Goal: Task Accomplishment & Management: Manage account settings

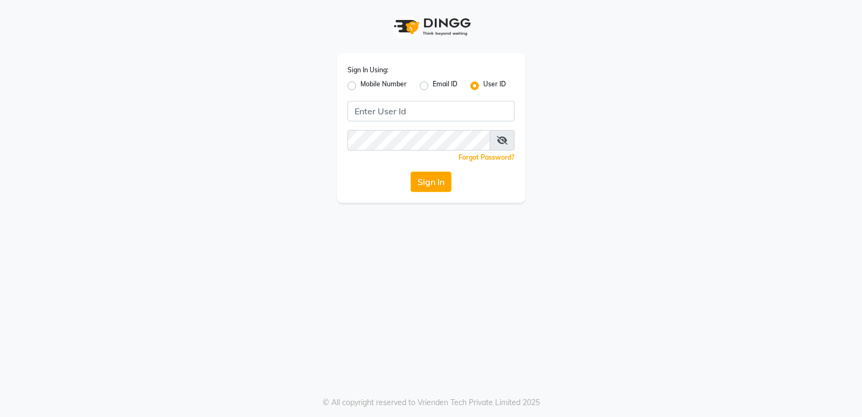
click at [359, 84] on div "Mobile Number" at bounding box center [377, 85] width 59 height 13
click at [361, 84] on label "Mobile Number" at bounding box center [384, 85] width 46 height 13
click at [361, 84] on input "Mobile Number" at bounding box center [364, 82] width 7 height 7
radio input "true"
radio input "false"
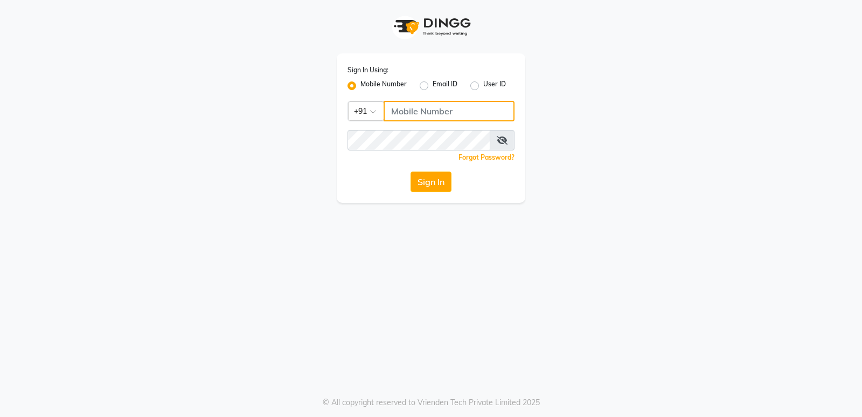
click at [430, 108] on input "Username" at bounding box center [449, 111] width 131 height 20
type input "9880801189"
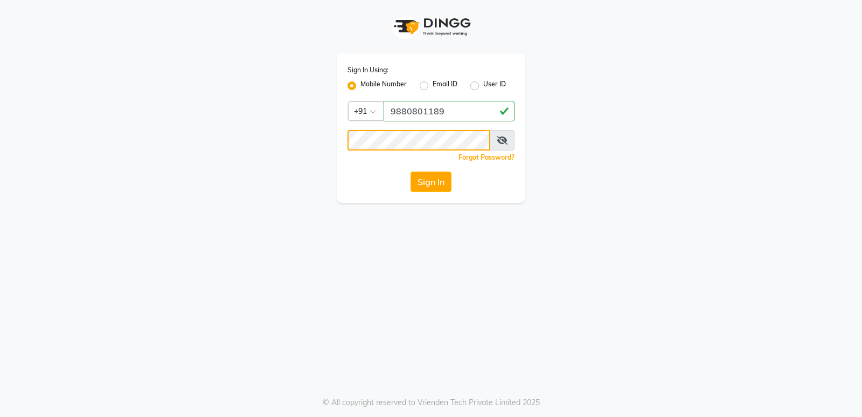
click at [411, 171] on button "Sign In" at bounding box center [431, 181] width 41 height 20
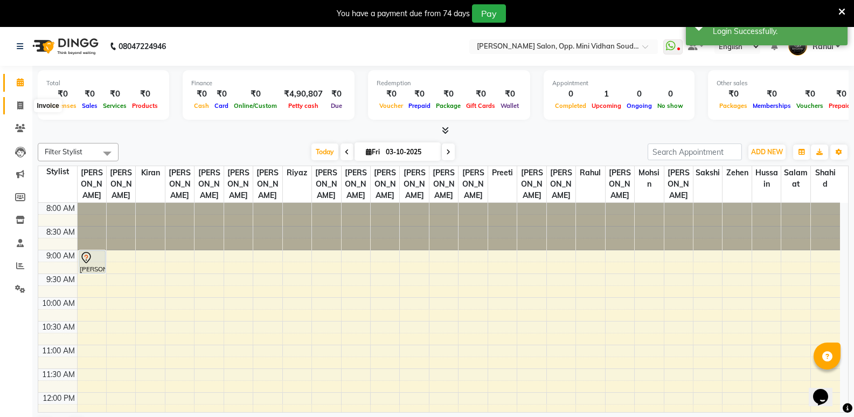
click at [16, 103] on span at bounding box center [20, 106] width 19 height 12
select select "4533"
select select "service"
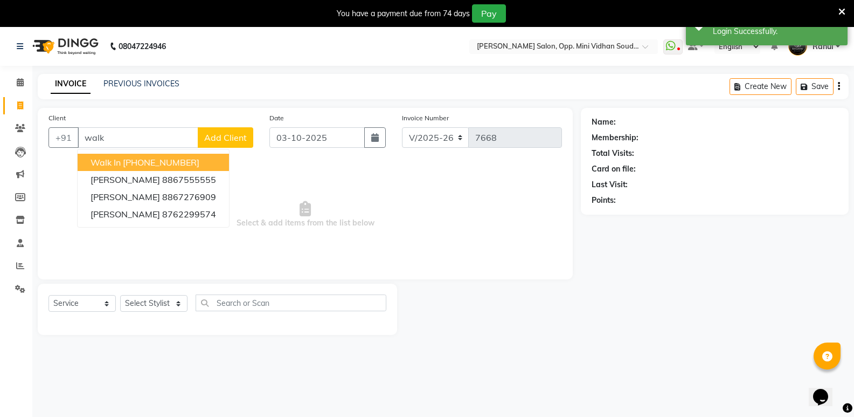
click at [191, 162] on ngb-highlight "[PHONE_NUMBER]" at bounding box center [161, 162] width 77 height 11
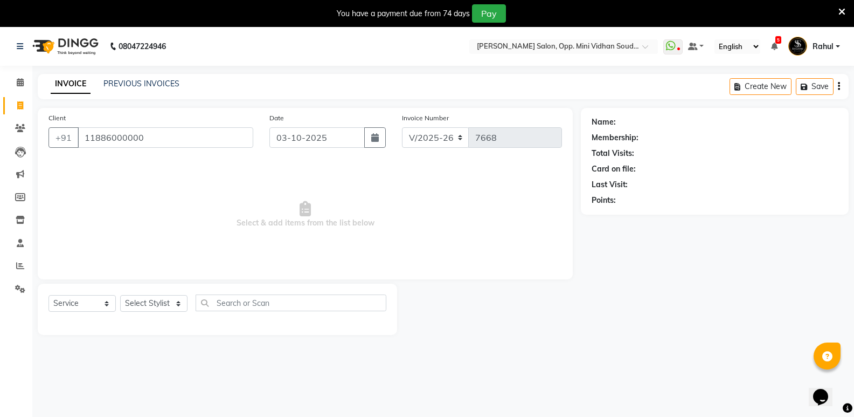
type input "11886000000"
select select "1: Object"
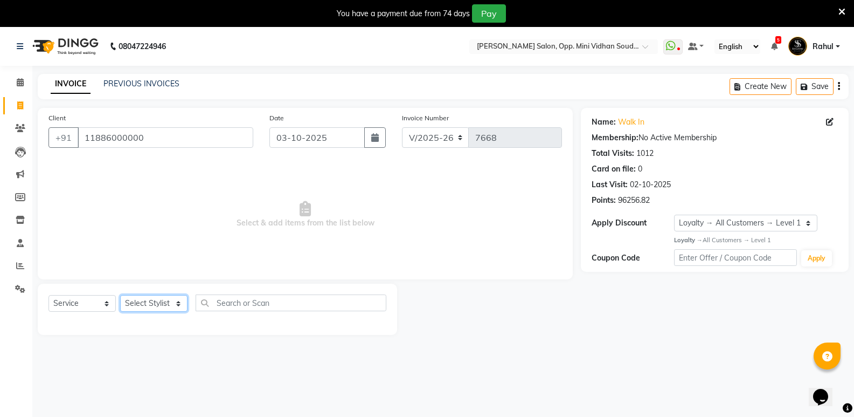
click at [158, 303] on select "Select Stylist [PERSON_NAME] [PERSON_NAME] [PERSON_NAME] Mallu [PERSON_NAME] [P…" at bounding box center [153, 303] width 67 height 17
select select "25906"
click at [120, 295] on select "Select Stylist [PERSON_NAME] [PERSON_NAME] [PERSON_NAME] Mallu [PERSON_NAME] [P…" at bounding box center [153, 303] width 67 height 17
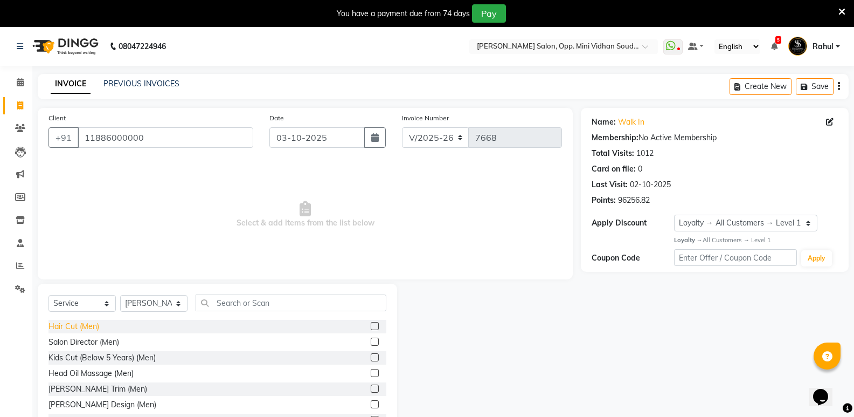
click at [80, 322] on div "Hair Cut (Men)" at bounding box center [74, 326] width 51 height 11
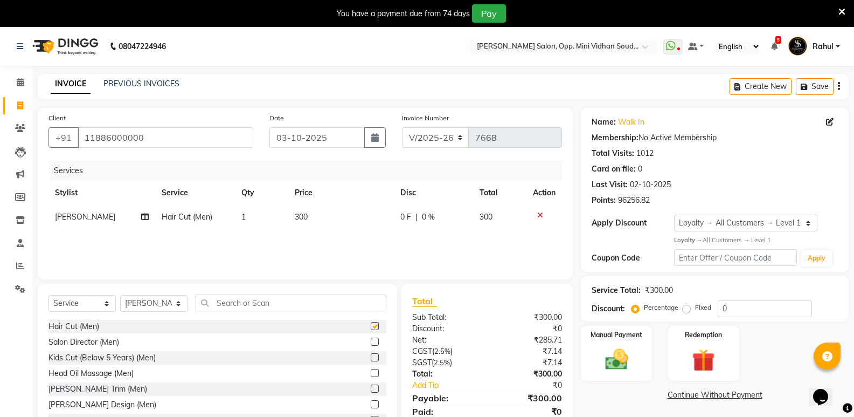
checkbox input "false"
click at [310, 306] on input "text" at bounding box center [291, 302] width 191 height 17
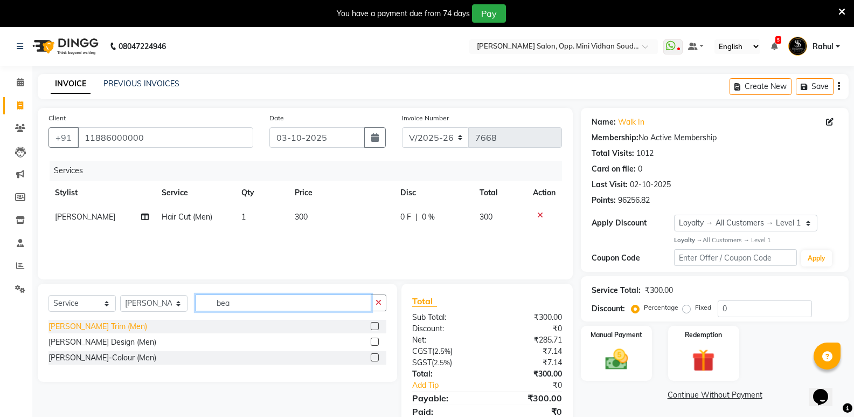
type input "bea"
click at [74, 322] on div "[PERSON_NAME] Trim (Men)" at bounding box center [98, 326] width 99 height 11
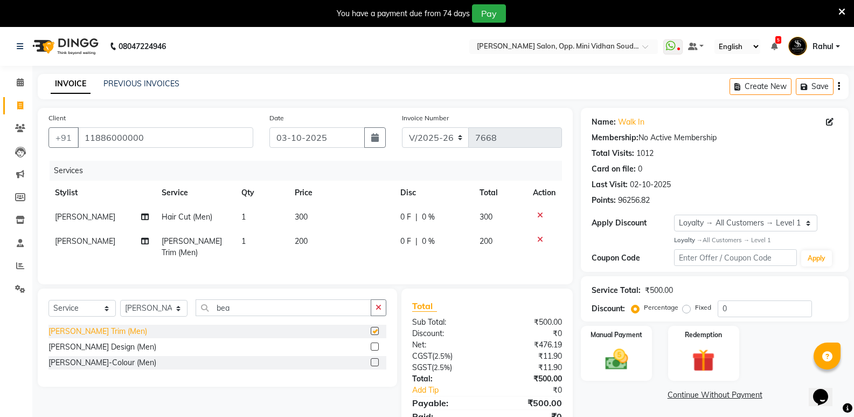
checkbox input "false"
drag, startPoint x: 237, startPoint y: 303, endPoint x: 201, endPoint y: 316, distance: 38.2
click at [201, 316] on div "Select Service Product Membership Package Voucher Prepaid Gift Card Select Styl…" at bounding box center [218, 311] width 338 height 25
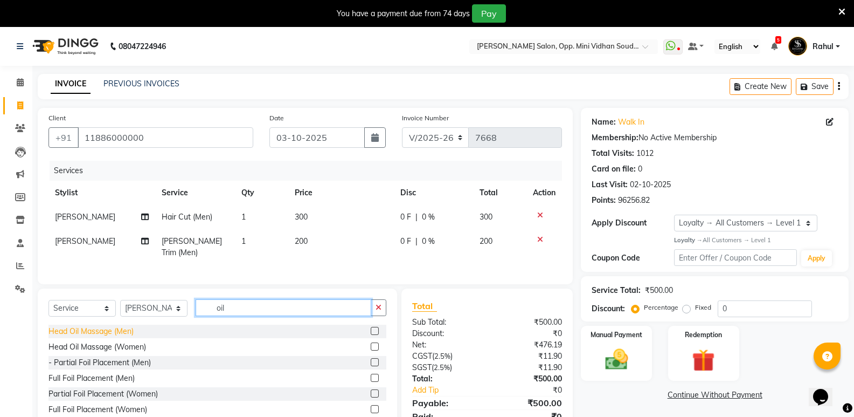
type input "oil"
click at [126, 326] on div "Head Oil Massage (Men)" at bounding box center [91, 331] width 85 height 11
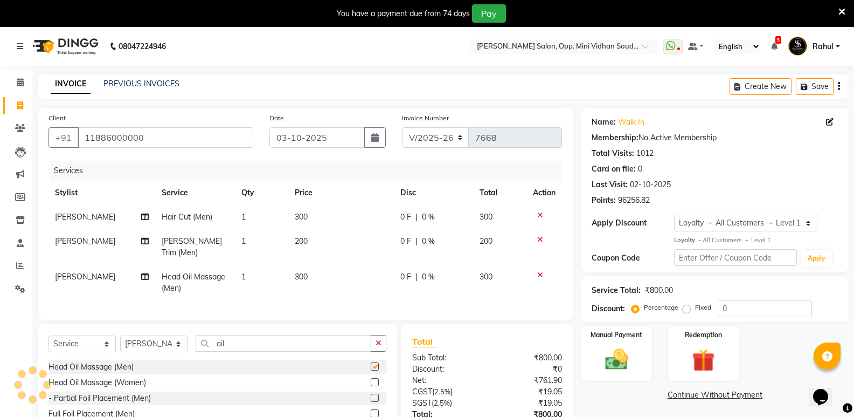
checkbox input "false"
click at [264, 222] on td "1" at bounding box center [261, 217] width 53 height 24
select select "25906"
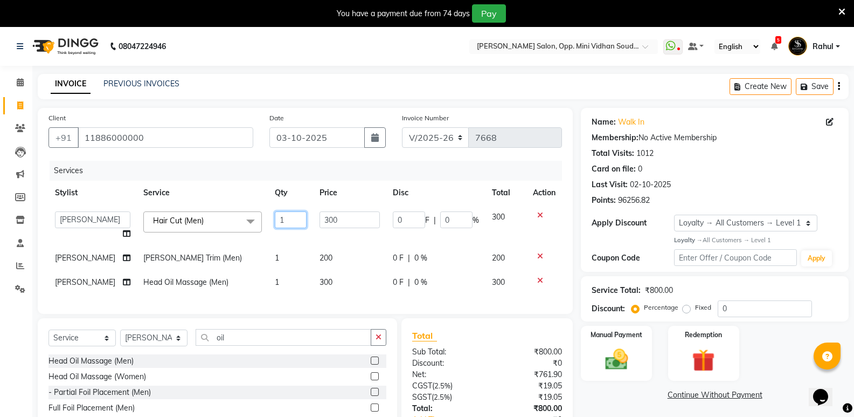
click at [288, 214] on input "1" at bounding box center [291, 219] width 32 height 17
type input "2"
click at [274, 243] on tbody "[PERSON_NAME] [PERSON_NAME] [PERSON_NAME] Mallu [PERSON_NAME] [PERSON_NAME] [PE…" at bounding box center [306, 249] width 514 height 89
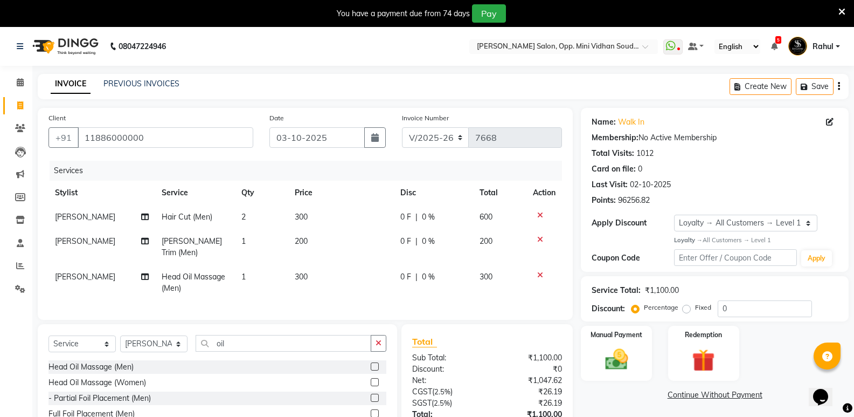
click at [261, 230] on td "1" at bounding box center [261, 247] width 53 height 36
select select "25906"
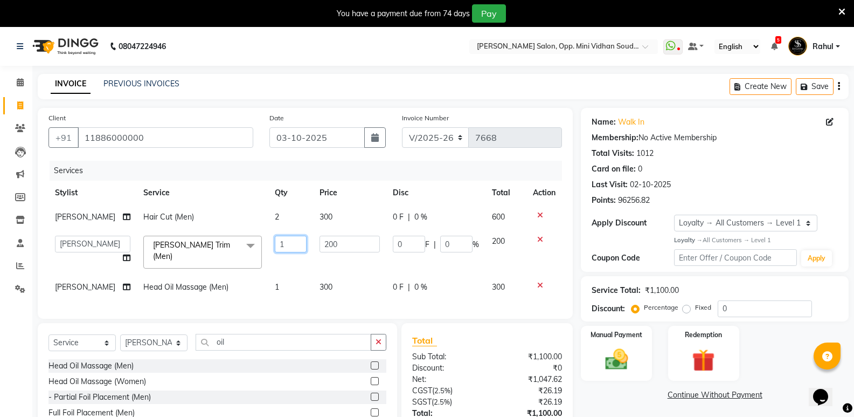
click at [276, 240] on input "1" at bounding box center [291, 244] width 32 height 17
type input "2"
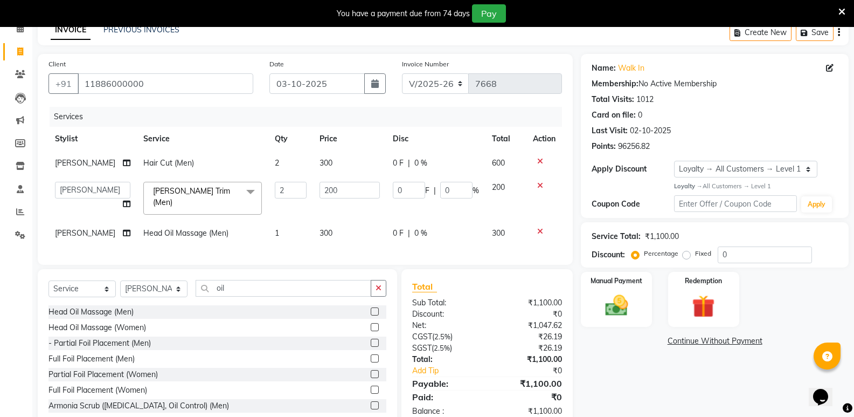
click at [605, 364] on div "Name: Walk In Membership: No Active Membership Total Visits: 1012 Card on file:…" at bounding box center [719, 241] width 276 height 374
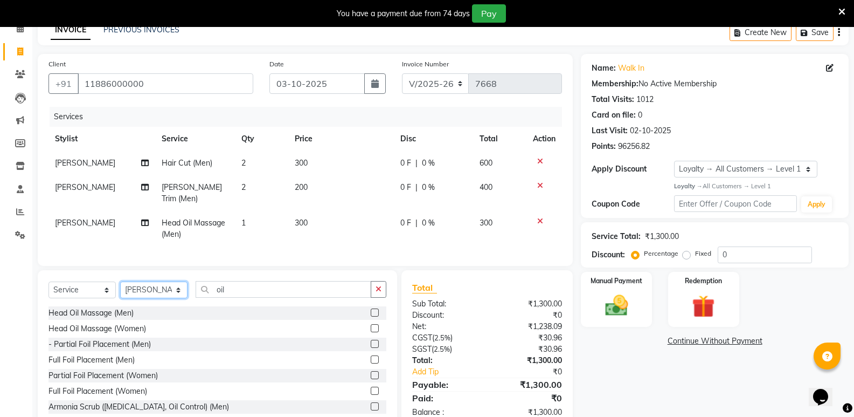
click at [163, 287] on select "Select Stylist [PERSON_NAME] [PERSON_NAME] [PERSON_NAME] Mallu [PERSON_NAME] [P…" at bounding box center [153, 289] width 67 height 17
select select "25908"
click at [120, 281] on select "Select Stylist [PERSON_NAME] [PERSON_NAME] [PERSON_NAME] Mallu [PERSON_NAME] [P…" at bounding box center [153, 289] width 67 height 17
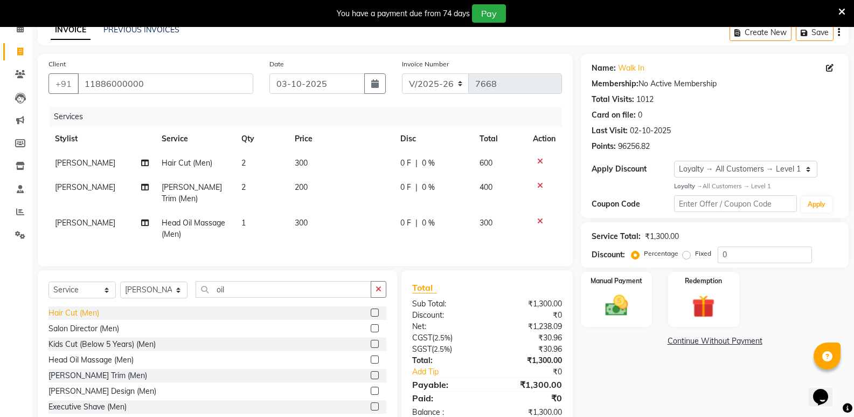
click at [71, 311] on div "Hair Cut (Men)" at bounding box center [74, 312] width 51 height 11
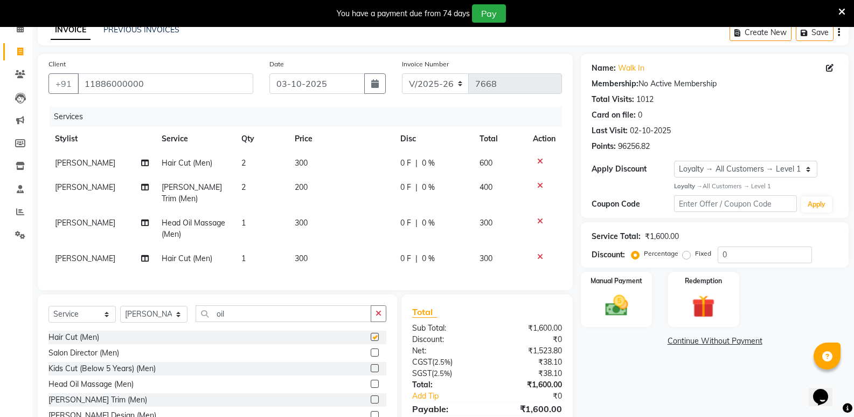
checkbox input "false"
drag, startPoint x: 260, startPoint y: 309, endPoint x: 206, endPoint y: 314, distance: 54.1
click at [206, 314] on input "oil" at bounding box center [284, 313] width 176 height 17
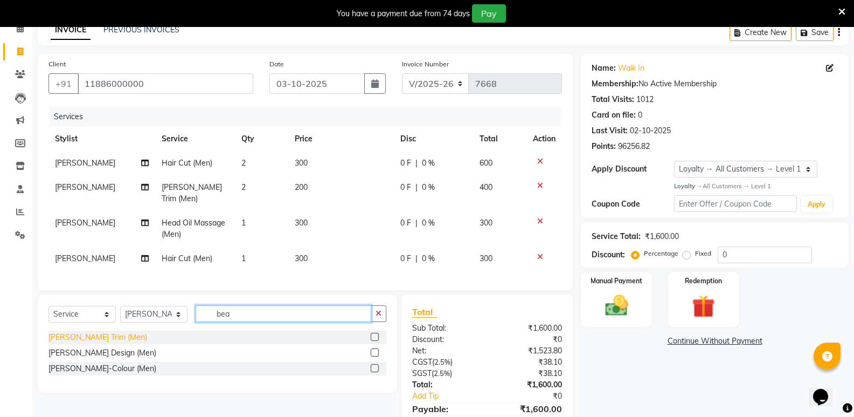
type input "bea"
click at [87, 334] on div "[PERSON_NAME] Trim (Men)" at bounding box center [98, 336] width 99 height 11
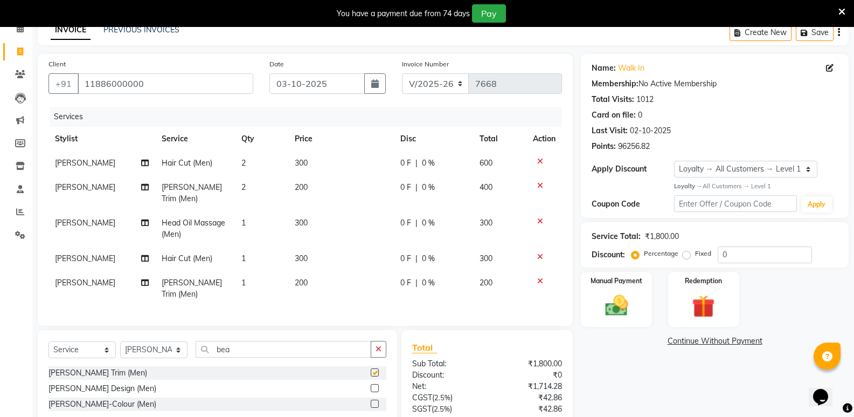
checkbox input "false"
click at [250, 253] on td "1" at bounding box center [261, 258] width 53 height 24
select select "25908"
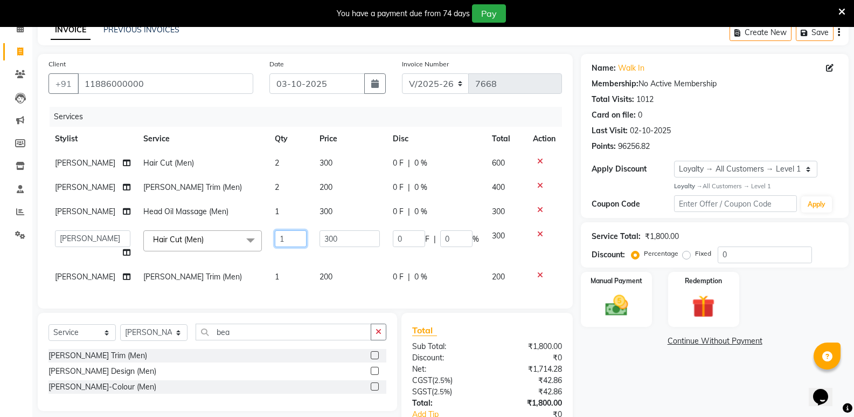
click at [285, 243] on input "1" at bounding box center [291, 238] width 32 height 17
type input "3"
click at [277, 282] on td "1" at bounding box center [290, 277] width 45 height 24
select select "25908"
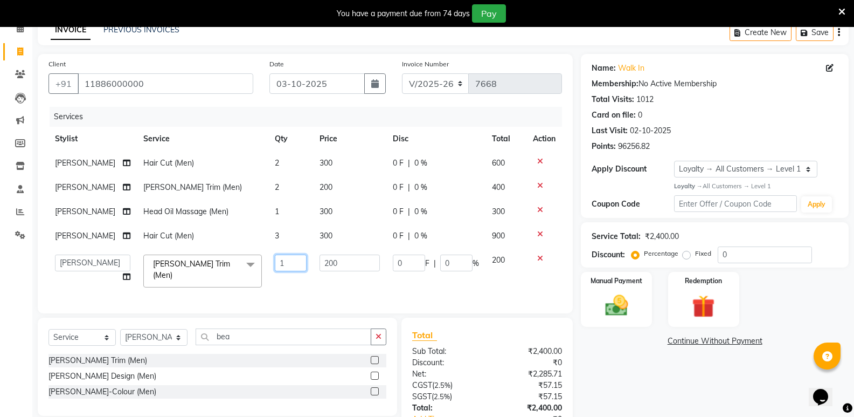
click at [288, 264] on input "1" at bounding box center [291, 262] width 32 height 17
type input "2"
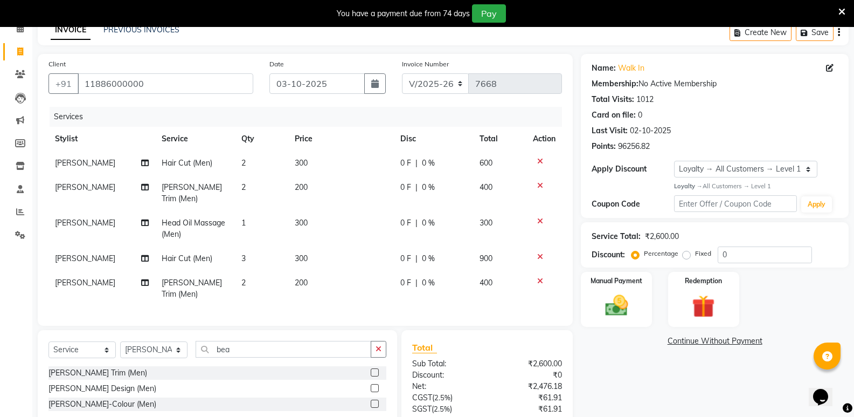
click at [633, 375] on div "Name: Walk In Membership: No Active Membership Total Visits: 1012 Card on file:…" at bounding box center [719, 271] width 276 height 434
click at [617, 310] on img at bounding box center [616, 305] width 38 height 27
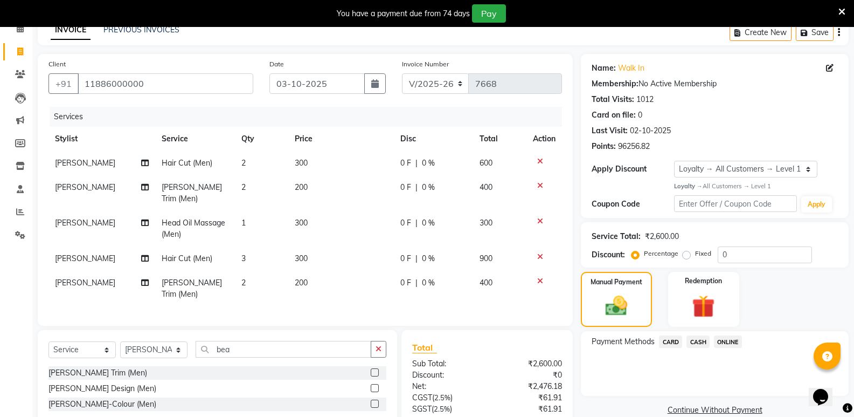
click at [696, 340] on span "CASH" at bounding box center [698, 341] width 23 height 12
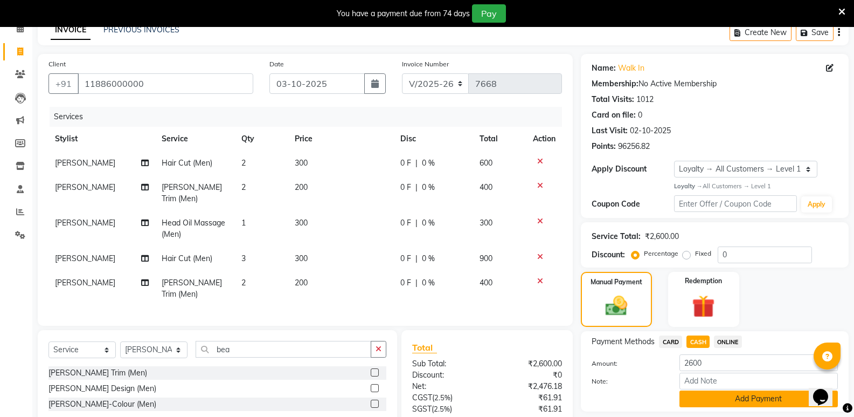
click at [715, 392] on button "Add Payment" at bounding box center [759, 398] width 158 height 17
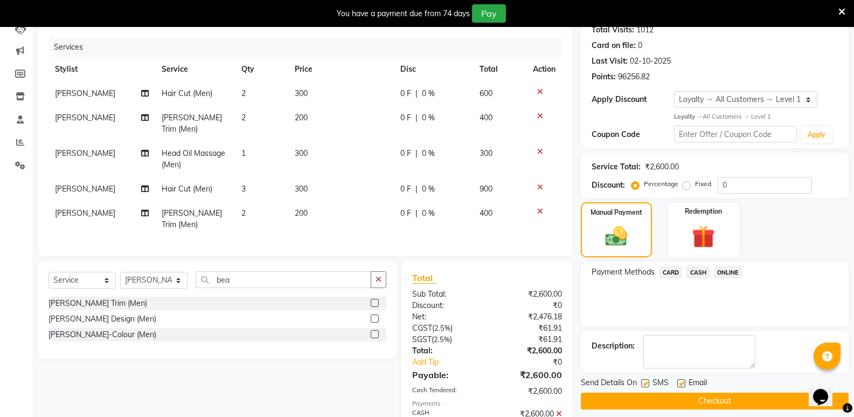
scroll to position [219, 0]
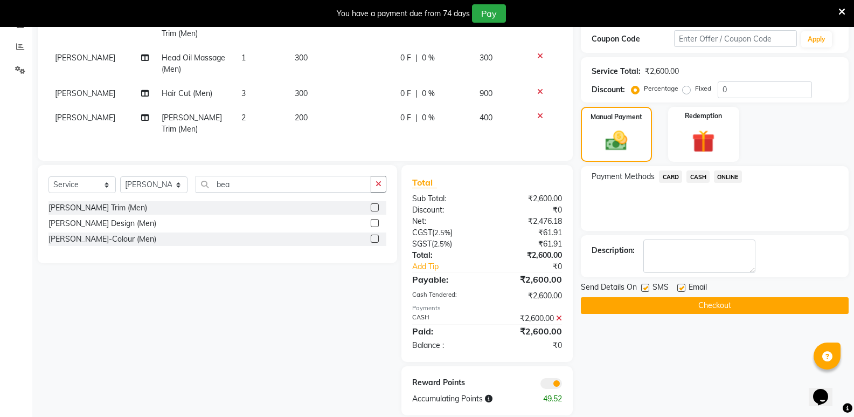
click at [691, 309] on button "Checkout" at bounding box center [715, 305] width 268 height 17
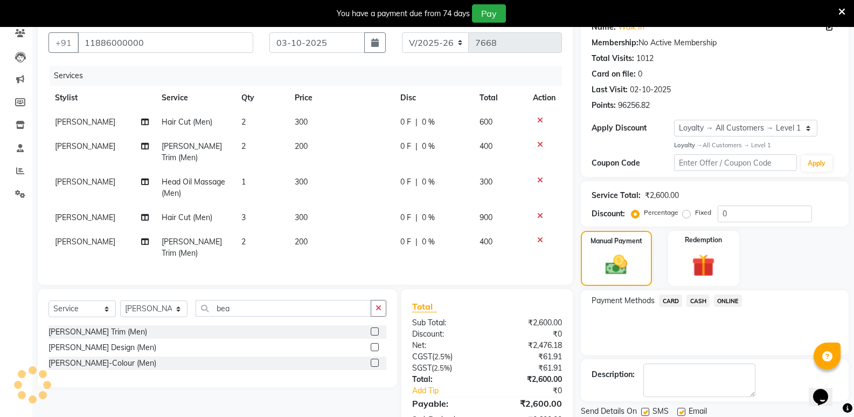
scroll to position [0, 0]
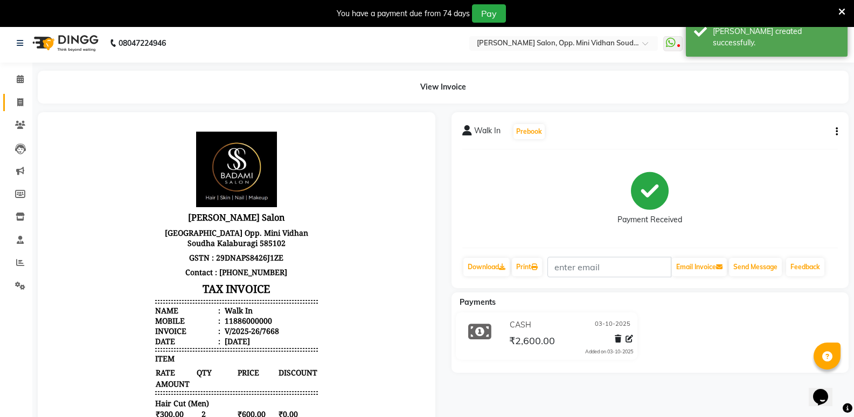
click at [23, 95] on link "Invoice" at bounding box center [16, 103] width 26 height 18
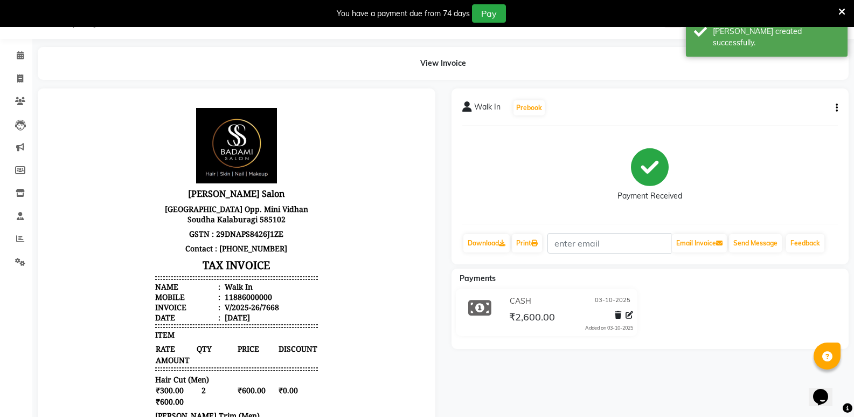
select select "4533"
select select "service"
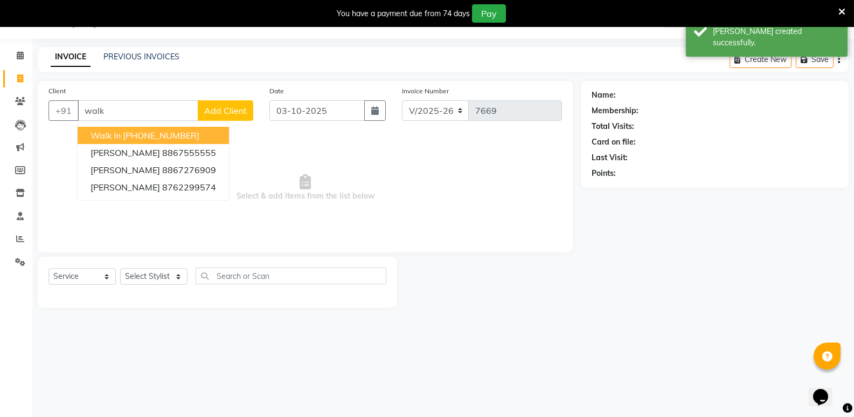
click at [203, 131] on button "Walk In +91 11886000000" at bounding box center [153, 135] width 151 height 17
type input "11886000000"
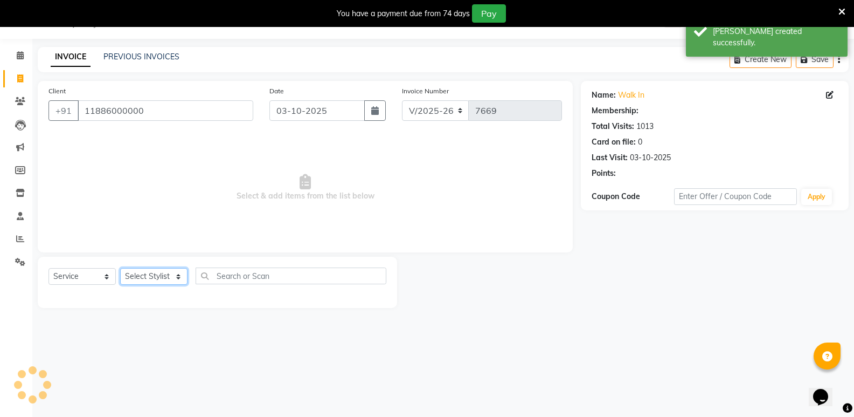
select select "1: Object"
click at [160, 272] on select "Select Stylist Amir Hussain Ishwari Kiran Malik Mallu Manjunath Marmma Meraj Mo…" at bounding box center [153, 276] width 67 height 17
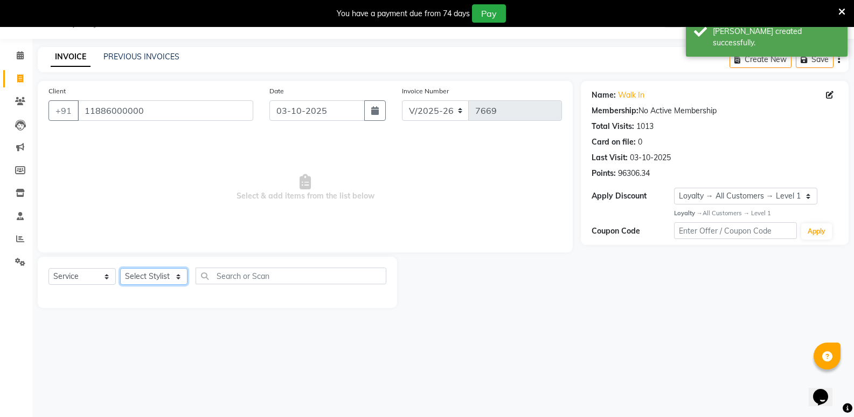
select select "45809"
click at [120, 268] on select "Select Stylist Amir Hussain Ishwari Kiran Malik Mallu Manjunath Marmma Meraj Mo…" at bounding box center [153, 276] width 67 height 17
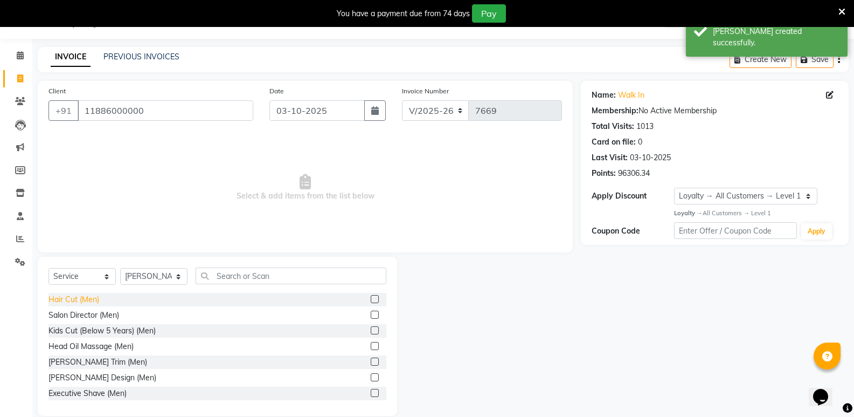
click at [72, 299] on div "Hair Cut (Men)" at bounding box center [74, 299] width 51 height 11
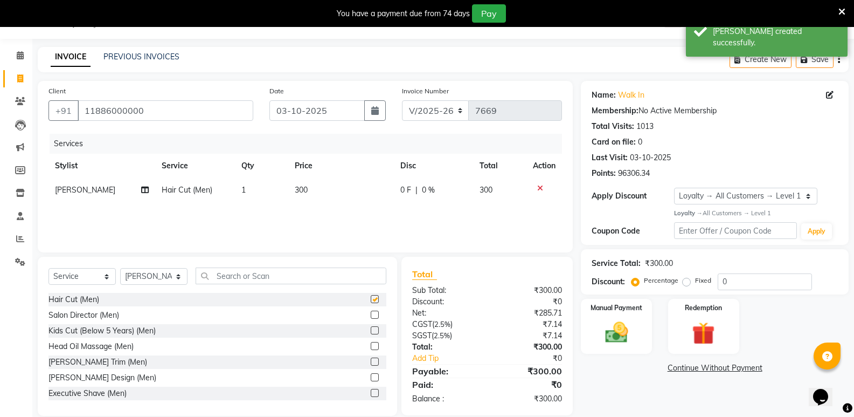
checkbox input "false"
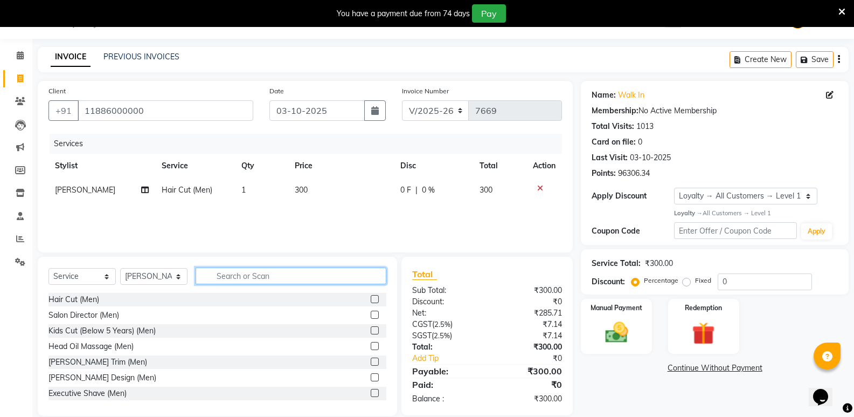
click at [282, 280] on input "text" at bounding box center [291, 275] width 191 height 17
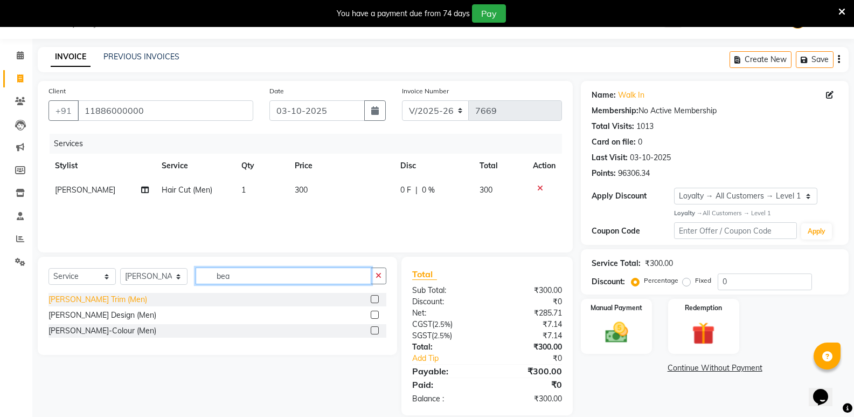
type input "bea"
click at [82, 299] on div "[PERSON_NAME] Trim (Men)" at bounding box center [98, 299] width 99 height 11
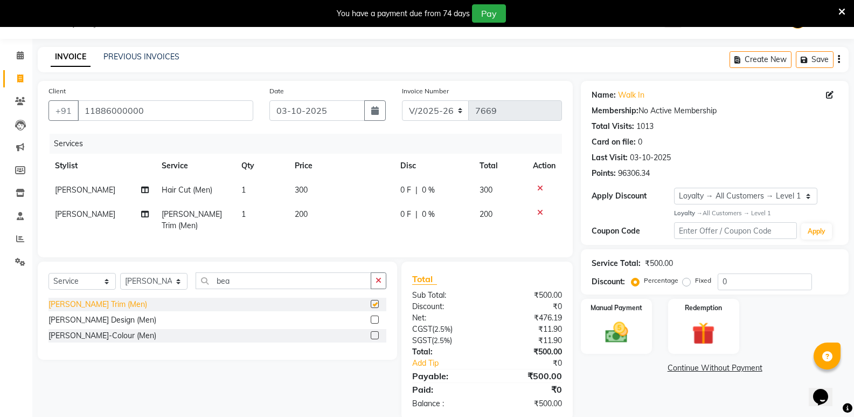
checkbox input "false"
click at [96, 331] on div "Beard-Colour (Men)" at bounding box center [103, 335] width 108 height 11
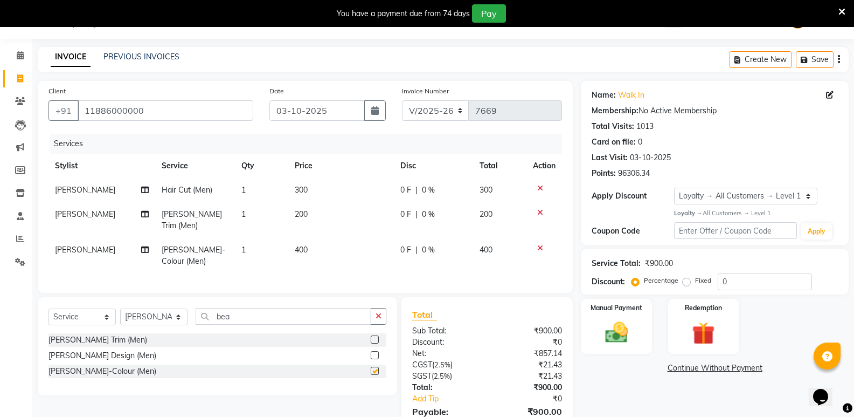
checkbox input "false"
drag, startPoint x: 236, startPoint y: 314, endPoint x: 213, endPoint y: 317, distance: 22.9
click at [213, 317] on input "bea" at bounding box center [284, 316] width 176 height 17
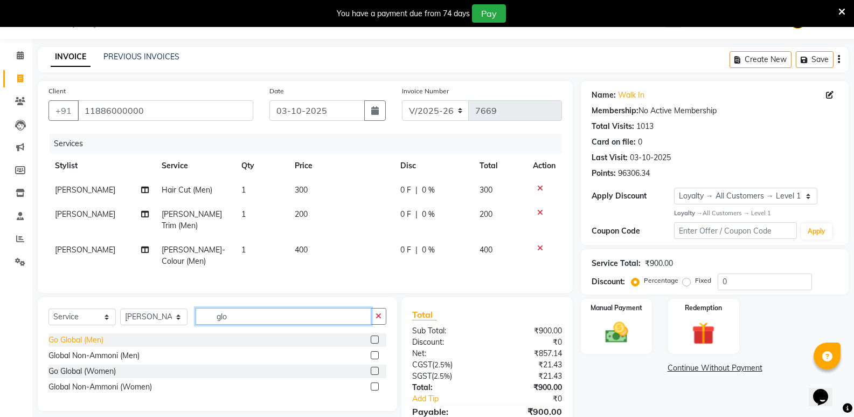
type input "glo"
click at [88, 334] on div "Go Global (Men)" at bounding box center [76, 339] width 55 height 11
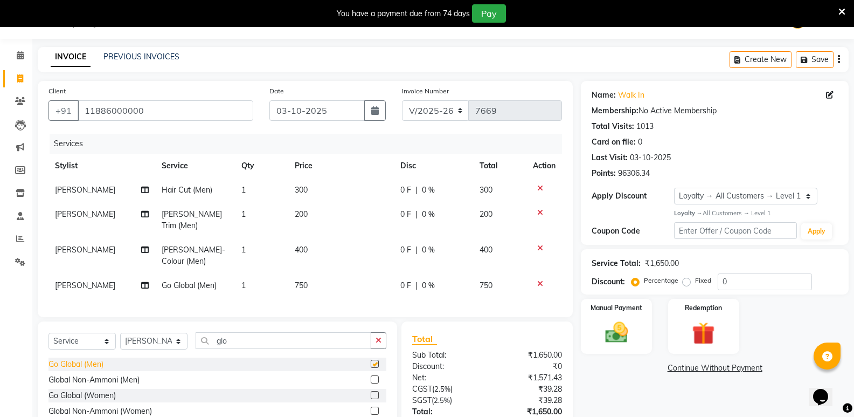
checkbox input "false"
click at [259, 185] on td "1" at bounding box center [261, 190] width 53 height 24
select select "45809"
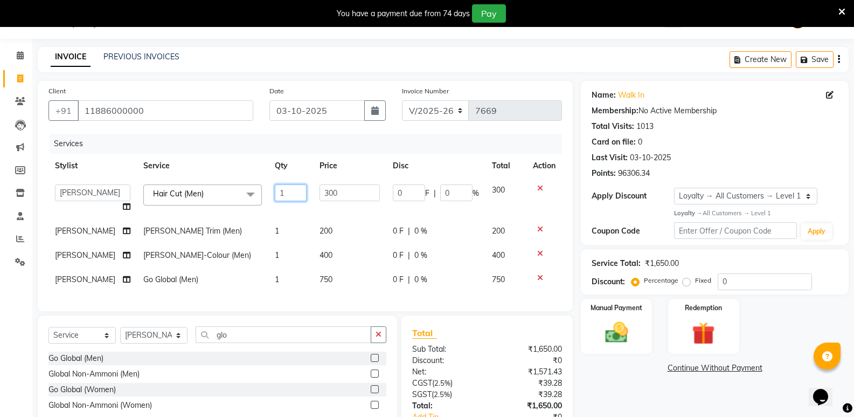
click at [290, 191] on input "1" at bounding box center [291, 192] width 32 height 17
type input "2"
click at [269, 225] on td "1" at bounding box center [290, 231] width 45 height 24
select select "45809"
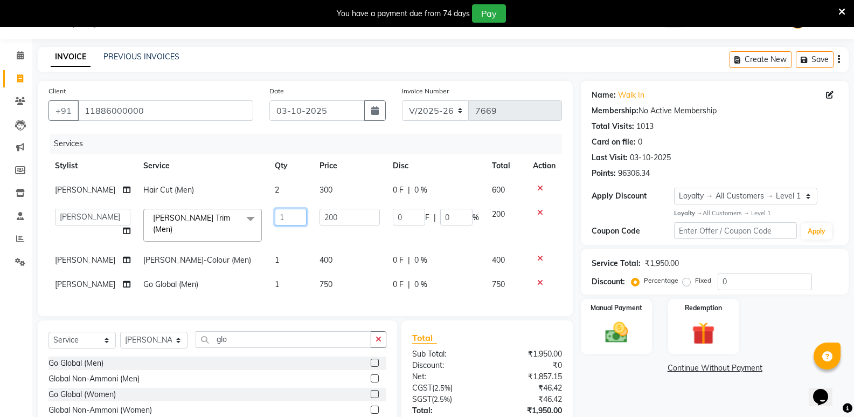
click at [276, 220] on input "1" at bounding box center [291, 217] width 32 height 17
type input "2"
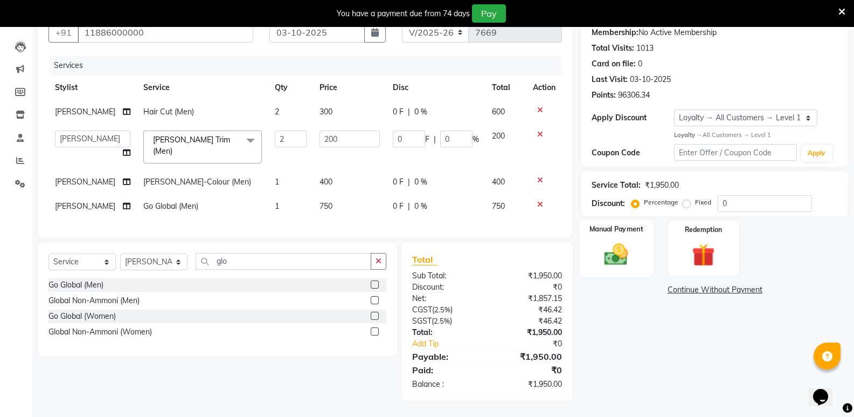
scroll to position [103, 0]
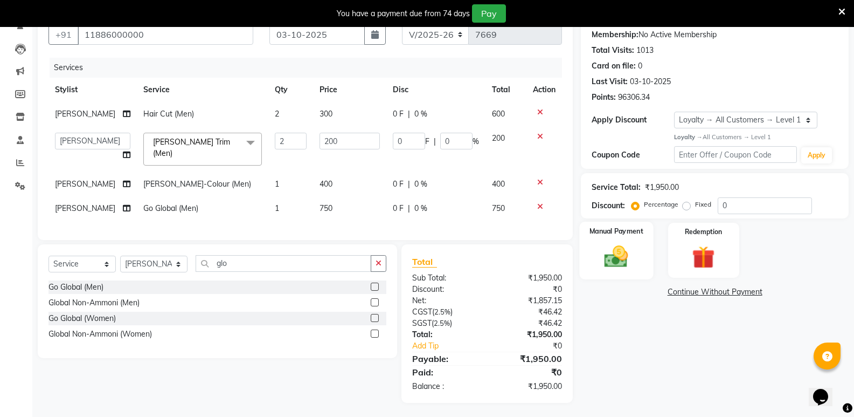
click at [612, 254] on img at bounding box center [616, 256] width 38 height 27
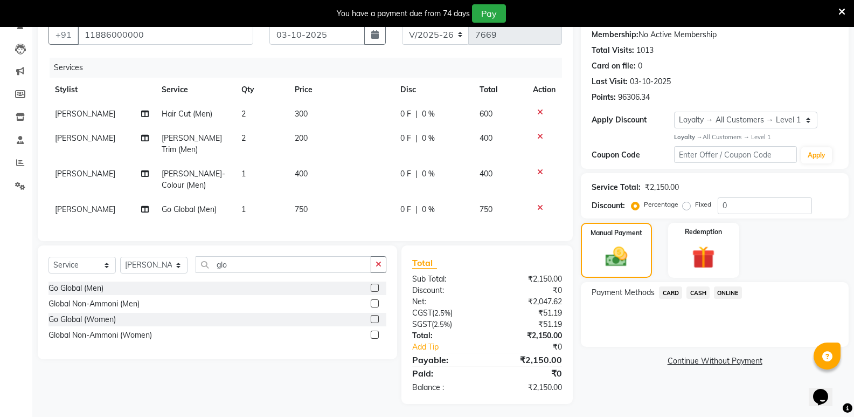
click at [695, 290] on span "CASH" at bounding box center [698, 292] width 23 height 12
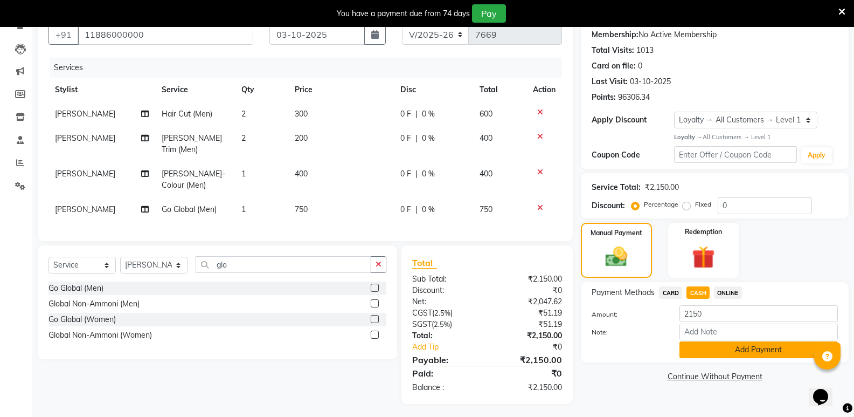
click at [699, 353] on button "Add Payment" at bounding box center [759, 349] width 158 height 17
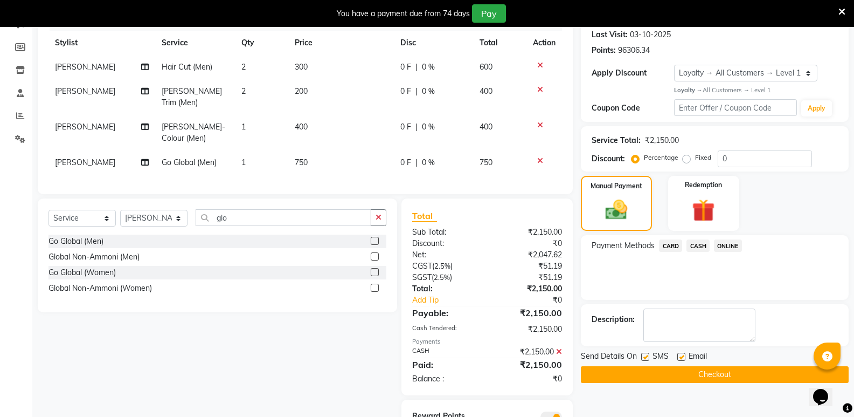
scroll to position [195, 0]
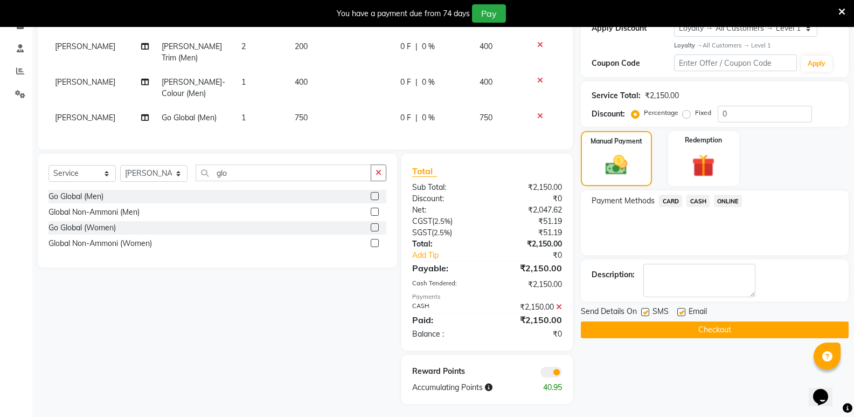
click at [694, 335] on button "Checkout" at bounding box center [715, 329] width 268 height 17
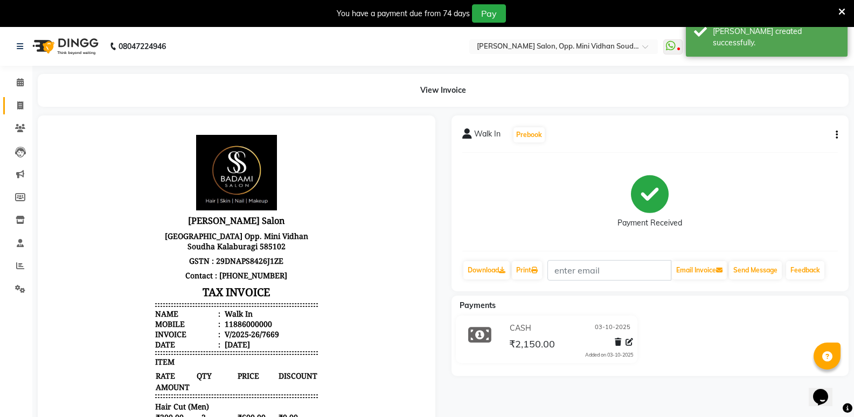
click at [21, 99] on link "Invoice" at bounding box center [16, 106] width 26 height 18
select select "service"
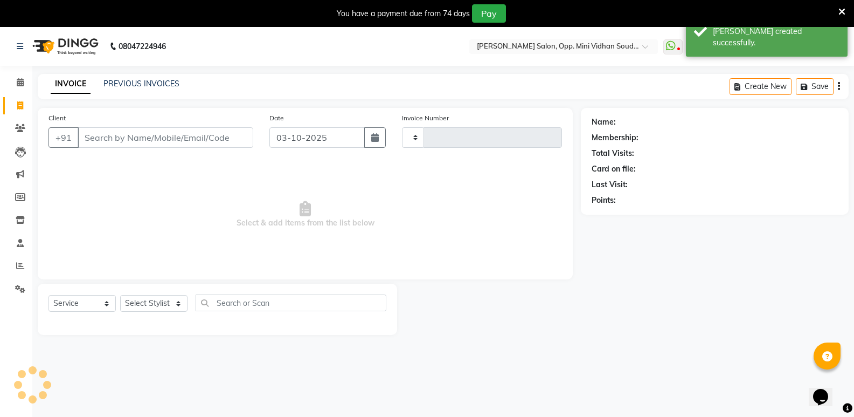
scroll to position [27, 0]
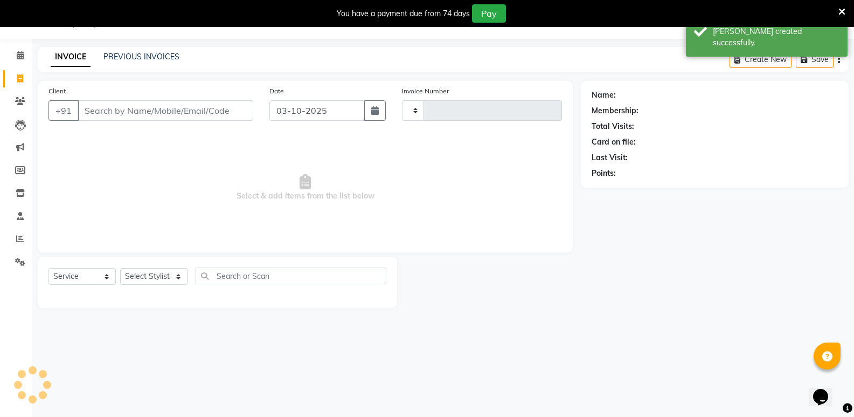
type input "7670"
type input "w"
select select "4533"
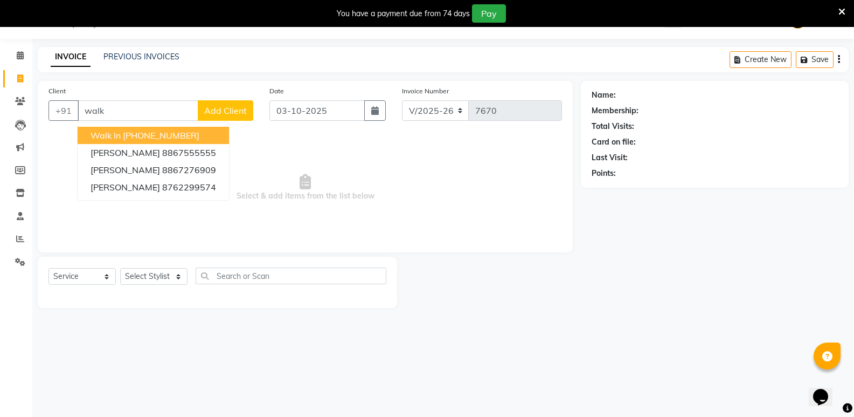
click at [153, 132] on ngb-highlight "+91 11886000000" at bounding box center [161, 135] width 77 height 11
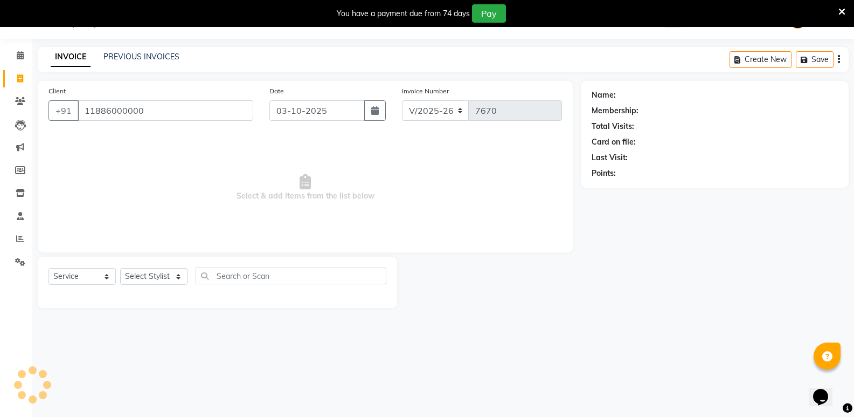
type input "11886000000"
select select "1: Object"
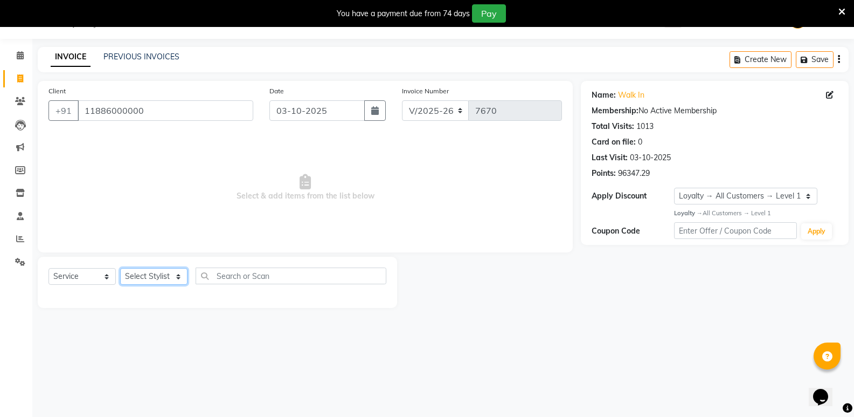
click at [153, 280] on select "Select Stylist Amir Hussain Ishwari Kiran Malik Mallu Manjunath Marmma Meraj Mo…" at bounding box center [153, 276] width 67 height 17
select select "25909"
click at [120, 268] on select "Select Stylist Amir Hussain Ishwari Kiran Malik Mallu Manjunath Marmma Meraj Mo…" at bounding box center [153, 276] width 67 height 17
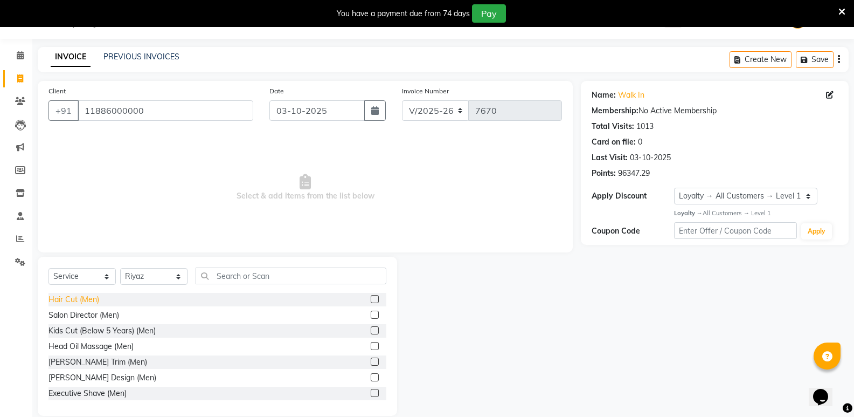
click at [86, 300] on div "Hair Cut (Men)" at bounding box center [74, 299] width 51 height 11
checkbox input "false"
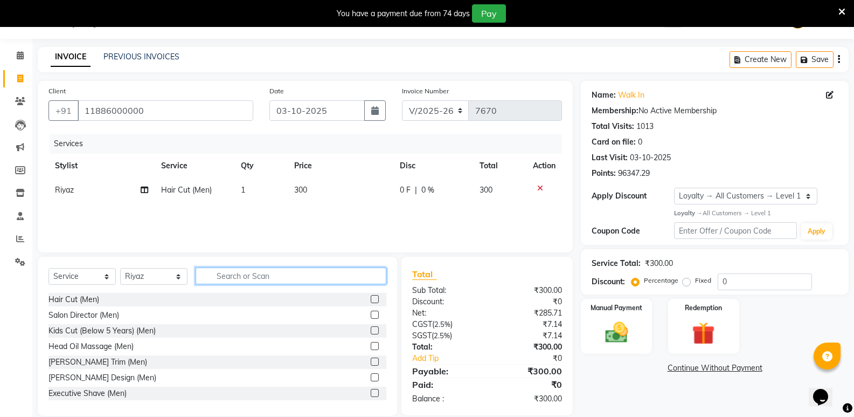
click at [280, 278] on input "text" at bounding box center [291, 275] width 191 height 17
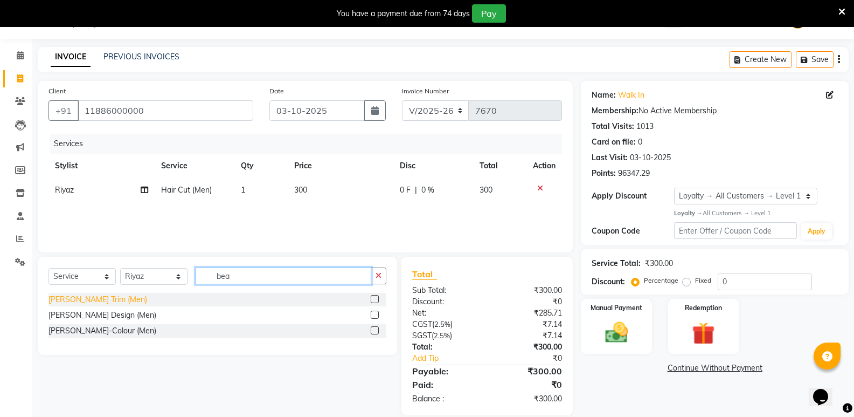
type input "bea"
click at [98, 299] on div "[PERSON_NAME] Trim (Men)" at bounding box center [98, 299] width 99 height 11
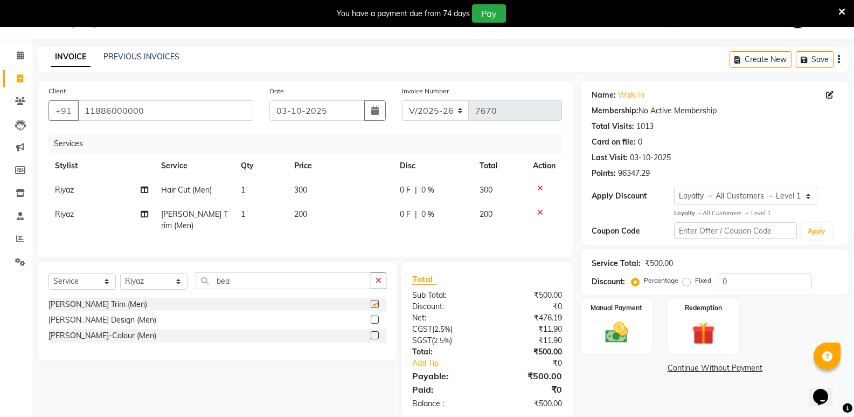
checkbox input "false"
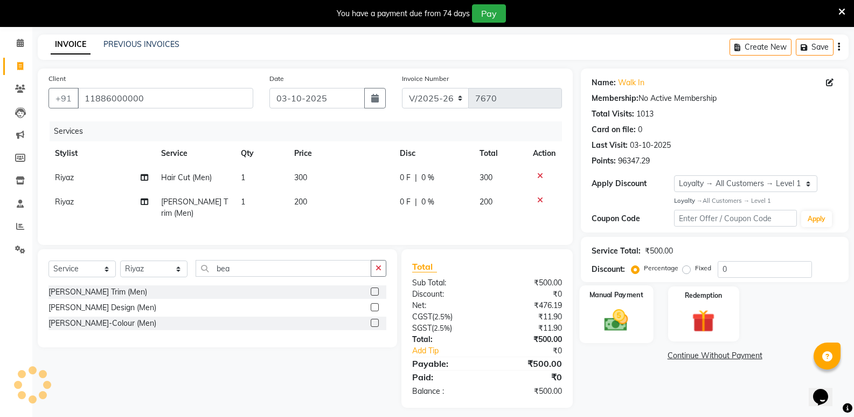
scroll to position [43, 0]
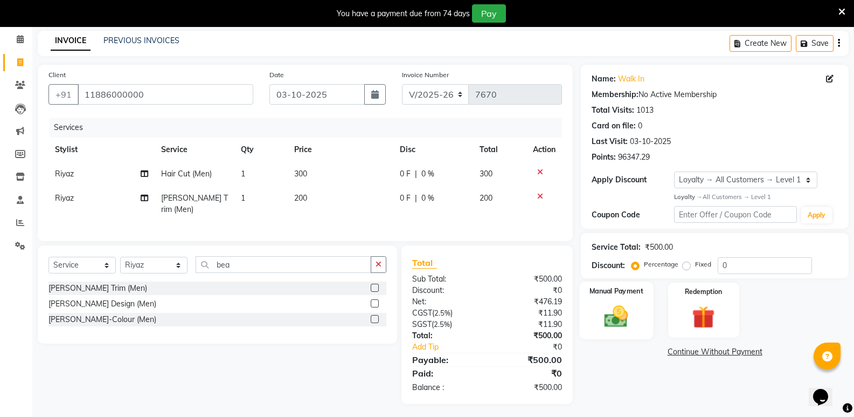
drag, startPoint x: 617, startPoint y: 319, endPoint x: 592, endPoint y: 323, distance: 25.2
click at [617, 320] on img at bounding box center [616, 315] width 38 height 27
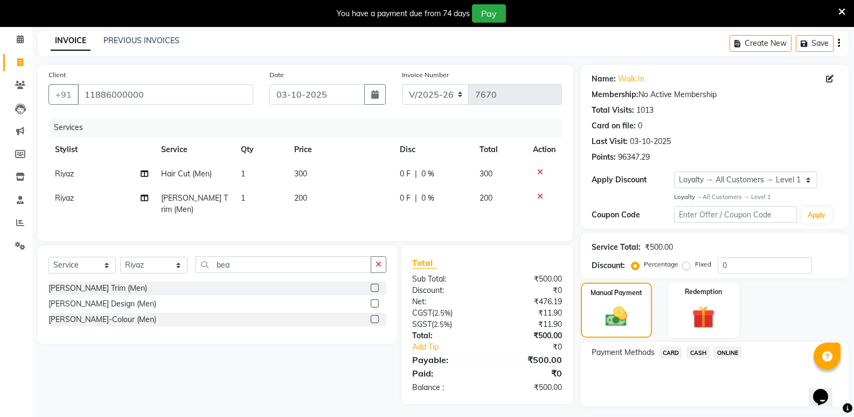
click at [698, 356] on span "CASH" at bounding box center [698, 352] width 23 height 12
click at [732, 408] on button "Add Payment" at bounding box center [759, 409] width 158 height 17
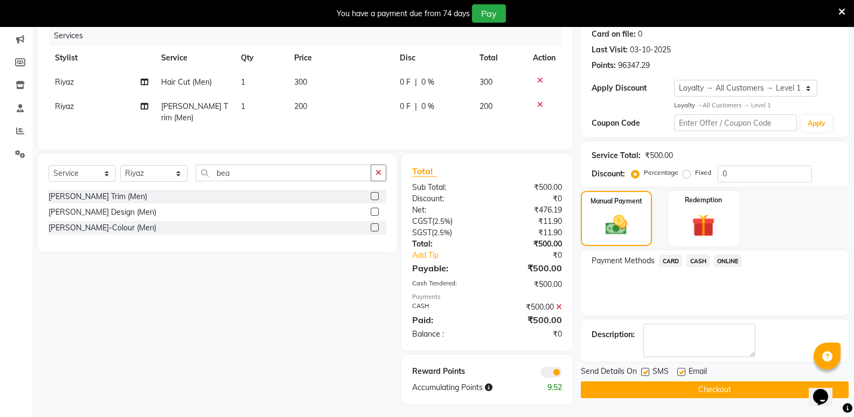
click at [731, 385] on button "Checkout" at bounding box center [715, 389] width 268 height 17
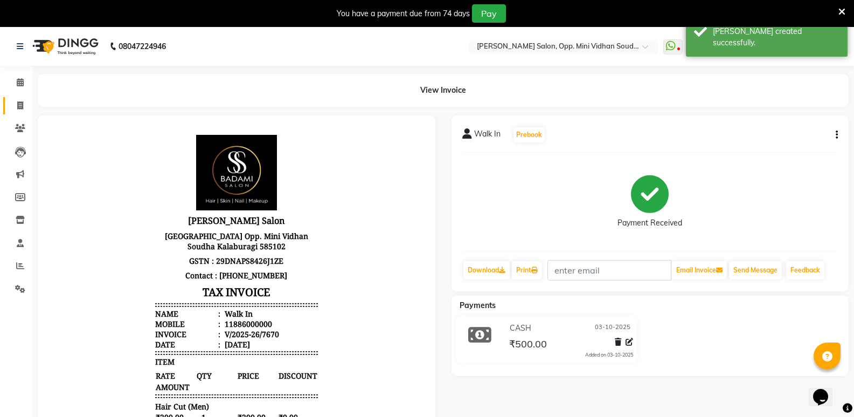
click at [11, 107] on span at bounding box center [20, 106] width 19 height 12
select select "service"
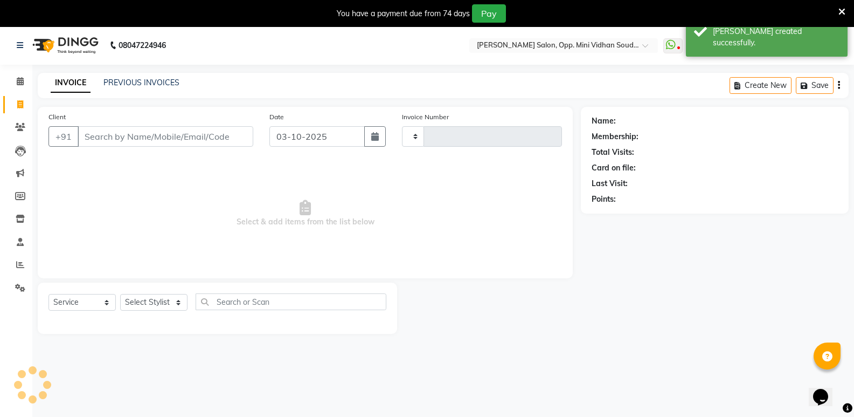
type input "7671"
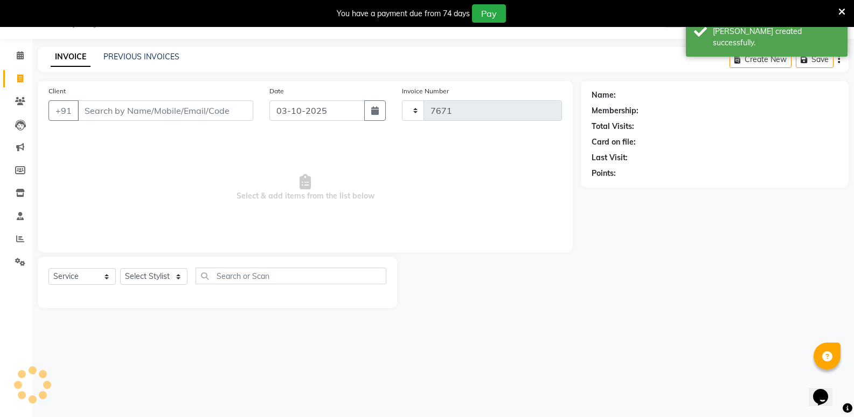
select select "4533"
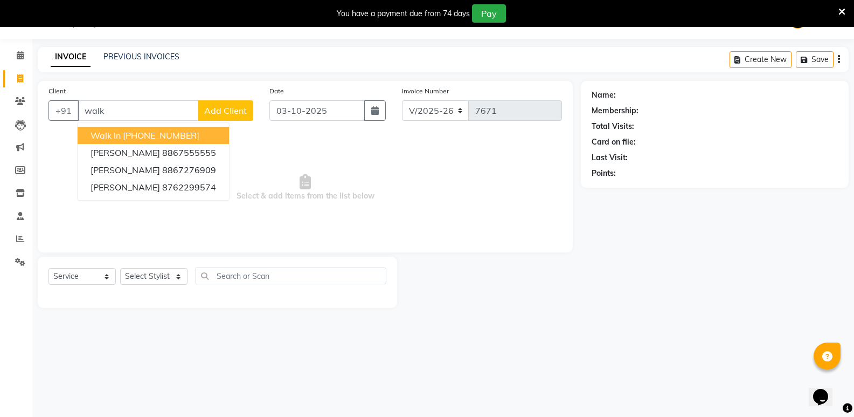
click at [153, 131] on ngb-highlight "+91 11886000000" at bounding box center [161, 135] width 77 height 11
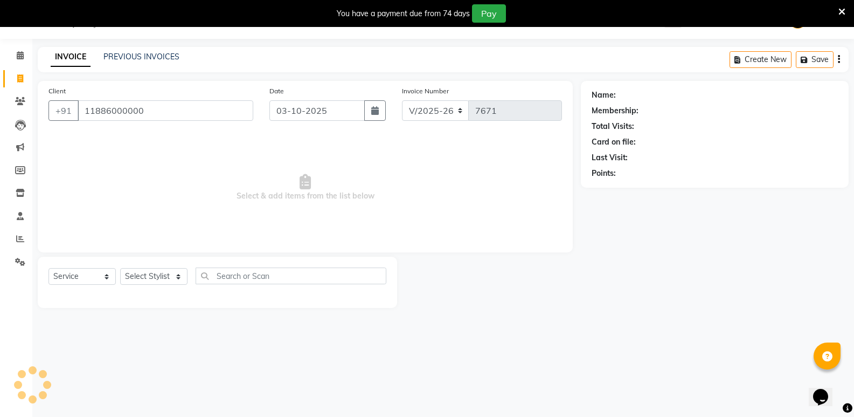
type input "11886000000"
select select "1: Object"
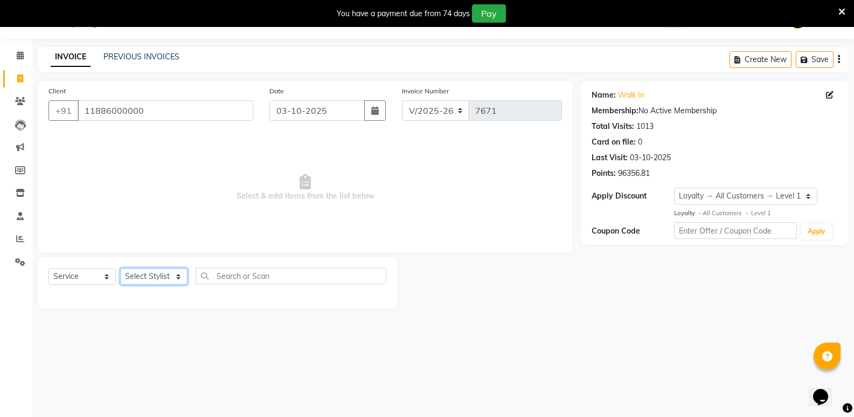
click at [162, 277] on select "Select Stylist Amir Hussain Ishwari Kiran Malik Mallu Manjunath Marmma Meraj Mo…" at bounding box center [153, 276] width 67 height 17
select select "25905"
click at [120, 268] on select "Select Stylist Amir Hussain Ishwari Kiran Malik Mallu Manjunath Marmma Meraj Mo…" at bounding box center [153, 276] width 67 height 17
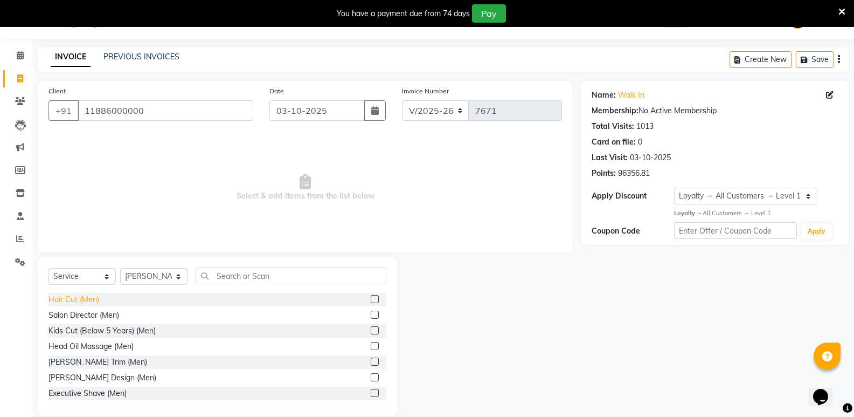
click at [76, 300] on div "Hair Cut (Men)" at bounding box center [74, 299] width 51 height 11
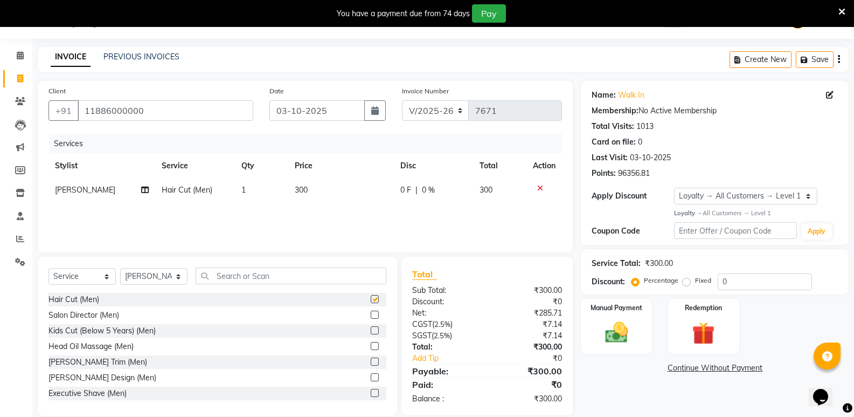
checkbox input "false"
click at [250, 199] on td "1" at bounding box center [261, 190] width 53 height 24
select select "25905"
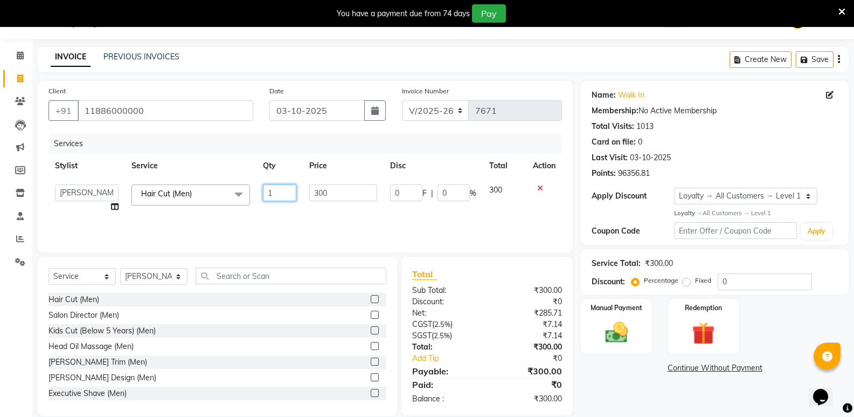
click at [288, 192] on input "1" at bounding box center [279, 192] width 33 height 17
type input "4"
click at [242, 280] on input "text" at bounding box center [291, 275] width 191 height 17
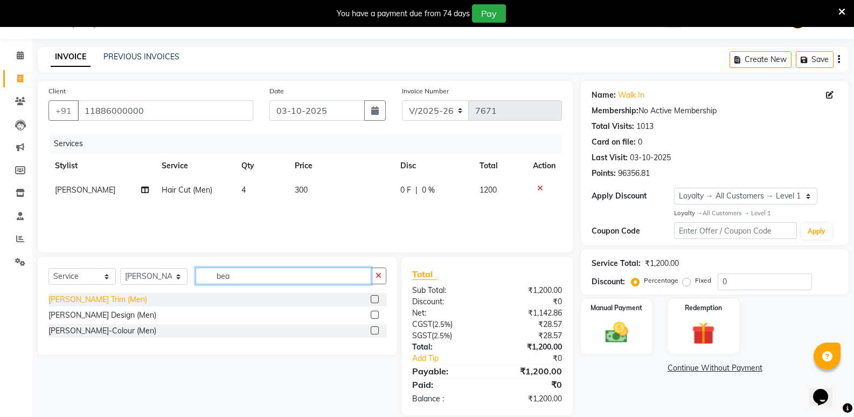
type input "bea"
click at [93, 297] on div "[PERSON_NAME] Trim (Men)" at bounding box center [98, 299] width 99 height 11
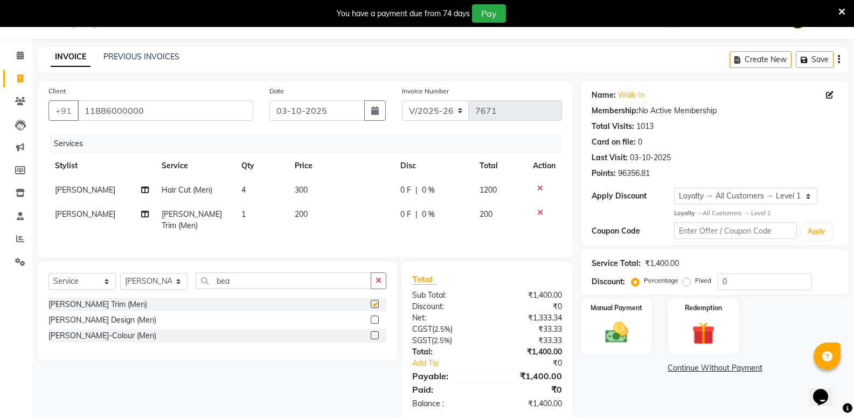
checkbox input "false"
click at [271, 221] on td "1" at bounding box center [261, 220] width 53 height 36
select select "25905"
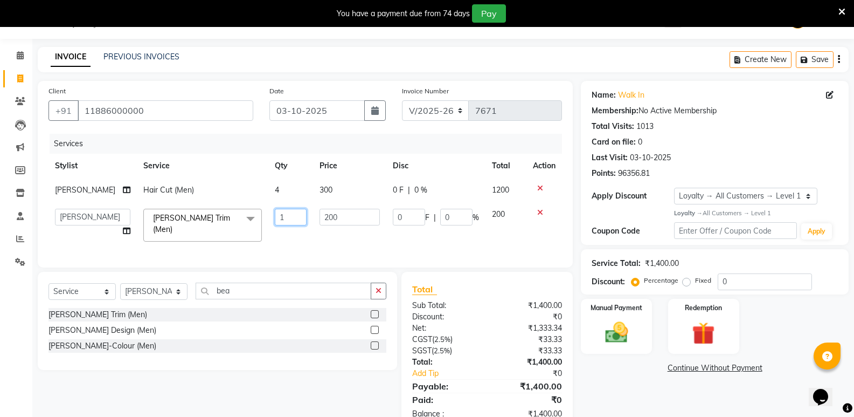
click at [275, 217] on input "1" at bounding box center [291, 217] width 32 height 17
type input "3"
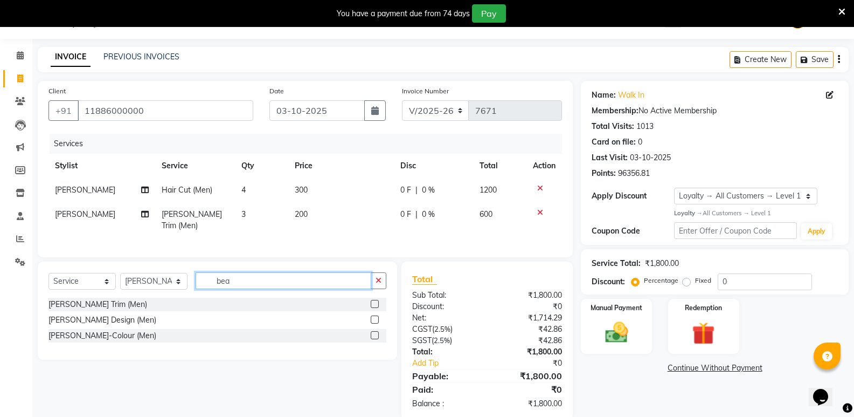
drag, startPoint x: 242, startPoint y: 294, endPoint x: 193, endPoint y: 296, distance: 48.5
click at [193, 296] on div "Select Service Product Membership Package Voucher Prepaid Gift Card Select Styl…" at bounding box center [217, 310] width 359 height 98
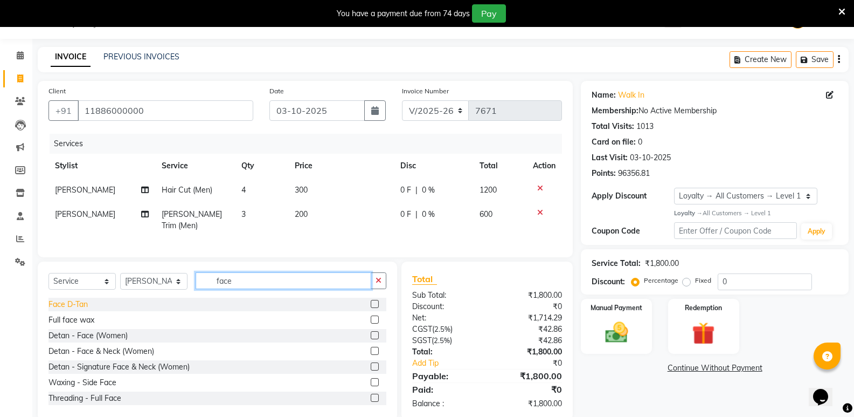
type input "face"
click at [67, 300] on div "Face D-Tan" at bounding box center [68, 304] width 39 height 11
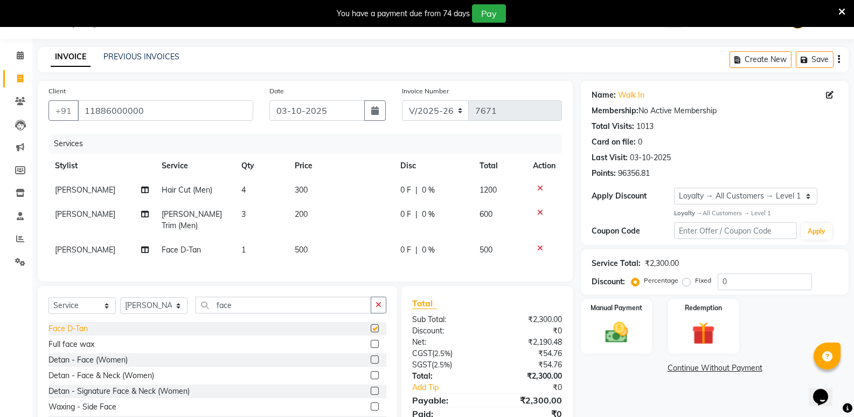
checkbox input "false"
drag, startPoint x: 239, startPoint y: 302, endPoint x: 188, endPoint y: 319, distance: 53.9
click at [188, 319] on div "Select Service Product Membership Package Voucher Prepaid Gift Card Select Styl…" at bounding box center [217, 365] width 359 height 159
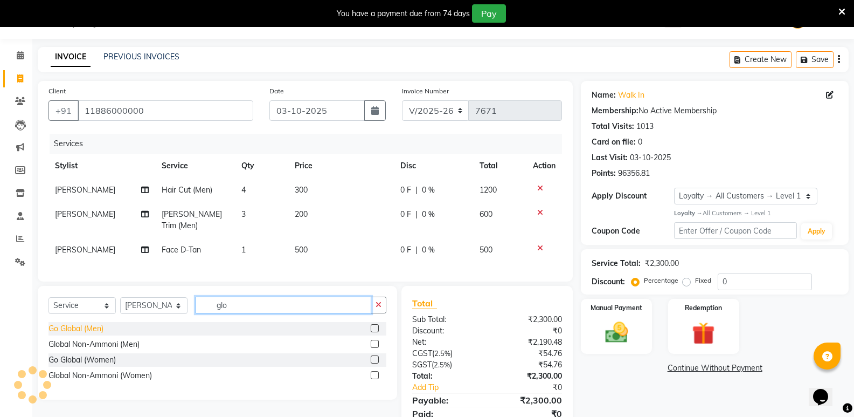
type input "glo"
click at [79, 327] on div "Go Global (Men)" at bounding box center [76, 328] width 55 height 11
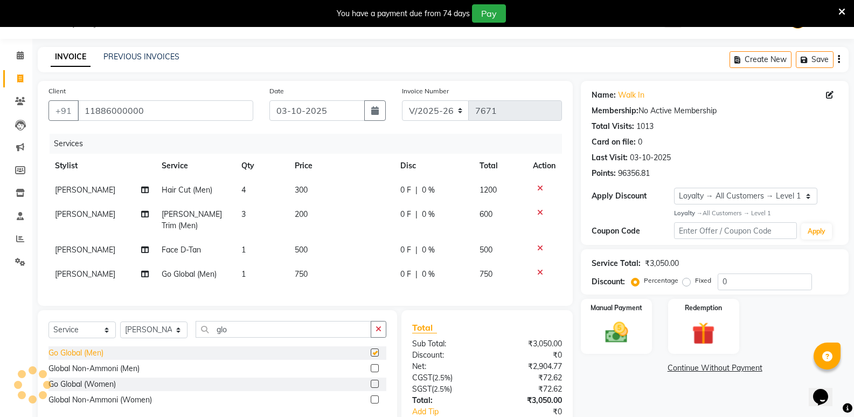
checkbox input "false"
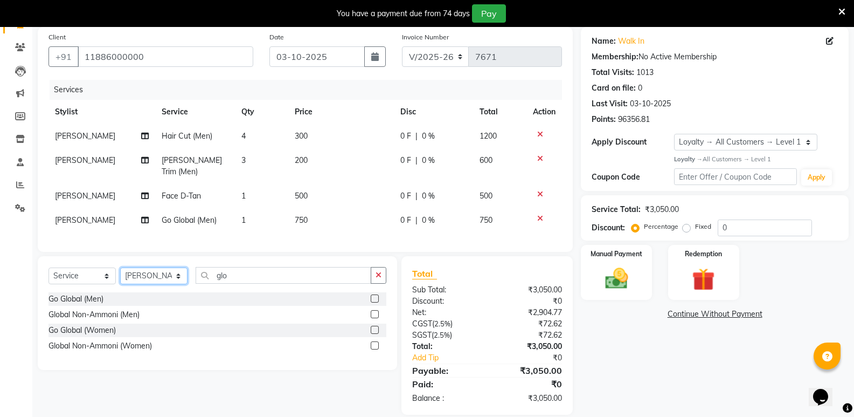
click at [148, 278] on select "Select Stylist [PERSON_NAME] [PERSON_NAME] [PERSON_NAME] Mallu [PERSON_NAME] [P…" at bounding box center [153, 275] width 67 height 17
select select "25908"
click at [120, 267] on select "Select Stylist [PERSON_NAME] [PERSON_NAME] [PERSON_NAME] Mallu [PERSON_NAME] [P…" at bounding box center [153, 275] width 67 height 17
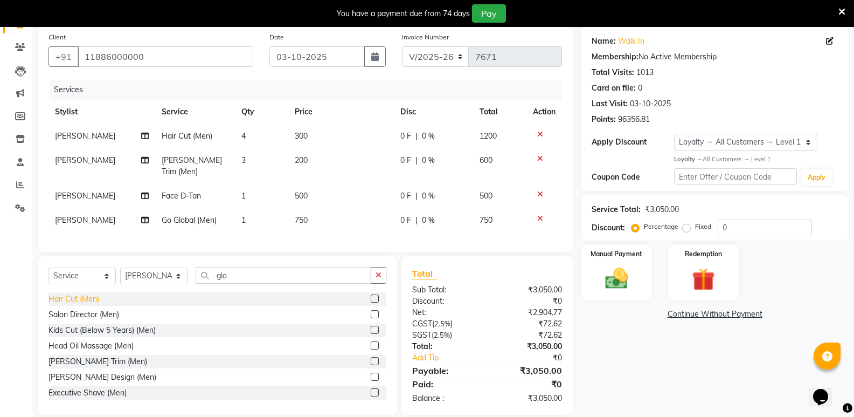
click at [58, 295] on div "Hair Cut (Men)" at bounding box center [74, 298] width 51 height 11
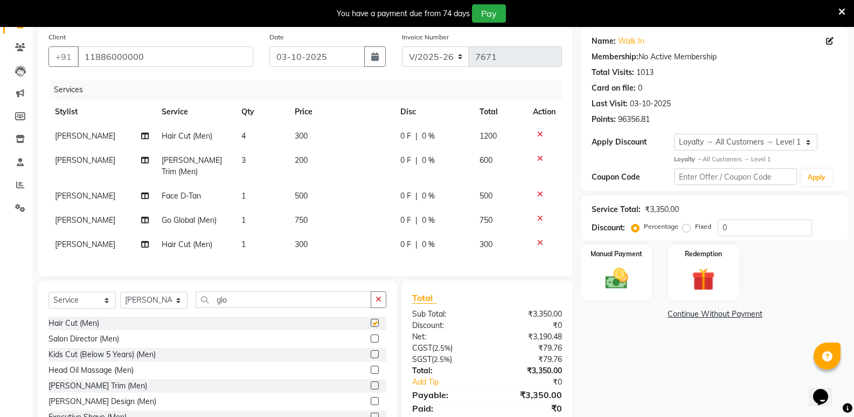
checkbox input "false"
drag, startPoint x: 246, startPoint y: 294, endPoint x: 182, endPoint y: 307, distance: 65.4
click at [182, 307] on div "Select Service Product Membership Package Voucher Prepaid Gift Card Select Styl…" at bounding box center [218, 303] width 338 height 25
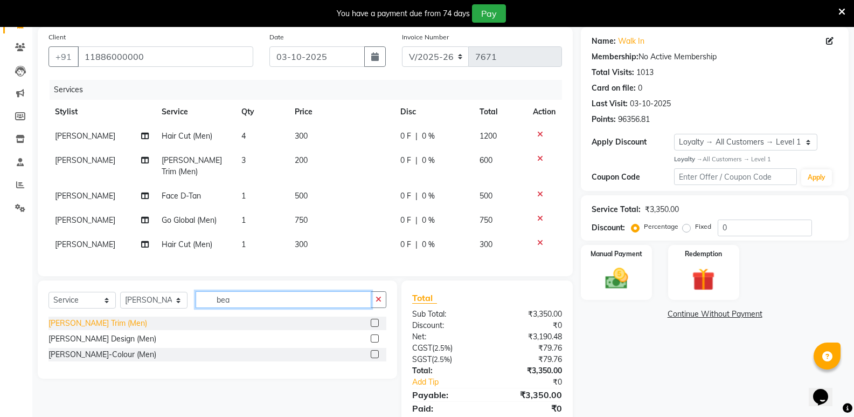
type input "bea"
click at [77, 318] on div "[PERSON_NAME] Trim (Men)" at bounding box center [98, 322] width 99 height 11
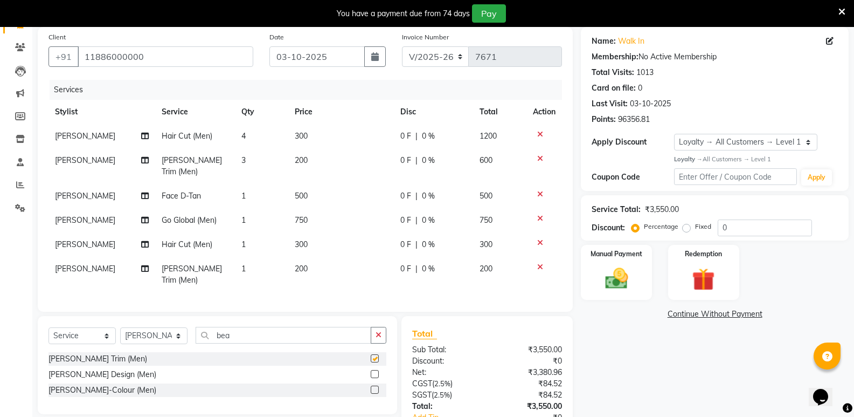
checkbox input "false"
drag, startPoint x: 264, startPoint y: 321, endPoint x: 186, endPoint y: 347, distance: 82.3
click at [186, 347] on div "Select Service Product Membership Package Voucher Prepaid Gift Card Select Styl…" at bounding box center [217, 365] width 359 height 98
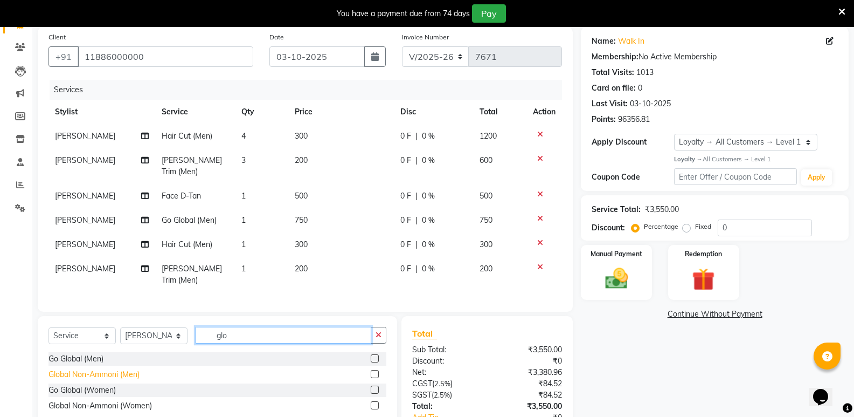
type input "glo"
click at [128, 369] on div "Global Non-Ammoni (Men)" at bounding box center [94, 374] width 91 height 11
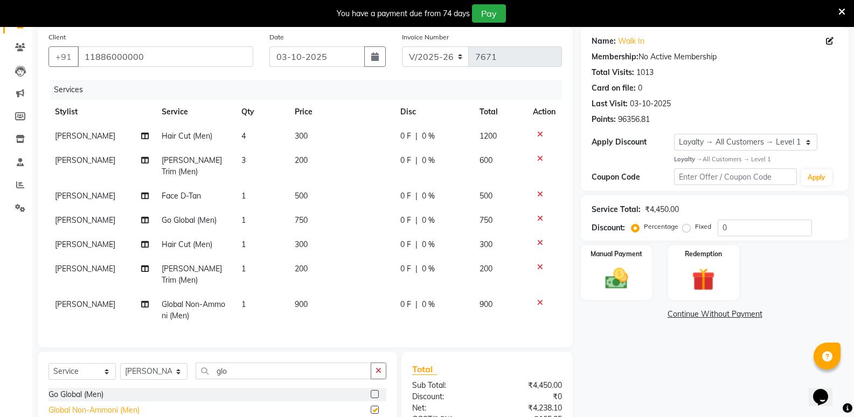
checkbox input "false"
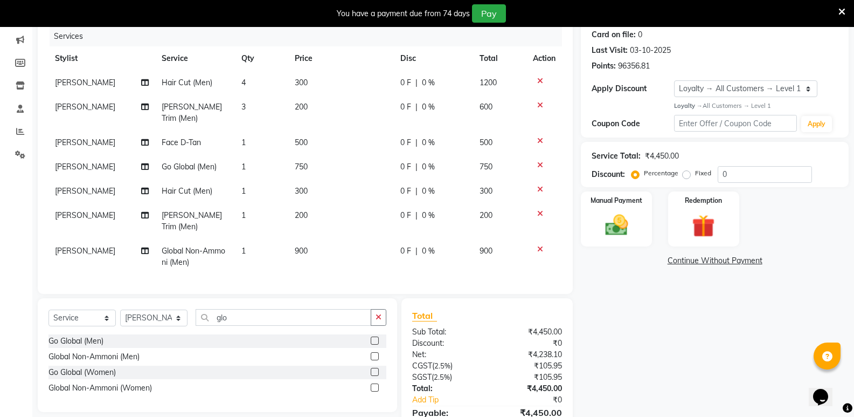
scroll to position [135, 0]
click at [618, 234] on img at bounding box center [616, 224] width 38 height 27
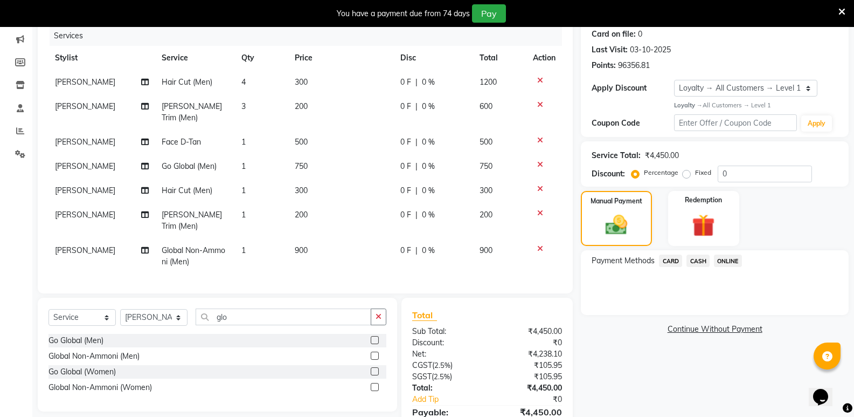
click at [694, 263] on span "CASH" at bounding box center [698, 260] width 23 height 12
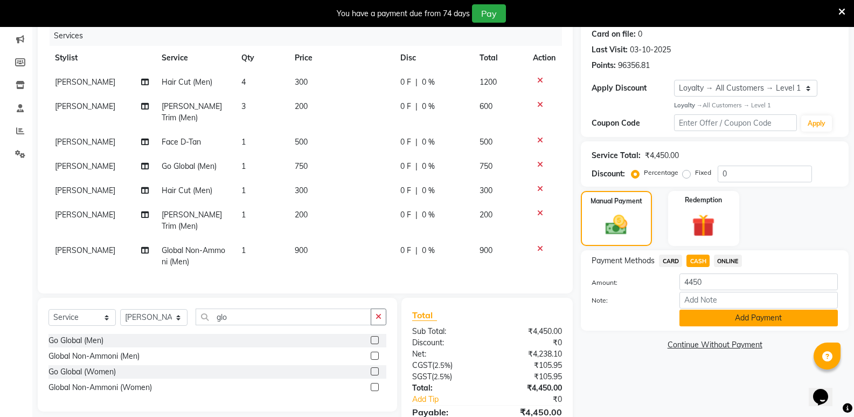
click at [693, 312] on button "Add Payment" at bounding box center [759, 317] width 158 height 17
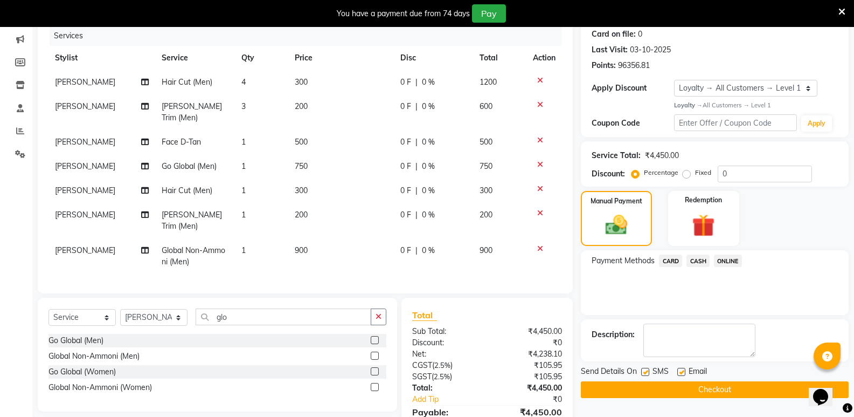
scroll to position [243, 0]
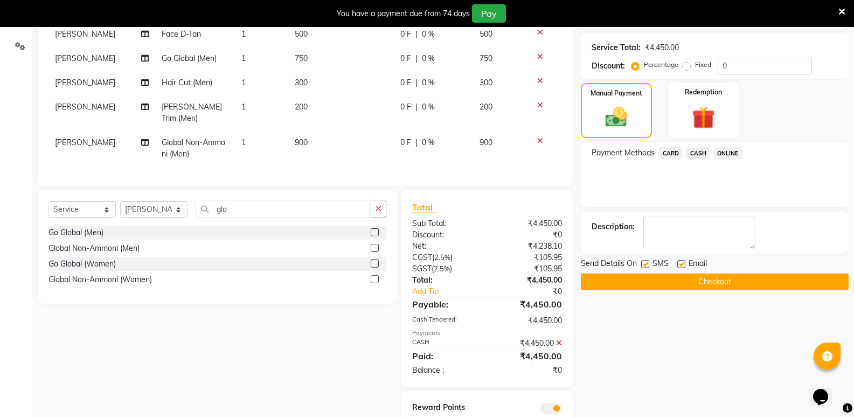
click at [691, 283] on button "Checkout" at bounding box center [715, 281] width 268 height 17
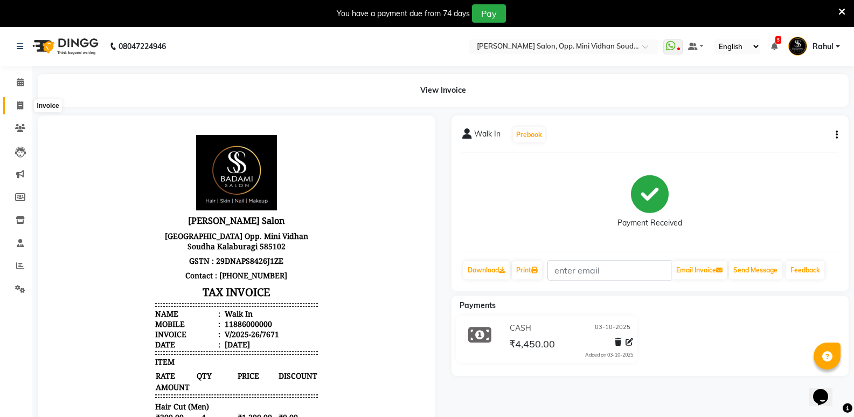
click at [17, 101] on icon at bounding box center [20, 105] width 6 height 8
select select "service"
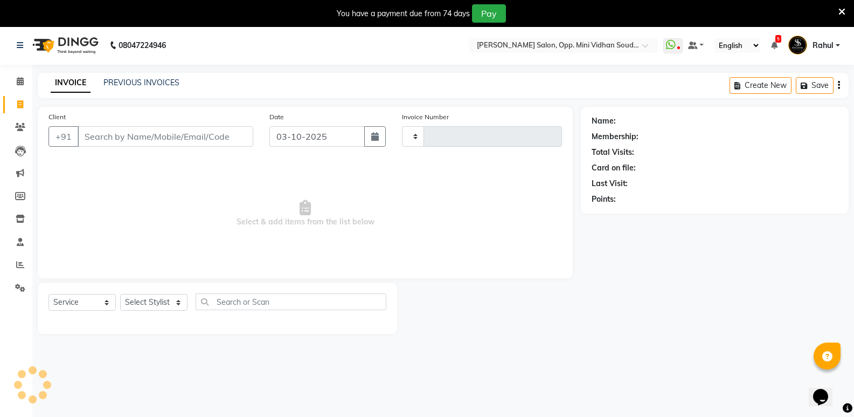
type input "7672"
select select "4533"
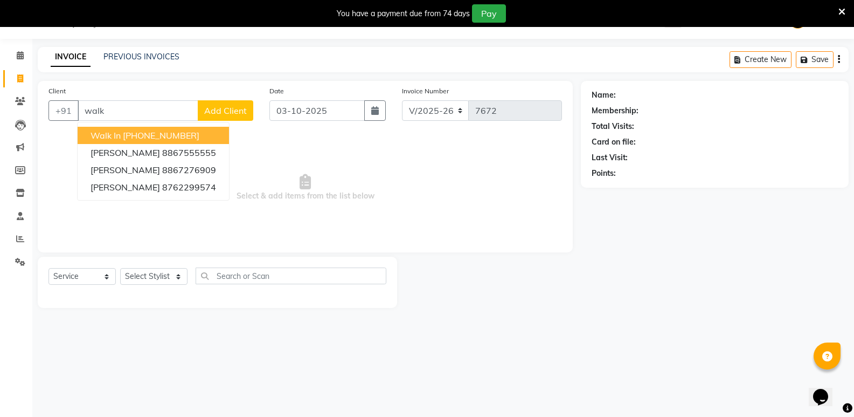
click at [169, 128] on button "Walk In [PHONE_NUMBER]" at bounding box center [153, 135] width 151 height 17
type input "11886000000"
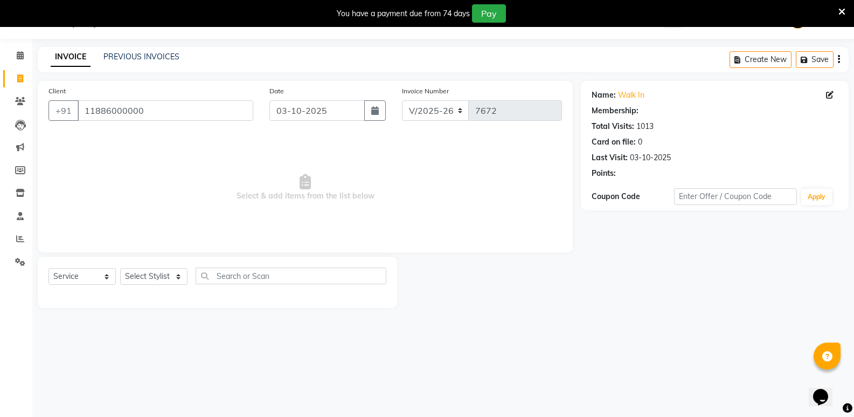
select select "1: Object"
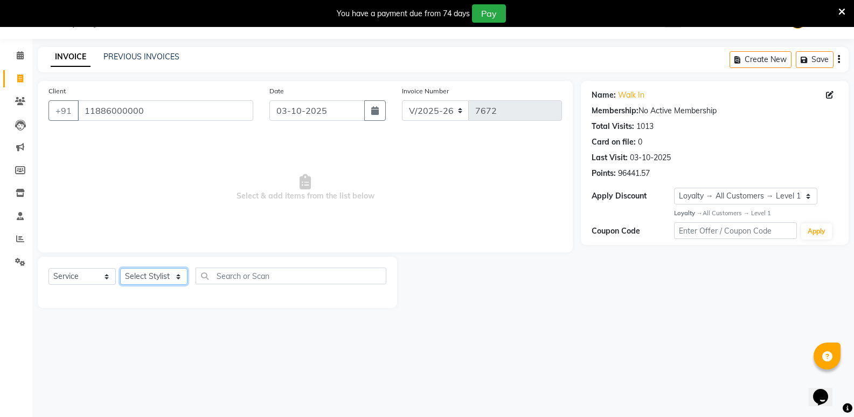
click at [141, 279] on select "Select Stylist [PERSON_NAME] [PERSON_NAME] [PERSON_NAME] Mallu [PERSON_NAME] [P…" at bounding box center [153, 276] width 67 height 17
select select "28117"
click at [120, 268] on select "Select Stylist [PERSON_NAME] [PERSON_NAME] [PERSON_NAME] Mallu [PERSON_NAME] [P…" at bounding box center [153, 276] width 67 height 17
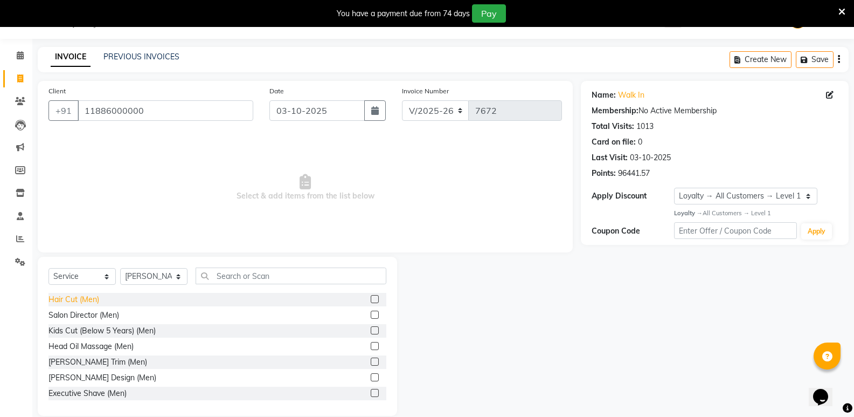
click at [77, 300] on div "Hair Cut (Men)" at bounding box center [74, 299] width 51 height 11
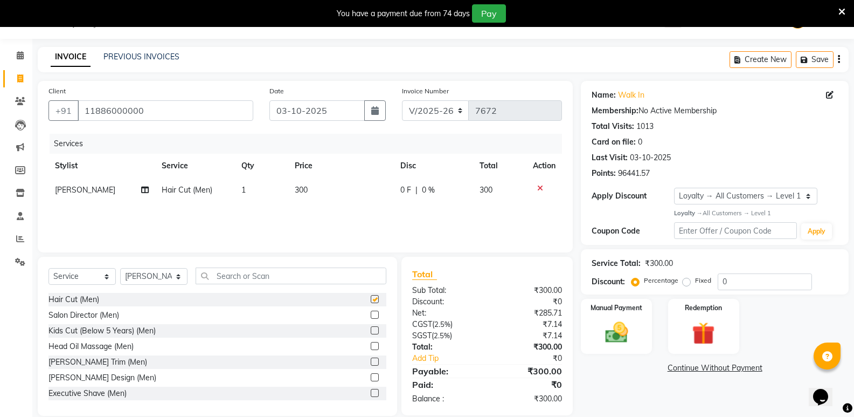
checkbox input "false"
click at [291, 272] on input "text" at bounding box center [291, 275] width 191 height 17
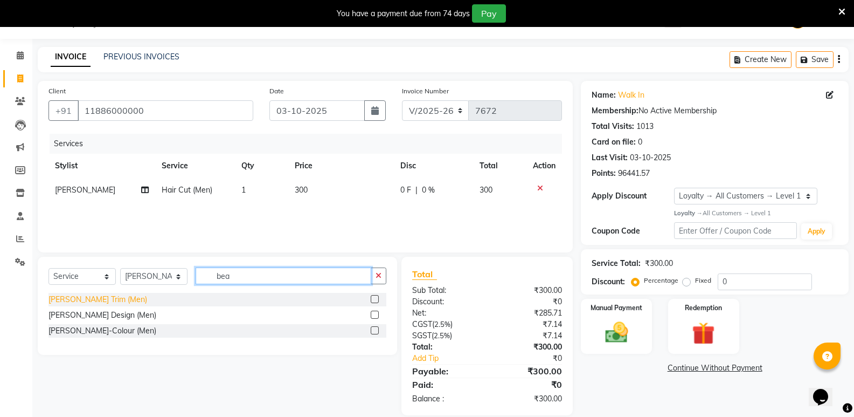
type input "bea"
click at [89, 297] on div "[PERSON_NAME] Trim (Men)" at bounding box center [98, 299] width 99 height 11
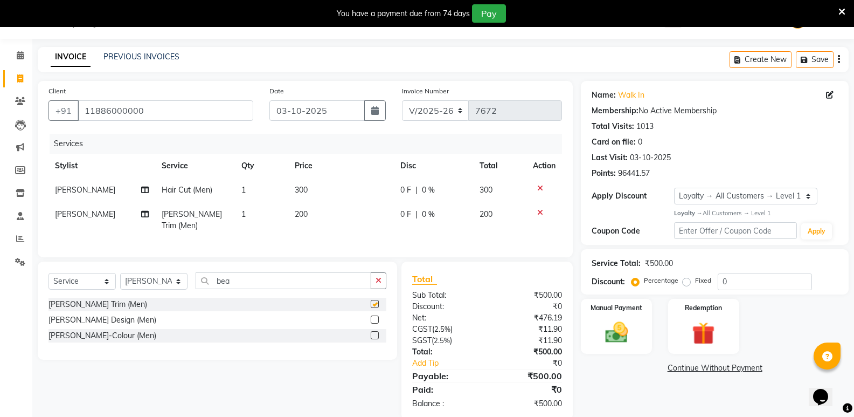
checkbox input "false"
click at [275, 191] on td "1" at bounding box center [261, 190] width 53 height 24
select select "28117"
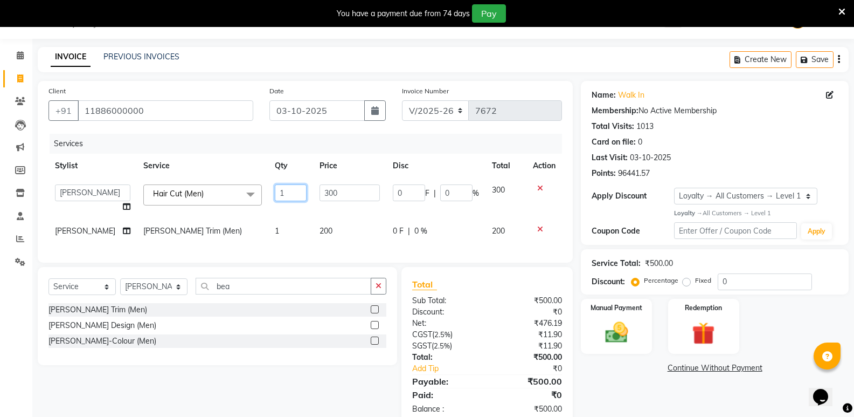
click at [295, 192] on input "1" at bounding box center [291, 192] width 32 height 17
type input "2"
click at [627, 376] on div "Name: Walk In Membership: No Active Membership Total Visits: 1013 Card on file:…" at bounding box center [719, 253] width 276 height 344
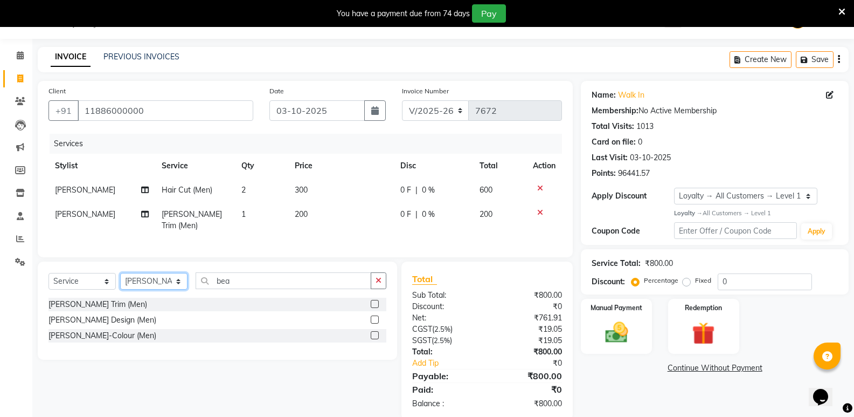
click at [131, 278] on select "Select Stylist [PERSON_NAME] [PERSON_NAME] [PERSON_NAME] Mallu [PERSON_NAME] [P…" at bounding box center [153, 281] width 67 height 17
select select "43648"
click at [120, 273] on select "Select Stylist [PERSON_NAME] [PERSON_NAME] [PERSON_NAME] Mallu [PERSON_NAME] [P…" at bounding box center [153, 281] width 67 height 17
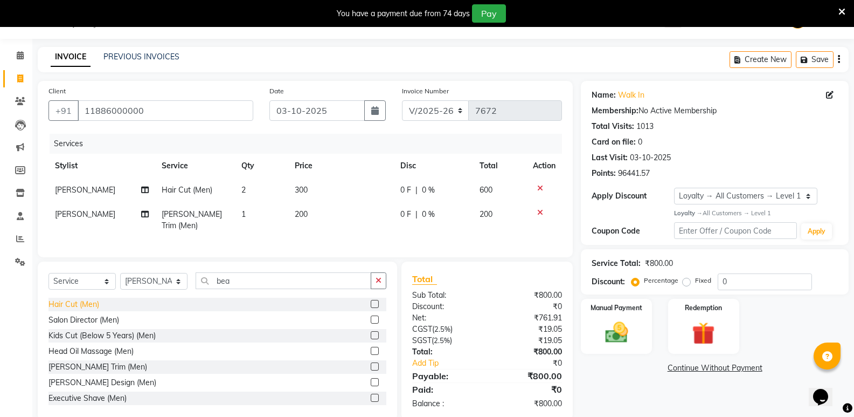
click at [88, 303] on div "Hair Cut (Men)" at bounding box center [74, 304] width 51 height 11
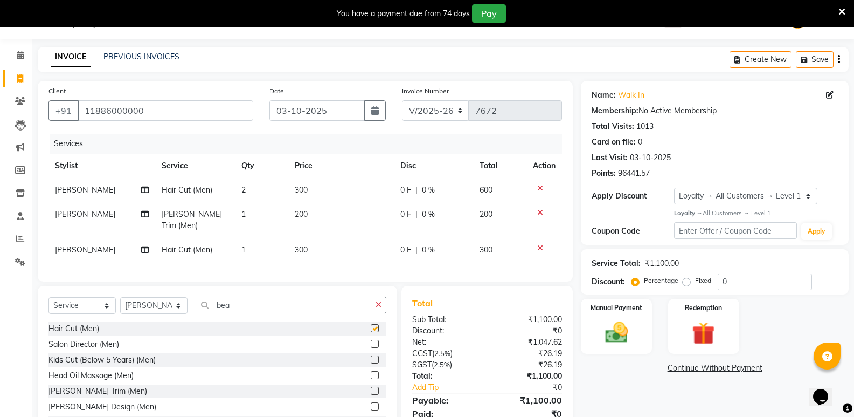
checkbox input "false"
click at [243, 304] on input "bea" at bounding box center [284, 304] width 176 height 17
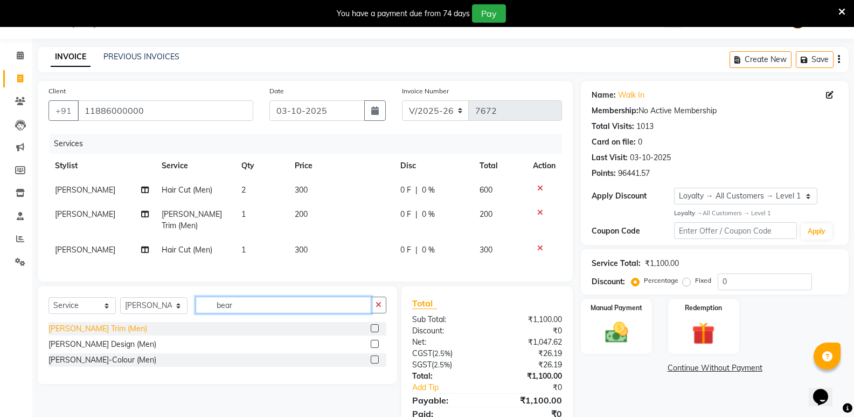
type input "bear"
click at [103, 323] on div "[PERSON_NAME] Trim (Men)" at bounding box center [98, 328] width 99 height 11
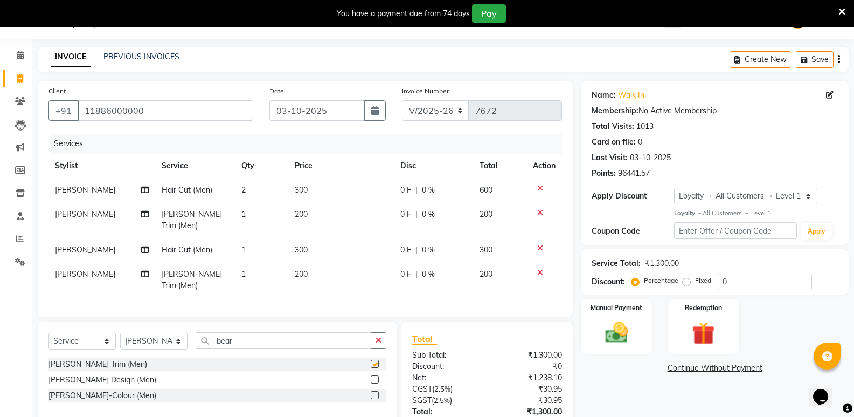
checkbox input "false"
click at [146, 333] on select "Select Stylist [PERSON_NAME] [PERSON_NAME] [PERSON_NAME] Mallu [PERSON_NAME] [P…" at bounding box center [153, 341] width 67 height 17
select select "89150"
click at [120, 333] on select "Select Stylist [PERSON_NAME] [PERSON_NAME] [PERSON_NAME] Mallu [PERSON_NAME] [P…" at bounding box center [153, 341] width 67 height 17
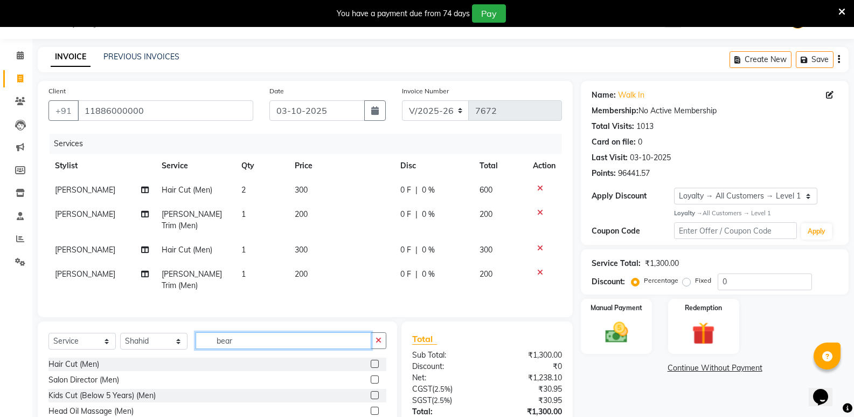
drag, startPoint x: 265, startPoint y: 325, endPoint x: 203, endPoint y: 335, distance: 62.7
click at [203, 335] on div "Select Service Product Membership Package Voucher Prepaid Gift Card Select Styl…" at bounding box center [218, 344] width 338 height 25
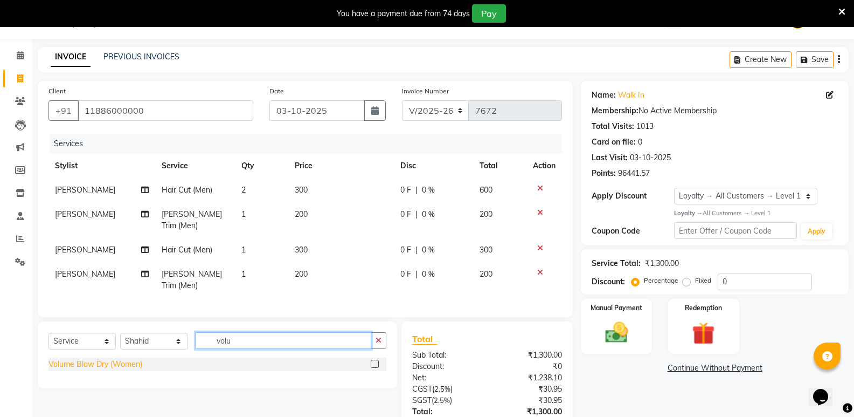
type input "volu"
click at [100, 358] on div "Volume Blow Dry (Women)" at bounding box center [96, 363] width 94 height 11
checkbox input "false"
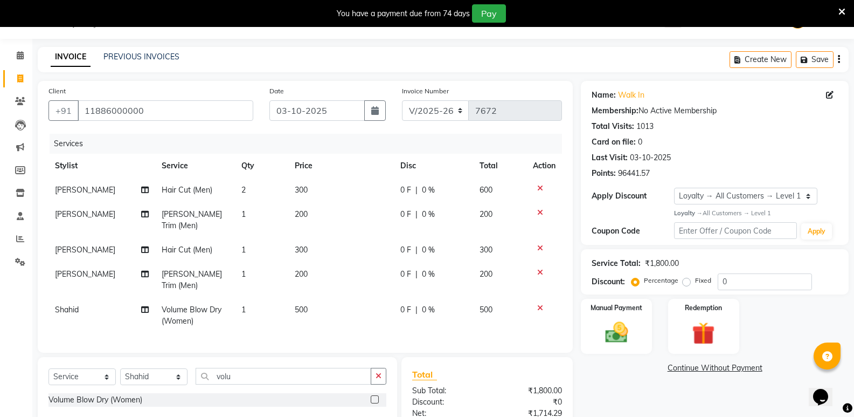
scroll to position [127, 0]
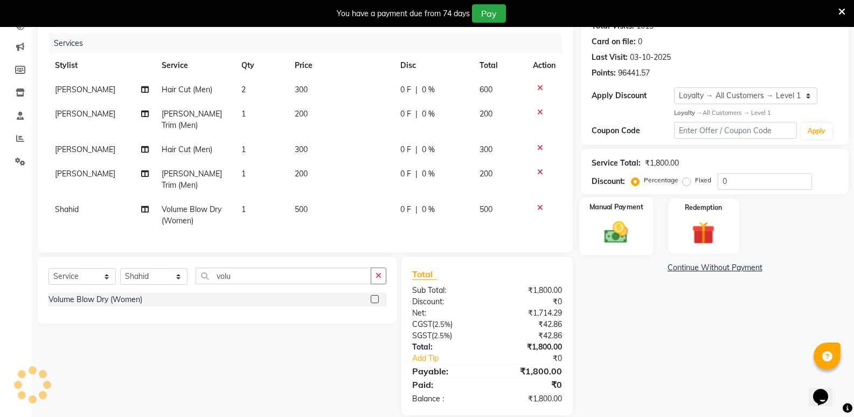
click at [616, 233] on img at bounding box center [616, 231] width 38 height 27
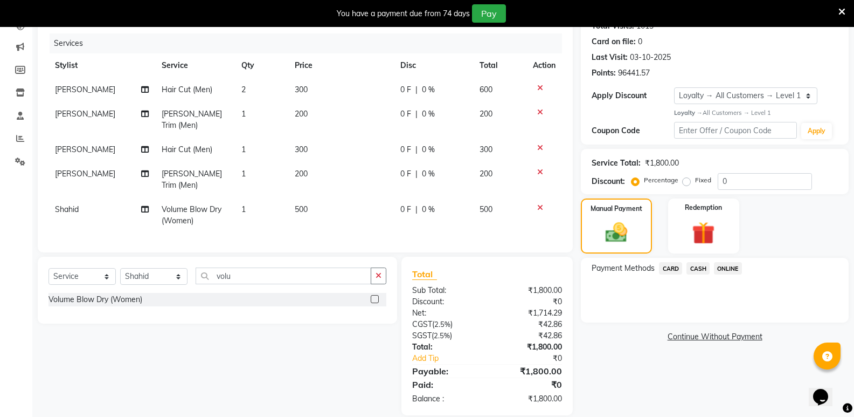
click at [695, 268] on span "CASH" at bounding box center [698, 268] width 23 height 12
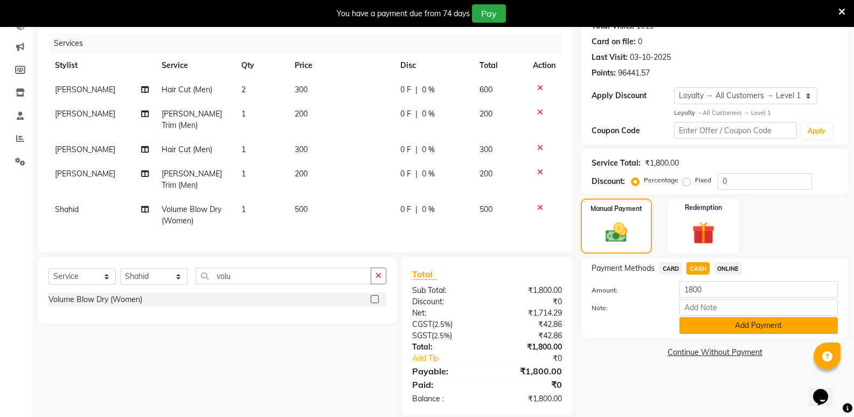
click at [704, 326] on button "Add Payment" at bounding box center [759, 325] width 158 height 17
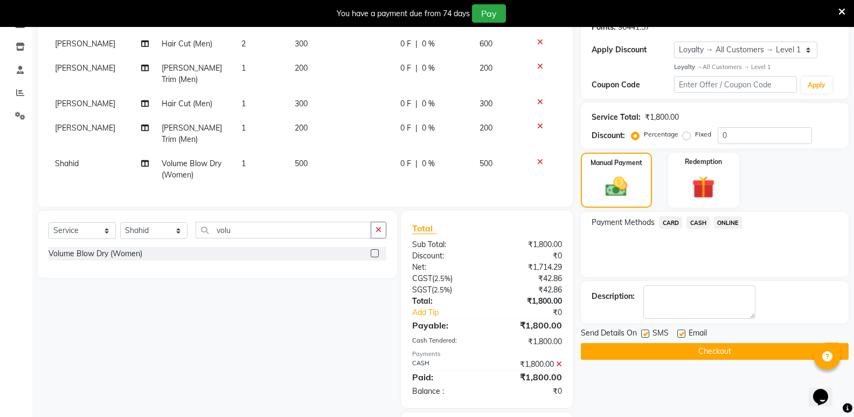
scroll to position [219, 0]
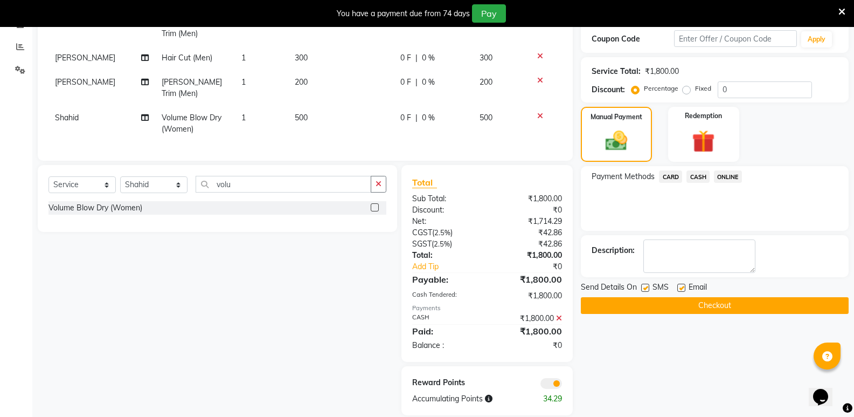
click at [707, 304] on button "Checkout" at bounding box center [715, 305] width 268 height 17
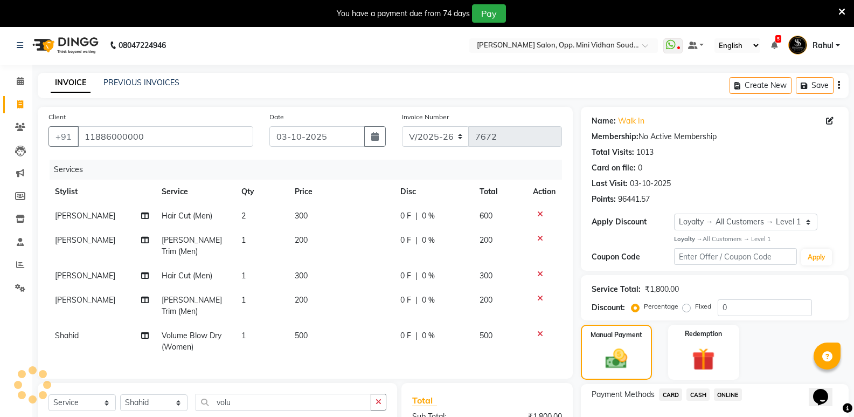
scroll to position [0, 0]
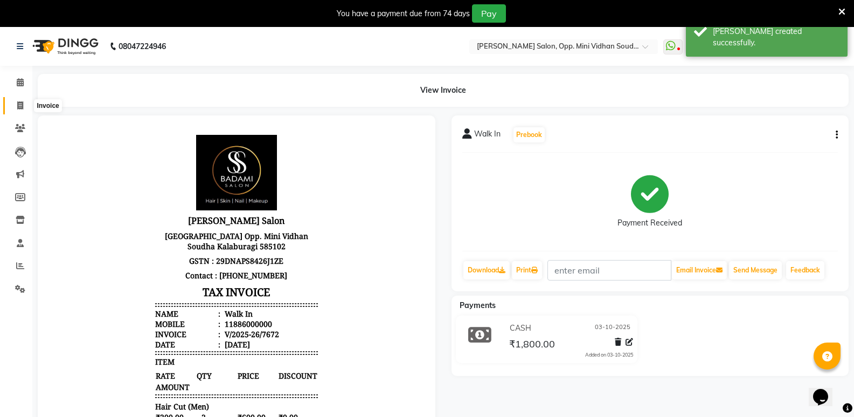
click at [16, 105] on span at bounding box center [20, 106] width 19 height 12
select select "service"
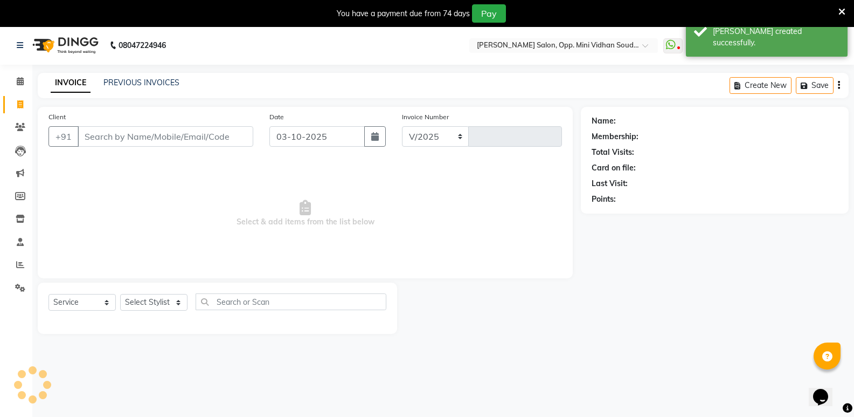
select select "4533"
type input "7673"
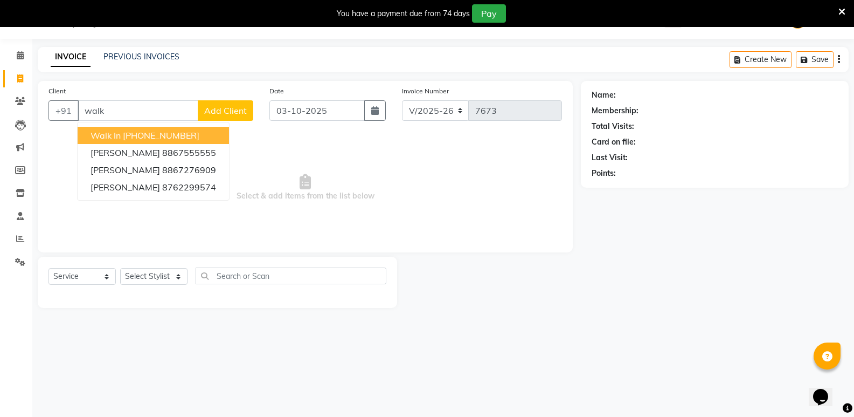
click at [134, 133] on ngb-highlight "+91 11886000000" at bounding box center [161, 135] width 77 height 11
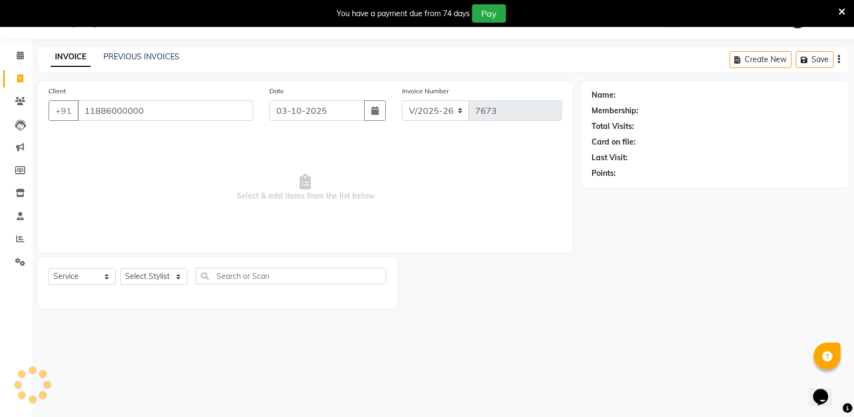
type input "11886000000"
select select "1: Object"
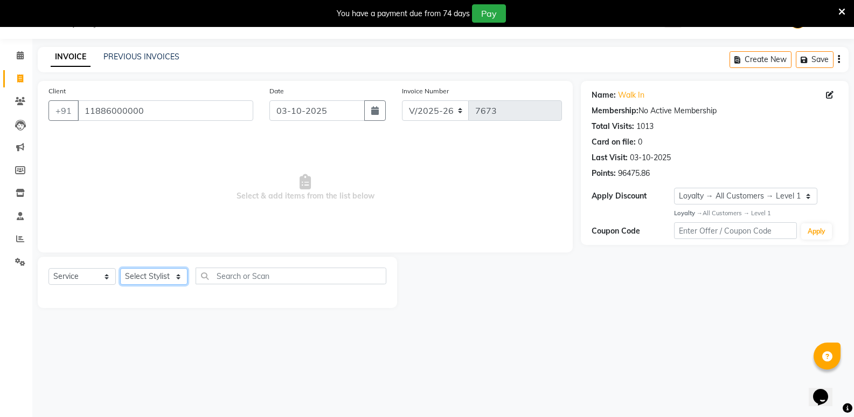
click at [151, 275] on select "Select Stylist Amir Hussain Ishwari Kiran Malik Mallu Manjunath Marmma Meraj Mo…" at bounding box center [153, 276] width 67 height 17
select select "25909"
click at [120, 268] on select "Select Stylist Amir Hussain Ishwari Kiran Malik Mallu Manjunath Marmma Meraj Mo…" at bounding box center [153, 276] width 67 height 17
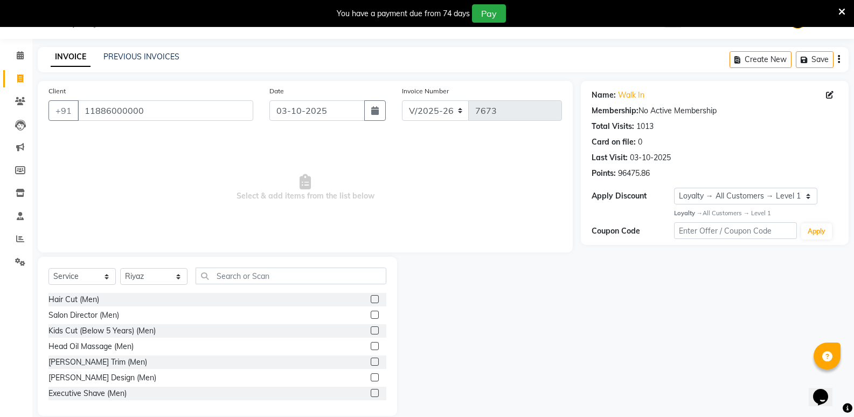
click at [99, 300] on div "Hair Cut (Men)" at bounding box center [218, 299] width 338 height 13
click at [93, 300] on div "Hair Cut (Men)" at bounding box center [74, 299] width 51 height 11
checkbox input "false"
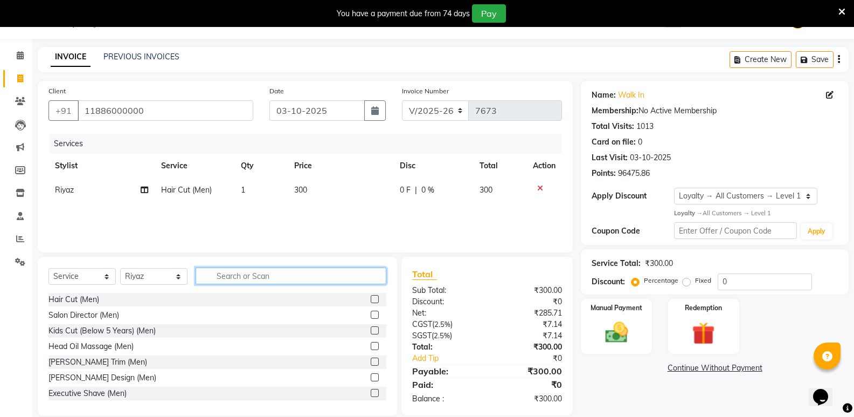
click at [236, 279] on input "text" at bounding box center [291, 275] width 191 height 17
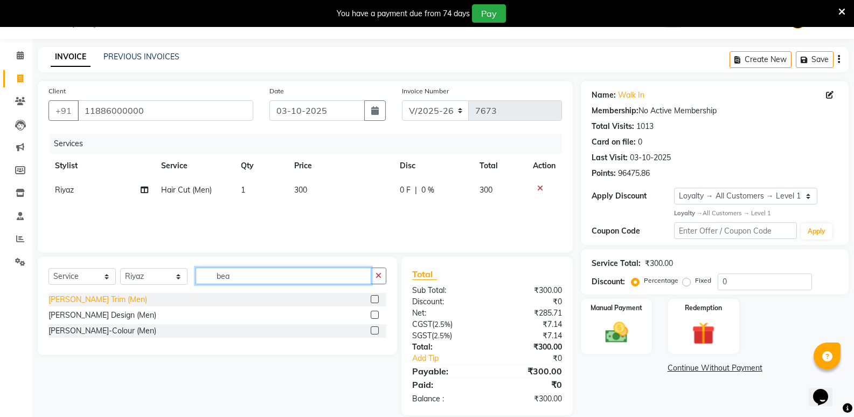
type input "bea"
click at [74, 295] on div "[PERSON_NAME] Trim (Men)" at bounding box center [98, 299] width 99 height 11
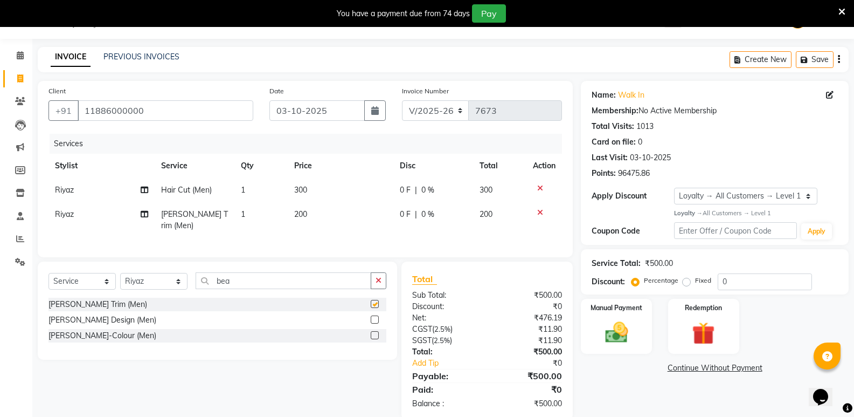
checkbox input "false"
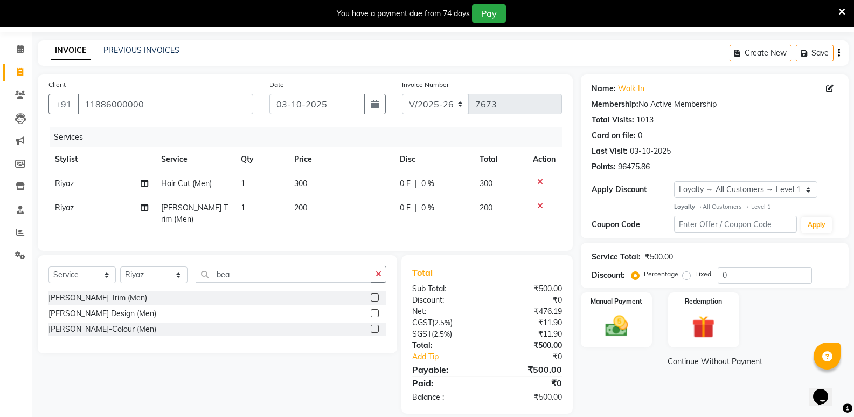
scroll to position [43, 0]
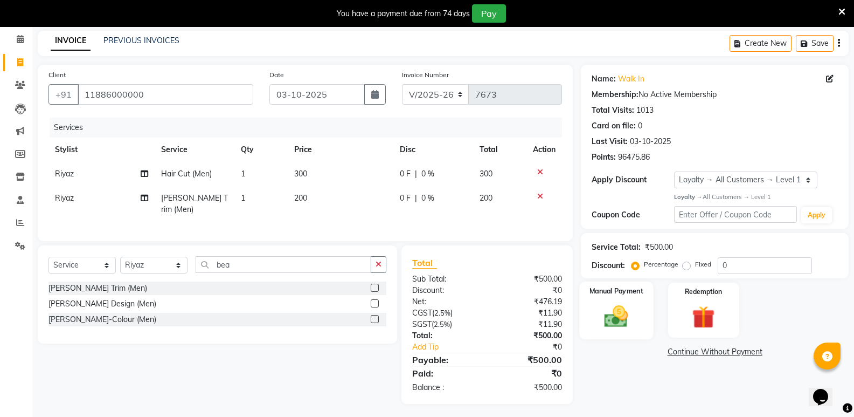
click at [624, 318] on img at bounding box center [616, 315] width 38 height 27
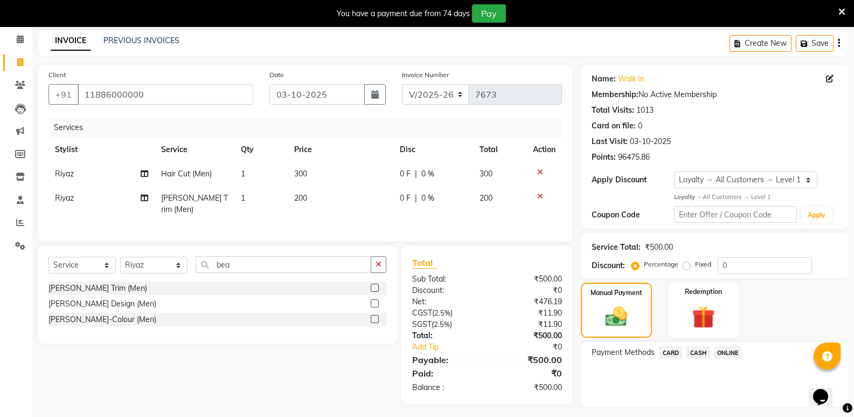
click at [696, 350] on span "CASH" at bounding box center [698, 352] width 23 height 12
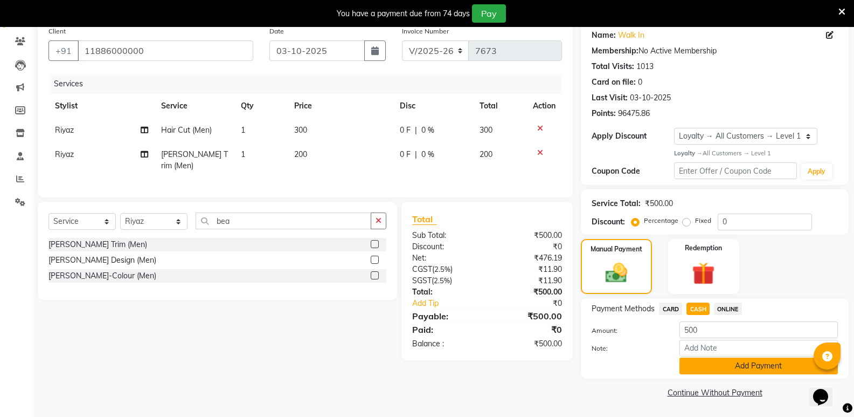
click at [701, 360] on button "Add Payment" at bounding box center [759, 365] width 158 height 17
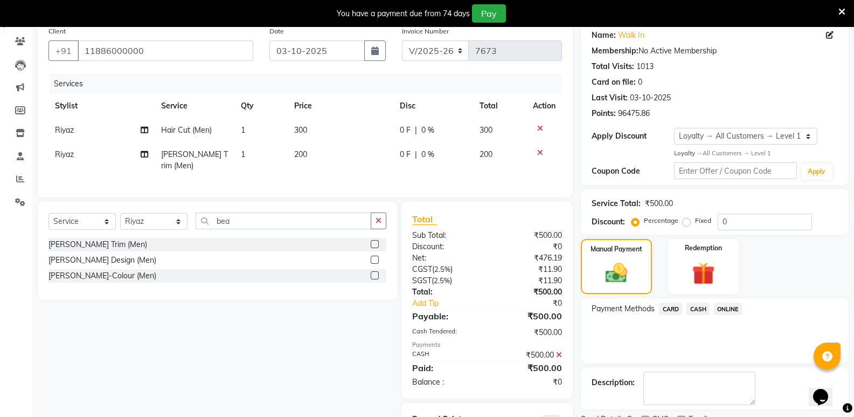
scroll to position [135, 0]
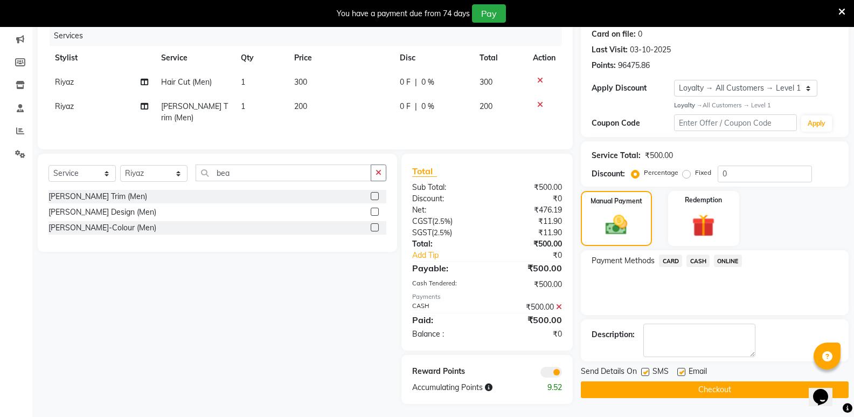
click at [707, 387] on button "Checkout" at bounding box center [715, 389] width 268 height 17
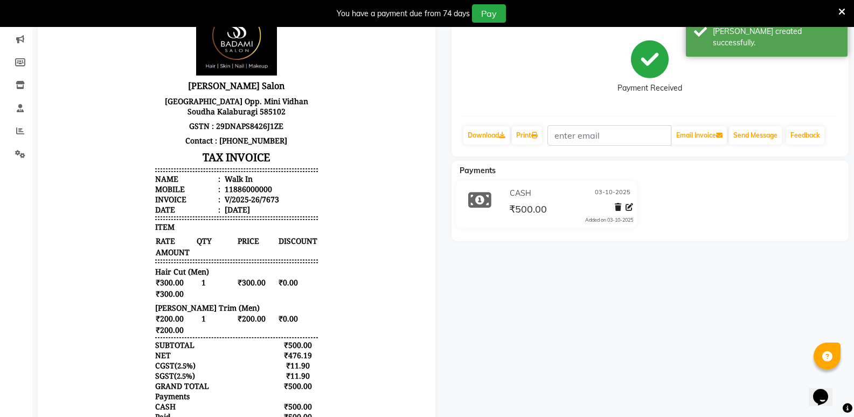
scroll to position [27, 0]
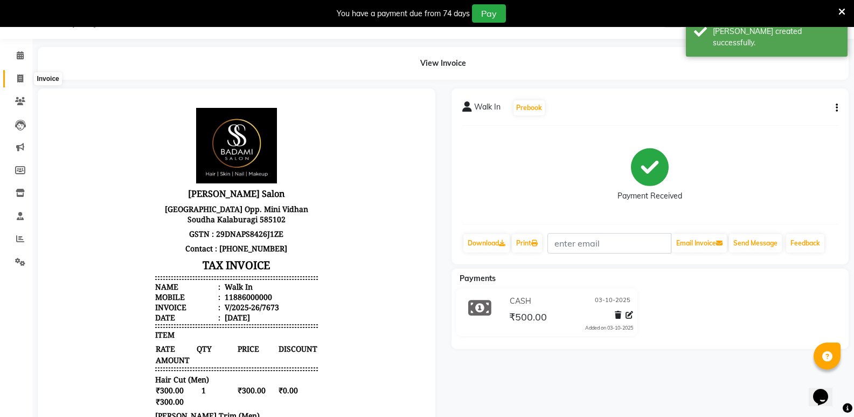
click at [15, 77] on span at bounding box center [20, 79] width 19 height 12
select select "4533"
select select "service"
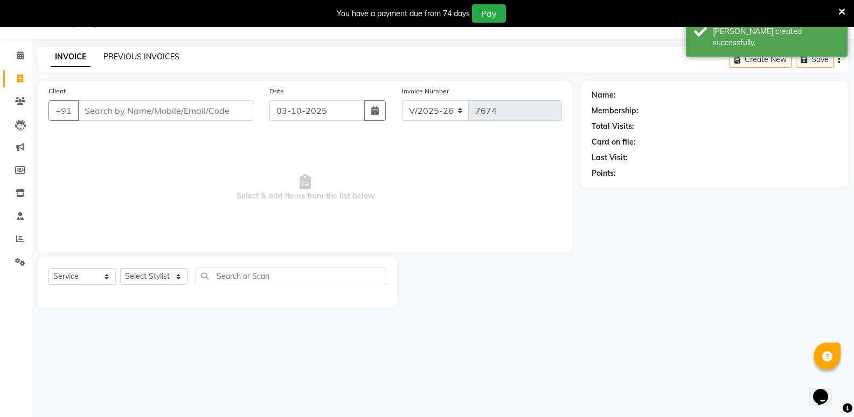
click at [139, 58] on link "PREVIOUS INVOICES" at bounding box center [141, 57] width 76 height 10
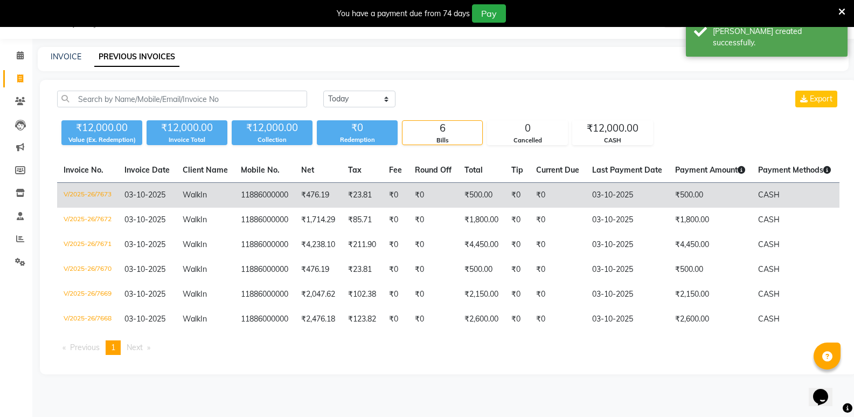
click at [207, 190] on span "In" at bounding box center [203, 195] width 6 height 10
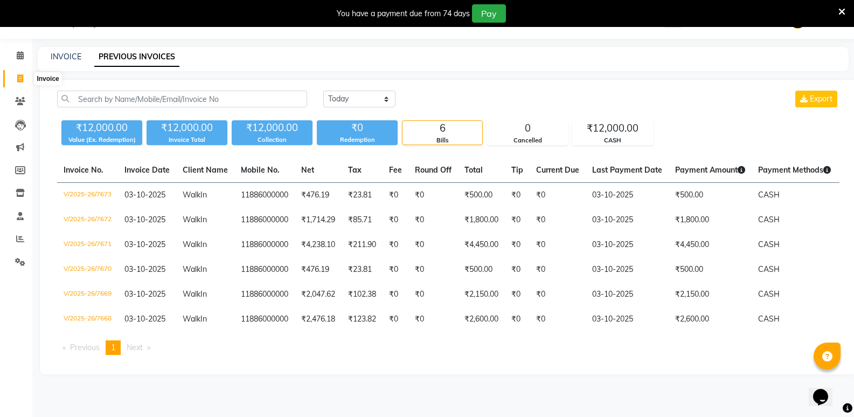
click at [11, 79] on span at bounding box center [20, 79] width 19 height 12
select select "service"
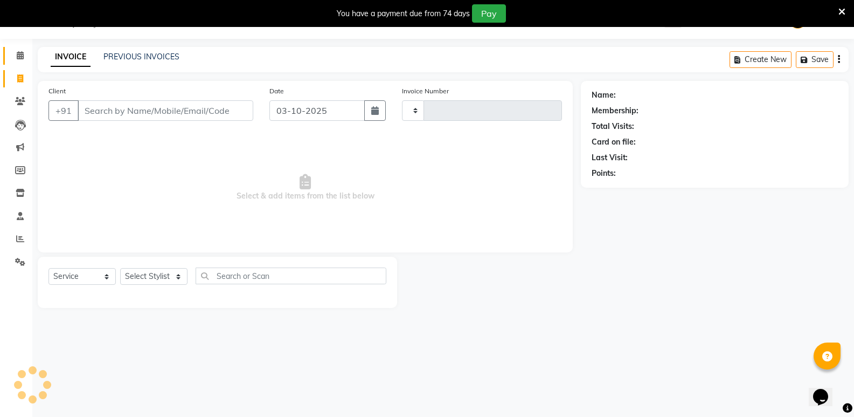
type input "7674"
select select "4533"
click at [24, 236] on icon at bounding box center [20, 238] width 8 height 8
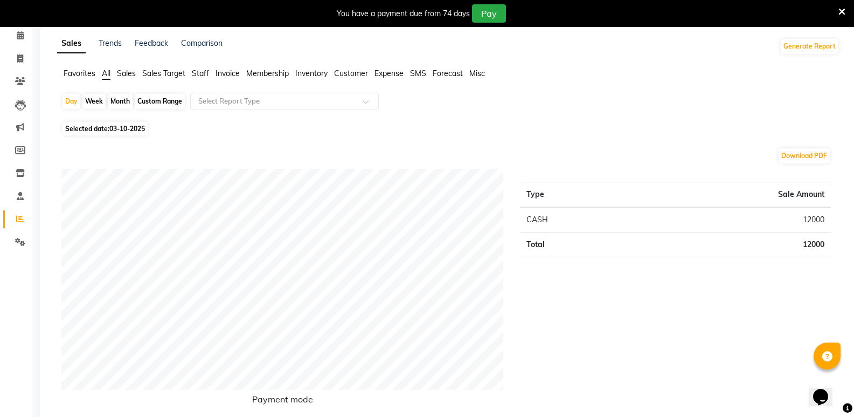
scroll to position [49, 0]
click at [201, 69] on span "Staff" at bounding box center [200, 72] width 17 height 10
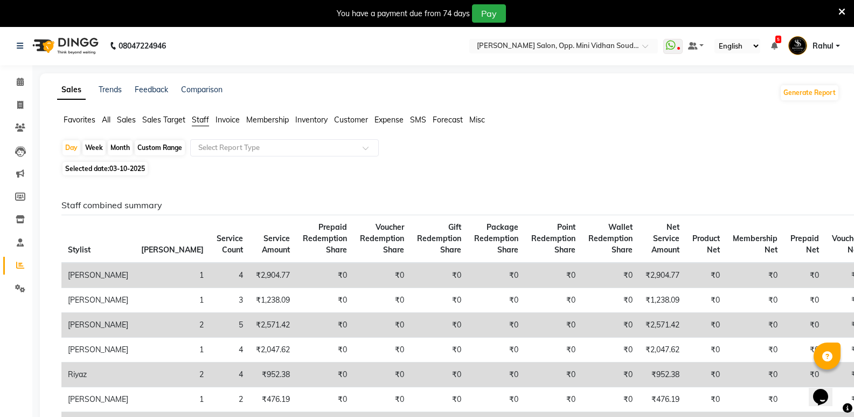
scroll to position [0, 0]
click at [20, 106] on icon at bounding box center [20, 105] width 6 height 8
select select "service"
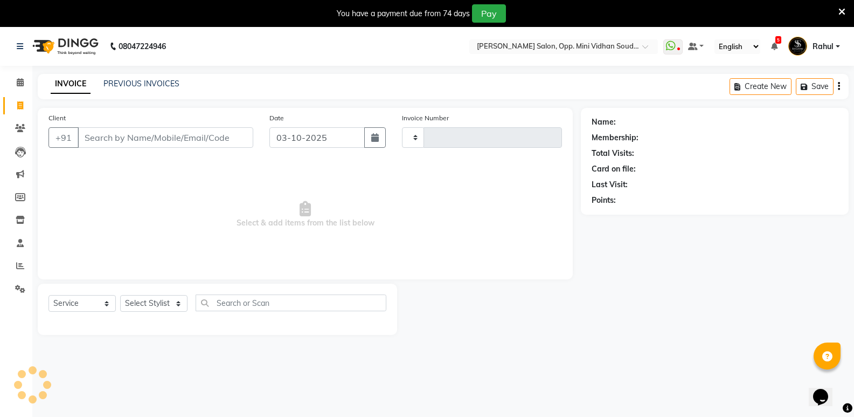
type input "7674"
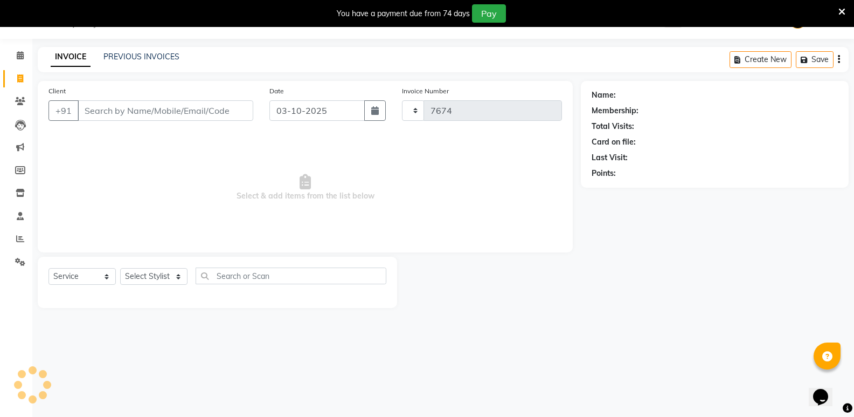
select select "4533"
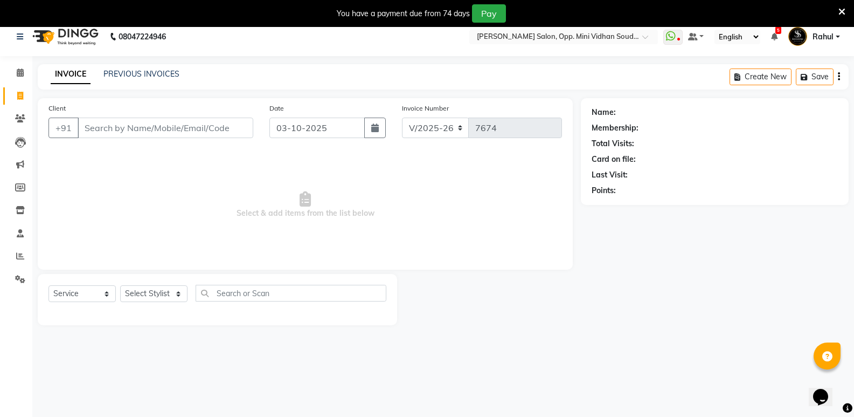
scroll to position [0, 0]
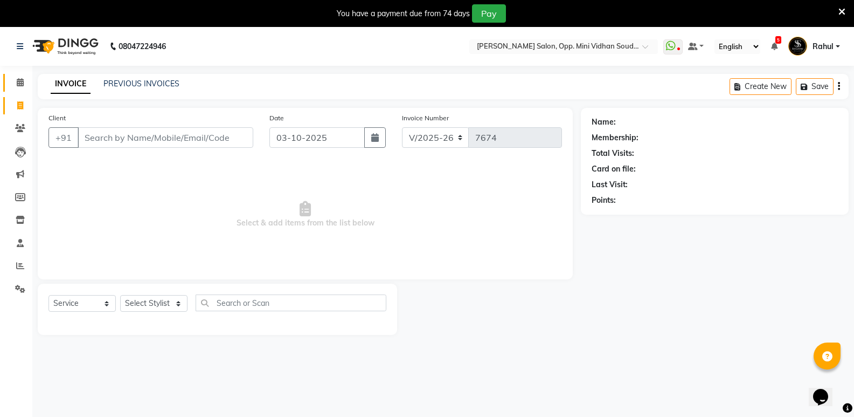
click at [17, 75] on link "Calendar" at bounding box center [16, 83] width 26 height 18
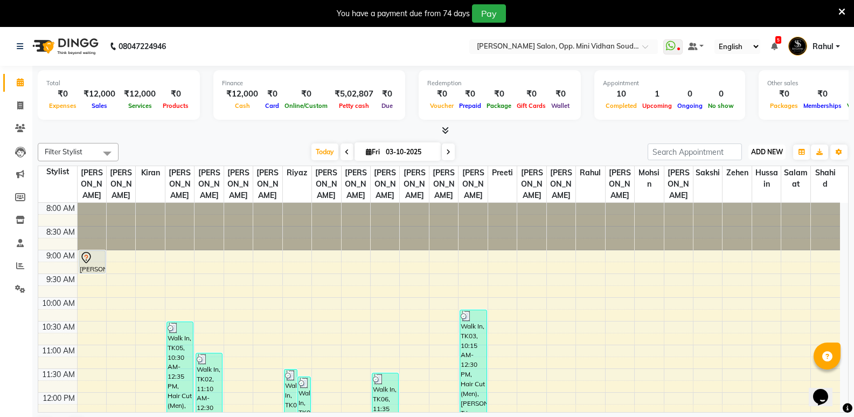
click at [764, 148] on span "ADD NEW" at bounding box center [767, 152] width 32 height 8
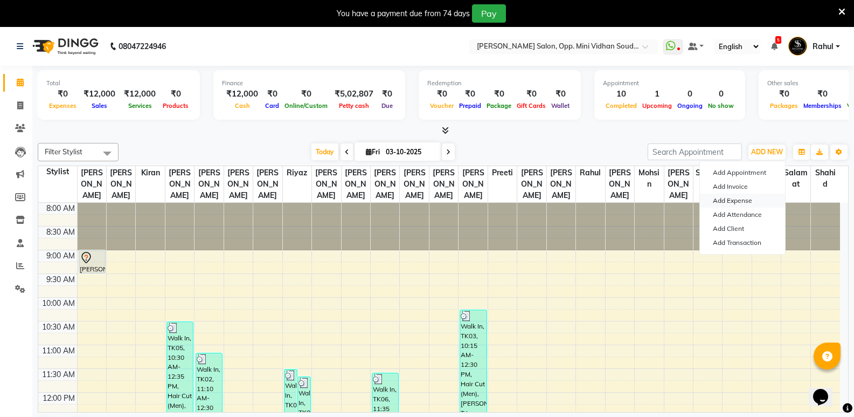
click at [743, 200] on link "Add Expense" at bounding box center [742, 200] width 85 height 14
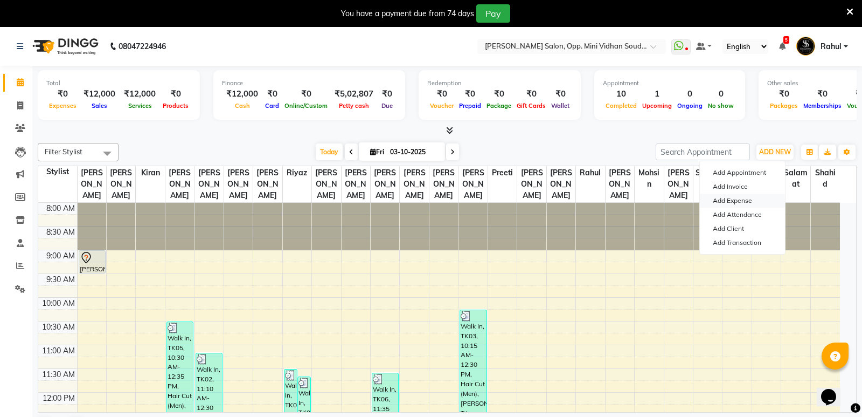
select select "3357"
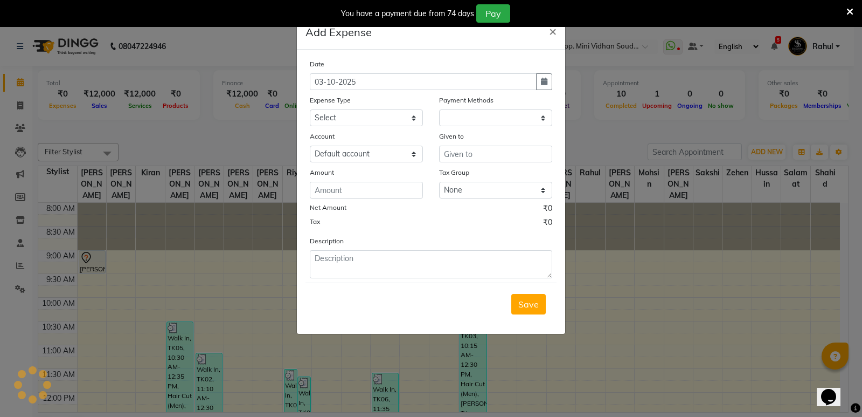
select select "1"
select select "3356"
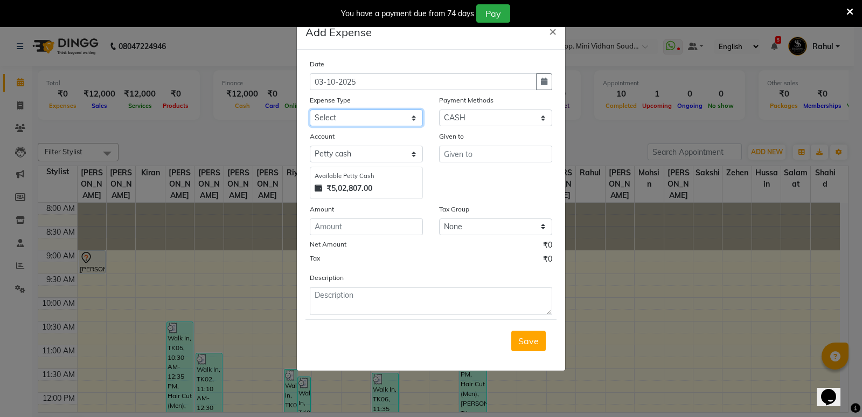
select select "23922"
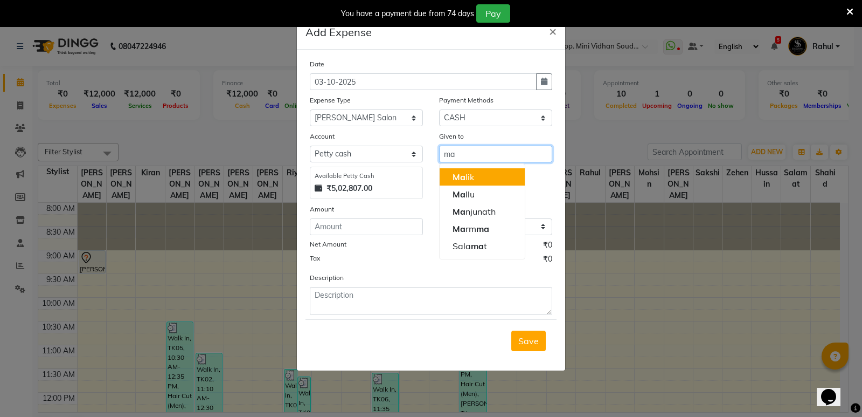
type input "m"
type input "Sunil"
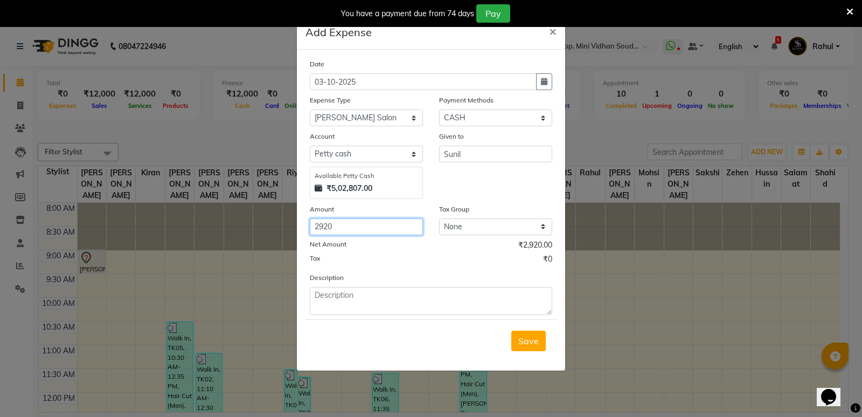
type input "2920"
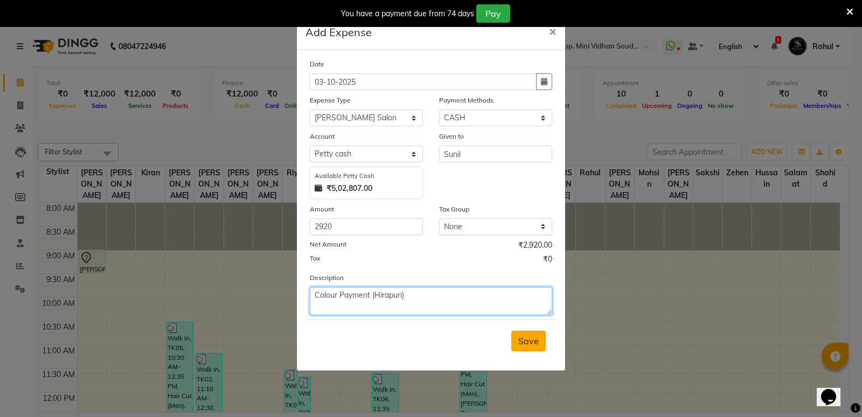
type textarea "Colour Payment (Hirapuri)"
click at [539, 343] on button "Save" at bounding box center [528, 340] width 34 height 20
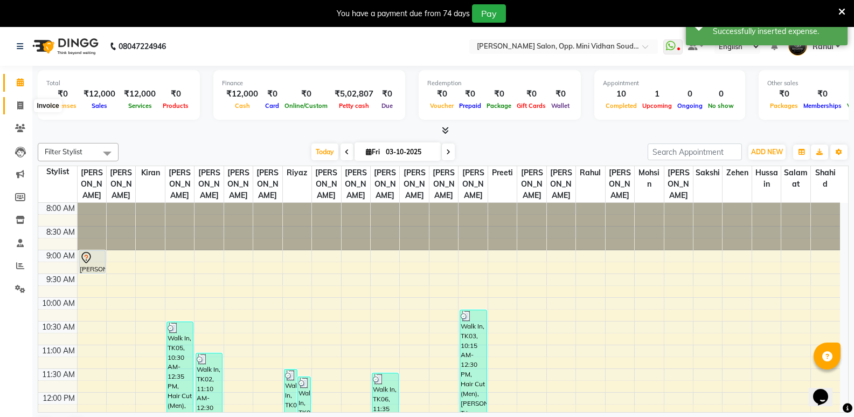
click at [16, 103] on span at bounding box center [20, 106] width 19 height 12
select select "service"
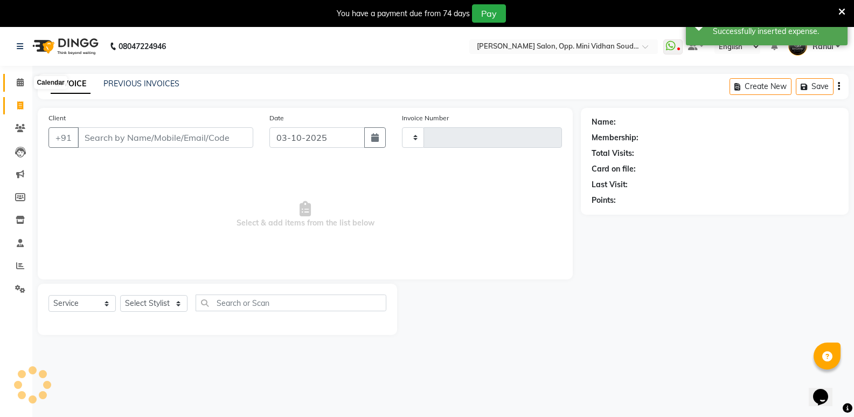
type input "7674"
click at [12, 83] on span at bounding box center [20, 83] width 19 height 12
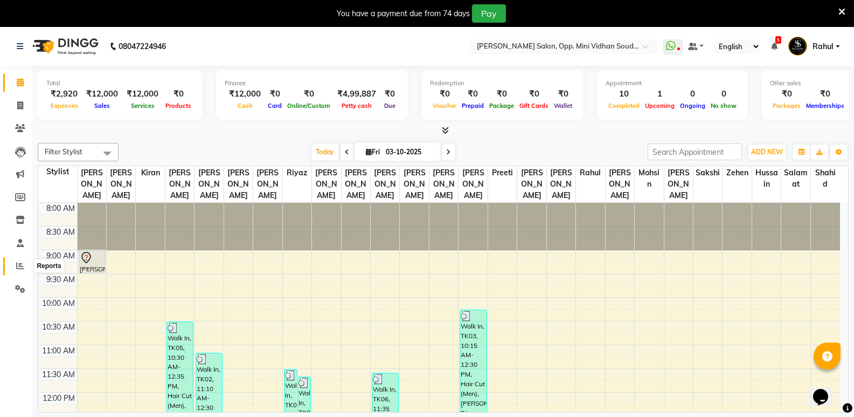
click at [21, 264] on icon at bounding box center [20, 265] width 8 height 8
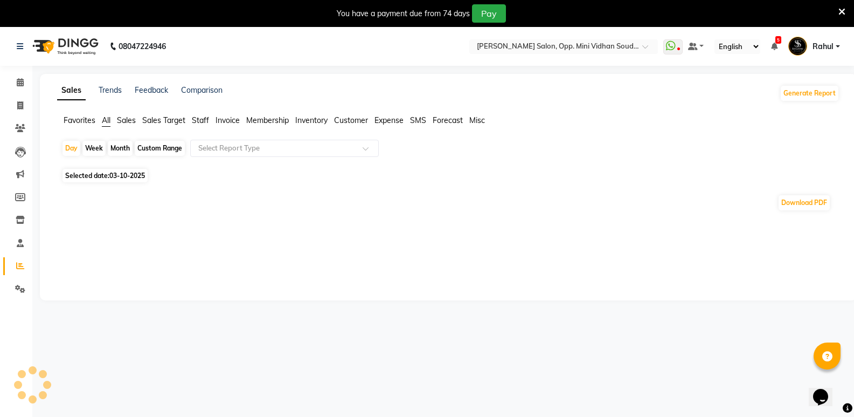
click at [199, 121] on span "Staff" at bounding box center [200, 120] width 17 height 10
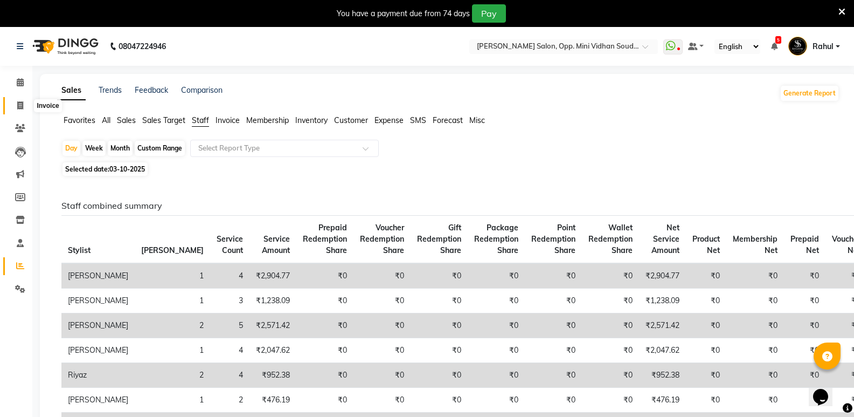
click at [17, 106] on icon at bounding box center [20, 105] width 6 height 8
select select "service"
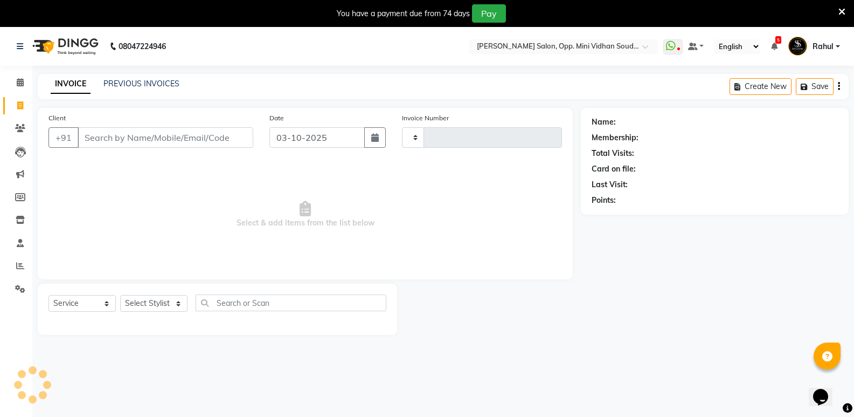
type input "7674"
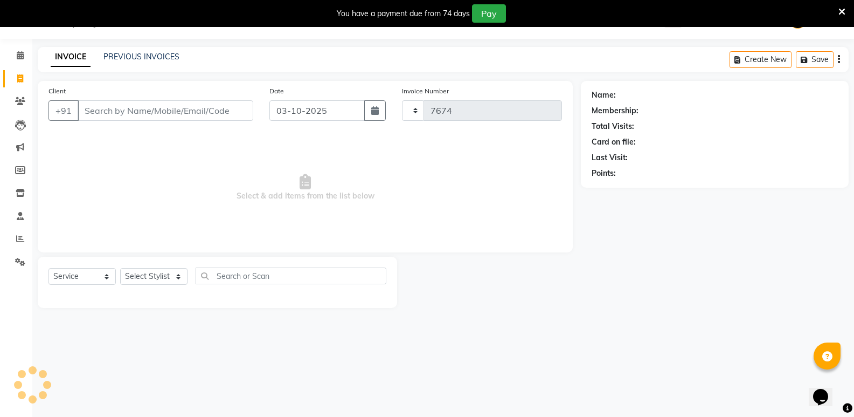
select select "4533"
click at [18, 233] on span at bounding box center [20, 239] width 19 height 12
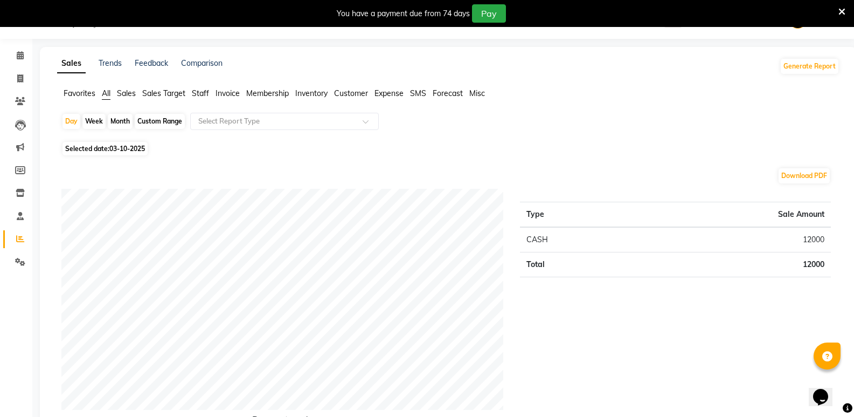
click at [200, 90] on span "Staff" at bounding box center [200, 93] width 17 height 10
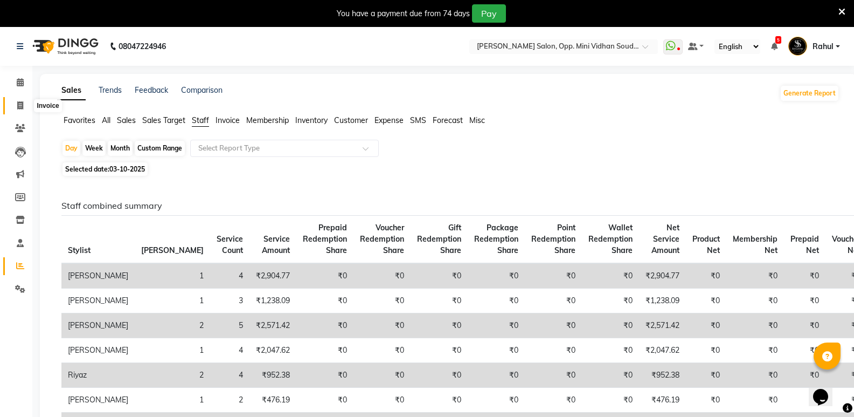
click at [18, 108] on icon at bounding box center [20, 105] width 6 height 8
select select "service"
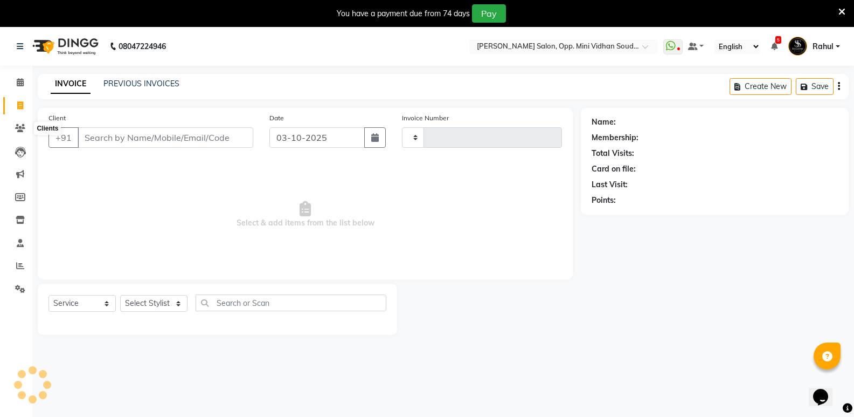
type input "7675"
select select "4533"
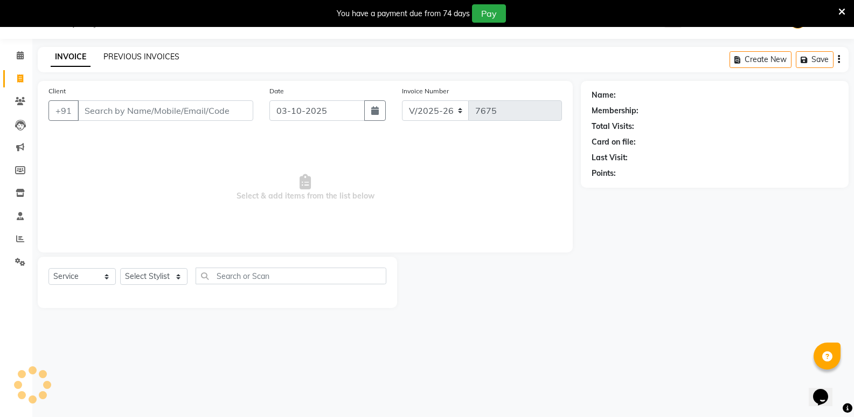
click at [158, 56] on link "PREVIOUS INVOICES" at bounding box center [141, 57] width 76 height 10
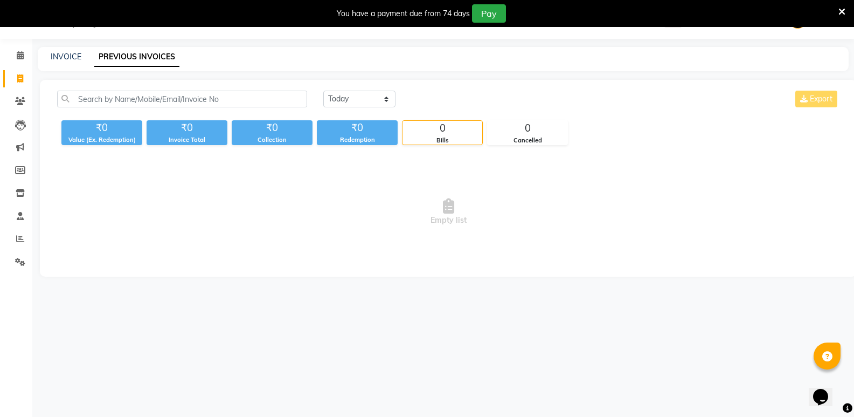
click at [88, 56] on div "INVOICE PREVIOUS INVOICES" at bounding box center [437, 56] width 798 height 11
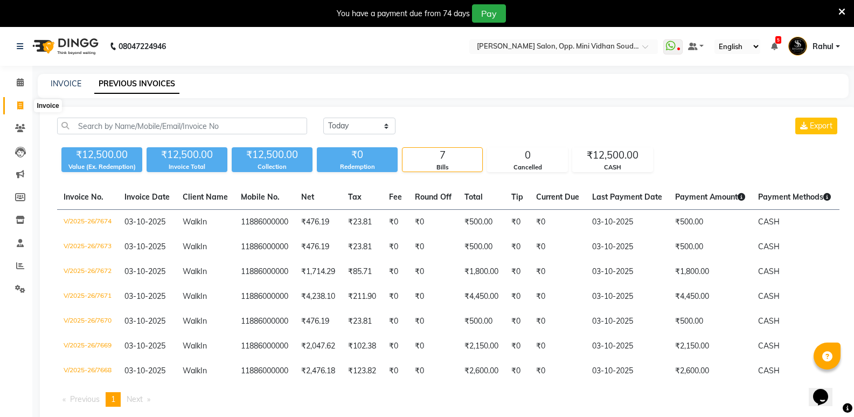
drag, startPoint x: 27, startPoint y: 106, endPoint x: 59, endPoint y: 112, distance: 32.3
click at [27, 105] on span at bounding box center [20, 106] width 19 height 12
select select "4533"
select select "service"
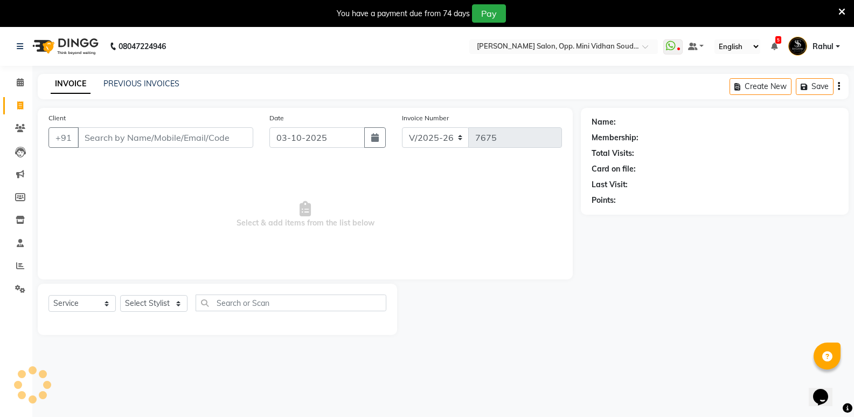
scroll to position [27, 0]
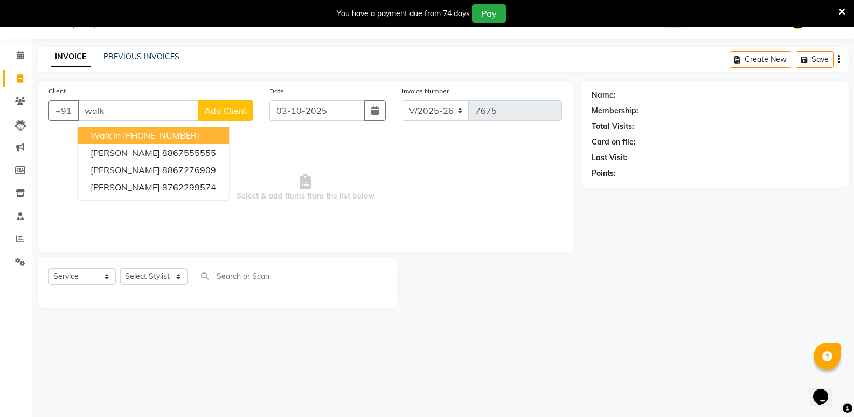
click at [135, 131] on ngb-highlight "[PHONE_NUMBER]" at bounding box center [161, 135] width 77 height 11
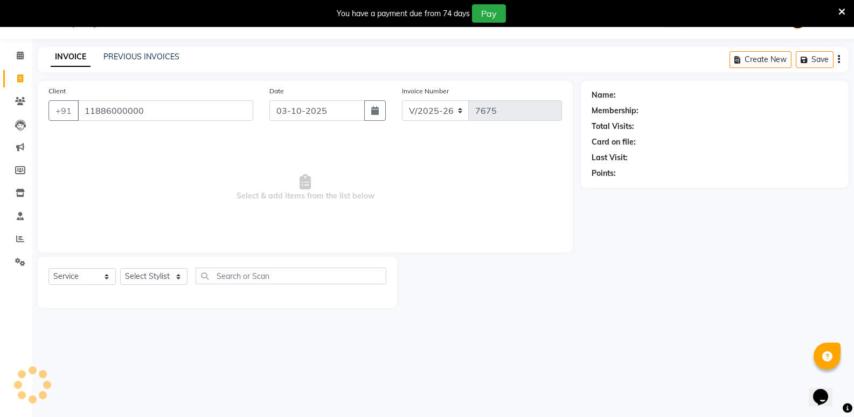
type input "11886000000"
click at [156, 276] on select "Select Stylist [PERSON_NAME] [PERSON_NAME] [PERSON_NAME] Mallu [PERSON_NAME] [P…" at bounding box center [153, 276] width 67 height 17
select select "1: Object"
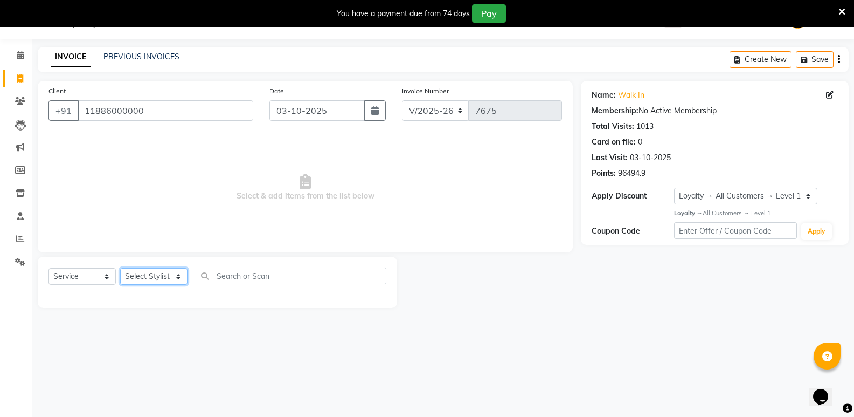
select select "74043"
click at [120, 268] on select "Select Stylist [PERSON_NAME] [PERSON_NAME] [PERSON_NAME] Mallu [PERSON_NAME] [P…" at bounding box center [153, 276] width 67 height 17
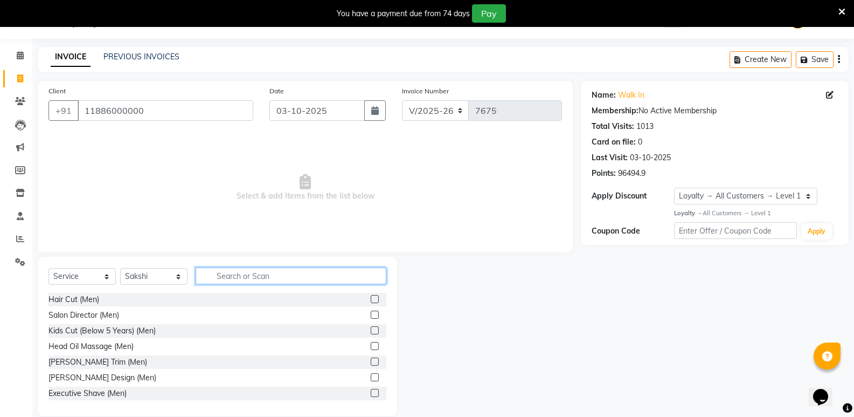
click at [285, 272] on input "text" at bounding box center [291, 275] width 191 height 17
type input "waxin"
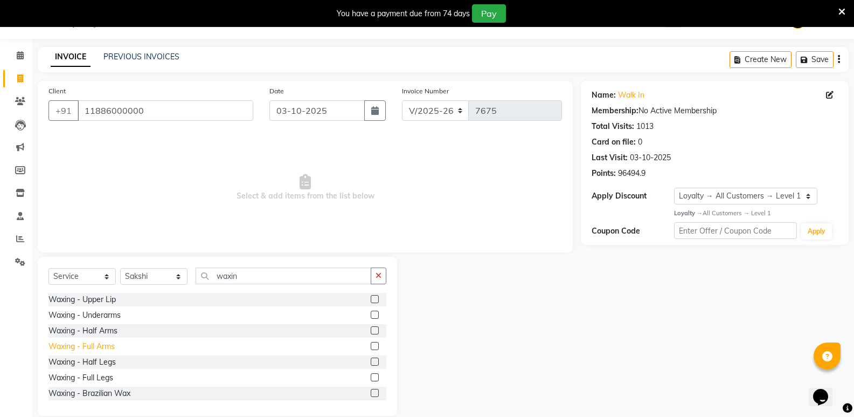
click at [108, 344] on div "Waxing - Full Arms" at bounding box center [82, 346] width 66 height 11
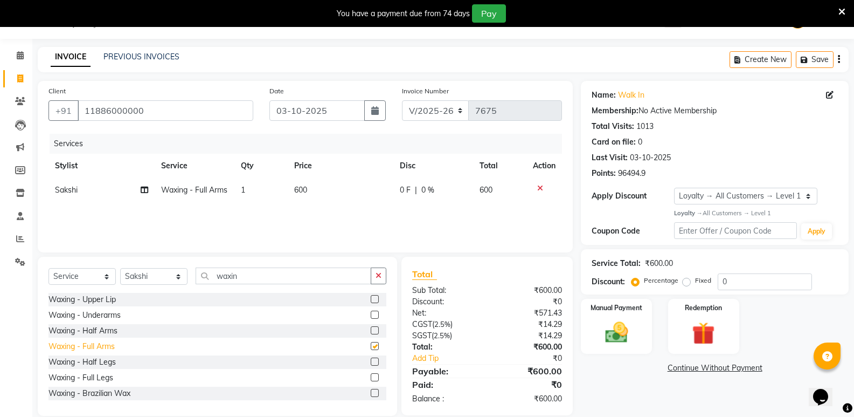
checkbox input "false"
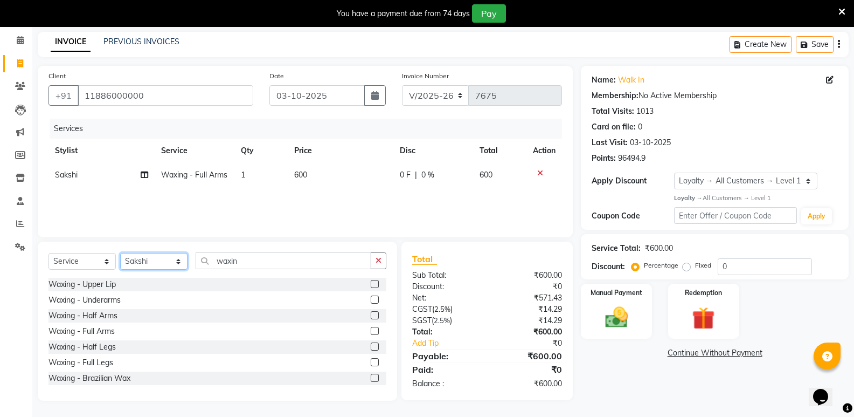
click at [152, 259] on select "Select Stylist [PERSON_NAME] [PERSON_NAME] [PERSON_NAME] Mallu [PERSON_NAME] [P…" at bounding box center [153, 261] width 67 height 17
select select "88232"
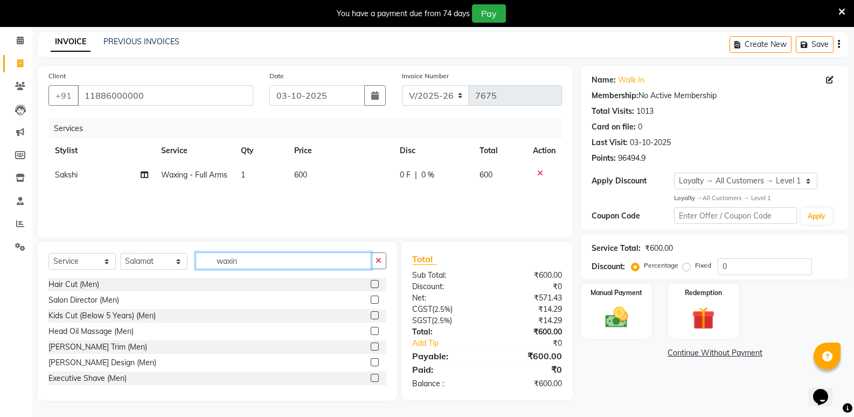
click at [284, 256] on input "waxin" at bounding box center [284, 260] width 176 height 17
drag, startPoint x: 262, startPoint y: 265, endPoint x: 154, endPoint y: 274, distance: 108.7
click at [154, 274] on div "Select Service Product Membership Package Voucher Prepaid Gift Card Select Styl…" at bounding box center [218, 264] width 338 height 25
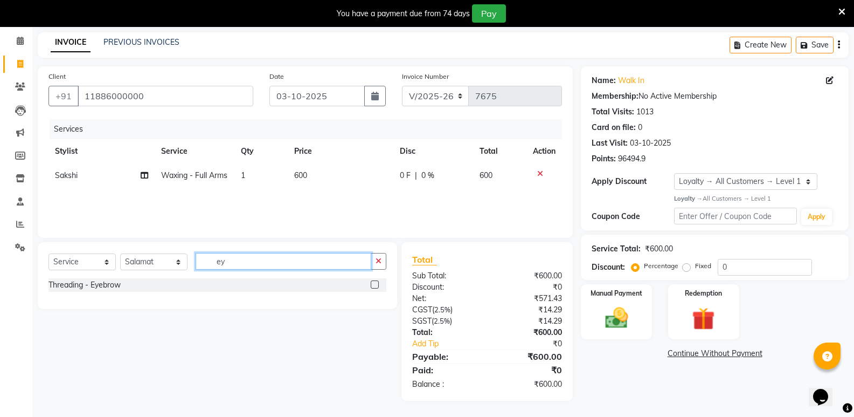
scroll to position [41, 0]
type input "eye"
click at [92, 287] on div "Threading - Eyebrow" at bounding box center [85, 284] width 72 height 11
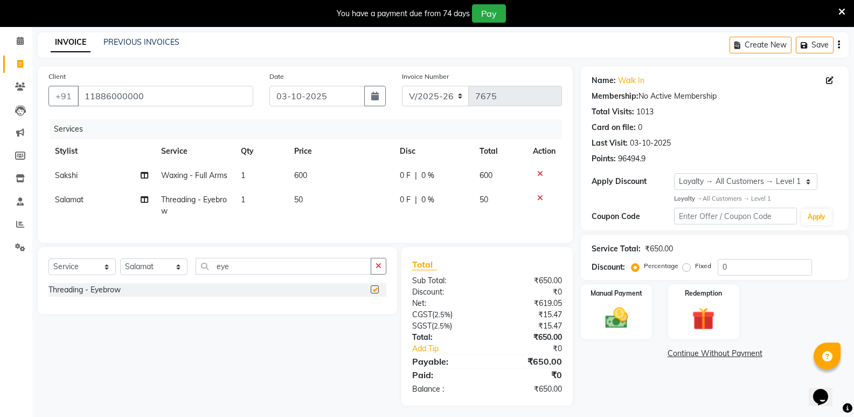
checkbox input "false"
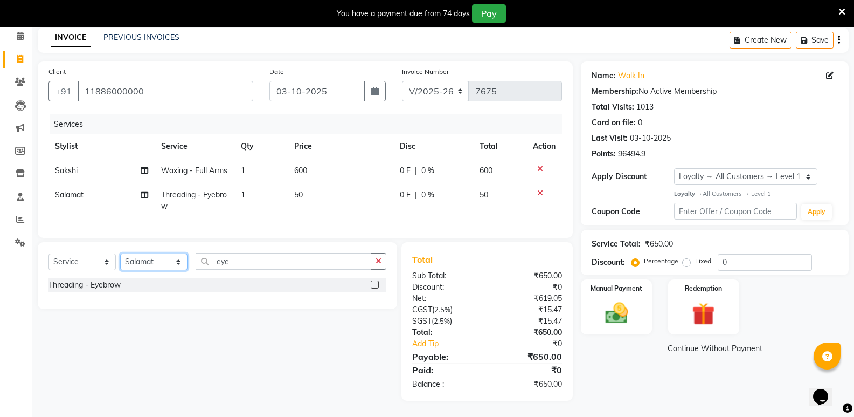
click at [162, 257] on select "Select Stylist [PERSON_NAME] [PERSON_NAME] [PERSON_NAME] Mallu [PERSON_NAME] [P…" at bounding box center [153, 261] width 67 height 17
select select "43648"
click at [120, 253] on select "Select Stylist [PERSON_NAME] [PERSON_NAME] [PERSON_NAME] Mallu [PERSON_NAME] [P…" at bounding box center [153, 261] width 67 height 17
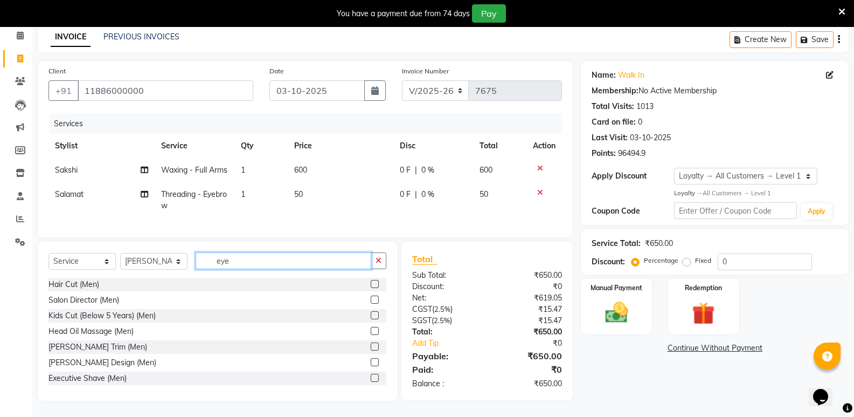
drag, startPoint x: 256, startPoint y: 268, endPoint x: 162, endPoint y: 279, distance: 94.4
click at [162, 279] on div "Select Service Product Membership Package Voucher Prepaid Gift Card Select Styl…" at bounding box center [217, 320] width 359 height 159
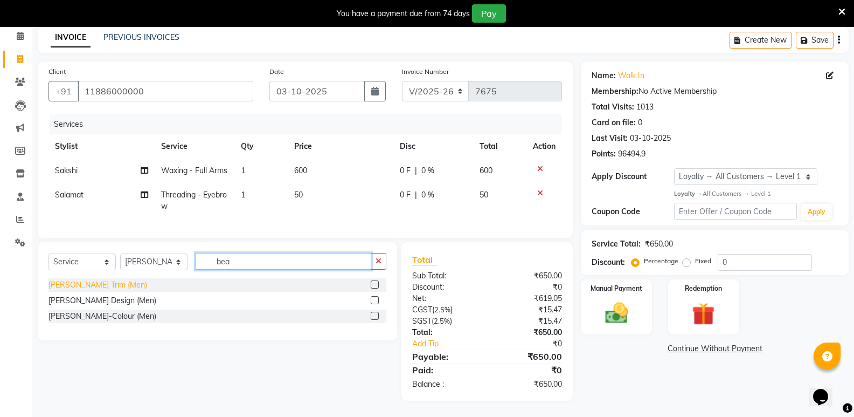
type input "bea"
click at [80, 279] on div "Beard Trim (Men)" at bounding box center [98, 284] width 99 height 11
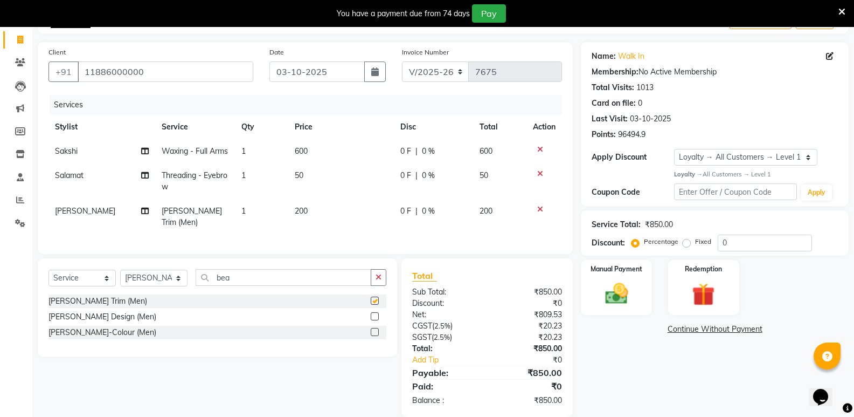
checkbox input "false"
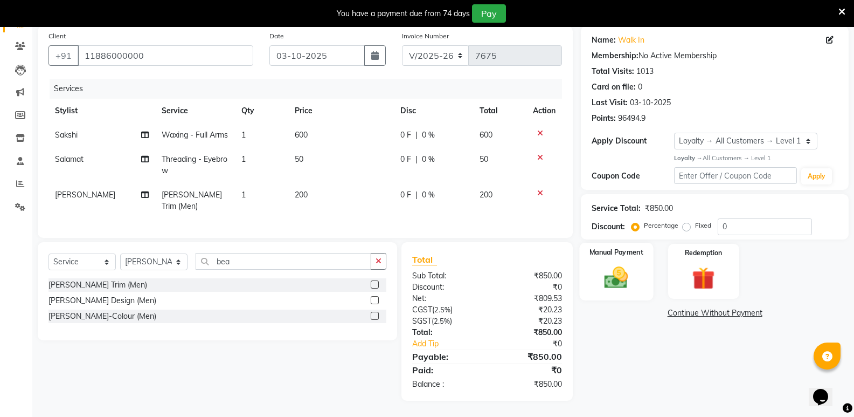
click at [631, 271] on img at bounding box center [616, 277] width 38 height 27
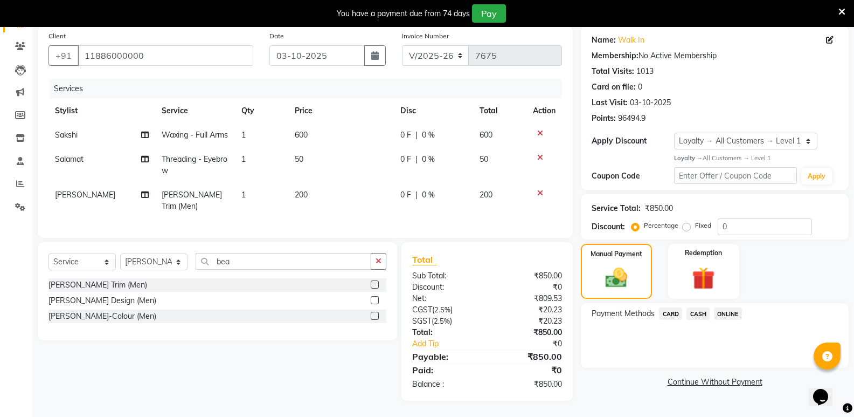
click at [700, 307] on span "CASH" at bounding box center [698, 313] width 23 height 12
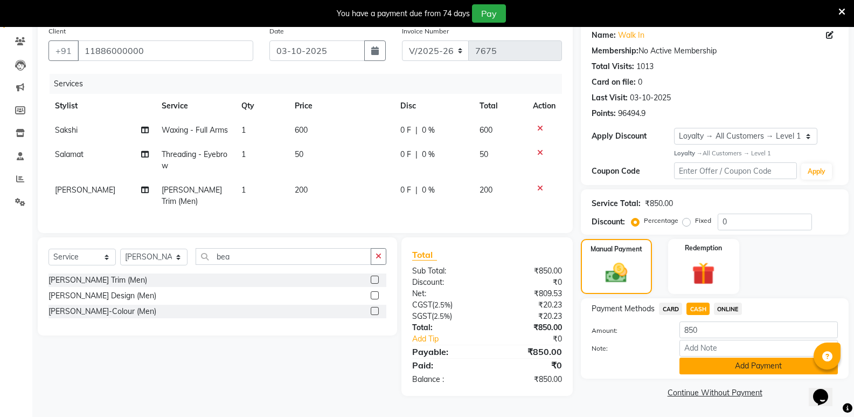
click at [693, 358] on button "Add Payment" at bounding box center [759, 365] width 158 height 17
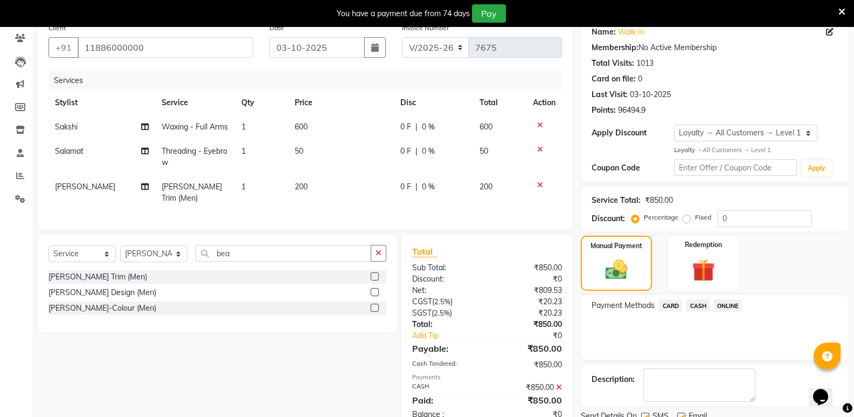
scroll to position [182, 0]
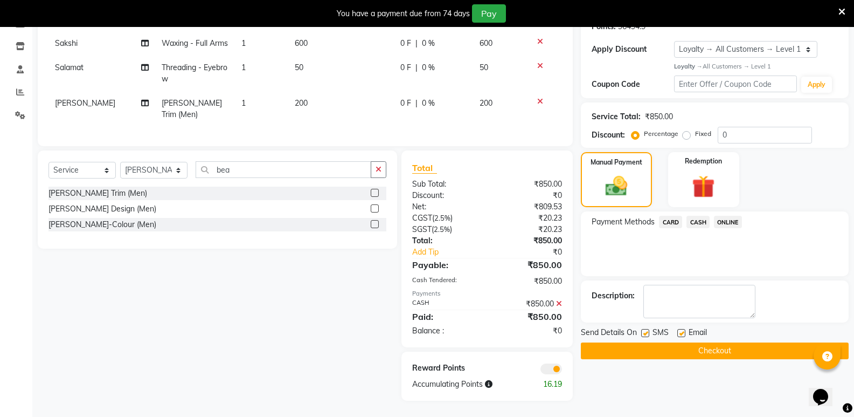
click at [697, 343] on button "Checkout" at bounding box center [715, 350] width 268 height 17
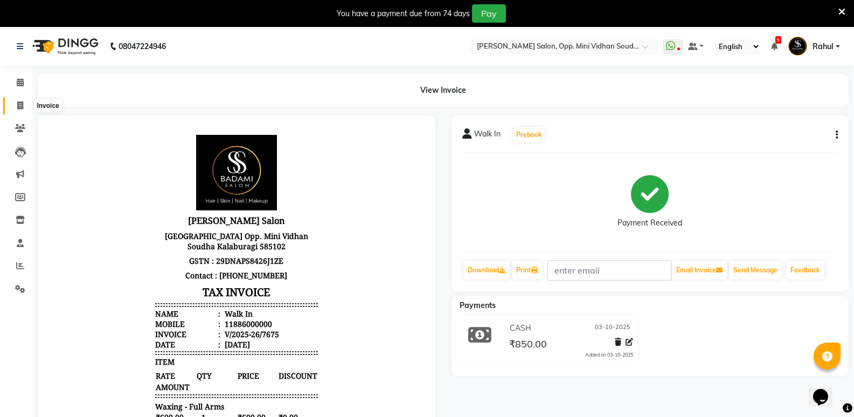
click at [19, 100] on span at bounding box center [20, 106] width 19 height 12
select select "4533"
select select "service"
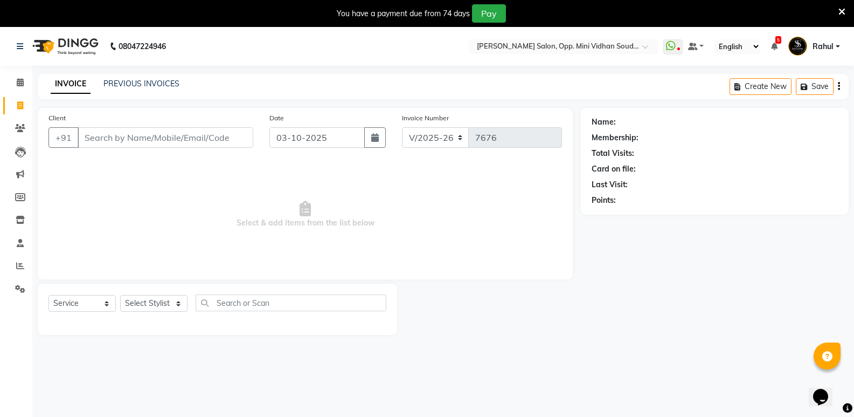
scroll to position [27, 0]
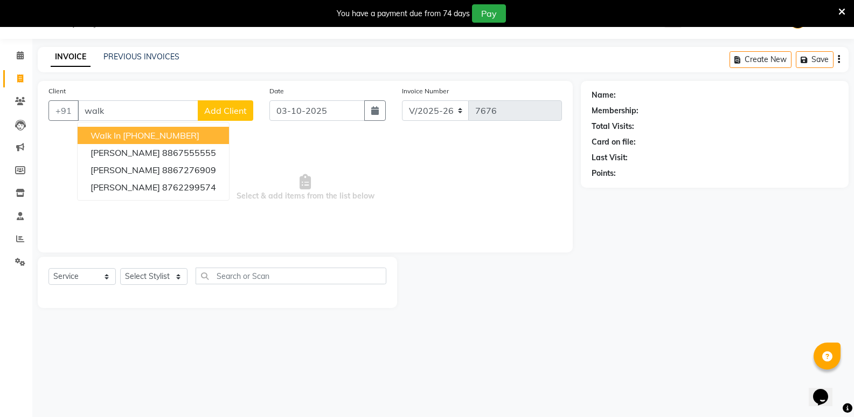
click at [185, 133] on ngb-highlight "[PHONE_NUMBER]" at bounding box center [161, 135] width 77 height 11
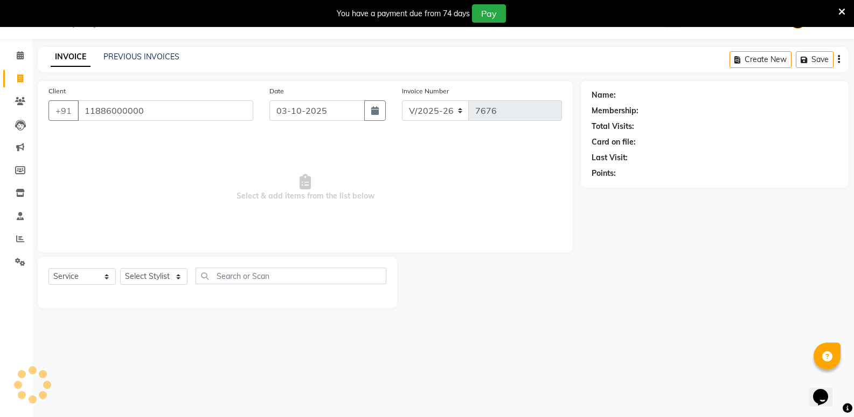
type input "11886000000"
select select "1: Object"
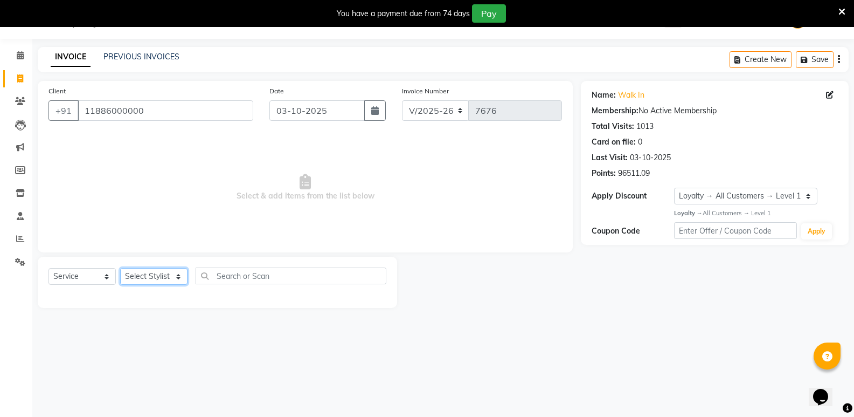
click at [149, 273] on select "Select Stylist [PERSON_NAME] [PERSON_NAME] [PERSON_NAME] Mallu [PERSON_NAME] [P…" at bounding box center [153, 276] width 67 height 17
select select "25906"
click at [120, 268] on select "Select Stylist [PERSON_NAME] [PERSON_NAME] [PERSON_NAME] Mallu [PERSON_NAME] [P…" at bounding box center [153, 276] width 67 height 17
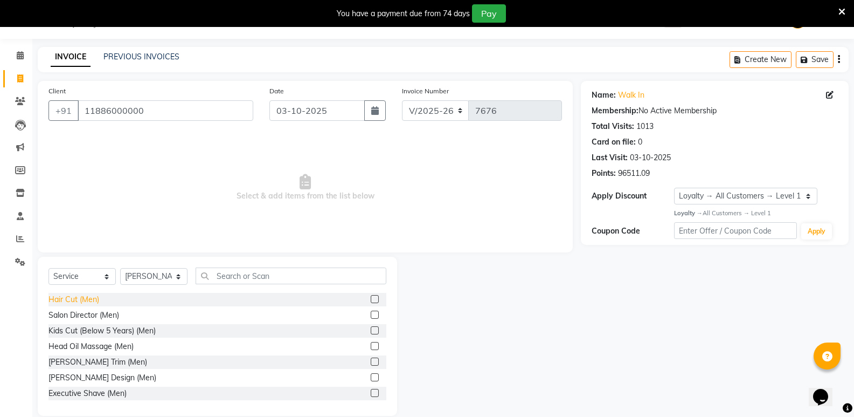
click at [88, 296] on div "Hair Cut (Men)" at bounding box center [74, 299] width 51 height 11
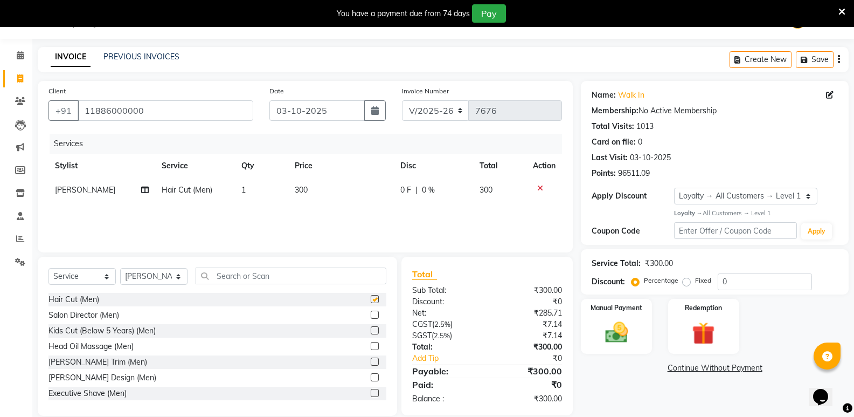
checkbox input "false"
click at [274, 280] on input "text" at bounding box center [291, 275] width 191 height 17
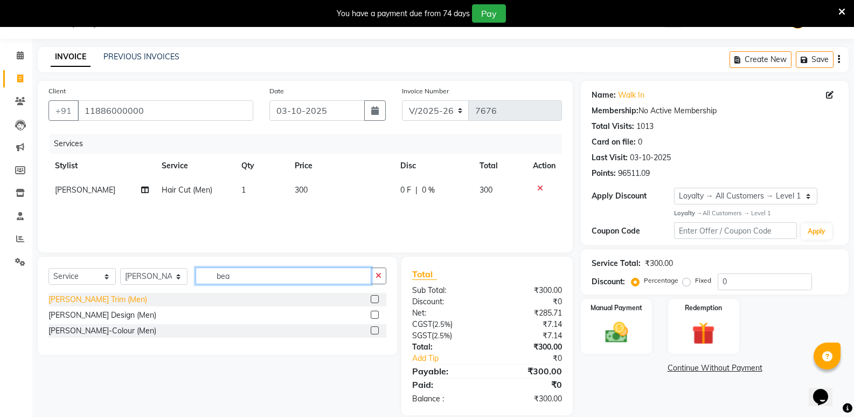
type input "bea"
drag, startPoint x: 84, startPoint y: 299, endPoint x: 90, endPoint y: 297, distance: 6.6
click at [85, 299] on div "Beard Trim (Men)" at bounding box center [98, 299] width 99 height 11
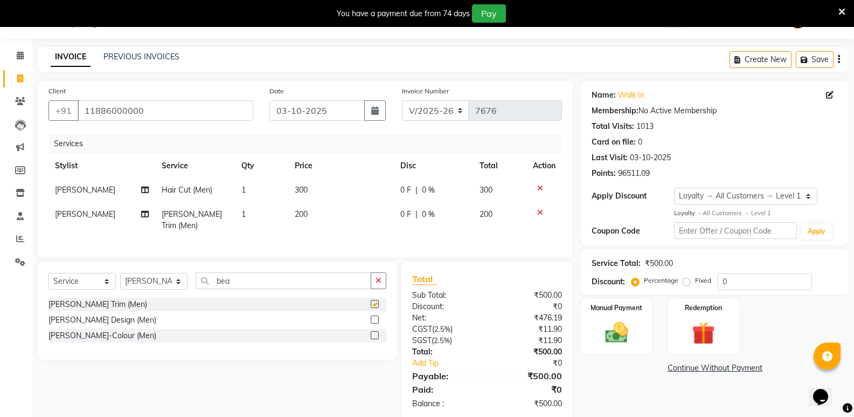
checkbox input "false"
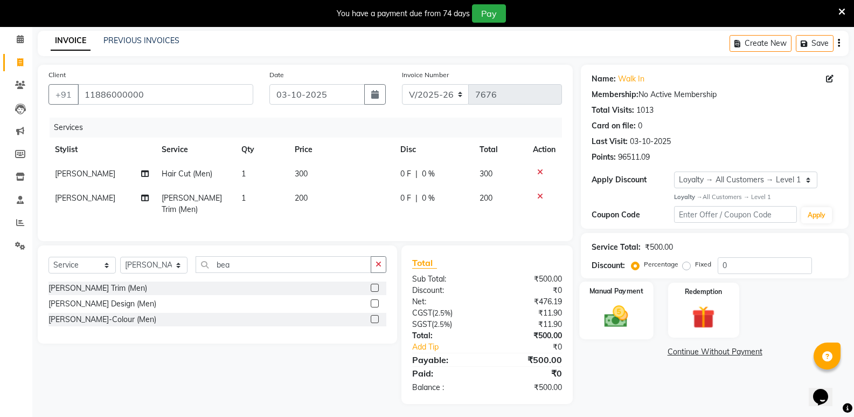
click at [627, 314] on img at bounding box center [616, 315] width 38 height 27
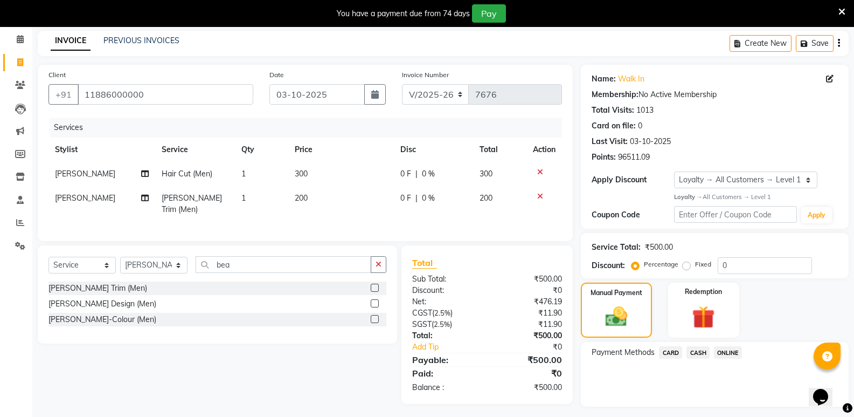
click at [698, 347] on span "CASH" at bounding box center [698, 352] width 23 height 12
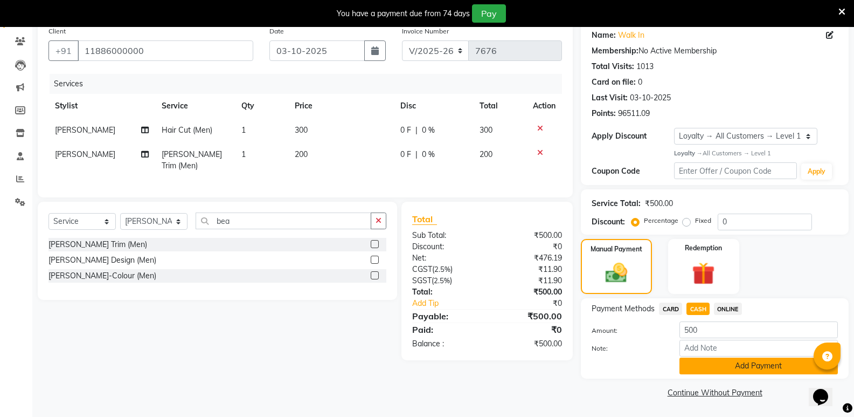
click at [709, 365] on button "Add Payment" at bounding box center [759, 365] width 158 height 17
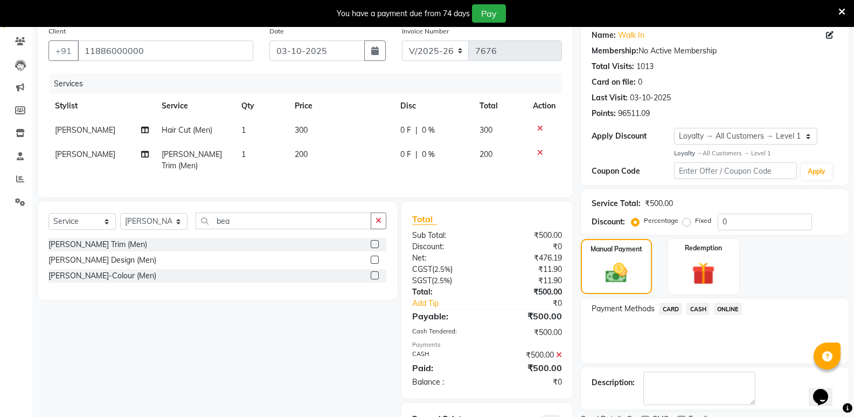
scroll to position [135, 0]
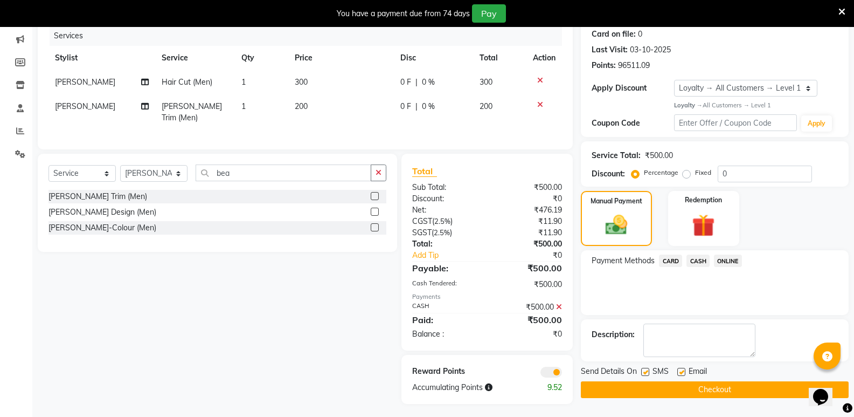
click at [715, 387] on button "Checkout" at bounding box center [715, 389] width 268 height 17
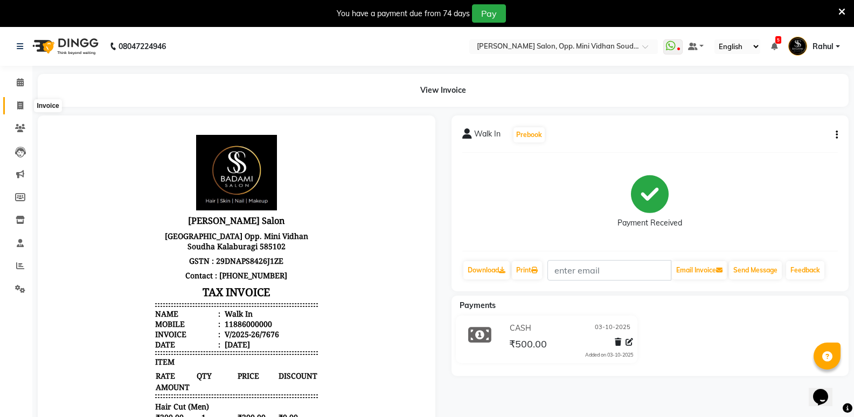
click at [18, 109] on icon at bounding box center [20, 105] width 6 height 8
select select "service"
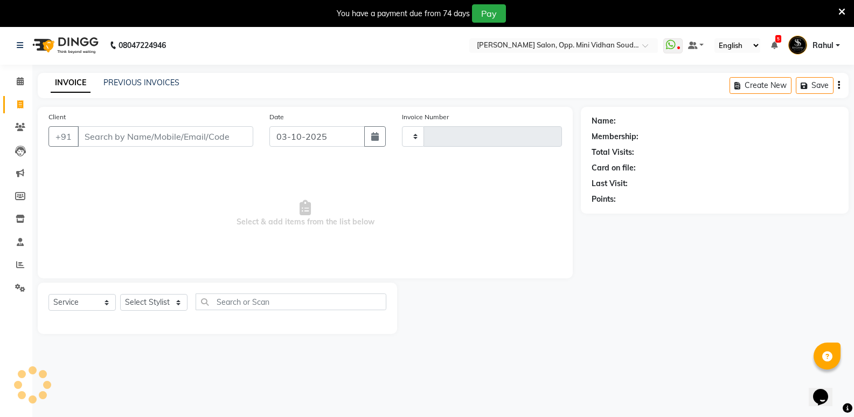
type input "7677"
select select "4533"
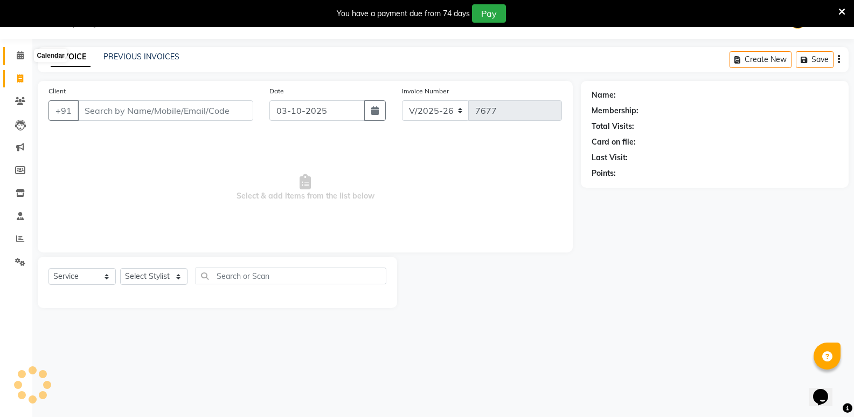
click at [18, 59] on span at bounding box center [20, 56] width 19 height 12
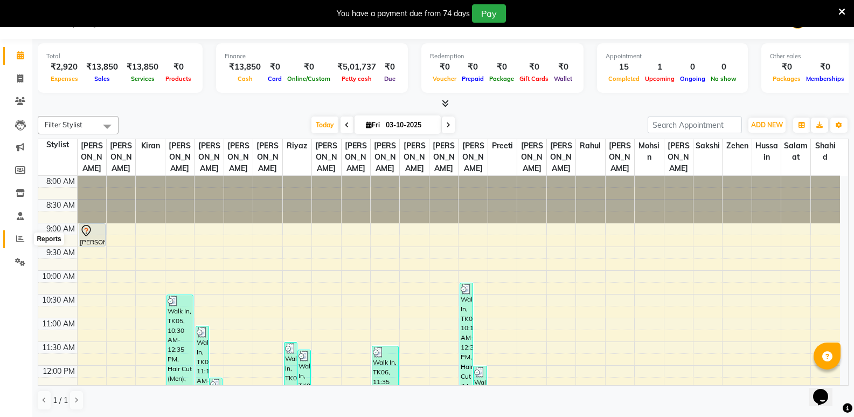
click at [26, 239] on span at bounding box center [20, 239] width 19 height 12
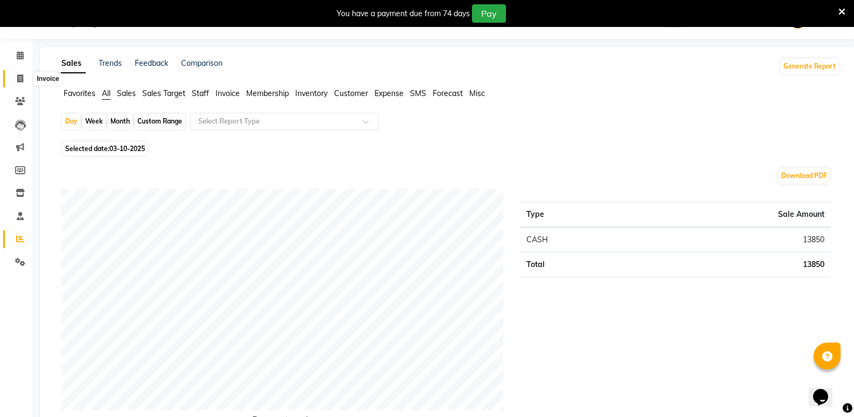
click at [23, 75] on icon at bounding box center [20, 78] width 6 height 8
select select "4533"
select select "service"
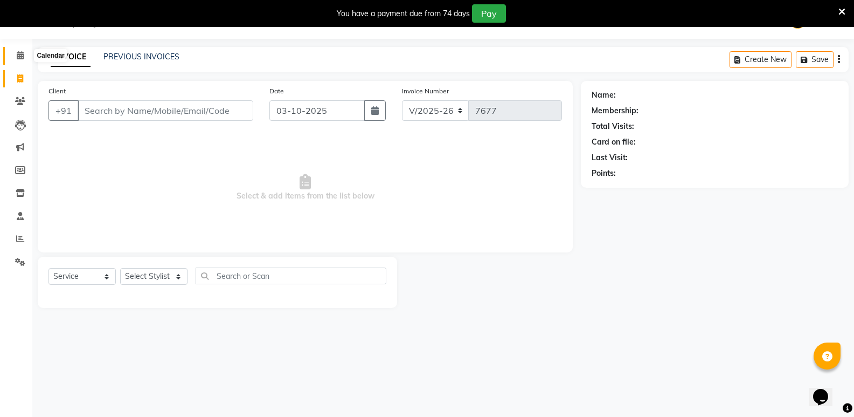
click at [24, 60] on span at bounding box center [20, 56] width 19 height 12
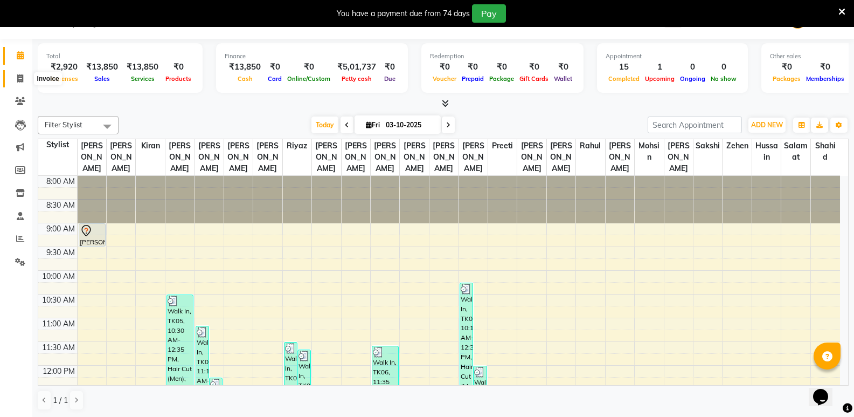
click at [25, 77] on span at bounding box center [20, 79] width 19 height 12
select select "service"
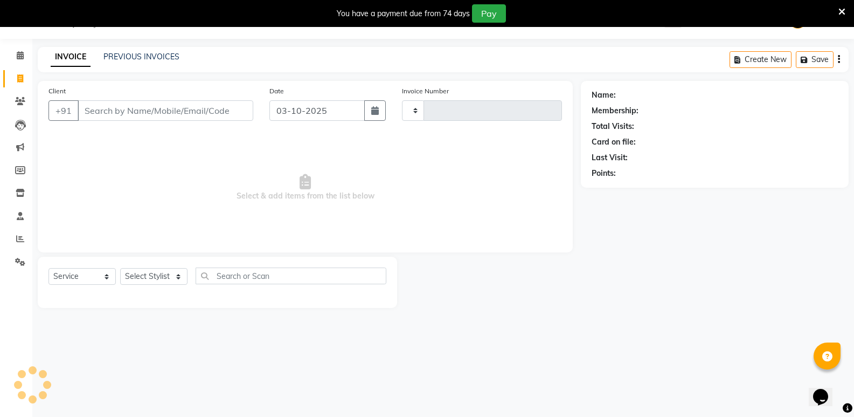
type input "7677"
select select "4533"
click at [15, 53] on span at bounding box center [20, 56] width 19 height 12
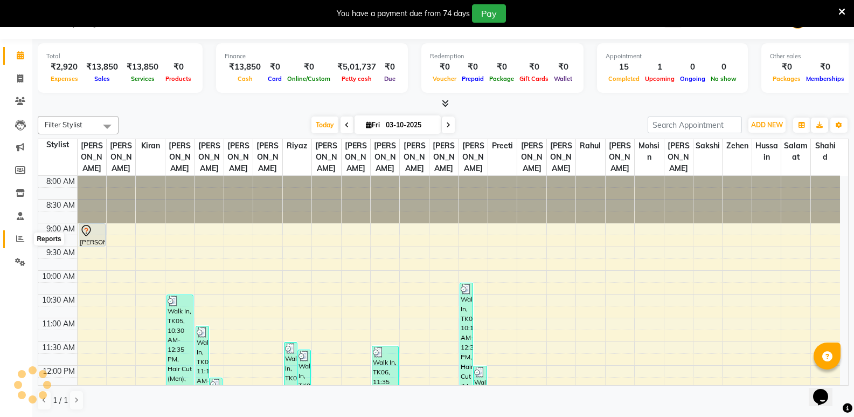
click at [12, 236] on span at bounding box center [20, 239] width 19 height 12
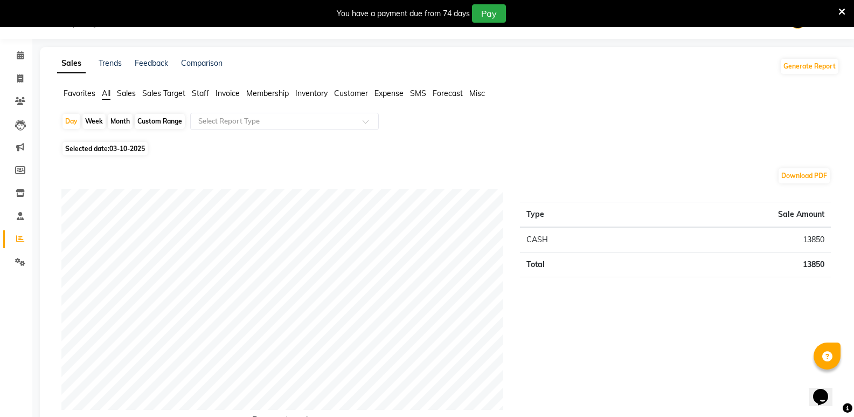
click at [127, 124] on div "Month" at bounding box center [120, 121] width 25 height 15
select select "10"
select select "2025"
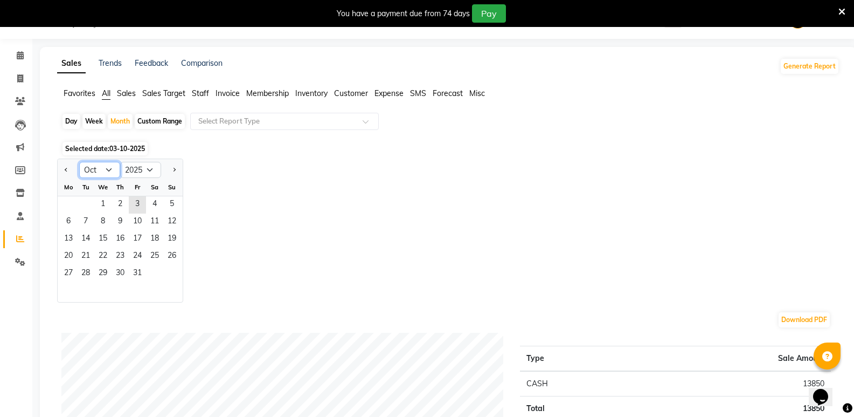
click at [107, 170] on select "Jan Feb Mar Apr May Jun Jul Aug Sep Oct Nov Dec" at bounding box center [99, 170] width 41 height 16
select select "9"
click at [79, 162] on select "Jan Feb Mar Apr May Jun Jul Aug Sep Oct Nov Dec" at bounding box center [99, 170] width 41 height 16
click at [66, 205] on span "1" at bounding box center [68, 204] width 17 height 17
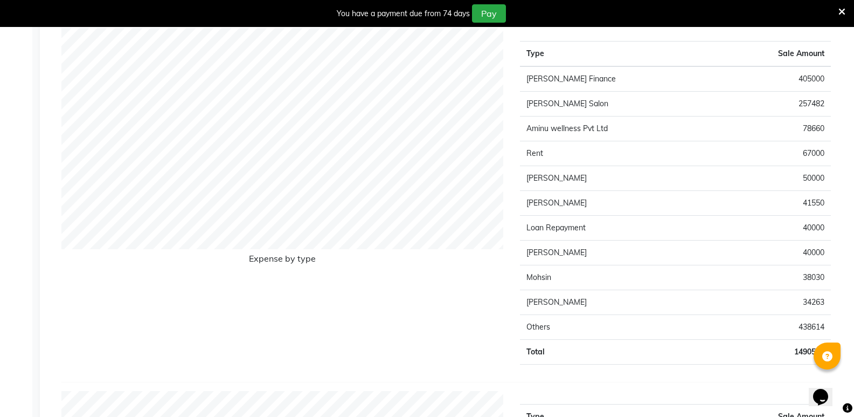
scroll to position [1114, 0]
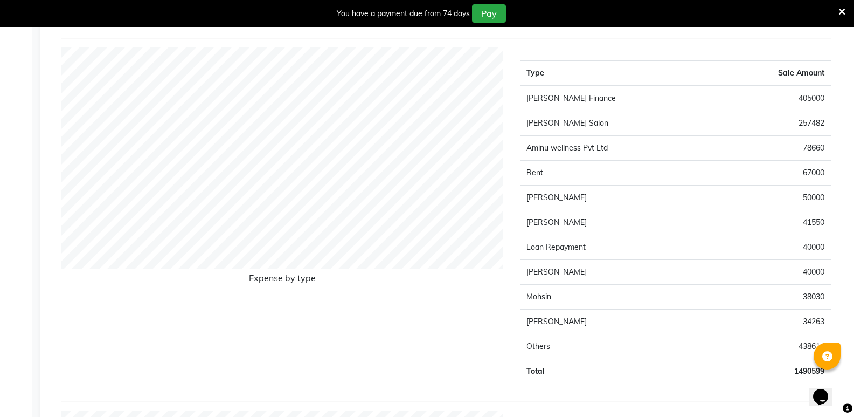
click at [797, 121] on td "257482" at bounding box center [774, 123] width 114 height 25
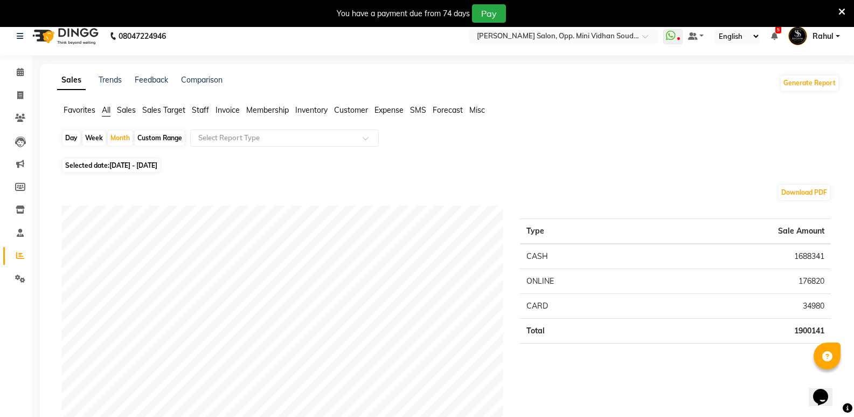
scroll to position [0, 0]
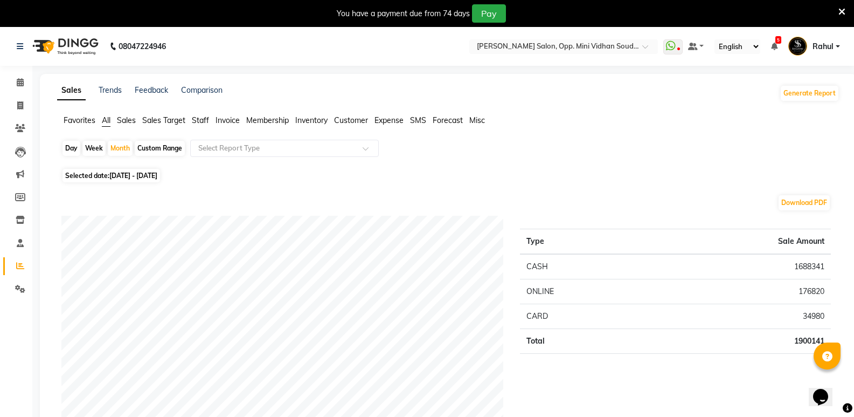
click at [203, 120] on span "Staff" at bounding box center [200, 120] width 17 height 10
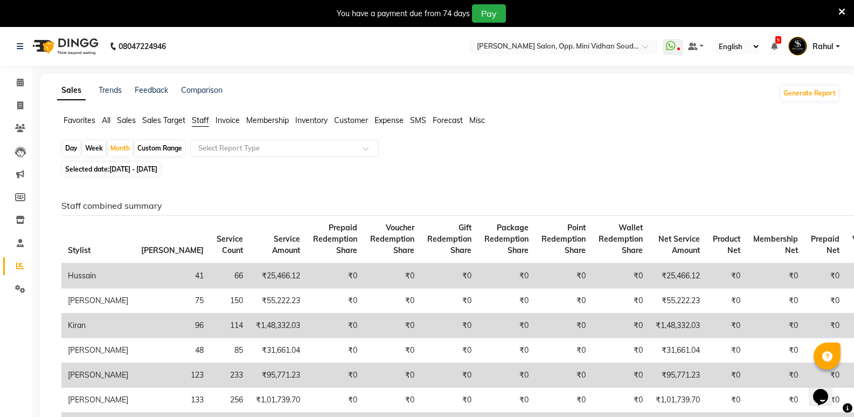
click at [398, 121] on span "Expense" at bounding box center [389, 120] width 29 height 10
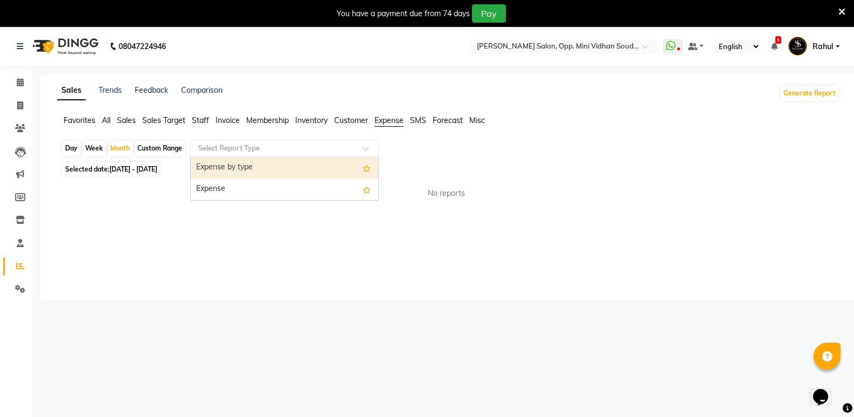
click at [336, 145] on input "text" at bounding box center [273, 148] width 155 height 11
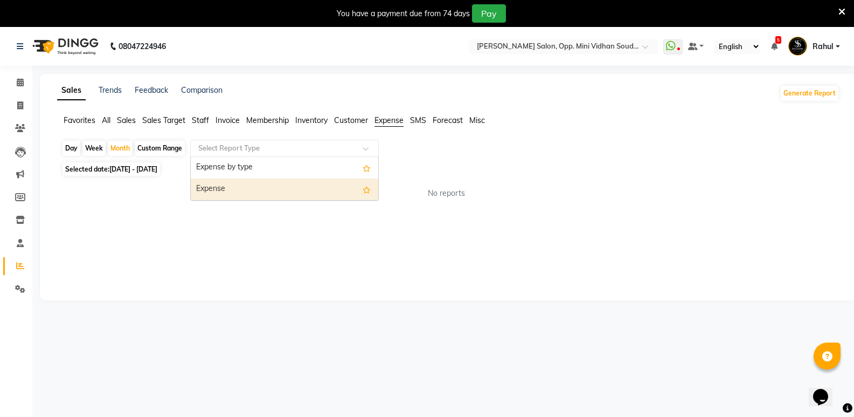
click at [253, 195] on div "Expense" at bounding box center [285, 189] width 188 height 22
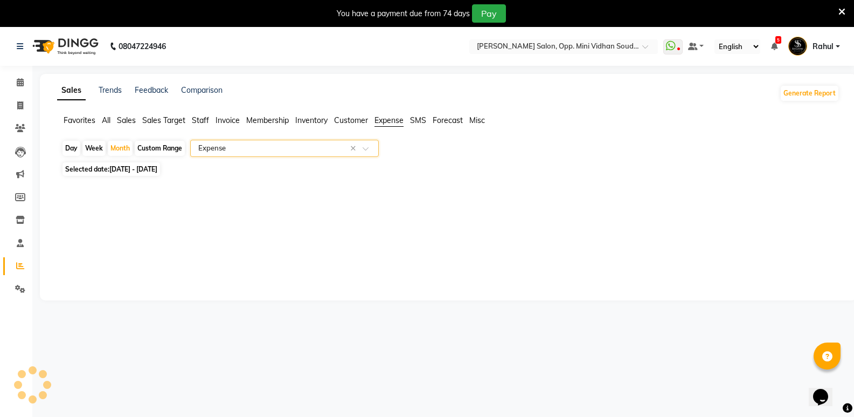
select select "full_report"
select select "csv"
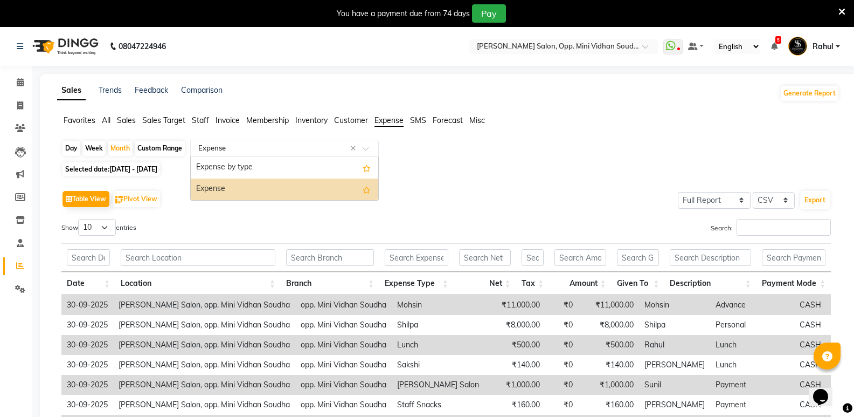
click at [321, 147] on input "text" at bounding box center [273, 148] width 155 height 11
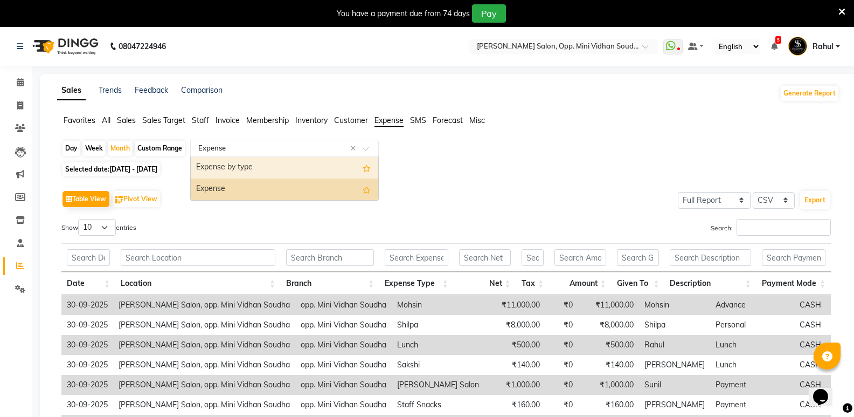
click at [275, 167] on div "Expense by type" at bounding box center [285, 168] width 188 height 22
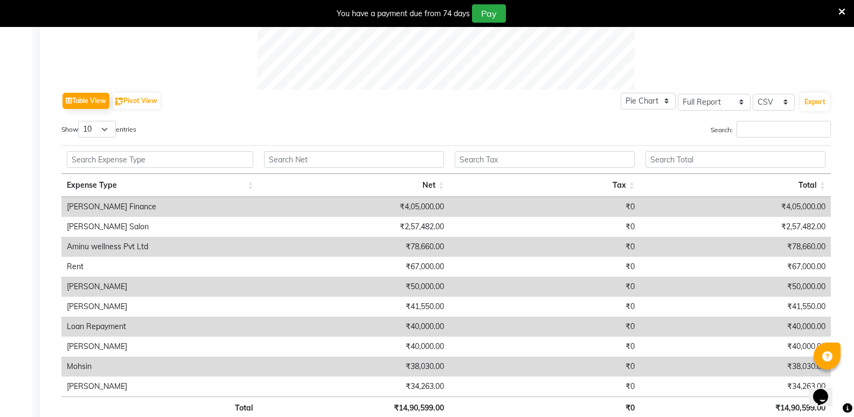
scroll to position [557, 0]
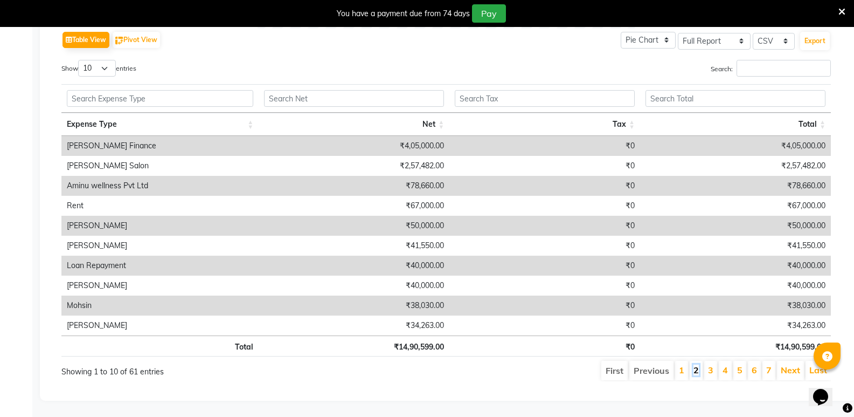
click at [697, 364] on link "2" at bounding box center [696, 369] width 5 height 11
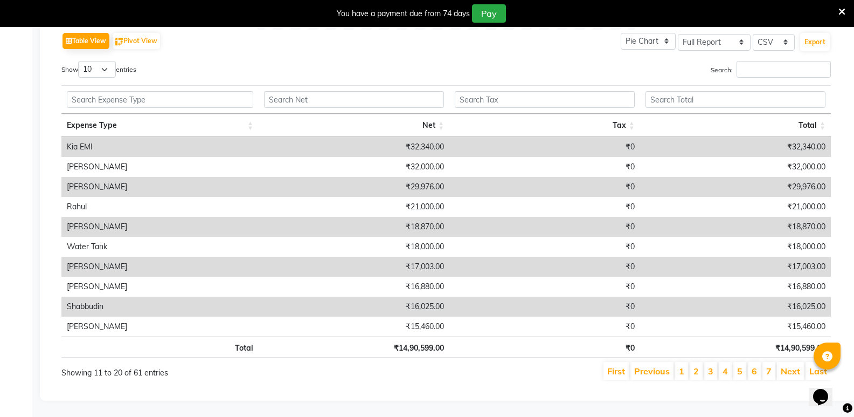
scroll to position [556, 0]
click at [109, 61] on select "10 25 50 100" at bounding box center [97, 69] width 38 height 17
click at [80, 61] on select "10 25 50 100" at bounding box center [97, 69] width 38 height 17
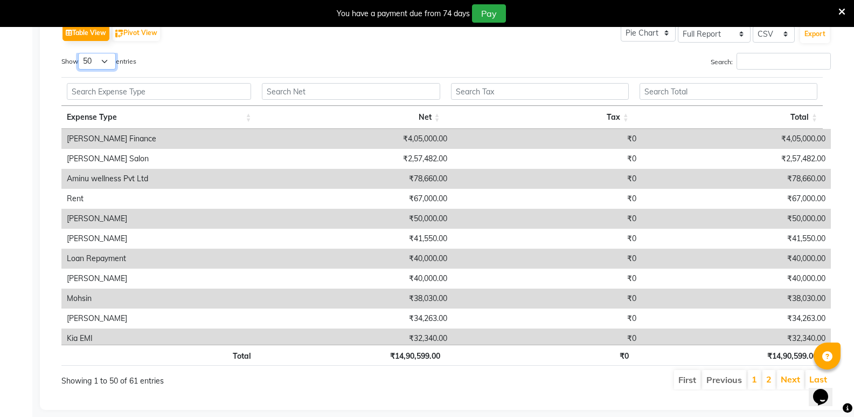
click at [115, 59] on select "10 25 50 100" at bounding box center [97, 61] width 38 height 17
select select "100"
click at [80, 53] on select "10 25 50 100" at bounding box center [97, 61] width 38 height 17
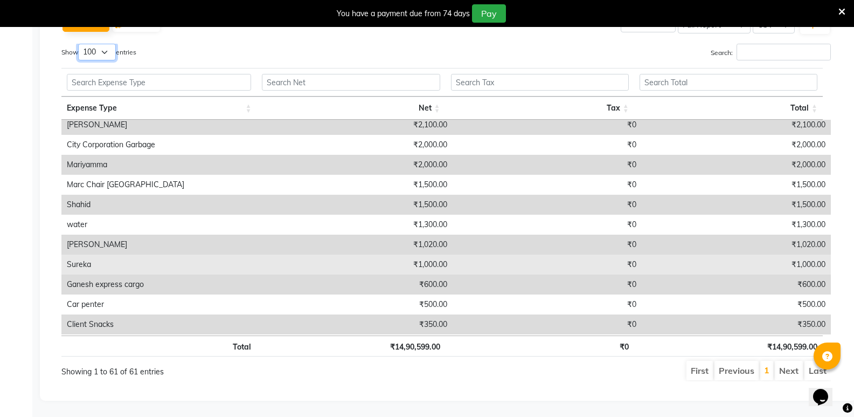
scroll to position [1001, 0]
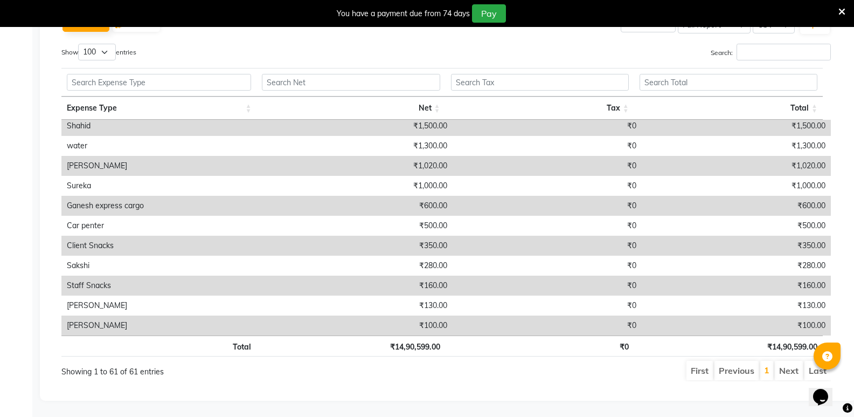
click at [792, 363] on li "Next" at bounding box center [789, 370] width 28 height 19
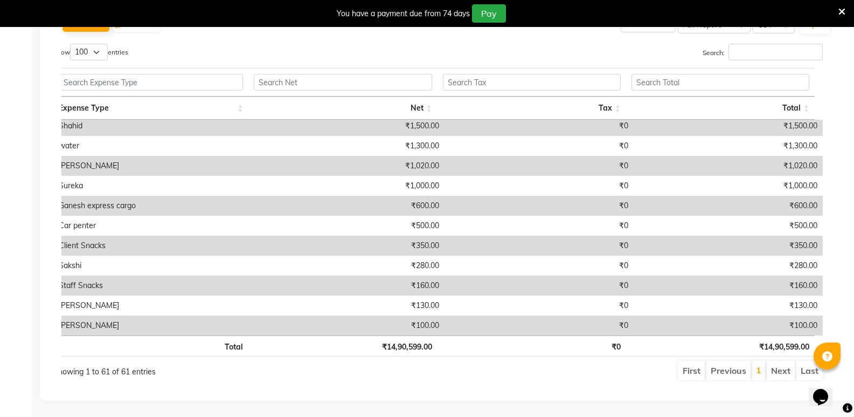
click at [774, 361] on li "Next" at bounding box center [781, 370] width 28 height 19
click at [777, 361] on li "Next" at bounding box center [781, 370] width 28 height 19
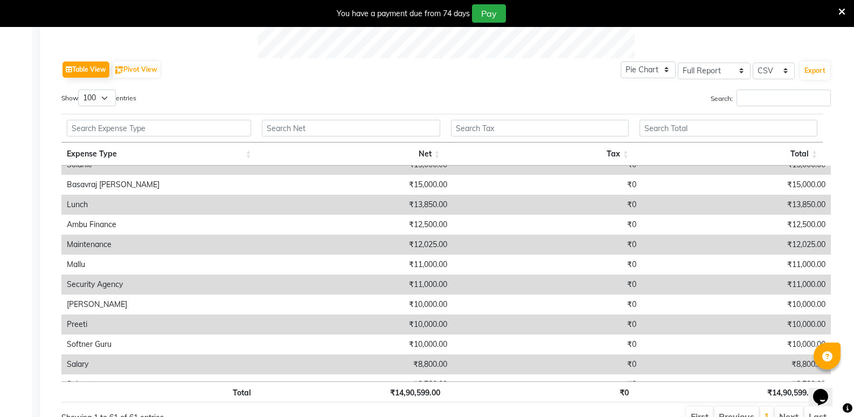
scroll to position [463, 0]
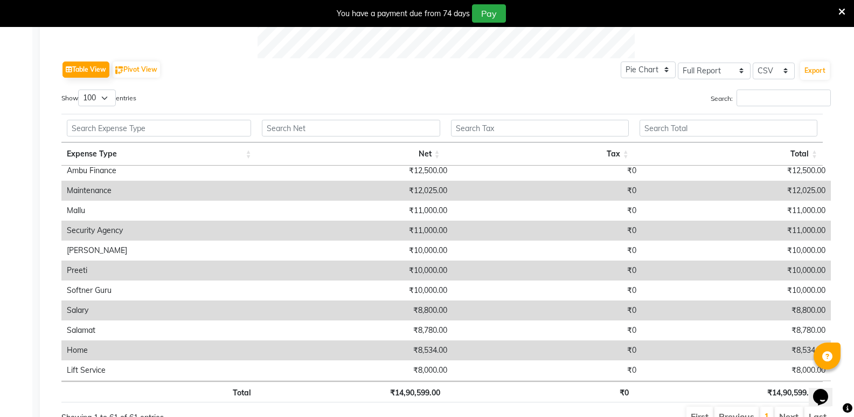
click at [850, 232] on div "Sales Trends Feedback Comparison Generate Report Favorites All Sales Sales Targ…" at bounding box center [448, 0] width 817 height 892
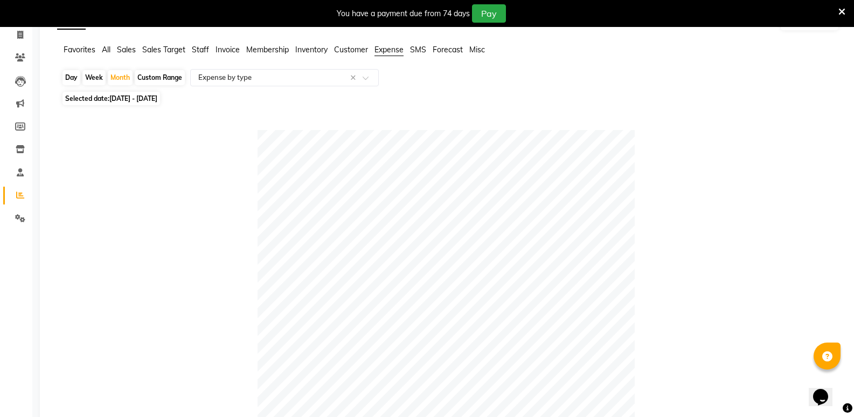
scroll to position [0, 0]
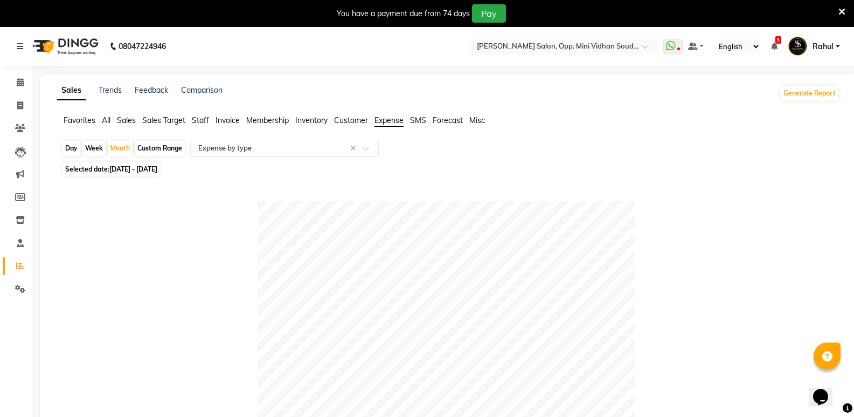
click at [108, 121] on span "All" at bounding box center [106, 120] width 9 height 10
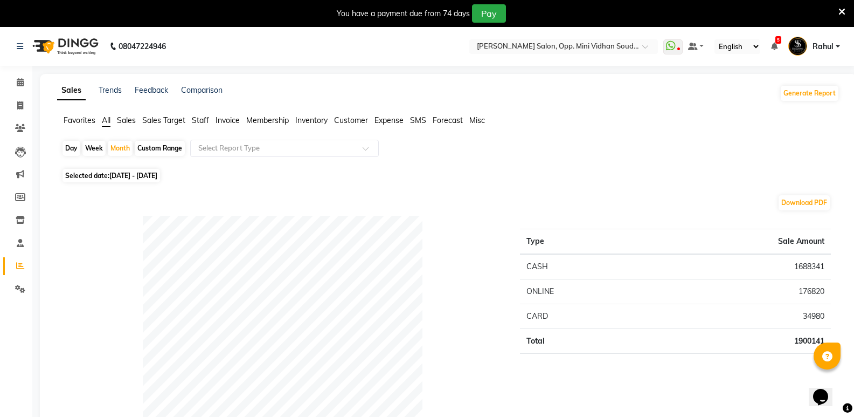
click at [380, 122] on span "Expense" at bounding box center [389, 120] width 29 height 10
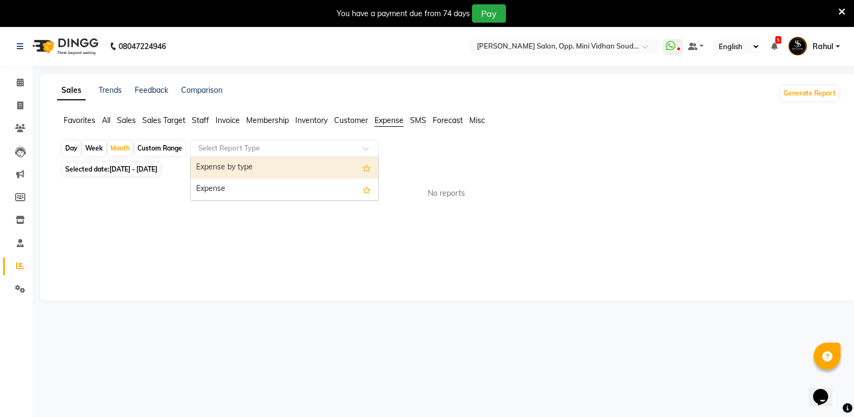
click at [242, 146] on input "text" at bounding box center [273, 148] width 155 height 11
click at [237, 169] on div "Expense by type" at bounding box center [285, 168] width 188 height 22
select select "full_report"
select select "csv"
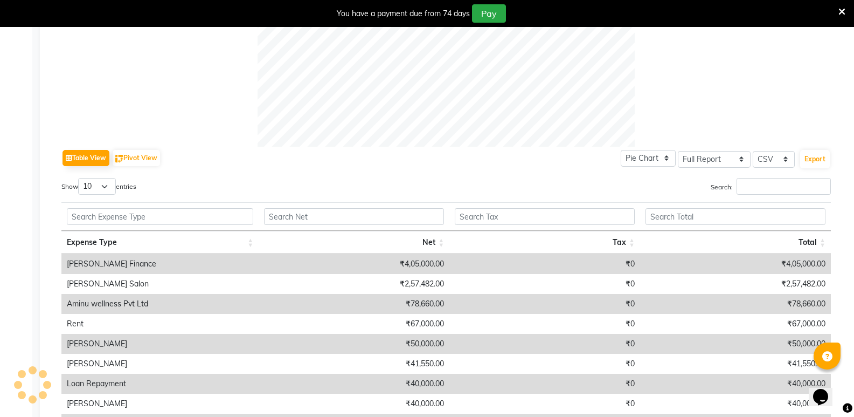
scroll to position [539, 0]
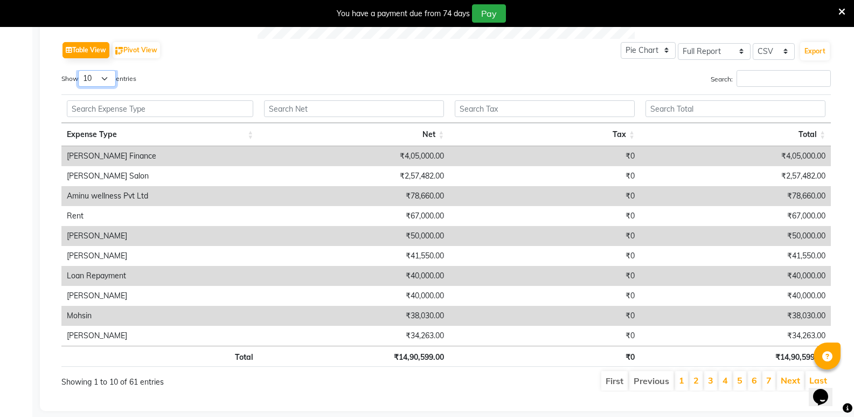
click at [107, 76] on select "10 25 50 100" at bounding box center [97, 78] width 38 height 17
select select "100"
click at [80, 70] on select "10 25 50 100" at bounding box center [97, 78] width 38 height 17
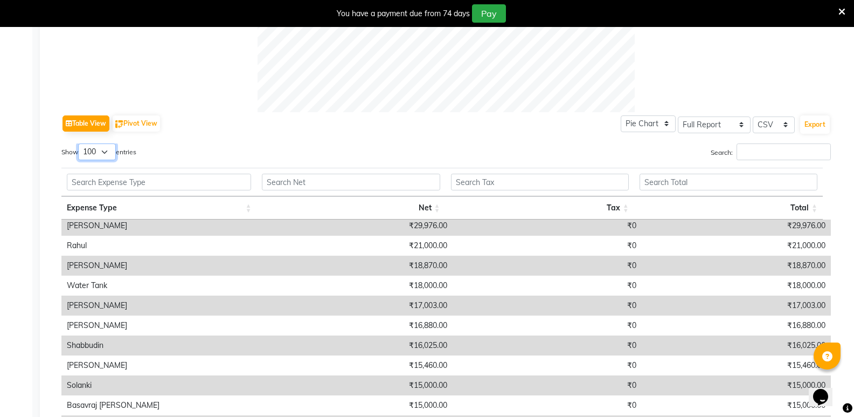
scroll to position [269, 0]
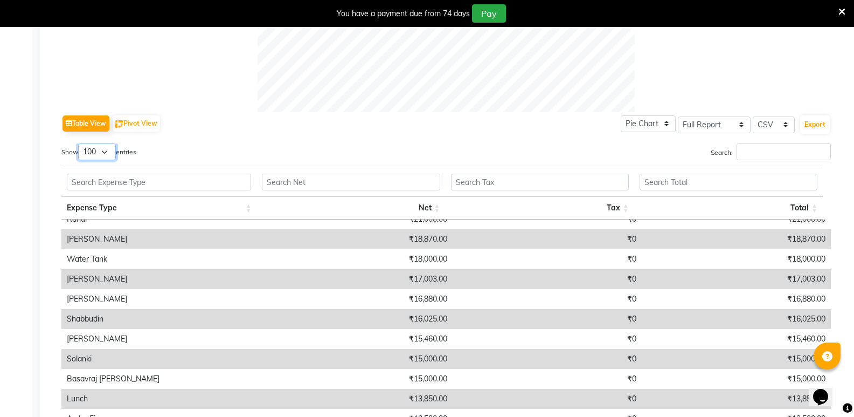
click at [116, 149] on select "10 25 50 100" at bounding box center [97, 151] width 38 height 17
click at [148, 119] on button "Pivot View" at bounding box center [136, 123] width 47 height 16
select select "full_report"
select select "csv"
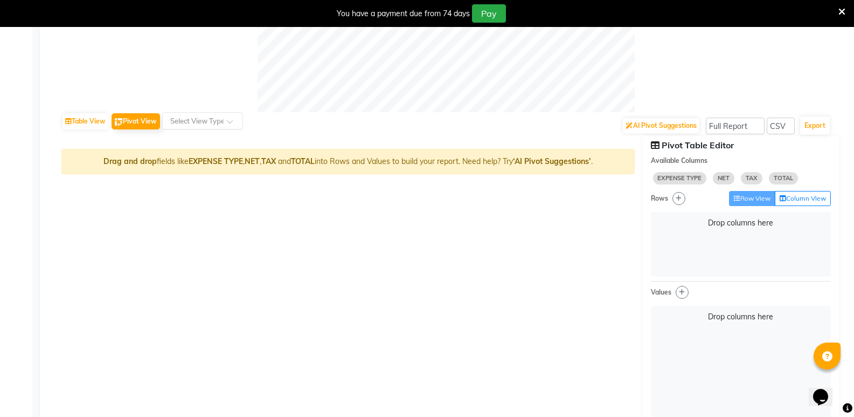
click at [198, 119] on input "text" at bounding box center [191, 120] width 47 height 11
click at [142, 121] on button "Pivot View" at bounding box center [136, 121] width 49 height 16
click at [92, 124] on button "Table View" at bounding box center [86, 121] width 46 height 16
select select "full_report"
select select "csv"
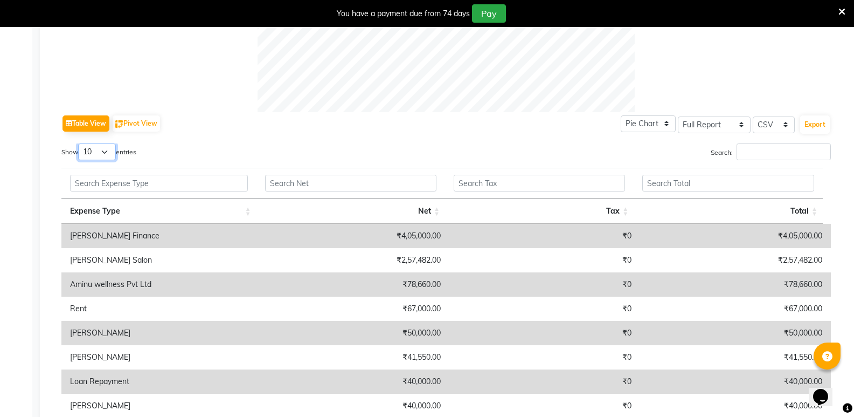
click at [106, 149] on select "10 25 50 100" at bounding box center [97, 151] width 38 height 17
select select "100"
click at [80, 143] on select "10 25 50 100" at bounding box center [97, 151] width 38 height 17
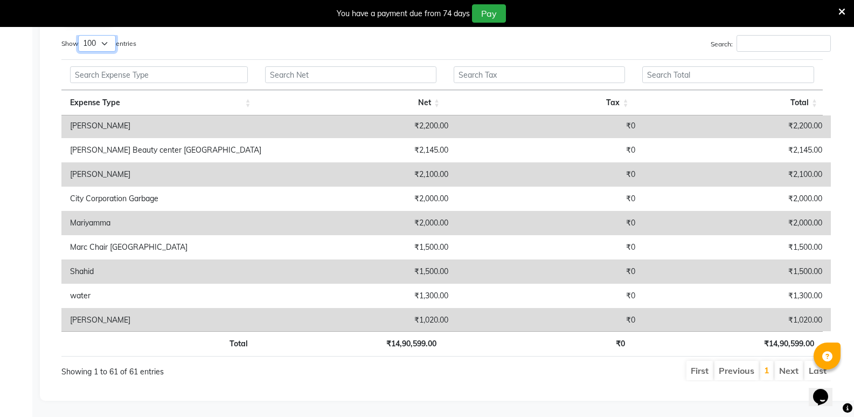
scroll to position [1264, 0]
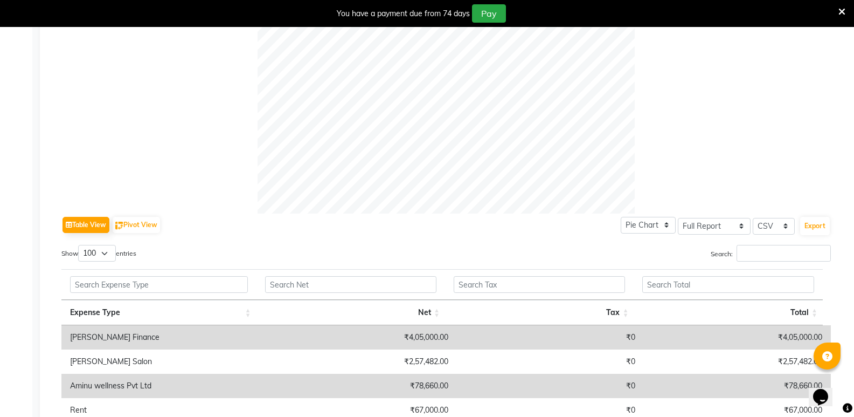
scroll to position [582, 0]
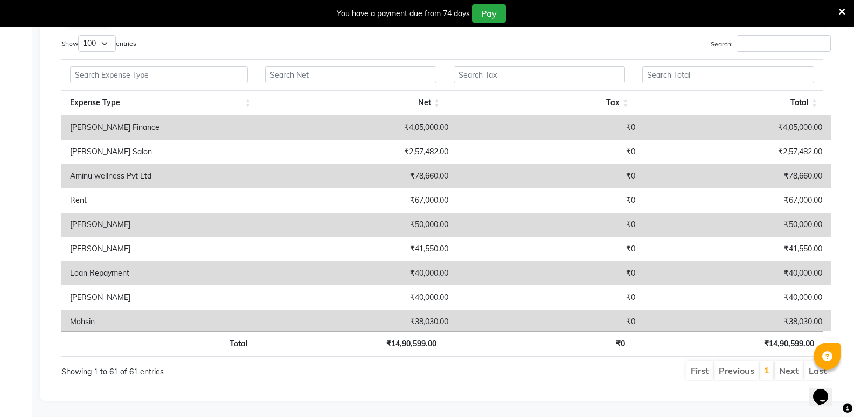
click at [343, 42] on div "Show 10 25 50 100 entries" at bounding box center [249, 45] width 377 height 21
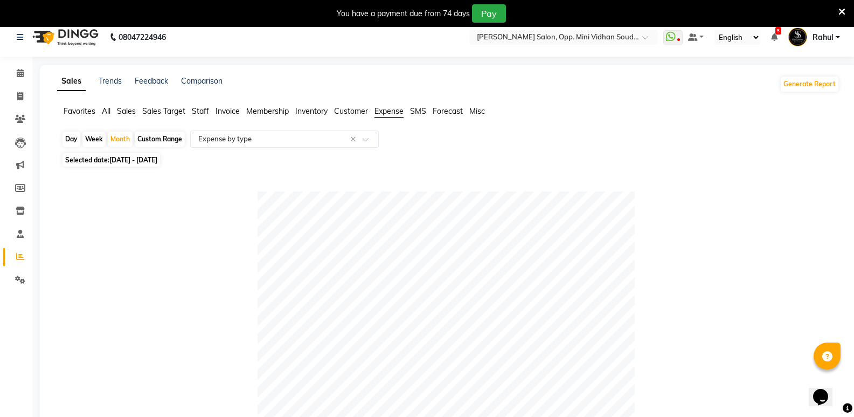
scroll to position [0, 0]
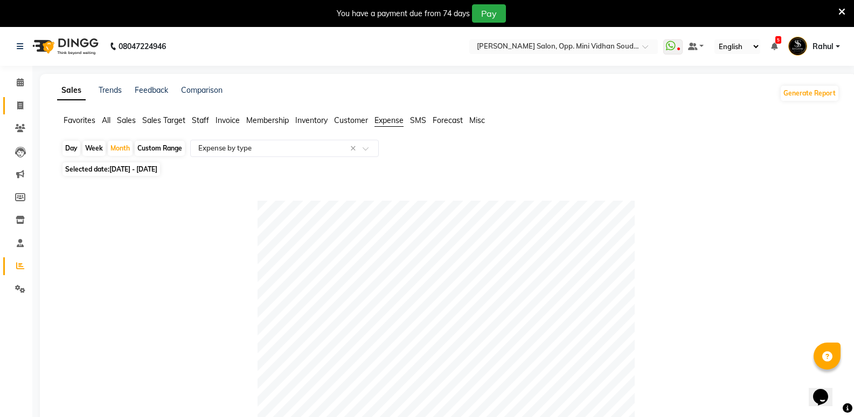
click at [15, 99] on link "Invoice" at bounding box center [16, 106] width 26 height 18
select select "service"
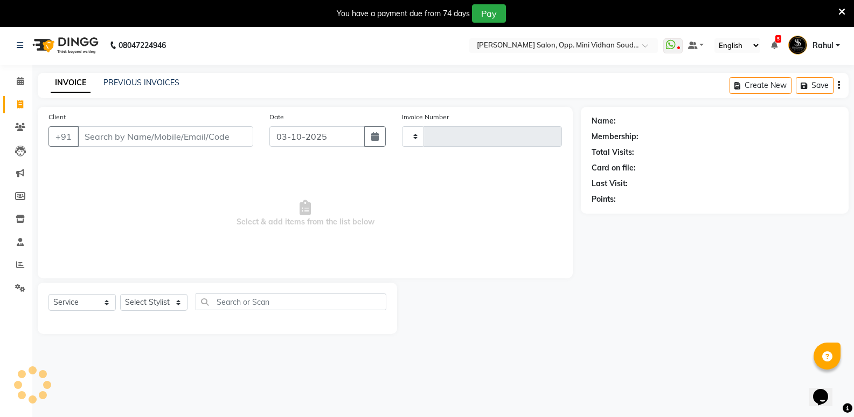
type input "7678"
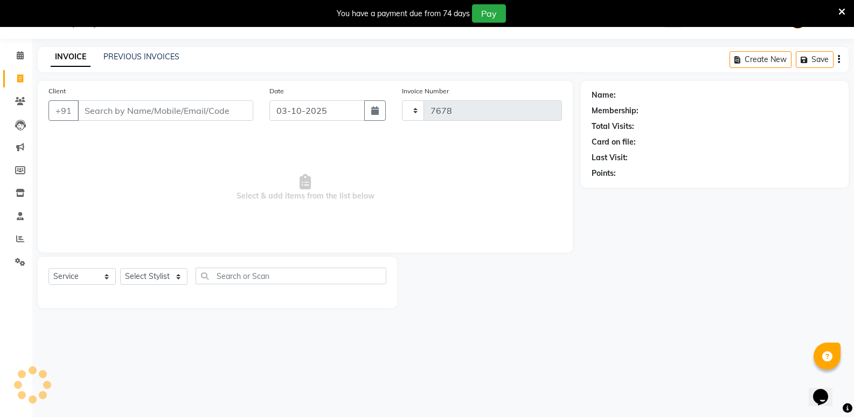
select select "4533"
type input "11886000000"
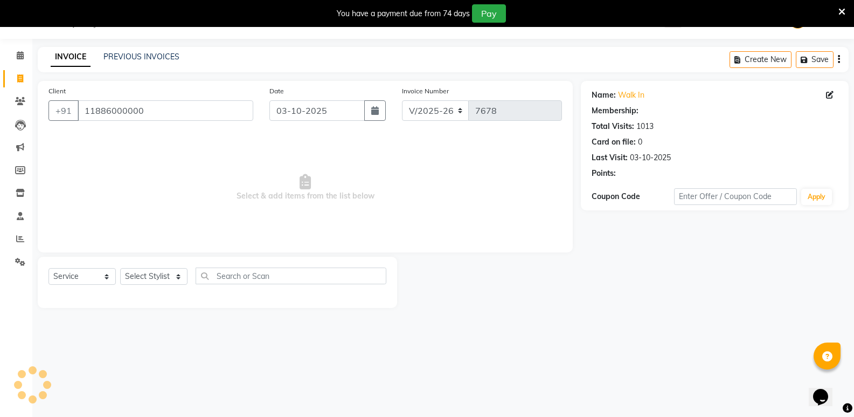
select select "1: Object"
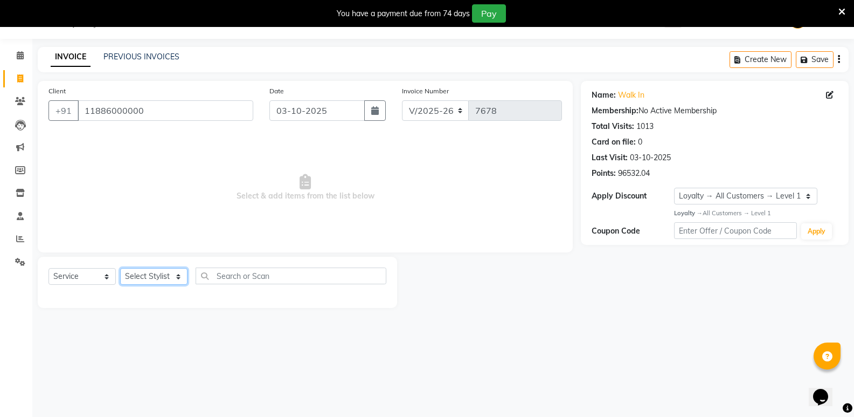
click at [158, 272] on select "Select Stylist [PERSON_NAME] [PERSON_NAME] [PERSON_NAME] Mallu [PERSON_NAME] [P…" at bounding box center [153, 276] width 67 height 17
select select "74043"
click at [120, 268] on select "Select Stylist [PERSON_NAME] [PERSON_NAME] [PERSON_NAME] Mallu [PERSON_NAME] [P…" at bounding box center [153, 276] width 67 height 17
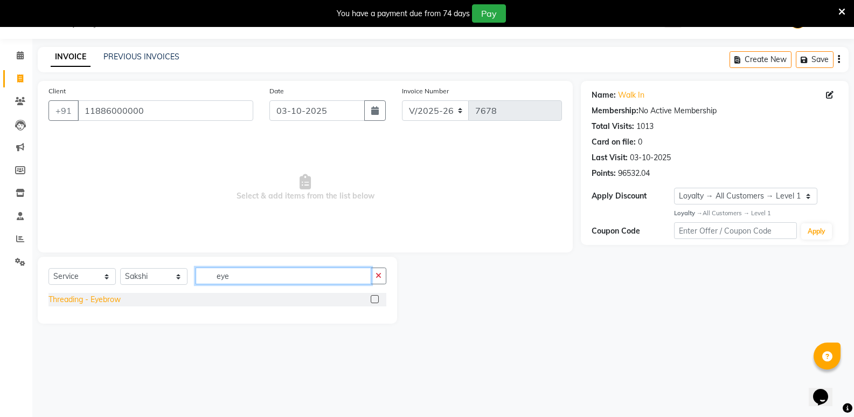
type input "eye"
click at [85, 300] on div "Threading - Eyebrow" at bounding box center [85, 299] width 72 height 11
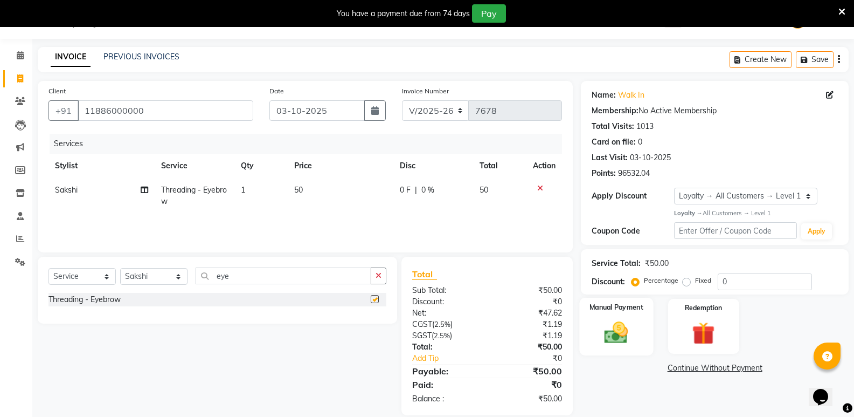
checkbox input "false"
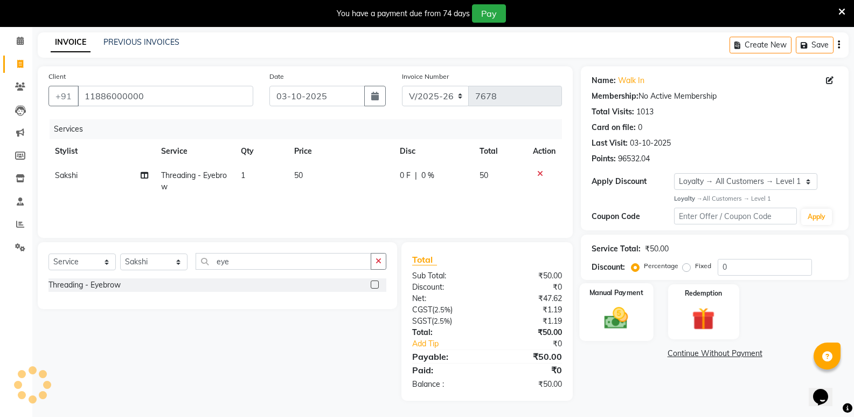
click at [604, 326] on img at bounding box center [616, 317] width 38 height 27
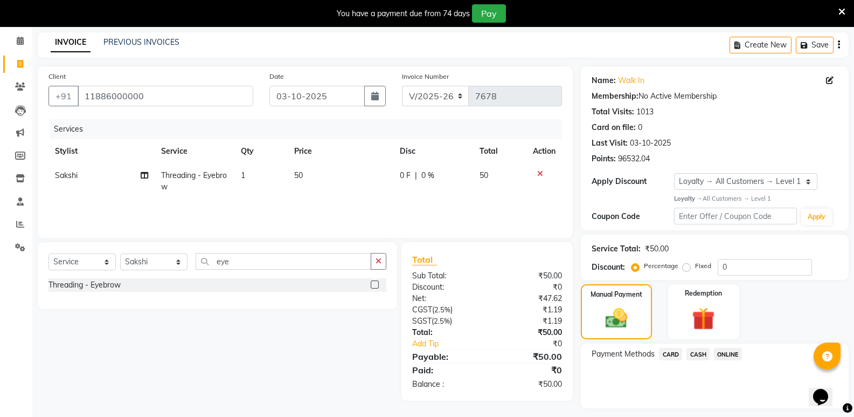
click at [704, 354] on span "CASH" at bounding box center [698, 354] width 23 height 12
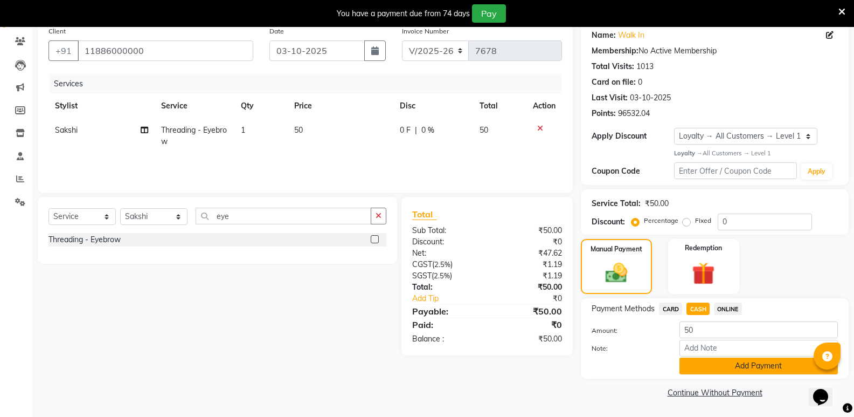
click at [712, 365] on button "Add Payment" at bounding box center [759, 365] width 158 height 17
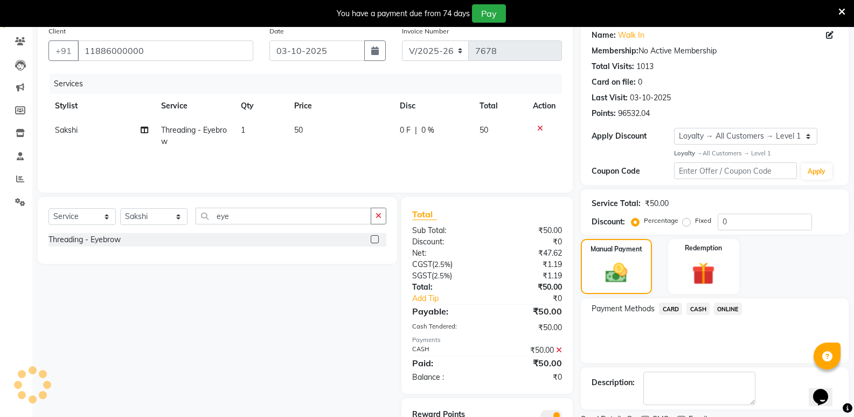
scroll to position [133, 0]
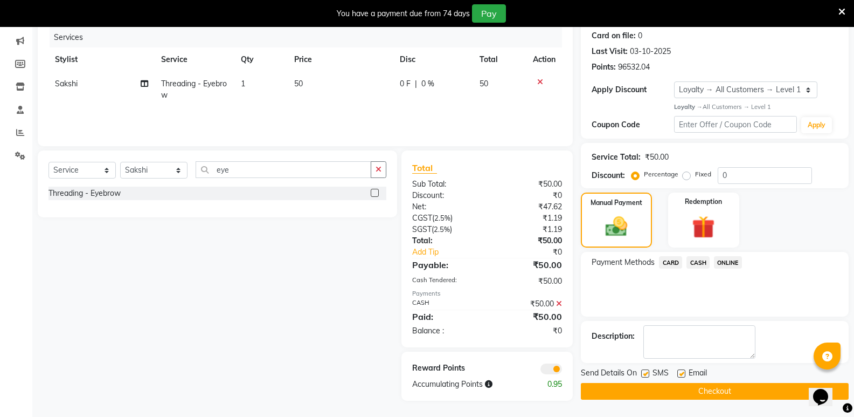
click at [724, 385] on button "Checkout" at bounding box center [715, 391] width 268 height 17
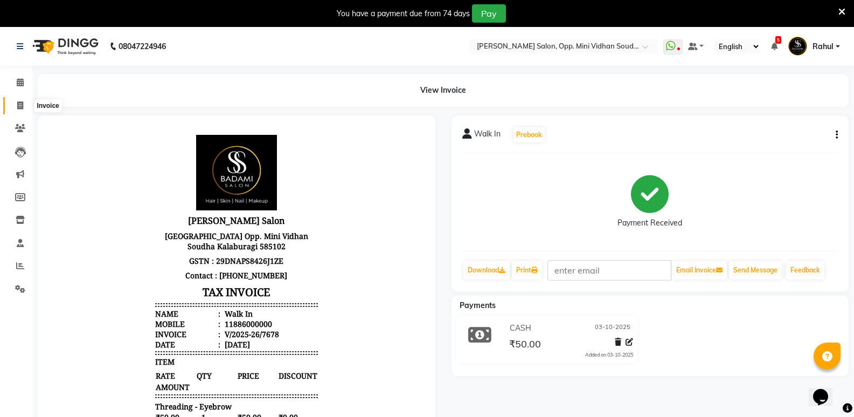
click at [16, 103] on span at bounding box center [20, 106] width 19 height 12
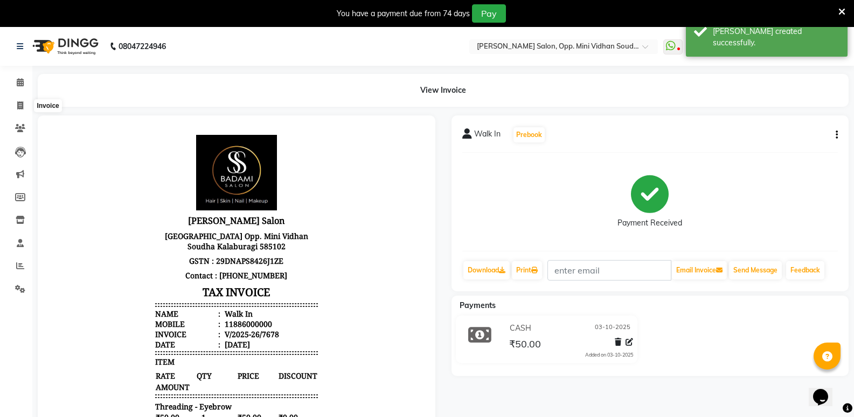
select select "4533"
select select "service"
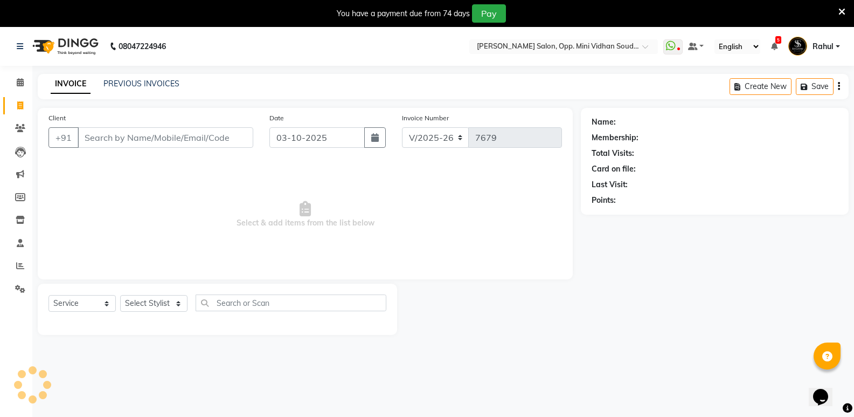
scroll to position [27, 0]
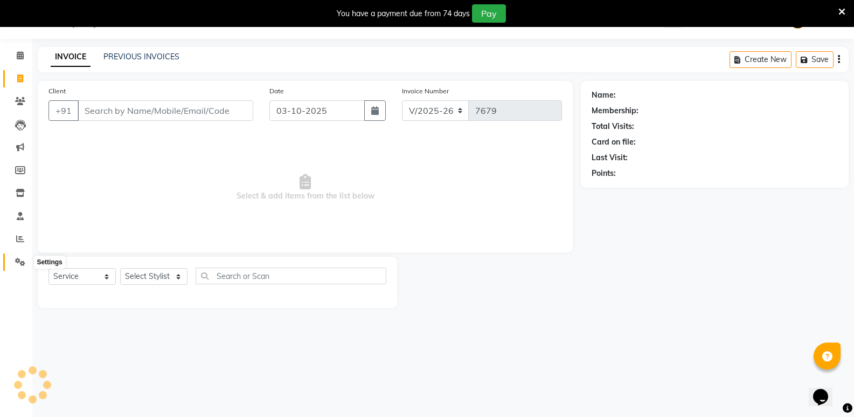
click at [20, 264] on icon at bounding box center [20, 262] width 10 height 8
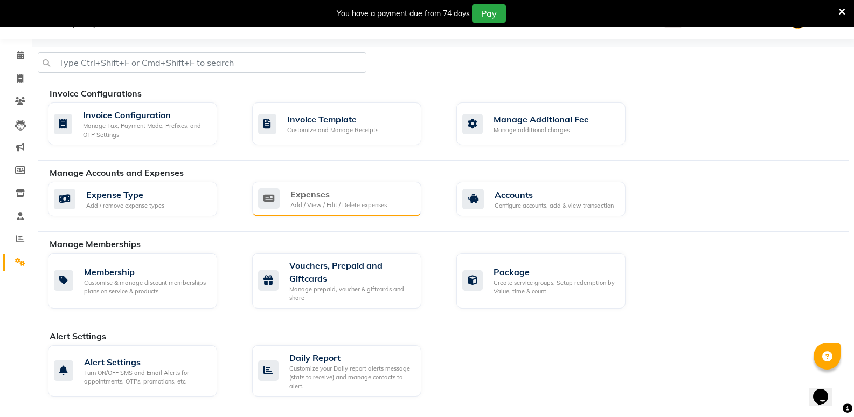
click at [329, 207] on div "Add / View / Edit / Delete expenses" at bounding box center [338, 204] width 96 height 9
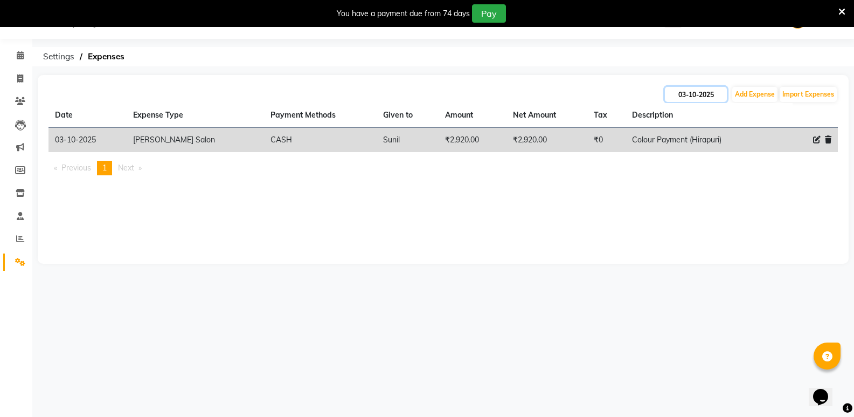
click at [680, 95] on input "03-10-2025" at bounding box center [696, 94] width 62 height 15
select select "10"
select select "2025"
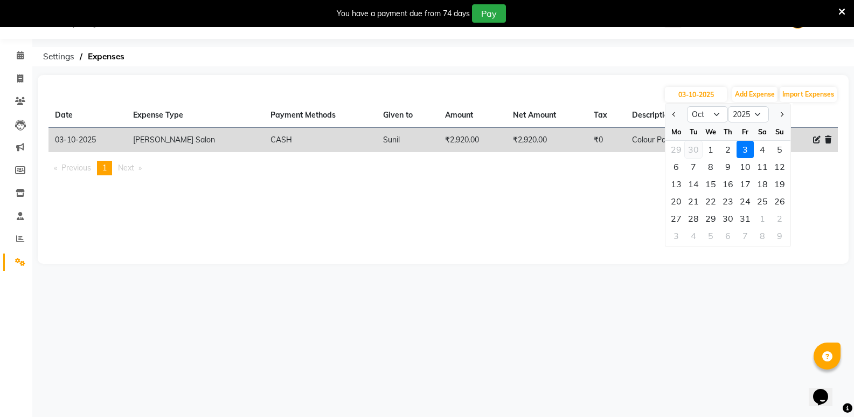
click at [696, 149] on div "30" at bounding box center [693, 149] width 17 height 17
type input "30-09-2025"
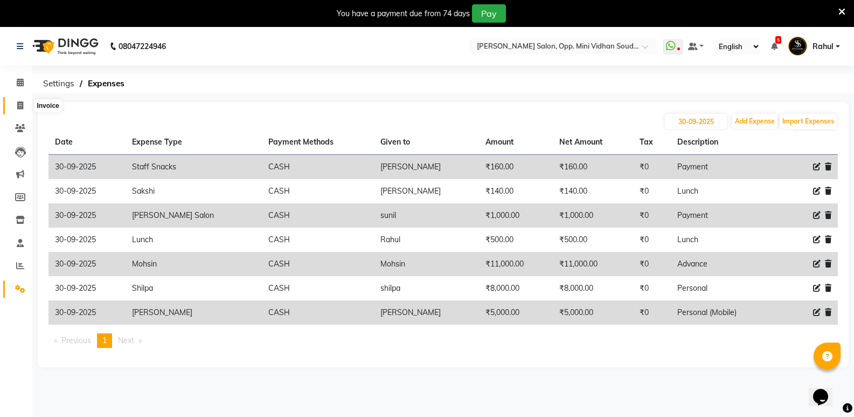
click at [12, 110] on span at bounding box center [20, 106] width 19 height 12
select select "service"
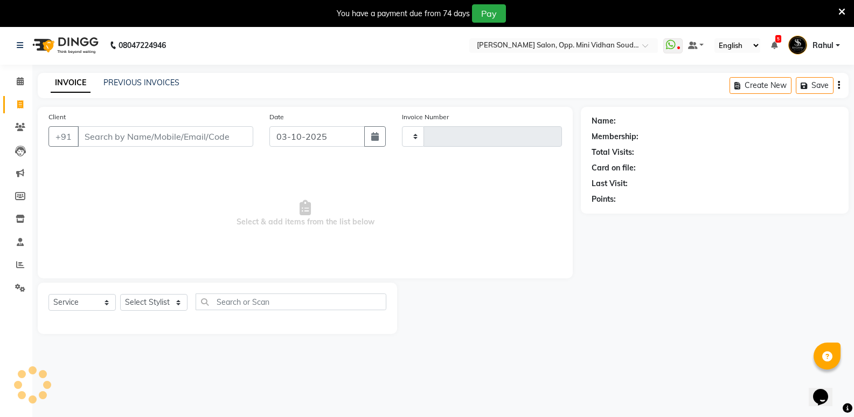
scroll to position [27, 0]
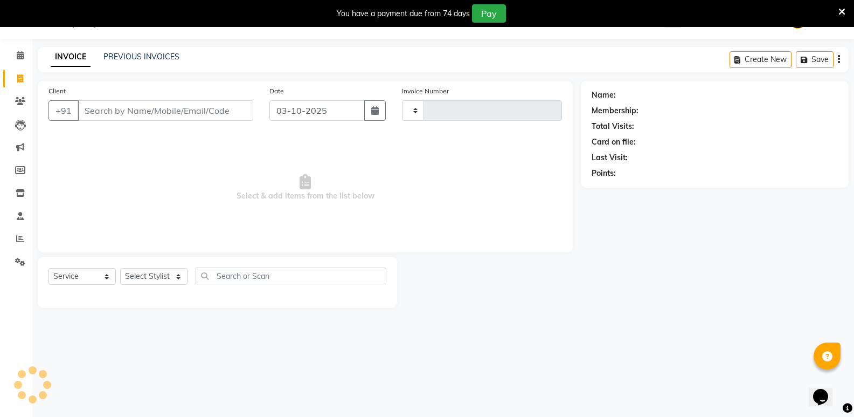
type input "7679"
select select "4533"
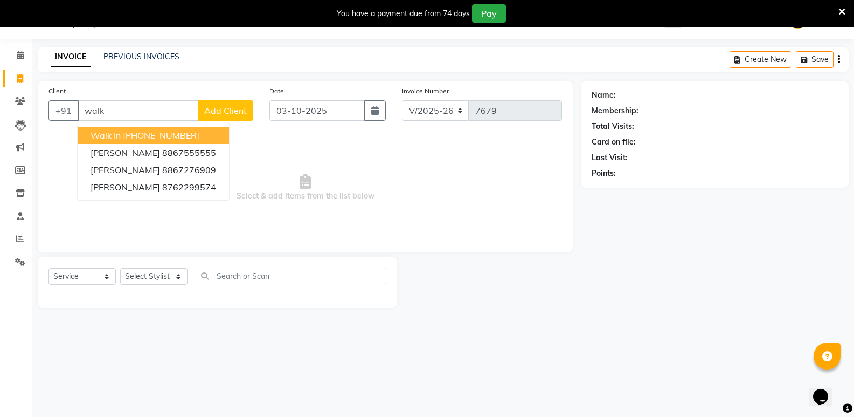
click at [171, 138] on ngb-highlight "[PHONE_NUMBER]" at bounding box center [161, 135] width 77 height 11
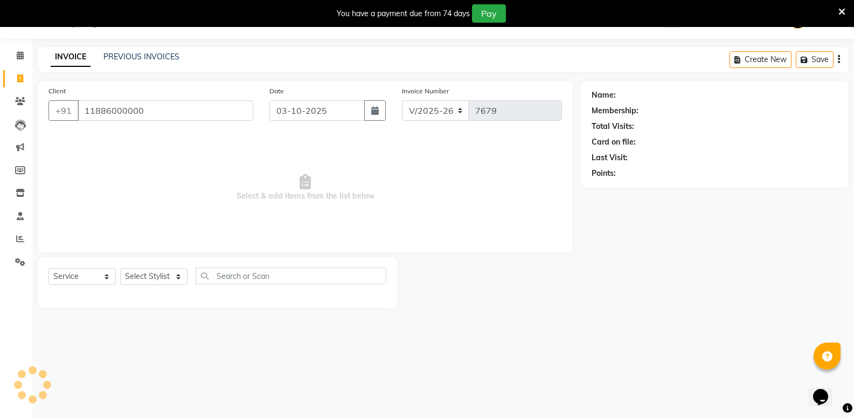
type input "11886000000"
select select "1: Object"
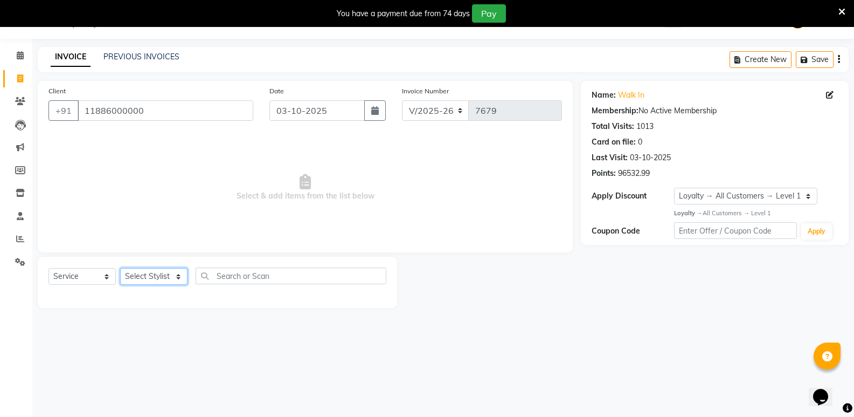
click at [157, 274] on select "Select Stylist [PERSON_NAME] [PERSON_NAME] [PERSON_NAME] Mallu [PERSON_NAME] [P…" at bounding box center [153, 276] width 67 height 17
select select "25906"
click at [120, 268] on select "Select Stylist [PERSON_NAME] [PERSON_NAME] [PERSON_NAME] Mallu [PERSON_NAME] [P…" at bounding box center [153, 276] width 67 height 17
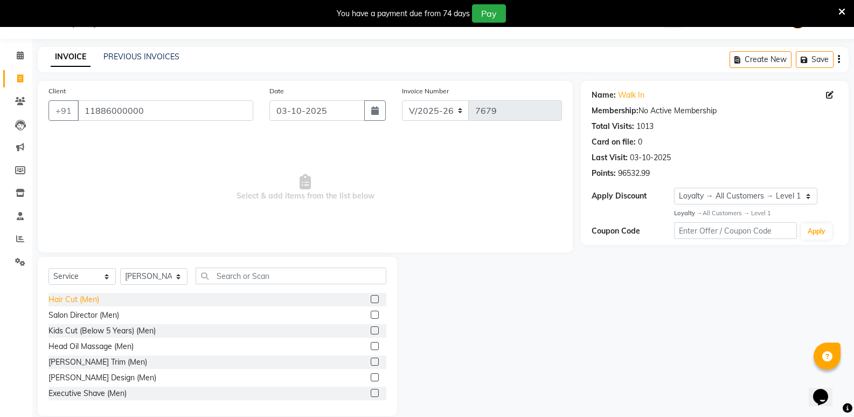
click at [91, 294] on div "Hair Cut (Men)" at bounding box center [74, 299] width 51 height 11
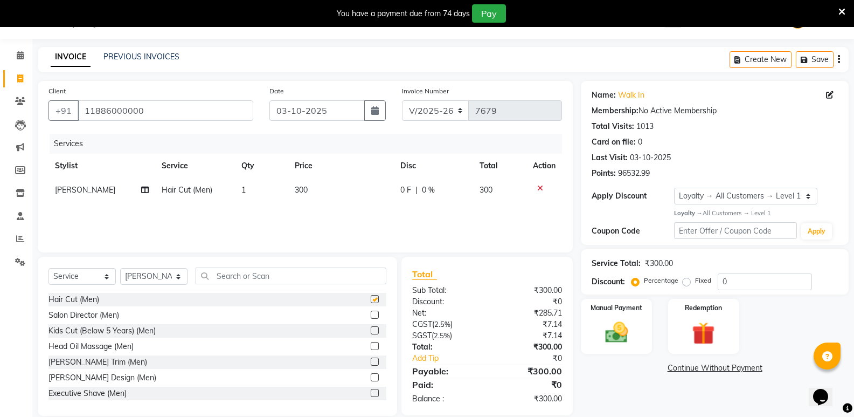
checkbox input "false"
click at [273, 272] on input "text" at bounding box center [291, 275] width 191 height 17
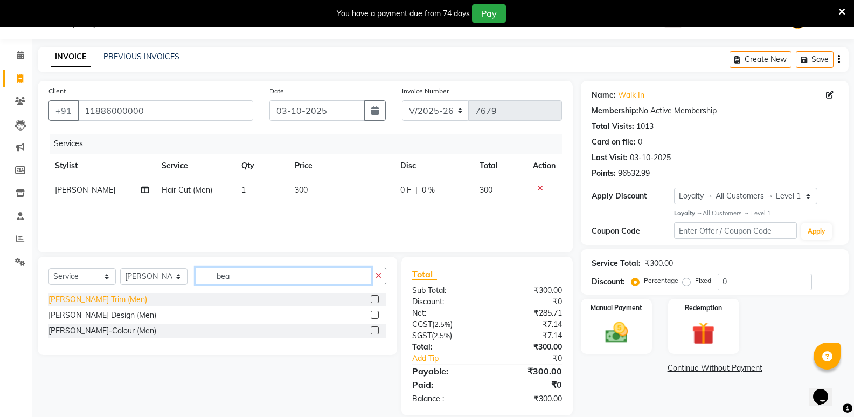
type input "bea"
click at [97, 295] on div "Beard Trim (Men)" at bounding box center [98, 299] width 99 height 11
checkbox input "false"
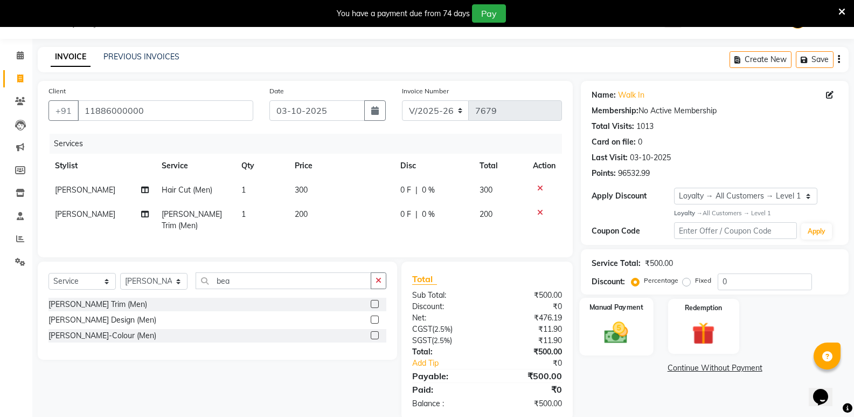
scroll to position [43, 0]
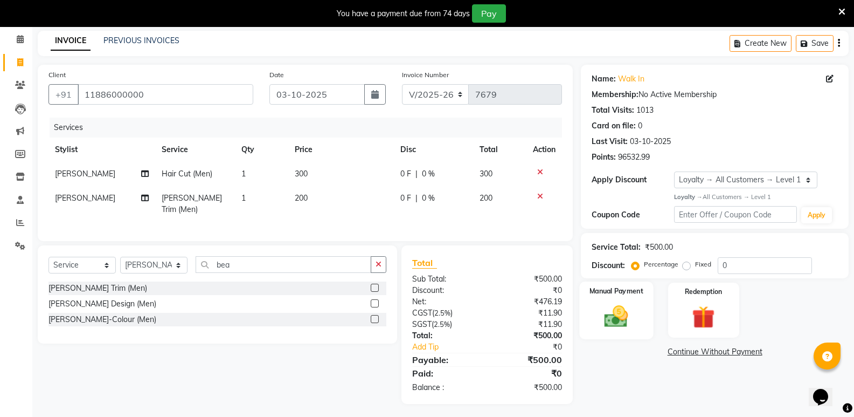
click at [628, 316] on img at bounding box center [616, 315] width 38 height 27
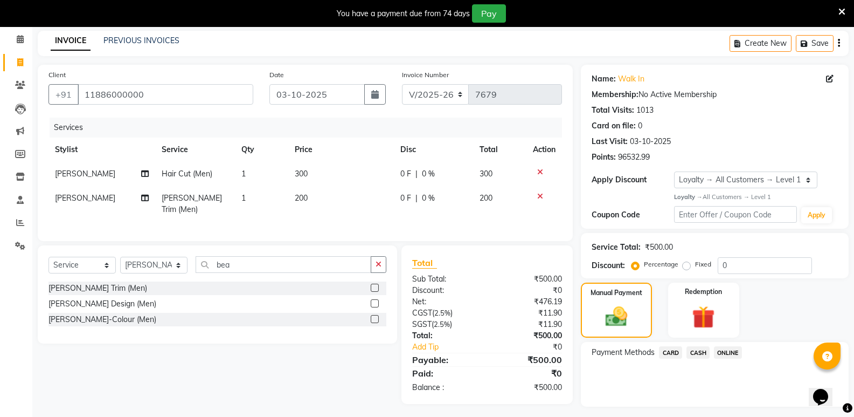
click at [700, 352] on span "CASH" at bounding box center [698, 352] width 23 height 12
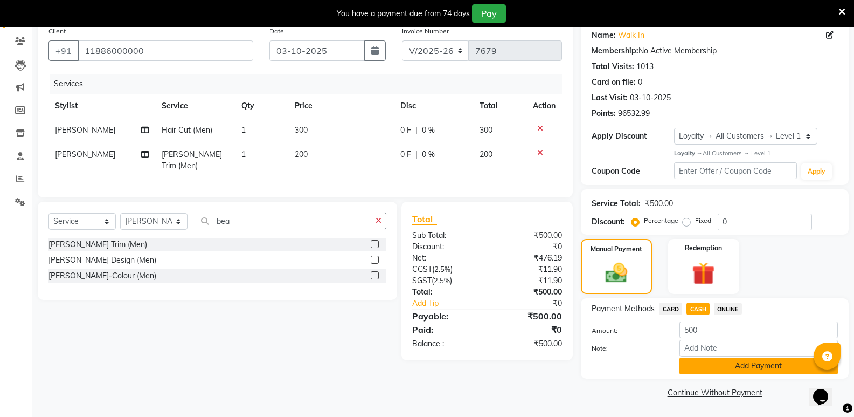
click at [714, 365] on button "Add Payment" at bounding box center [759, 365] width 158 height 17
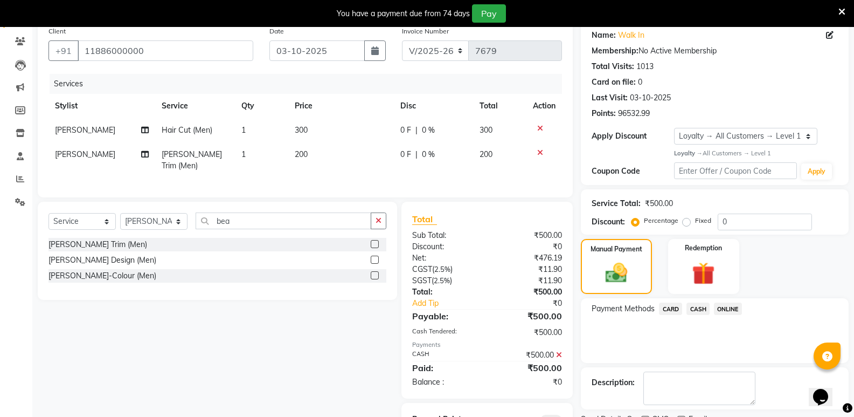
scroll to position [135, 0]
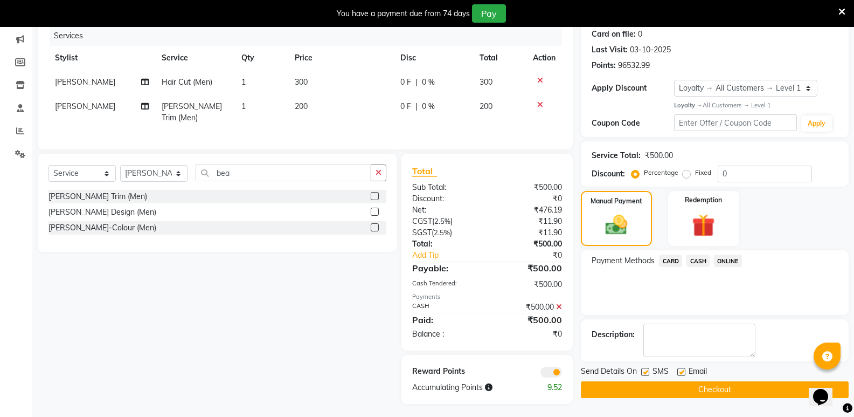
click at [716, 390] on button "Checkout" at bounding box center [715, 389] width 268 height 17
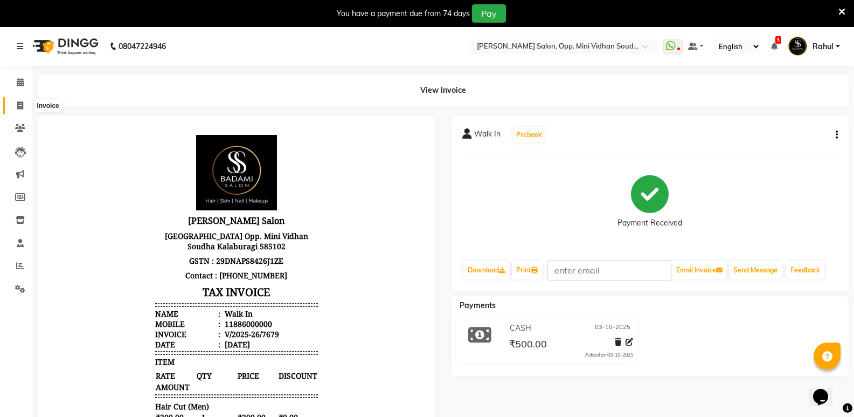
click at [20, 105] on icon at bounding box center [20, 105] width 6 height 8
select select "4533"
select select "service"
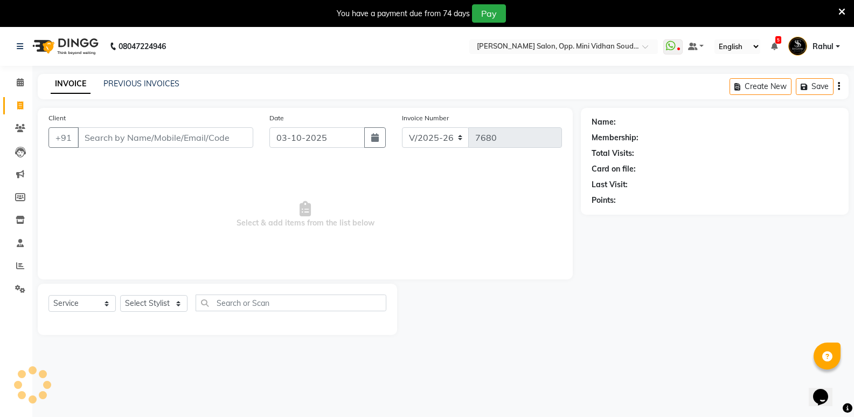
scroll to position [27, 0]
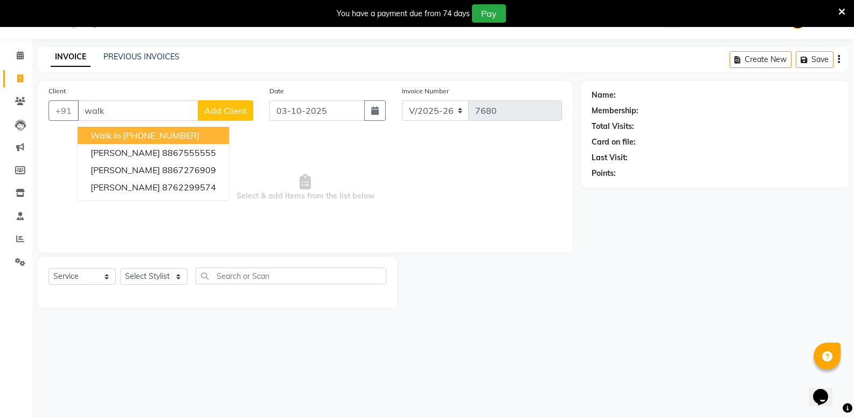
click at [163, 133] on ngb-highlight "[PHONE_NUMBER]" at bounding box center [161, 135] width 77 height 11
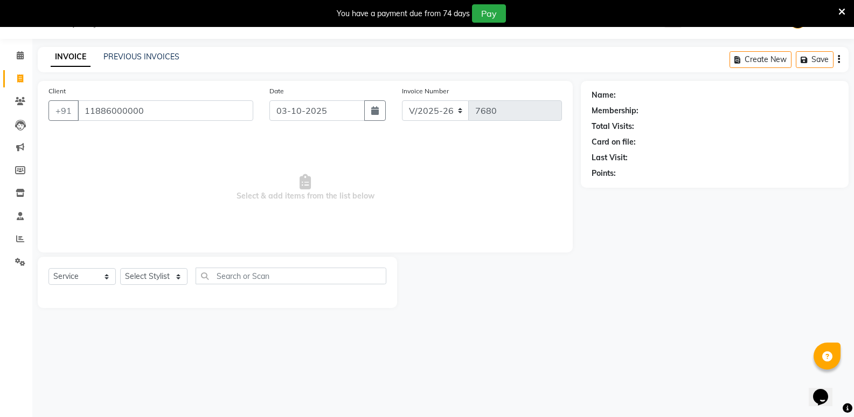
type input "11886000000"
select select "1: Object"
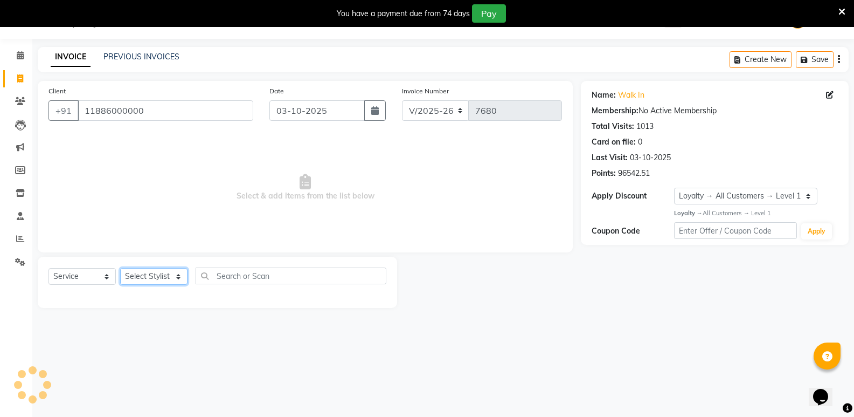
click at [149, 277] on select "Select Stylist [PERSON_NAME] [PERSON_NAME] [PERSON_NAME] Mallu [PERSON_NAME] [P…" at bounding box center [153, 276] width 67 height 17
select select "25906"
click at [120, 268] on select "Select Stylist [PERSON_NAME] [PERSON_NAME] [PERSON_NAME] Mallu [PERSON_NAME] [P…" at bounding box center [153, 276] width 67 height 17
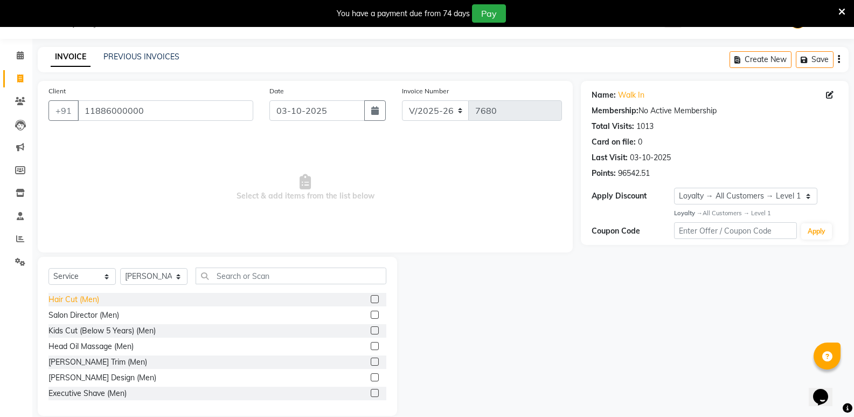
click at [70, 299] on div "Hair Cut (Men)" at bounding box center [74, 299] width 51 height 11
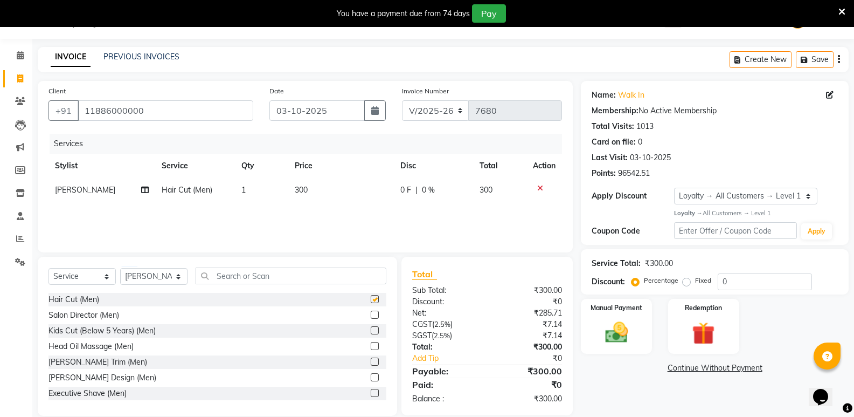
checkbox input "false"
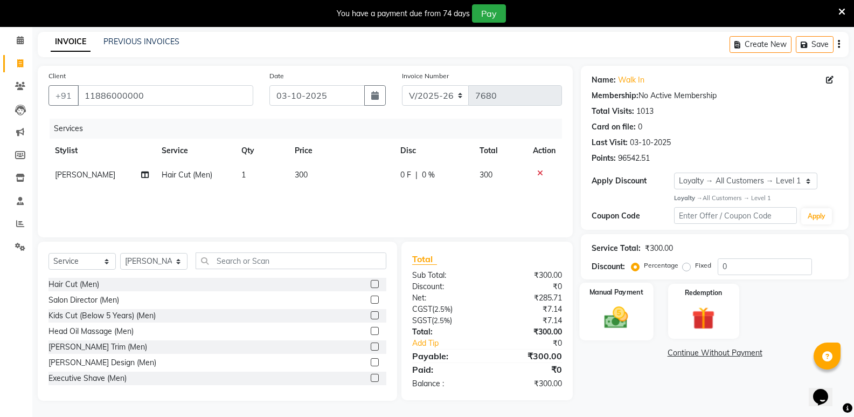
click at [611, 297] on div "Manual Payment" at bounding box center [617, 311] width 74 height 58
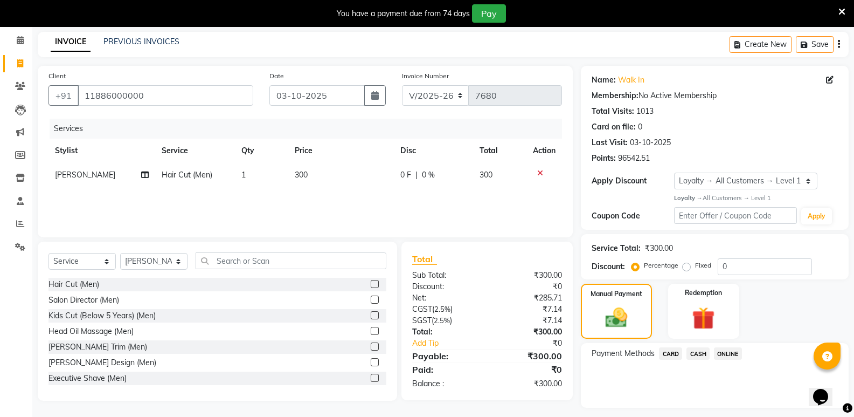
click at [702, 354] on span "CASH" at bounding box center [698, 353] width 23 height 12
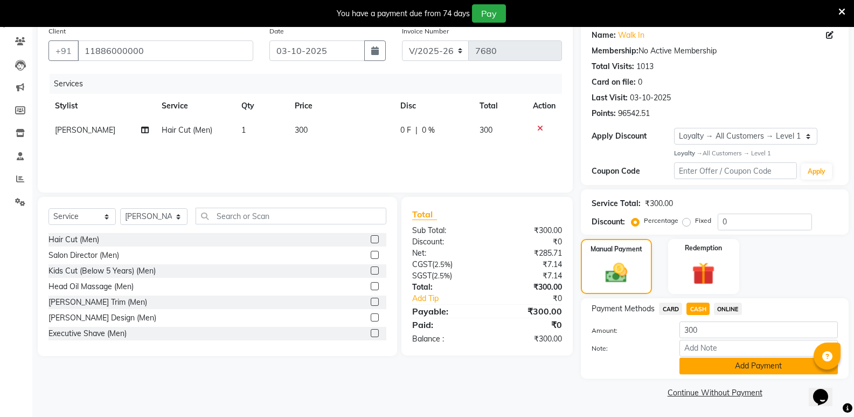
click at [717, 371] on button "Add Payment" at bounding box center [759, 365] width 158 height 17
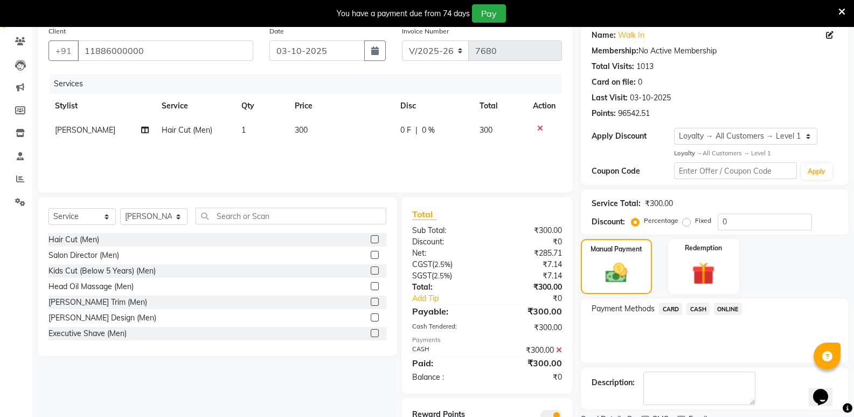
scroll to position [133, 0]
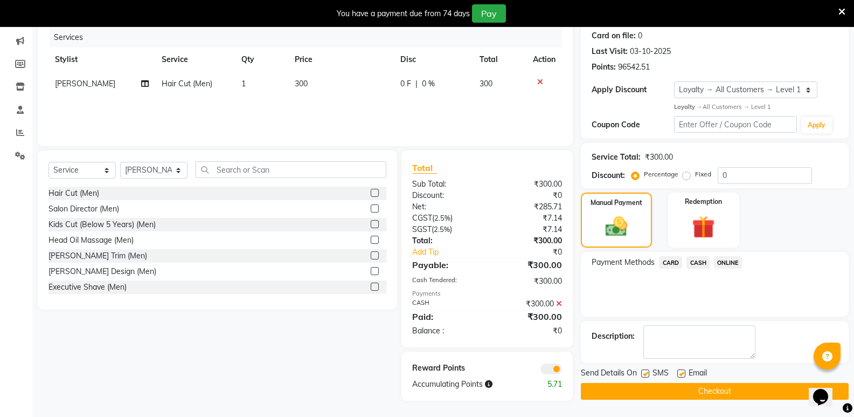
click at [711, 388] on button "Checkout" at bounding box center [715, 391] width 268 height 17
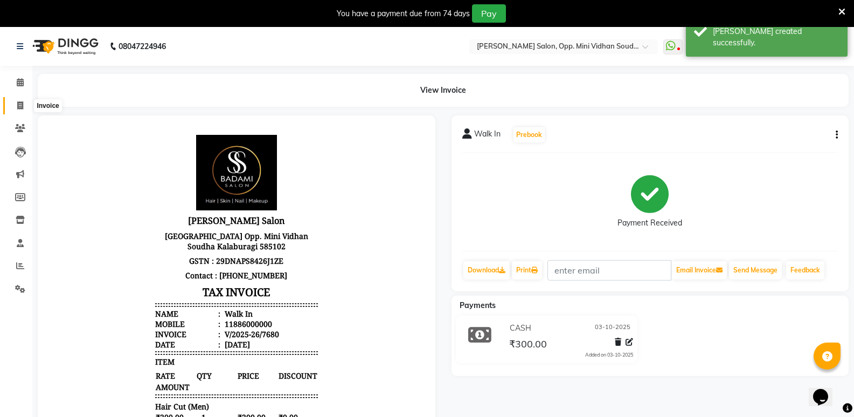
click at [11, 108] on span at bounding box center [20, 106] width 19 height 12
select select "service"
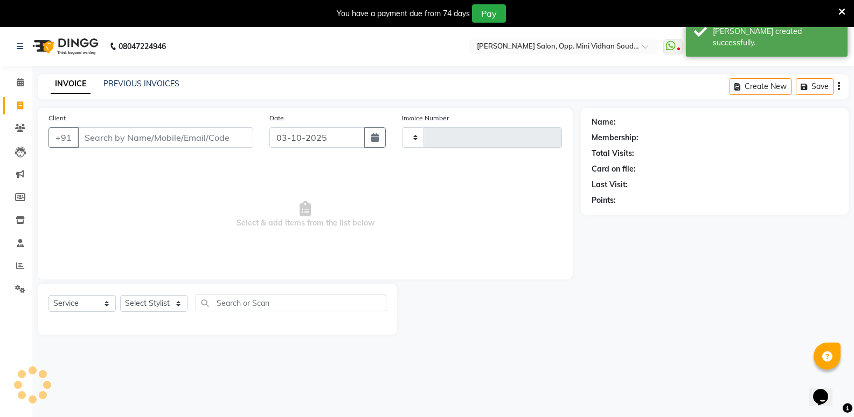
type input "7681"
select select "4533"
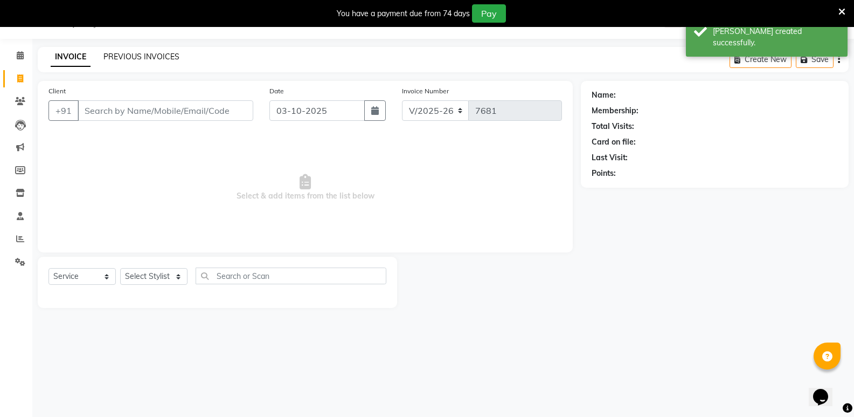
click at [149, 59] on link "PREVIOUS INVOICES" at bounding box center [141, 57] width 76 height 10
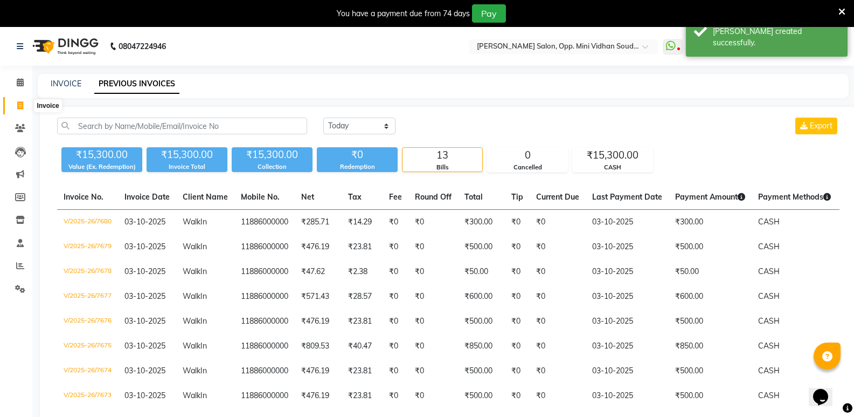
click at [19, 107] on icon at bounding box center [20, 105] width 6 height 8
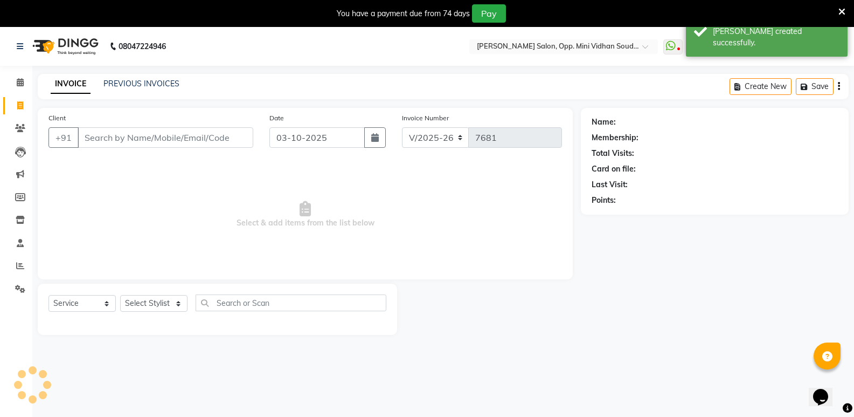
scroll to position [27, 0]
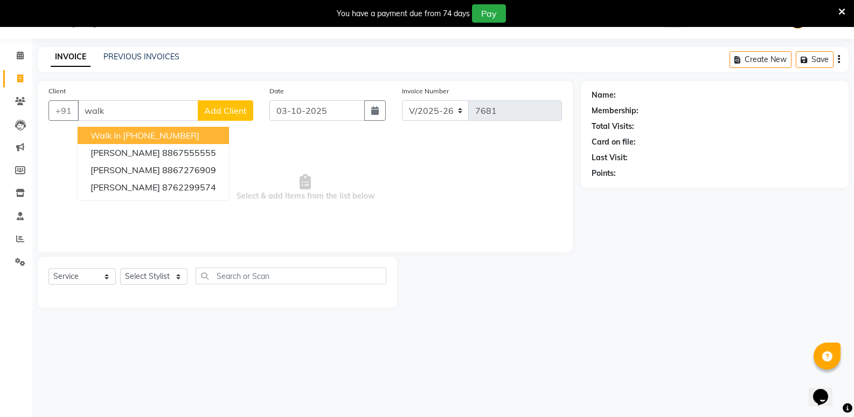
click at [151, 129] on button "Walk In +91 11886000000" at bounding box center [153, 135] width 151 height 17
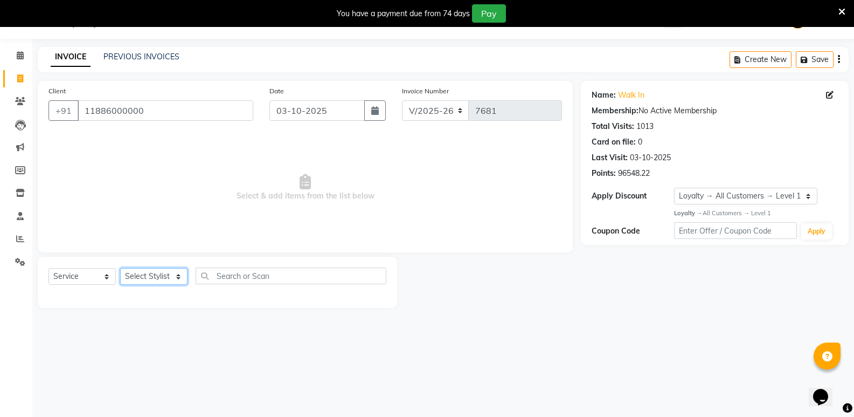
click at [157, 276] on select "Select Stylist [PERSON_NAME] [PERSON_NAME] [PERSON_NAME] Mallu [PERSON_NAME] [P…" at bounding box center [153, 276] width 67 height 17
click at [120, 268] on select "Select Stylist [PERSON_NAME] [PERSON_NAME] [PERSON_NAME] Mallu [PERSON_NAME] [P…" at bounding box center [153, 276] width 67 height 17
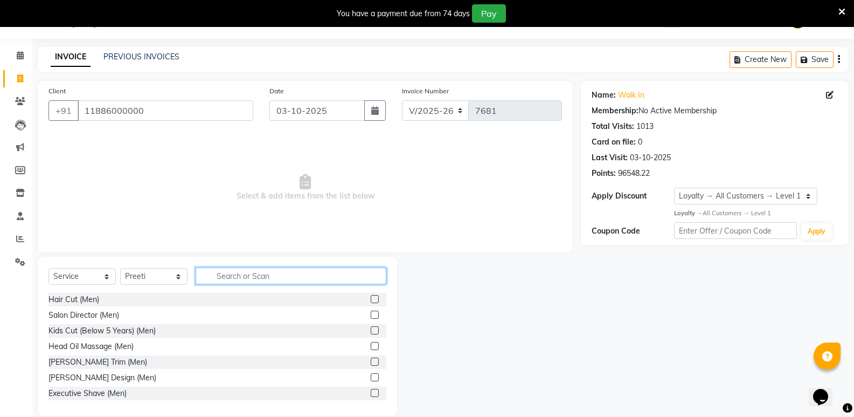
click at [298, 281] on input "text" at bounding box center [291, 275] width 191 height 17
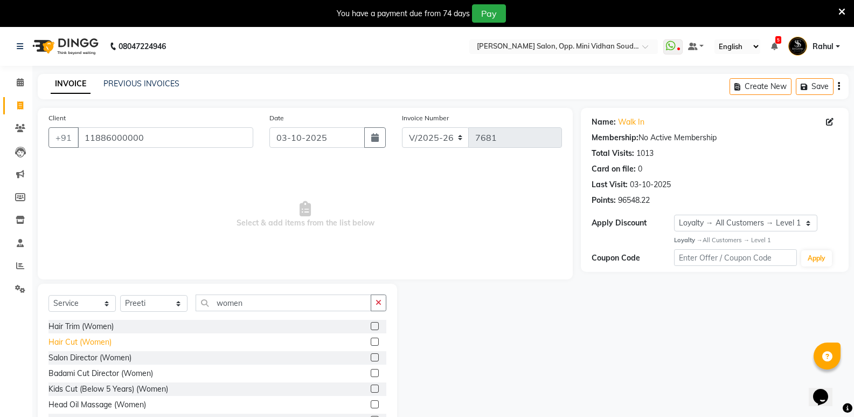
click at [99, 343] on div "Hair Cut (Women)" at bounding box center [80, 341] width 63 height 11
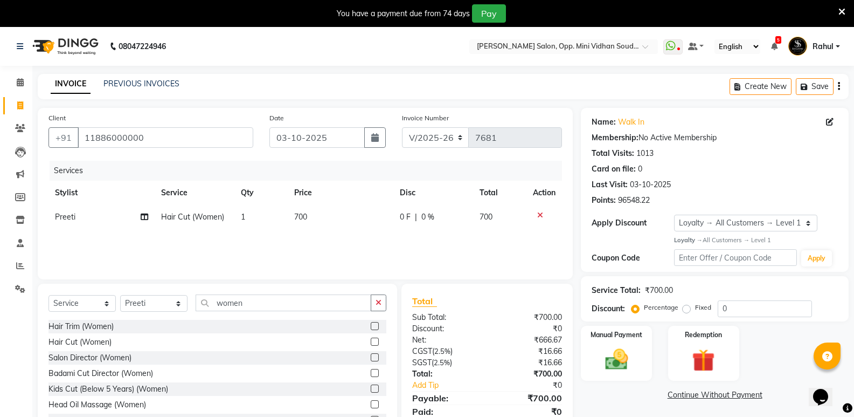
scroll to position [42, 0]
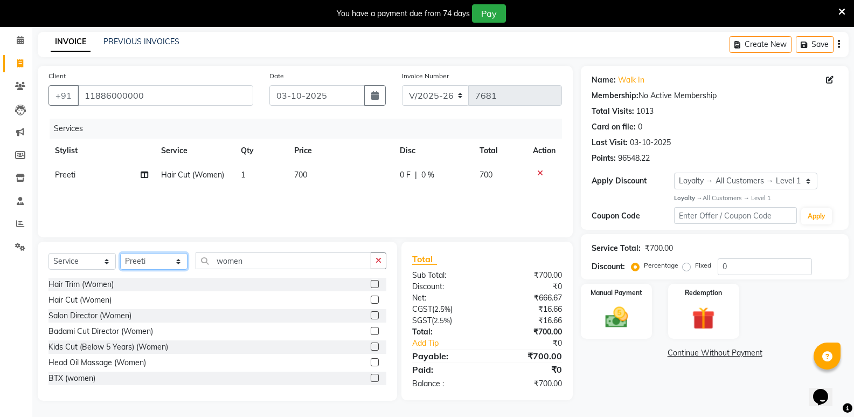
click at [156, 260] on select "Select Stylist [PERSON_NAME] [PERSON_NAME] [PERSON_NAME] Mallu [PERSON_NAME] [P…" at bounding box center [153, 261] width 67 height 17
click at [120, 253] on select "Select Stylist [PERSON_NAME] [PERSON_NAME] [PERSON_NAME] Mallu [PERSON_NAME] [P…" at bounding box center [153, 261] width 67 height 17
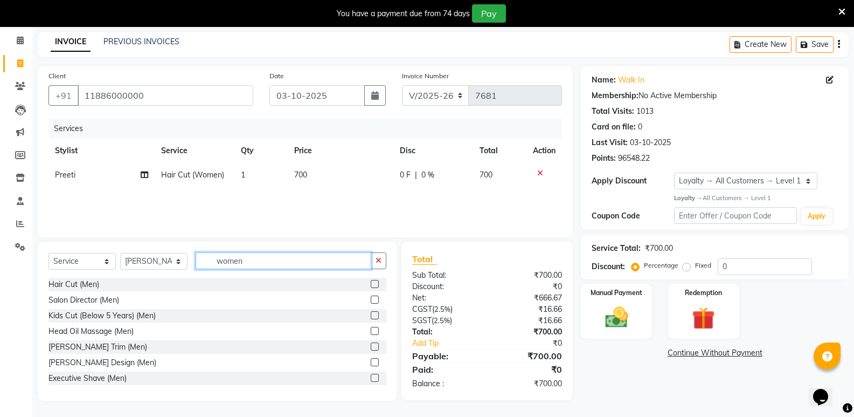
click at [269, 263] on input "women" at bounding box center [284, 260] width 176 height 17
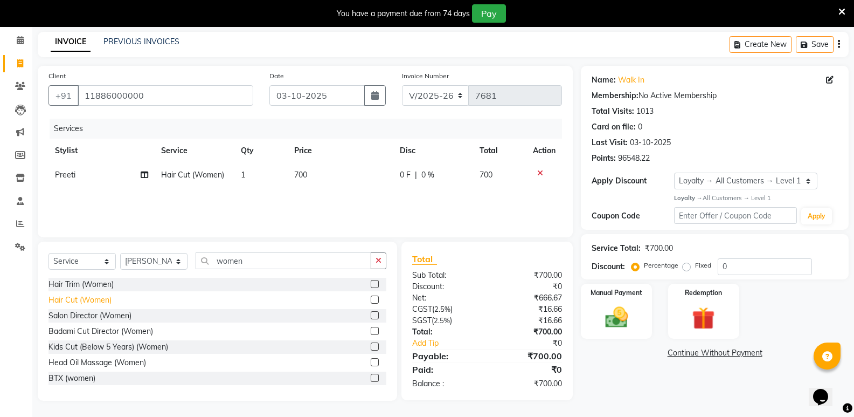
click at [62, 299] on div "Hair Cut (Women)" at bounding box center [80, 299] width 63 height 11
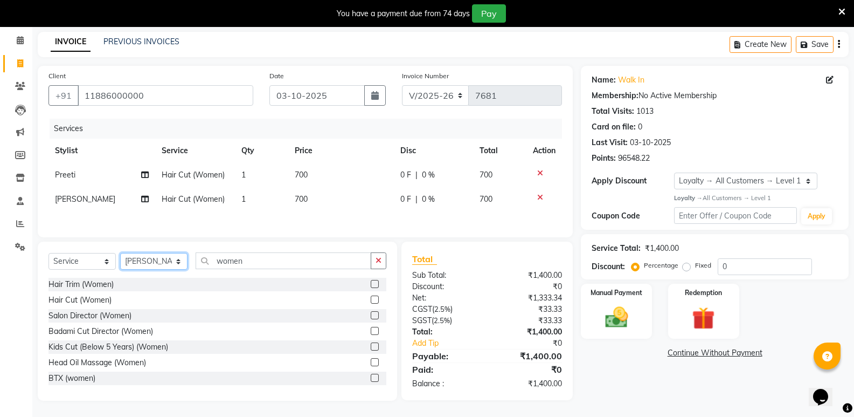
click at [149, 262] on select "Select Stylist [PERSON_NAME] [PERSON_NAME] [PERSON_NAME] Mallu [PERSON_NAME] [P…" at bounding box center [153, 261] width 67 height 17
click at [120, 253] on select "Select Stylist [PERSON_NAME] [PERSON_NAME] [PERSON_NAME] Mallu [PERSON_NAME] [P…" at bounding box center [153, 261] width 67 height 17
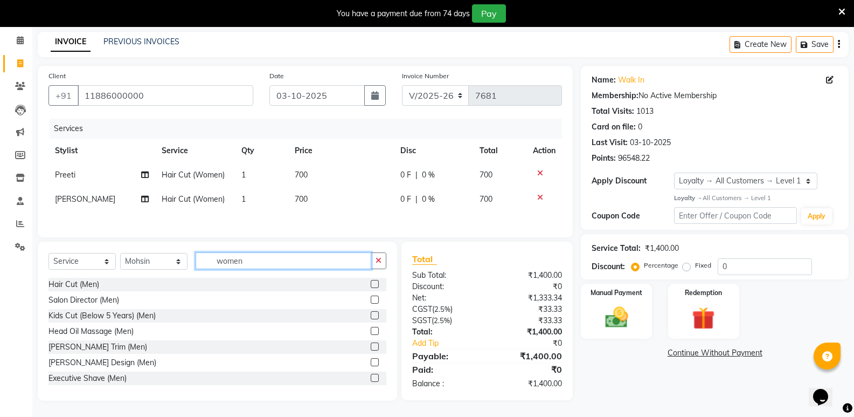
click at [275, 265] on input "women" at bounding box center [284, 260] width 176 height 17
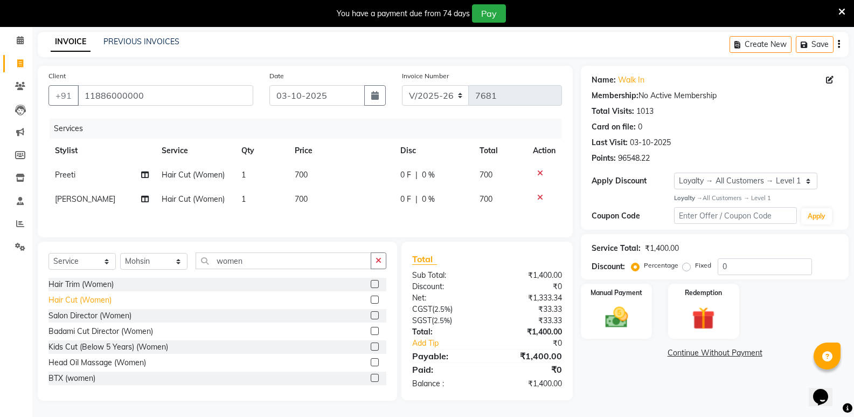
click at [93, 300] on div "Hair Cut (Women)" at bounding box center [80, 299] width 63 height 11
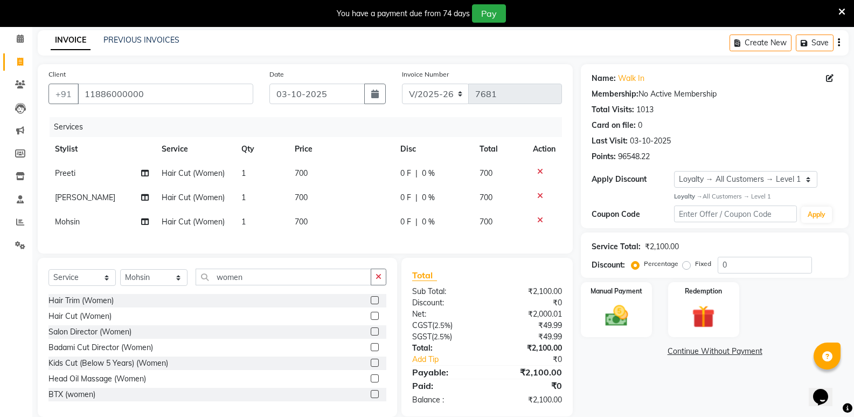
scroll to position [68, 0]
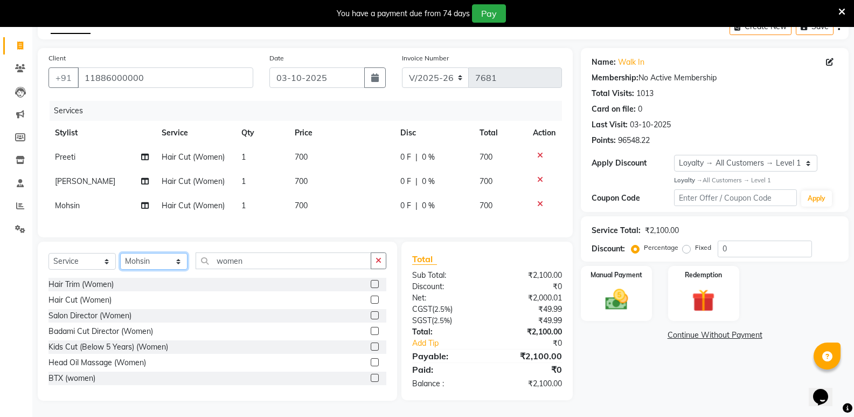
click at [155, 268] on select "Select Stylist [PERSON_NAME] [PERSON_NAME] [PERSON_NAME] Mallu [PERSON_NAME] [P…" at bounding box center [153, 261] width 67 height 17
click at [120, 253] on select "Select Stylist [PERSON_NAME] [PERSON_NAME] [PERSON_NAME] Mallu [PERSON_NAME] [P…" at bounding box center [153, 261] width 67 height 17
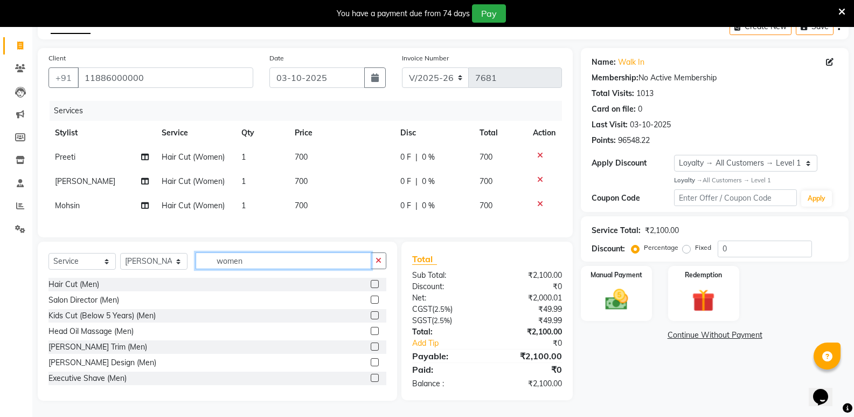
drag, startPoint x: 250, startPoint y: 262, endPoint x: 197, endPoint y: 272, distance: 53.7
click at [197, 272] on div "Select Service Product Membership Package Voucher Prepaid Gift Card Select Styl…" at bounding box center [218, 264] width 338 height 25
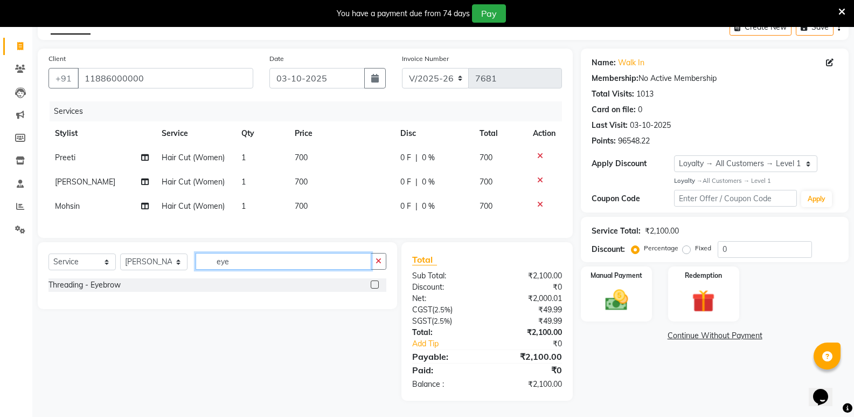
scroll to position [67, 0]
click at [108, 286] on div "Threading - Eyebrow" at bounding box center [85, 284] width 72 height 11
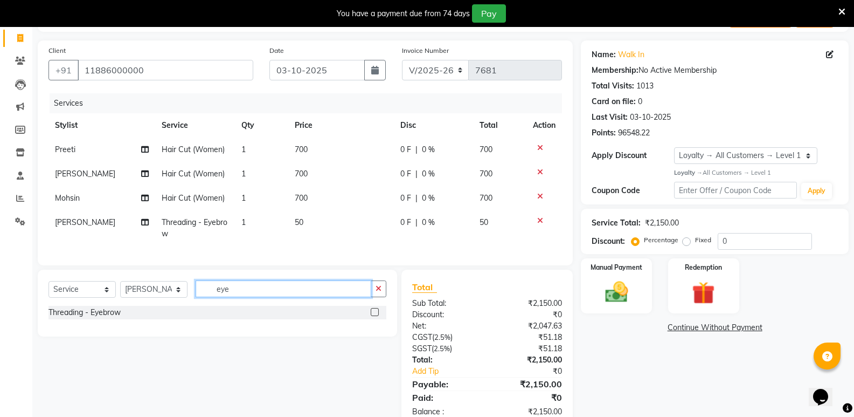
drag, startPoint x: 252, startPoint y: 294, endPoint x: 153, endPoint y: 315, distance: 100.8
click at [153, 315] on div "Select Service Product Membership Package Voucher Prepaid Gift Card Select Styl…" at bounding box center [217, 302] width 359 height 67
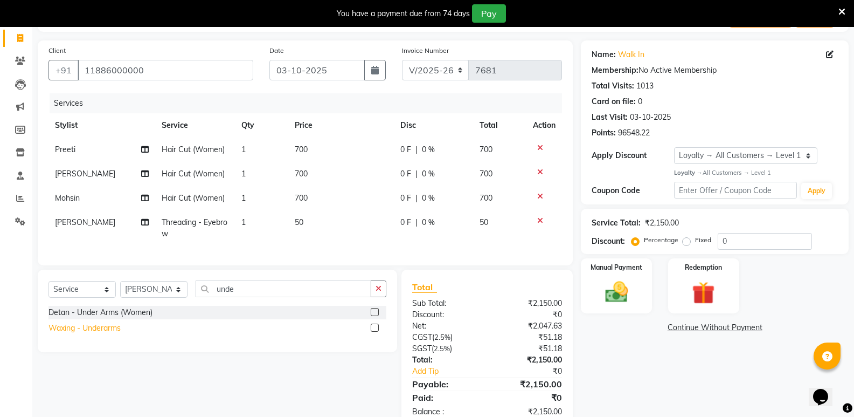
click at [115, 334] on div "Waxing - Underarms" at bounding box center [85, 327] width 72 height 11
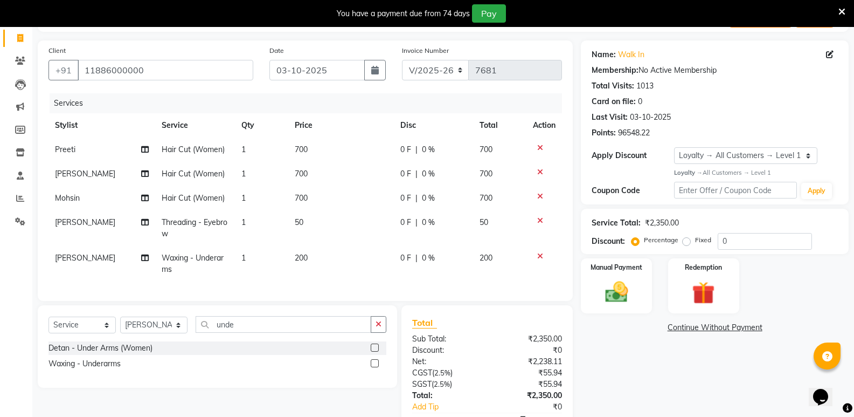
scroll to position [139, 0]
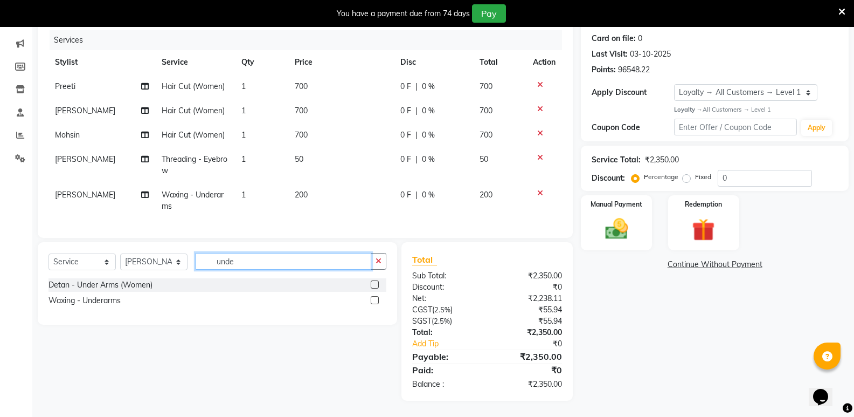
drag, startPoint x: 267, startPoint y: 262, endPoint x: 92, endPoint y: 315, distance: 183.1
click at [89, 315] on div "Select Service Product Membership Package Voucher Prepaid Gift Card Select Styl…" at bounding box center [217, 283] width 359 height 82
click at [78, 284] on div "Waxing - Upper Lip" at bounding box center [82, 284] width 67 height 11
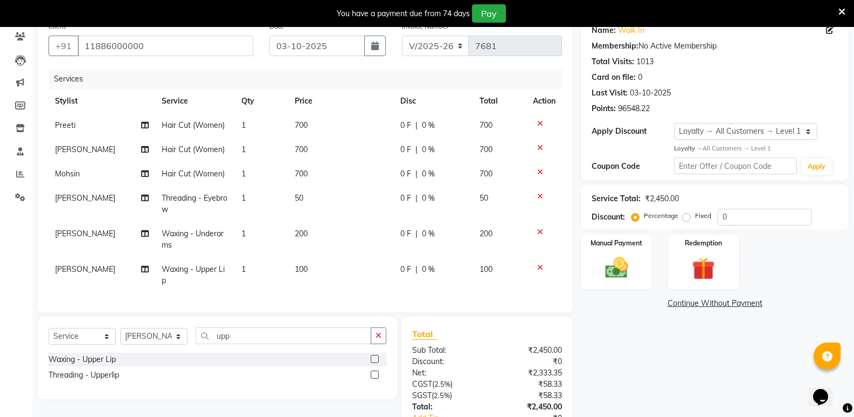
scroll to position [66, 0]
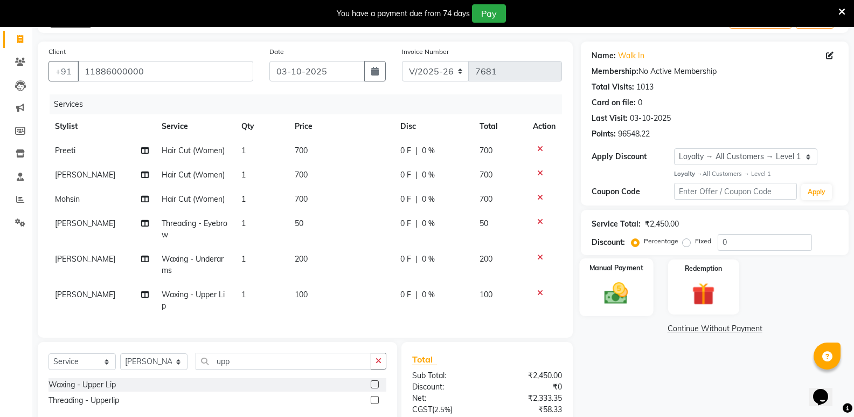
drag, startPoint x: 627, startPoint y: 301, endPoint x: 638, endPoint y: 315, distance: 17.3
click at [628, 302] on img at bounding box center [616, 292] width 38 height 27
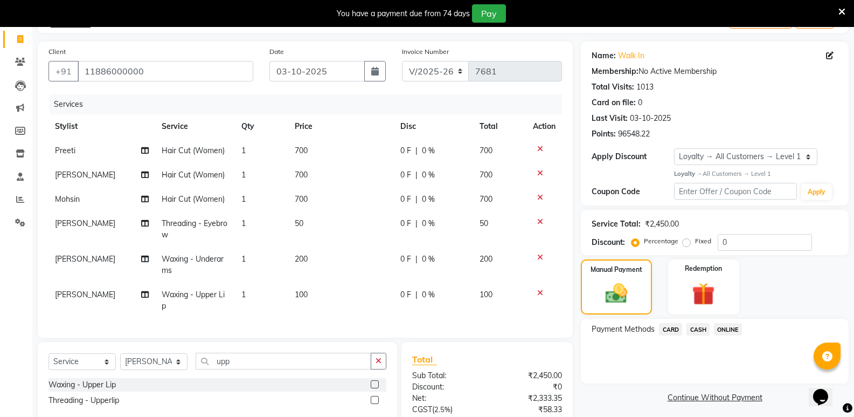
click at [702, 329] on span "CASH" at bounding box center [698, 329] width 23 height 12
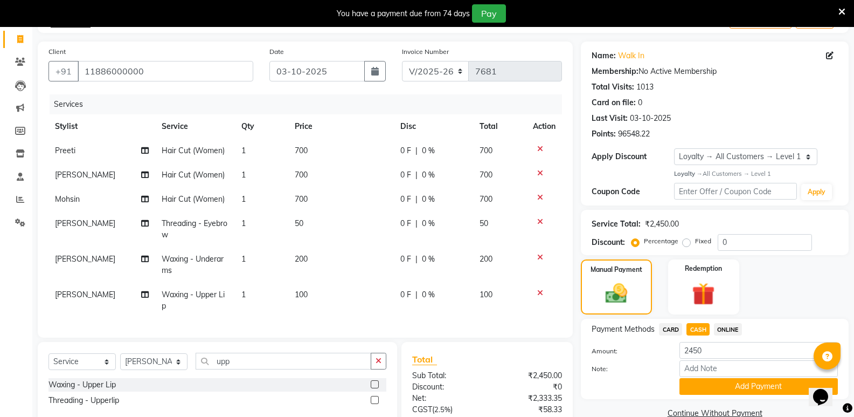
scroll to position [174, 0]
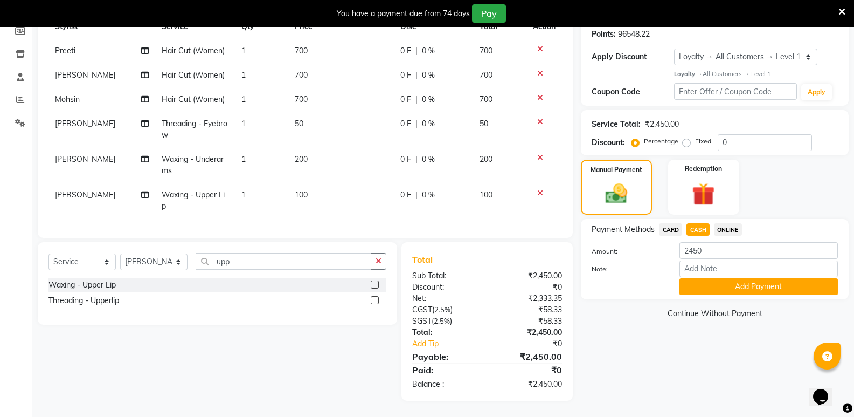
click at [714, 278] on button "Add Payment" at bounding box center [759, 286] width 158 height 17
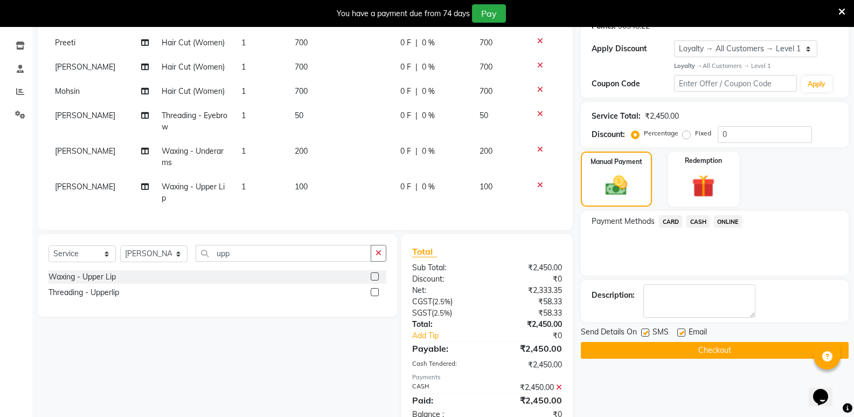
scroll to position [266, 0]
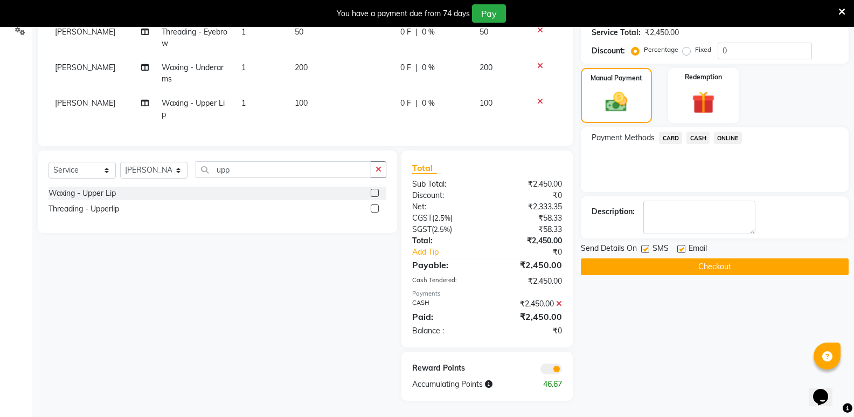
click at [715, 260] on button "Checkout" at bounding box center [715, 266] width 268 height 17
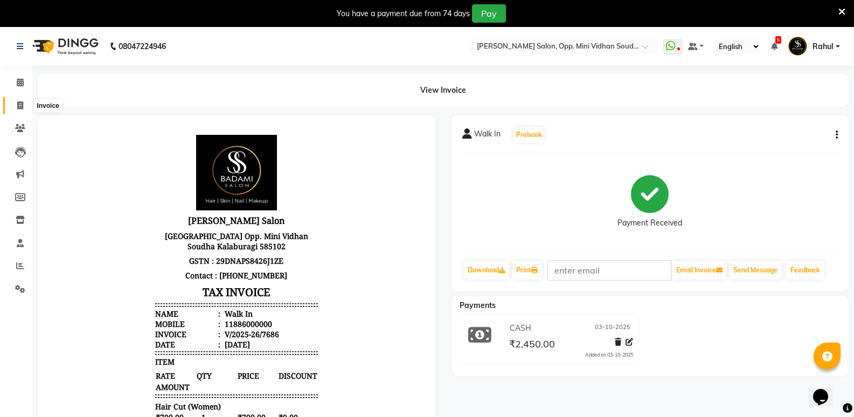
click at [18, 101] on icon at bounding box center [20, 105] width 6 height 8
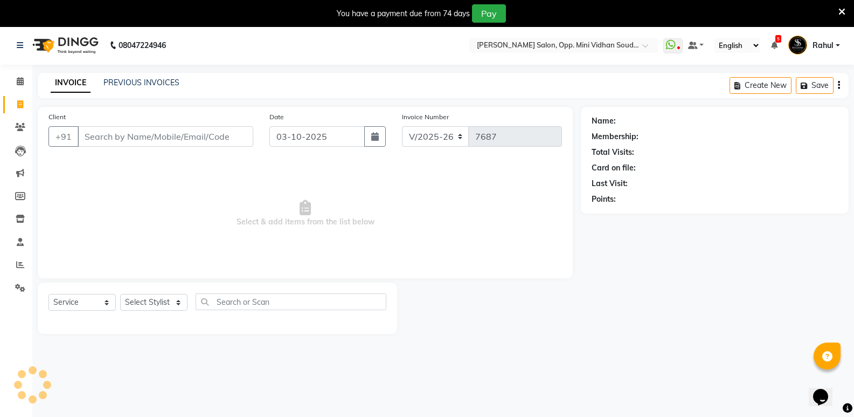
scroll to position [27, 0]
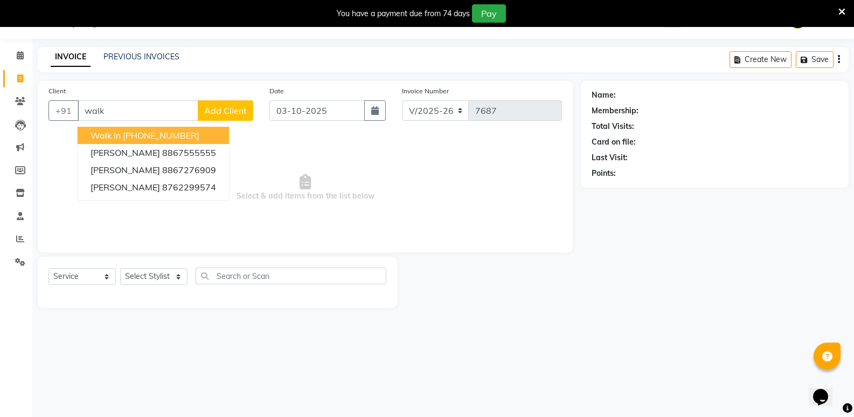
click at [171, 137] on ngb-highlight "[PHONE_NUMBER]" at bounding box center [161, 135] width 77 height 11
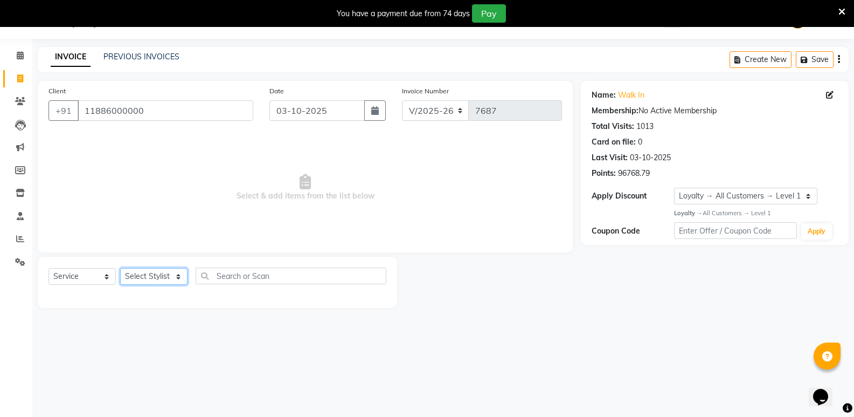
click at [151, 278] on select "Select Stylist [PERSON_NAME] [PERSON_NAME] [PERSON_NAME] Mallu [PERSON_NAME] [P…" at bounding box center [153, 276] width 67 height 17
click at [156, 275] on select "Select Stylist [PERSON_NAME] [PERSON_NAME] [PERSON_NAME] Mallu [PERSON_NAME] [P…" at bounding box center [153, 276] width 67 height 17
click at [120, 268] on select "Select Stylist [PERSON_NAME] [PERSON_NAME] [PERSON_NAME] Mallu [PERSON_NAME] [P…" at bounding box center [153, 276] width 67 height 17
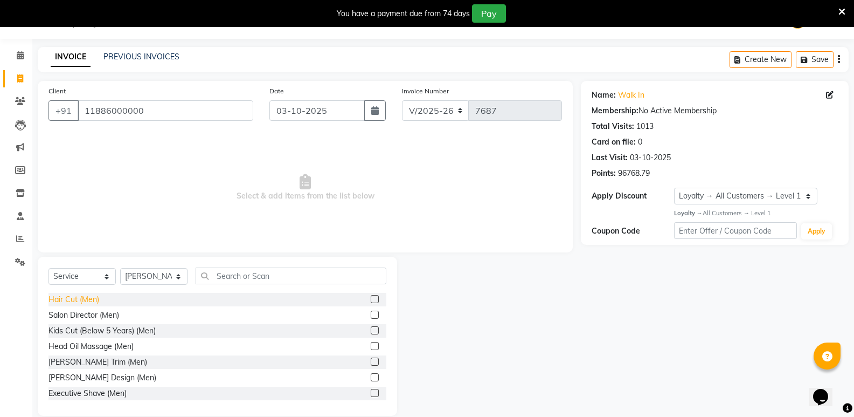
click at [63, 297] on div "Hair Cut (Men)" at bounding box center [74, 299] width 51 height 11
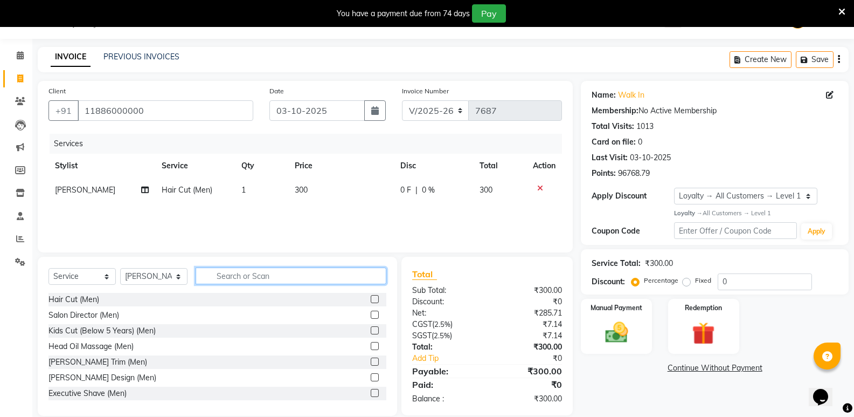
click at [296, 283] on input "text" at bounding box center [291, 275] width 191 height 17
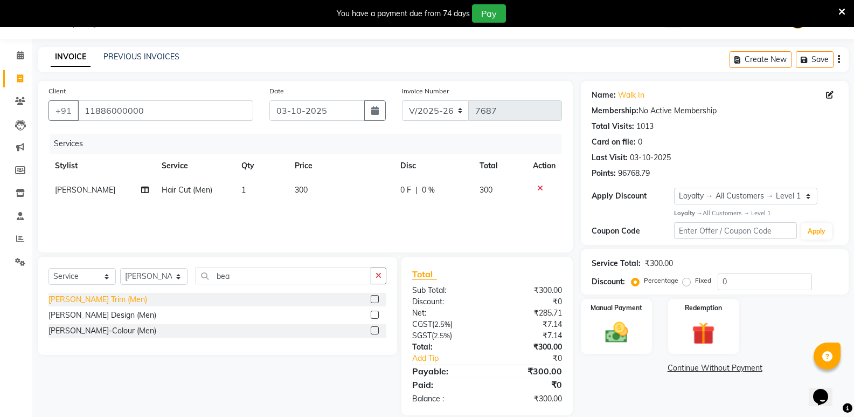
click at [74, 294] on div "Beard Trim (Men)" at bounding box center [98, 299] width 99 height 11
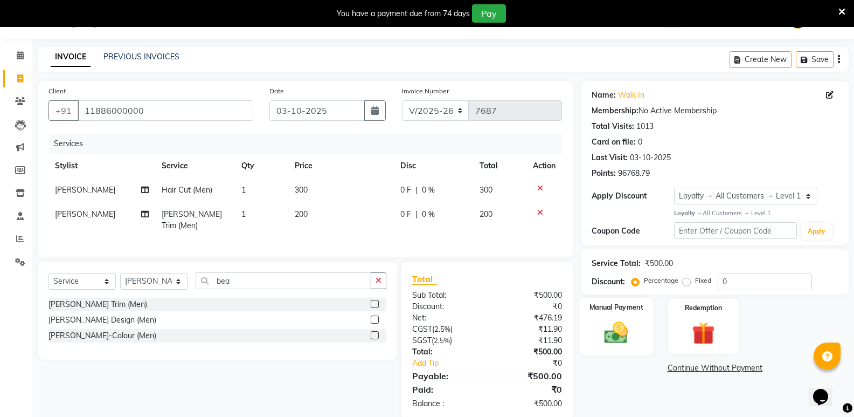
scroll to position [43, 0]
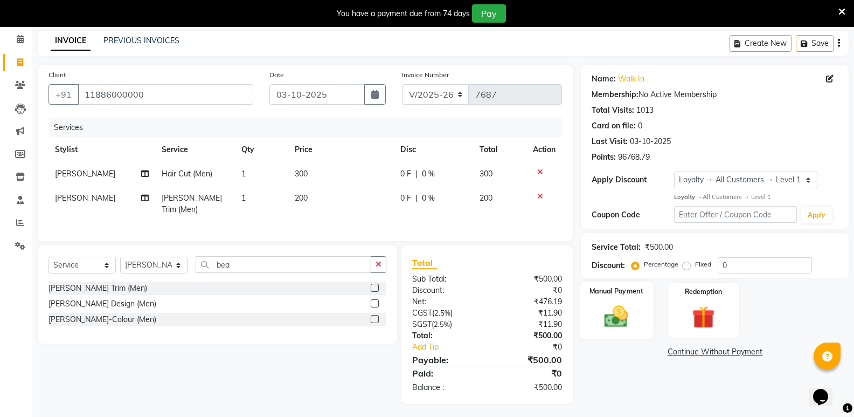
click at [619, 314] on img at bounding box center [616, 315] width 38 height 27
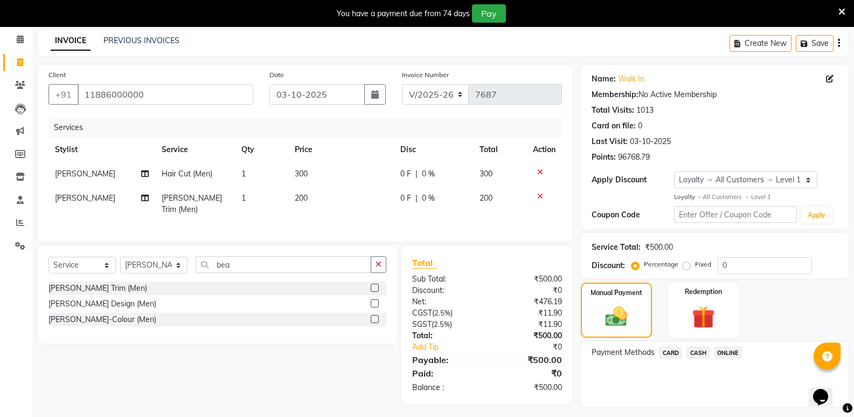
click at [702, 356] on span "CASH" at bounding box center [698, 352] width 23 height 12
click at [718, 407] on button "Add Payment" at bounding box center [759, 409] width 158 height 17
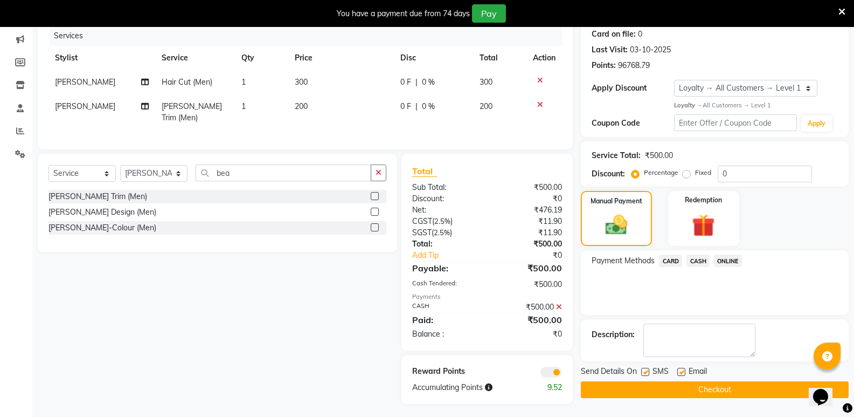
click at [638, 387] on button "Checkout" at bounding box center [715, 389] width 268 height 17
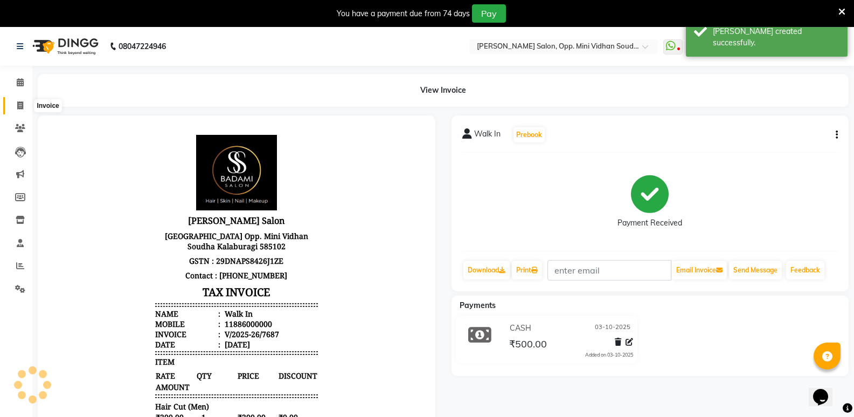
click at [23, 103] on icon at bounding box center [20, 105] width 6 height 8
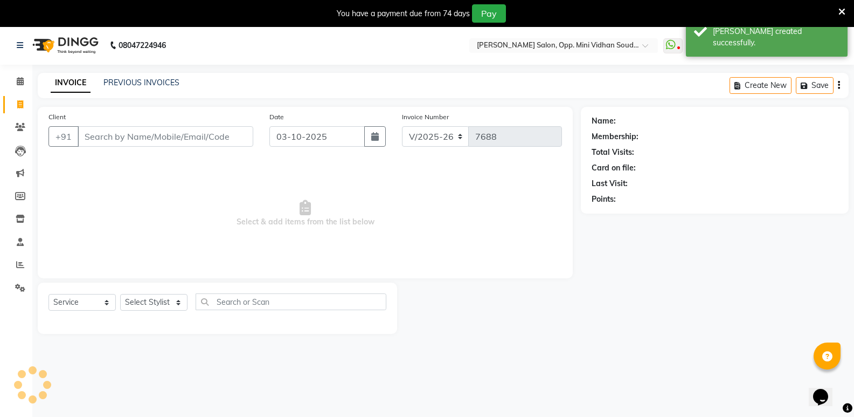
scroll to position [27, 0]
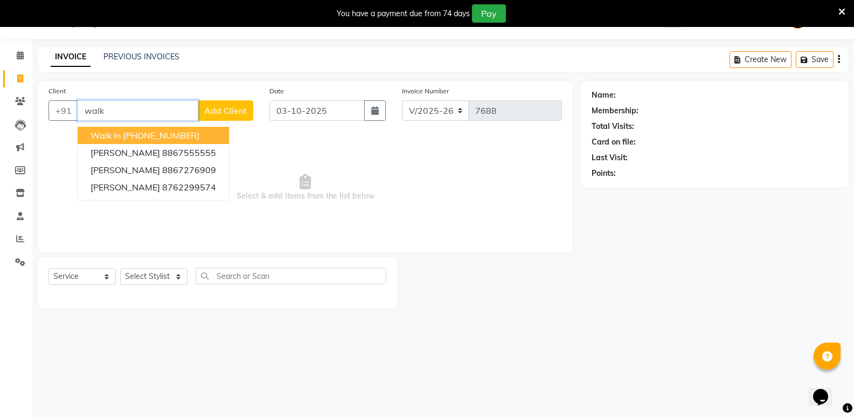
click at [149, 129] on button "Walk In +91 11886000000" at bounding box center [153, 135] width 151 height 17
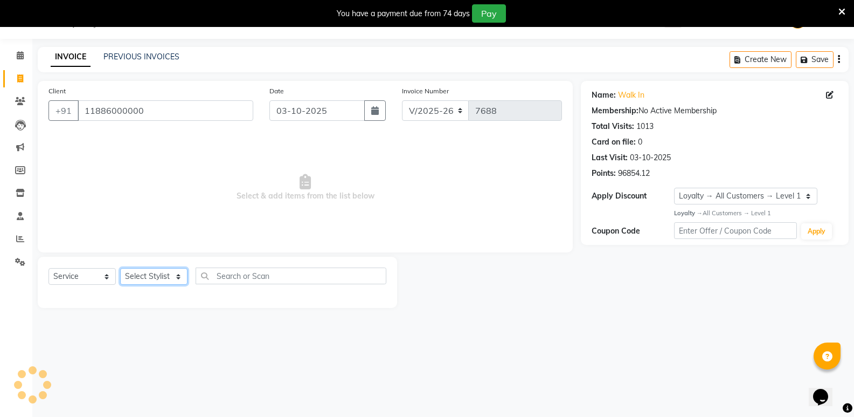
click at [144, 282] on select "Select Stylist [PERSON_NAME] [PERSON_NAME] [PERSON_NAME] Mallu [PERSON_NAME] [P…" at bounding box center [153, 276] width 67 height 17
click at [120, 268] on select "Select Stylist [PERSON_NAME] [PERSON_NAME] [PERSON_NAME] Mallu [PERSON_NAME] [P…" at bounding box center [153, 276] width 67 height 17
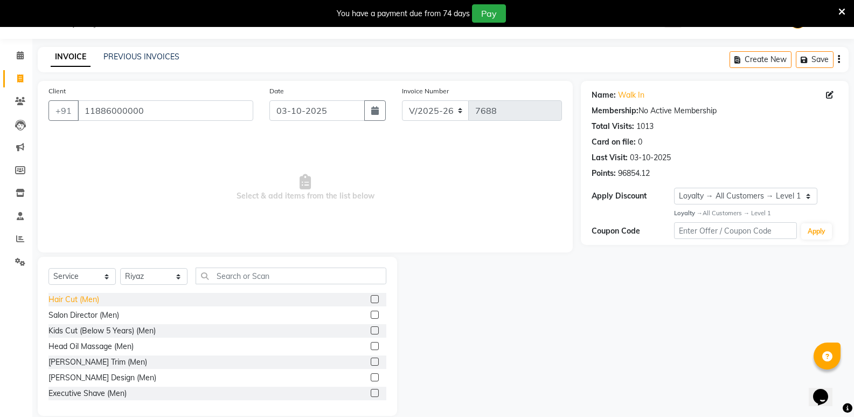
click at [77, 298] on div "Hair Cut (Men)" at bounding box center [74, 299] width 51 height 11
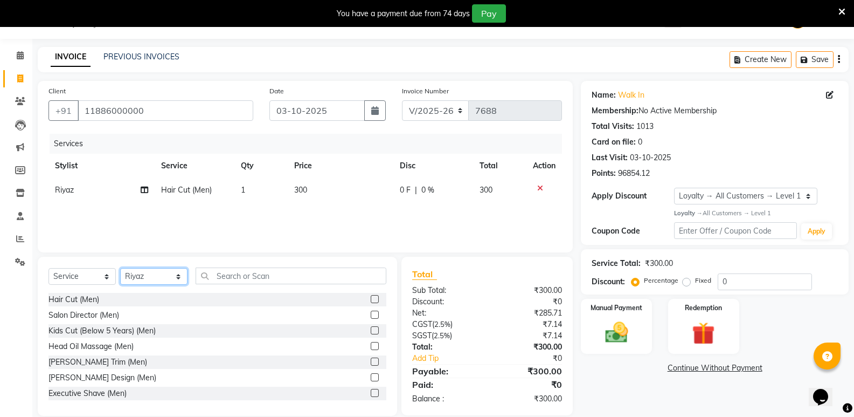
click at [143, 277] on select "Select Stylist [PERSON_NAME] [PERSON_NAME] [PERSON_NAME] Mallu [PERSON_NAME] [P…" at bounding box center [153, 276] width 67 height 17
click at [120, 268] on select "Select Stylist [PERSON_NAME] [PERSON_NAME] [PERSON_NAME] Mallu [PERSON_NAME] [P…" at bounding box center [153, 276] width 67 height 17
click at [241, 275] on input "text" at bounding box center [291, 275] width 191 height 17
click at [82, 316] on div "Hair Cut (Women)" at bounding box center [80, 314] width 63 height 11
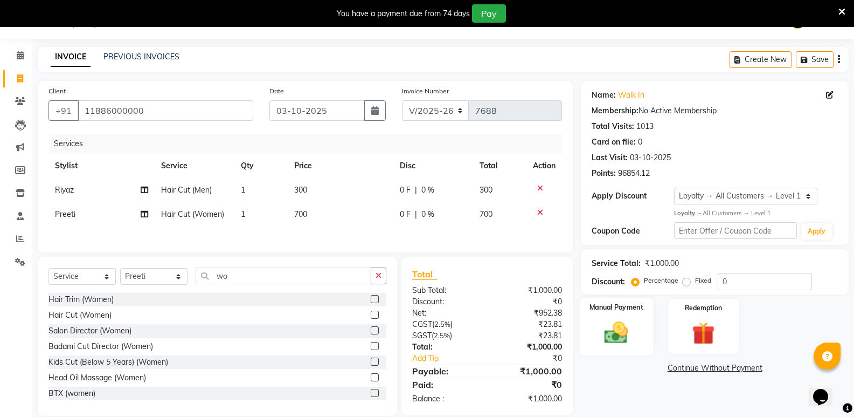
scroll to position [44, 0]
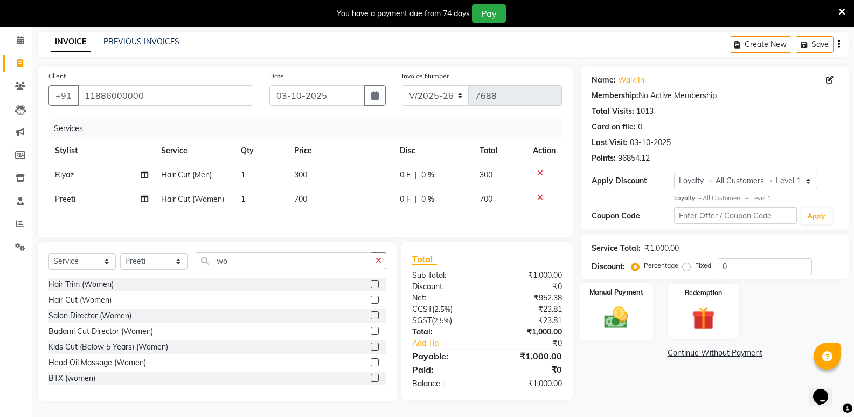
click at [621, 320] on img at bounding box center [616, 316] width 38 height 27
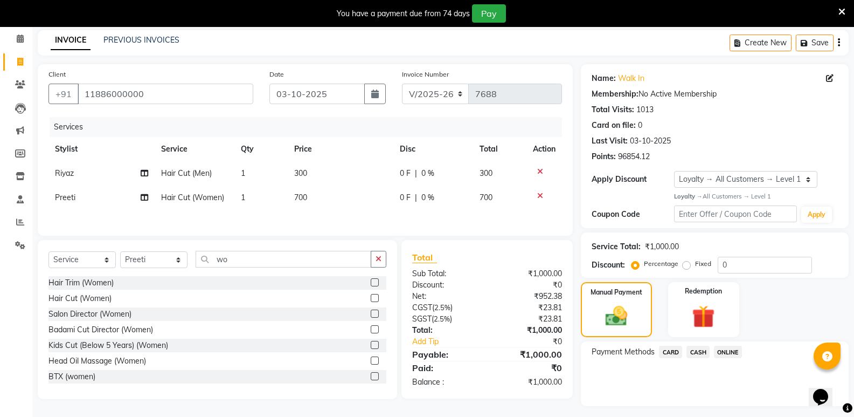
click at [697, 351] on span "CASH" at bounding box center [698, 351] width 23 height 12
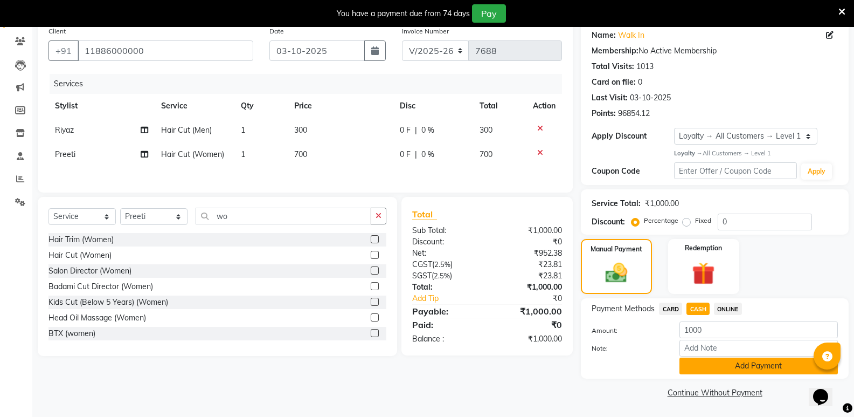
click at [743, 368] on button "Add Payment" at bounding box center [759, 365] width 158 height 17
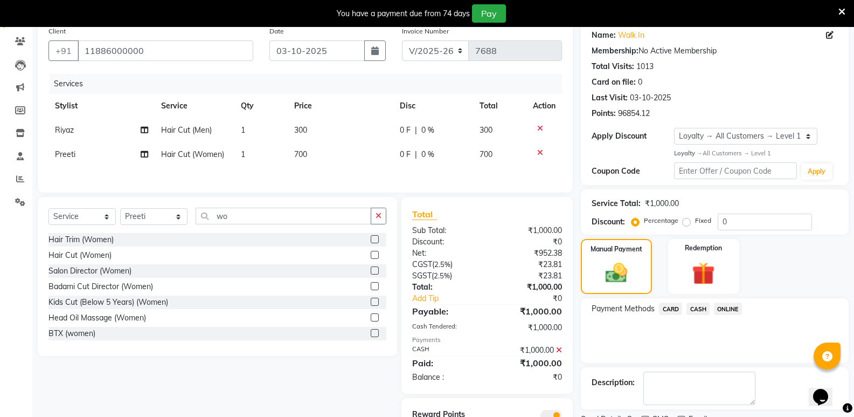
scroll to position [135, 0]
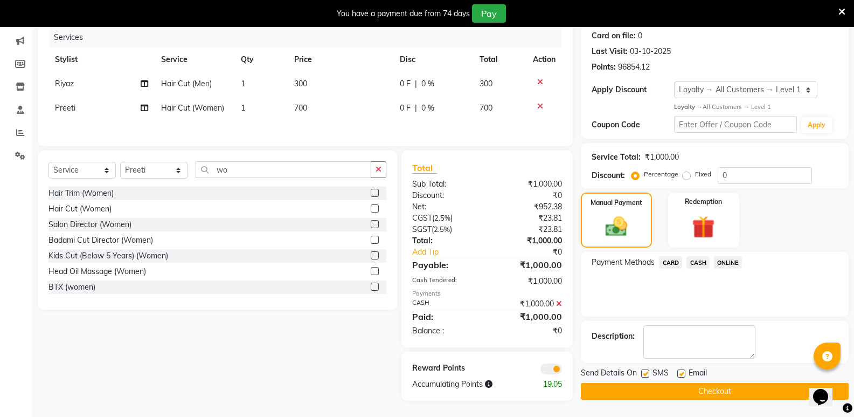
click at [744, 385] on button "Checkout" at bounding box center [715, 391] width 268 height 17
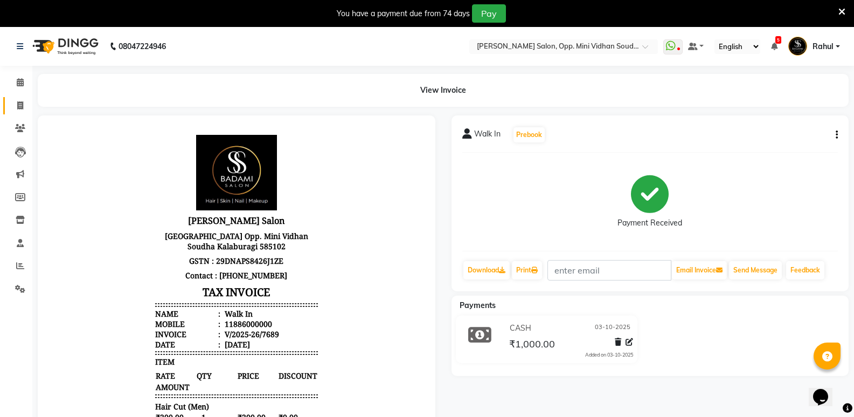
click at [19, 99] on link "Invoice" at bounding box center [16, 106] width 26 height 18
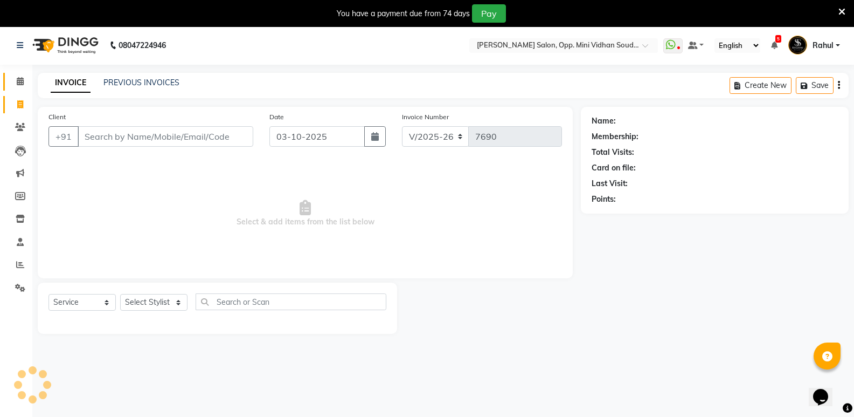
scroll to position [27, 0]
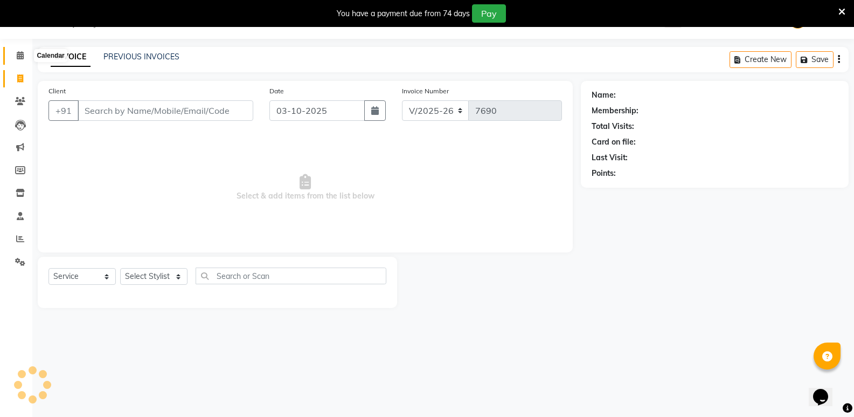
click at [17, 51] on span at bounding box center [20, 56] width 19 height 12
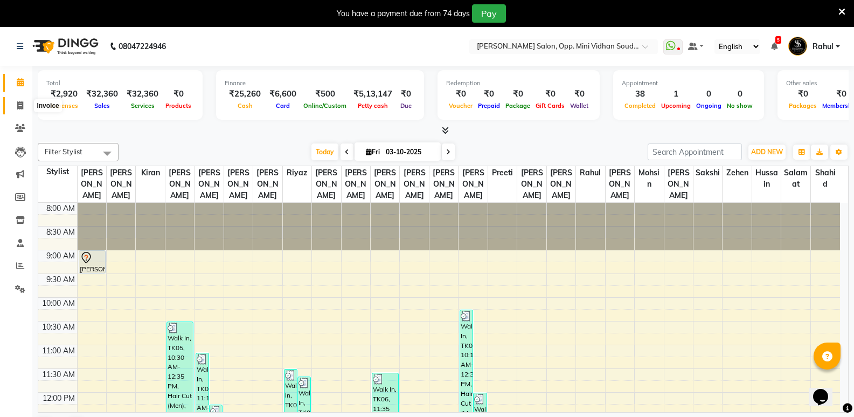
click at [17, 106] on icon at bounding box center [20, 105] width 6 height 8
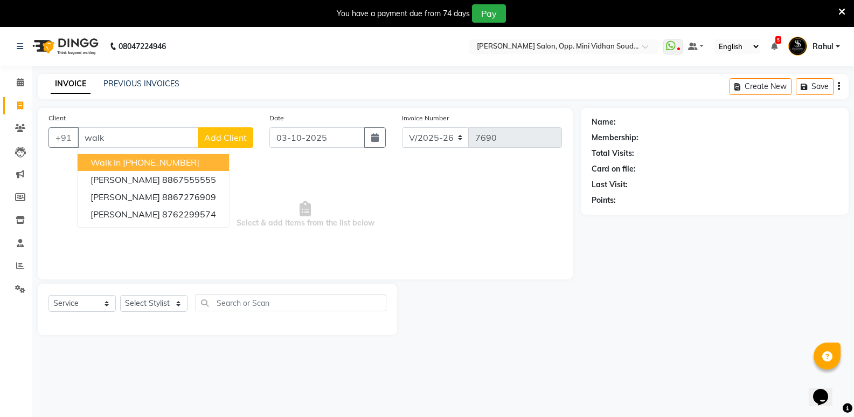
click at [185, 154] on button "Walk In +91 11886000000" at bounding box center [153, 162] width 151 height 17
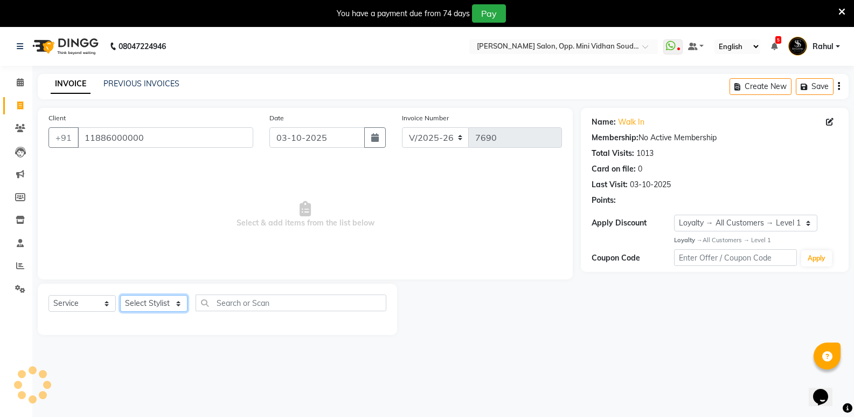
click at [161, 299] on select "Select Stylist [PERSON_NAME] [PERSON_NAME] [PERSON_NAME] Mallu [PERSON_NAME] [P…" at bounding box center [153, 303] width 67 height 17
click at [120, 295] on select "Select Stylist [PERSON_NAME] [PERSON_NAME] [PERSON_NAME] Mallu [PERSON_NAME] [P…" at bounding box center [153, 303] width 67 height 17
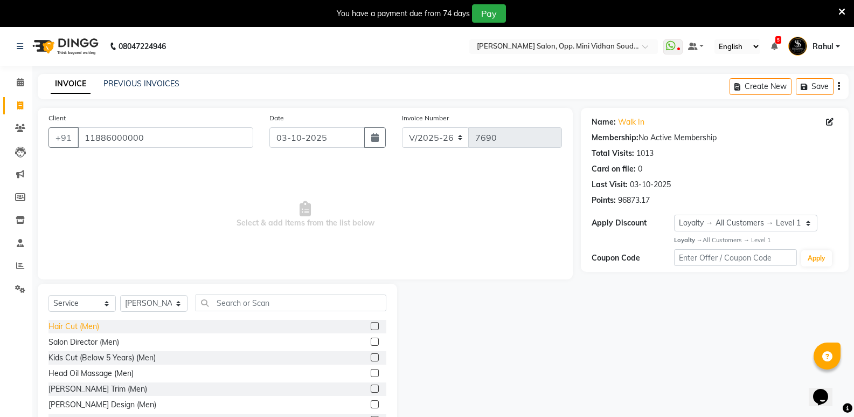
click at [80, 324] on div "Hair Cut (Men)" at bounding box center [74, 326] width 51 height 11
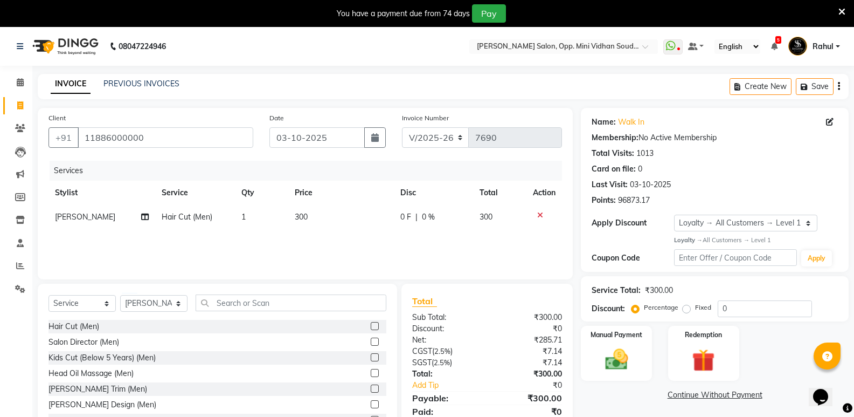
click at [272, 292] on div "Select Service Product Membership Package Voucher Prepaid Gift Card Select Styl…" at bounding box center [217, 362] width 359 height 159
click at [256, 304] on input "text" at bounding box center [291, 302] width 191 height 17
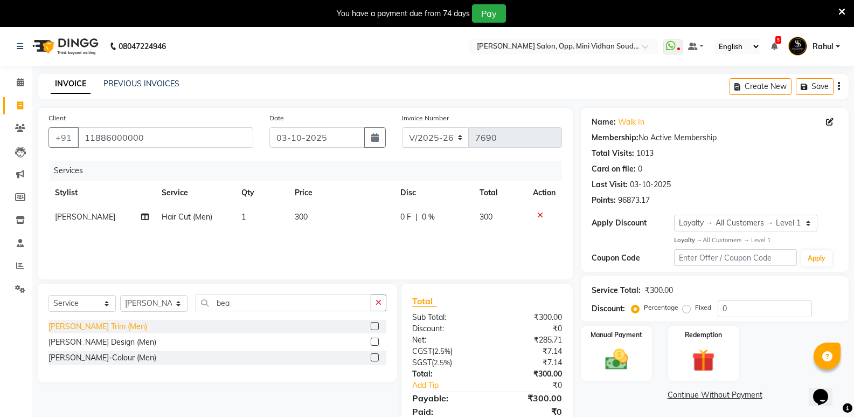
click at [68, 325] on div "Beard Trim (Men)" at bounding box center [98, 326] width 99 height 11
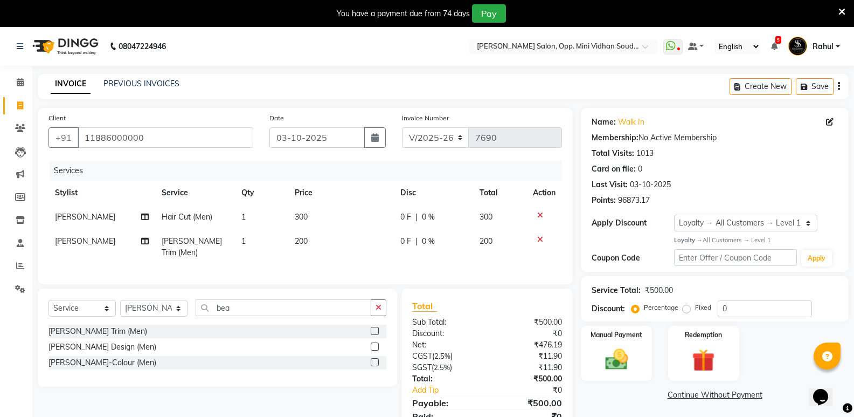
scroll to position [43, 0]
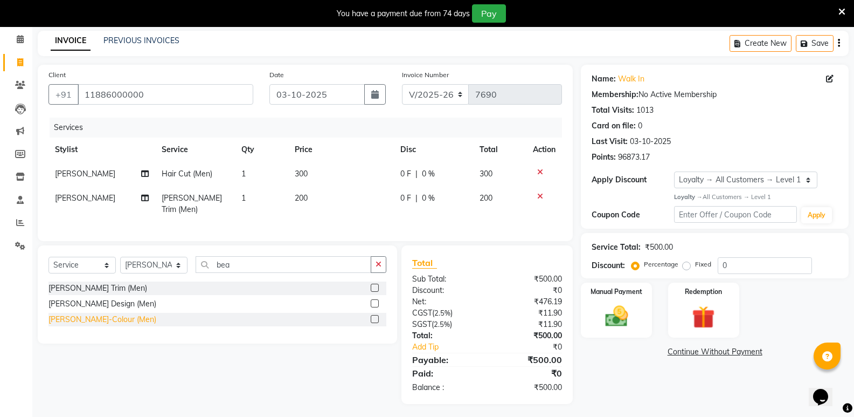
click at [68, 316] on div "Beard-Colour (Men)" at bounding box center [103, 319] width 108 height 11
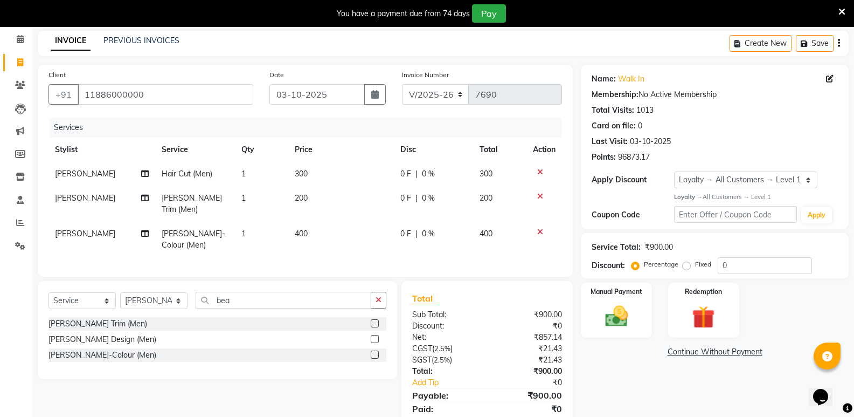
scroll to position [79, 0]
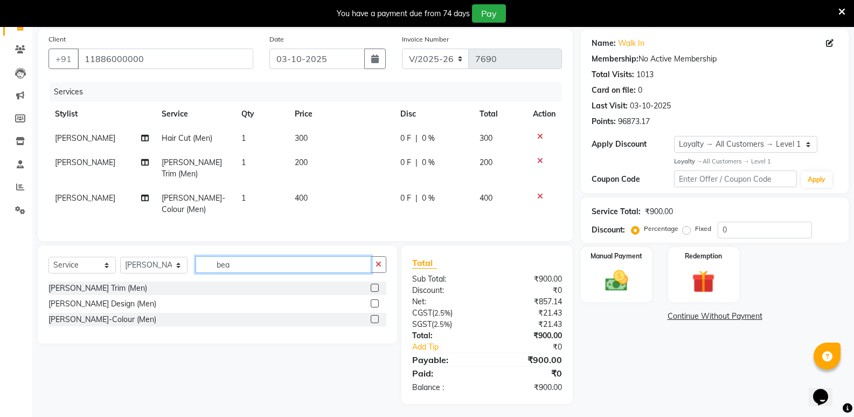
drag, startPoint x: 245, startPoint y: 265, endPoint x: 214, endPoint y: 273, distance: 31.6
click at [214, 273] on div "Select Service Product Membership Package Voucher Prepaid Gift Card Select Styl…" at bounding box center [218, 268] width 338 height 25
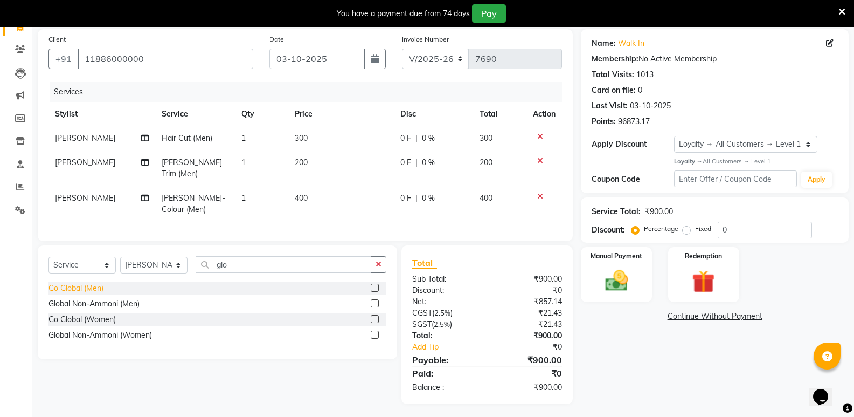
click at [61, 283] on div "Go Global (Men)" at bounding box center [76, 287] width 55 height 11
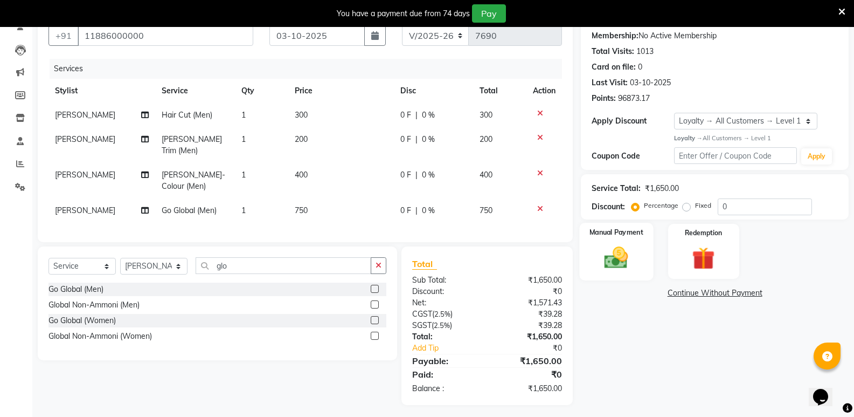
scroll to position [103, 0]
click at [621, 258] on img at bounding box center [616, 256] width 38 height 27
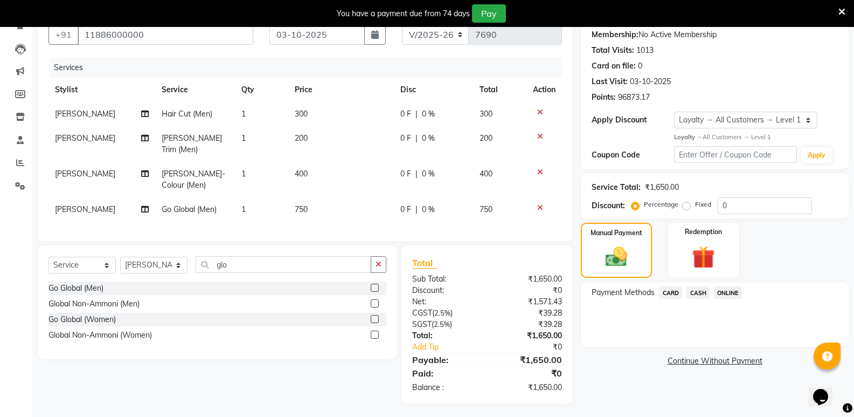
click at [690, 292] on span "CASH" at bounding box center [698, 292] width 23 height 12
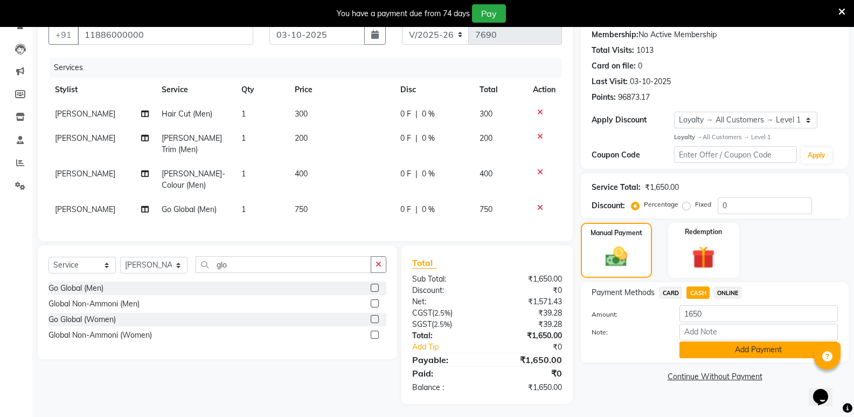
click at [709, 350] on button "Add Payment" at bounding box center [759, 349] width 158 height 17
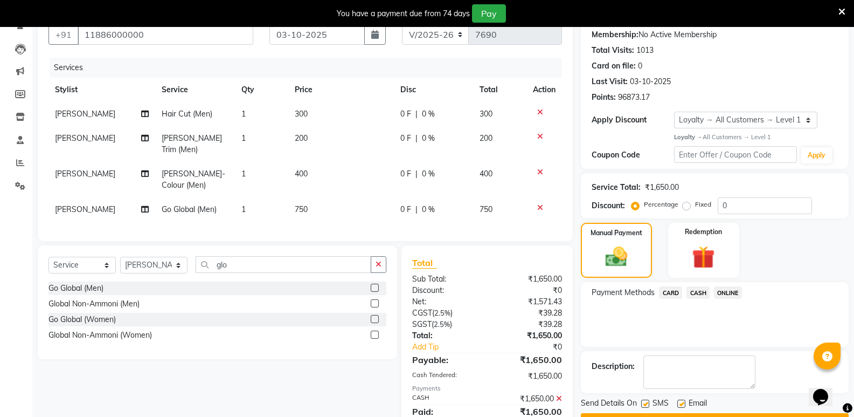
scroll to position [195, 0]
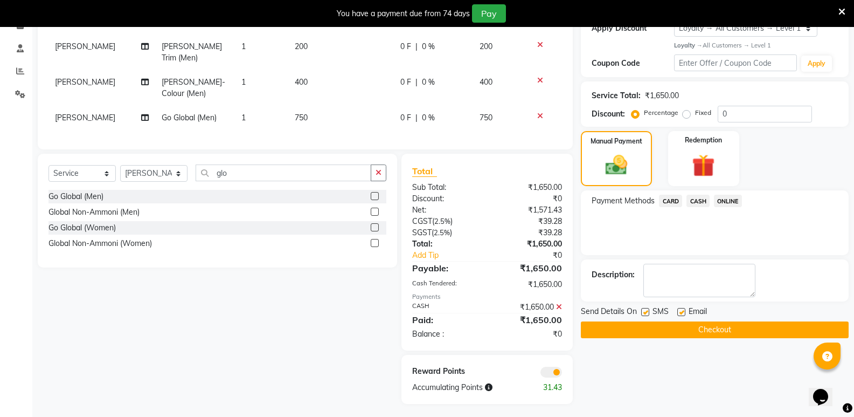
click at [696, 328] on button "Checkout" at bounding box center [715, 329] width 268 height 17
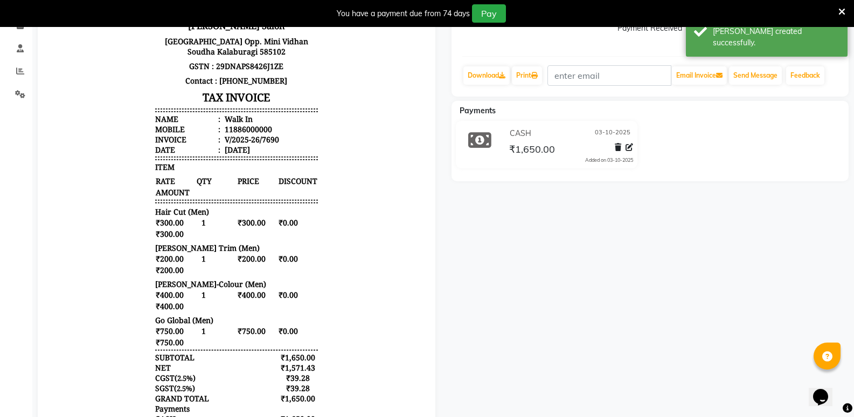
scroll to position [33, 0]
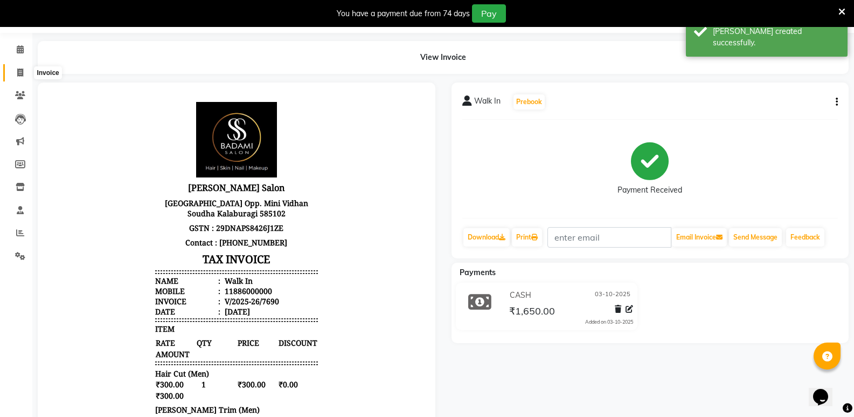
click at [15, 74] on span at bounding box center [20, 73] width 19 height 12
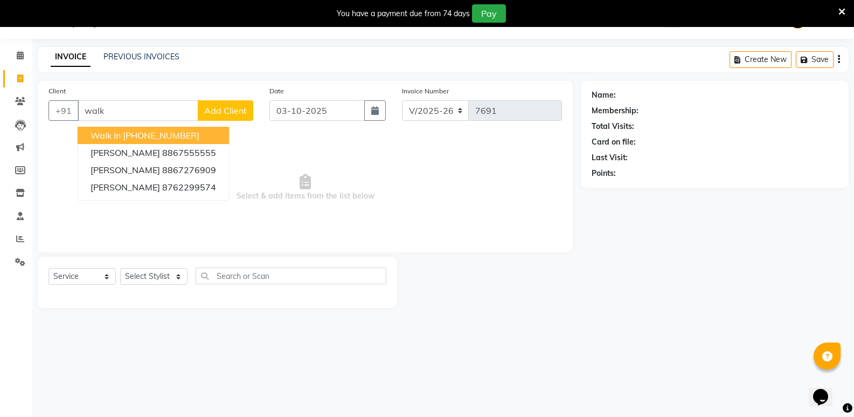
click at [158, 137] on ngb-highlight "[PHONE_NUMBER]" at bounding box center [161, 135] width 77 height 11
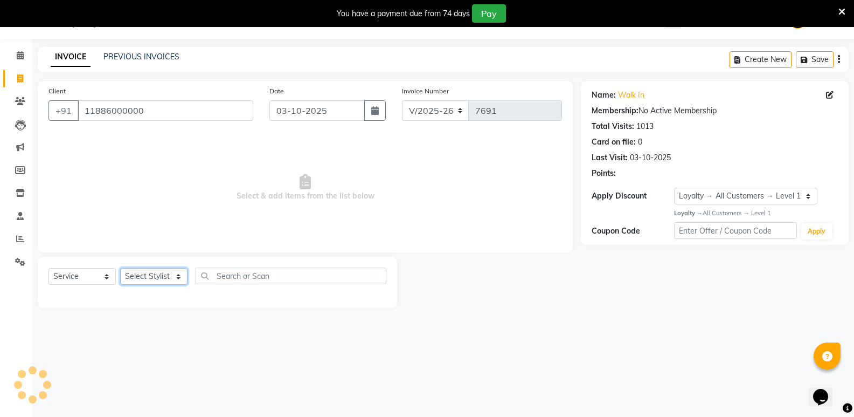
click at [153, 276] on select "Select Stylist [PERSON_NAME] [PERSON_NAME] [PERSON_NAME] Mallu [PERSON_NAME] [P…" at bounding box center [153, 276] width 67 height 17
click at [120, 268] on select "Select Stylist [PERSON_NAME] [PERSON_NAME] [PERSON_NAME] Mallu [PERSON_NAME] [P…" at bounding box center [153, 276] width 67 height 17
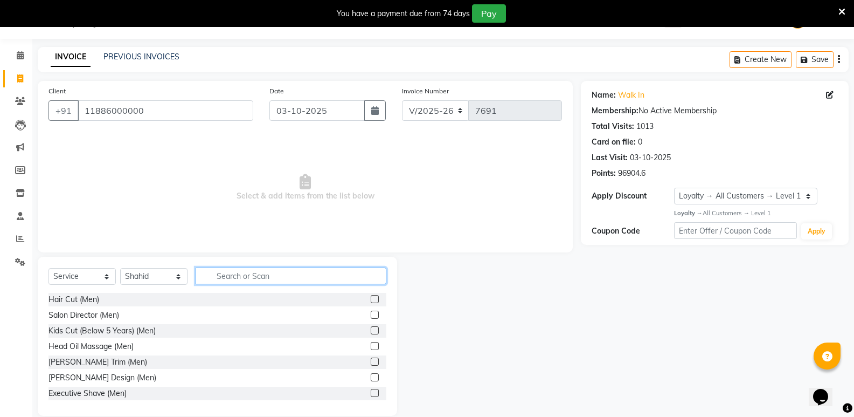
click at [232, 277] on input "text" at bounding box center [291, 275] width 191 height 17
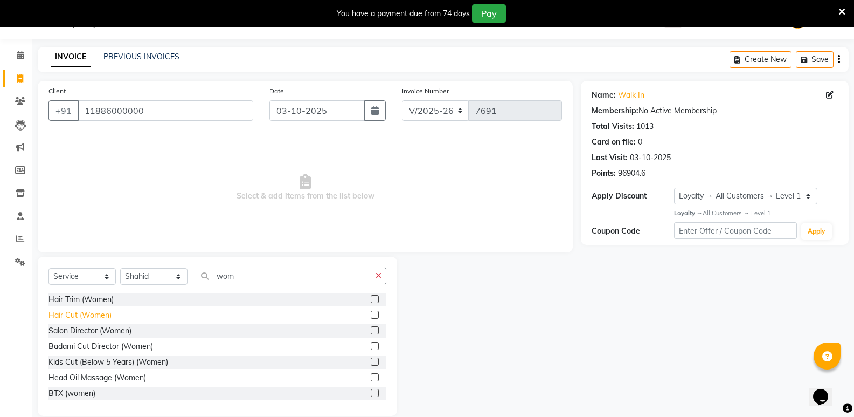
click at [77, 310] on div "Hair Cut (Women)" at bounding box center [80, 314] width 63 height 11
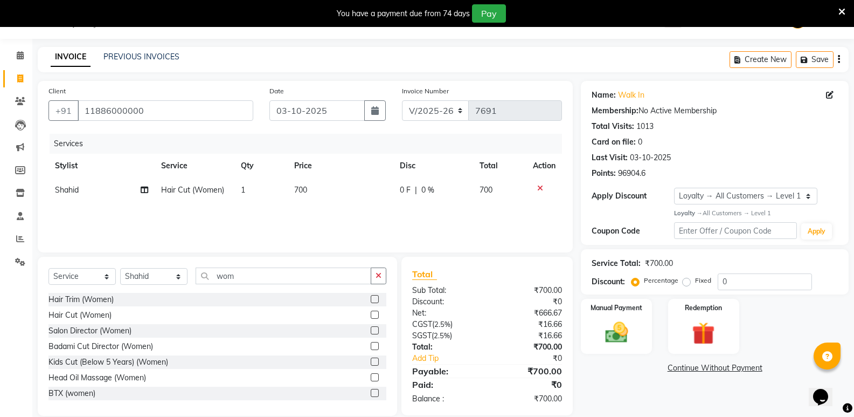
scroll to position [42, 0]
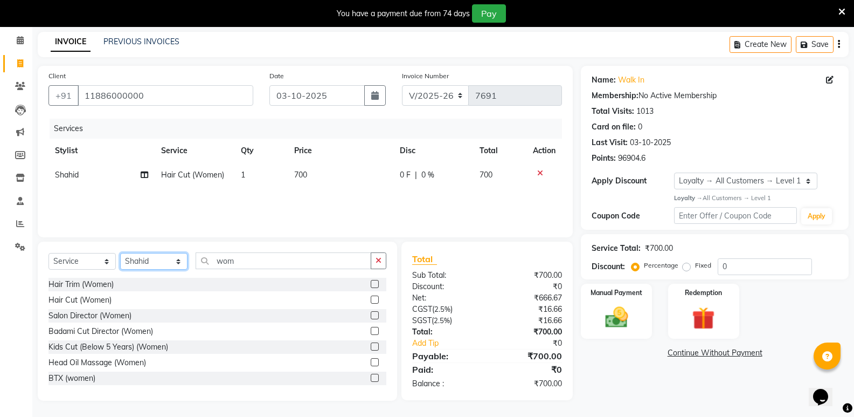
click at [144, 265] on select "Select Stylist [PERSON_NAME] [PERSON_NAME] [PERSON_NAME] Mallu [PERSON_NAME] [P…" at bounding box center [153, 261] width 67 height 17
click at [120, 253] on select "Select Stylist [PERSON_NAME] [PERSON_NAME] [PERSON_NAME] Mallu [PERSON_NAME] [P…" at bounding box center [153, 261] width 67 height 17
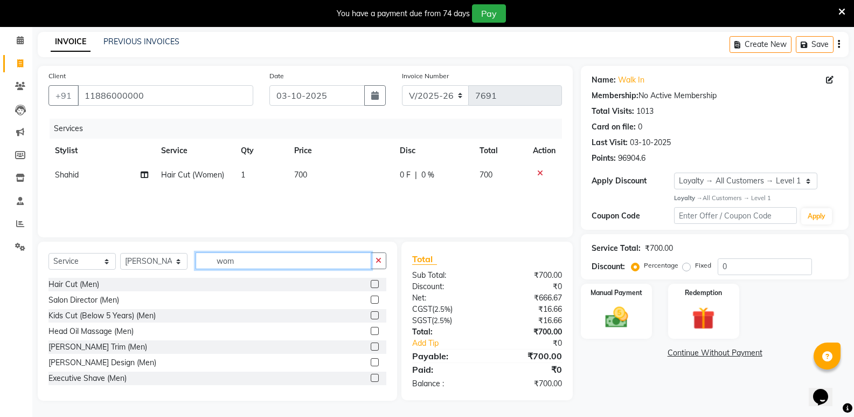
drag, startPoint x: 243, startPoint y: 262, endPoint x: 168, endPoint y: 272, distance: 75.5
click at [168, 272] on div "Select Service Product Membership Package Voucher Prepaid Gift Card Select Styl…" at bounding box center [218, 264] width 338 height 25
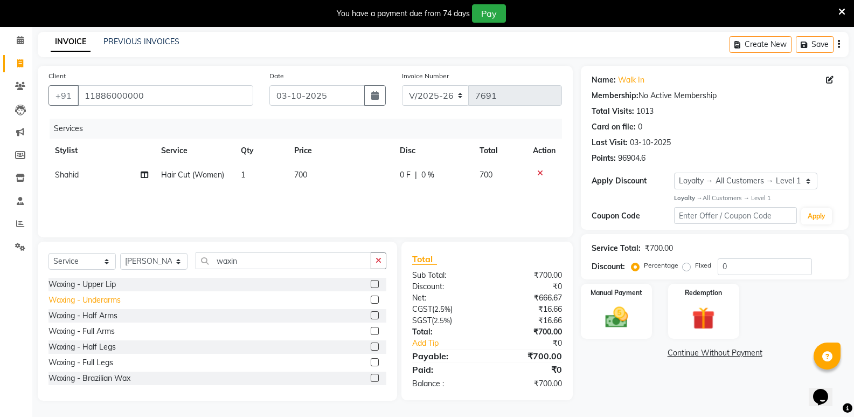
click at [114, 299] on div "Waxing - Underarms" at bounding box center [85, 299] width 72 height 11
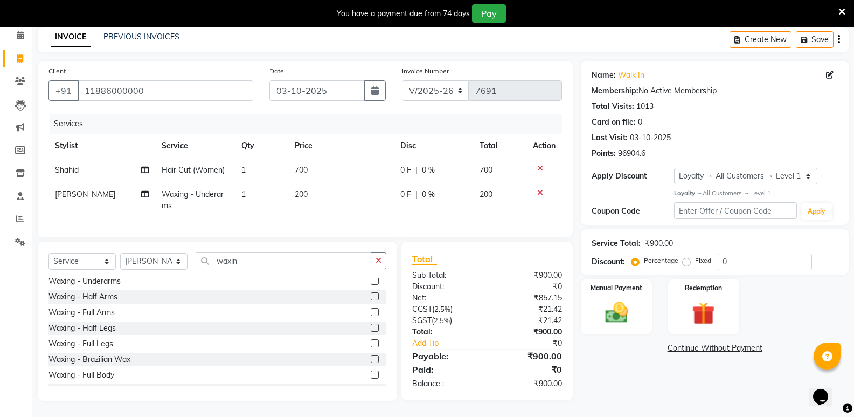
scroll to position [0, 0]
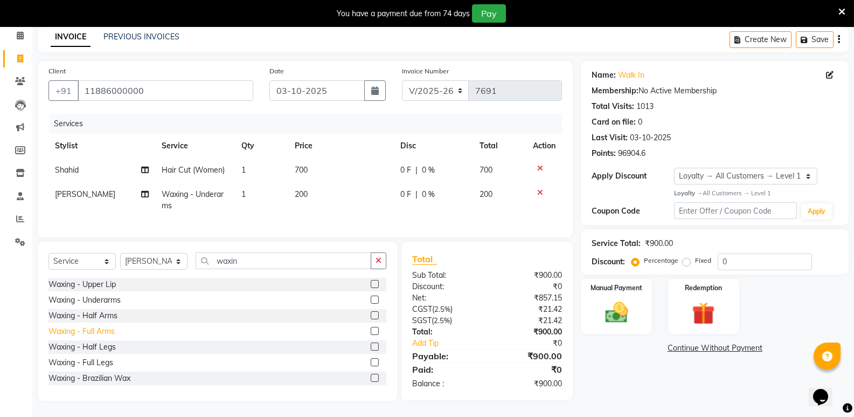
click at [98, 329] on div "Waxing - Full Arms" at bounding box center [82, 331] width 66 height 11
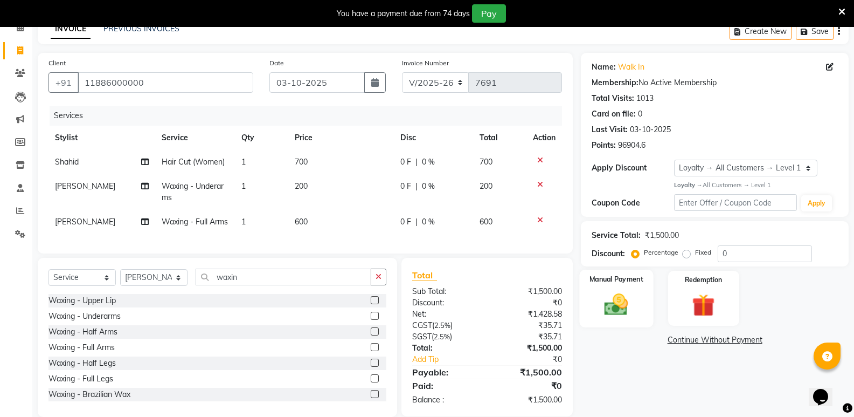
scroll to position [91, 0]
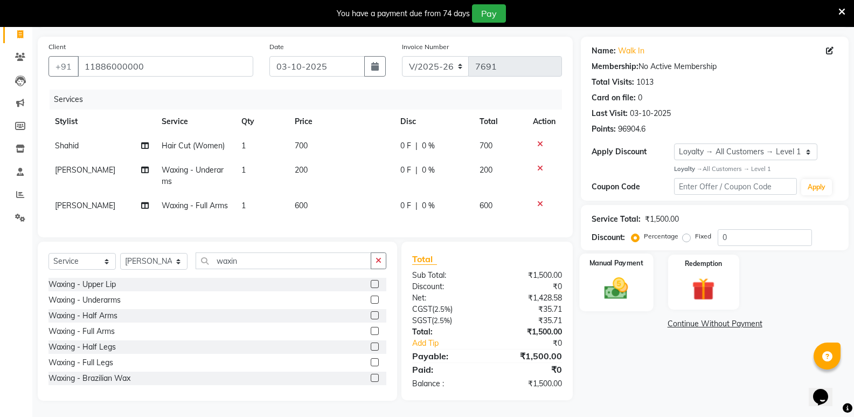
click at [624, 274] on img at bounding box center [616, 287] width 38 height 27
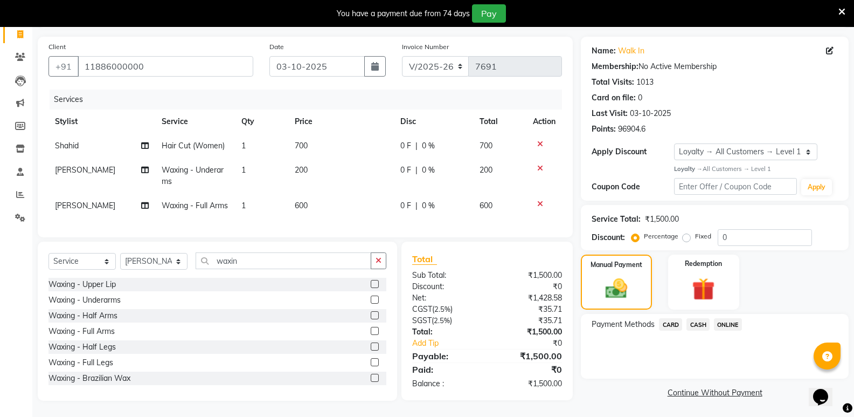
click at [695, 318] on span "CASH" at bounding box center [698, 324] width 23 height 12
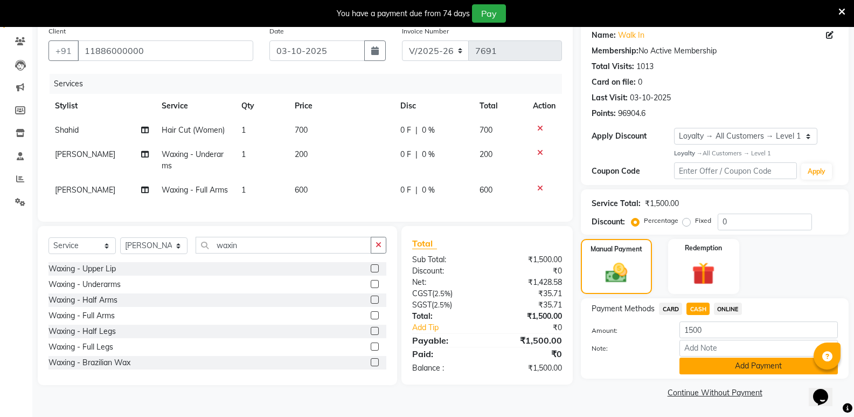
click at [707, 365] on button "Add Payment" at bounding box center [759, 365] width 158 height 17
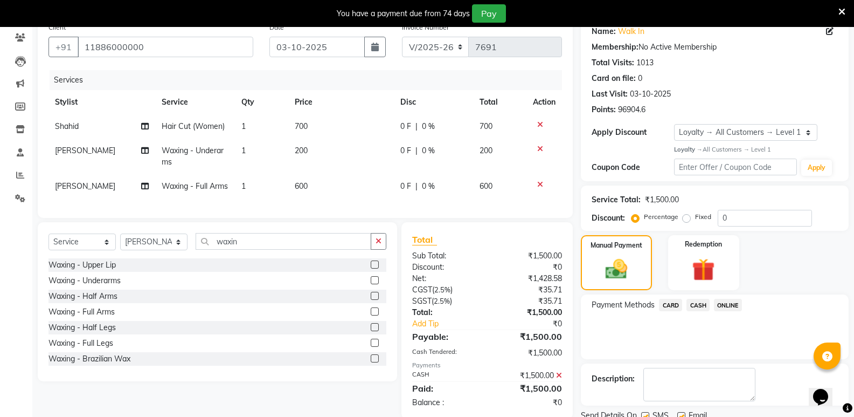
scroll to position [182, 0]
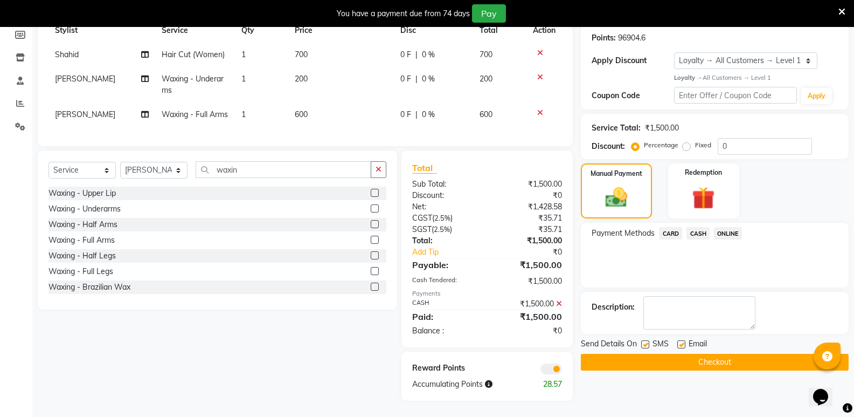
click at [615, 354] on button "Checkout" at bounding box center [715, 362] width 268 height 17
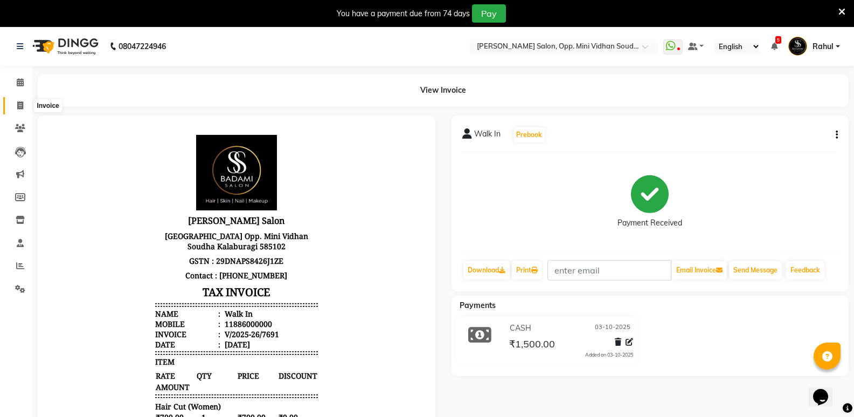
click at [20, 105] on icon at bounding box center [20, 105] width 6 height 8
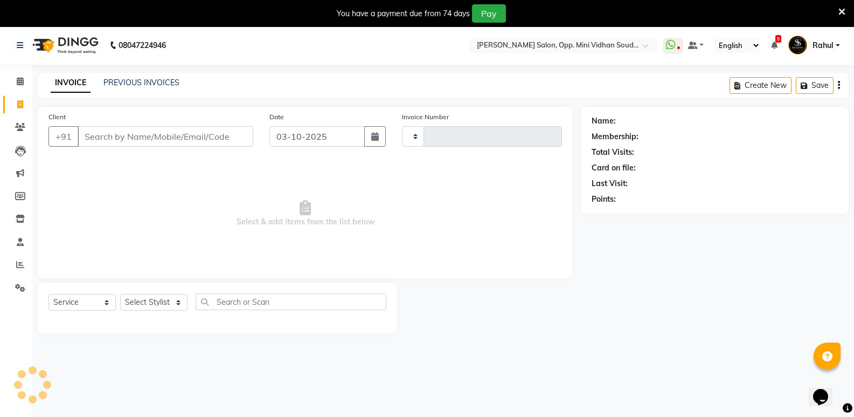
scroll to position [27, 0]
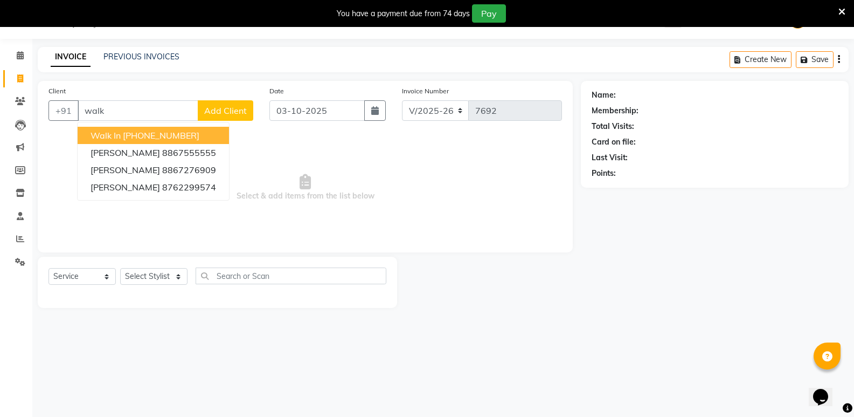
click at [120, 137] on span "Walk In" at bounding box center [106, 135] width 30 height 11
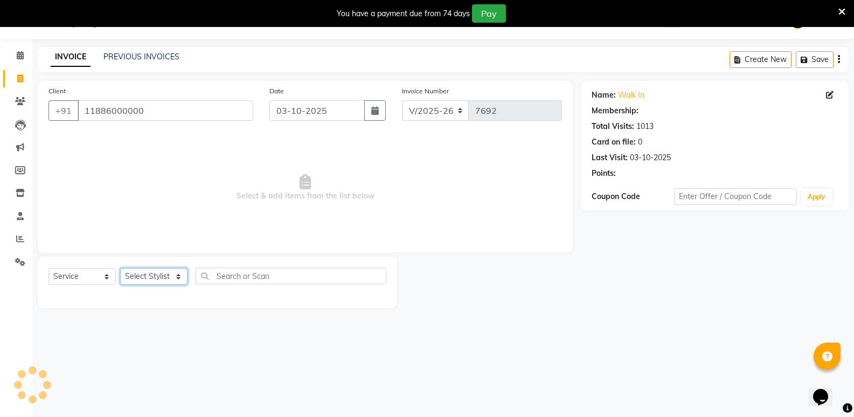
click at [153, 277] on select "Select Stylist [PERSON_NAME] [PERSON_NAME] [PERSON_NAME] Mallu [PERSON_NAME] [P…" at bounding box center [153, 276] width 67 height 17
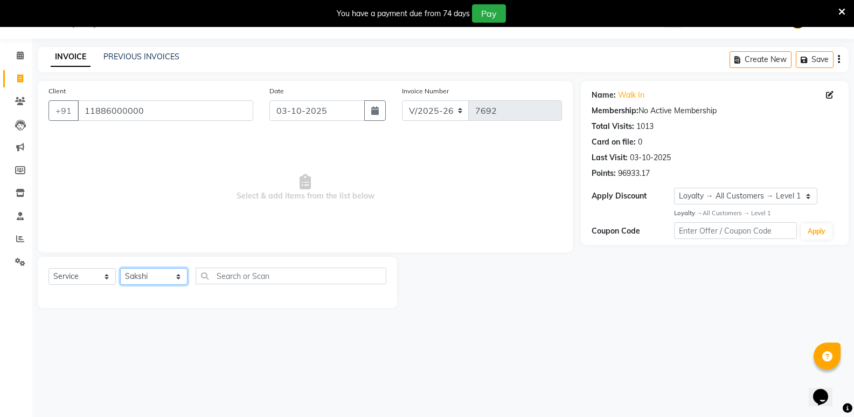
click at [120, 268] on select "Select Stylist [PERSON_NAME] [PERSON_NAME] [PERSON_NAME] Mallu [PERSON_NAME] [P…" at bounding box center [153, 276] width 67 height 17
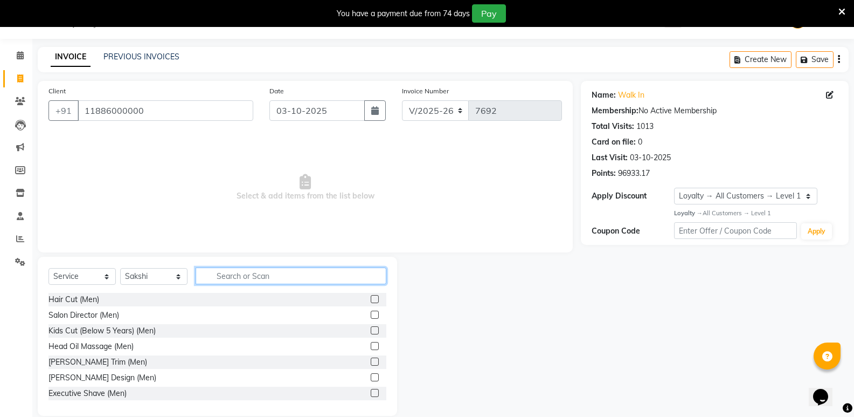
click at [236, 282] on input "text" at bounding box center [291, 275] width 191 height 17
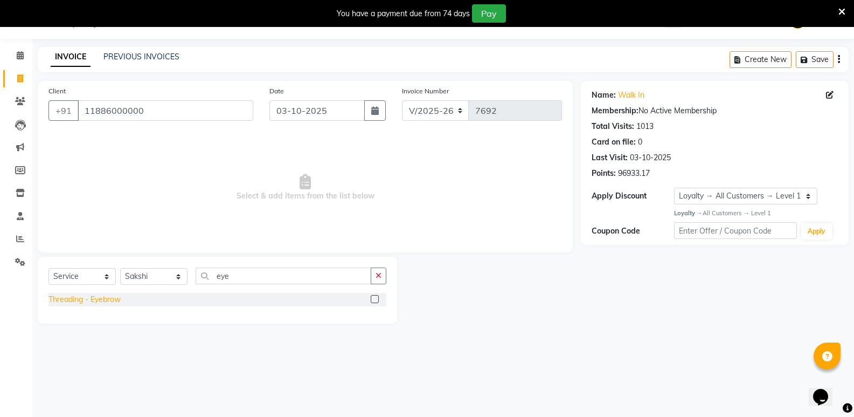
click at [94, 296] on div "Threading - Eyebrow" at bounding box center [85, 299] width 72 height 11
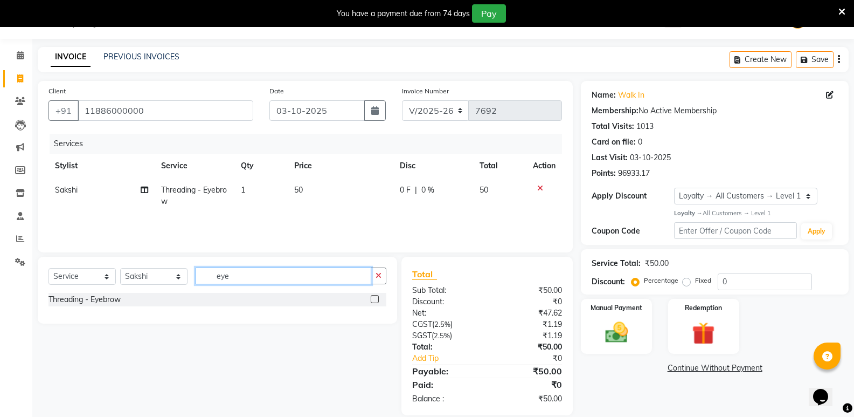
drag, startPoint x: 258, startPoint y: 278, endPoint x: 154, endPoint y: 285, distance: 104.8
click at [154, 285] on div "Select Service Product Membership Package Voucher Prepaid Gift Card Select Styl…" at bounding box center [218, 279] width 338 height 25
click at [60, 311] on div "Clean Up" at bounding box center [65, 314] width 32 height 11
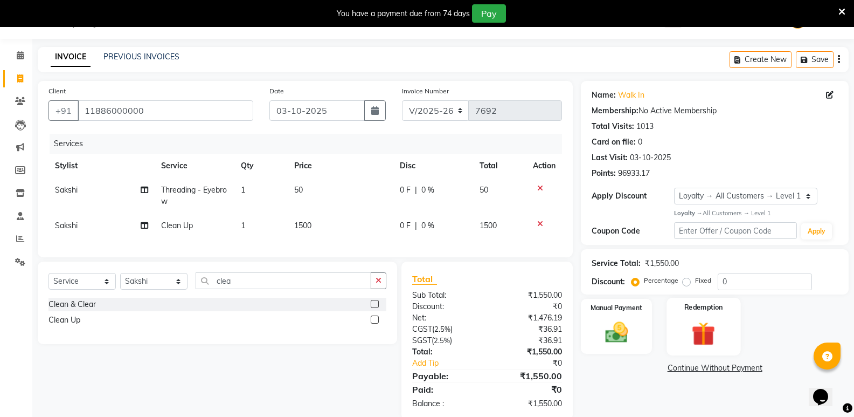
scroll to position [54, 0]
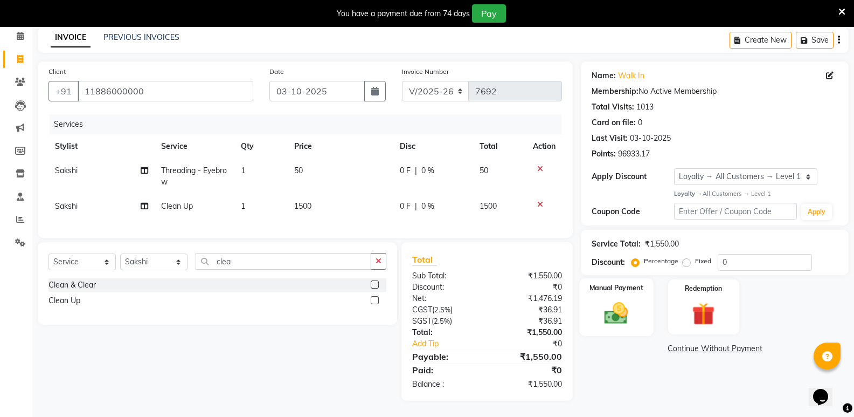
click at [627, 315] on img at bounding box center [616, 312] width 38 height 27
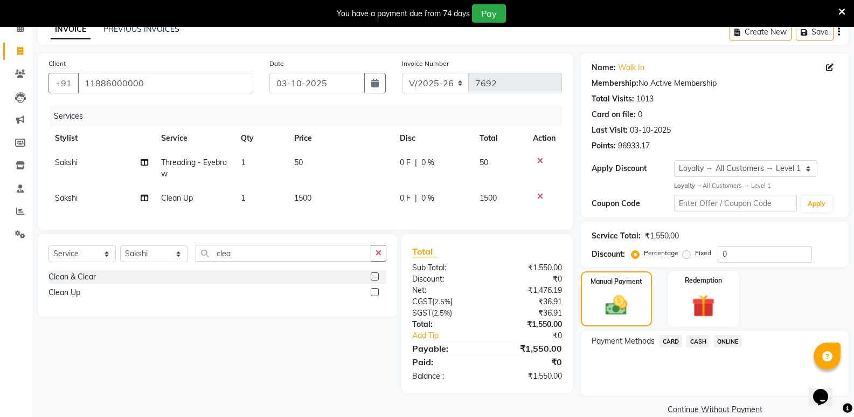
click at [694, 338] on span "CASH" at bounding box center [698, 341] width 23 height 12
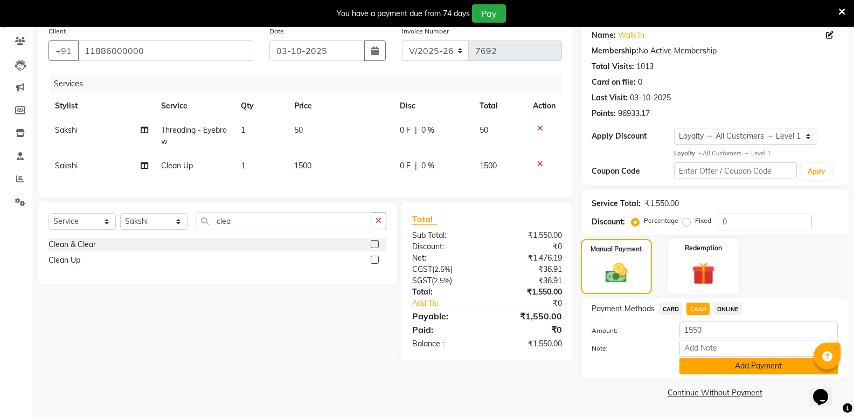
click at [695, 361] on button "Add Payment" at bounding box center [759, 365] width 158 height 17
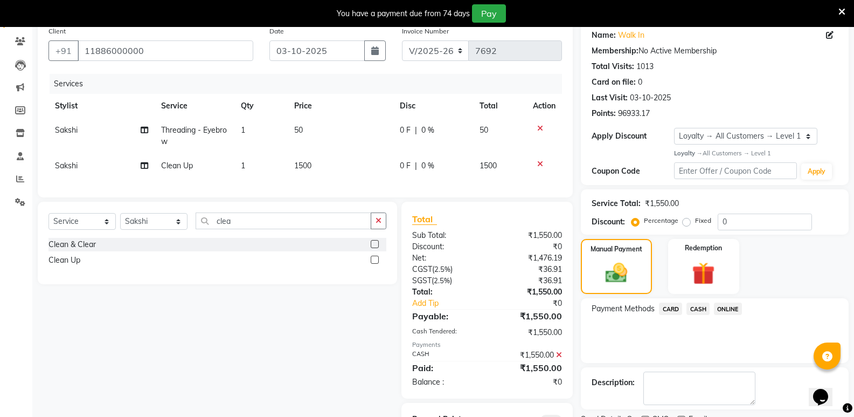
scroll to position [146, 0]
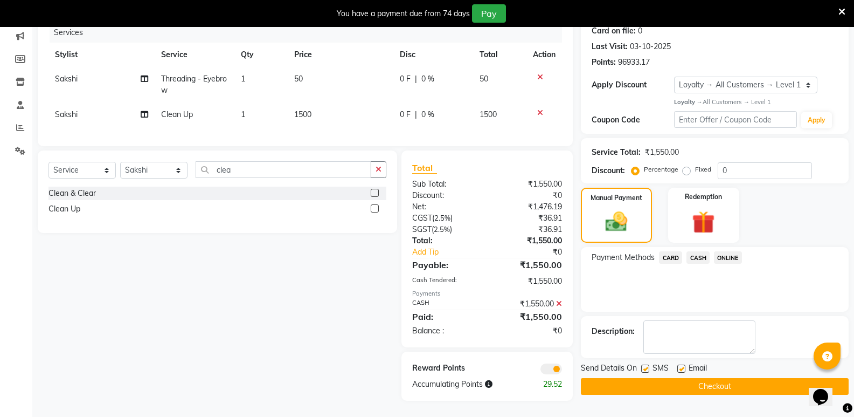
click at [688, 378] on button "Checkout" at bounding box center [715, 386] width 268 height 17
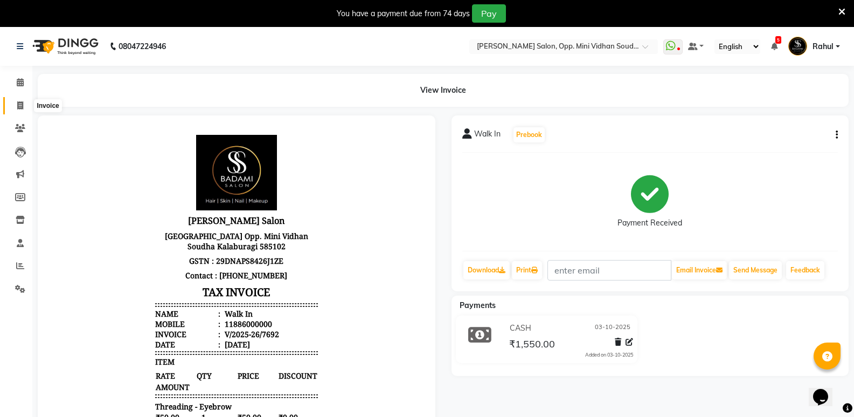
click at [19, 103] on icon at bounding box center [20, 105] width 6 height 8
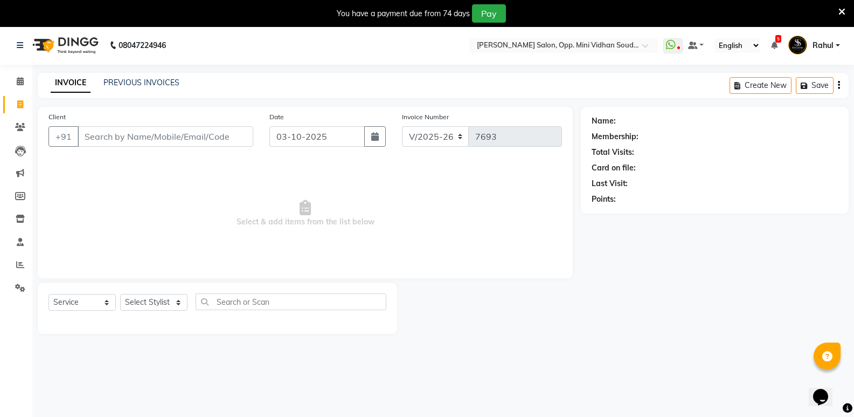
scroll to position [27, 0]
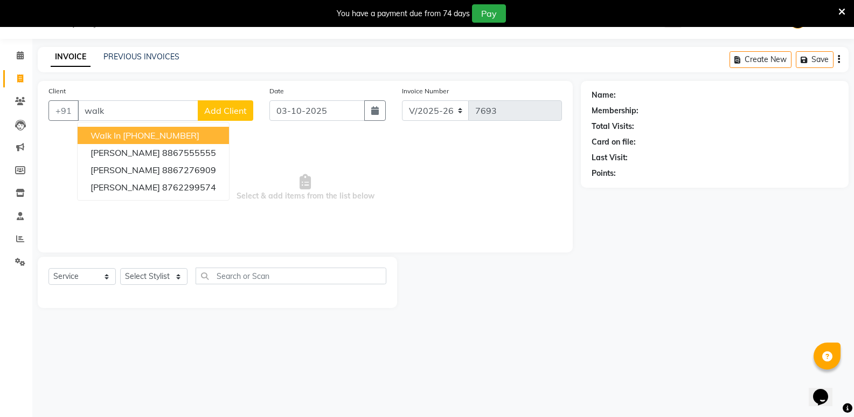
click at [155, 130] on ngb-highlight "[PHONE_NUMBER]" at bounding box center [161, 135] width 77 height 11
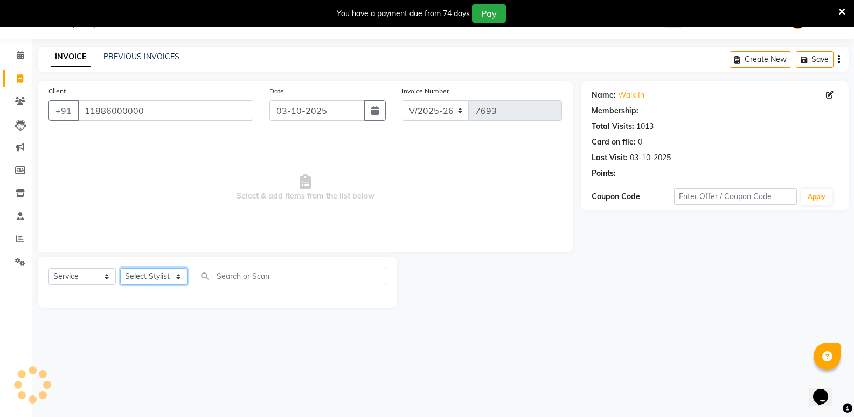
click at [151, 274] on select "Select Stylist [PERSON_NAME] [PERSON_NAME] [PERSON_NAME] Mallu [PERSON_NAME] [P…" at bounding box center [153, 276] width 67 height 17
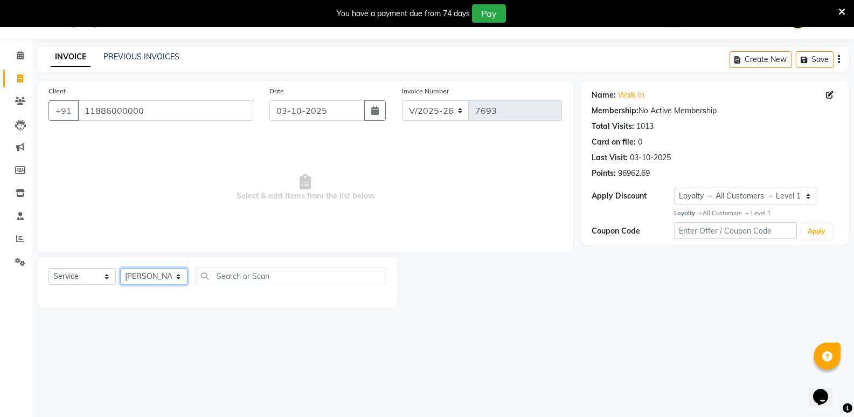
click at [120, 268] on select "Select Stylist [PERSON_NAME] [PERSON_NAME] [PERSON_NAME] Mallu [PERSON_NAME] [P…" at bounding box center [153, 276] width 67 height 17
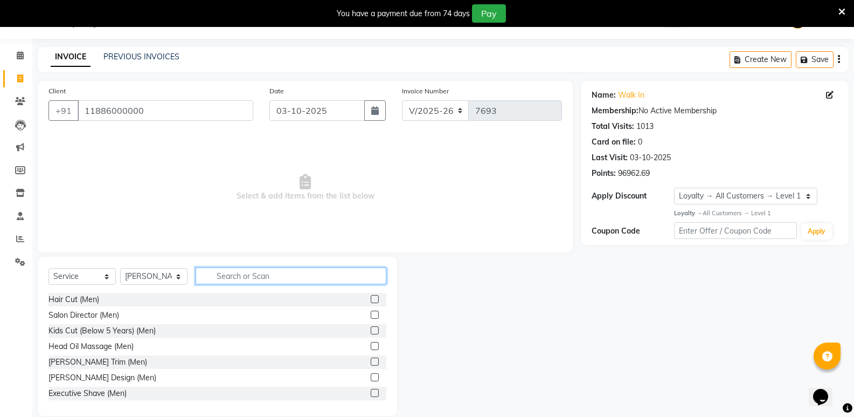
click at [280, 279] on input "text" at bounding box center [291, 275] width 191 height 17
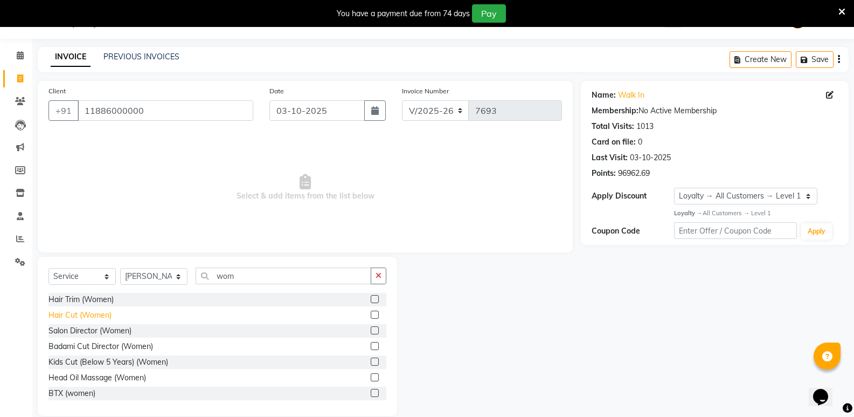
click at [98, 315] on div "Hair Cut (Women)" at bounding box center [80, 314] width 63 height 11
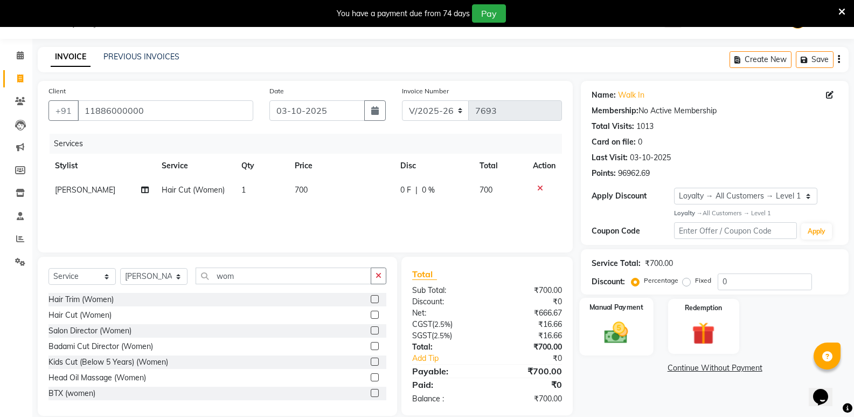
scroll to position [42, 0]
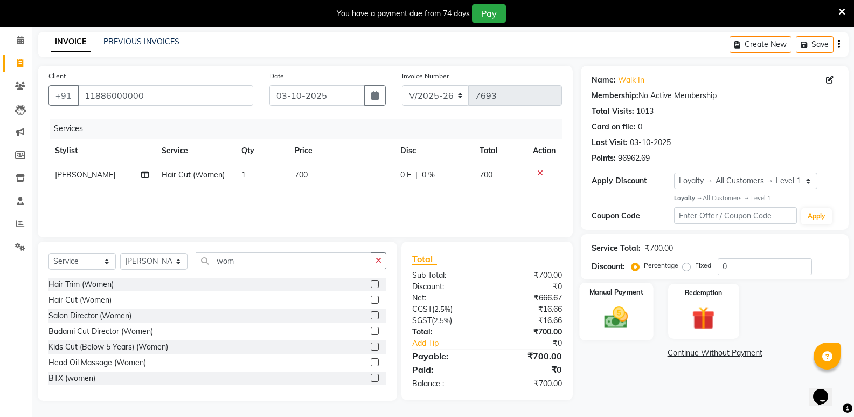
click at [619, 324] on img at bounding box center [616, 316] width 38 height 27
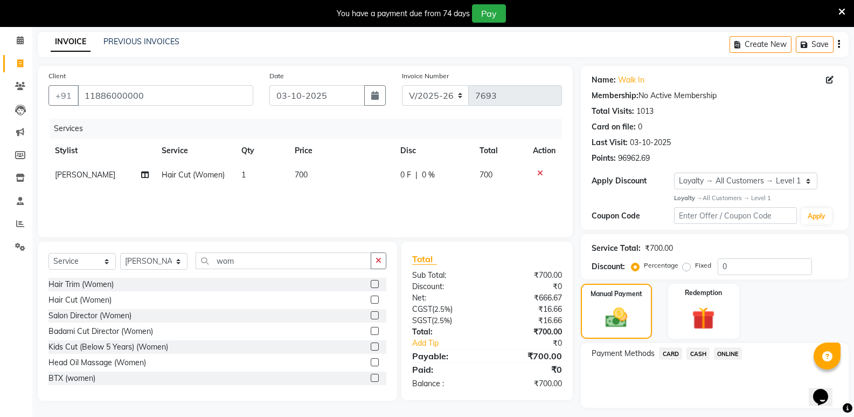
click at [700, 352] on span "CASH" at bounding box center [698, 353] width 23 height 12
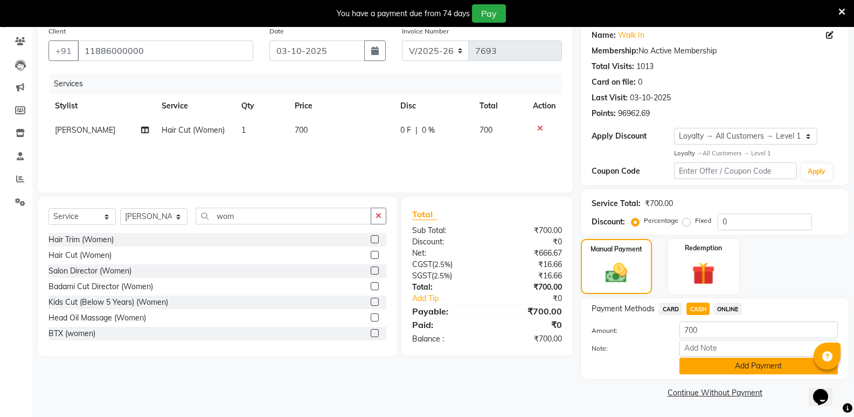
click at [708, 371] on button "Add Payment" at bounding box center [759, 365] width 158 height 17
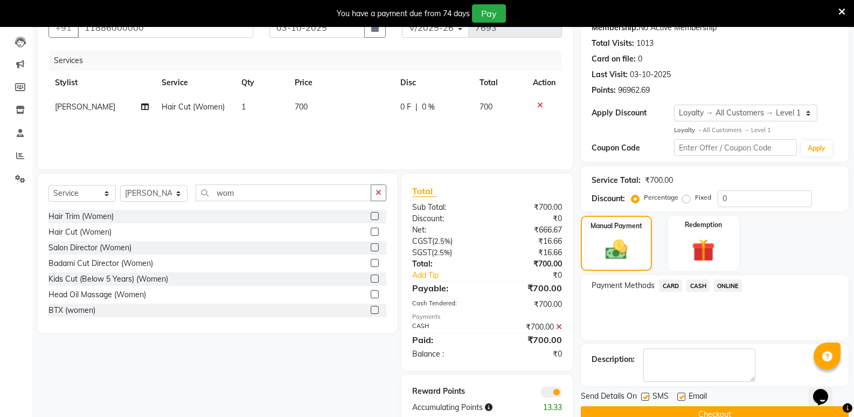
scroll to position [133, 0]
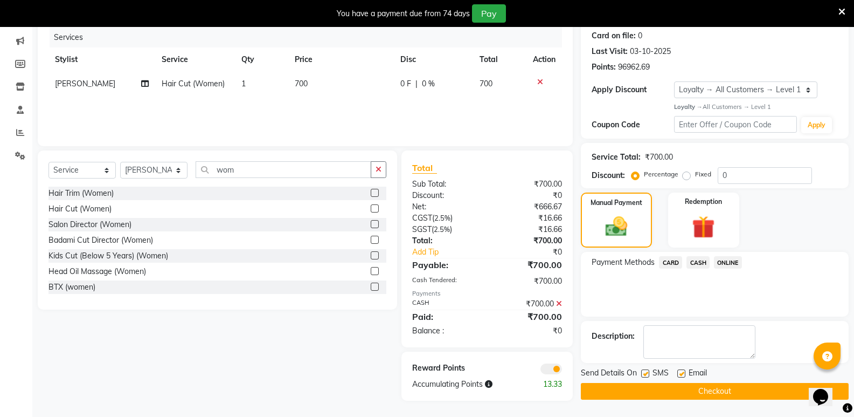
click at [714, 391] on button "Checkout" at bounding box center [715, 391] width 268 height 17
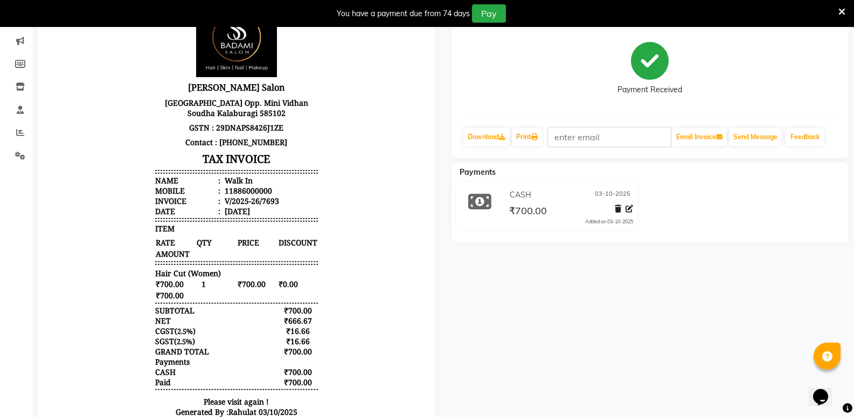
click at [123, 111] on body "S S Badami Salon Bilgundi Complex Opp. Mini Vidhan Soudha Kalaburagi 585102 GST…" at bounding box center [237, 234] width 368 height 475
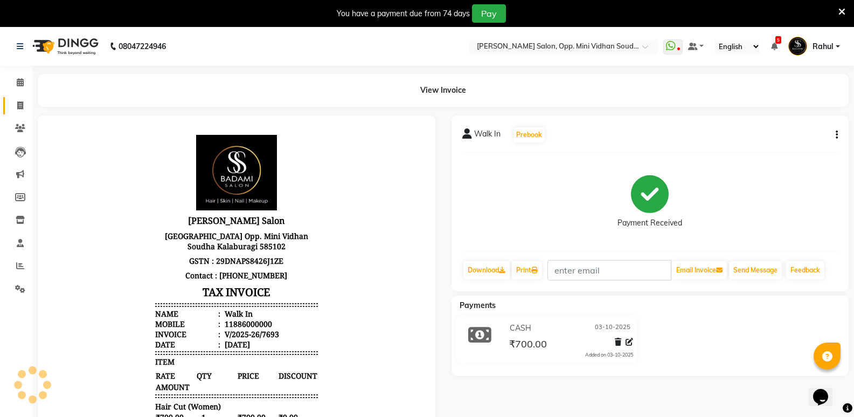
click at [7, 105] on link "Invoice" at bounding box center [16, 106] width 26 height 18
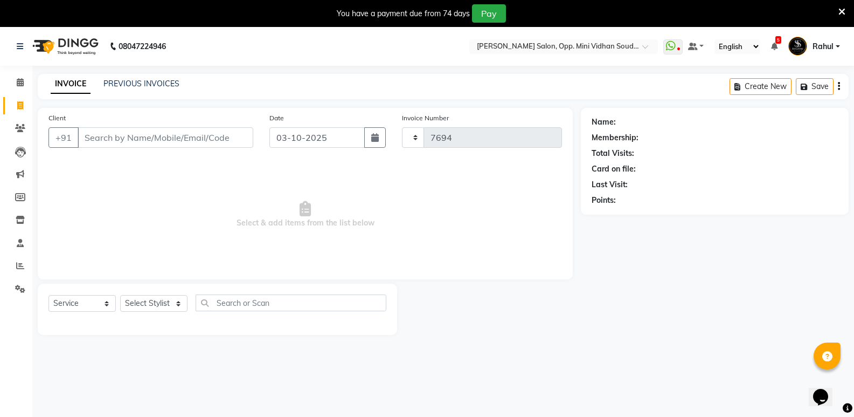
scroll to position [27, 0]
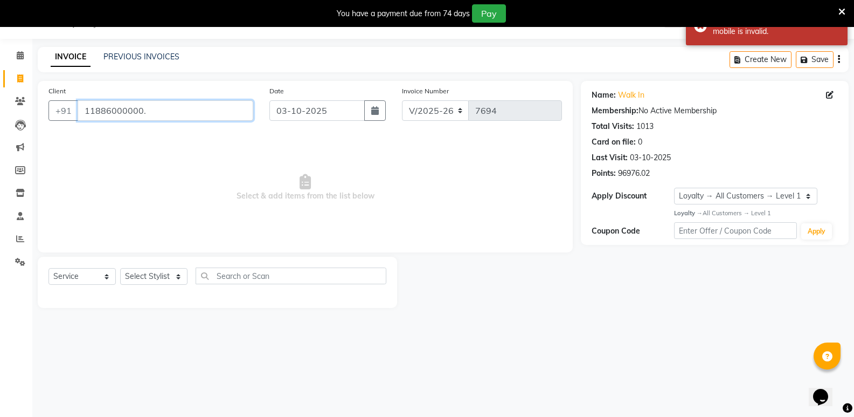
click at [208, 109] on input "11886000000." at bounding box center [166, 110] width 176 height 20
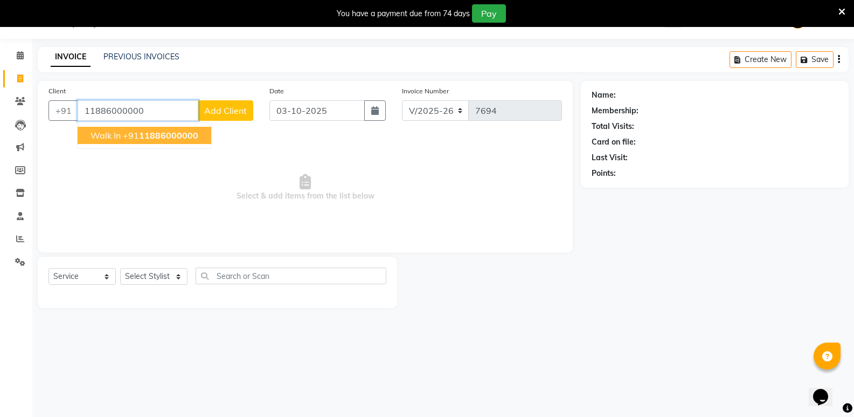
click at [184, 138] on span "11886000000" at bounding box center [168, 135] width 59 height 11
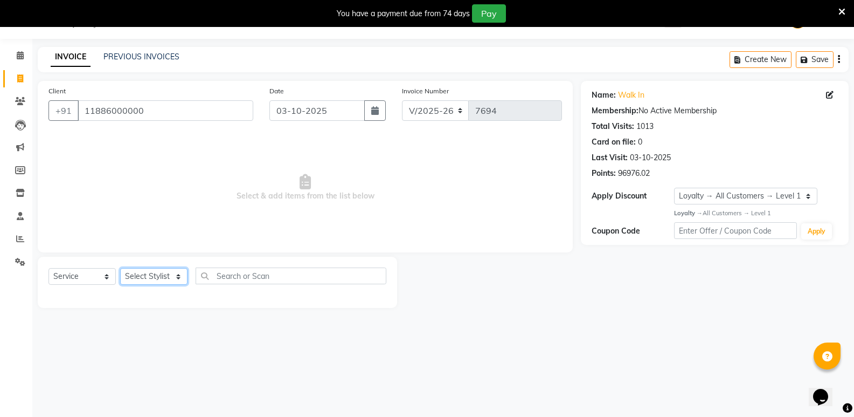
click at [156, 275] on select "Select Stylist [PERSON_NAME] [PERSON_NAME] [PERSON_NAME] Mallu [PERSON_NAME] [P…" at bounding box center [153, 276] width 67 height 17
click at [120, 268] on select "Select Stylist [PERSON_NAME] [PERSON_NAME] [PERSON_NAME] Mallu [PERSON_NAME] [P…" at bounding box center [153, 276] width 67 height 17
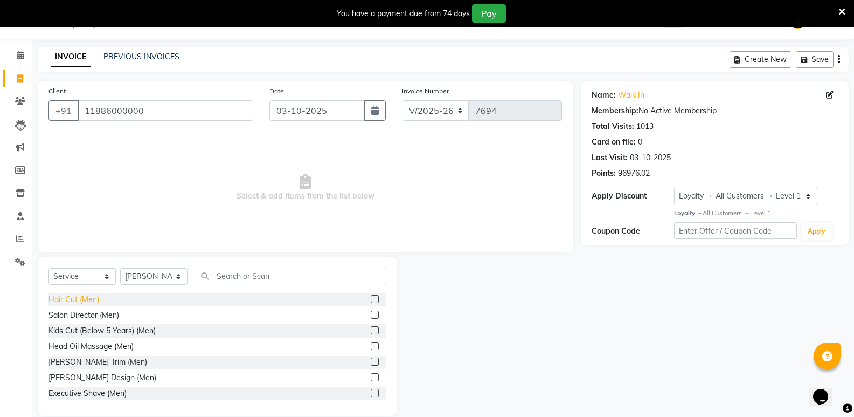
click at [58, 303] on div "Hair Cut (Men)" at bounding box center [74, 299] width 51 height 11
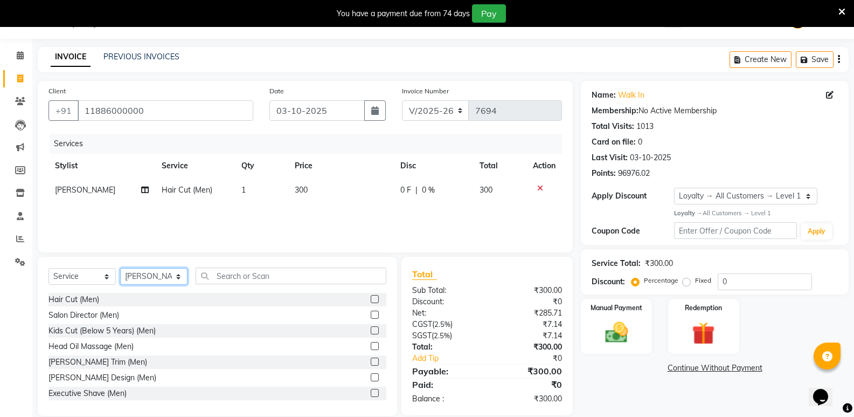
click at [137, 278] on select "Select Stylist [PERSON_NAME] [PERSON_NAME] [PERSON_NAME] Mallu [PERSON_NAME] [P…" at bounding box center [153, 276] width 67 height 17
click at [120, 268] on select "Select Stylist [PERSON_NAME] [PERSON_NAME] [PERSON_NAME] Mallu [PERSON_NAME] [P…" at bounding box center [153, 276] width 67 height 17
click at [67, 300] on div "Hair Cut (Men)" at bounding box center [74, 299] width 51 height 11
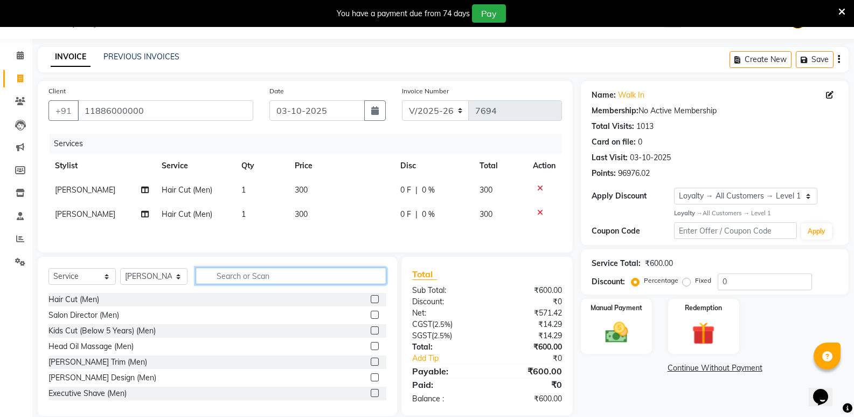
click at [315, 278] on input "text" at bounding box center [291, 275] width 191 height 17
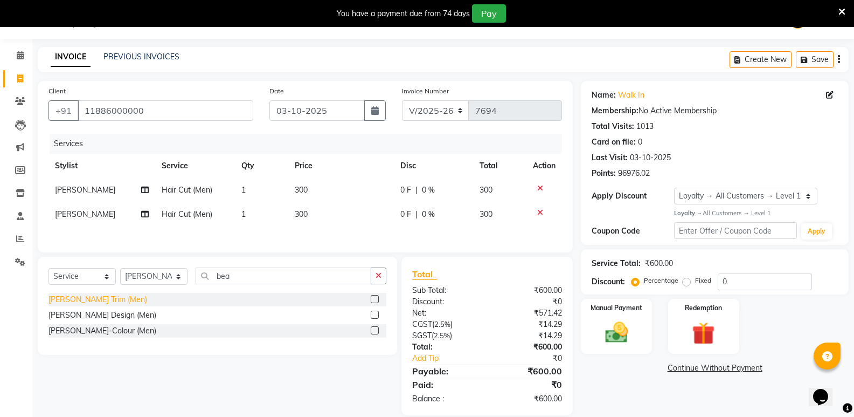
click at [94, 299] on div "Beard Trim (Men)" at bounding box center [98, 299] width 99 height 11
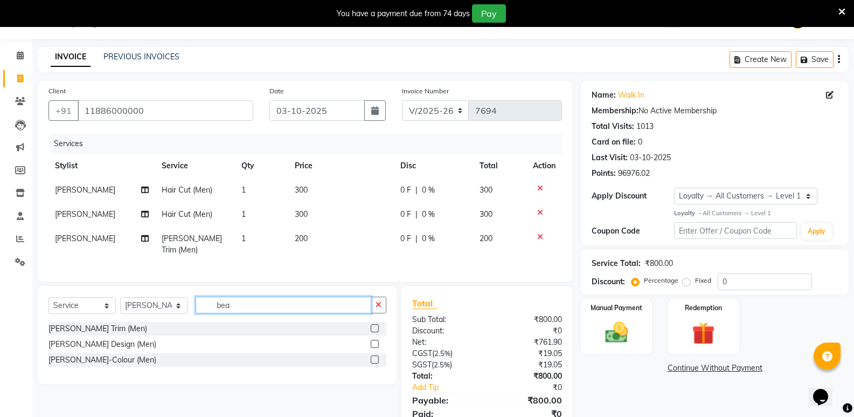
drag, startPoint x: 245, startPoint y: 303, endPoint x: 199, endPoint y: 308, distance: 46.1
click at [199, 308] on input "bea" at bounding box center [284, 304] width 176 height 17
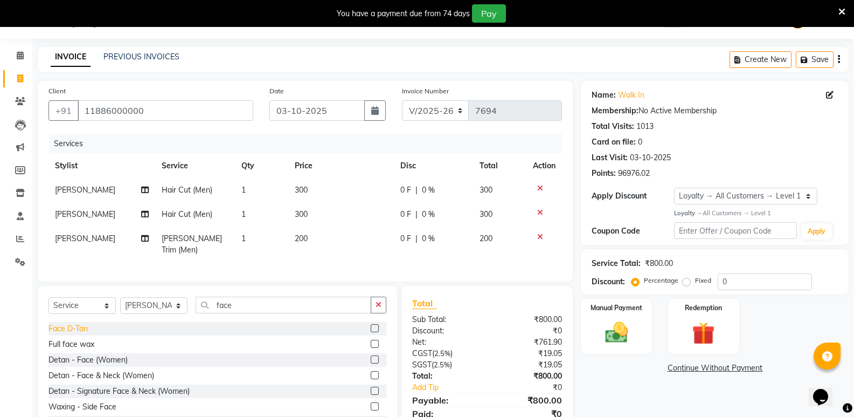
click at [66, 327] on div "Face D-Tan" at bounding box center [68, 328] width 39 height 11
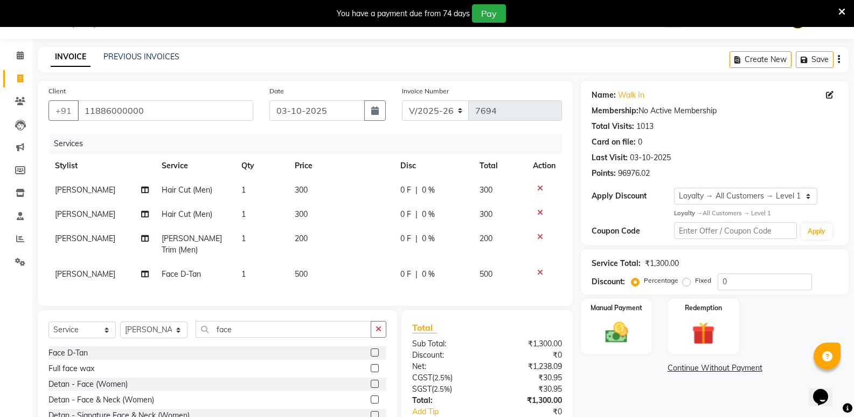
scroll to position [92, 0]
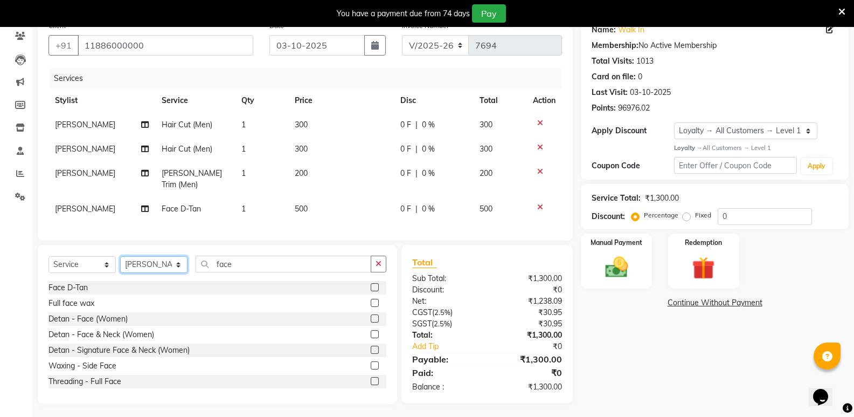
click at [145, 264] on select "Select Stylist [PERSON_NAME] [PERSON_NAME] [PERSON_NAME] Mallu [PERSON_NAME] [P…" at bounding box center [153, 264] width 67 height 17
click at [120, 256] on select "Select Stylist [PERSON_NAME] [PERSON_NAME] [PERSON_NAME] Mallu [PERSON_NAME] [P…" at bounding box center [153, 264] width 67 height 17
click at [85, 282] on div "Hair Cut (Men)" at bounding box center [74, 287] width 51 height 11
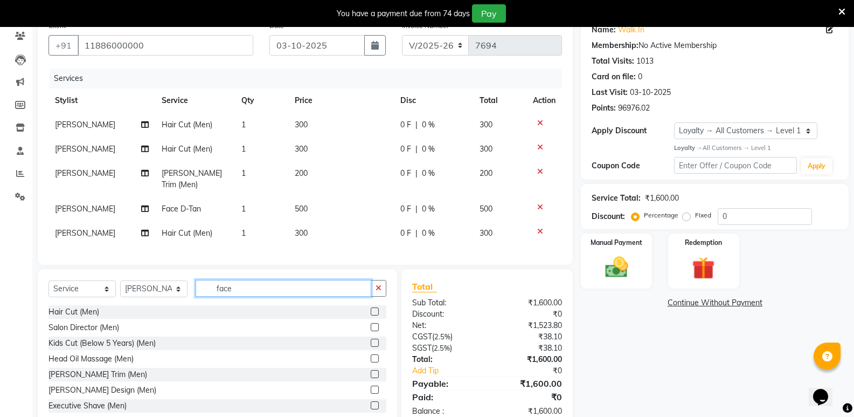
drag, startPoint x: 252, startPoint y: 289, endPoint x: 198, endPoint y: 298, distance: 54.7
click at [198, 298] on div "Select Service Product Membership Package Voucher Prepaid Gift Card Select Styl…" at bounding box center [218, 292] width 338 height 25
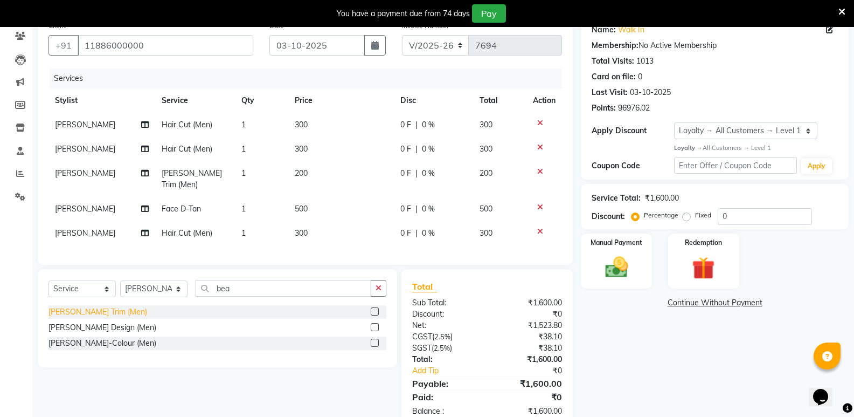
click at [55, 306] on div "Beard Trim (Men)" at bounding box center [98, 311] width 99 height 11
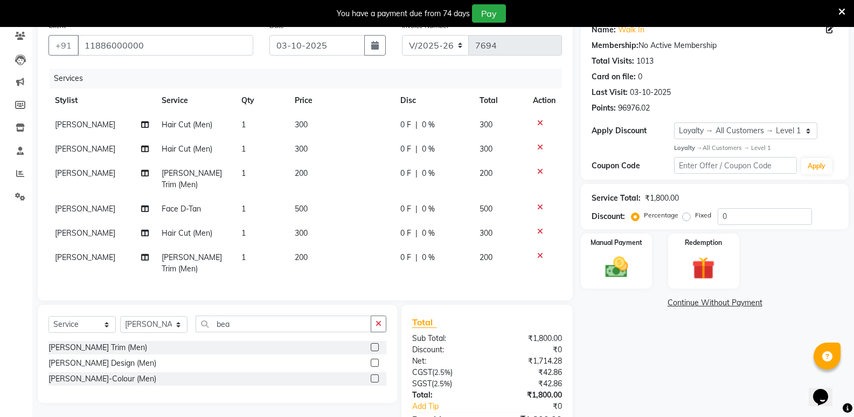
scroll to position [140, 0]
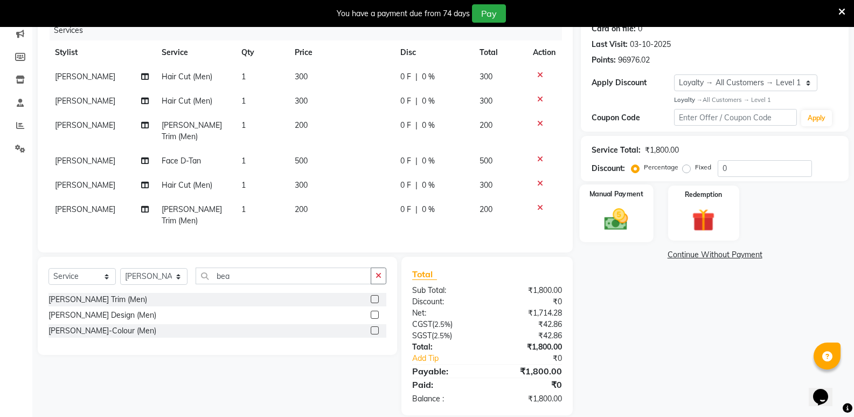
click at [638, 232] on div "Manual Payment" at bounding box center [617, 213] width 74 height 58
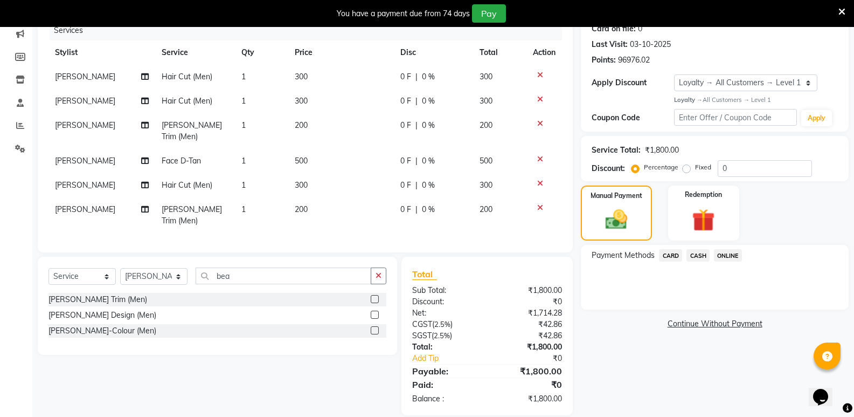
click at [703, 254] on span "CASH" at bounding box center [698, 255] width 23 height 12
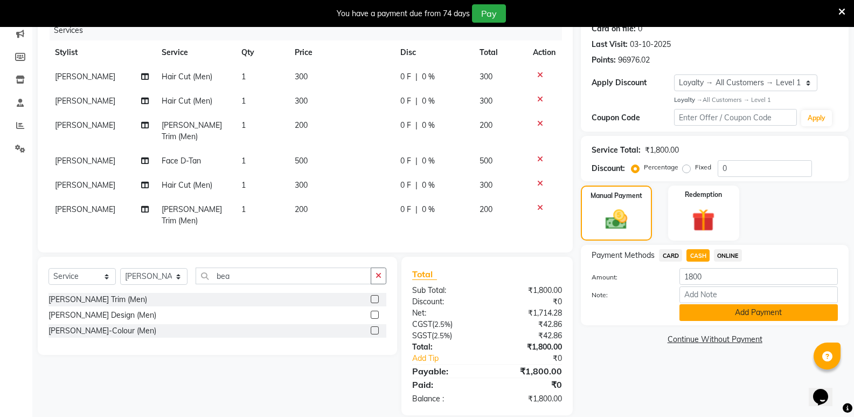
click at [729, 313] on button "Add Payment" at bounding box center [759, 312] width 158 height 17
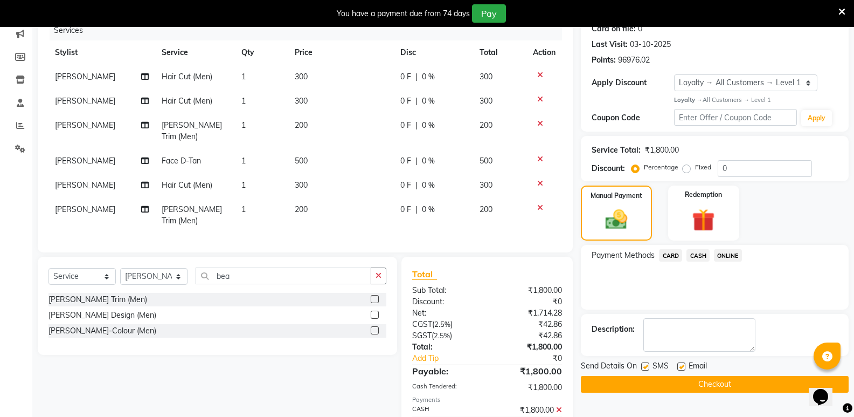
scroll to position [232, 0]
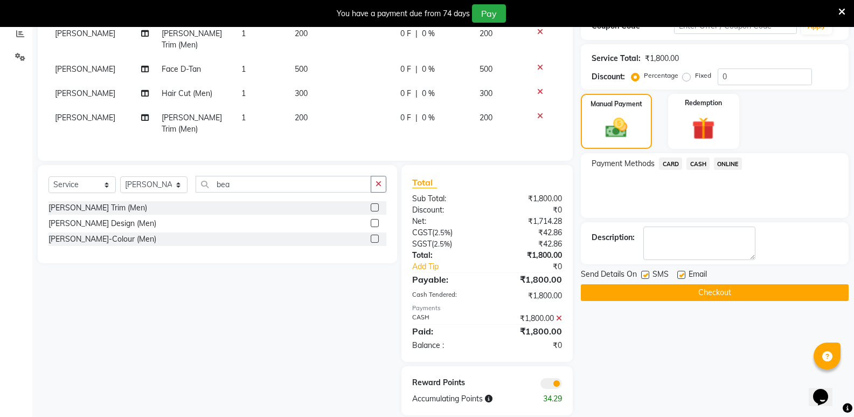
click at [719, 293] on button "Checkout" at bounding box center [715, 292] width 268 height 17
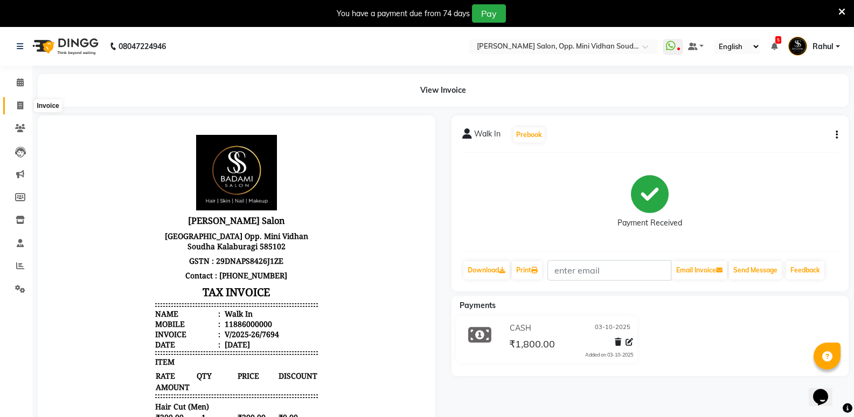
click at [13, 106] on span at bounding box center [20, 106] width 19 height 12
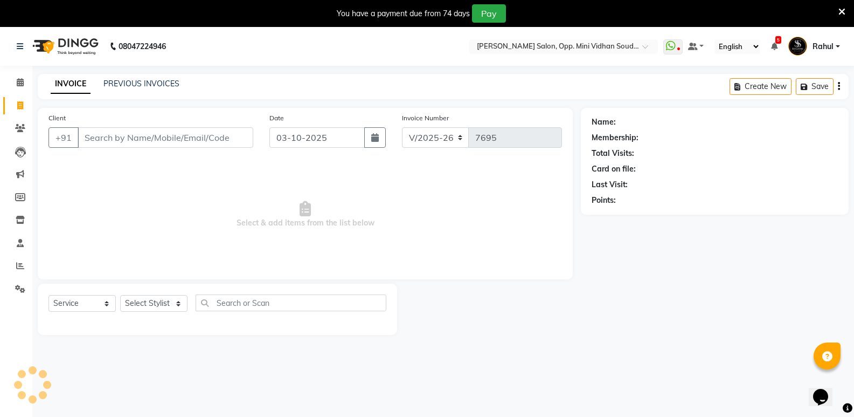
scroll to position [27, 0]
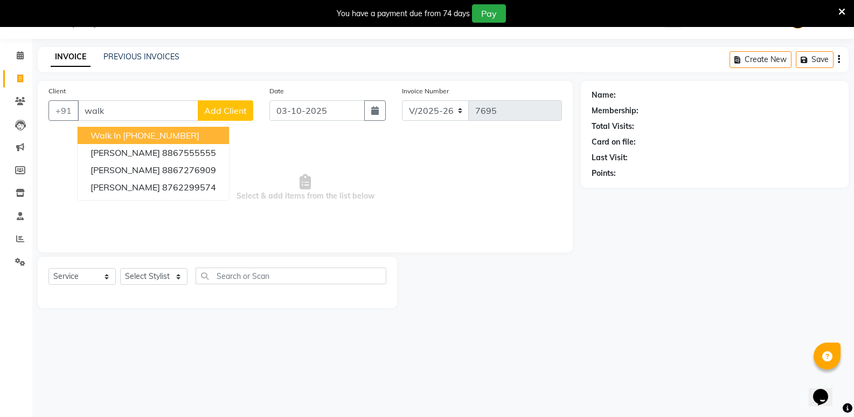
click at [150, 137] on ngb-highlight "[PHONE_NUMBER]" at bounding box center [161, 135] width 77 height 11
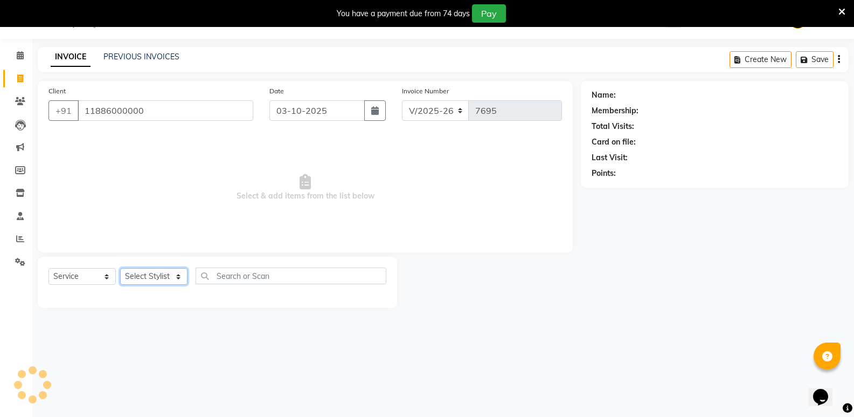
click at [151, 274] on select "Select Stylist [PERSON_NAME] [PERSON_NAME] [PERSON_NAME] Mallu [PERSON_NAME] [P…" at bounding box center [153, 276] width 67 height 17
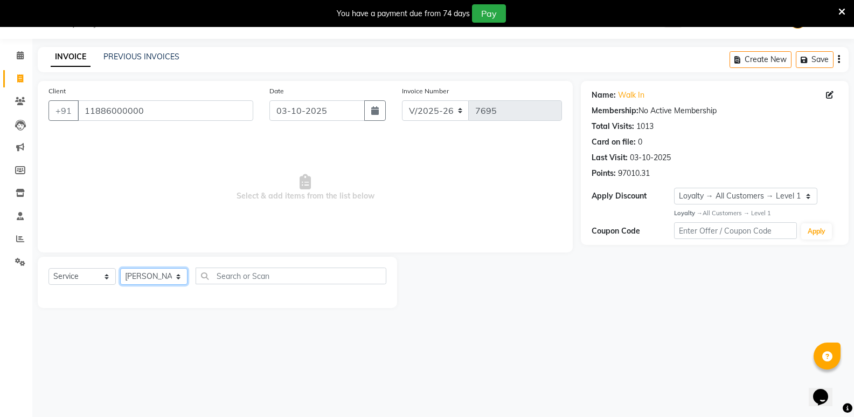
click at [120, 268] on select "Select Stylist [PERSON_NAME] [PERSON_NAME] [PERSON_NAME] Mallu [PERSON_NAME] [P…" at bounding box center [153, 276] width 67 height 17
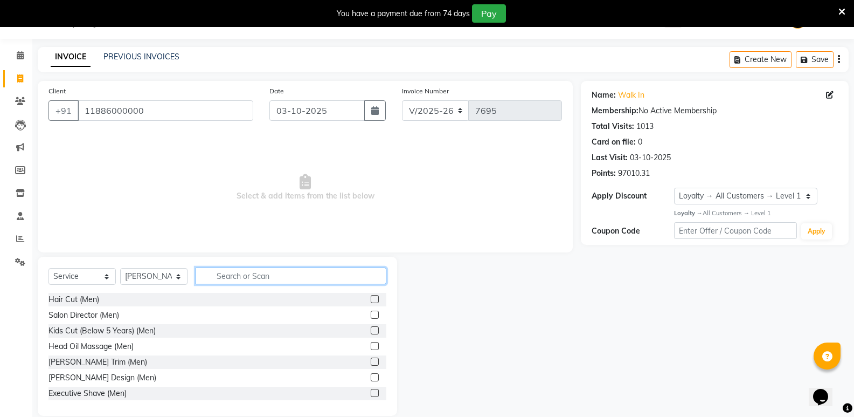
click at [254, 276] on input "text" at bounding box center [291, 275] width 191 height 17
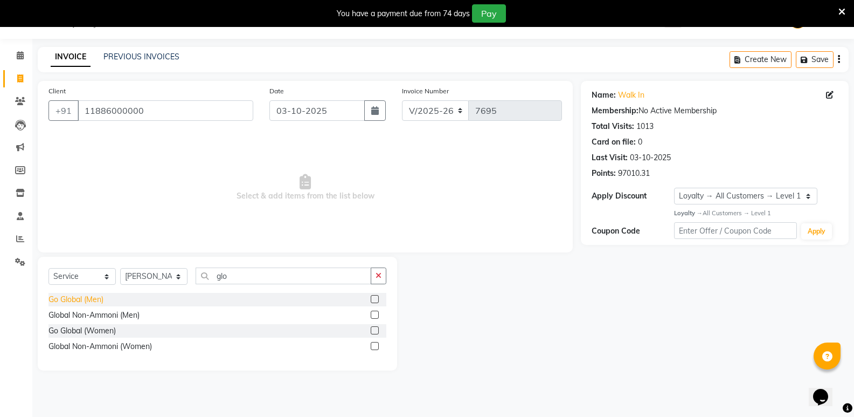
click at [95, 302] on div "Go Global (Men)" at bounding box center [76, 299] width 55 height 11
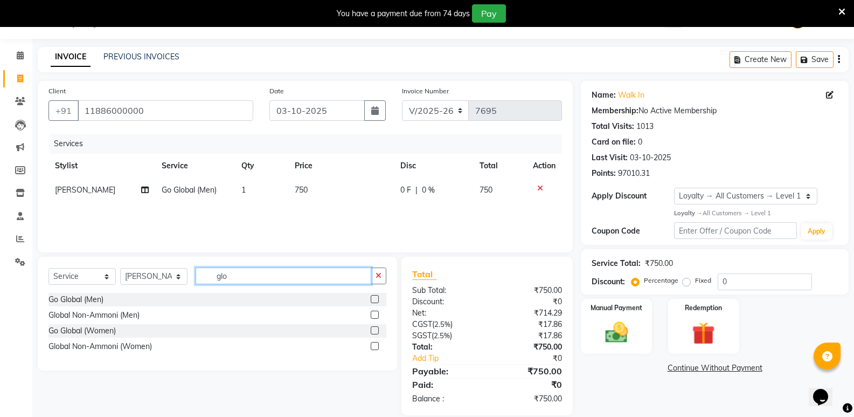
drag, startPoint x: 258, startPoint y: 269, endPoint x: 164, endPoint y: 283, distance: 95.4
click at [164, 283] on div "Select Service Product Membership Package Voucher Prepaid Gift Card Select Styl…" at bounding box center [218, 279] width 338 height 25
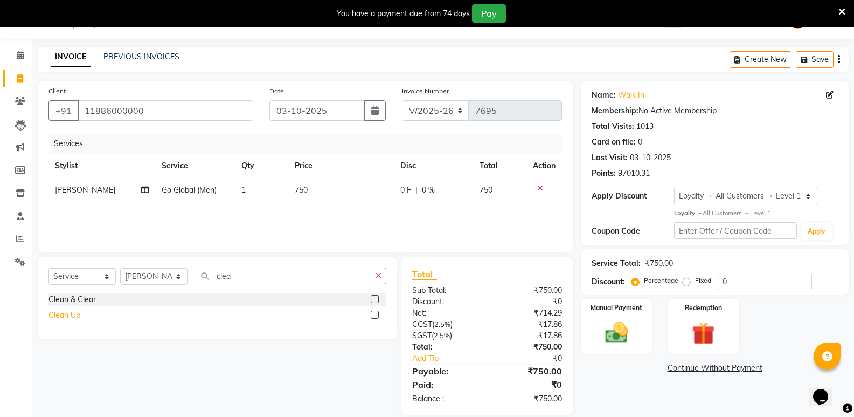
click at [71, 314] on div "Clean Up" at bounding box center [65, 314] width 32 height 11
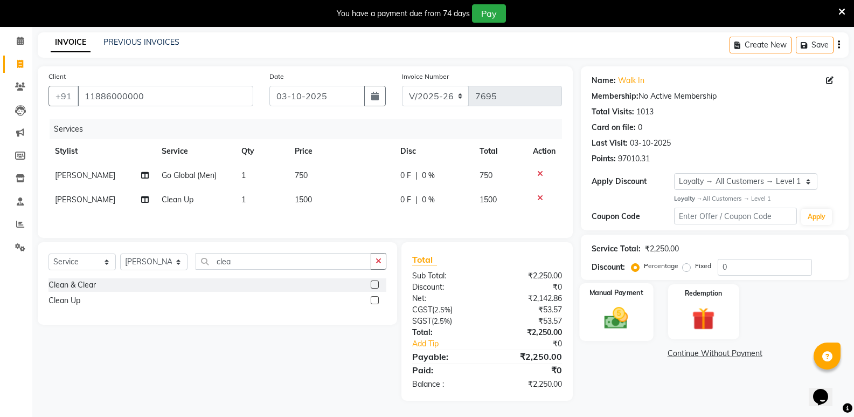
click at [610, 319] on img at bounding box center [616, 317] width 38 height 27
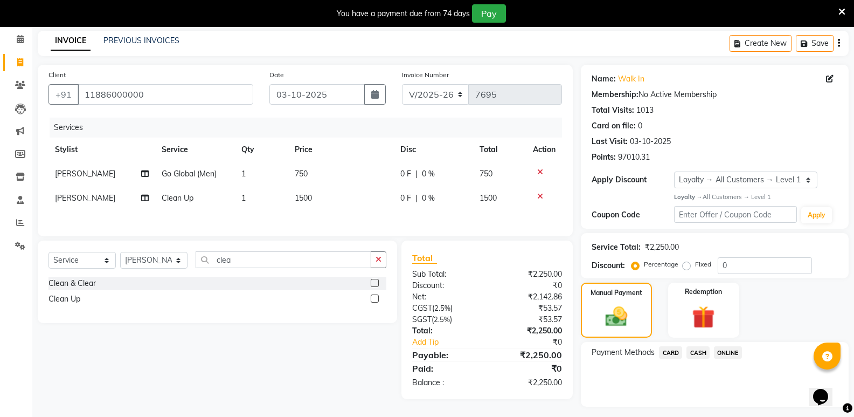
click at [690, 355] on span "CASH" at bounding box center [698, 352] width 23 height 12
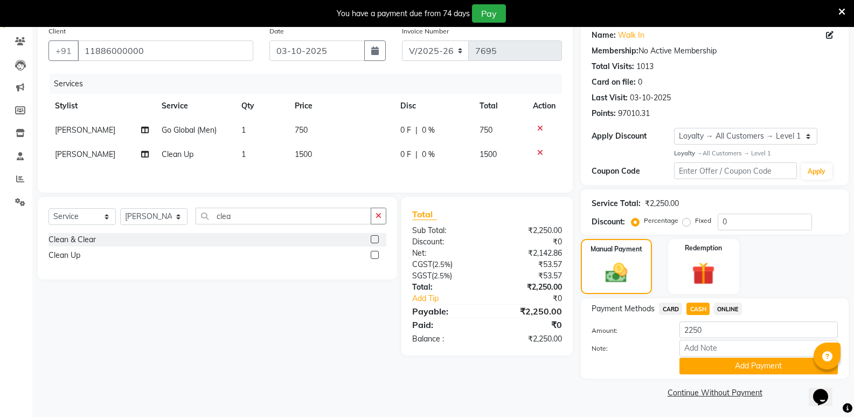
click at [707, 370] on button "Add Payment" at bounding box center [759, 365] width 158 height 17
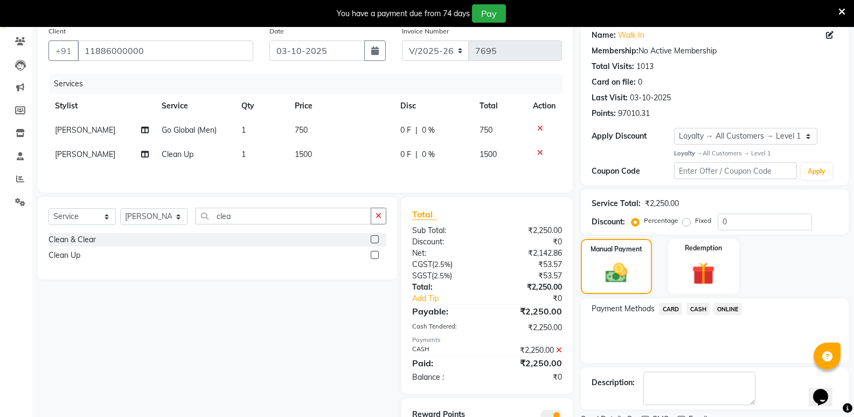
scroll to position [135, 0]
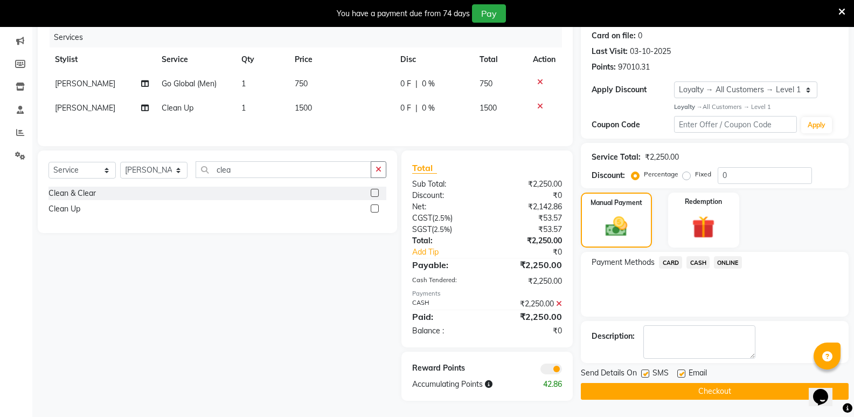
click at [700, 390] on button "Checkout" at bounding box center [715, 391] width 268 height 17
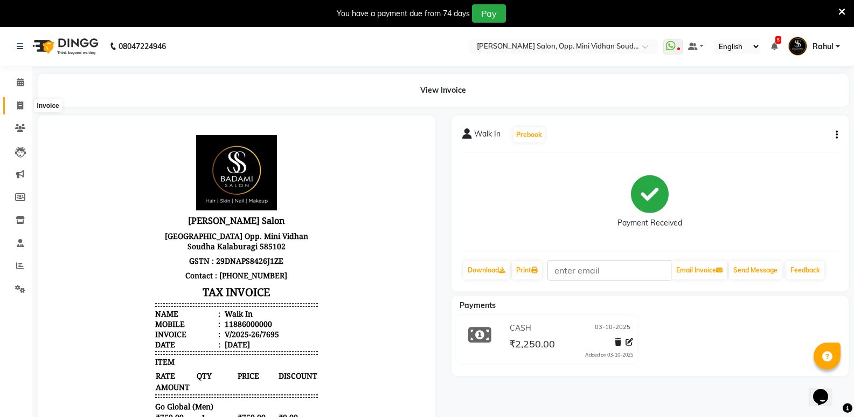
click at [13, 108] on span at bounding box center [20, 106] width 19 height 12
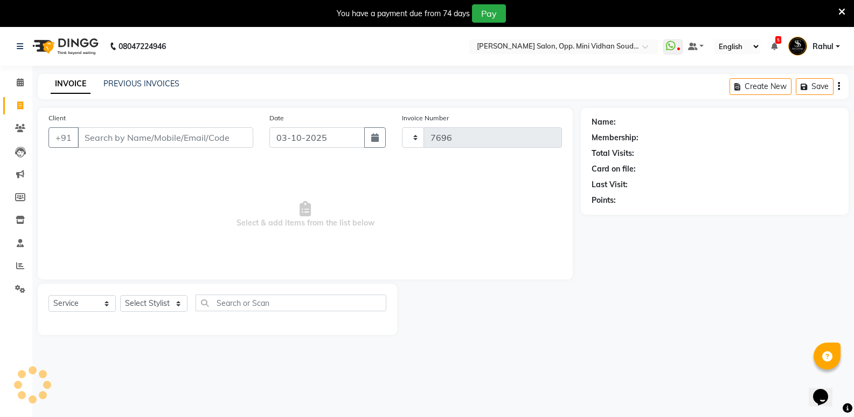
scroll to position [27, 0]
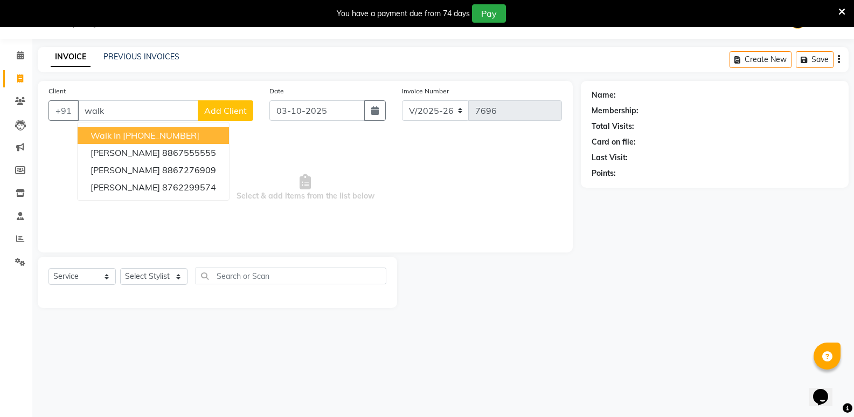
click at [142, 135] on ngb-highlight "[PHONE_NUMBER]" at bounding box center [161, 135] width 77 height 11
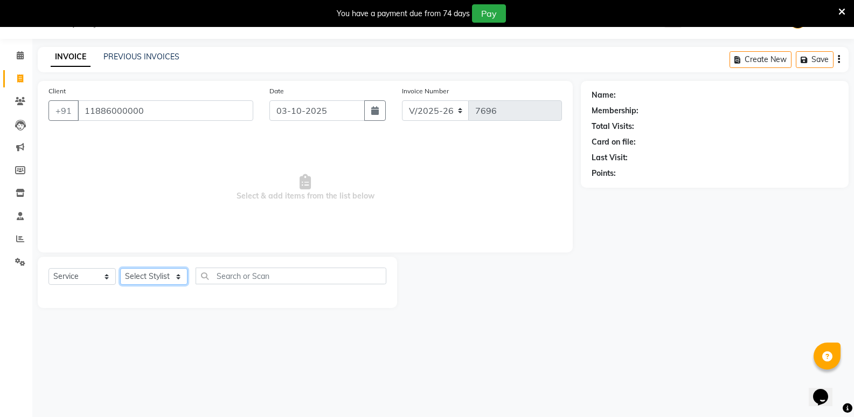
click at [146, 275] on select "Select Stylist [PERSON_NAME] [PERSON_NAME] [PERSON_NAME] Mallu [PERSON_NAME] [P…" at bounding box center [153, 276] width 67 height 17
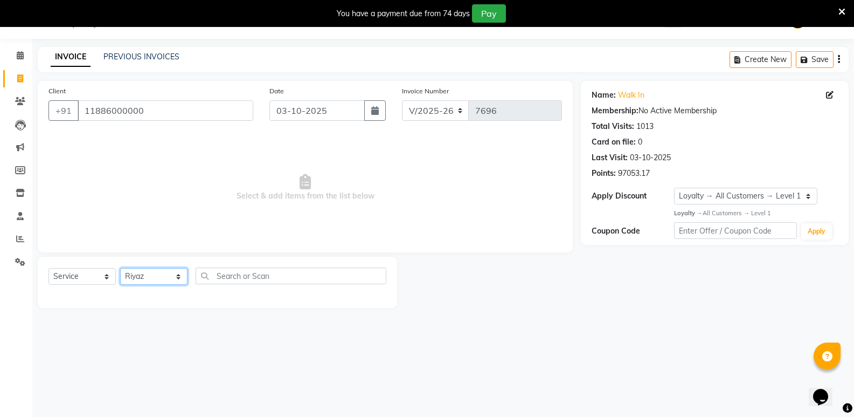
click at [120, 268] on select "Select Stylist [PERSON_NAME] [PERSON_NAME] [PERSON_NAME] Mallu [PERSON_NAME] [P…" at bounding box center [153, 276] width 67 height 17
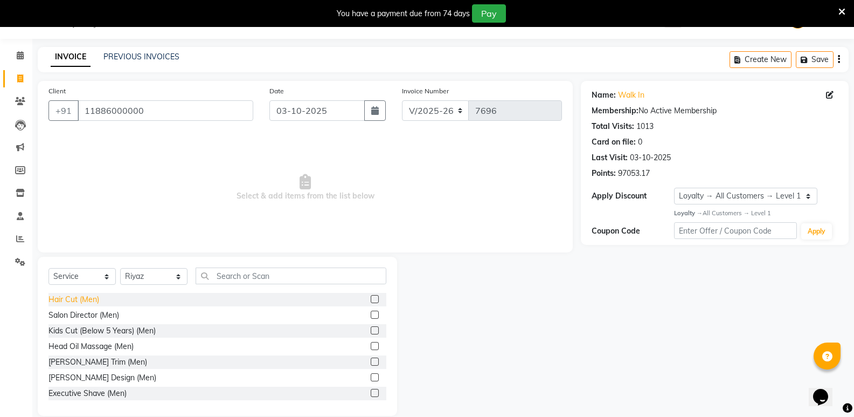
click at [92, 297] on div "Hair Cut (Men)" at bounding box center [74, 299] width 51 height 11
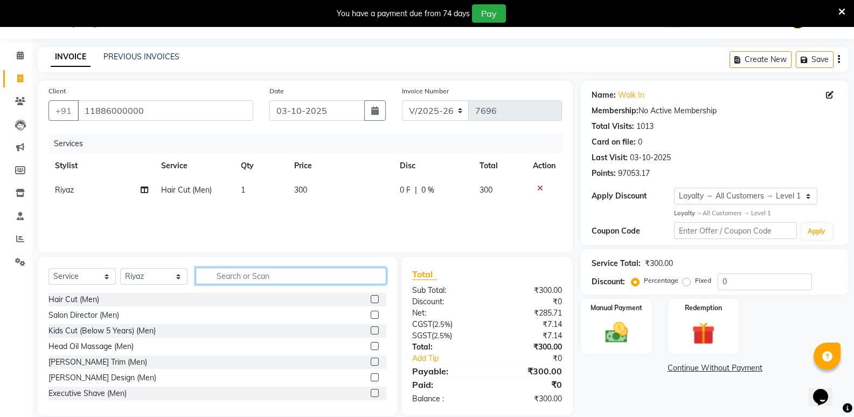
click at [248, 283] on input "text" at bounding box center [291, 275] width 191 height 17
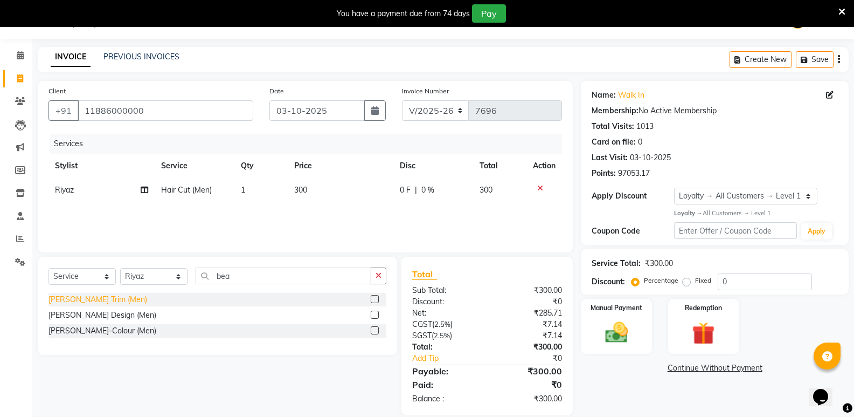
click at [71, 294] on div "Beard Trim (Men)" at bounding box center [98, 299] width 99 height 11
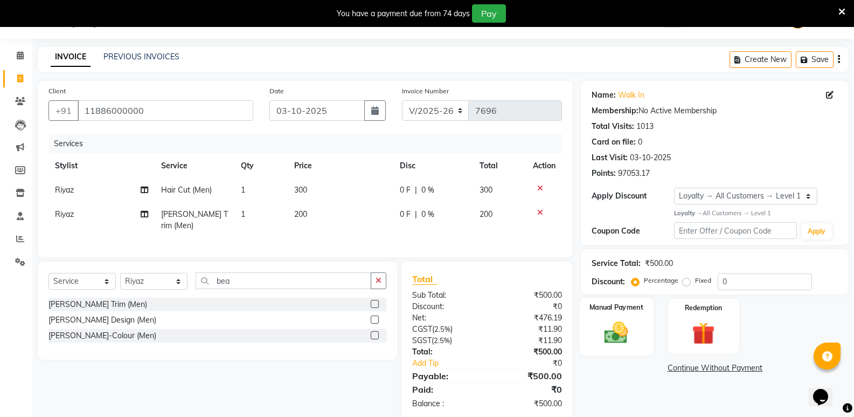
click at [636, 337] on div "Manual Payment" at bounding box center [617, 326] width 74 height 58
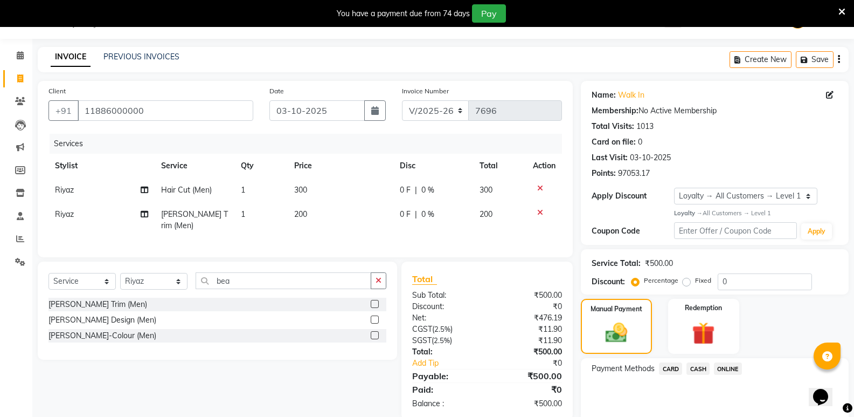
click at [702, 369] on span "CASH" at bounding box center [698, 368] width 23 height 12
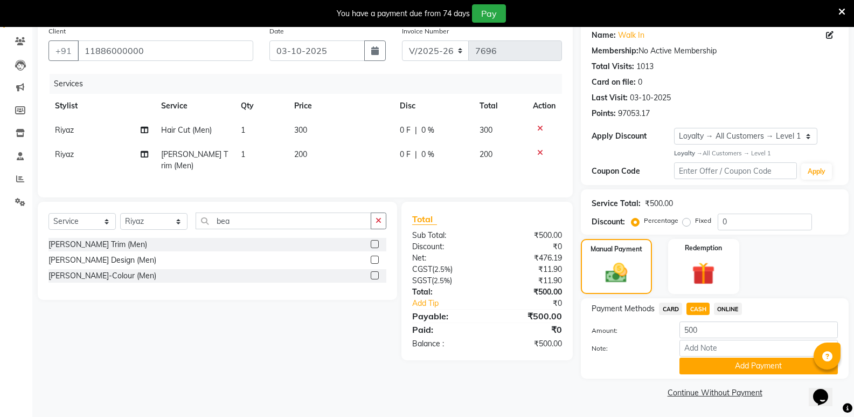
click at [702, 369] on button "Add Payment" at bounding box center [759, 365] width 158 height 17
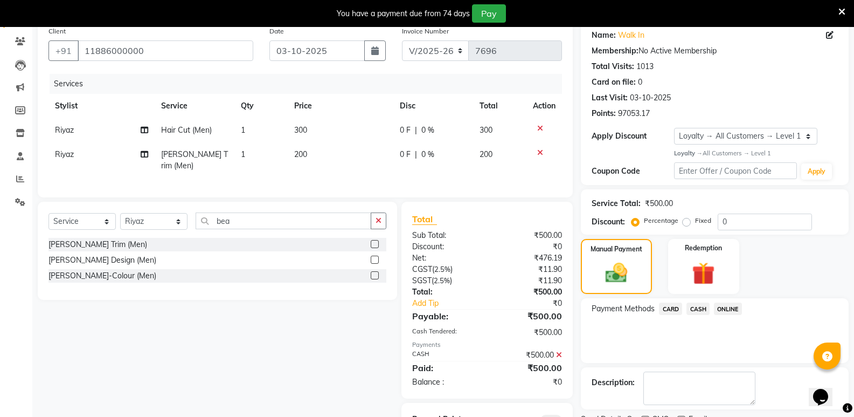
scroll to position [135, 0]
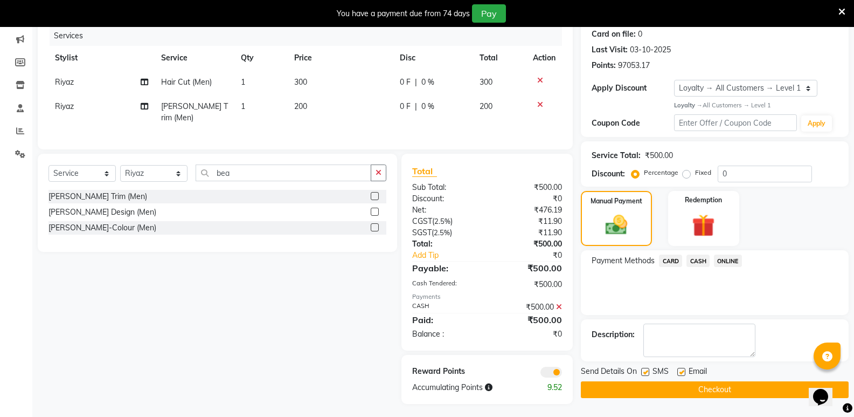
click at [708, 383] on button "Checkout" at bounding box center [715, 389] width 268 height 17
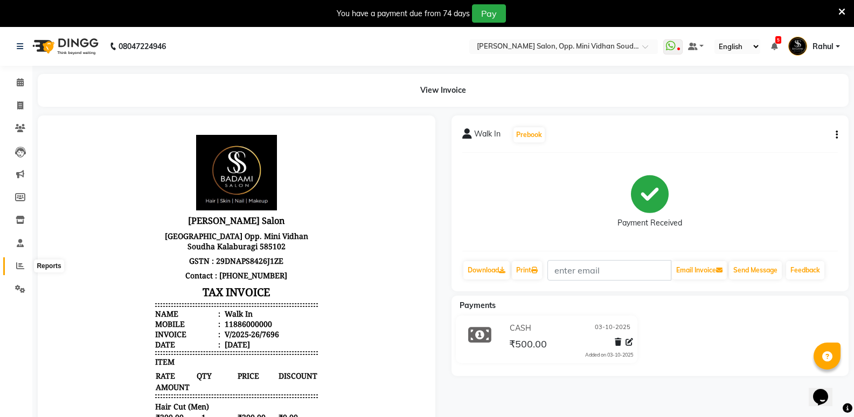
click at [20, 265] on icon at bounding box center [20, 265] width 8 height 8
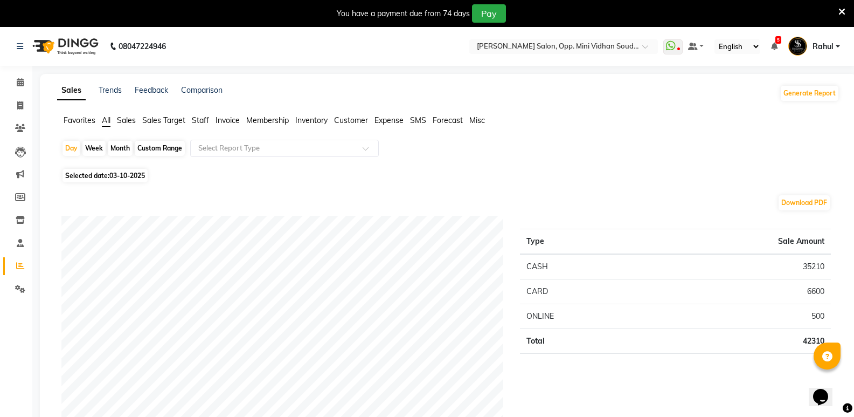
click at [120, 150] on div "Month" at bounding box center [120, 148] width 25 height 15
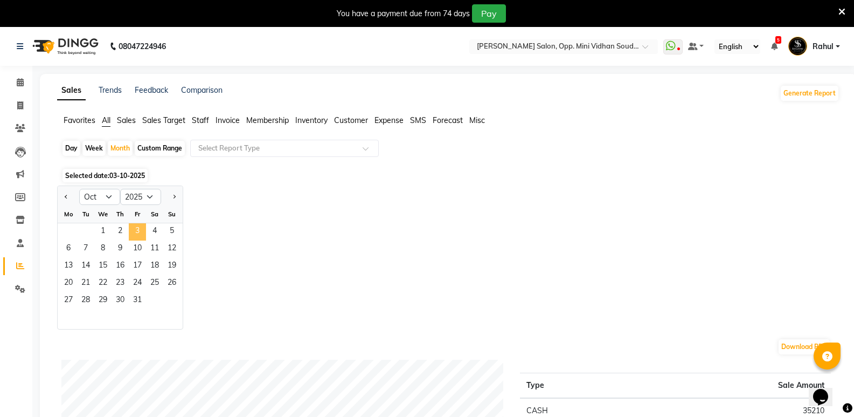
click at [136, 230] on span "3" at bounding box center [137, 231] width 17 height 17
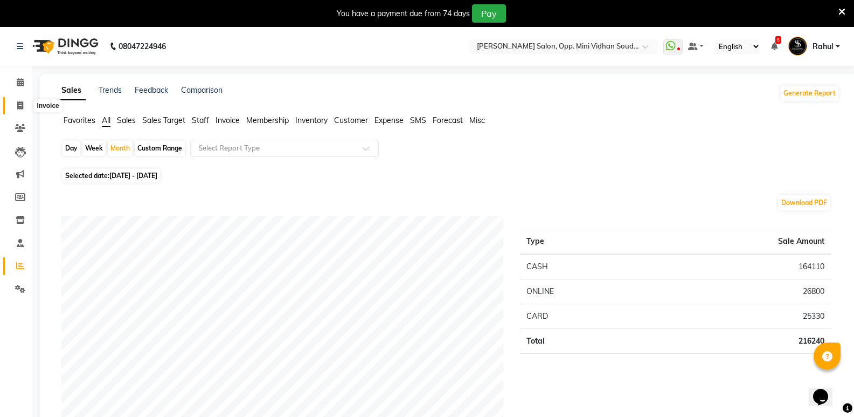
click at [16, 106] on span at bounding box center [20, 106] width 19 height 12
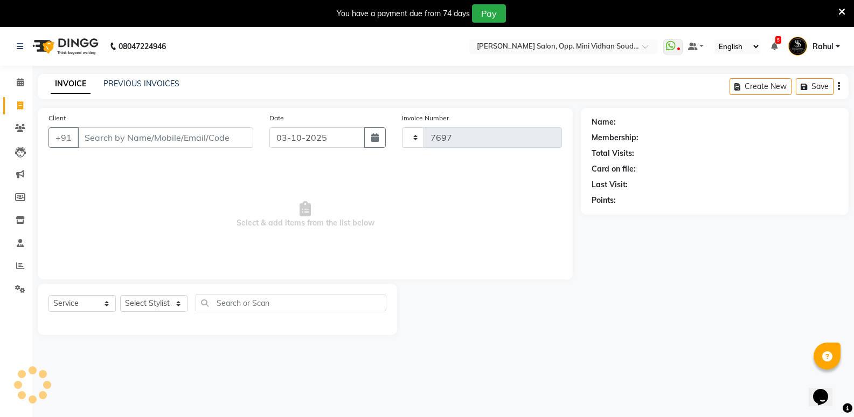
scroll to position [27, 0]
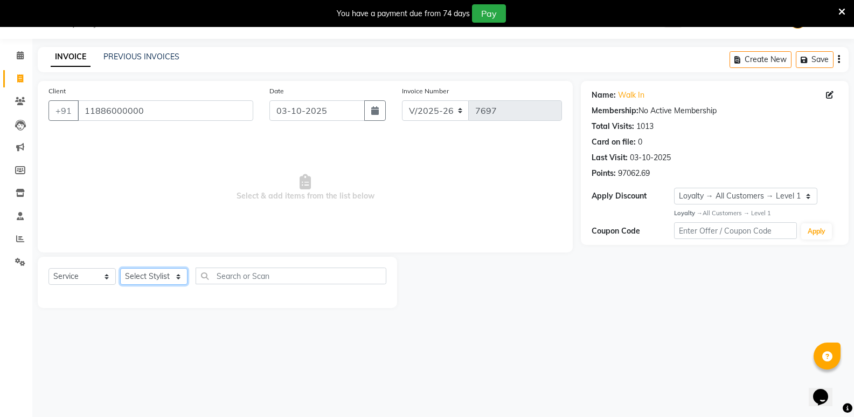
click at [144, 279] on select "Select Stylist [PERSON_NAME] [PERSON_NAME] [PERSON_NAME] Mallu [PERSON_NAME] [P…" at bounding box center [153, 276] width 67 height 17
click at [120, 268] on select "Select Stylist [PERSON_NAME] [PERSON_NAME] [PERSON_NAME] Mallu [PERSON_NAME] [P…" at bounding box center [153, 276] width 67 height 17
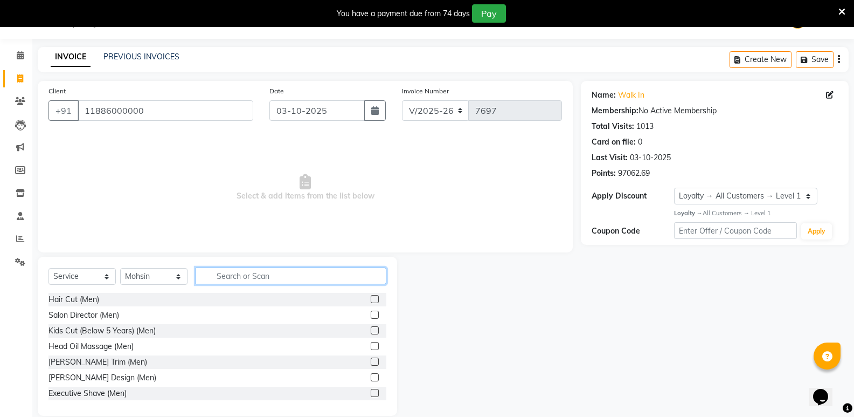
click at [254, 279] on input "text" at bounding box center [291, 275] width 191 height 17
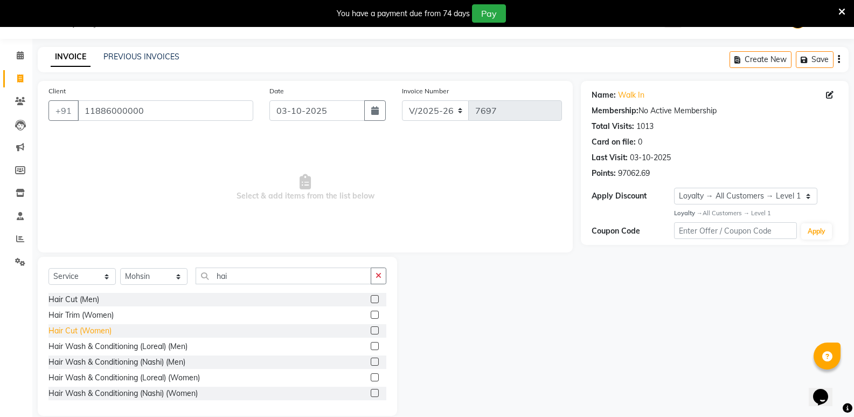
click at [106, 326] on div "Hair Cut (Women)" at bounding box center [80, 330] width 63 height 11
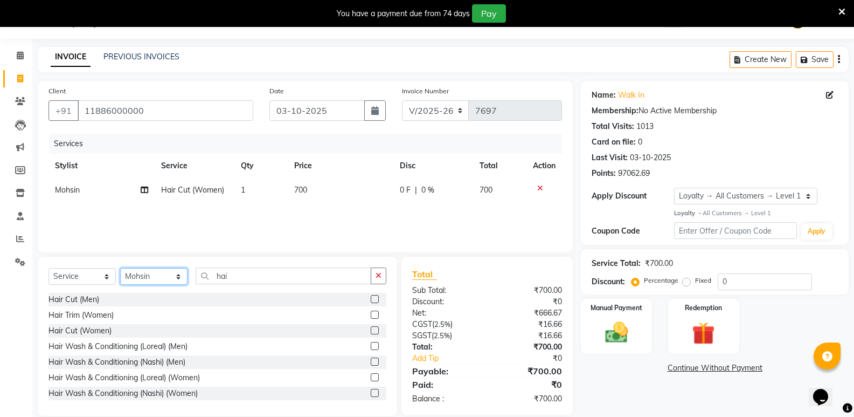
click at [150, 277] on select "Select Stylist [PERSON_NAME] [PERSON_NAME] [PERSON_NAME] Mallu [PERSON_NAME] [P…" at bounding box center [153, 276] width 67 height 17
click at [120, 268] on select "Select Stylist [PERSON_NAME] [PERSON_NAME] [PERSON_NAME] Mallu [PERSON_NAME] [P…" at bounding box center [153, 276] width 67 height 17
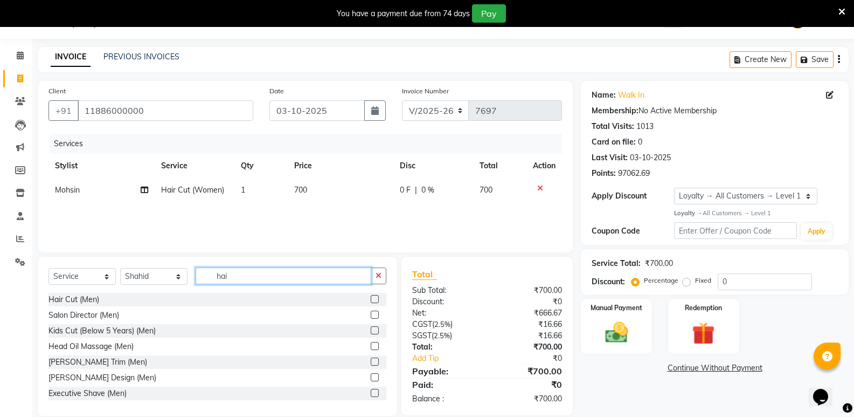
click at [239, 275] on input "hai" at bounding box center [284, 275] width 176 height 17
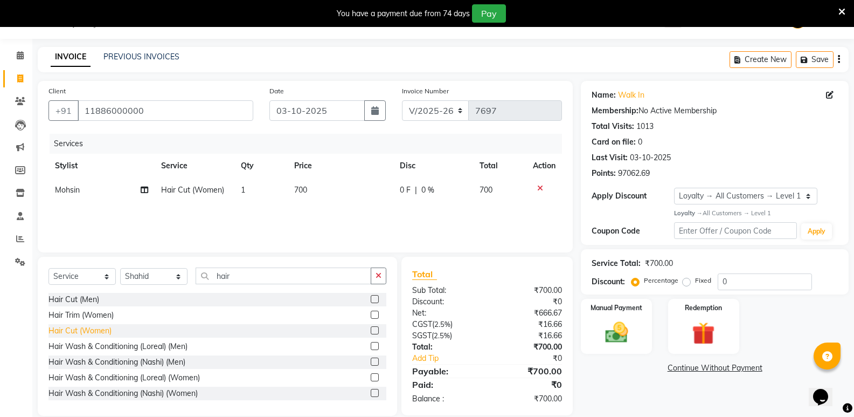
click at [96, 327] on div "Hair Cut (Women)" at bounding box center [80, 330] width 63 height 11
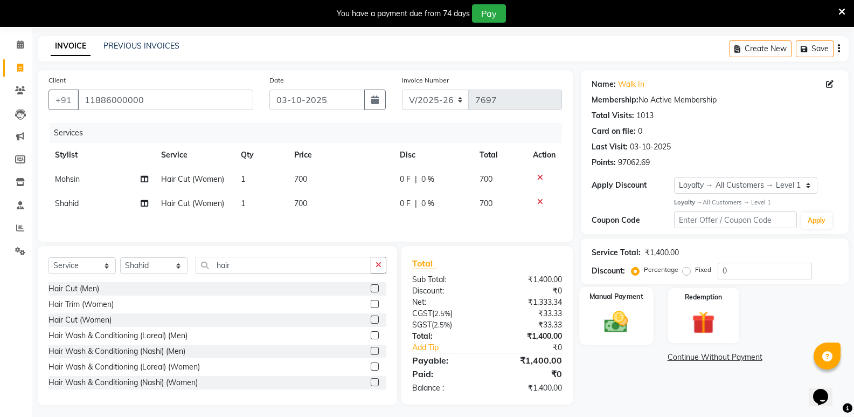
scroll to position [44, 0]
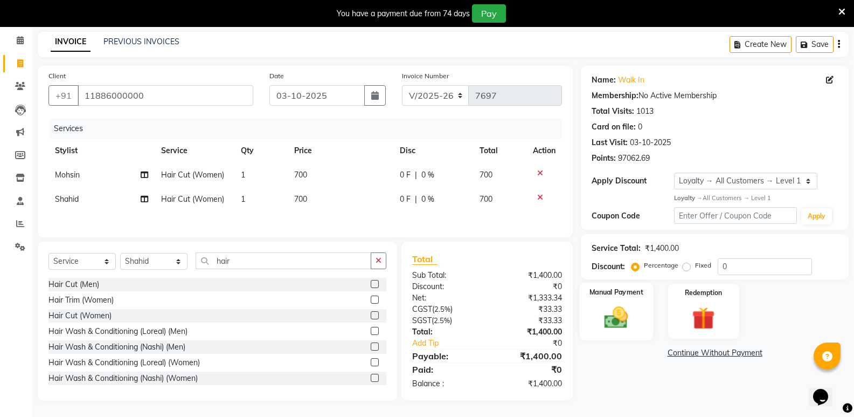
click at [613, 330] on div "Manual Payment" at bounding box center [617, 311] width 74 height 58
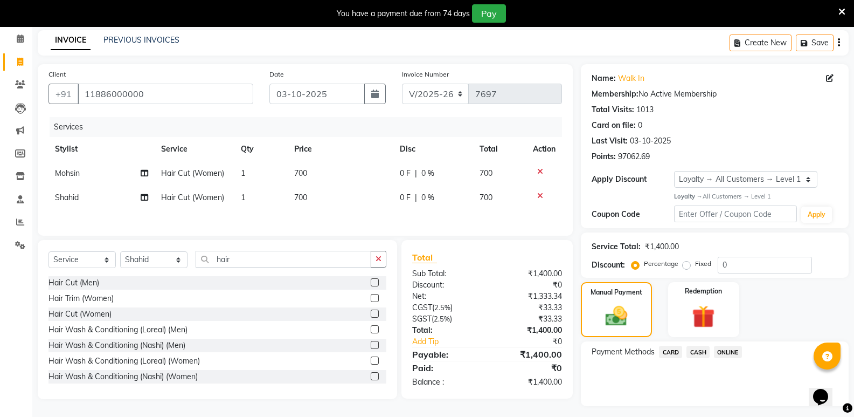
click at [725, 353] on span "ONLINE" at bounding box center [728, 351] width 28 height 12
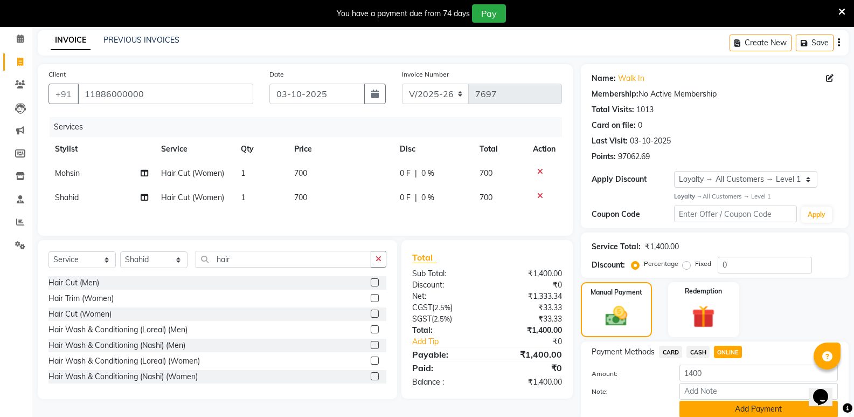
click at [684, 404] on button "Add Payment" at bounding box center [759, 408] width 158 height 17
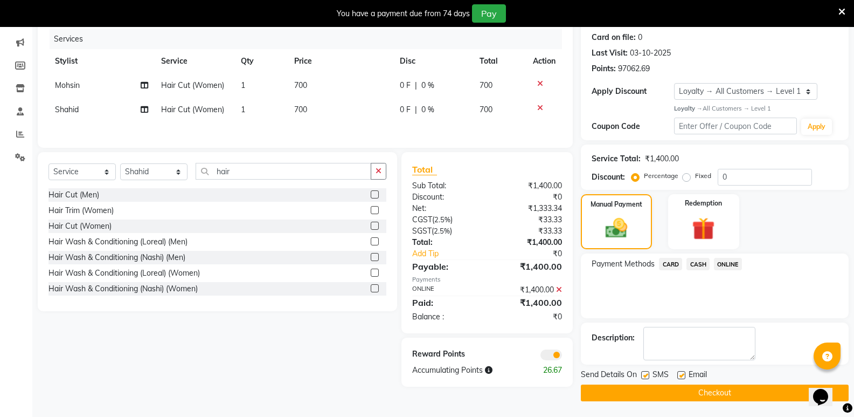
scroll to position [132, 0]
click at [681, 392] on button "Checkout" at bounding box center [715, 392] width 268 height 17
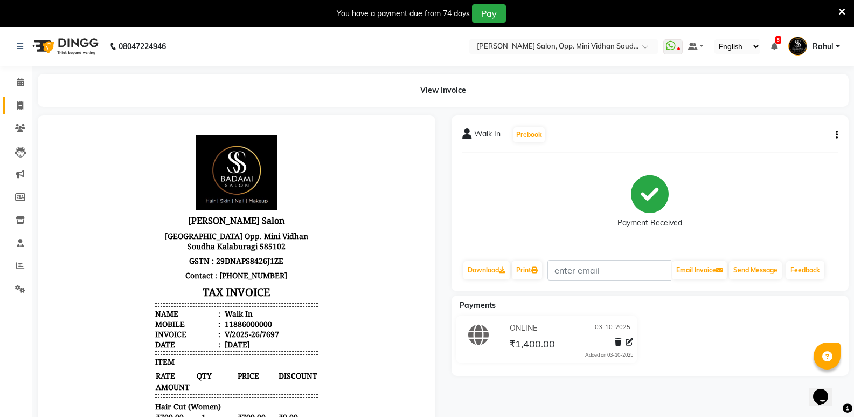
click at [9, 107] on link "Invoice" at bounding box center [16, 106] width 26 height 18
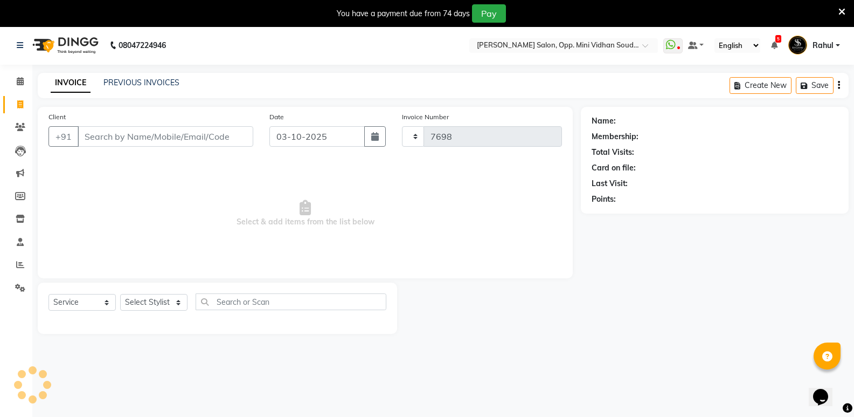
scroll to position [27, 0]
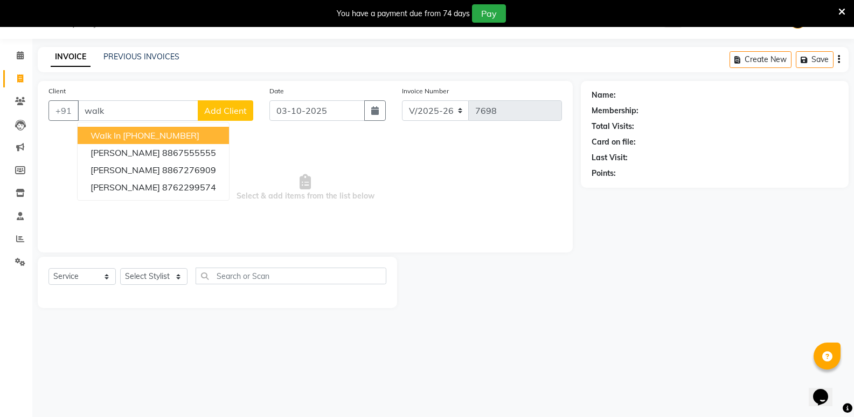
click at [153, 131] on ngb-highlight "[PHONE_NUMBER]" at bounding box center [161, 135] width 77 height 11
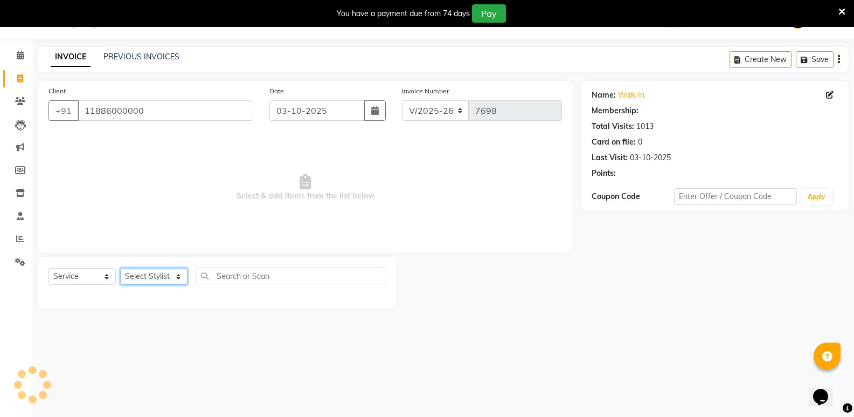
click at [148, 275] on select "Select Stylist [PERSON_NAME] [PERSON_NAME] [PERSON_NAME] Mallu [PERSON_NAME] [P…" at bounding box center [153, 276] width 67 height 17
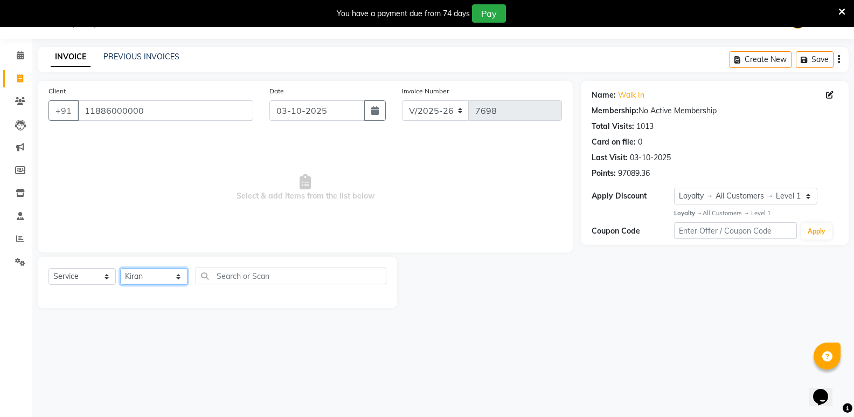
click at [120, 268] on select "Select Stylist [PERSON_NAME] [PERSON_NAME] [PERSON_NAME] Mallu [PERSON_NAME] [P…" at bounding box center [153, 276] width 67 height 17
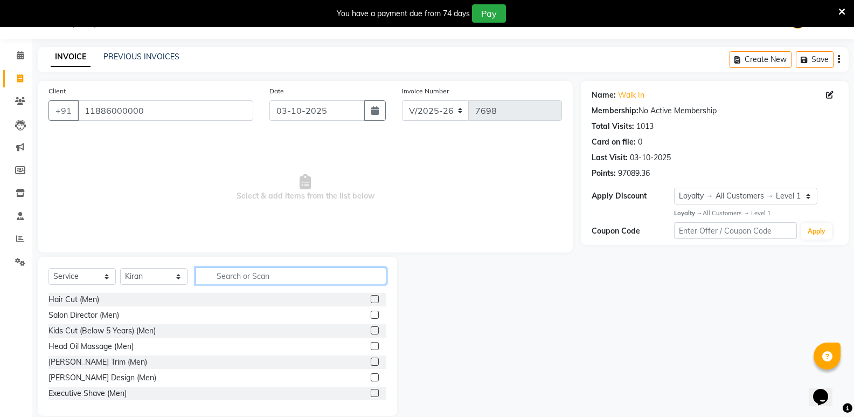
click at [234, 281] on input "text" at bounding box center [291, 275] width 191 height 17
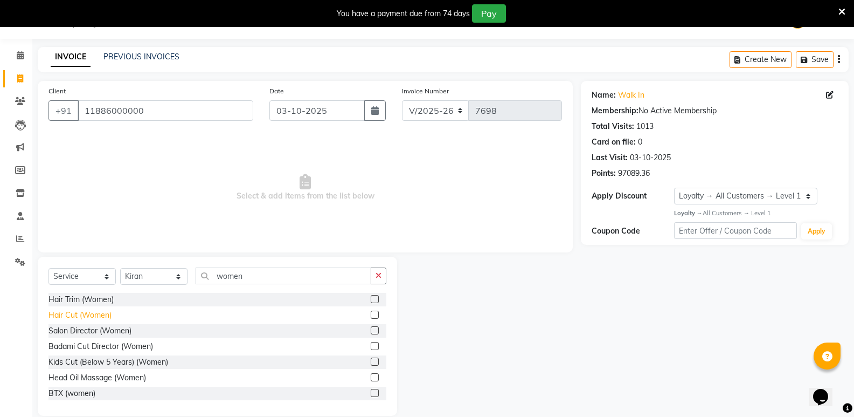
click at [105, 313] on div "Hair Cut (Women)" at bounding box center [80, 314] width 63 height 11
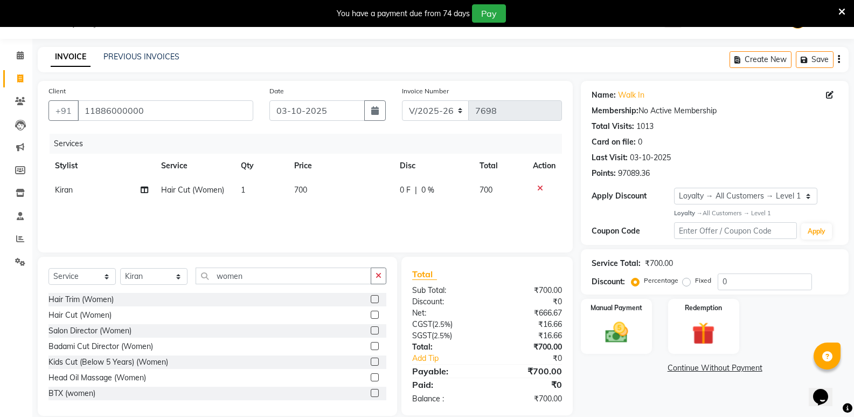
scroll to position [42, 0]
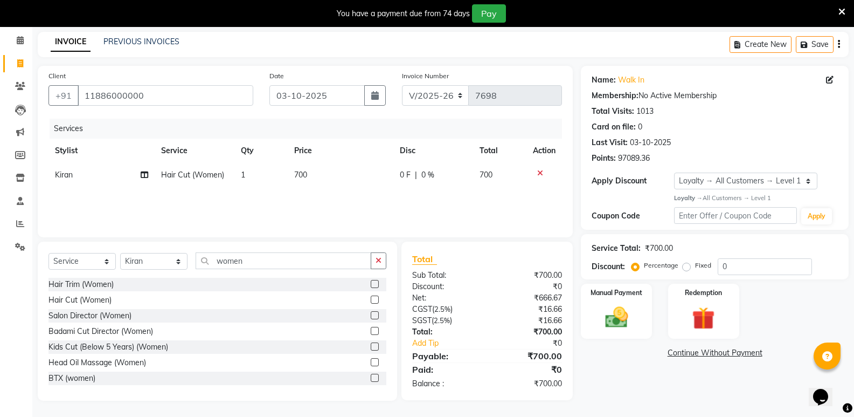
click at [539, 174] on icon at bounding box center [540, 173] width 6 height 8
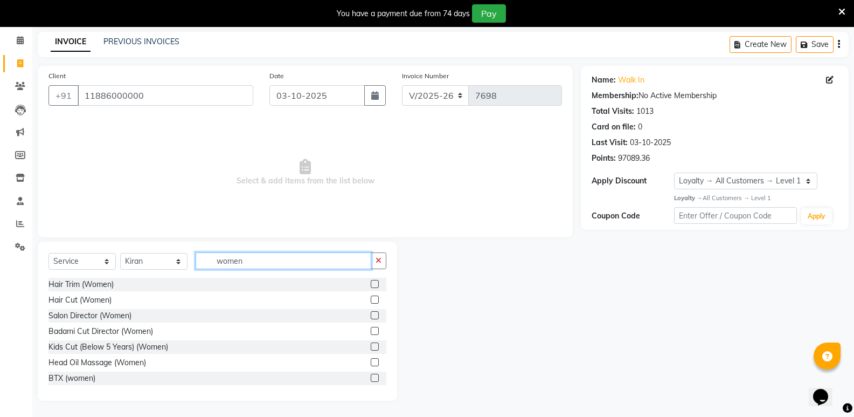
drag, startPoint x: 250, startPoint y: 256, endPoint x: 151, endPoint y: 271, distance: 100.2
click at [151, 271] on div "Select Service Product Membership Package Voucher Prepaid Gift Card Select Styl…" at bounding box center [218, 264] width 338 height 25
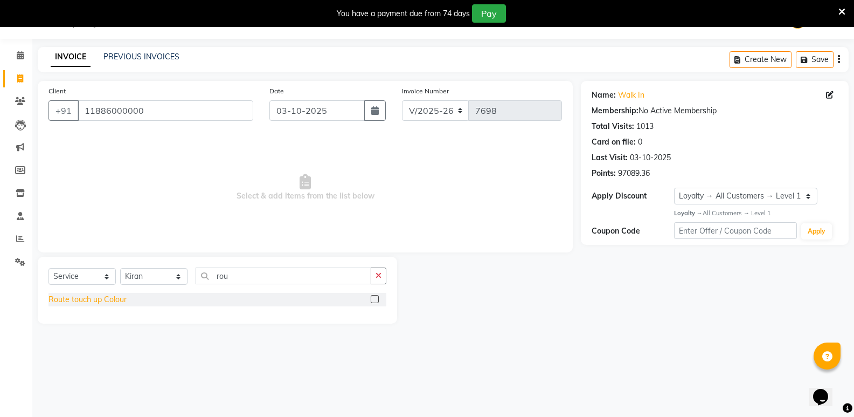
click at [98, 302] on div "Route touch up Colour" at bounding box center [88, 299] width 78 height 11
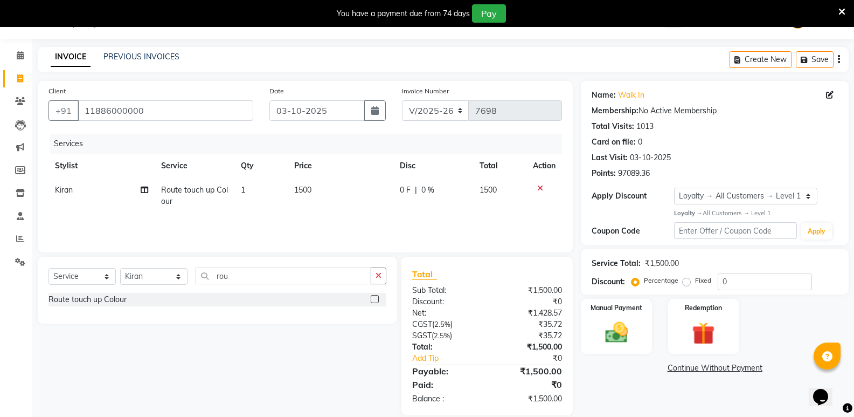
scroll to position [41, 0]
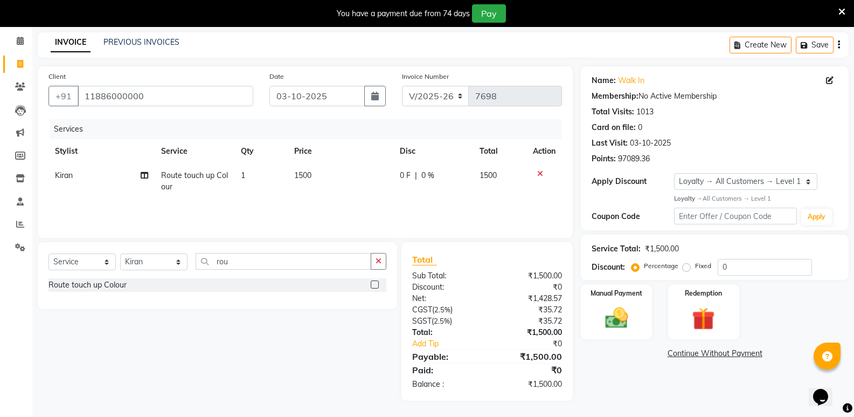
click at [308, 179] on span "1500" at bounding box center [302, 175] width 17 height 10
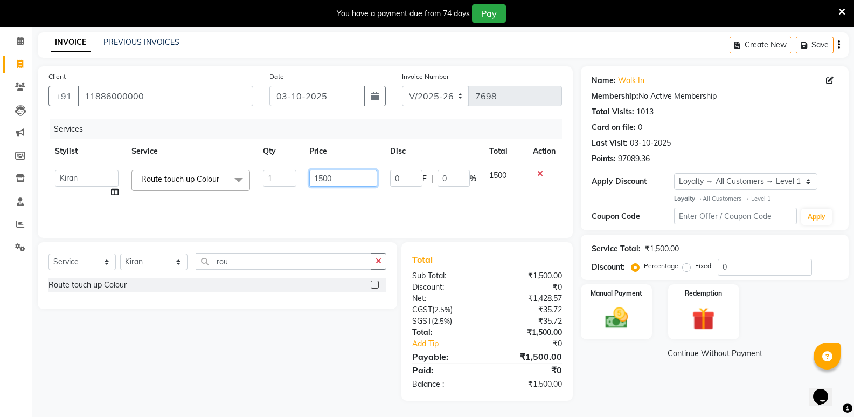
click at [323, 186] on input "1500" at bounding box center [342, 178] width 67 height 17
click at [608, 317] on img at bounding box center [616, 317] width 38 height 27
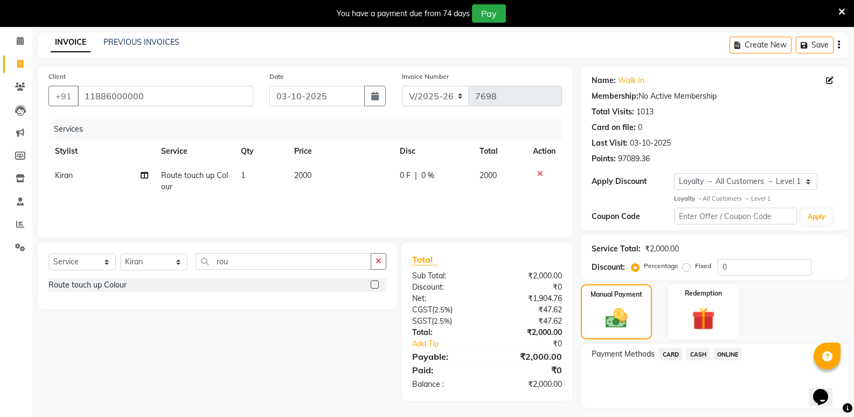
click at [695, 355] on span "CASH" at bounding box center [698, 354] width 23 height 12
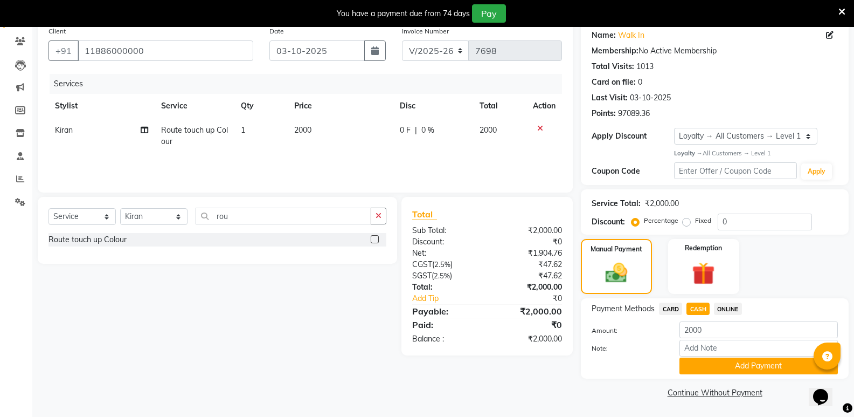
click at [701, 362] on button "Add Payment" at bounding box center [759, 365] width 158 height 17
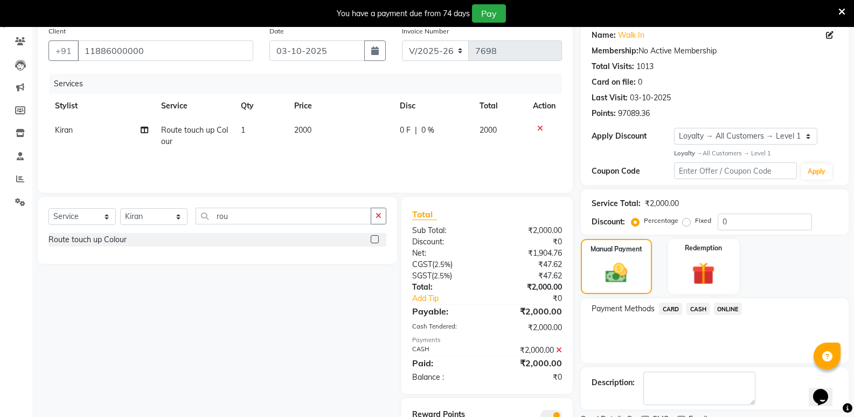
scroll to position [133, 0]
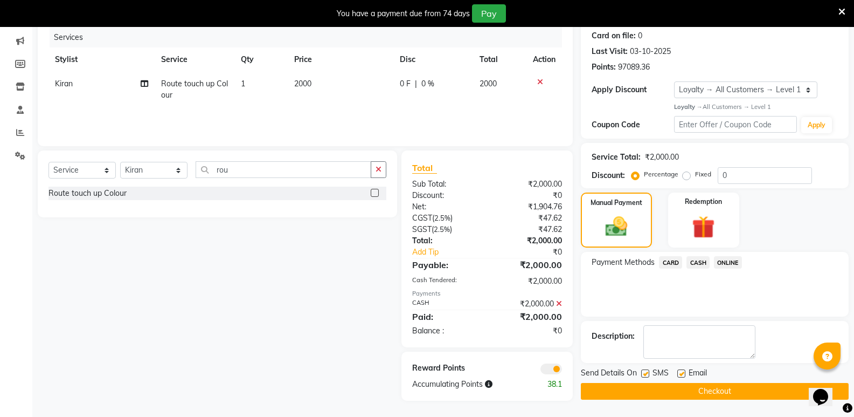
click at [704, 387] on button "Checkout" at bounding box center [715, 391] width 268 height 17
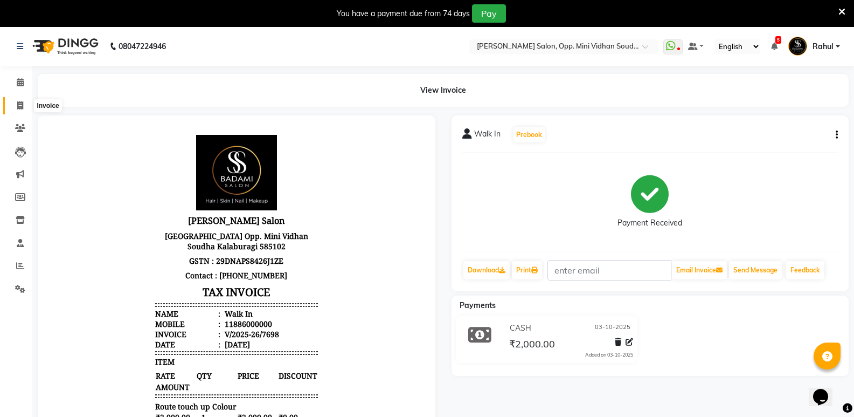
click at [16, 108] on span at bounding box center [20, 106] width 19 height 12
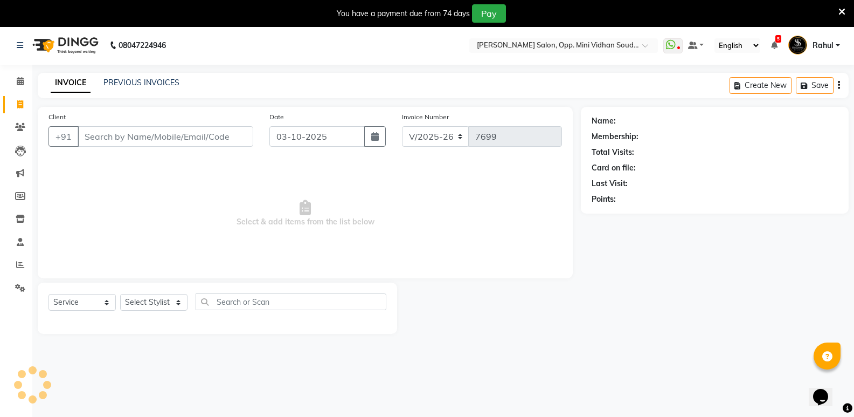
scroll to position [27, 0]
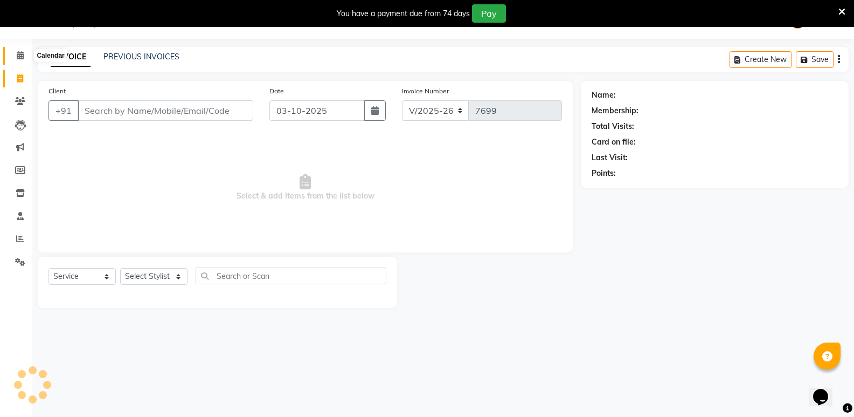
click at [17, 53] on icon at bounding box center [20, 55] width 7 height 8
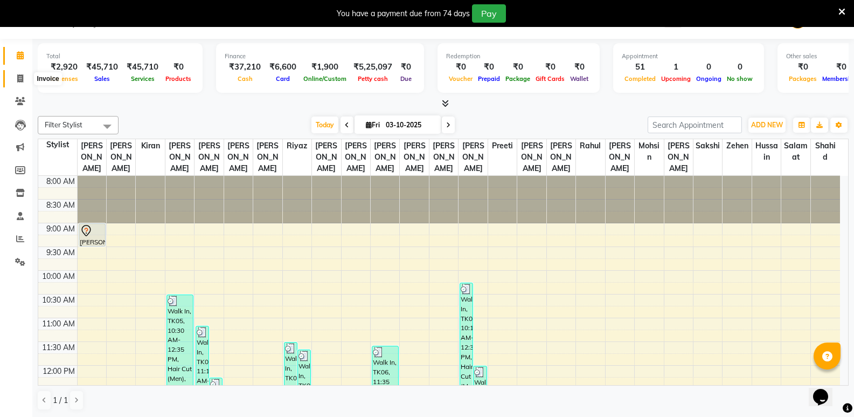
click at [12, 79] on span at bounding box center [20, 79] width 19 height 12
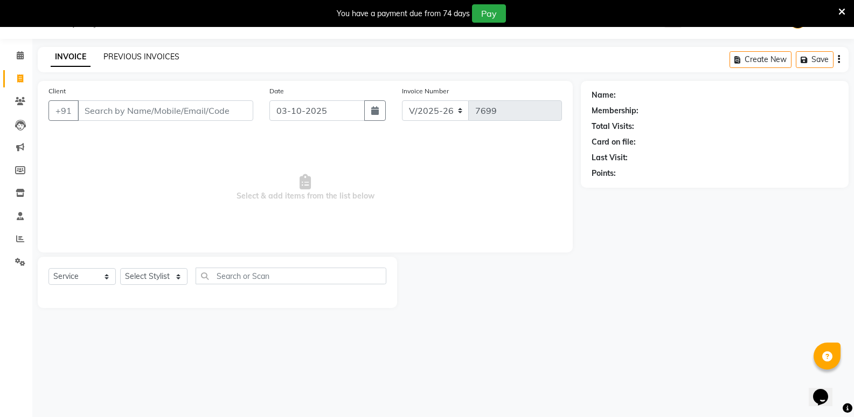
click at [151, 58] on link "PREVIOUS INVOICES" at bounding box center [141, 57] width 76 height 10
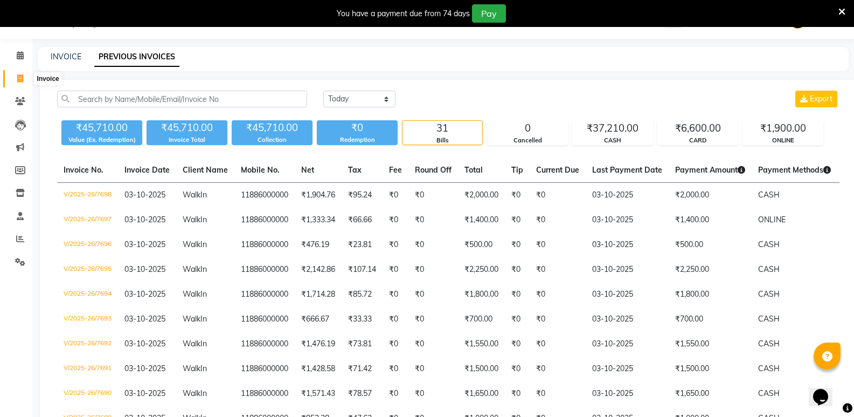
click at [23, 78] on icon at bounding box center [20, 78] width 6 height 8
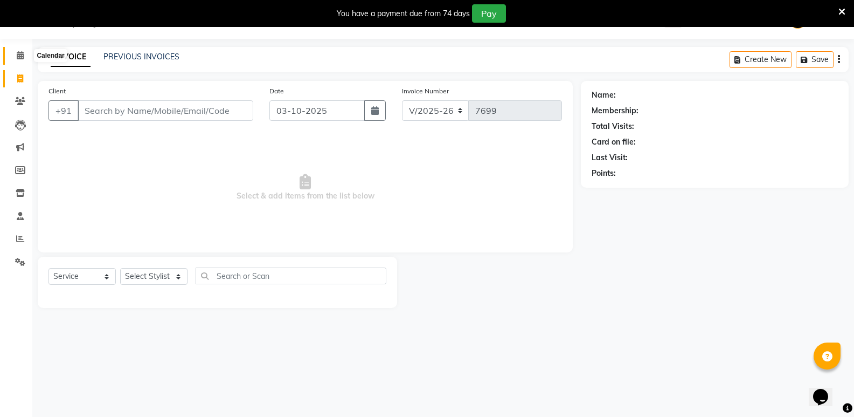
click at [19, 55] on icon at bounding box center [20, 55] width 7 height 8
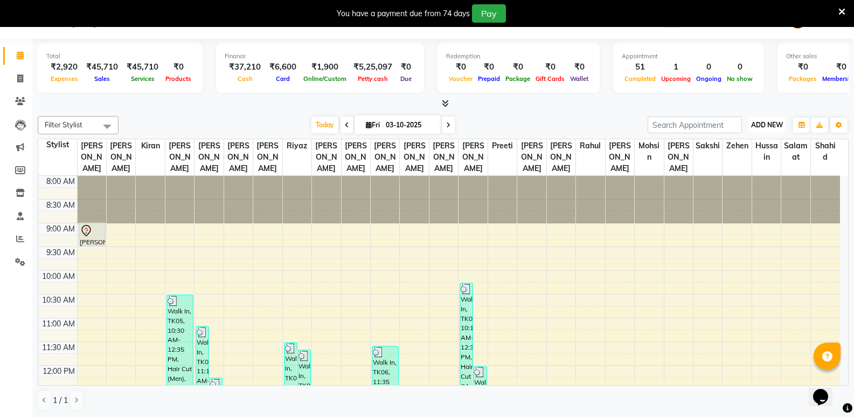
click at [757, 124] on span "ADD NEW" at bounding box center [767, 125] width 32 height 8
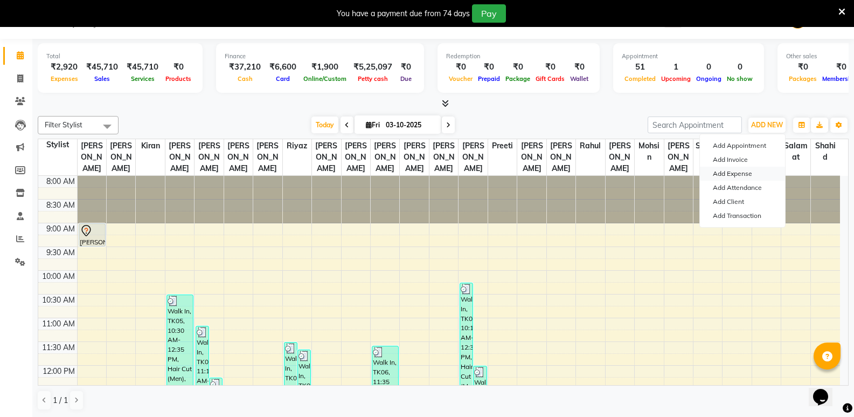
click at [742, 172] on link "Add Expense" at bounding box center [742, 174] width 85 height 14
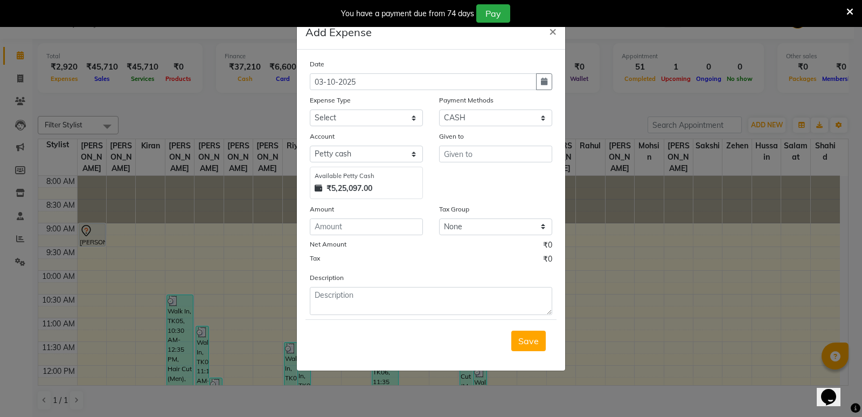
click at [735, 223] on ngb-modal-window "Add Expense × Date 03-10-2025 Expense Type Select Abhishek Gutedar AC Service A…" at bounding box center [431, 208] width 862 height 417
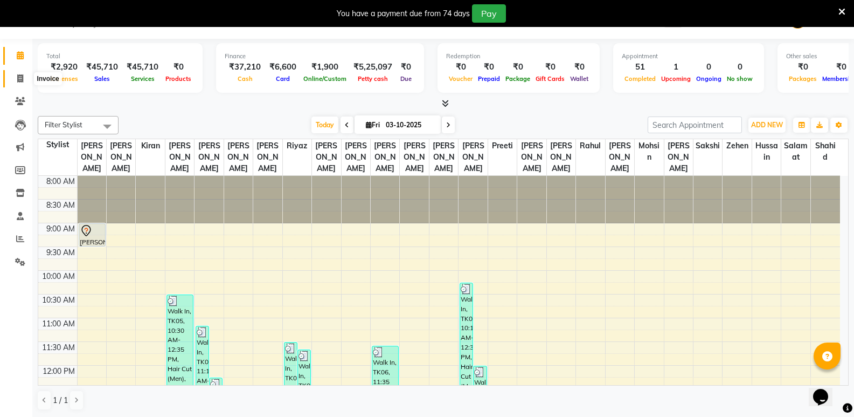
click at [12, 80] on span at bounding box center [20, 79] width 19 height 12
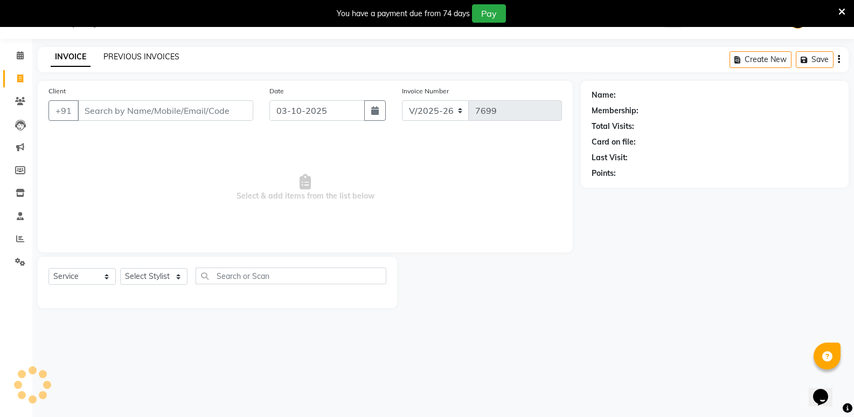
click at [139, 57] on link "PREVIOUS INVOICES" at bounding box center [141, 57] width 76 height 10
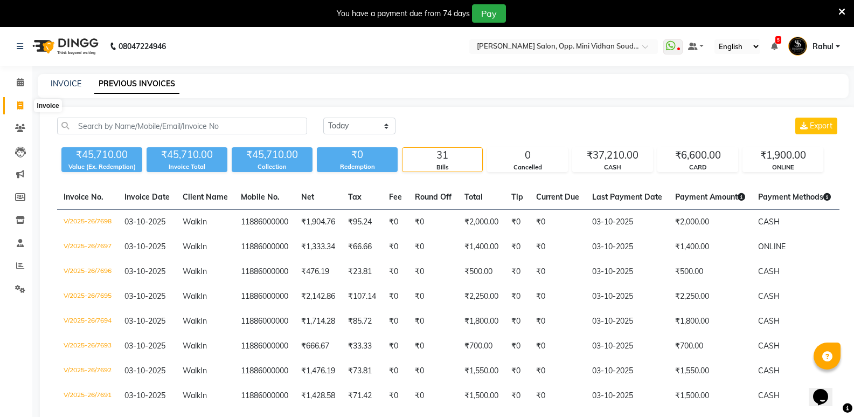
click at [17, 103] on icon at bounding box center [20, 105] width 6 height 8
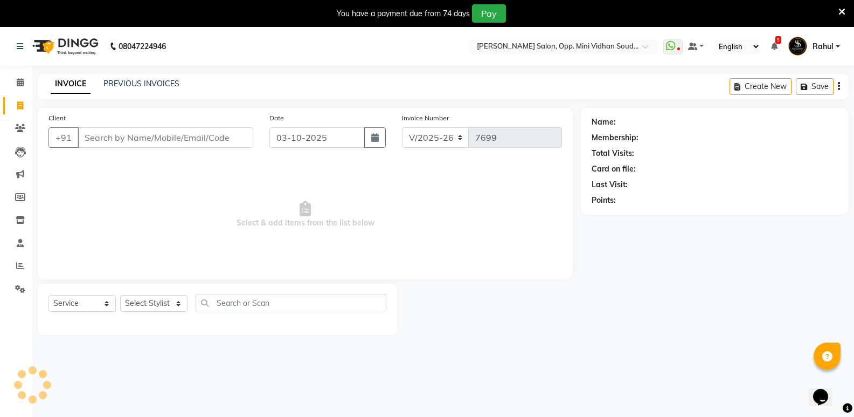
scroll to position [27, 0]
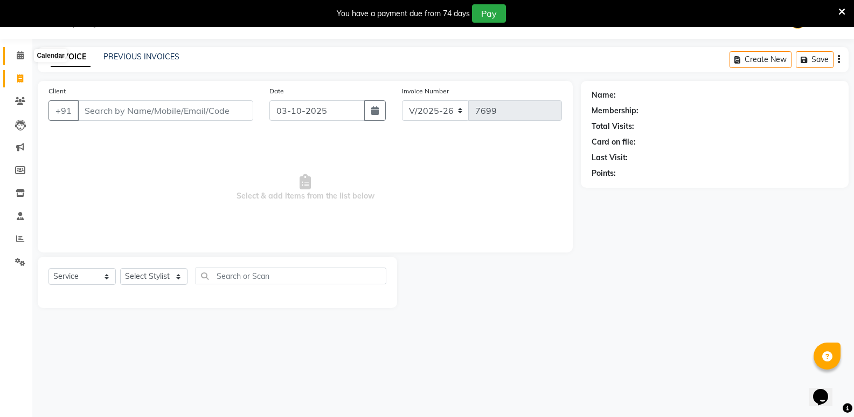
click at [22, 54] on icon at bounding box center [20, 55] width 7 height 8
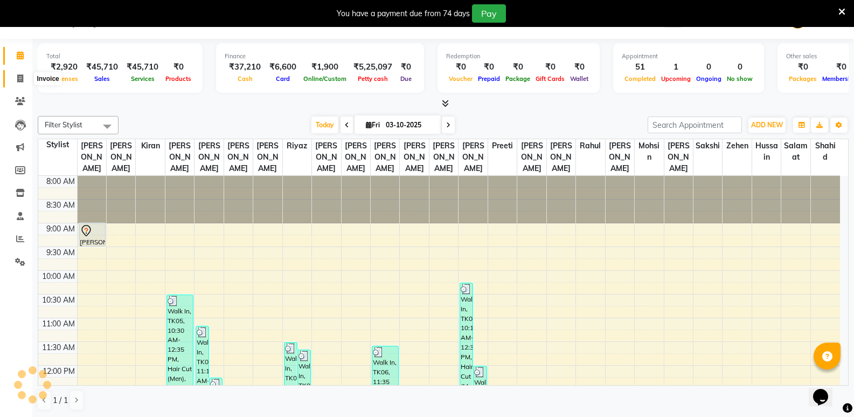
scroll to position [386, 0]
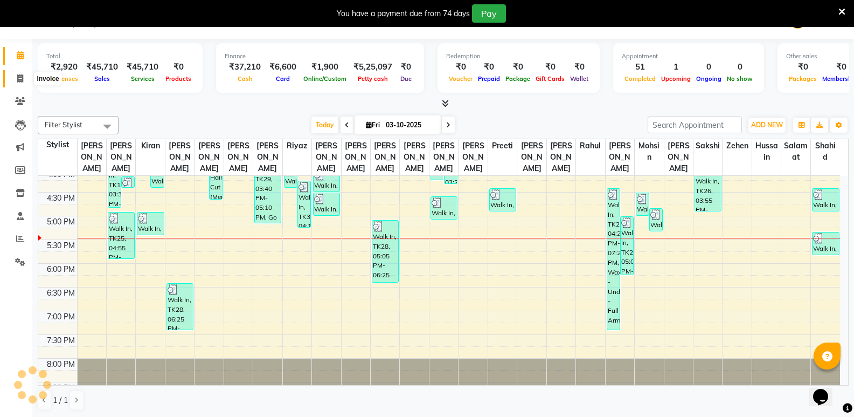
click at [17, 74] on icon at bounding box center [20, 78] width 6 height 8
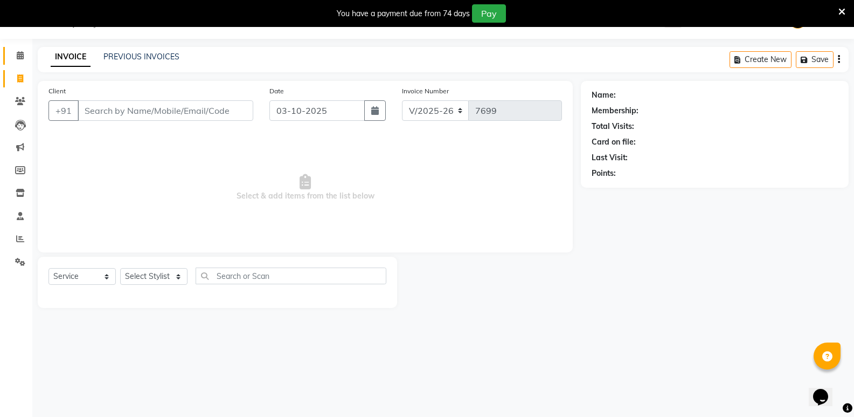
click at [19, 49] on link "Calendar" at bounding box center [16, 56] width 26 height 18
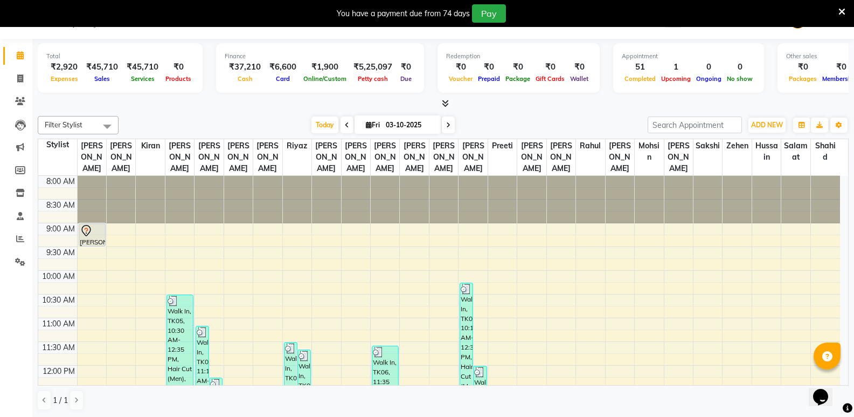
drag, startPoint x: 19, startPoint y: 49, endPoint x: 217, endPoint y: 112, distance: 207.1
click at [217, 112] on div "Filter Stylist Select All Amir Hussain Ishwari Kiran Malik Manjunath Meraj Mohs…" at bounding box center [443, 263] width 811 height 303
click at [23, 76] on icon at bounding box center [20, 78] width 6 height 8
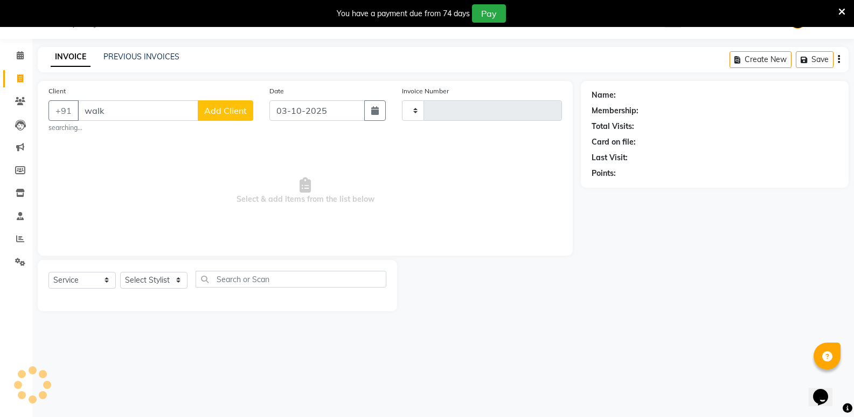
click at [121, 126] on small "searching..." at bounding box center [151, 128] width 205 height 10
click at [123, 132] on small "searching..." at bounding box center [151, 128] width 205 height 10
drag, startPoint x: 115, startPoint y: 109, endPoint x: 73, endPoint y: 124, distance: 44.7
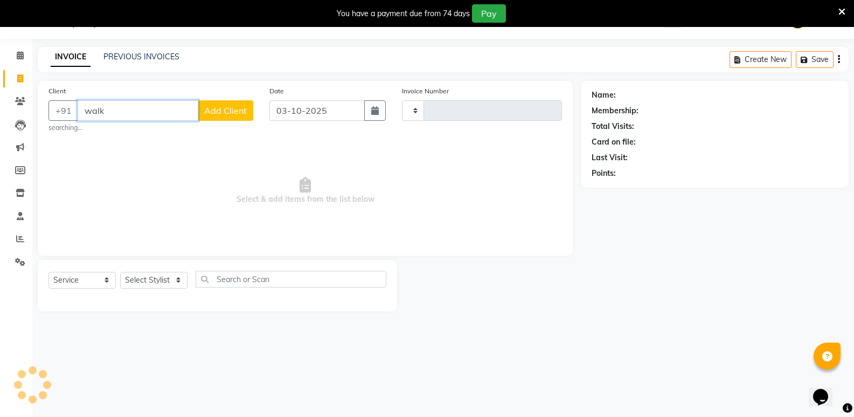
click at [73, 124] on div "Client +91 walk Add Client searching..." at bounding box center [150, 108] width 221 height 47
click at [123, 56] on link "PREVIOUS INVOICES" at bounding box center [141, 57] width 76 height 10
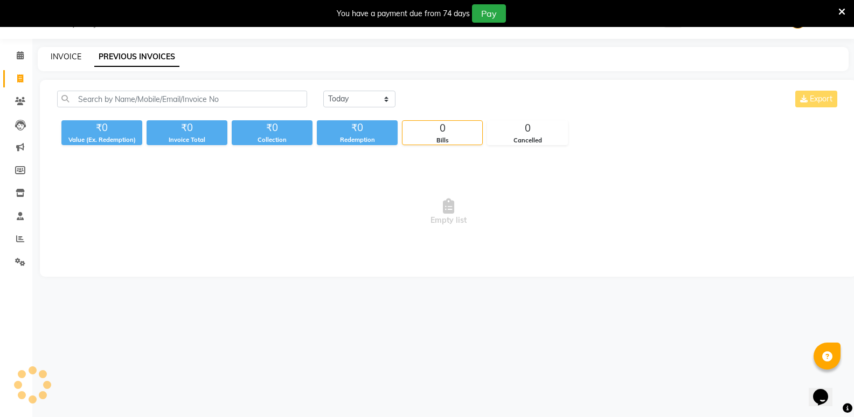
click at [68, 58] on link "INVOICE" at bounding box center [66, 57] width 31 height 10
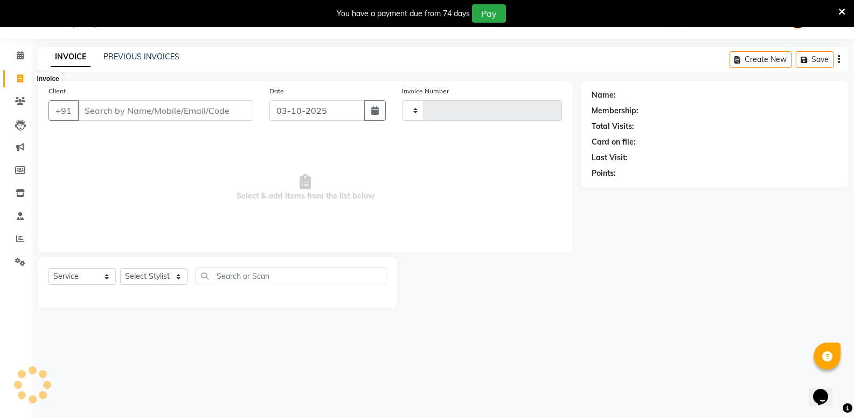
click at [18, 80] on icon at bounding box center [20, 78] width 6 height 8
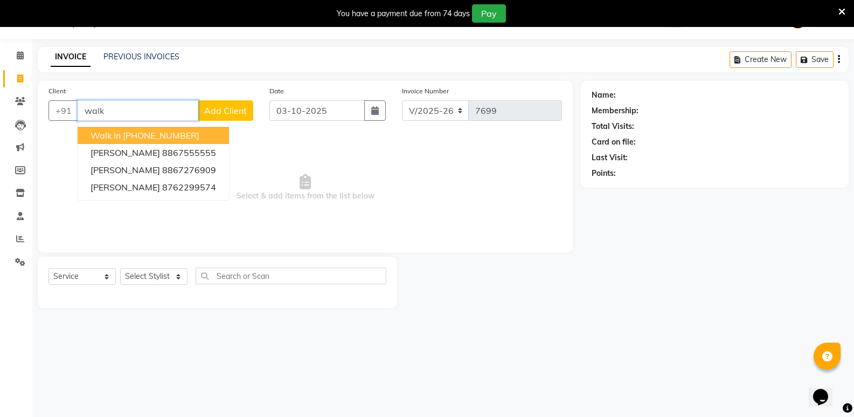
click at [164, 136] on ngb-highlight "[PHONE_NUMBER]" at bounding box center [161, 135] width 77 height 11
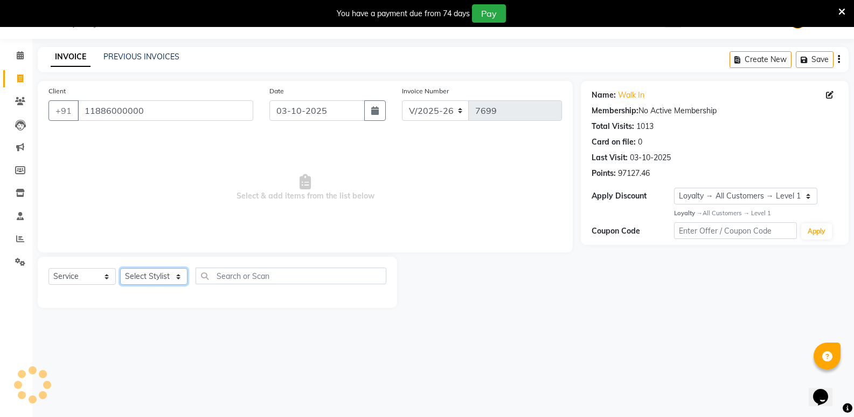
click at [156, 279] on select "Select Stylist [PERSON_NAME] [PERSON_NAME] [PERSON_NAME] Mallu [PERSON_NAME] [P…" at bounding box center [153, 276] width 67 height 17
click at [120, 268] on select "Select Stylist [PERSON_NAME] [PERSON_NAME] [PERSON_NAME] Mallu [PERSON_NAME] [P…" at bounding box center [153, 276] width 67 height 17
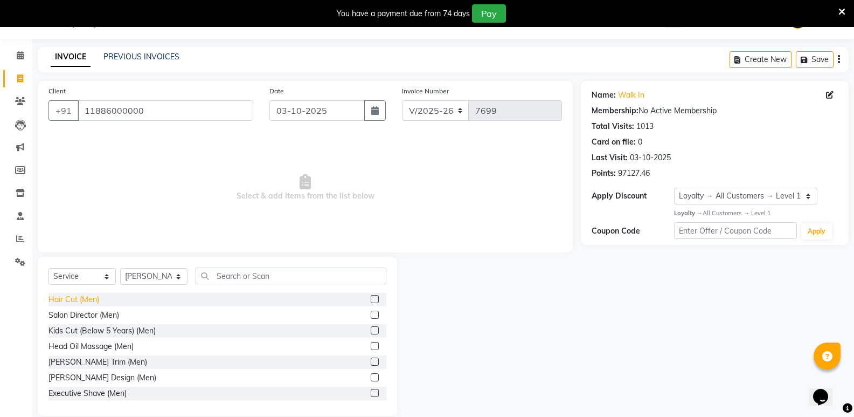
click at [64, 296] on div "Hair Cut (Men)" at bounding box center [74, 299] width 51 height 11
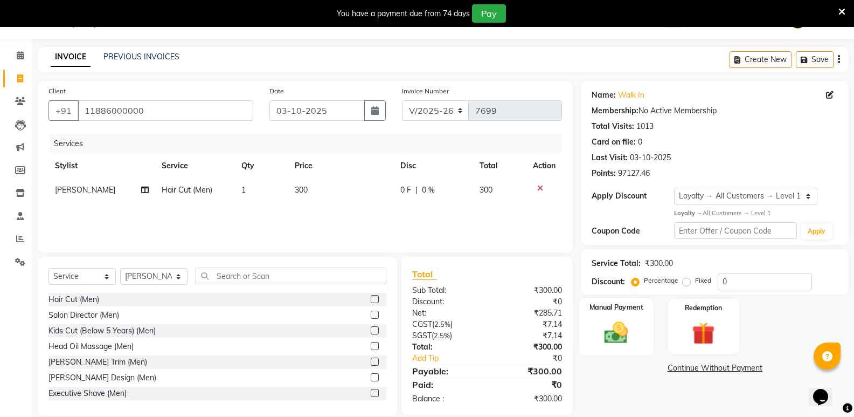
scroll to position [42, 0]
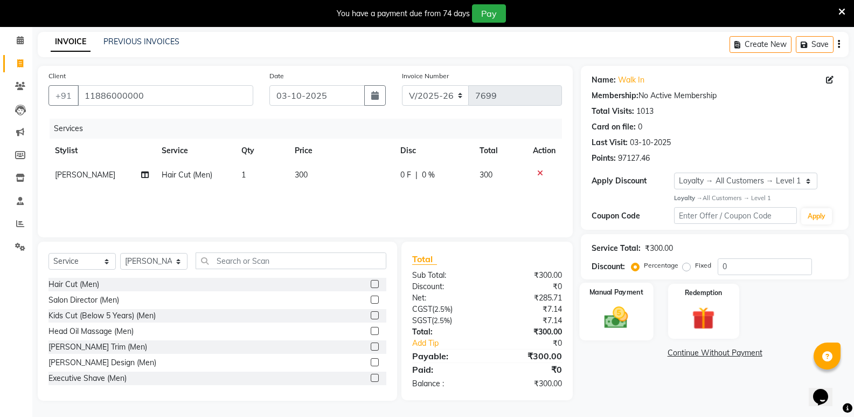
click at [629, 320] on img at bounding box center [616, 316] width 38 height 27
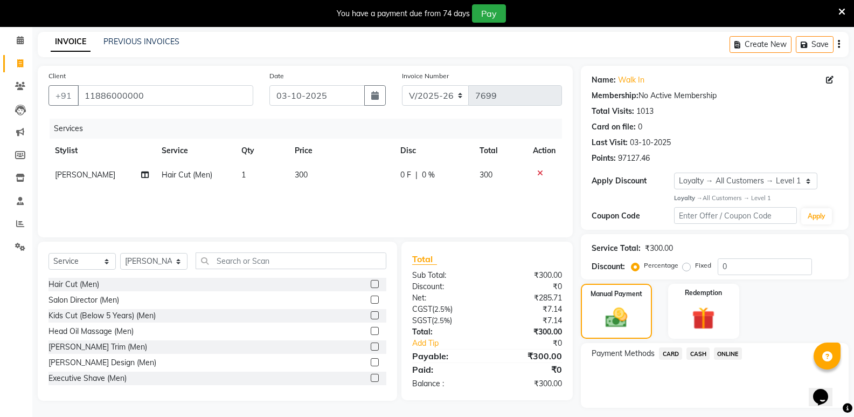
click at [703, 352] on span "CASH" at bounding box center [698, 353] width 23 height 12
click at [721, 415] on button "Add Payment" at bounding box center [759, 410] width 158 height 17
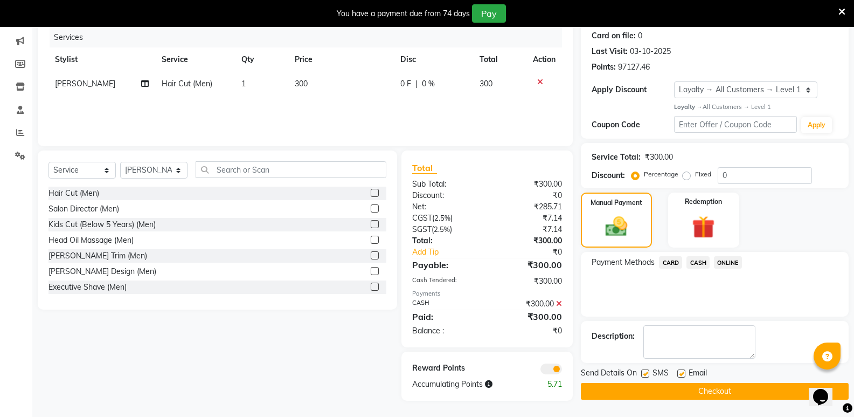
click at [718, 391] on button "Checkout" at bounding box center [715, 391] width 268 height 17
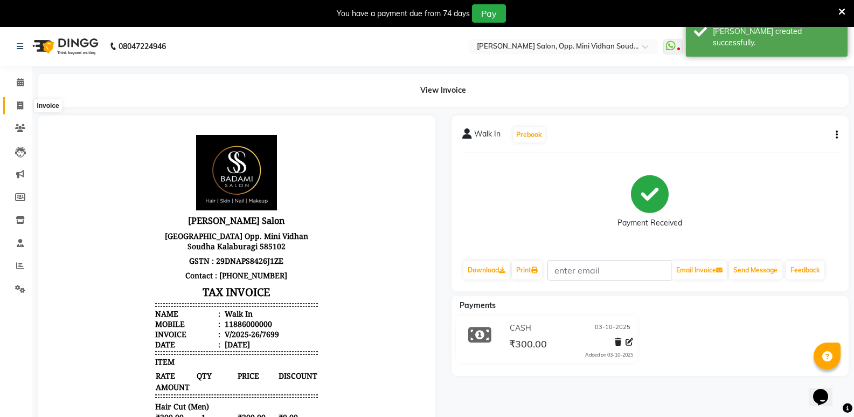
click at [17, 108] on icon at bounding box center [20, 105] width 6 height 8
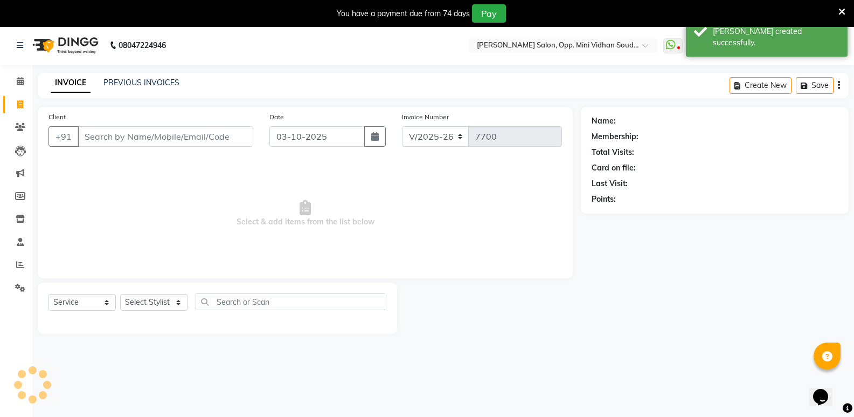
scroll to position [27, 0]
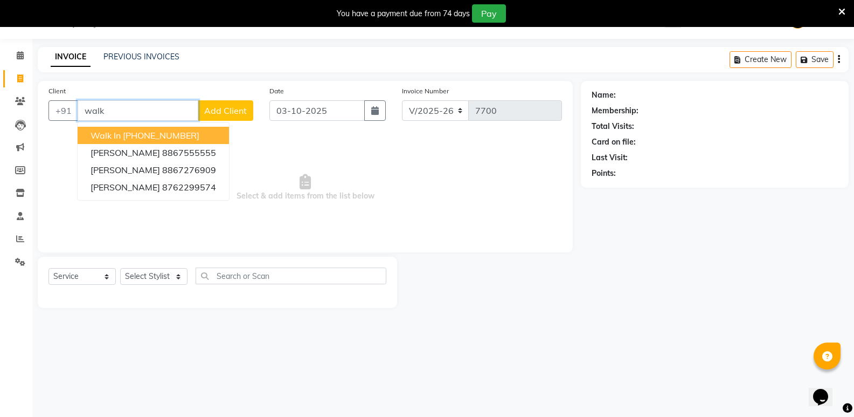
click at [140, 135] on ngb-highlight "[PHONE_NUMBER]" at bounding box center [161, 135] width 77 height 11
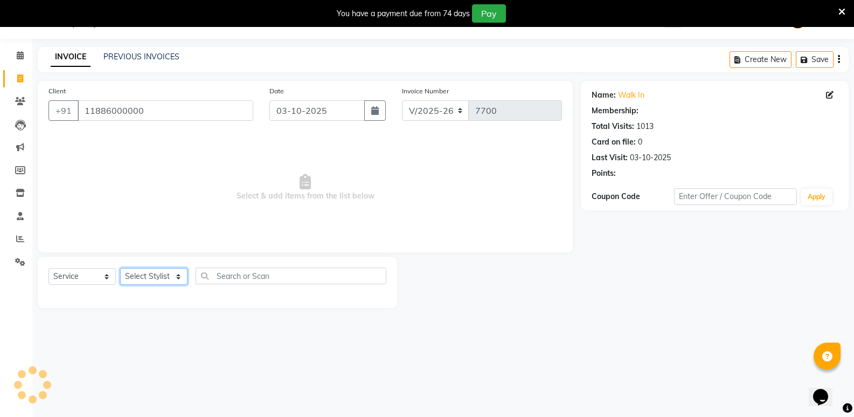
click at [148, 275] on select "Select Stylist [PERSON_NAME] [PERSON_NAME] [PERSON_NAME] Mallu [PERSON_NAME] [P…" at bounding box center [153, 276] width 67 height 17
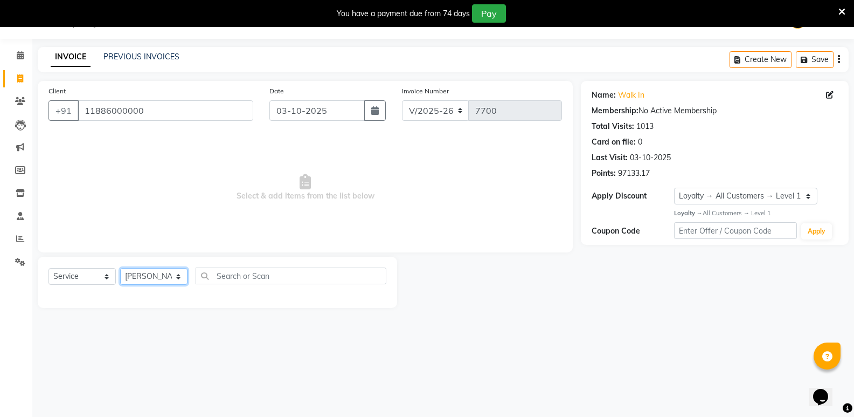
click at [120, 268] on select "Select Stylist [PERSON_NAME] [PERSON_NAME] [PERSON_NAME] Mallu [PERSON_NAME] [P…" at bounding box center [153, 276] width 67 height 17
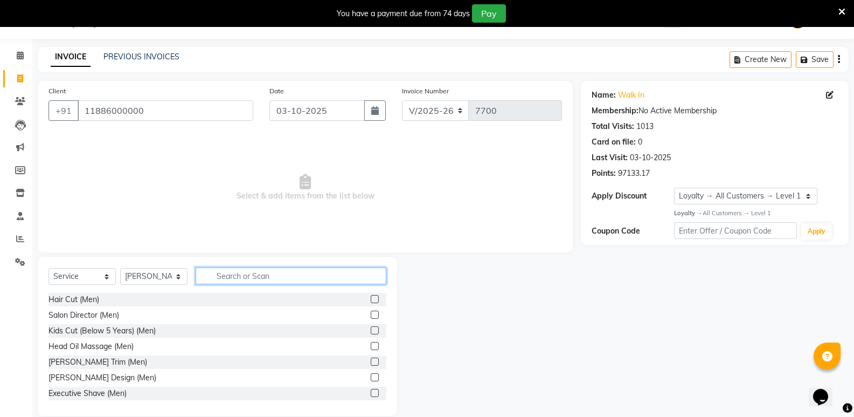
click at [259, 275] on input "text" at bounding box center [291, 275] width 191 height 17
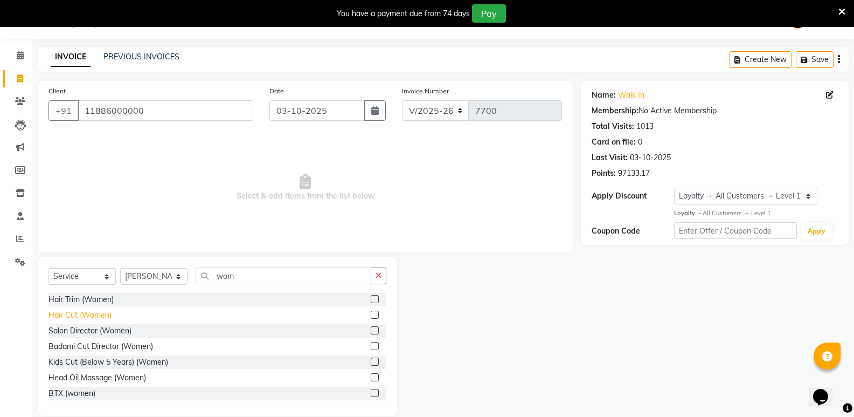
click at [64, 316] on div "Hair Cut (Women)" at bounding box center [80, 314] width 63 height 11
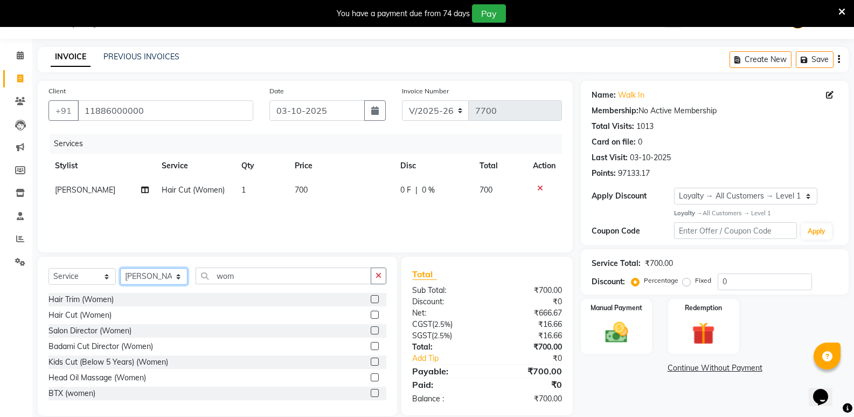
click at [167, 281] on select "Select Stylist [PERSON_NAME] [PERSON_NAME] [PERSON_NAME] Mallu [PERSON_NAME] [P…" at bounding box center [153, 276] width 67 height 17
click at [120, 268] on select "Select Stylist [PERSON_NAME] [PERSON_NAME] [PERSON_NAME] Mallu [PERSON_NAME] [P…" at bounding box center [153, 276] width 67 height 17
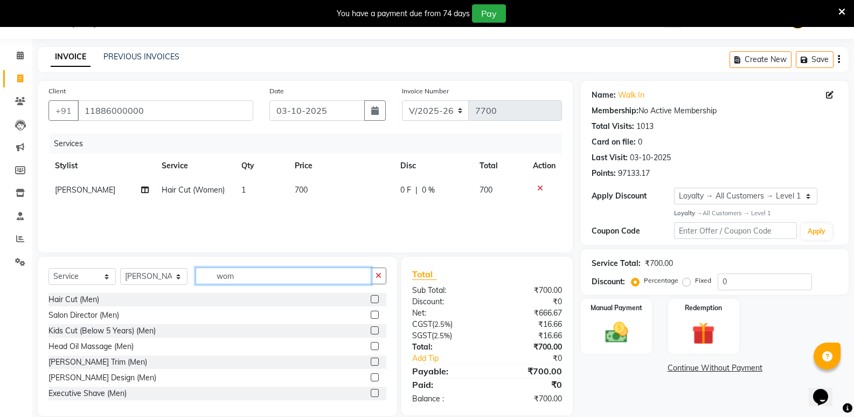
drag, startPoint x: 237, startPoint y: 278, endPoint x: 204, endPoint y: 282, distance: 33.1
click at [204, 282] on input "wom" at bounding box center [284, 275] width 176 height 17
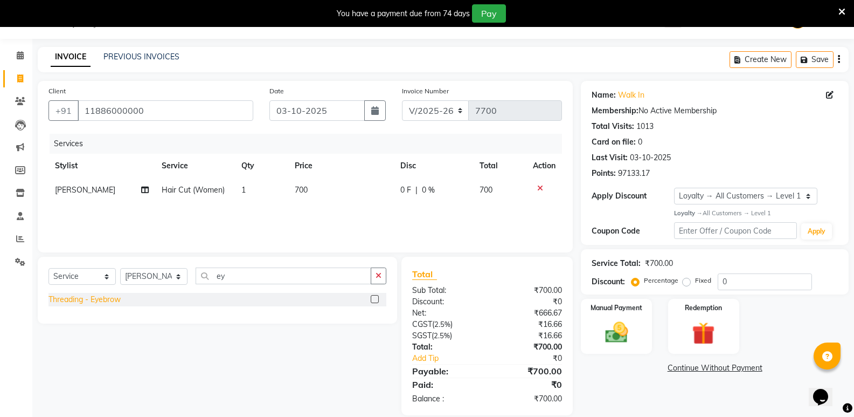
click at [112, 296] on div "Threading - Eyebrow" at bounding box center [85, 299] width 72 height 11
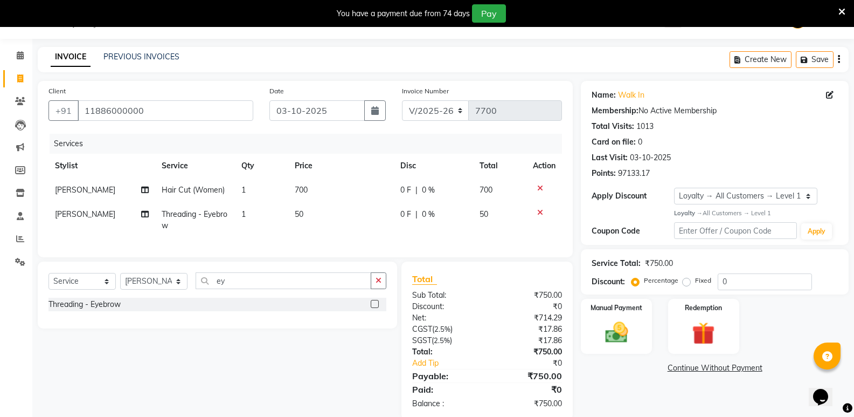
scroll to position [54, 0]
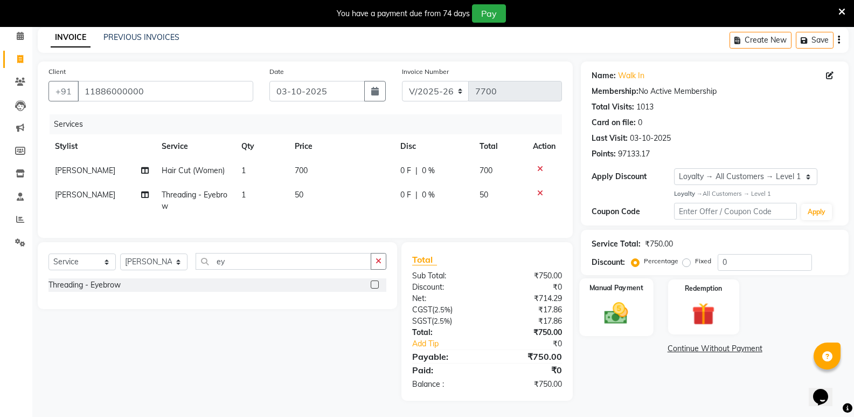
click at [612, 314] on img at bounding box center [616, 312] width 38 height 27
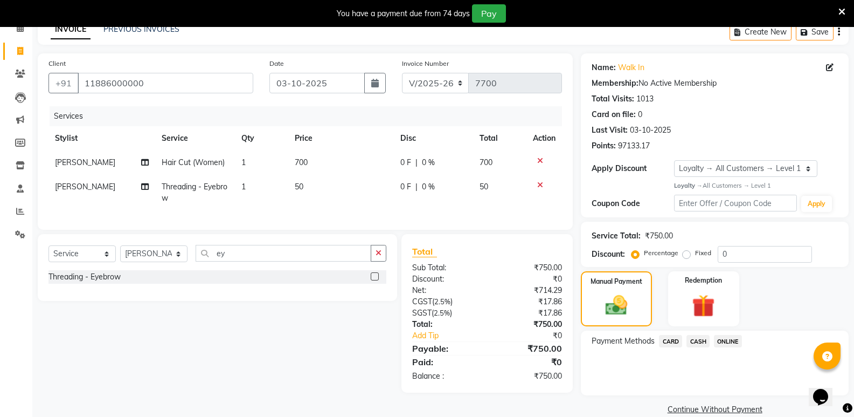
click at [694, 342] on span "CASH" at bounding box center [698, 341] width 23 height 12
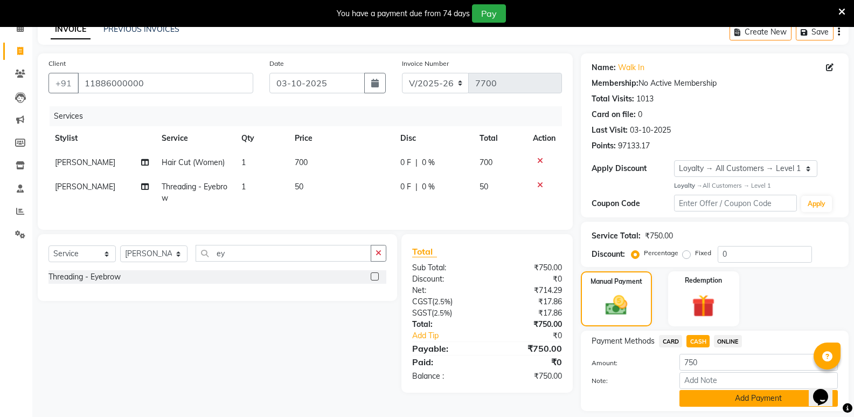
click at [691, 394] on button "Add Payment" at bounding box center [759, 398] width 158 height 17
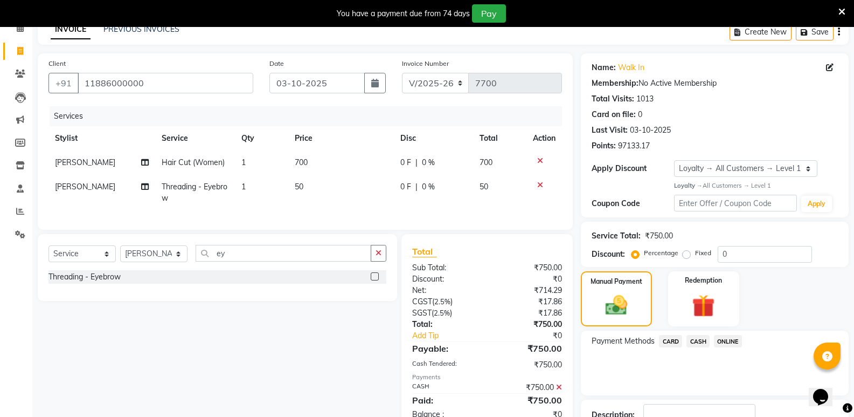
scroll to position [146, 0]
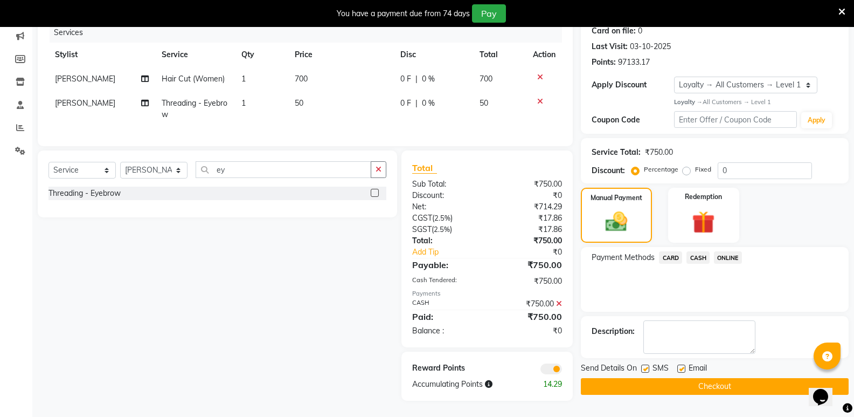
click at [698, 382] on button "Checkout" at bounding box center [715, 386] width 268 height 17
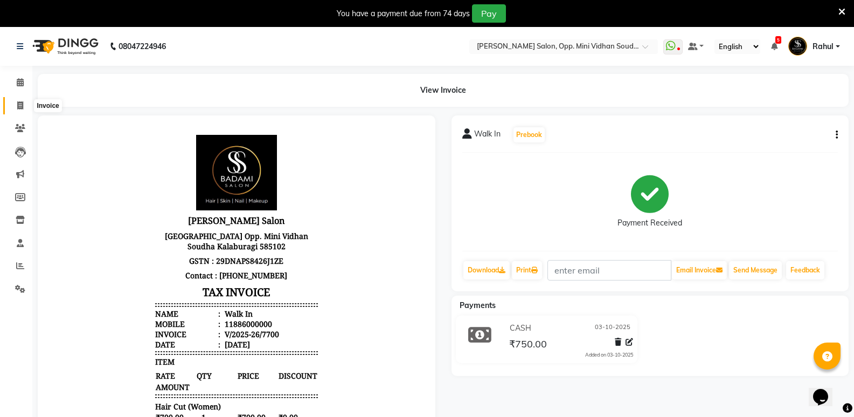
click at [23, 105] on icon at bounding box center [20, 105] width 6 height 8
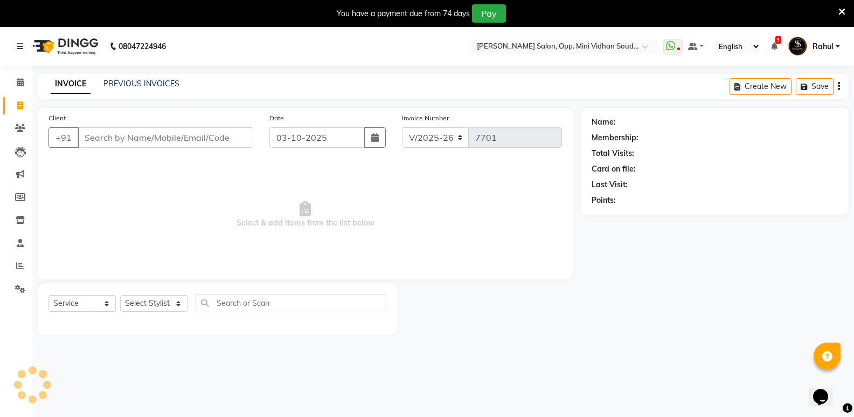
scroll to position [27, 0]
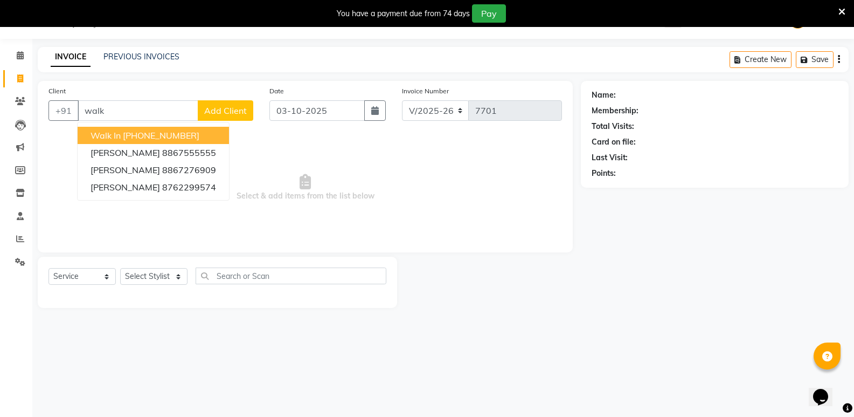
click at [181, 129] on button "Walk In +91 11886000000" at bounding box center [153, 135] width 151 height 17
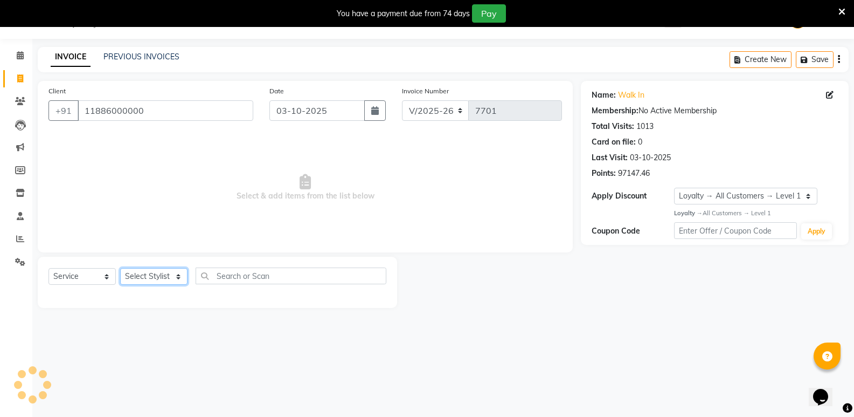
click at [153, 275] on select "Select Stylist [PERSON_NAME] [PERSON_NAME] [PERSON_NAME] Mallu [PERSON_NAME] [P…" at bounding box center [153, 276] width 67 height 17
click at [120, 268] on select "Select Stylist [PERSON_NAME] [PERSON_NAME] [PERSON_NAME] Mallu [PERSON_NAME] [P…" at bounding box center [153, 276] width 67 height 17
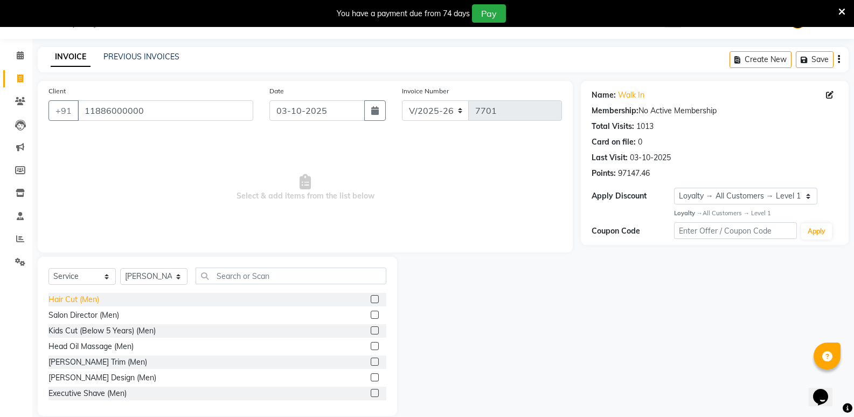
click at [56, 294] on div "Hair Cut (Men)" at bounding box center [74, 299] width 51 height 11
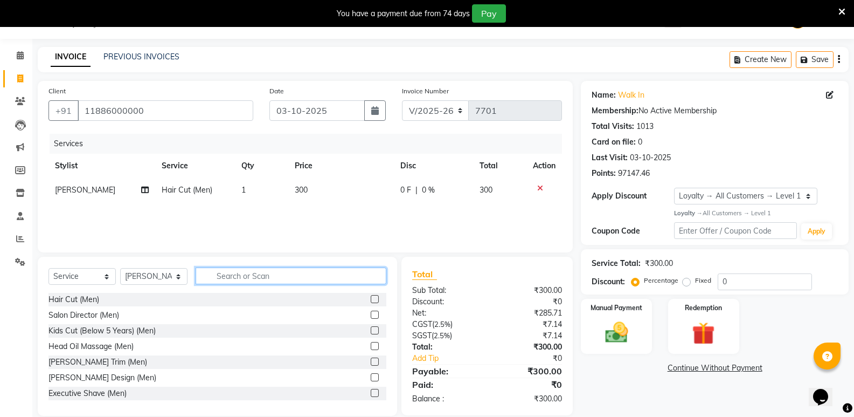
click at [321, 278] on input "text" at bounding box center [291, 275] width 191 height 17
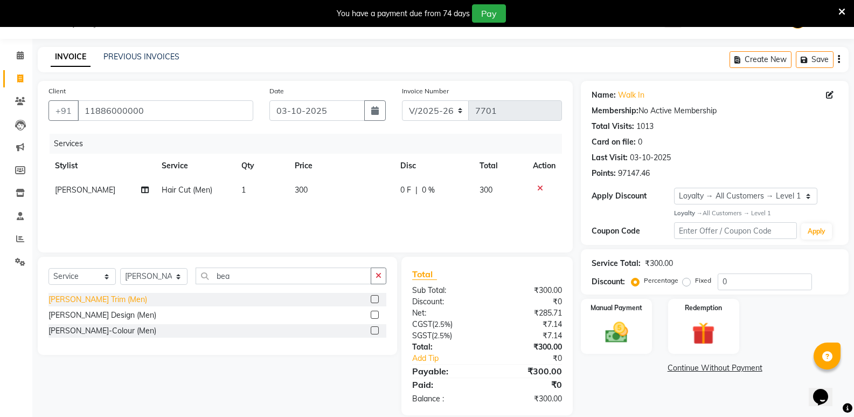
click at [74, 299] on div "Beard Trim (Men)" at bounding box center [98, 299] width 99 height 11
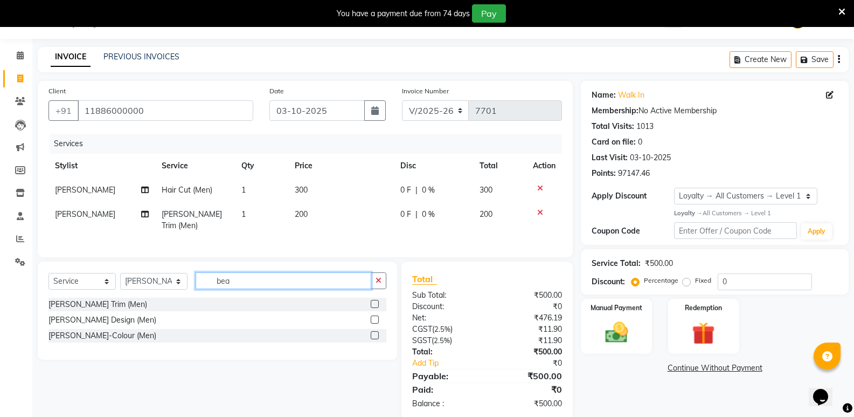
drag, startPoint x: 236, startPoint y: 280, endPoint x: 189, endPoint y: 288, distance: 47.6
click at [189, 288] on div "Select Service Product Membership Package Voucher Prepaid Gift Card Select Styl…" at bounding box center [218, 284] width 338 height 25
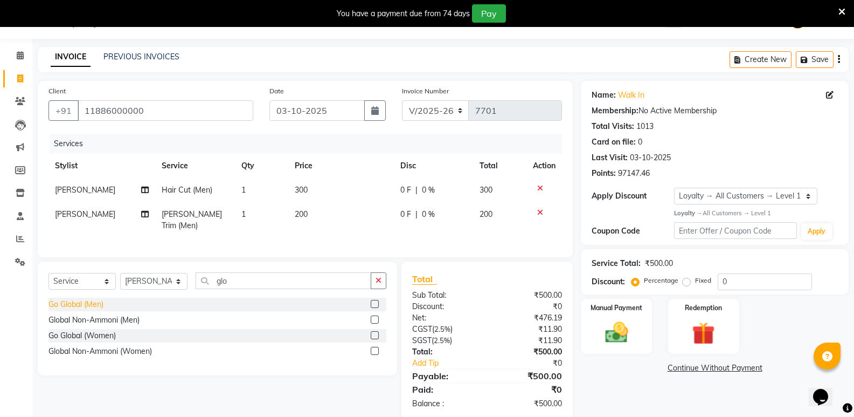
click at [89, 299] on div "Go Global (Men)" at bounding box center [76, 304] width 55 height 11
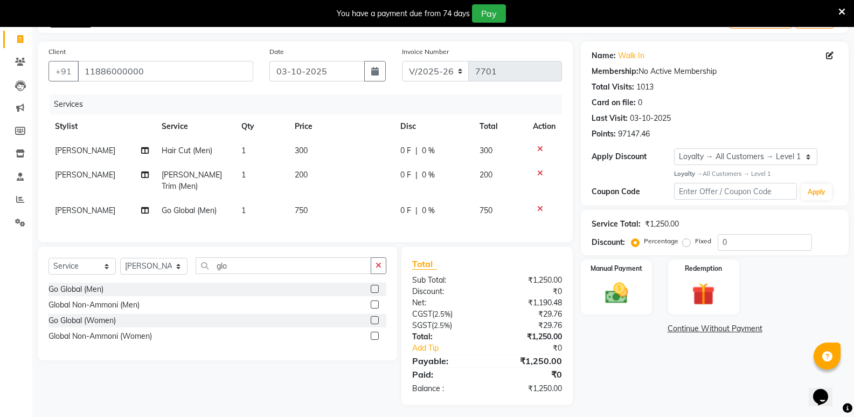
scroll to position [67, 0]
click at [624, 294] on img at bounding box center [616, 291] width 38 height 27
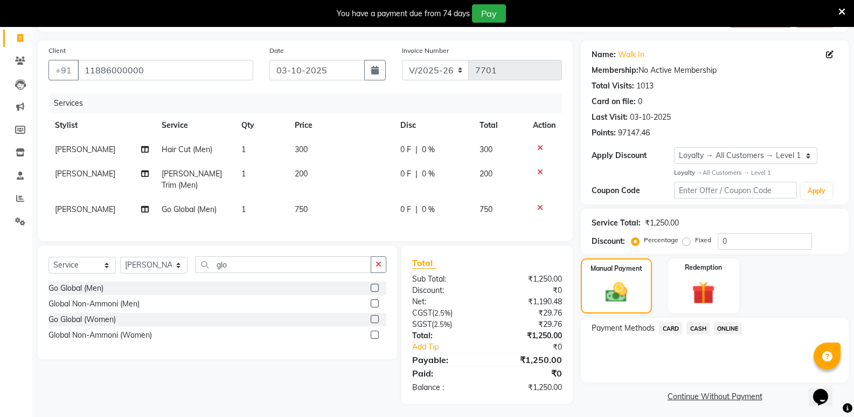
click at [702, 327] on span "CASH" at bounding box center [698, 328] width 23 height 12
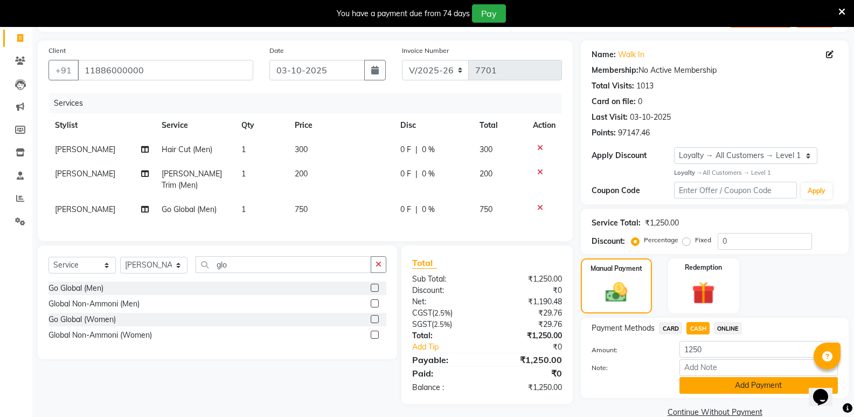
click at [721, 386] on button "Add Payment" at bounding box center [759, 385] width 158 height 17
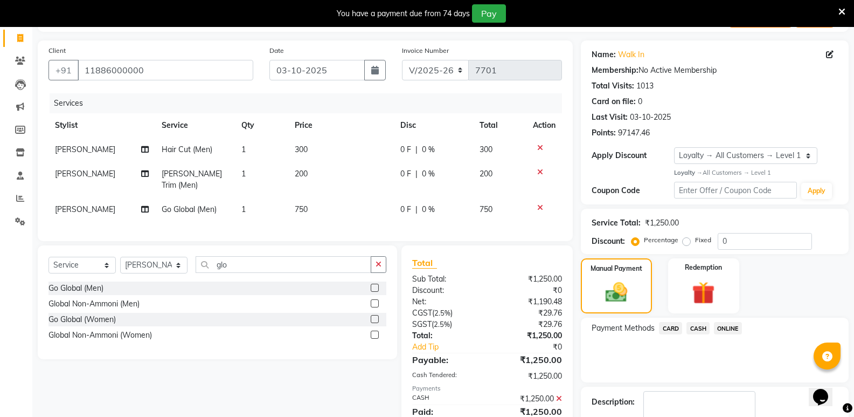
scroll to position [159, 0]
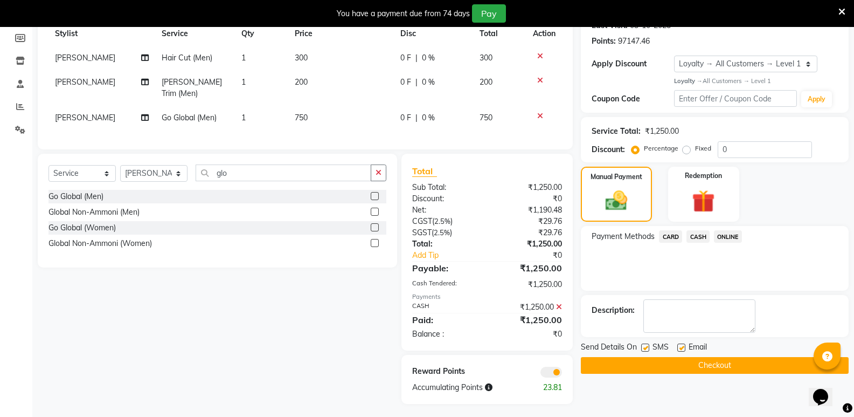
click at [707, 361] on button "Checkout" at bounding box center [715, 365] width 268 height 17
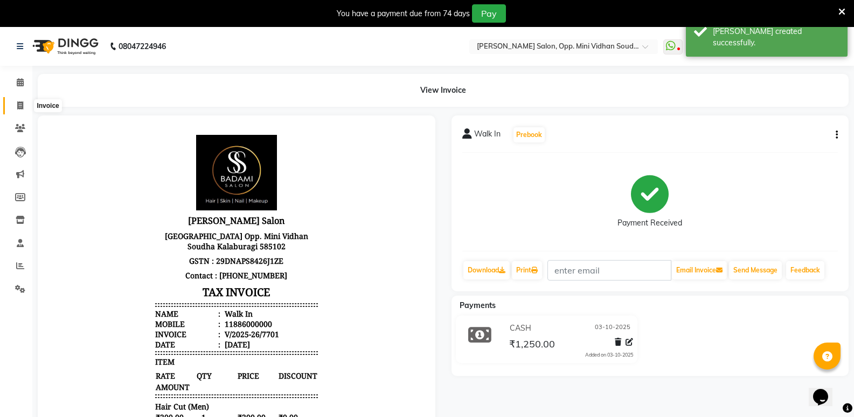
click at [18, 106] on icon at bounding box center [20, 105] width 6 height 8
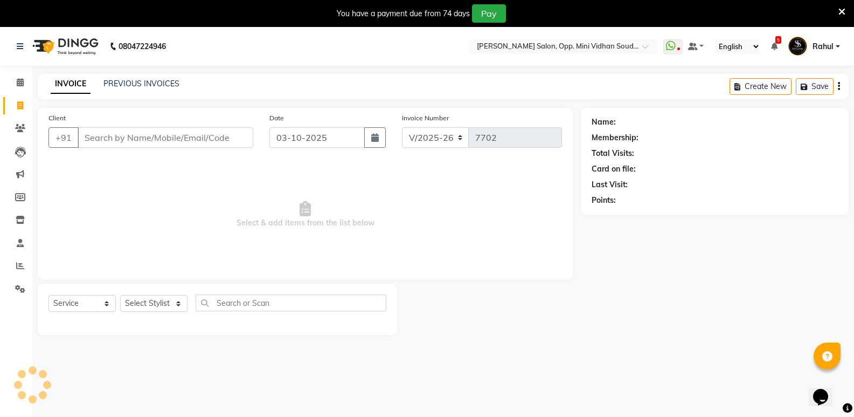
scroll to position [27, 0]
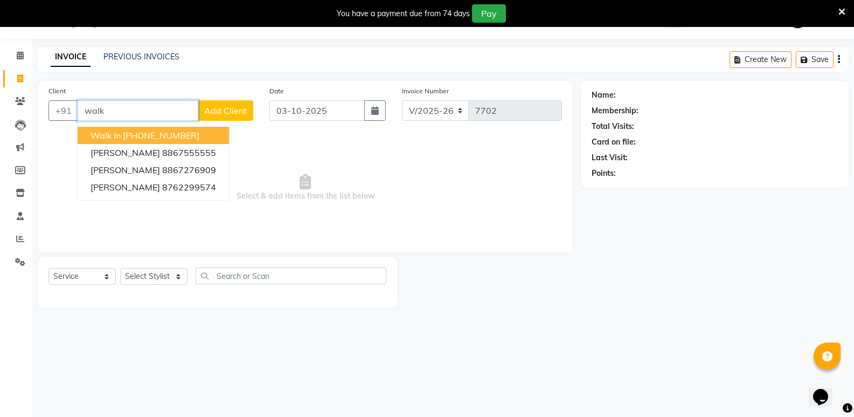
click at [135, 135] on ngb-highlight "[PHONE_NUMBER]" at bounding box center [161, 135] width 77 height 11
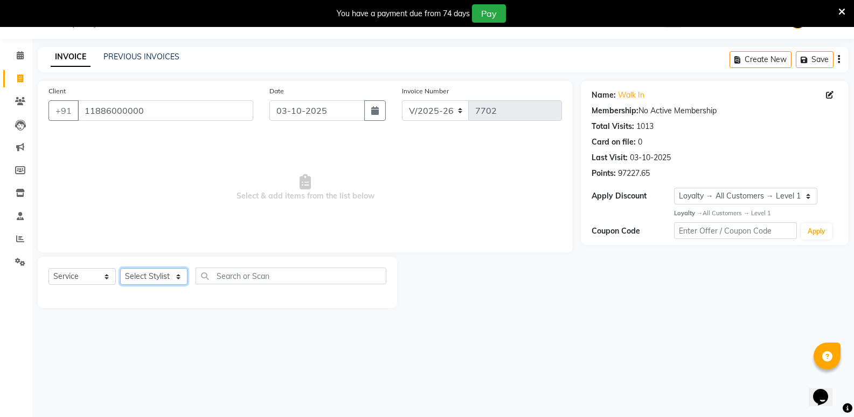
click at [156, 273] on select "Select Stylist [PERSON_NAME] [PERSON_NAME] [PERSON_NAME] Mallu [PERSON_NAME] [P…" at bounding box center [153, 276] width 67 height 17
click at [120, 268] on select "Select Stylist [PERSON_NAME] [PERSON_NAME] [PERSON_NAME] Mallu [PERSON_NAME] [P…" at bounding box center [153, 276] width 67 height 17
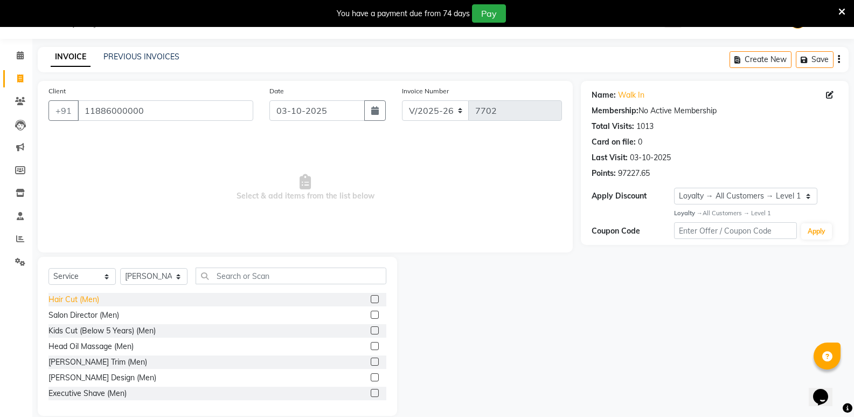
click at [92, 298] on div "Hair Cut (Men)" at bounding box center [74, 299] width 51 height 11
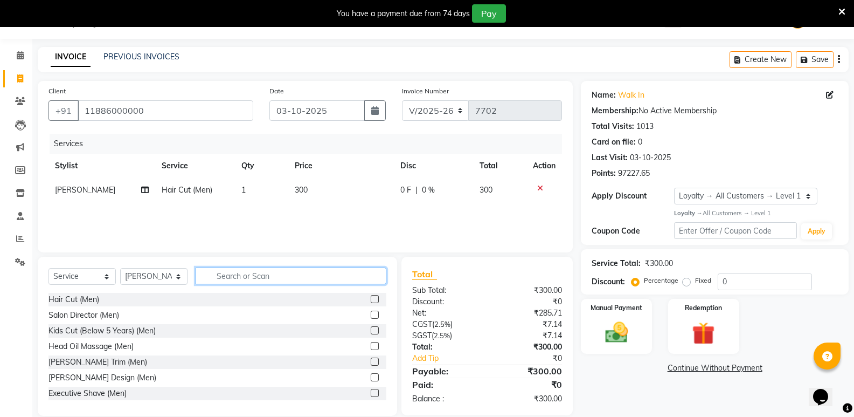
click at [307, 273] on input "text" at bounding box center [291, 275] width 191 height 17
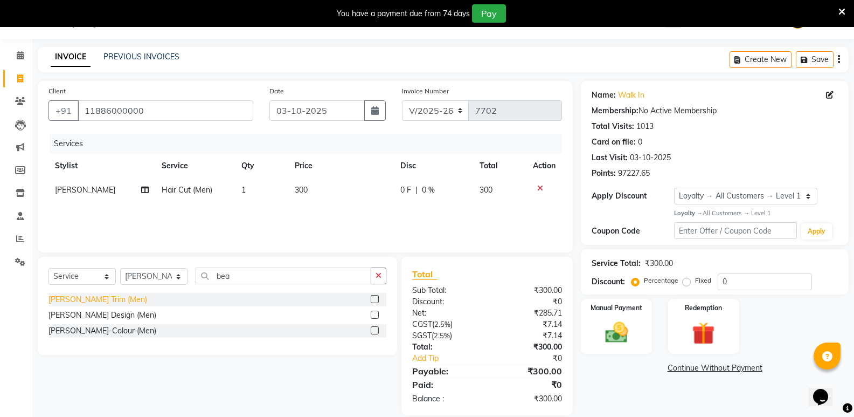
click at [103, 297] on div "Beard Trim (Men)" at bounding box center [98, 299] width 99 height 11
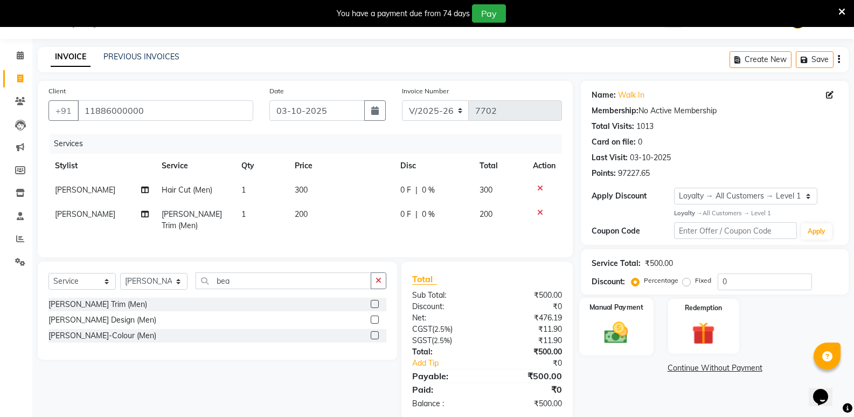
scroll to position [43, 0]
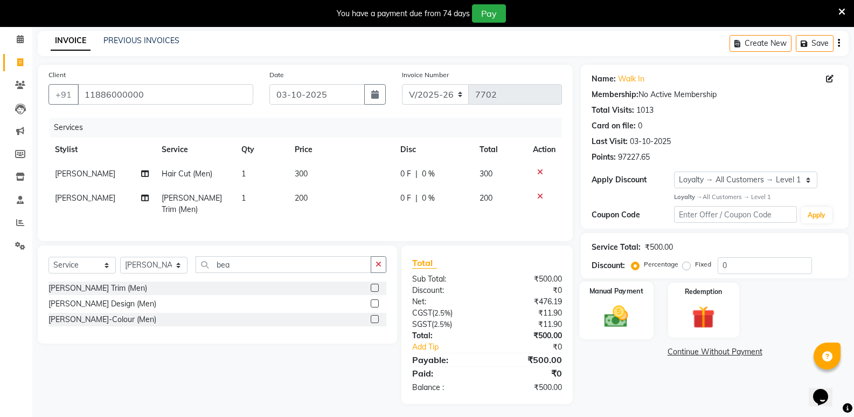
click at [610, 327] on img at bounding box center [616, 315] width 38 height 27
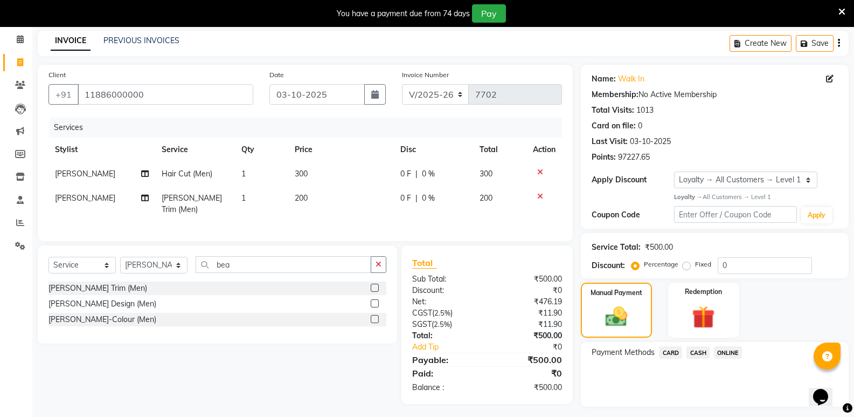
click at [693, 353] on span "CASH" at bounding box center [698, 352] width 23 height 12
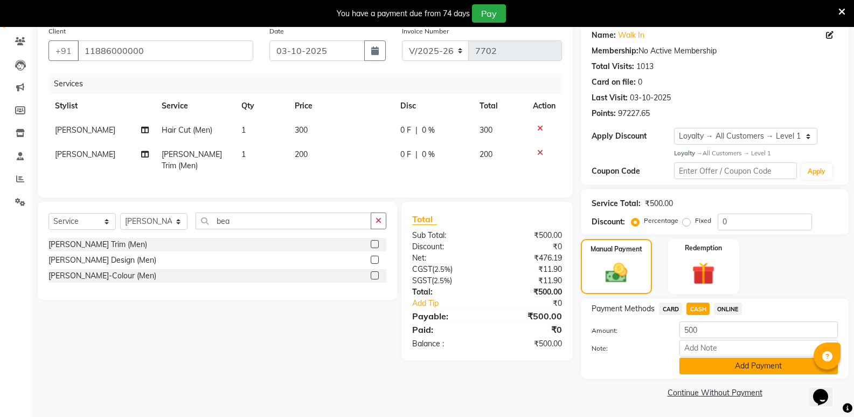
click at [703, 365] on button "Add Payment" at bounding box center [759, 365] width 158 height 17
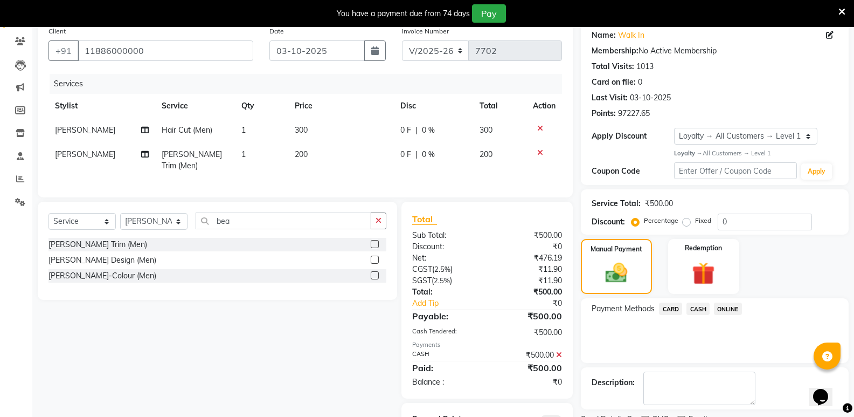
scroll to position [135, 0]
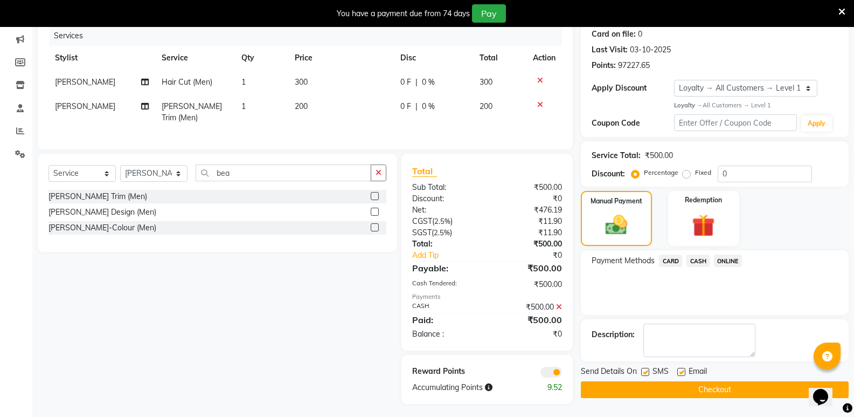
click at [707, 390] on button "Checkout" at bounding box center [715, 389] width 268 height 17
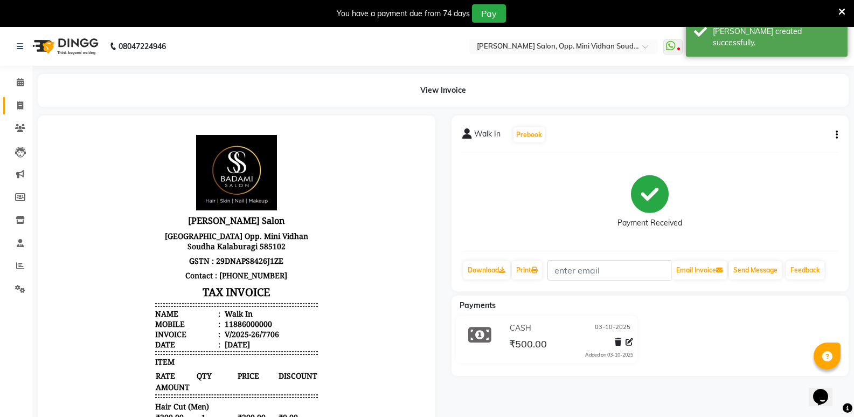
click at [19, 98] on link "Invoice" at bounding box center [16, 106] width 26 height 18
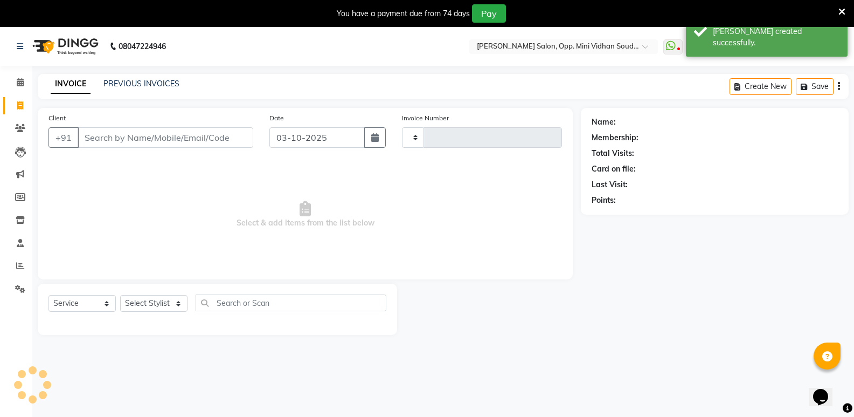
scroll to position [27, 0]
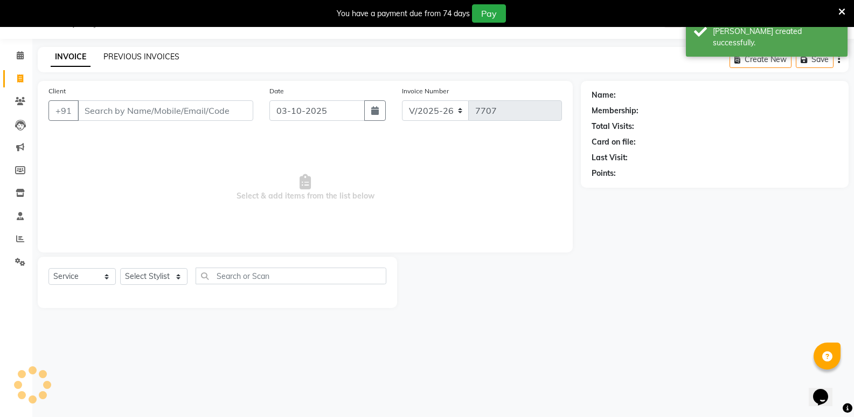
click at [159, 52] on link "PREVIOUS INVOICES" at bounding box center [141, 57] width 76 height 10
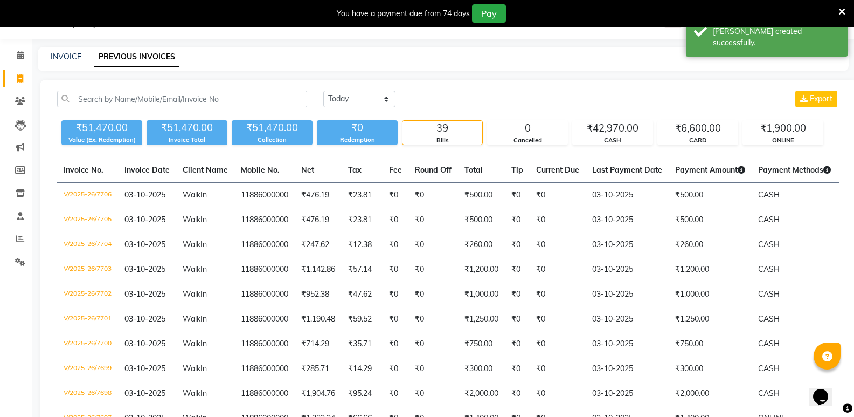
scroll to position [135, 0]
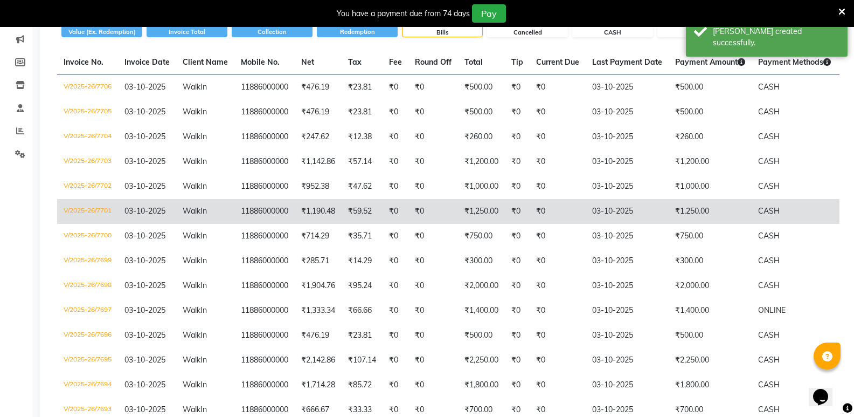
click at [637, 212] on td "03-10-2025" at bounding box center [627, 211] width 83 height 25
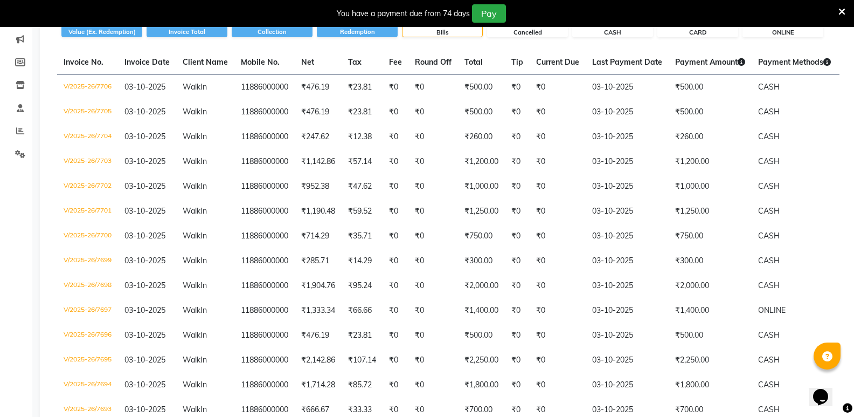
scroll to position [0, 0]
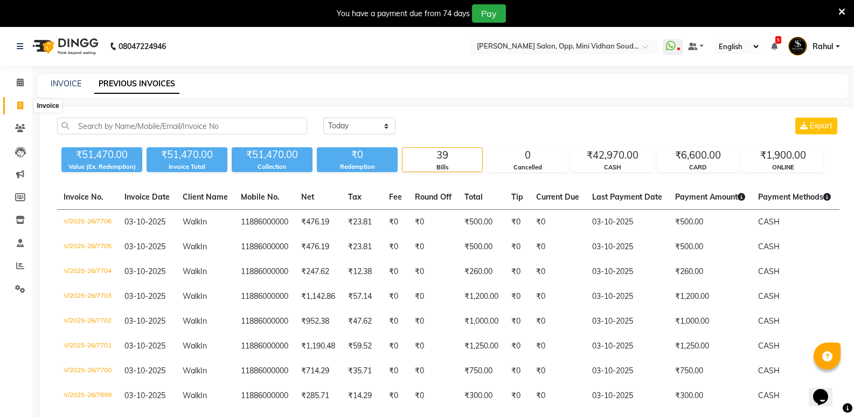
click at [23, 100] on span at bounding box center [20, 106] width 19 height 12
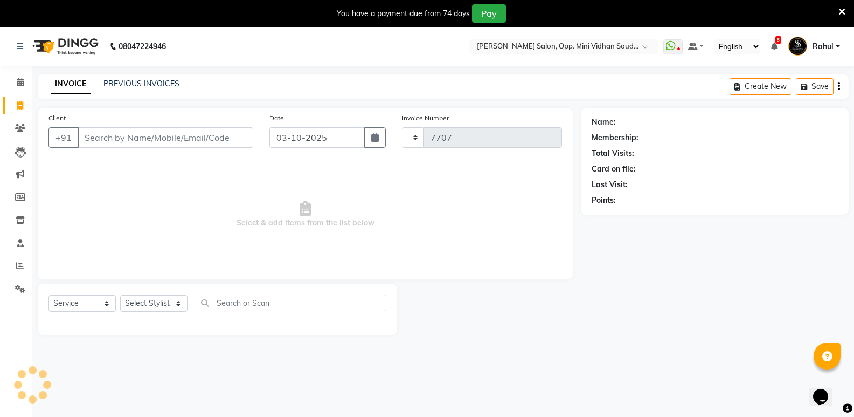
scroll to position [27, 0]
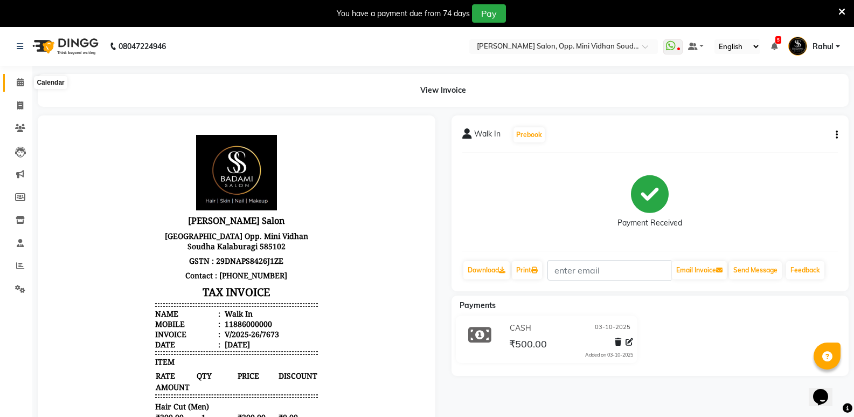
click at [18, 78] on span at bounding box center [20, 83] width 19 height 12
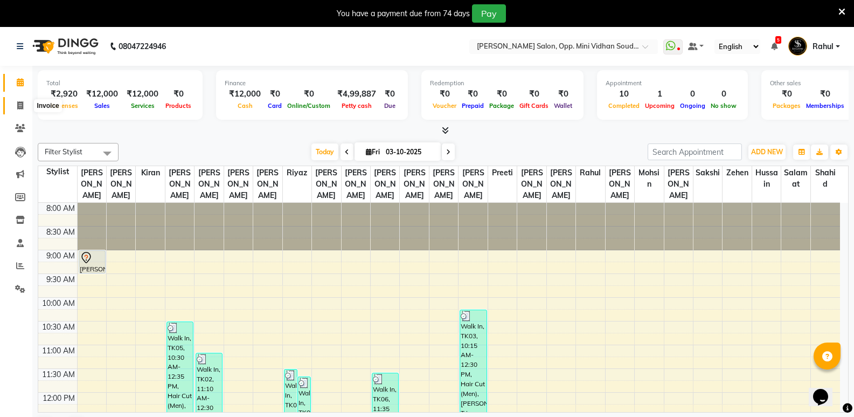
click at [16, 109] on span at bounding box center [20, 106] width 19 height 12
select select "service"
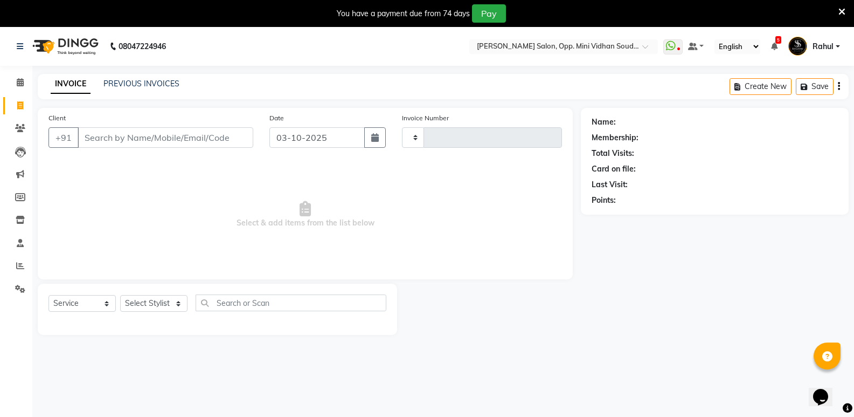
type input "7674"
select select "4533"
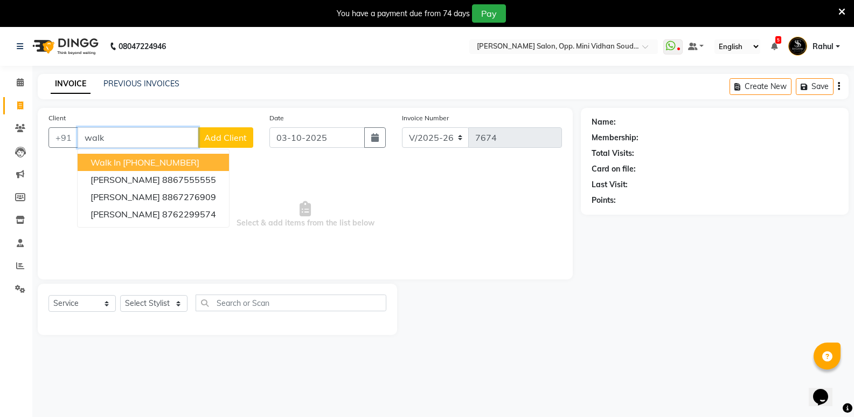
click at [130, 167] on ngb-highlight "[PHONE_NUMBER]" at bounding box center [161, 162] width 77 height 11
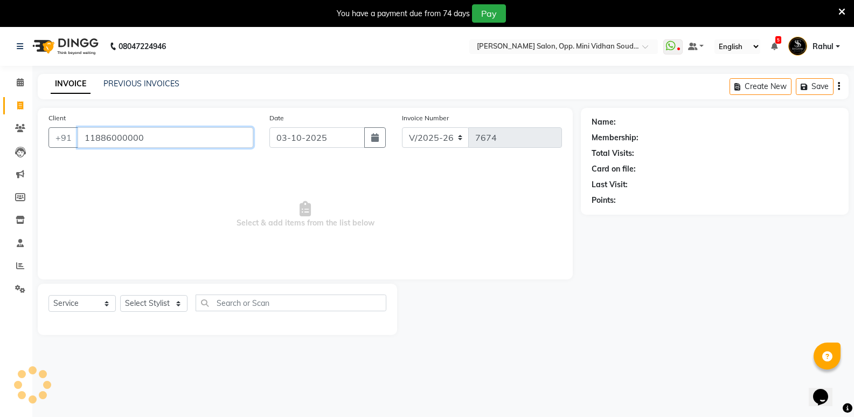
type input "11886000000"
click at [160, 311] on select "Select Stylist [PERSON_NAME] [PERSON_NAME] [PERSON_NAME] Mallu [PERSON_NAME] [P…" at bounding box center [153, 303] width 67 height 17
select select "45809"
click at [120, 295] on select "Select Stylist [PERSON_NAME] [PERSON_NAME] [PERSON_NAME] Mallu [PERSON_NAME] [P…" at bounding box center [153, 303] width 67 height 17
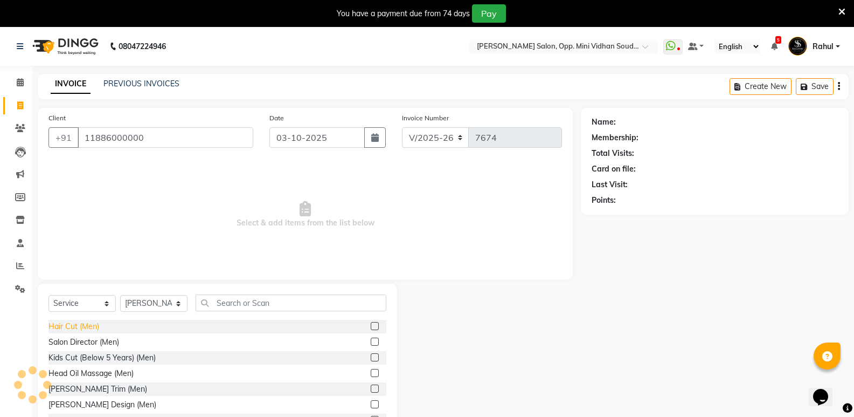
click at [74, 325] on div "Hair Cut (Men)" at bounding box center [74, 326] width 51 height 11
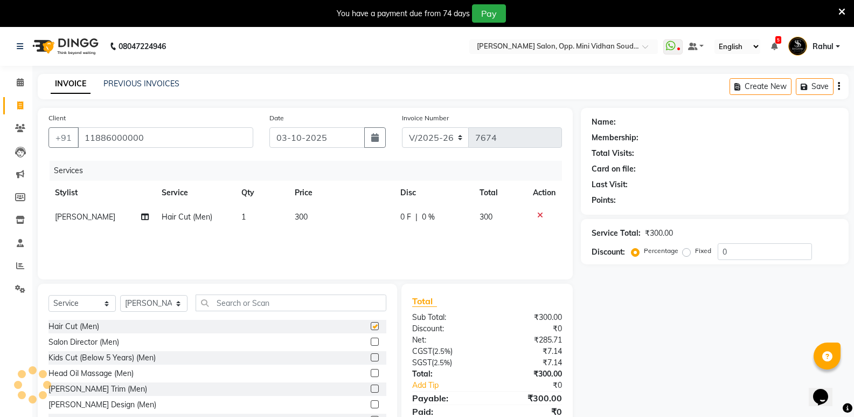
checkbox input "false"
click at [260, 303] on input "text" at bounding box center [291, 302] width 191 height 17
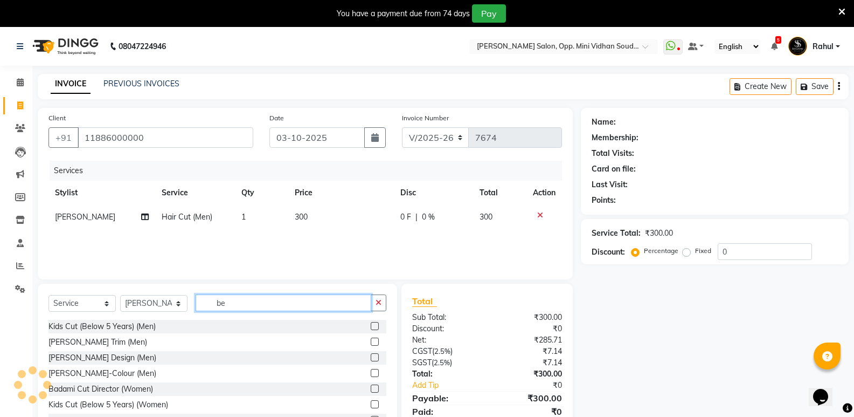
type input "bea"
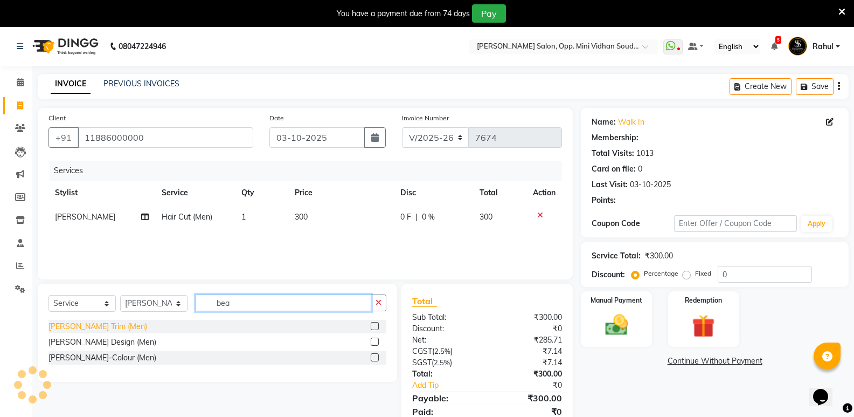
select select "1: Object"
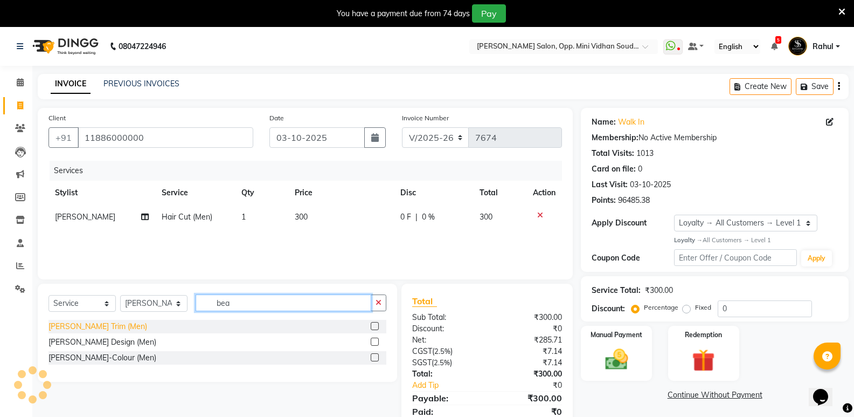
type input "bea"
click at [65, 327] on div "[PERSON_NAME] Trim (Men)" at bounding box center [98, 326] width 99 height 11
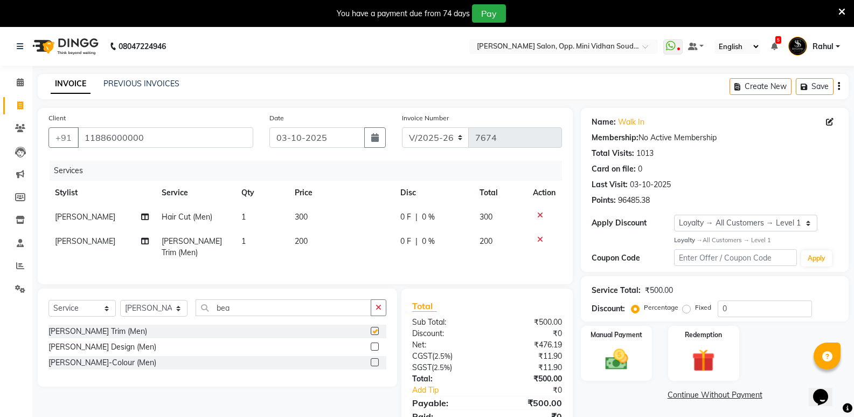
checkbox input "false"
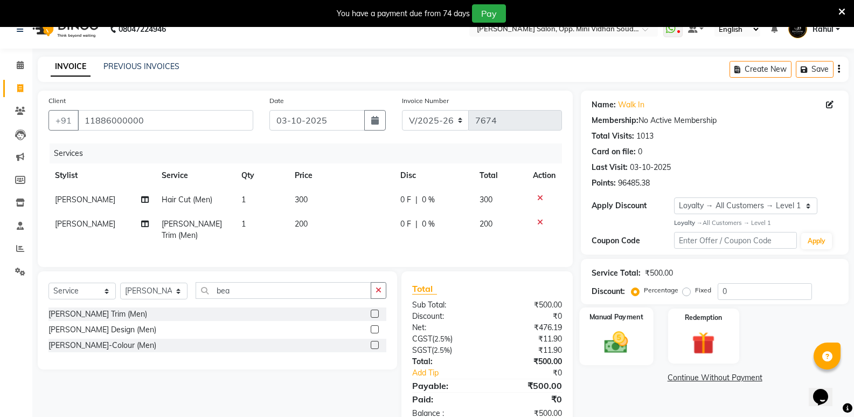
scroll to position [43, 0]
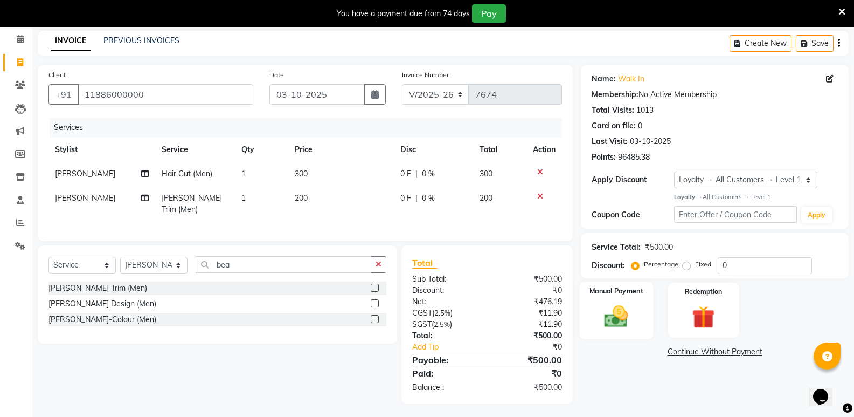
click at [622, 322] on img at bounding box center [616, 315] width 38 height 27
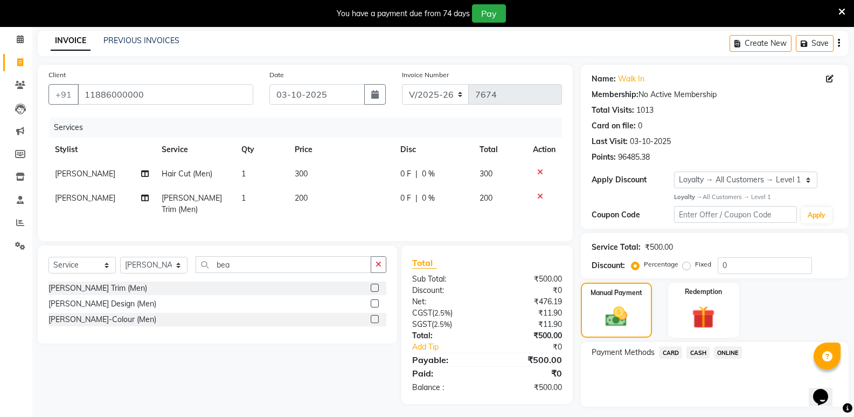
click at [701, 353] on span "CASH" at bounding box center [698, 352] width 23 height 12
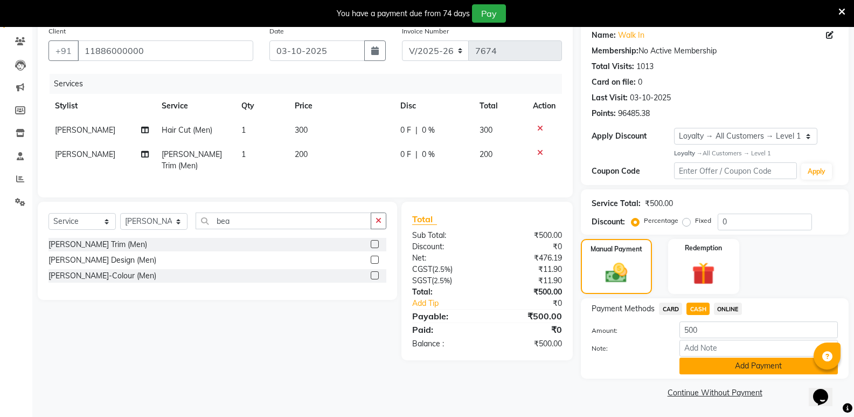
click at [705, 362] on button "Add Payment" at bounding box center [759, 365] width 158 height 17
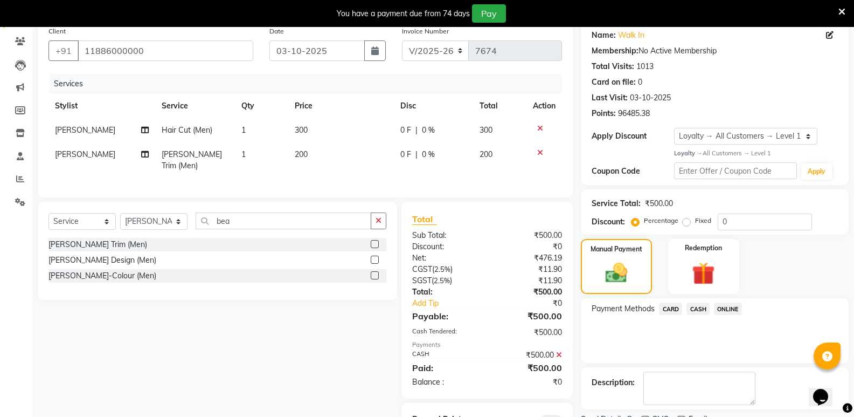
scroll to position [135, 0]
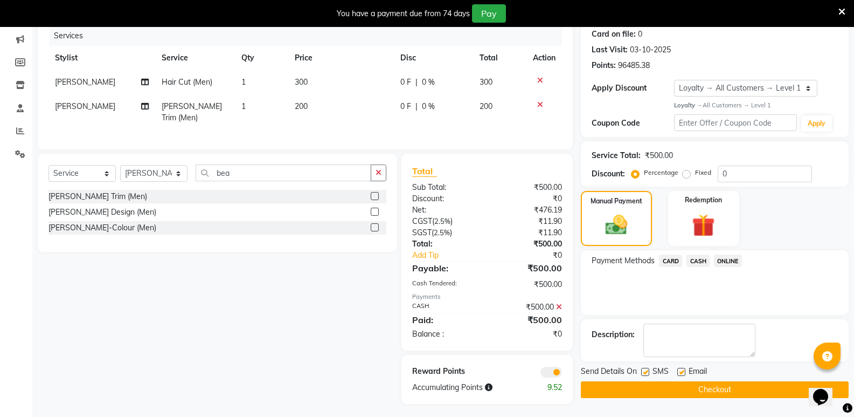
click at [701, 387] on button "Checkout" at bounding box center [715, 389] width 268 height 17
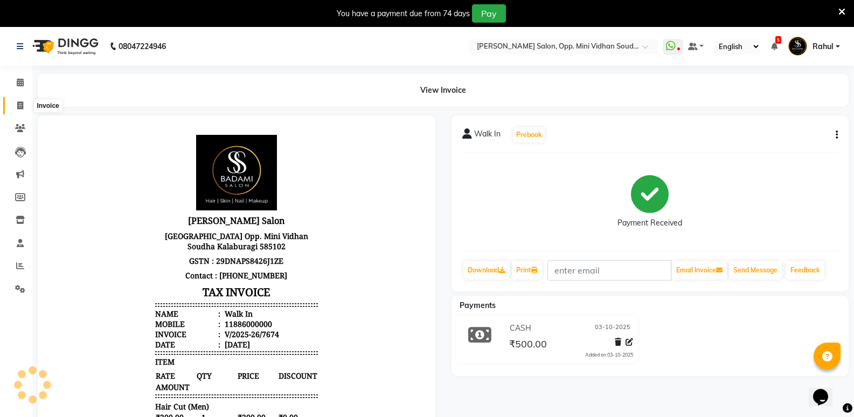
click at [15, 104] on span at bounding box center [20, 106] width 19 height 12
select select "service"
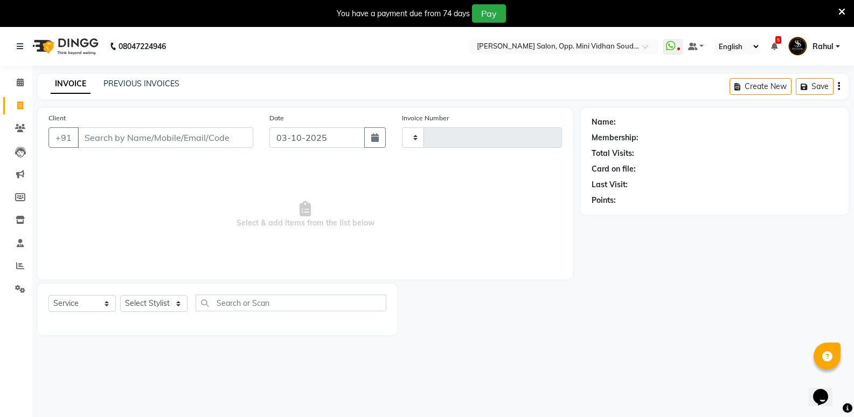
type input "7675"
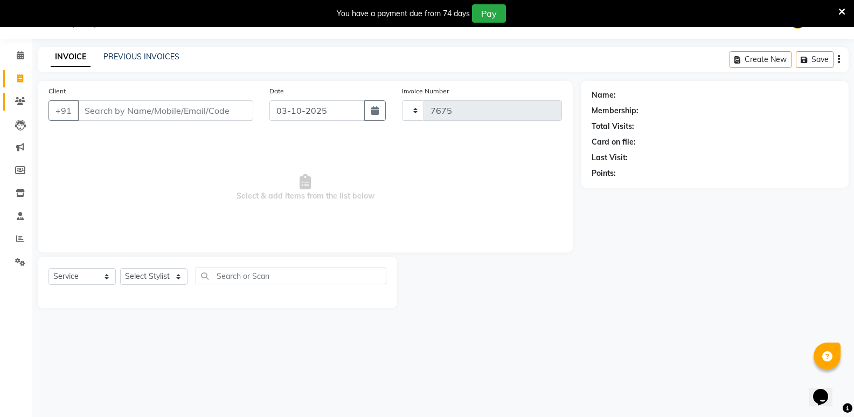
select select "4533"
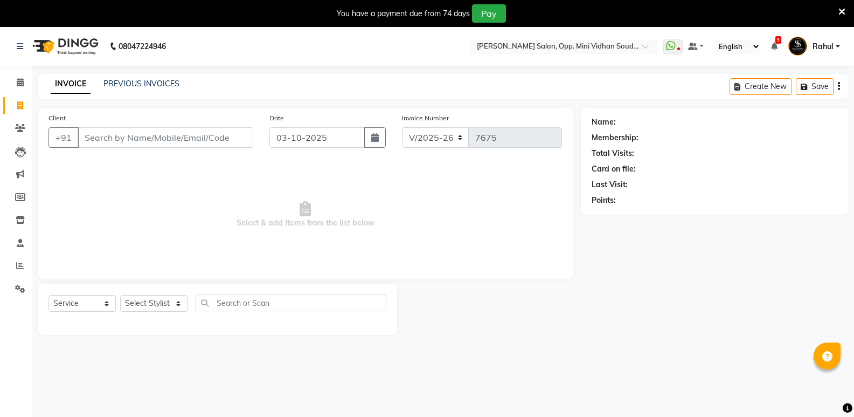
select select "4533"
select select "service"
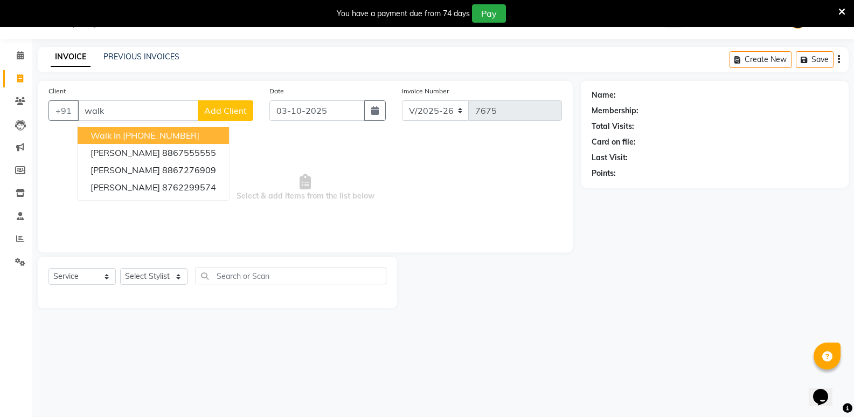
click at [143, 135] on ngb-highlight "[PHONE_NUMBER]" at bounding box center [161, 135] width 77 height 11
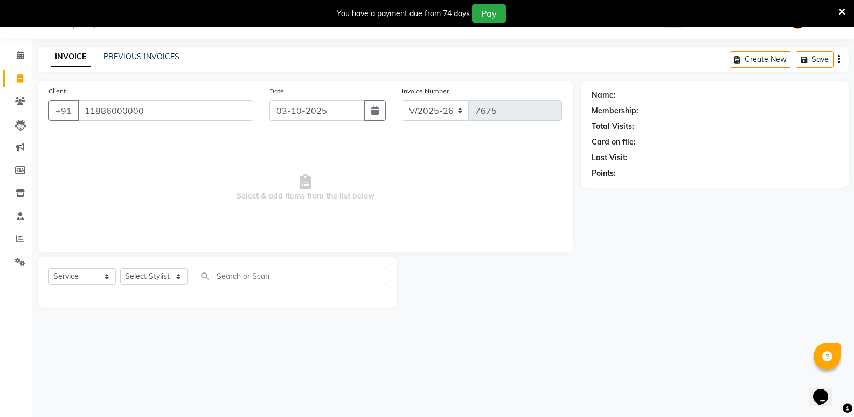
type input "11886000000"
click at [145, 278] on select "Select Stylist [PERSON_NAME] [PERSON_NAME] [PERSON_NAME] Mallu [PERSON_NAME] [P…" at bounding box center [153, 276] width 67 height 17
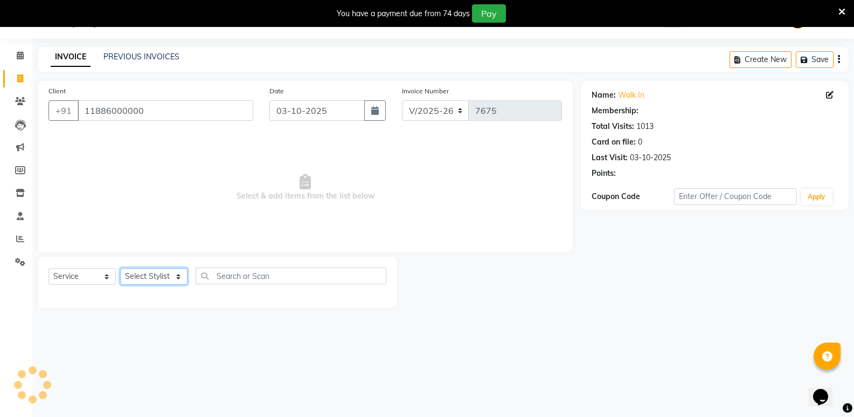
select select "1: Object"
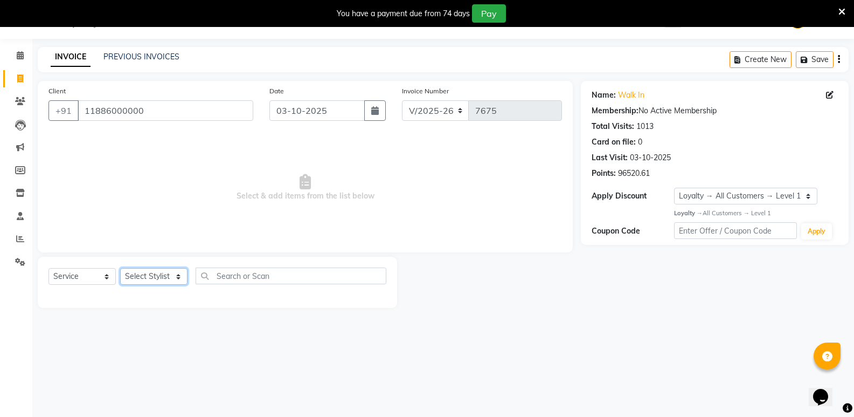
select select "25911"
click at [120, 268] on select "Select Stylist [PERSON_NAME] [PERSON_NAME] [PERSON_NAME] Mallu [PERSON_NAME] [P…" at bounding box center [153, 276] width 67 height 17
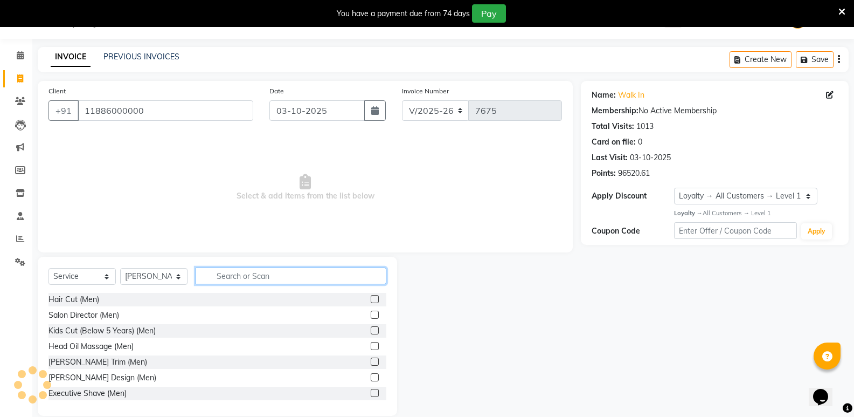
click at [268, 283] on input "text" at bounding box center [291, 275] width 191 height 17
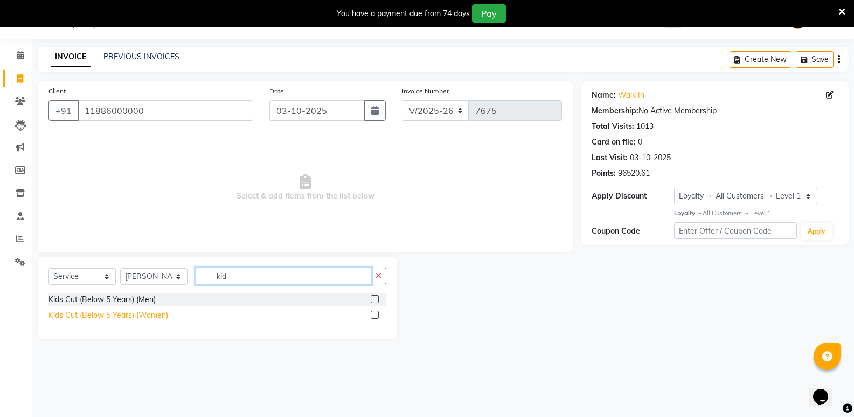
type input "kid"
click at [131, 315] on div "Kids Cut (Below 5 Years) (Women)" at bounding box center [109, 314] width 120 height 11
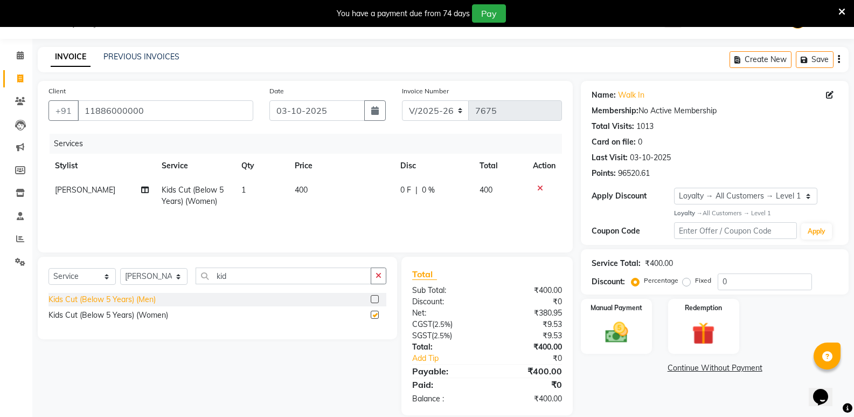
checkbox input "false"
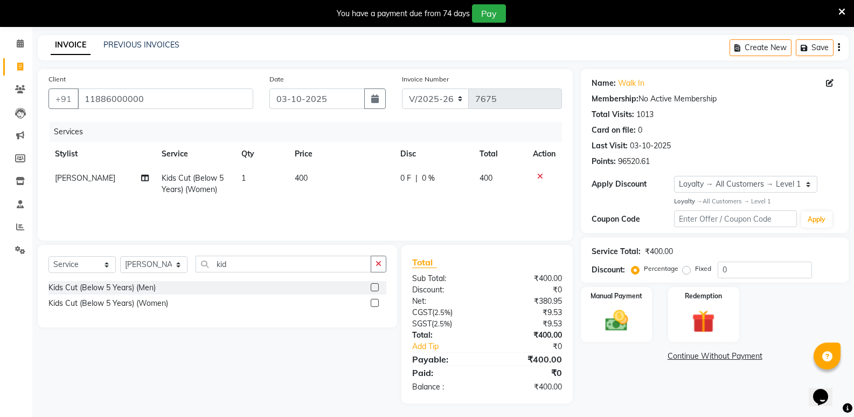
scroll to position [41, 0]
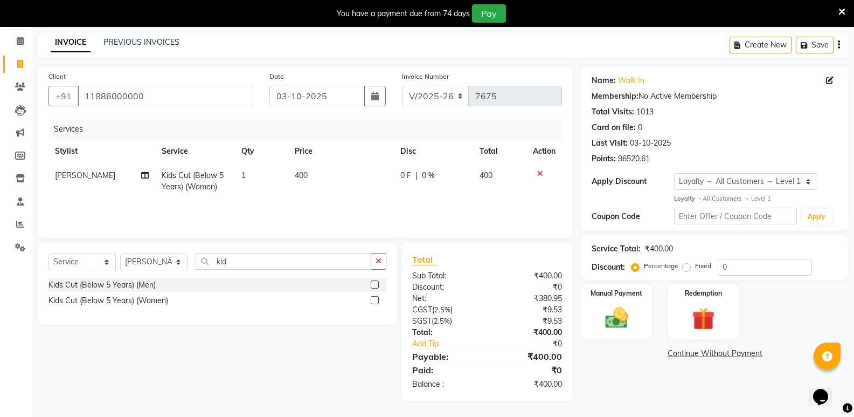
click at [538, 172] on icon at bounding box center [540, 174] width 6 height 8
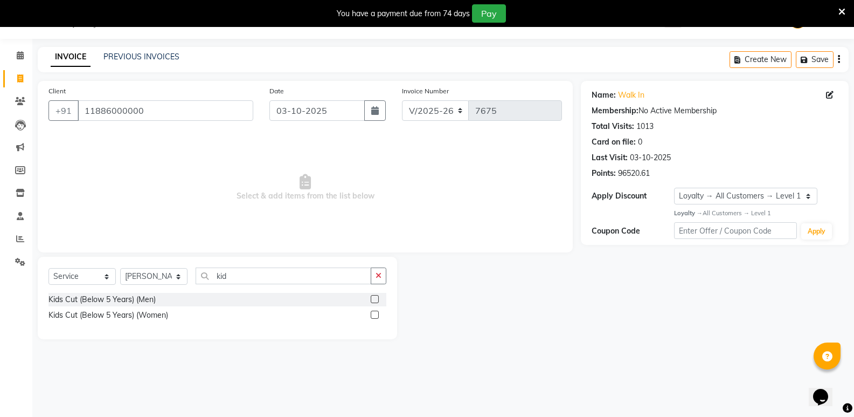
scroll to position [27, 0]
drag, startPoint x: 245, startPoint y: 275, endPoint x: 168, endPoint y: 282, distance: 77.3
click at [168, 282] on div "Select Service Product Membership Package Voucher Prepaid Gift Card Select Styl…" at bounding box center [218, 279] width 338 height 25
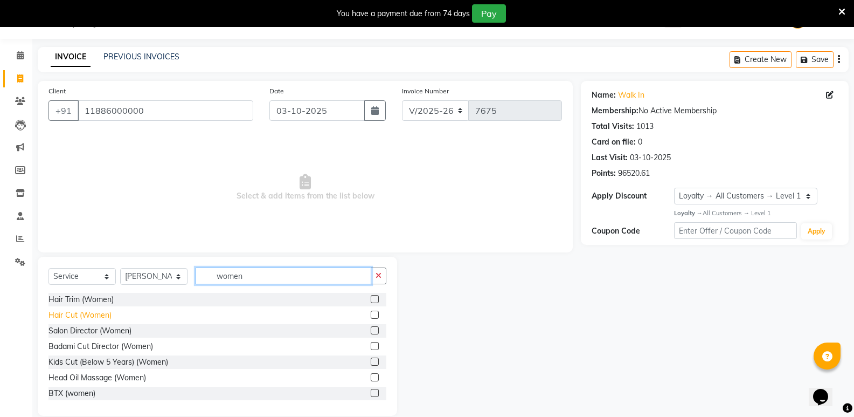
type input "women"
click at [98, 313] on div "Hair Cut (Women)" at bounding box center [80, 314] width 63 height 11
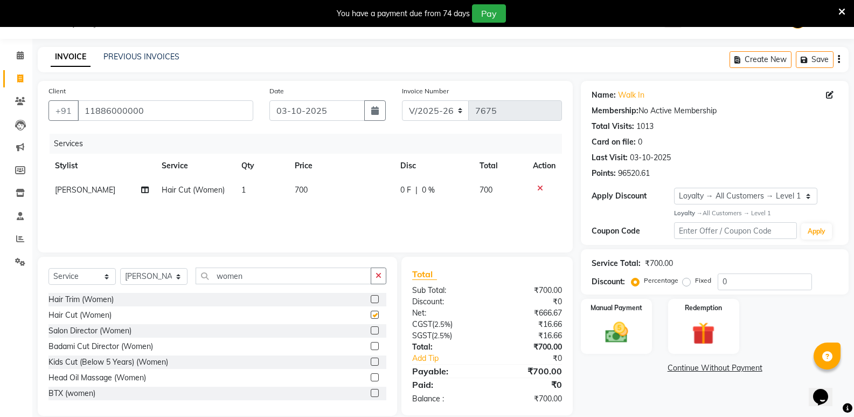
checkbox input "false"
click at [303, 192] on span "700" at bounding box center [301, 190] width 13 height 10
select select "25911"
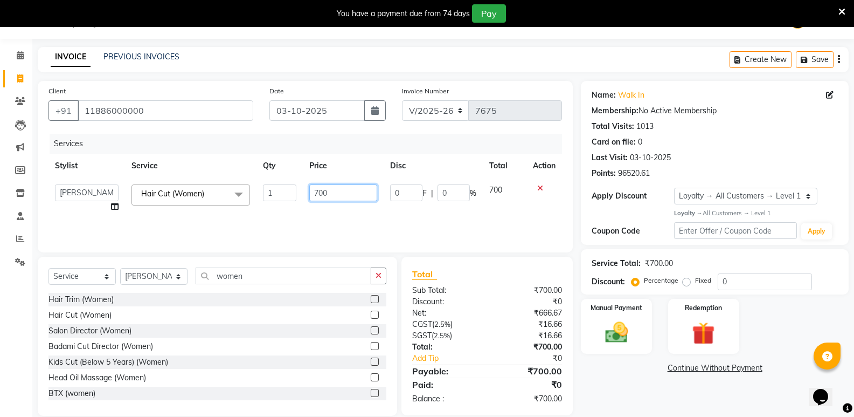
click at [318, 193] on input "700" at bounding box center [342, 192] width 67 height 17
type input "600"
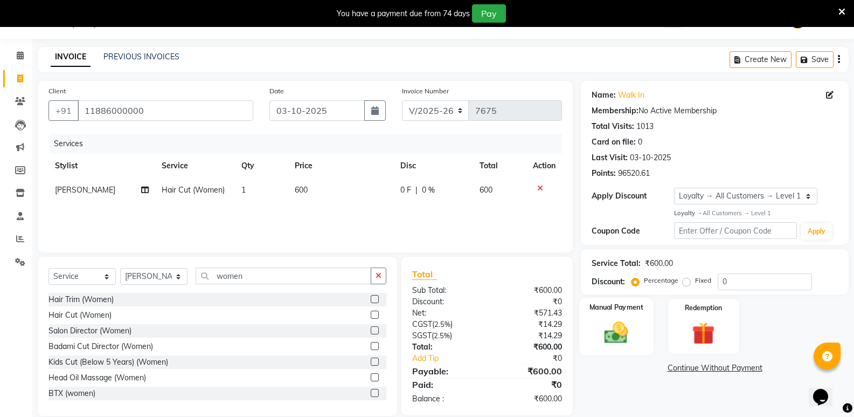
click at [621, 338] on img at bounding box center [616, 331] width 38 height 27
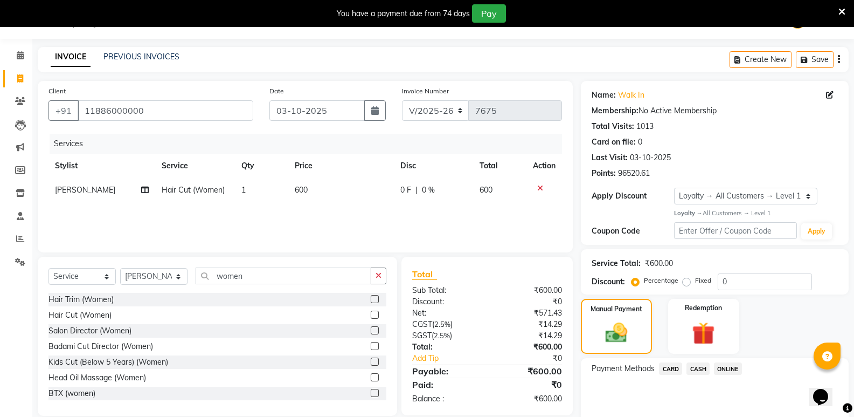
click at [703, 367] on span "CASH" at bounding box center [698, 368] width 23 height 12
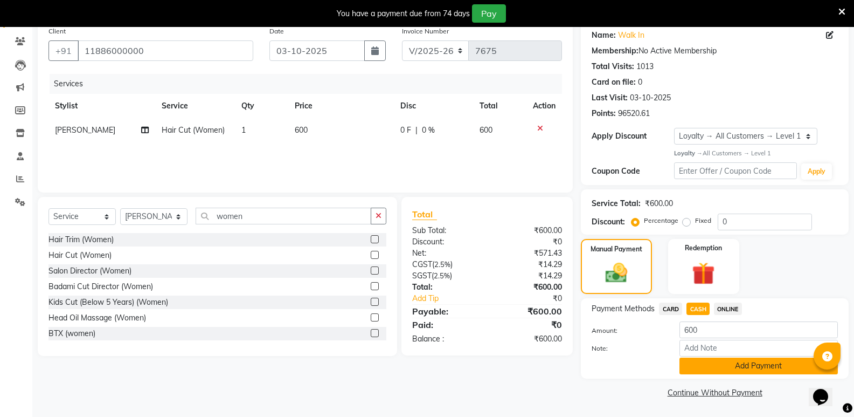
click at [716, 375] on div "Payment Methods CARD CASH ONLINE Amount: 600 Note: Add Payment" at bounding box center [715, 338] width 268 height 80
click at [719, 369] on button "Add Payment" at bounding box center [759, 365] width 158 height 17
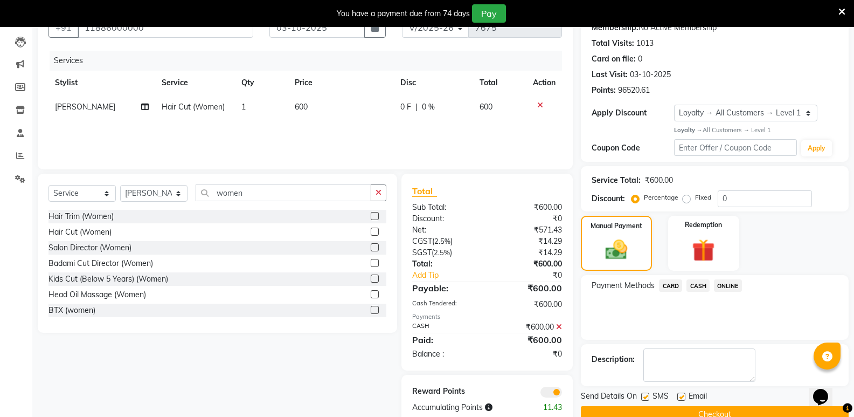
scroll to position [133, 0]
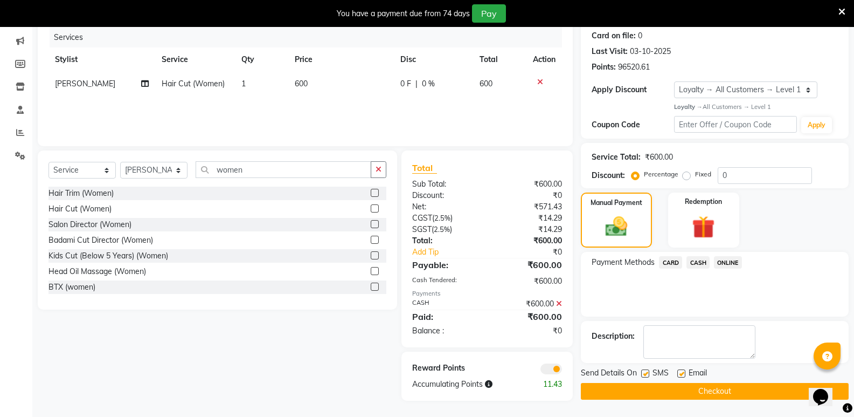
click at [725, 394] on button "Checkout" at bounding box center [715, 391] width 268 height 17
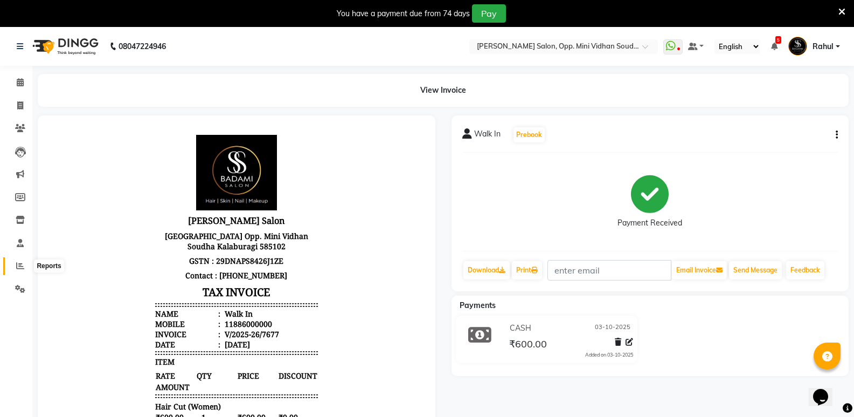
click at [18, 264] on icon at bounding box center [20, 265] width 8 height 8
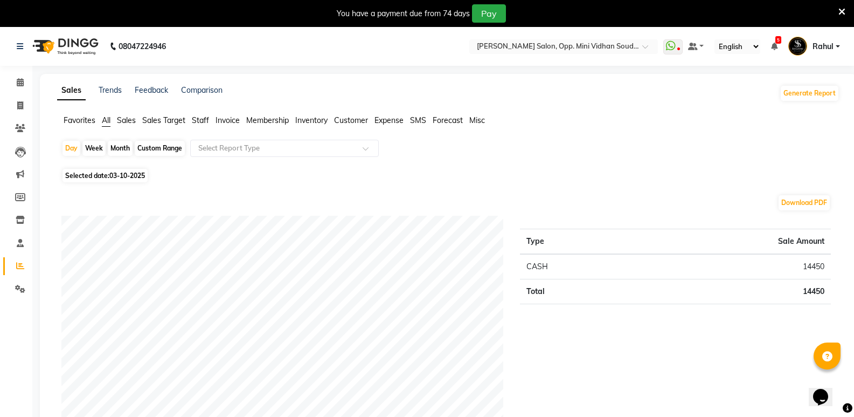
click at [383, 119] on span "Expense" at bounding box center [389, 120] width 29 height 10
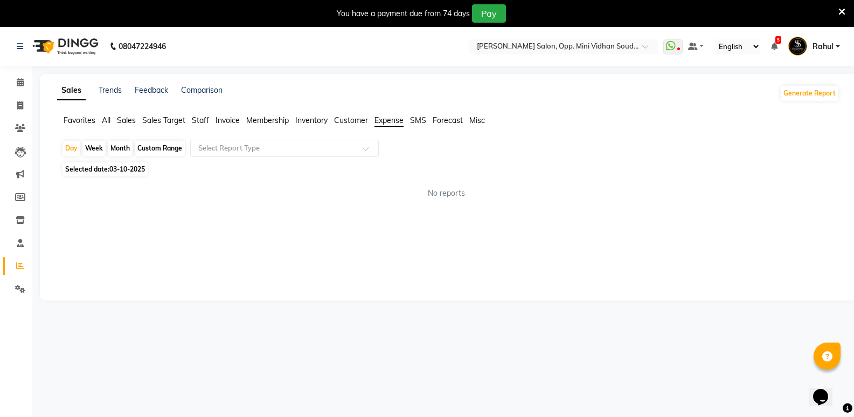
click at [122, 147] on div "Month" at bounding box center [120, 148] width 25 height 15
select select "10"
select select "2025"
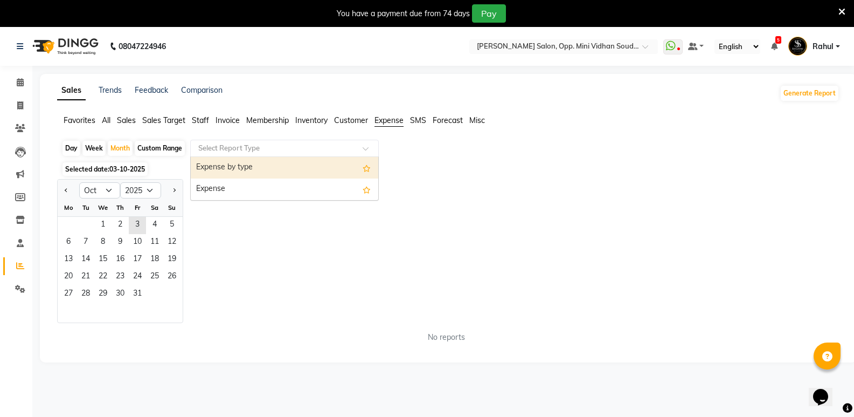
click at [275, 144] on input "text" at bounding box center [273, 148] width 155 height 11
click at [266, 167] on div "Expense by type" at bounding box center [285, 168] width 188 height 22
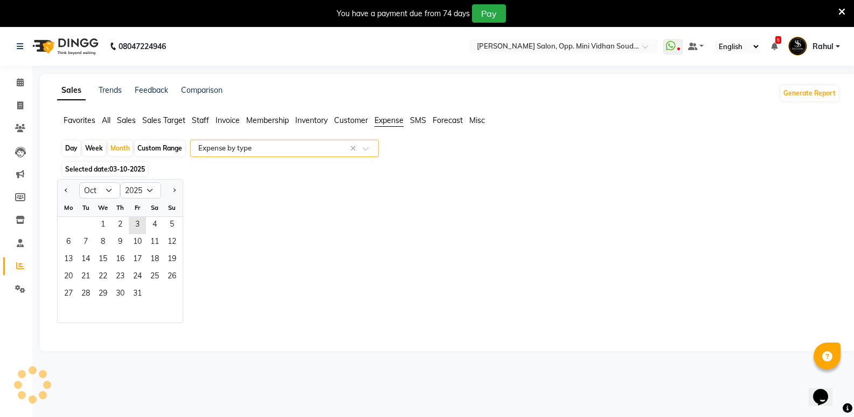
select select "full_report"
select select "csv"
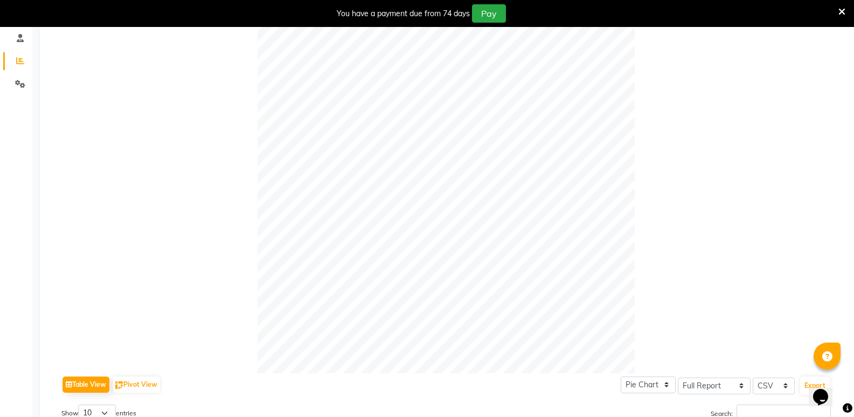
scroll to position [54, 0]
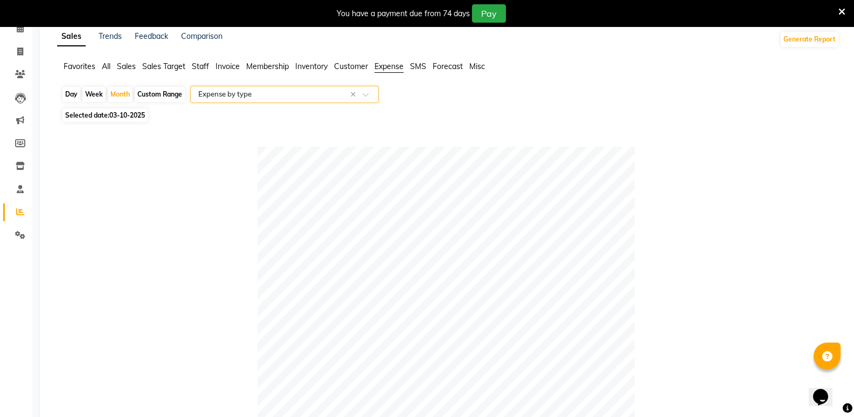
click at [123, 110] on span "Selected date: 03-10-2025" at bounding box center [105, 114] width 85 height 13
select select "10"
select select "2025"
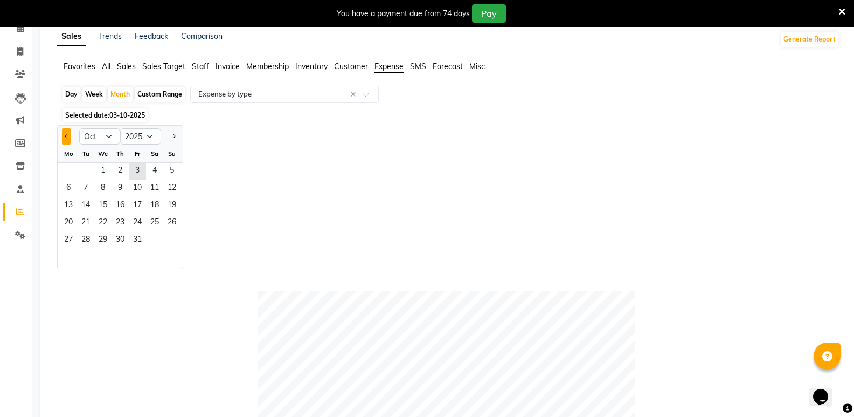
click at [64, 131] on button "Previous month" at bounding box center [66, 136] width 9 height 17
select select "9"
click at [85, 234] on span "30" at bounding box center [85, 240] width 17 height 17
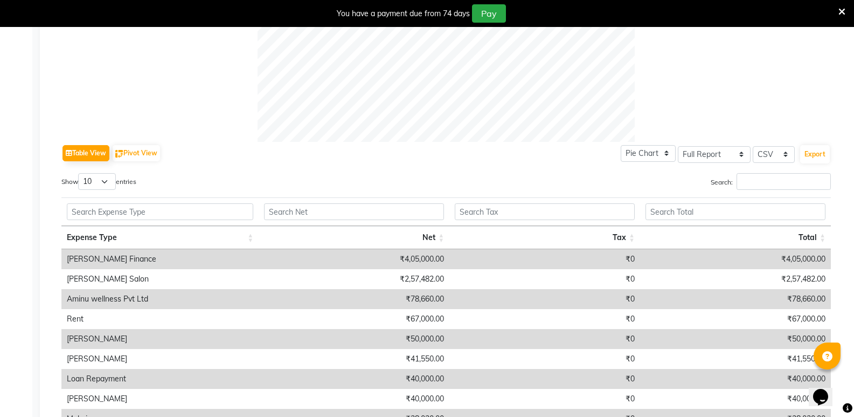
scroll to position [342, 0]
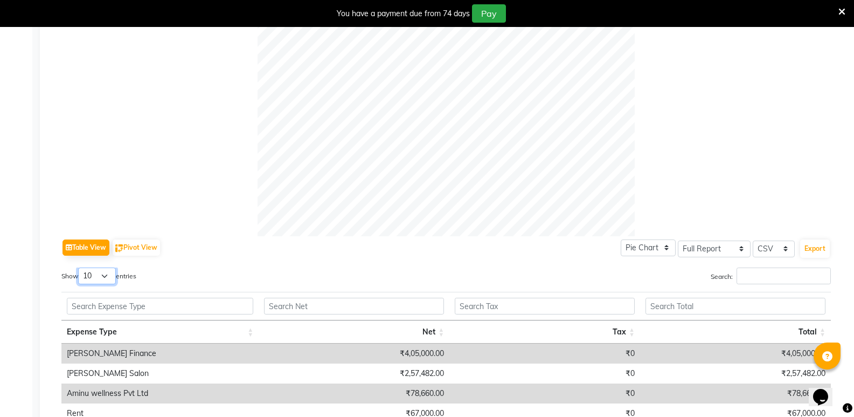
click at [92, 275] on select "10 25 50 100" at bounding box center [97, 275] width 38 height 17
select select "50"
click at [80, 267] on select "10 25 50 100" at bounding box center [97, 275] width 38 height 17
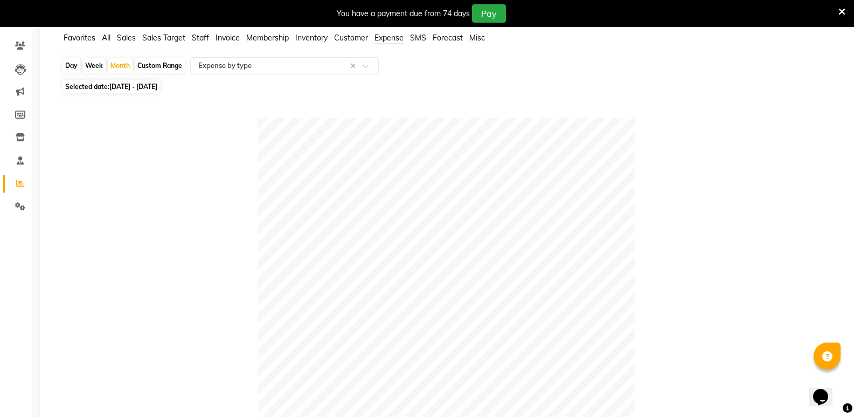
scroll to position [0, 0]
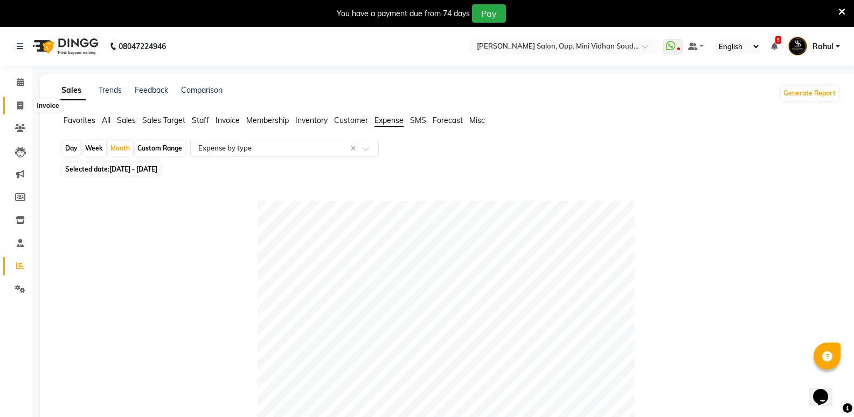
click at [27, 100] on span at bounding box center [20, 106] width 19 height 12
select select "service"
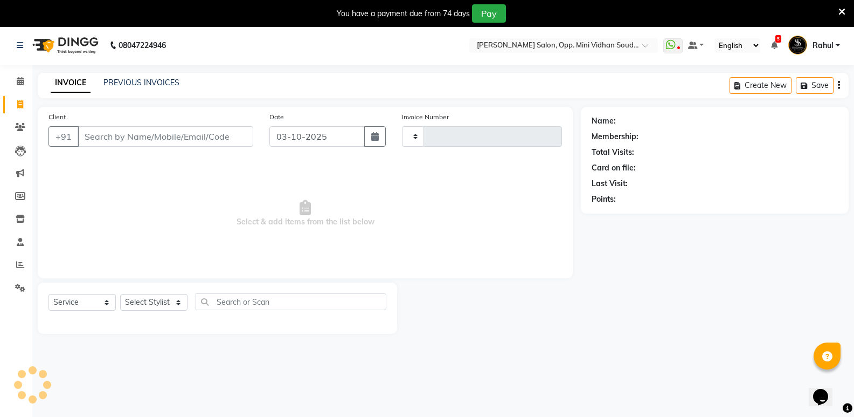
type input "7678"
select select "4533"
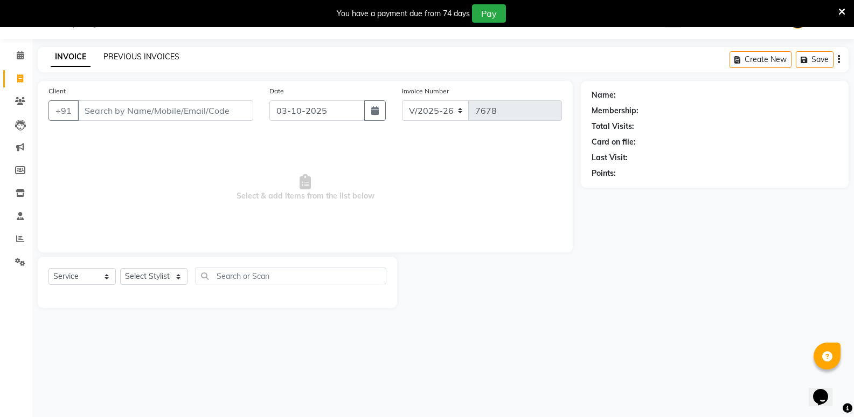
click at [154, 56] on link "PREVIOUS INVOICES" at bounding box center [141, 57] width 76 height 10
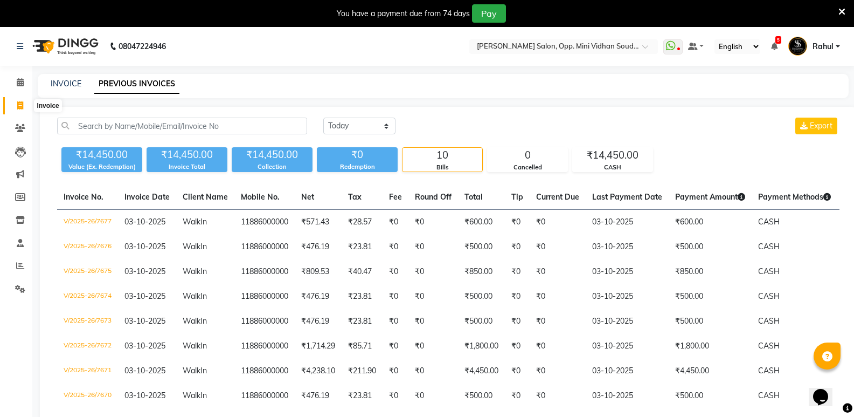
click at [17, 106] on icon at bounding box center [20, 105] width 6 height 8
select select "4533"
select select "service"
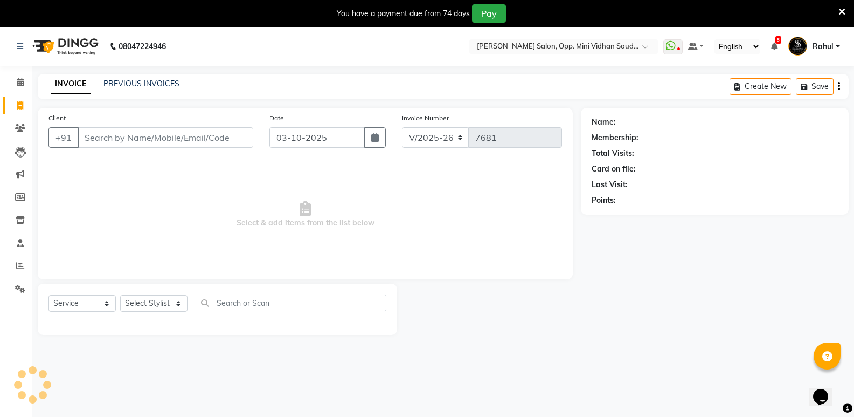
scroll to position [27, 0]
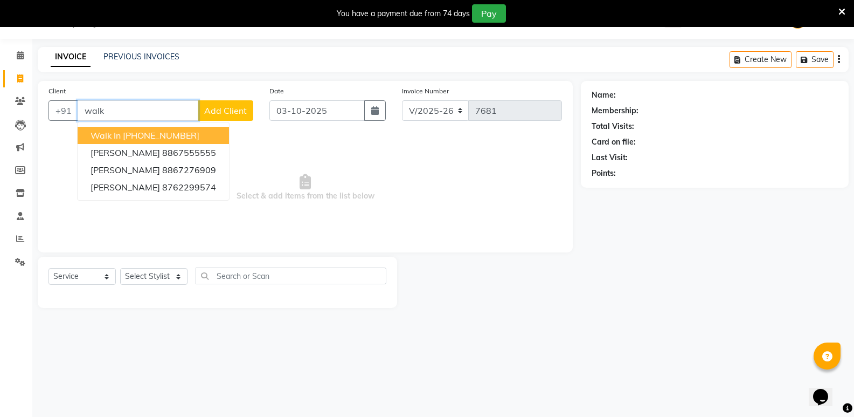
click at [163, 139] on ngb-highlight "[PHONE_NUMBER]" at bounding box center [161, 135] width 77 height 11
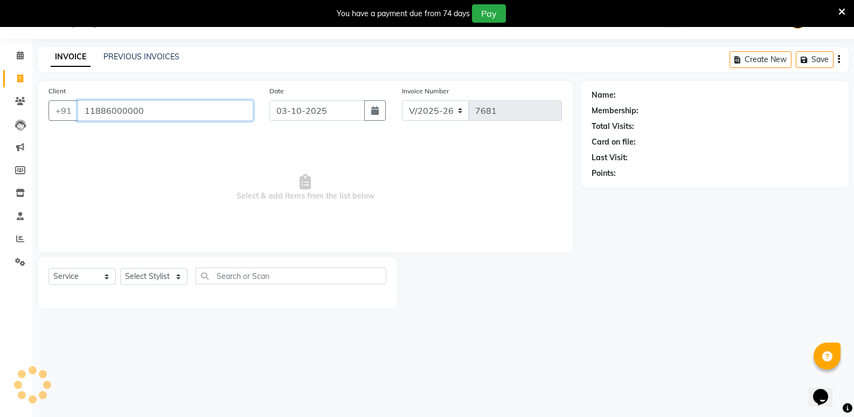
type input "11886000000"
click at [145, 275] on select "Select Stylist [PERSON_NAME] [PERSON_NAME] [PERSON_NAME] Mallu [PERSON_NAME] [P…" at bounding box center [153, 276] width 67 height 17
select select "74043"
click at [120, 268] on select "Select Stylist [PERSON_NAME] [PERSON_NAME] [PERSON_NAME] Mallu [PERSON_NAME] [P…" at bounding box center [153, 276] width 67 height 17
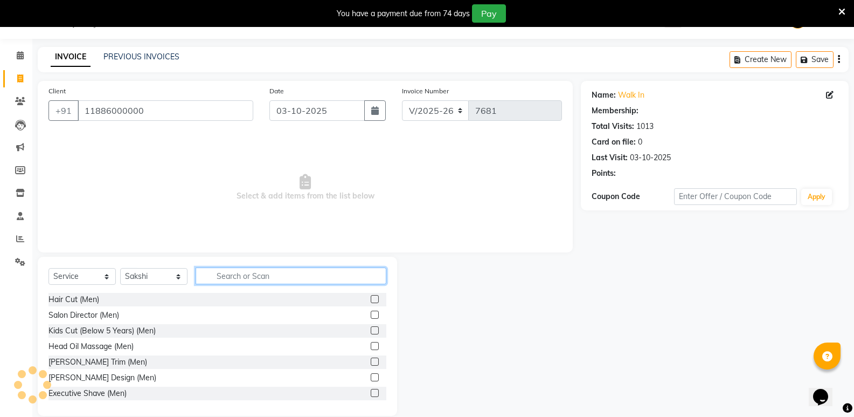
click at [232, 278] on input "text" at bounding box center [291, 275] width 191 height 17
select select "1: Object"
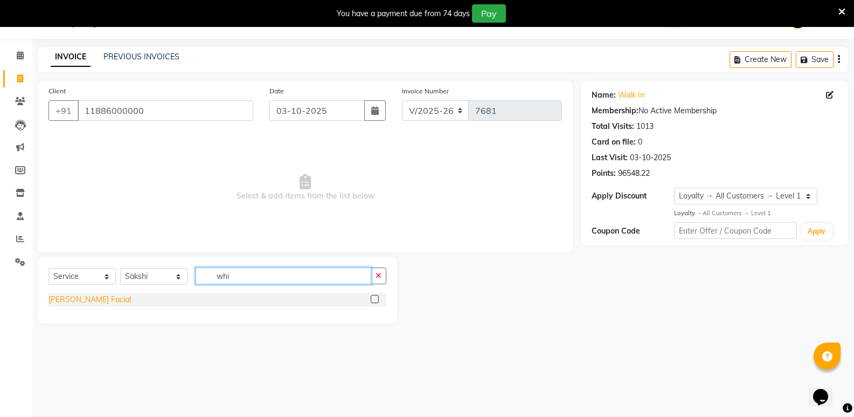
type input "whi"
click at [78, 299] on div "[PERSON_NAME] Facial" at bounding box center [90, 299] width 82 height 11
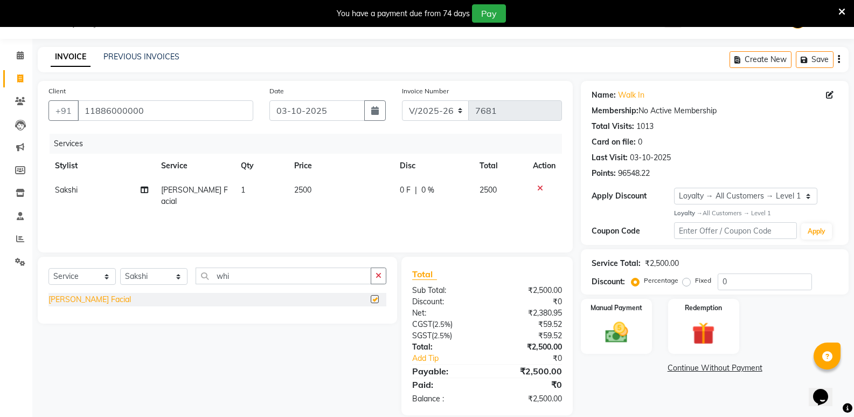
checkbox input "false"
drag, startPoint x: 254, startPoint y: 275, endPoint x: 207, endPoint y: 275, distance: 47.4
click at [207, 275] on input "whi" at bounding box center [284, 275] width 176 height 17
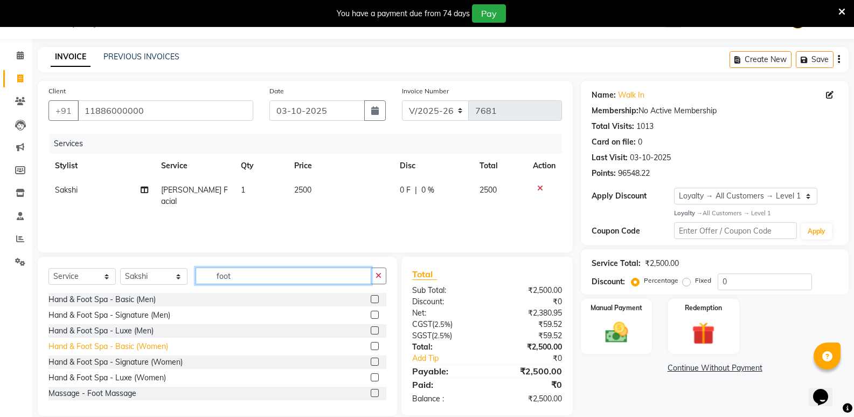
type input "foot"
click at [158, 347] on div "Hand & Foot Spa - Basic (Women)" at bounding box center [109, 346] width 120 height 11
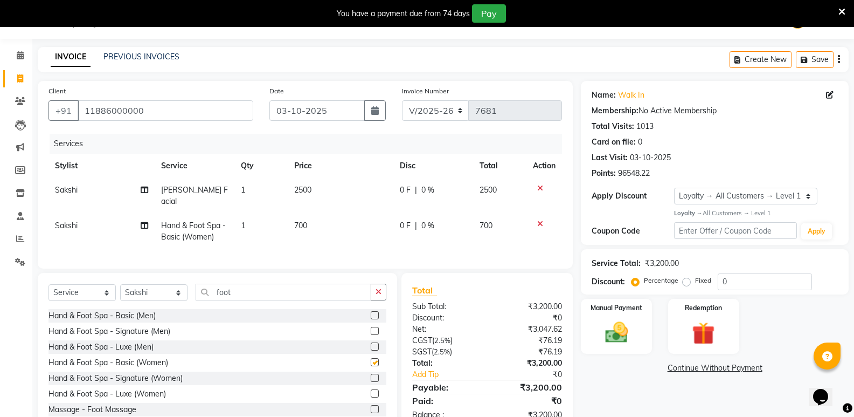
checkbox input "false"
click at [300, 220] on span "700" at bounding box center [300, 225] width 13 height 10
select select "74043"
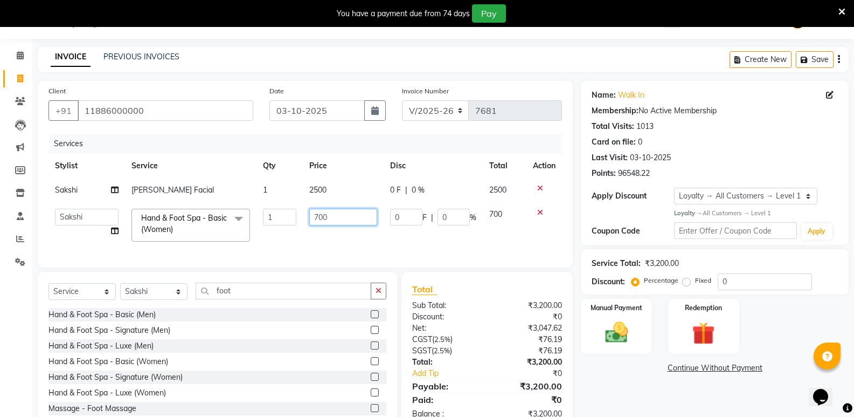
click at [320, 223] on input "700" at bounding box center [342, 217] width 67 height 17
type input "800"
click at [148, 300] on div "Select Service Product Membership Package Voucher Prepaid Gift Card Select Styl…" at bounding box center [218, 294] width 338 height 25
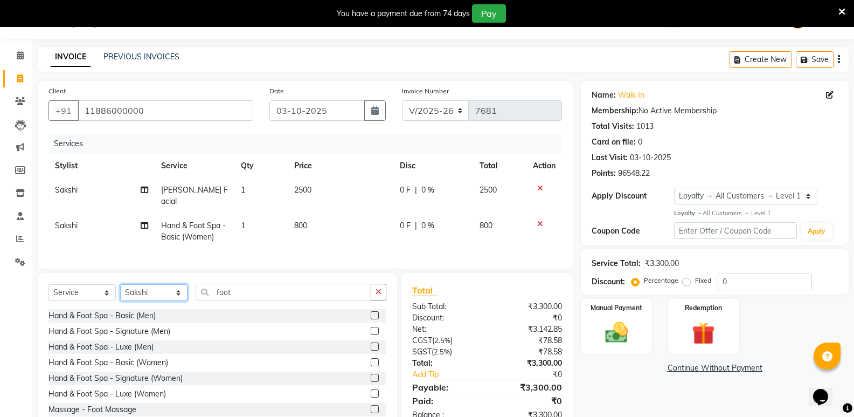
select select "25902"
click at [120, 284] on select "Select Stylist [PERSON_NAME] [PERSON_NAME] [PERSON_NAME] Mallu [PERSON_NAME] [P…" at bounding box center [153, 292] width 67 height 17
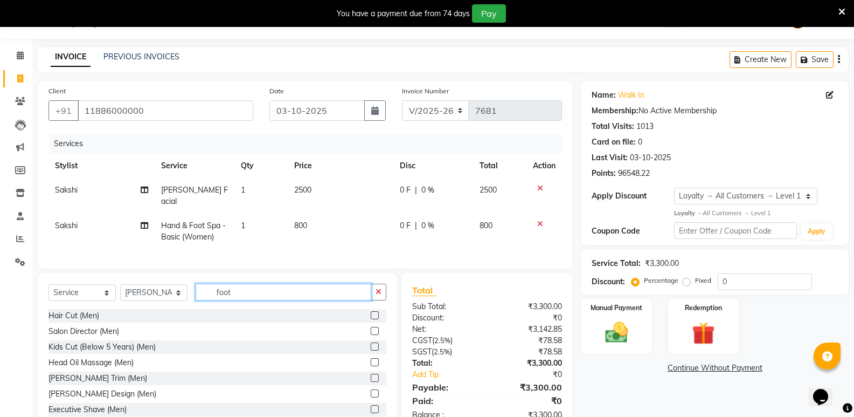
click at [241, 293] on input "foot" at bounding box center [284, 291] width 176 height 17
type input "foot"
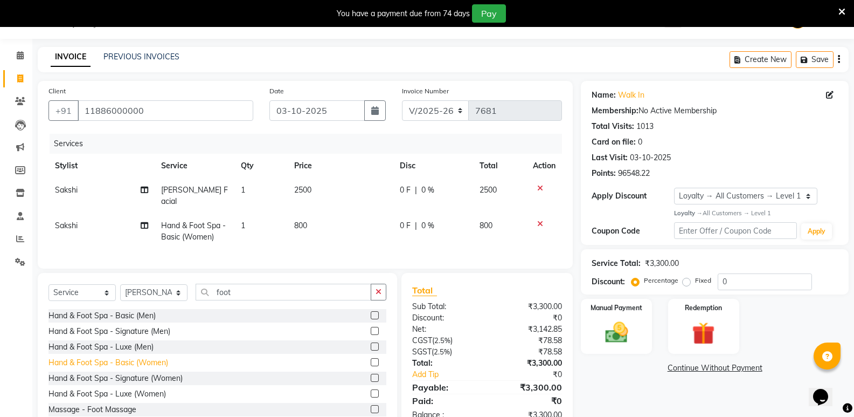
click at [148, 358] on div "Hand & Foot Spa - Basic (Women)" at bounding box center [109, 362] width 120 height 11
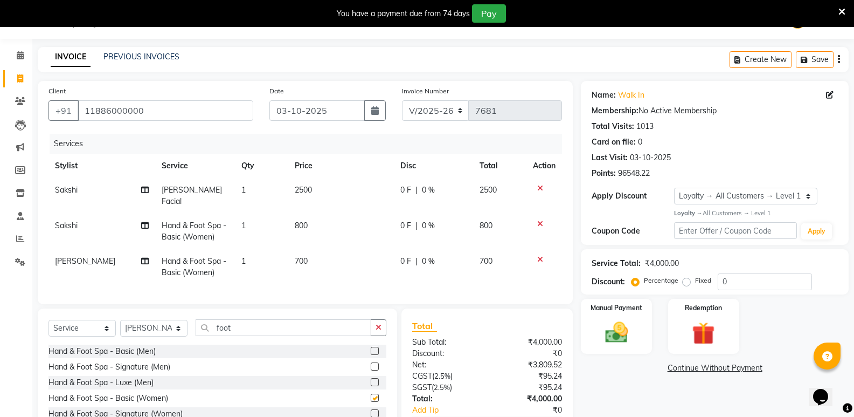
checkbox input "false"
click at [303, 256] on span "700" at bounding box center [301, 261] width 13 height 10
select select "25902"
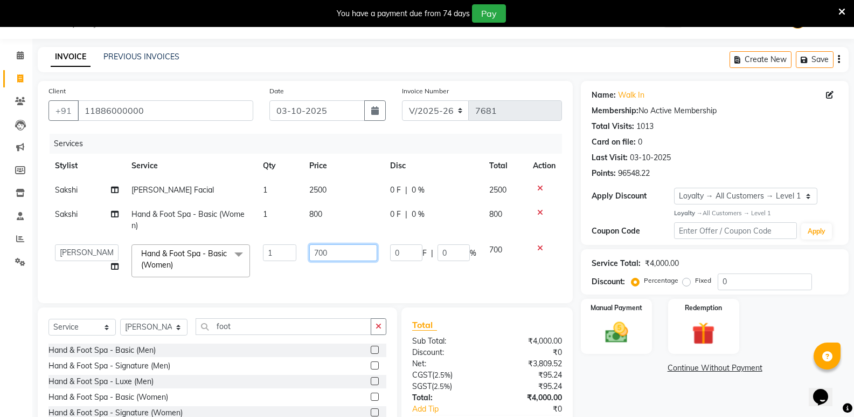
click at [320, 253] on input "700" at bounding box center [342, 252] width 67 height 17
type input "800"
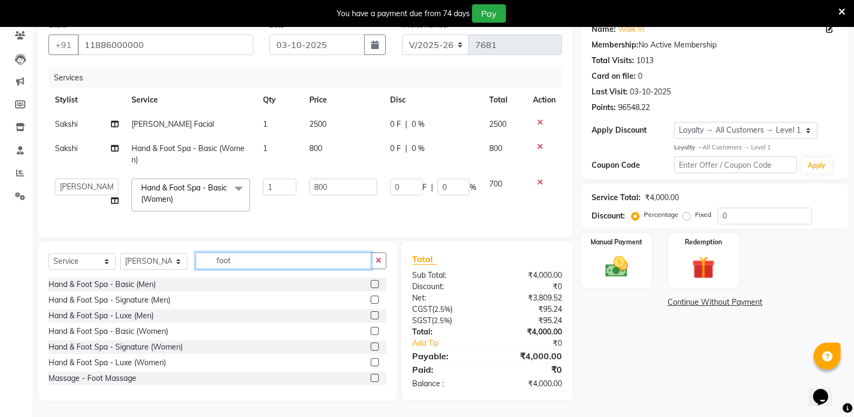
scroll to position [91, 0]
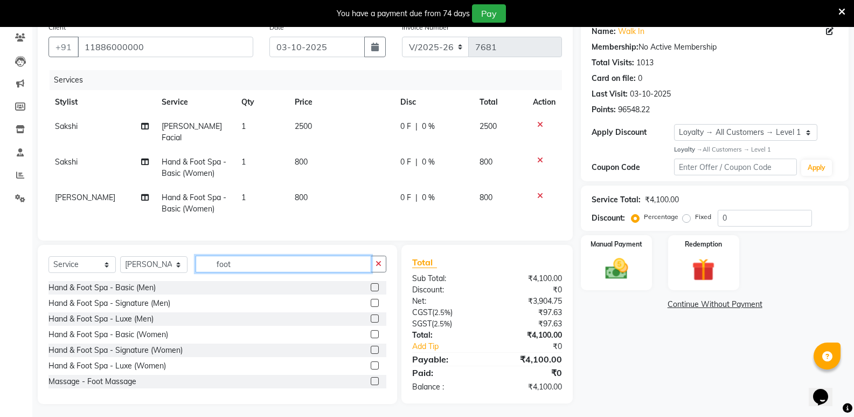
drag, startPoint x: 246, startPoint y: 262, endPoint x: 205, endPoint y: 267, distance: 41.8
click at [205, 267] on input "foot" at bounding box center [284, 263] width 176 height 17
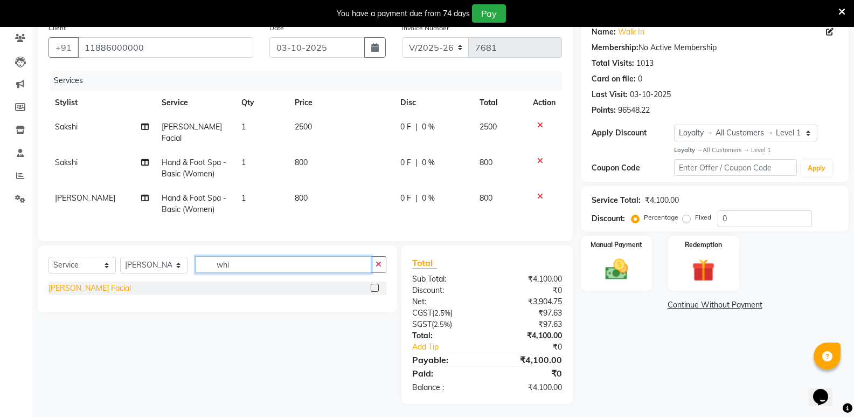
type input "whi"
click at [64, 283] on div "[PERSON_NAME] Facial" at bounding box center [90, 287] width 82 height 11
checkbox input "false"
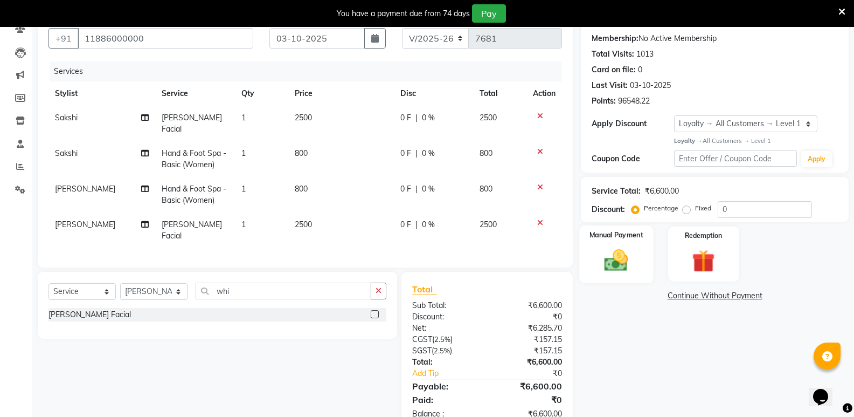
scroll to position [114, 0]
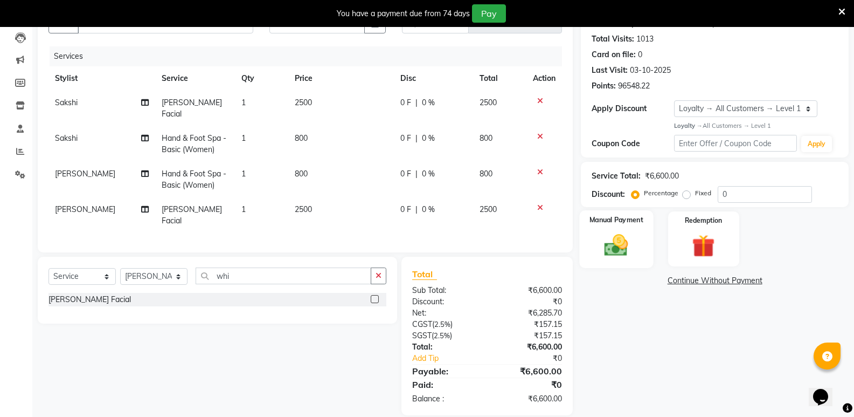
click at [623, 243] on img at bounding box center [616, 244] width 38 height 27
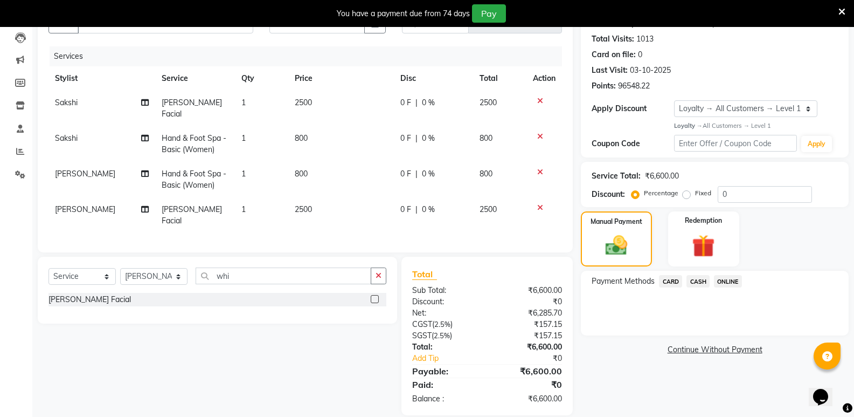
click at [669, 281] on span "CARD" at bounding box center [670, 281] width 23 height 12
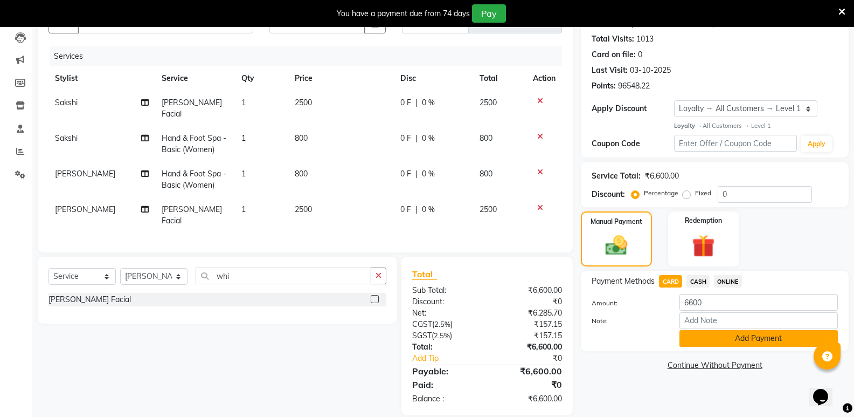
click at [707, 335] on button "Add Payment" at bounding box center [759, 338] width 158 height 17
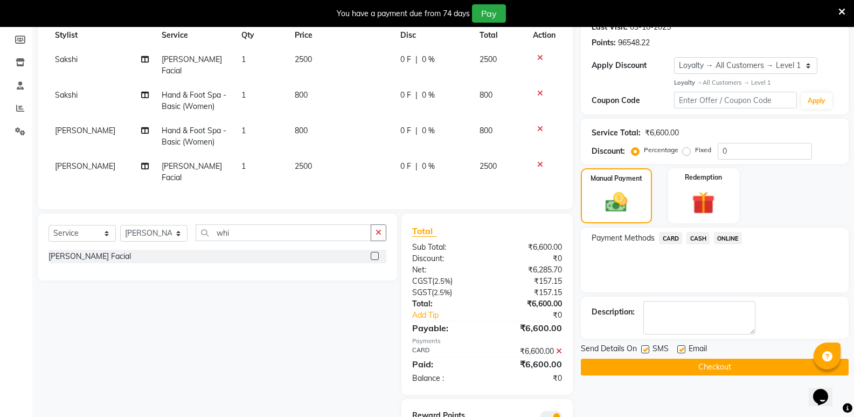
scroll to position [190, 0]
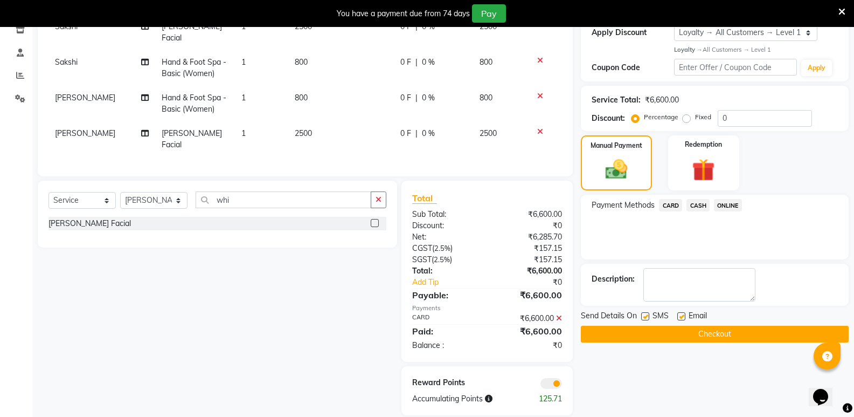
click at [701, 336] on button "Checkout" at bounding box center [715, 334] width 268 height 17
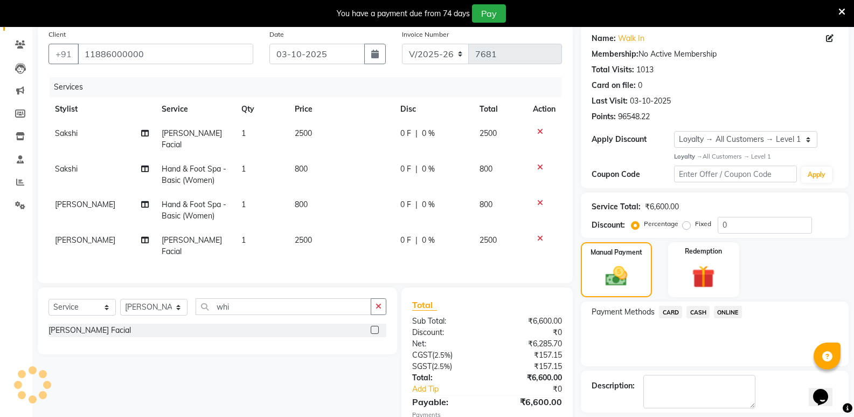
scroll to position [0, 0]
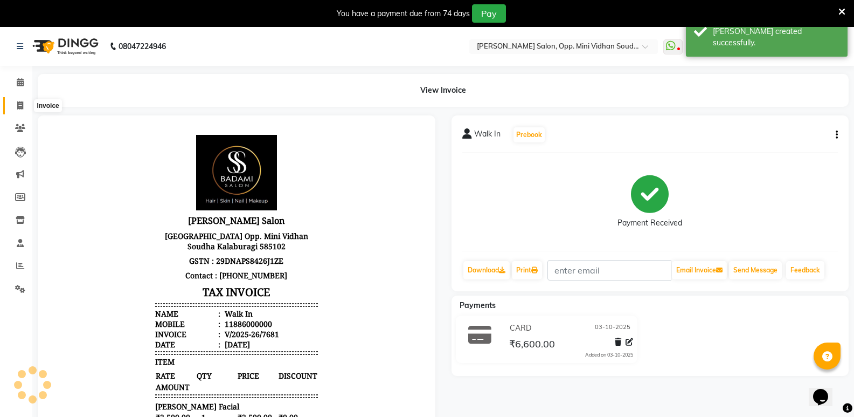
click at [18, 106] on icon at bounding box center [20, 105] width 6 height 8
select select "4533"
select select "service"
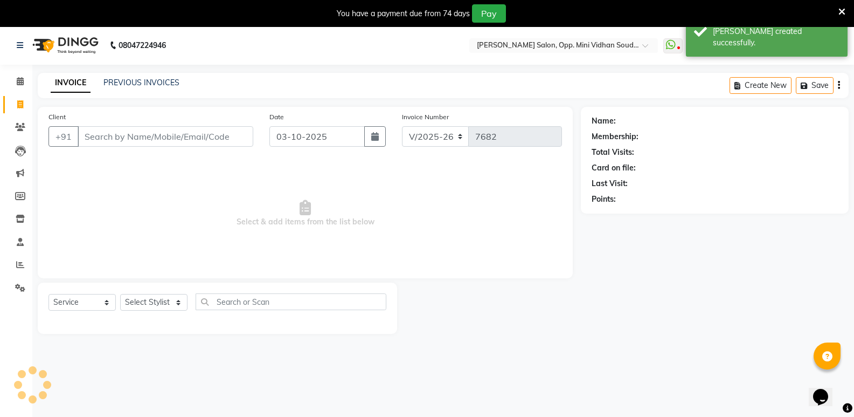
scroll to position [27, 0]
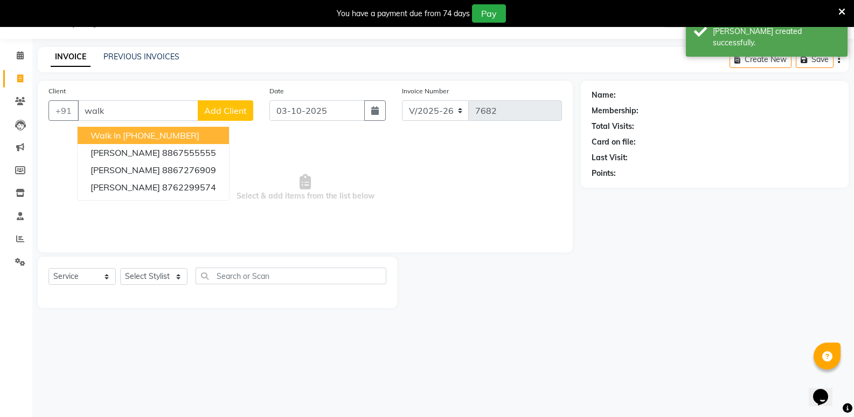
click at [156, 139] on ngb-highlight "+91 11886000000" at bounding box center [161, 135] width 77 height 11
type input "11886000000"
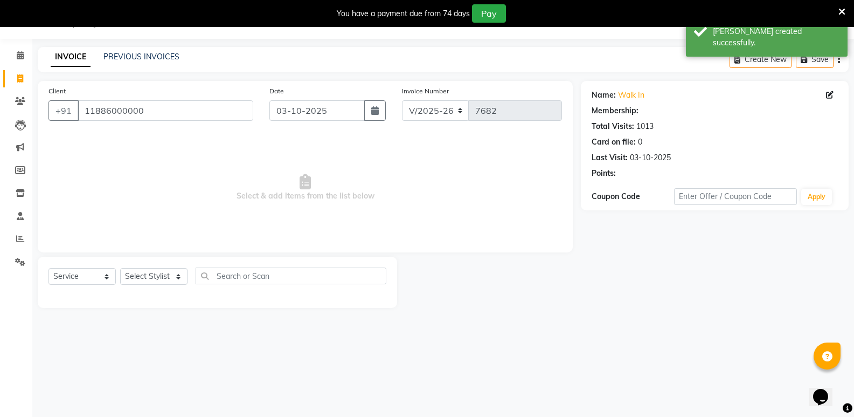
select select "1: Object"
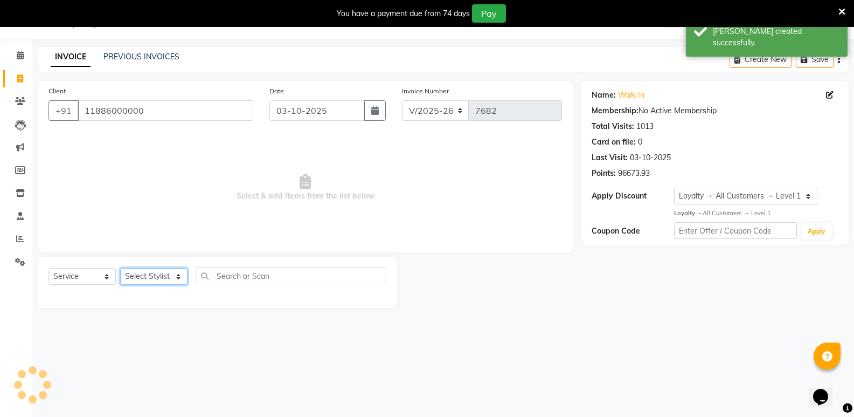
click at [158, 280] on select "Select Stylist Amir Hussain Ishwari Kiran Malik Mallu Manjunath Marmma Meraj Mo…" at bounding box center [153, 276] width 67 height 17
select select "25908"
click at [120, 268] on select "Select Stylist Amir Hussain Ishwari Kiran Malik Mallu Manjunath Marmma Meraj Mo…" at bounding box center [153, 276] width 67 height 17
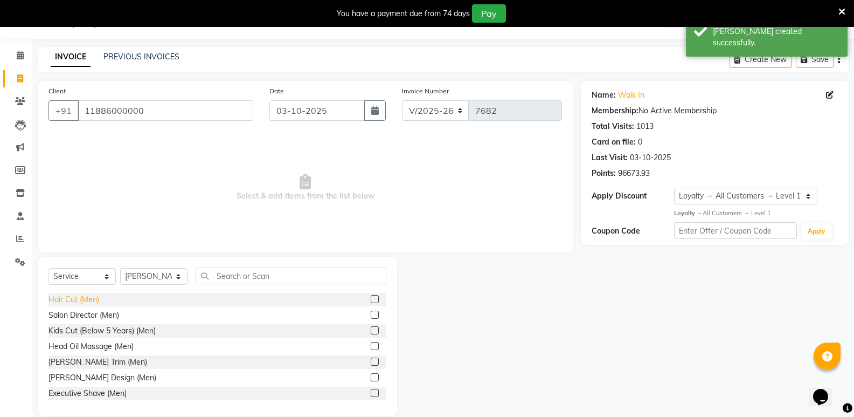
click at [86, 297] on div "Hair Cut (Men)" at bounding box center [74, 299] width 51 height 11
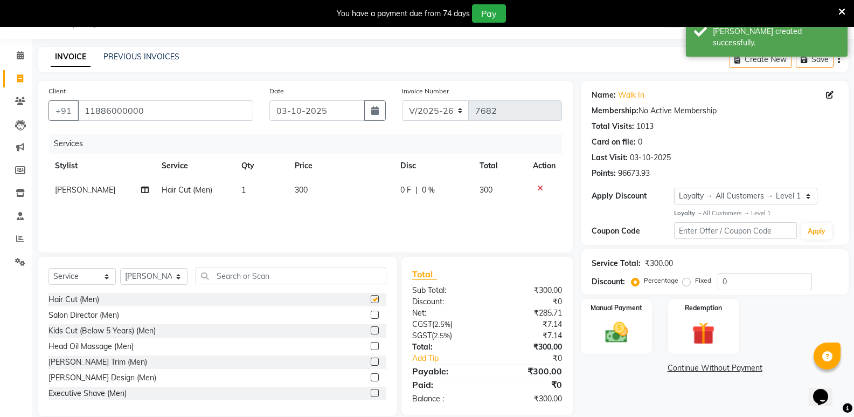
checkbox input "false"
click at [244, 280] on input "text" at bounding box center [291, 275] width 191 height 17
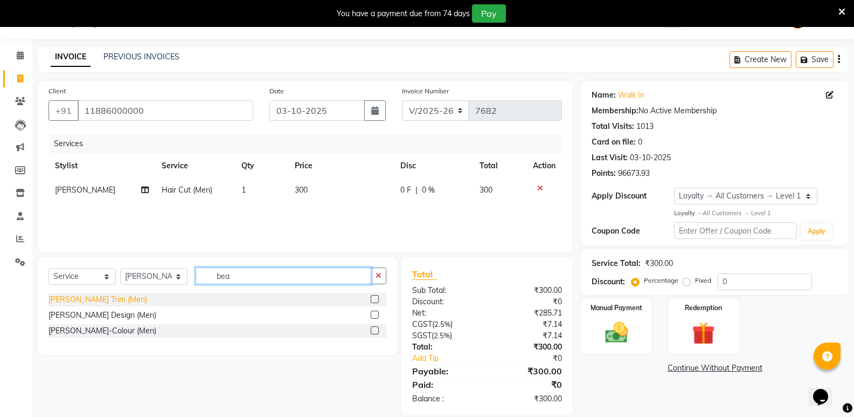
type input "bea"
click at [88, 298] on div "[PERSON_NAME] Trim (Men)" at bounding box center [98, 299] width 99 height 11
checkbox input "false"
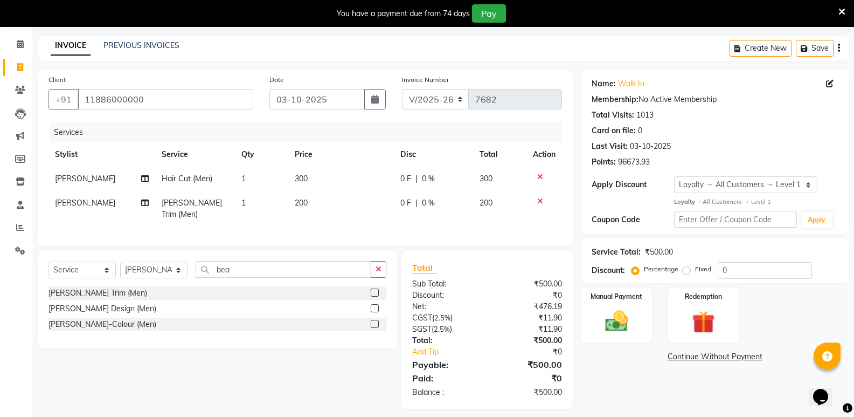
scroll to position [43, 0]
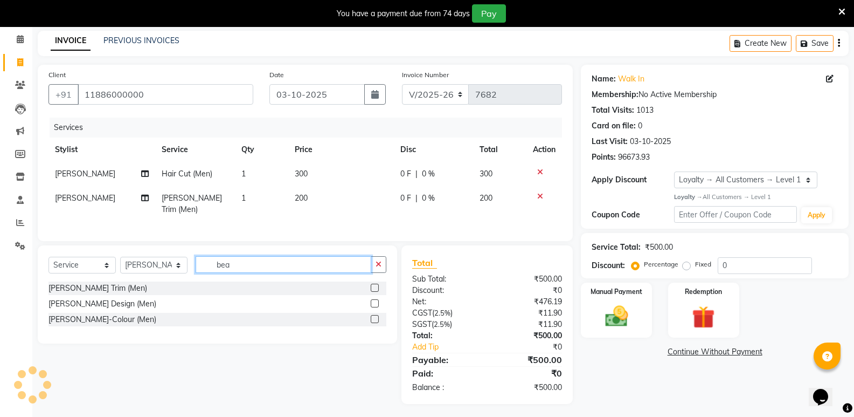
drag, startPoint x: 233, startPoint y: 264, endPoint x: 202, endPoint y: 274, distance: 32.4
click at [202, 274] on div "Select Service Product Membership Package Voucher Prepaid Gift Card Select Styl…" at bounding box center [218, 268] width 338 height 25
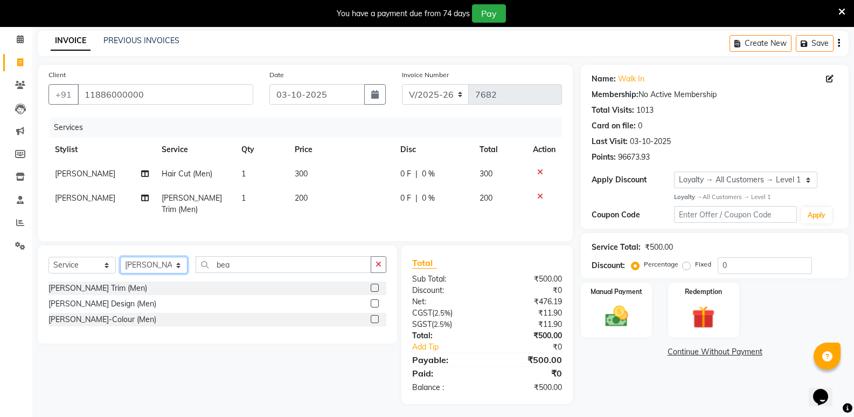
click at [150, 267] on select "Select Stylist Amir Hussain Ishwari Kiran Malik Mallu Manjunath Marmma Meraj Mo…" at bounding box center [153, 265] width 67 height 17
select select "25904"
click at [120, 257] on select "Select Stylist Amir Hussain Ishwari Kiran Malik Mallu Manjunath Marmma Meraj Mo…" at bounding box center [153, 265] width 67 height 17
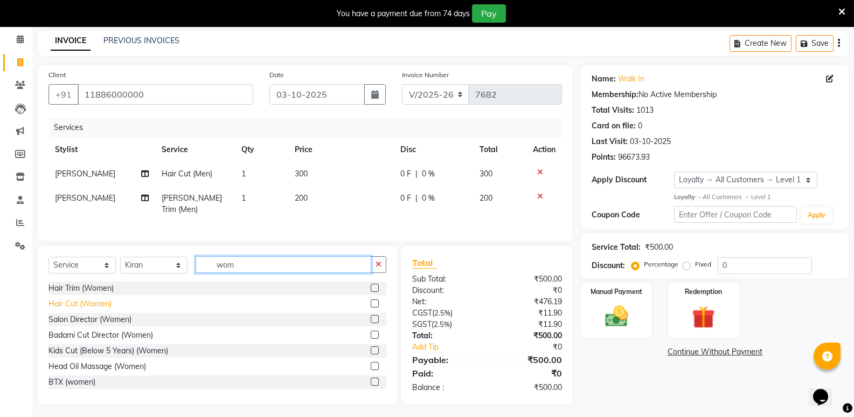
type input "wom"
click at [93, 299] on div "Hair Cut (Women)" at bounding box center [80, 303] width 63 height 11
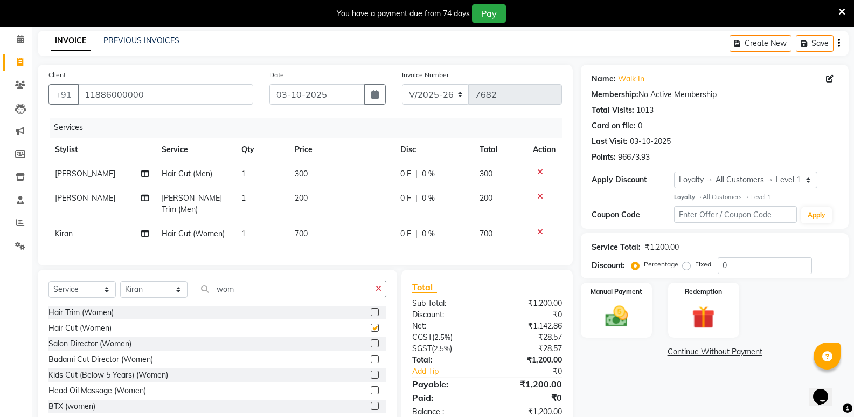
checkbox input "false"
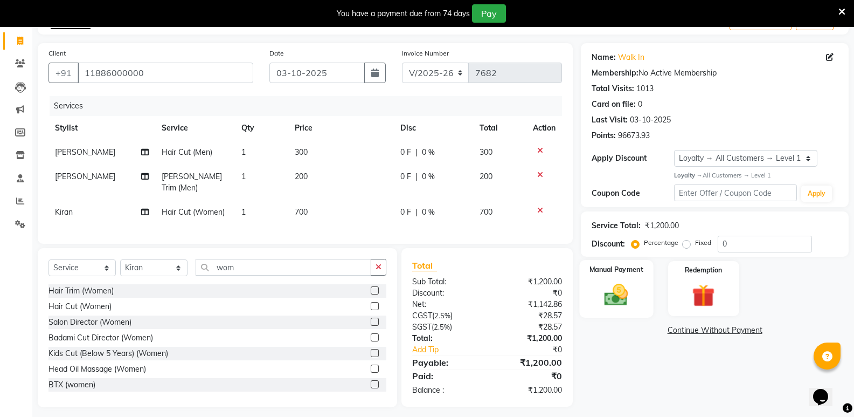
scroll to position [68, 0]
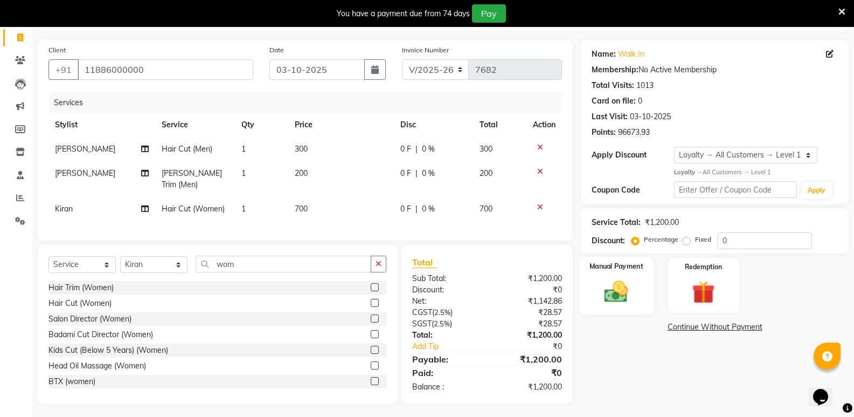
click at [621, 299] on img at bounding box center [616, 291] width 38 height 27
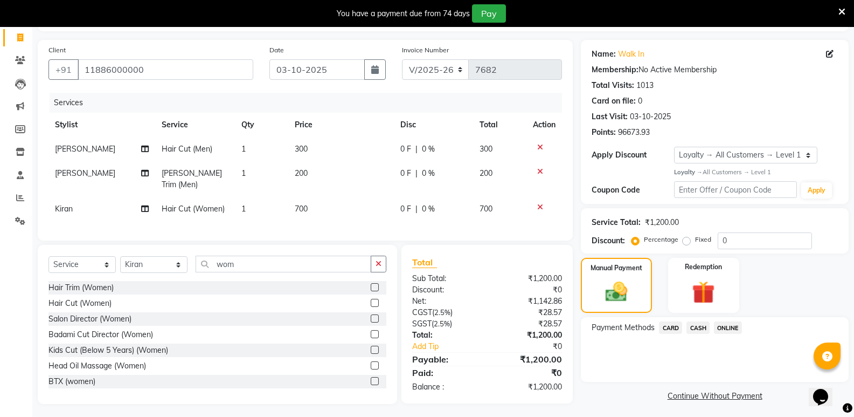
click at [697, 334] on span "CASH" at bounding box center [698, 327] width 23 height 12
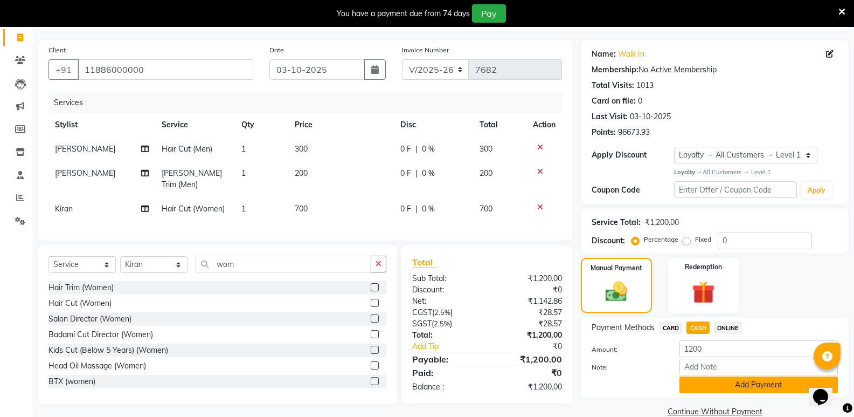
click at [714, 386] on button "Add Payment" at bounding box center [759, 384] width 158 height 17
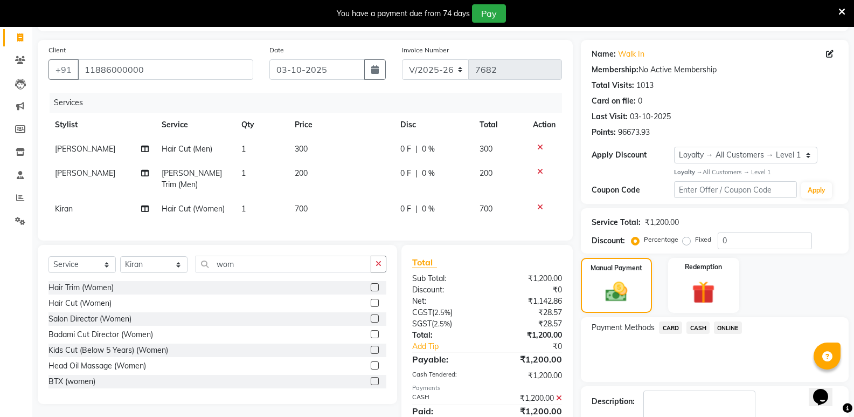
scroll to position [159, 0]
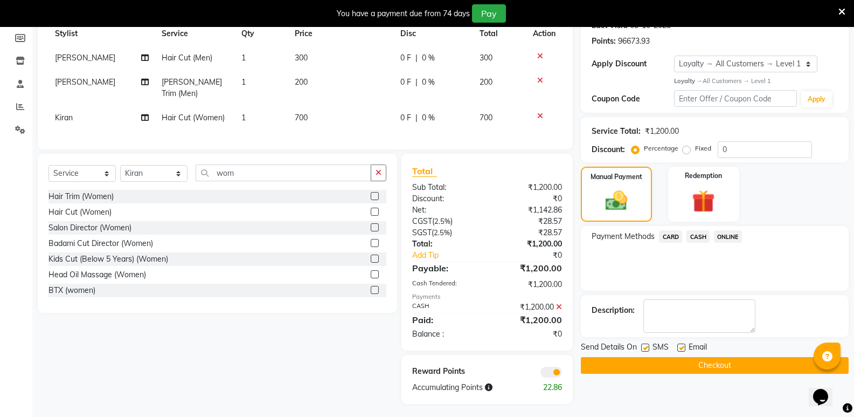
click at [715, 371] on button "Checkout" at bounding box center [715, 365] width 268 height 17
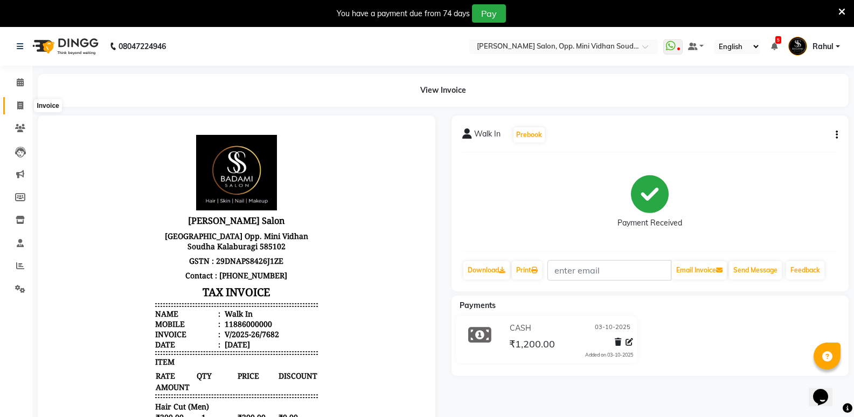
click at [15, 107] on span at bounding box center [20, 106] width 19 height 12
select select "service"
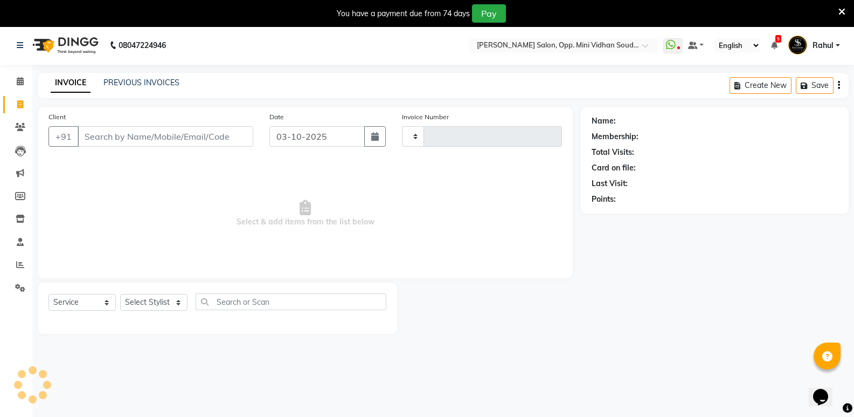
type input "7683"
select select "4533"
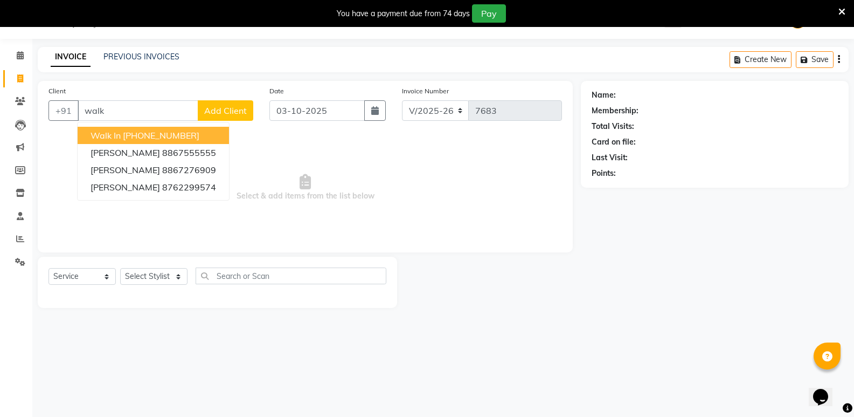
click at [167, 137] on ngb-highlight "+91 11886000000" at bounding box center [161, 135] width 77 height 11
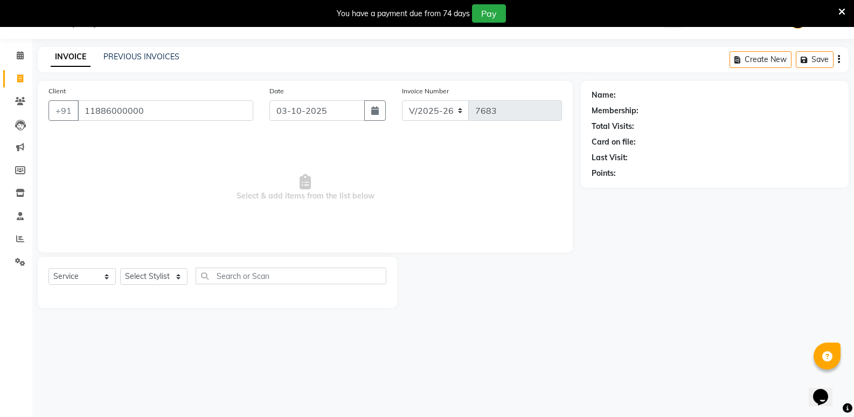
type input "11886000000"
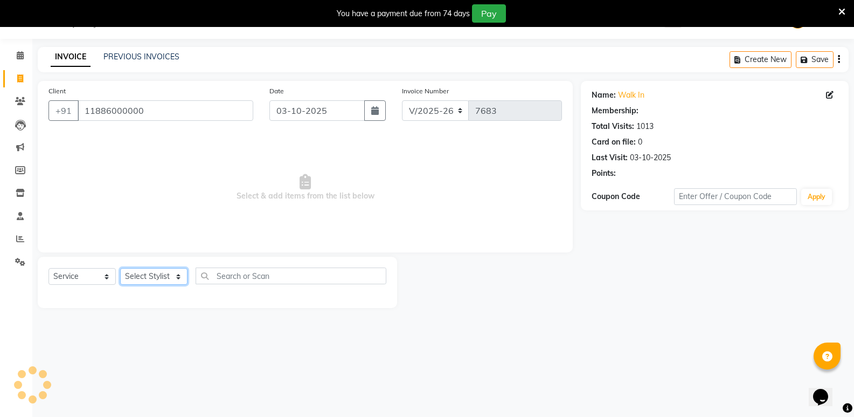
click at [134, 279] on select "Select Stylist Amir Hussain Ishwari Kiran Malik Mallu Manjunath Marmma Meraj Mo…" at bounding box center [153, 276] width 67 height 17
select select "1: Object"
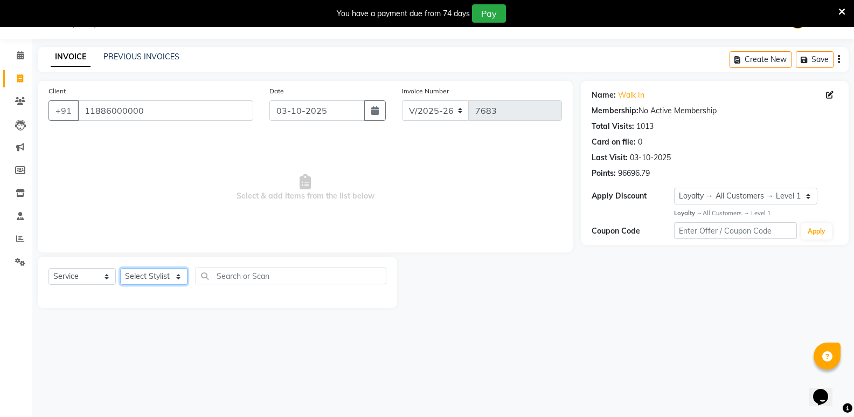
select select "25909"
click at [120, 268] on select "Select Stylist Amir Hussain Ishwari Kiran Malik Mallu Manjunath Marmma Meraj Mo…" at bounding box center [153, 276] width 67 height 17
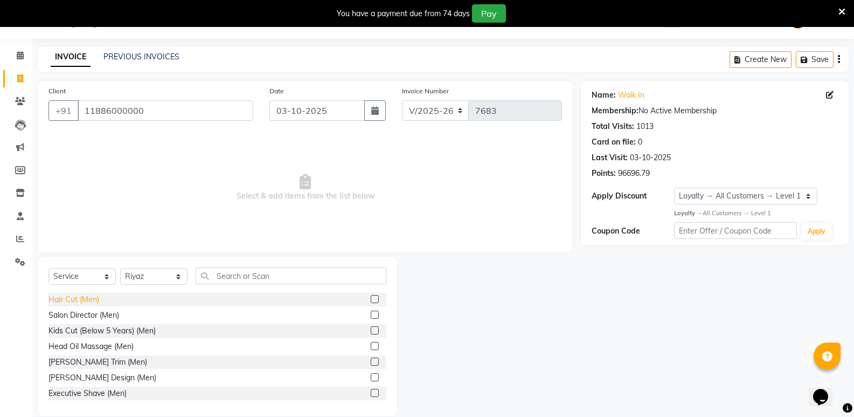
click at [70, 297] on div "Hair Cut (Men)" at bounding box center [74, 299] width 51 height 11
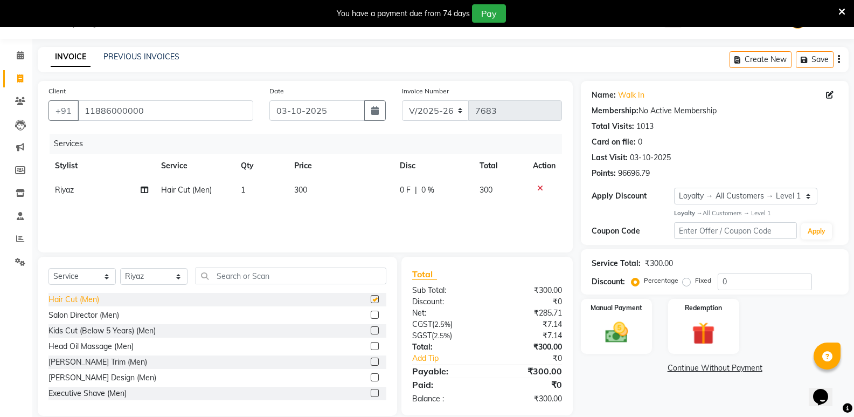
checkbox input "false"
click at [142, 286] on div "Select Service Product Membership Package Voucher Prepaid Gift Card Select Styl…" at bounding box center [218, 279] width 338 height 25
click at [139, 273] on select "Select Stylist [PERSON_NAME] [PERSON_NAME] [PERSON_NAME] Mallu [PERSON_NAME] [P…" at bounding box center [153, 276] width 67 height 17
select select "43648"
click at [120, 268] on select "Select Stylist [PERSON_NAME] [PERSON_NAME] [PERSON_NAME] Mallu [PERSON_NAME] [P…" at bounding box center [153, 276] width 67 height 17
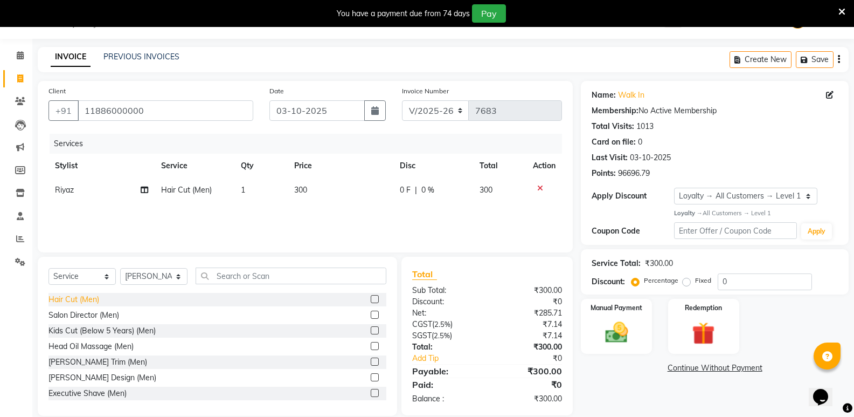
click at [59, 295] on div "Hair Cut (Men)" at bounding box center [74, 299] width 51 height 11
checkbox input "false"
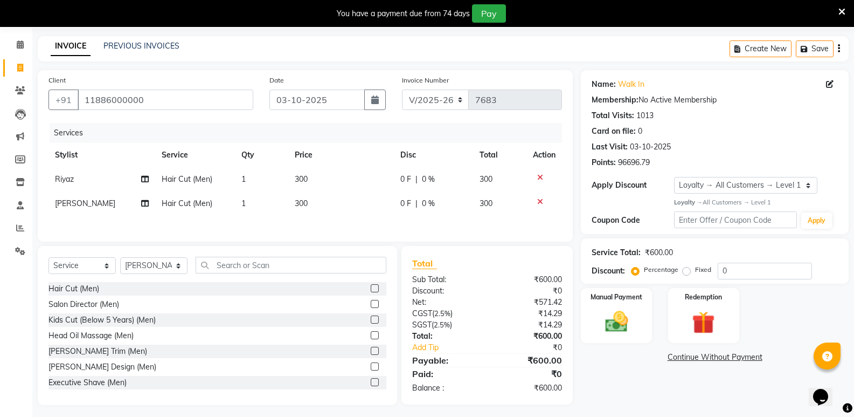
scroll to position [44, 0]
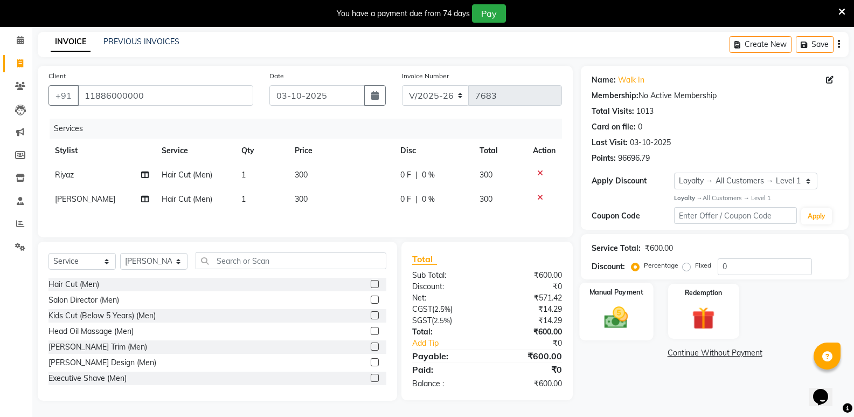
click at [625, 330] on div "Manual Payment" at bounding box center [617, 311] width 74 height 58
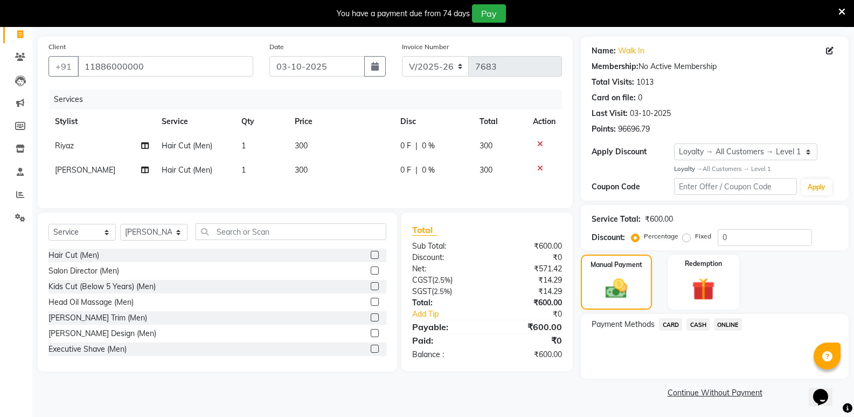
click at [702, 323] on span "CASH" at bounding box center [698, 324] width 23 height 12
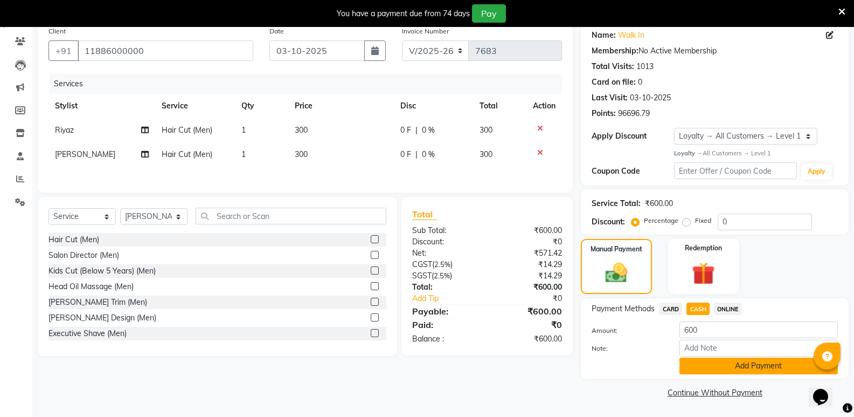
click at [706, 368] on button "Add Payment" at bounding box center [759, 365] width 158 height 17
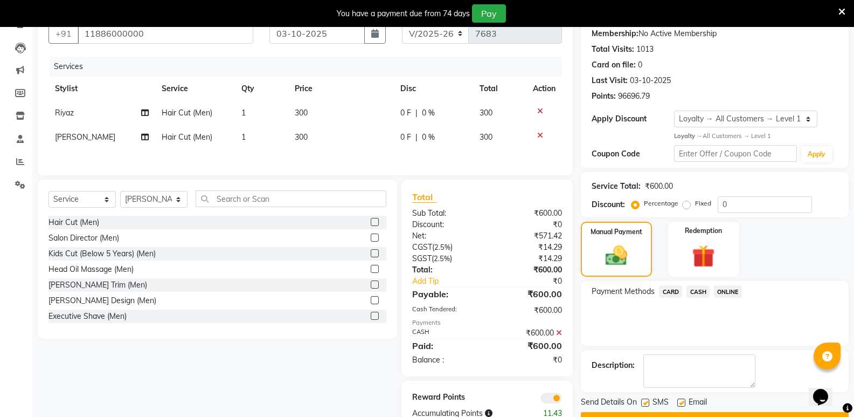
scroll to position [135, 0]
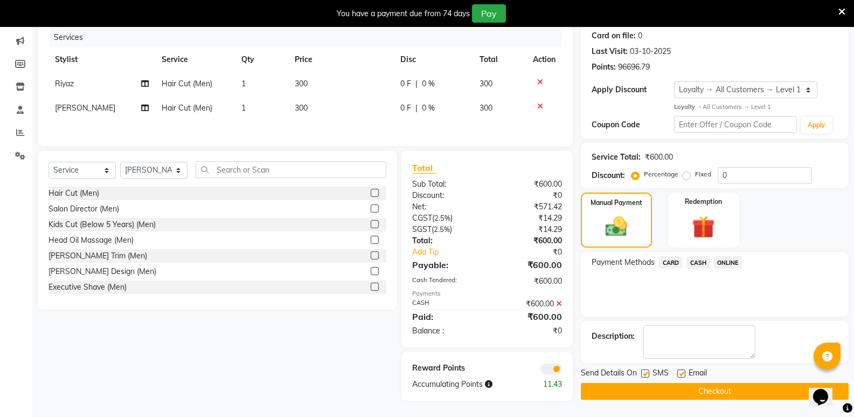
click at [702, 389] on button "Checkout" at bounding box center [715, 391] width 268 height 17
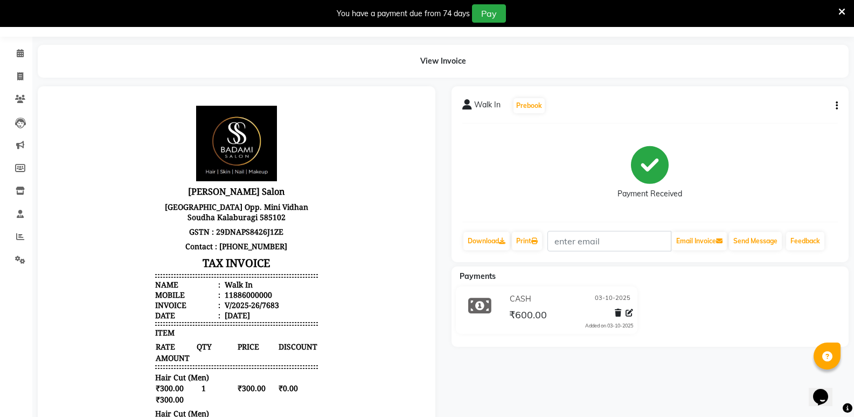
scroll to position [27, 0]
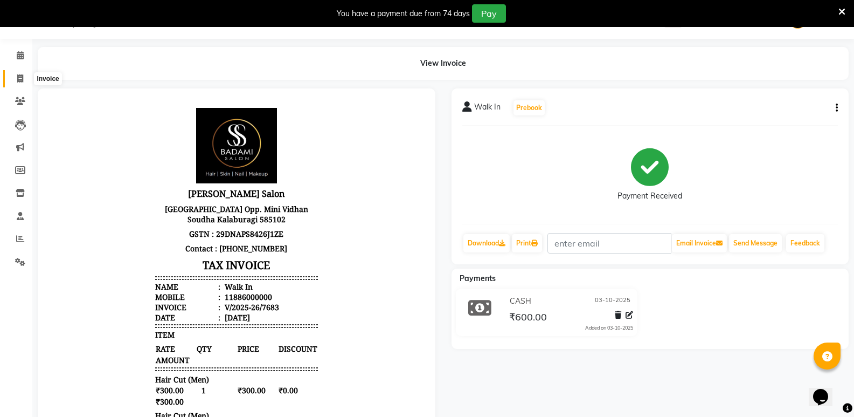
click at [18, 78] on icon at bounding box center [20, 78] width 6 height 8
select select "service"
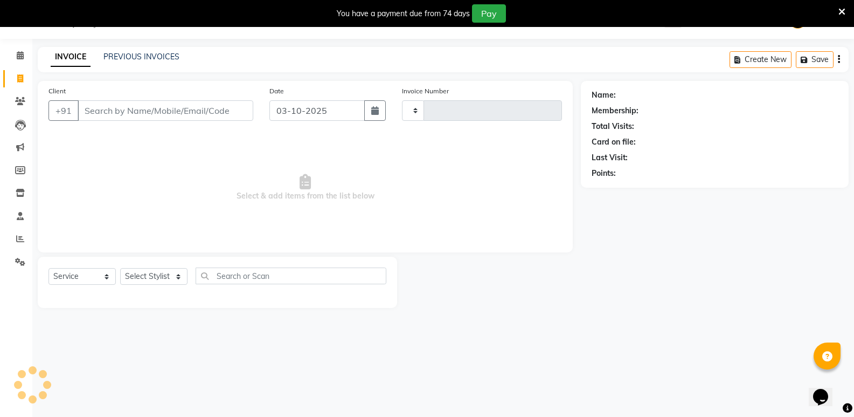
type input "7684"
select select "4533"
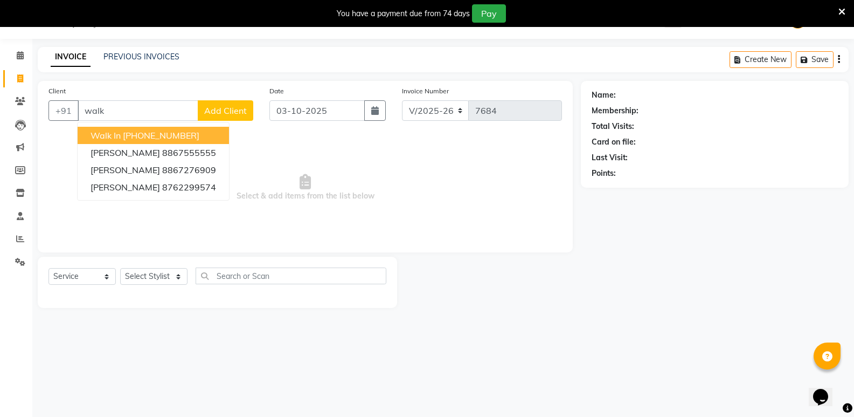
click at [145, 139] on ngb-highlight "[PHONE_NUMBER]" at bounding box center [161, 135] width 77 height 11
type input "11886000000"
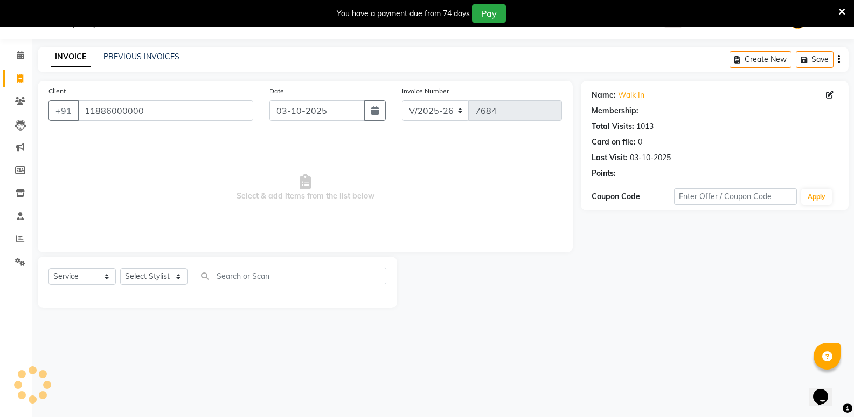
select select "1: Object"
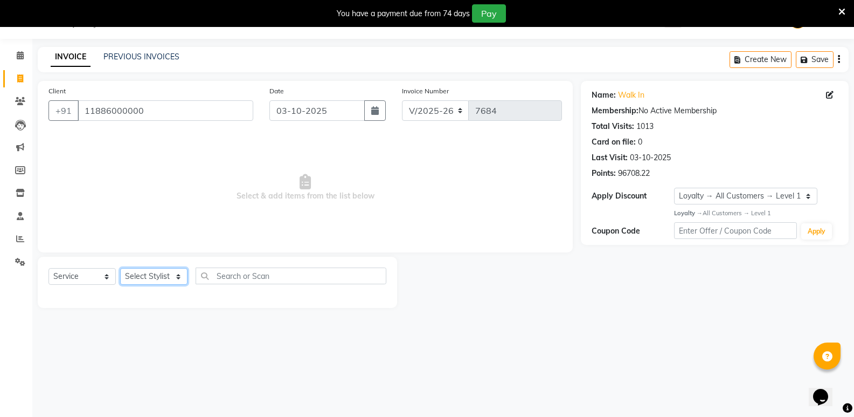
click at [160, 273] on select "Select Stylist [PERSON_NAME] [PERSON_NAME] [PERSON_NAME] Mallu [PERSON_NAME] [P…" at bounding box center [153, 276] width 67 height 17
select select "43648"
click at [120, 268] on select "Select Stylist [PERSON_NAME] [PERSON_NAME] [PERSON_NAME] Mallu [PERSON_NAME] [P…" at bounding box center [153, 276] width 67 height 17
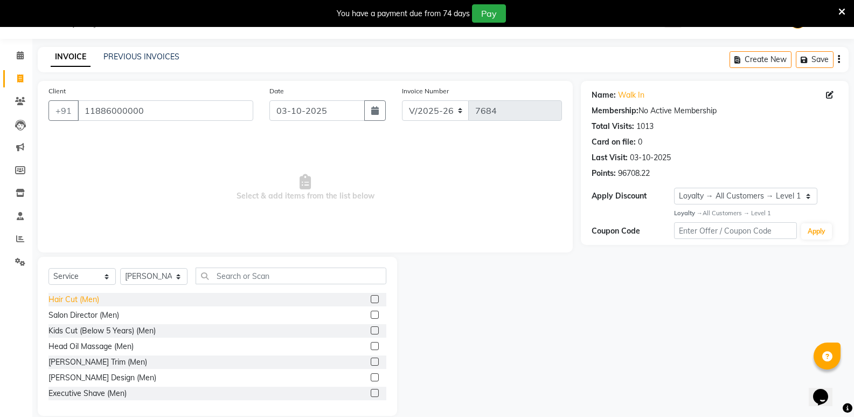
click at [80, 299] on div "Hair Cut (Men)" at bounding box center [74, 299] width 51 height 11
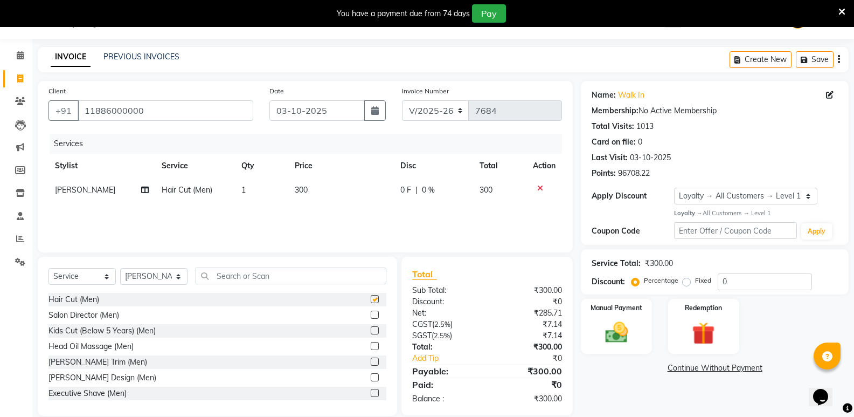
checkbox input "false"
click at [254, 279] on input "text" at bounding box center [291, 275] width 191 height 17
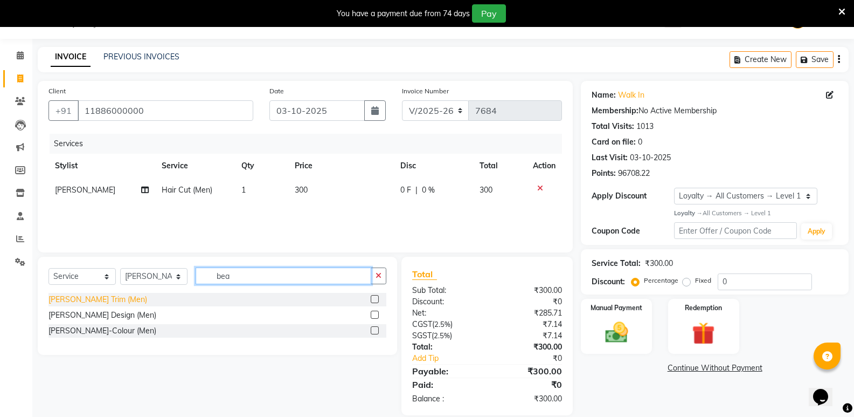
type input "bea"
click at [87, 294] on div "[PERSON_NAME] Trim (Men)" at bounding box center [98, 299] width 99 height 11
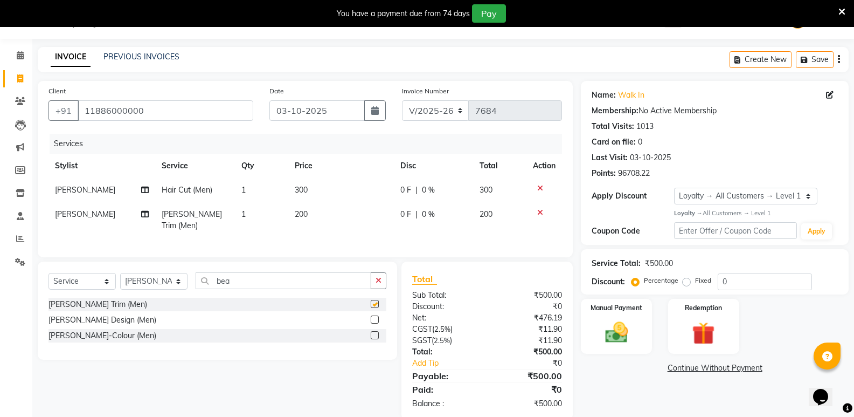
checkbox input "false"
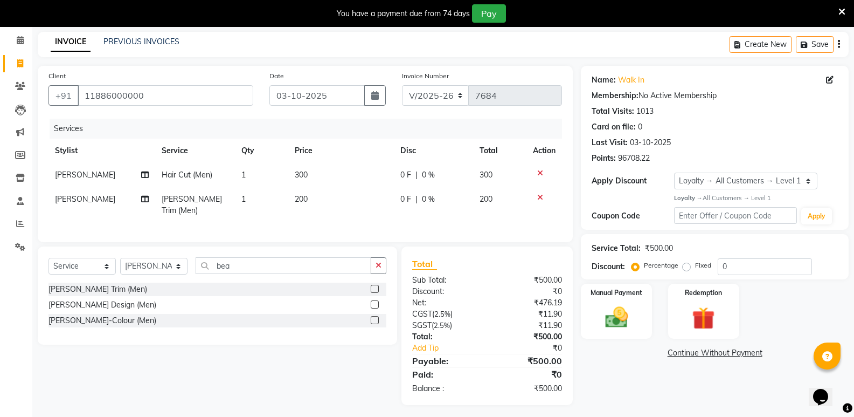
scroll to position [43, 0]
click at [623, 310] on img at bounding box center [616, 315] width 38 height 27
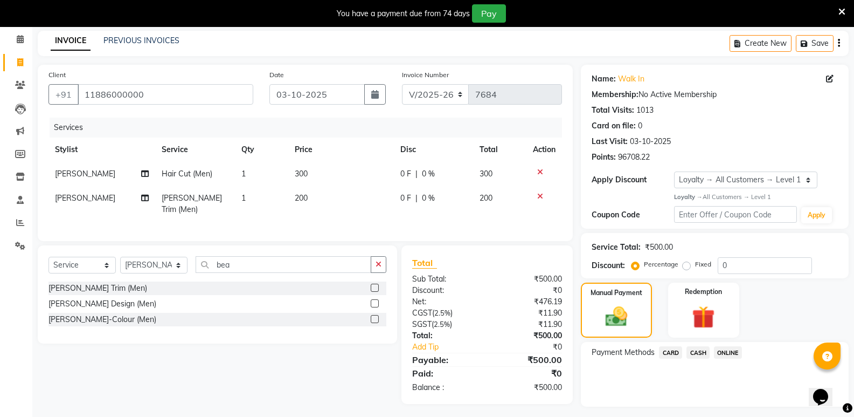
click at [723, 355] on span "ONLINE" at bounding box center [728, 352] width 28 height 12
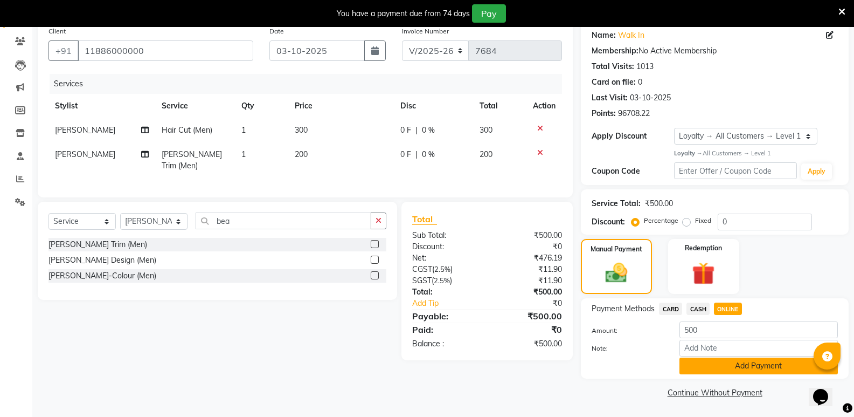
click at [730, 372] on button "Add Payment" at bounding box center [759, 365] width 158 height 17
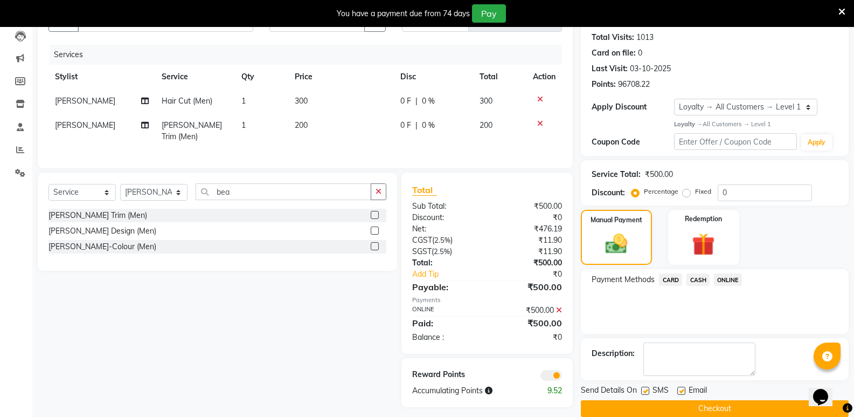
scroll to position [132, 0]
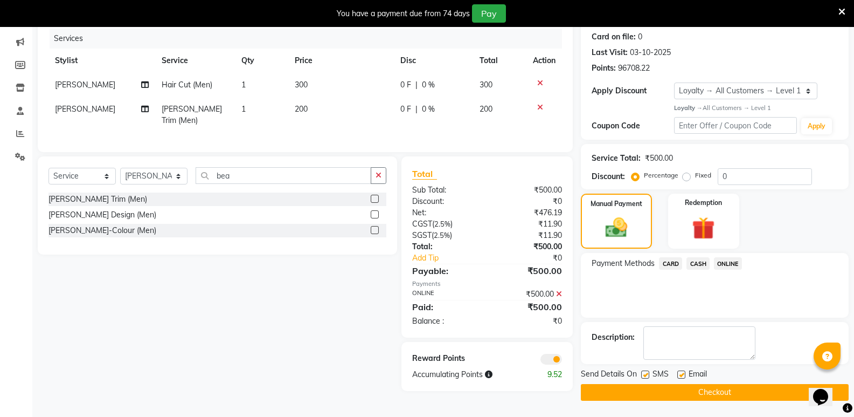
click at [726, 394] on button "Checkout" at bounding box center [715, 392] width 268 height 17
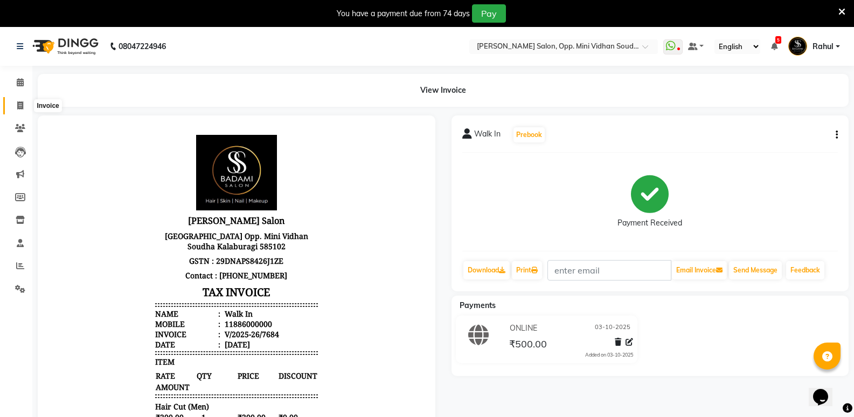
click at [26, 105] on span at bounding box center [20, 106] width 19 height 12
select select "service"
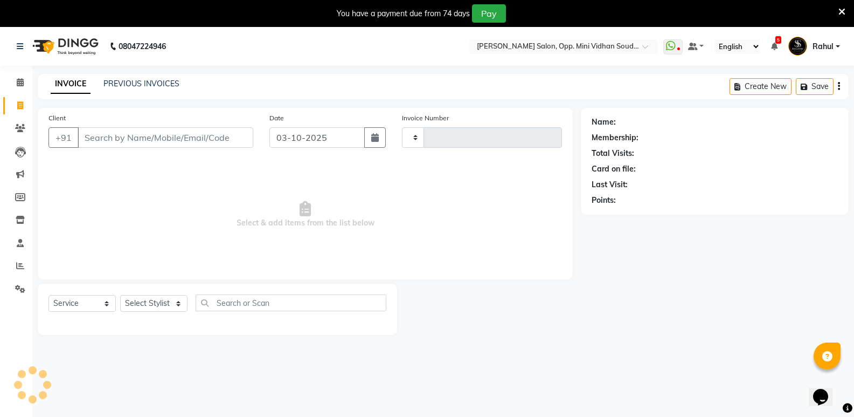
scroll to position [27, 0]
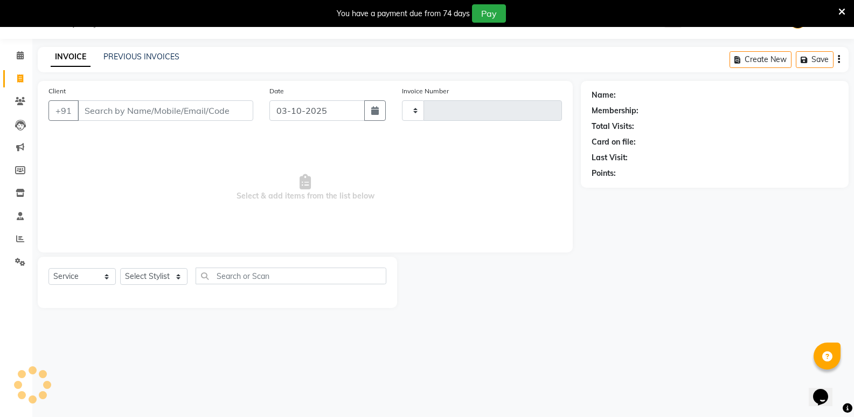
type input "7685"
select select "4533"
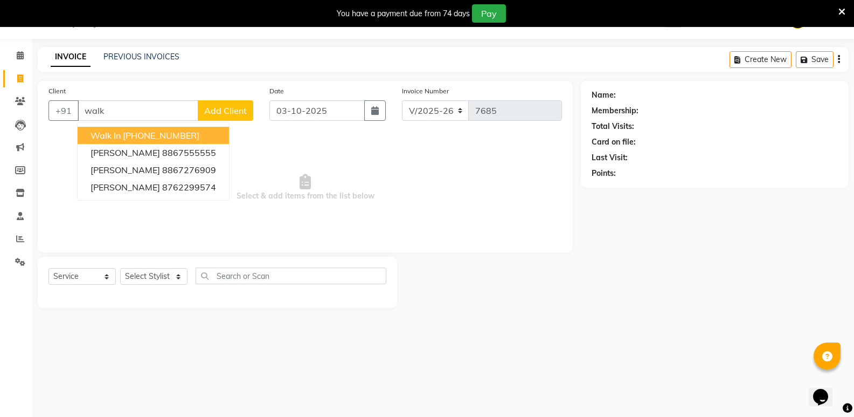
click at [101, 127] on button "Walk In [PHONE_NUMBER]" at bounding box center [153, 135] width 151 height 17
type input "11886000000"
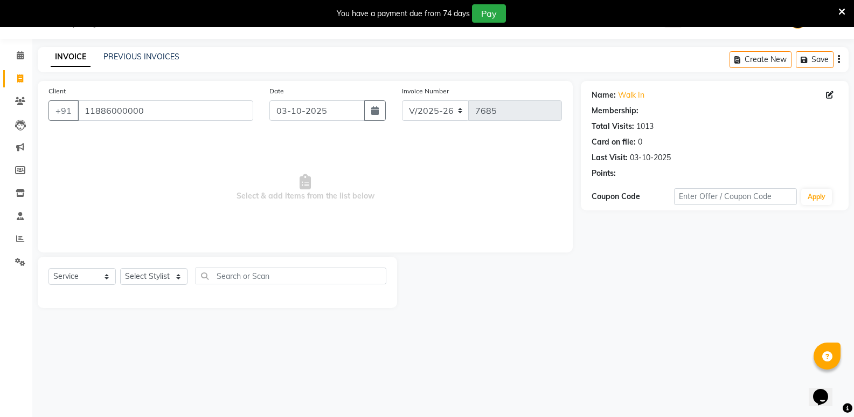
select select "1: Object"
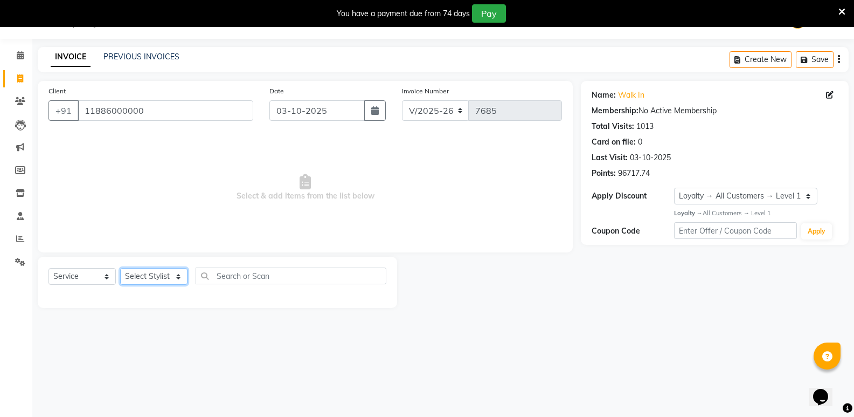
click at [148, 270] on select "Select Stylist [PERSON_NAME] [PERSON_NAME] [PERSON_NAME] Mallu [PERSON_NAME] [P…" at bounding box center [153, 276] width 67 height 17
select select "74043"
click at [120, 268] on select "Select Stylist [PERSON_NAME] [PERSON_NAME] [PERSON_NAME] Mallu [PERSON_NAME] [P…" at bounding box center [153, 276] width 67 height 17
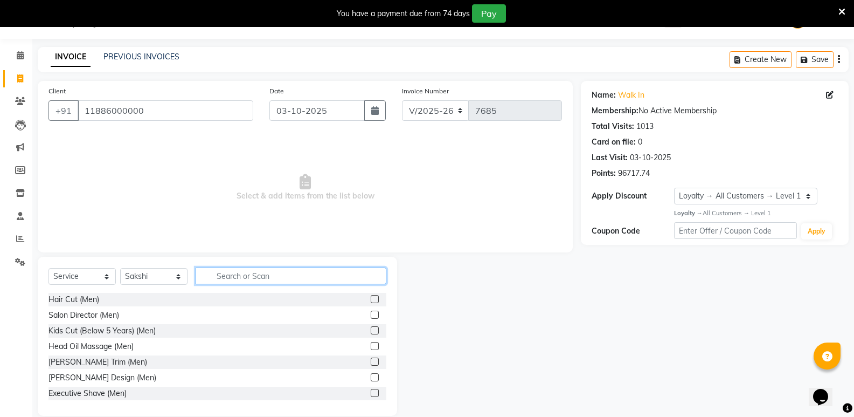
click at [226, 276] on input "text" at bounding box center [291, 275] width 191 height 17
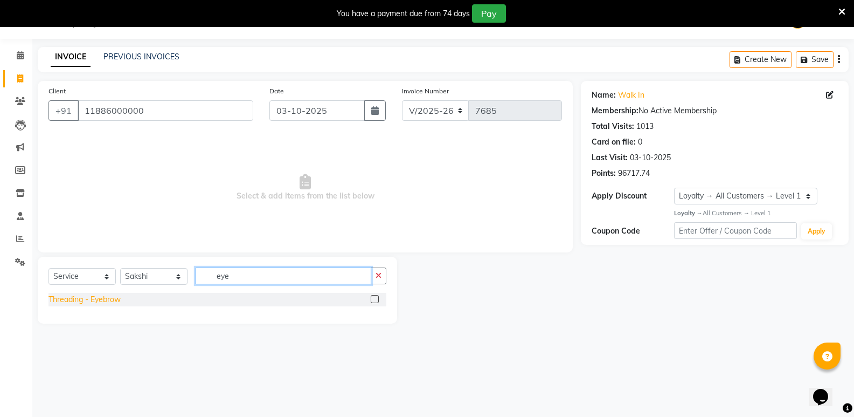
type input "eye"
click at [86, 303] on div "Threading - Eyebrow" at bounding box center [85, 299] width 72 height 11
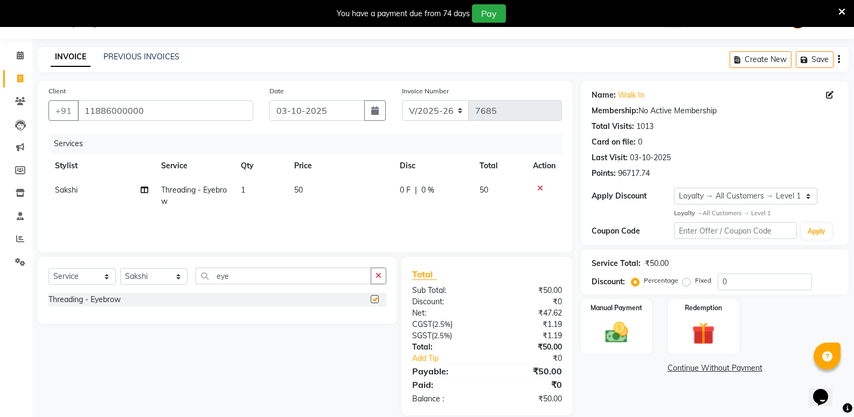
checkbox input "false"
drag, startPoint x: 246, startPoint y: 275, endPoint x: 184, endPoint y: 282, distance: 62.4
click at [184, 282] on div "Select Service Product Membership Package Voucher Prepaid Gift Card Select Styl…" at bounding box center [218, 279] width 338 height 25
type input "upp"
click at [102, 314] on div "Threading - Upperlip" at bounding box center [84, 314] width 71 height 11
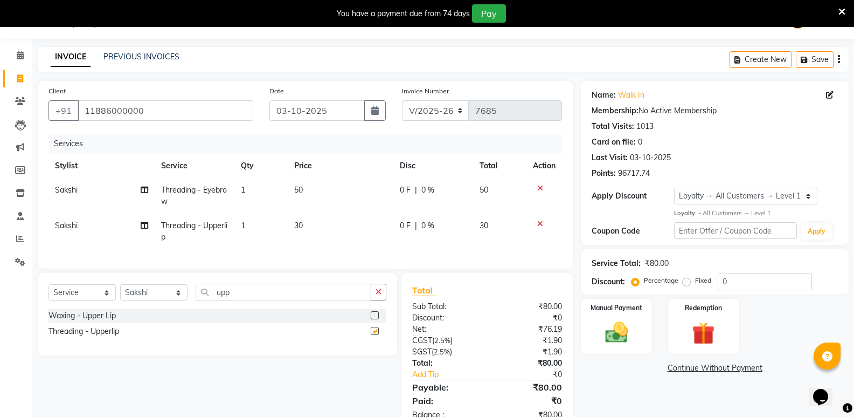
checkbox input "false"
click at [139, 301] on select "Select Stylist [PERSON_NAME] [PERSON_NAME] [PERSON_NAME] Mallu [PERSON_NAME] [P…" at bounding box center [153, 292] width 67 height 17
select select "63628"
click at [120, 292] on select "Select Stylist [PERSON_NAME] [PERSON_NAME] [PERSON_NAME] Mallu [PERSON_NAME] [P…" at bounding box center [153, 292] width 67 height 17
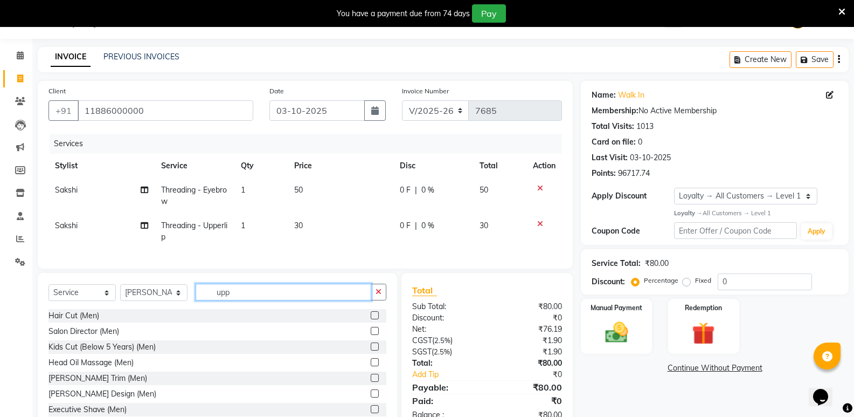
drag, startPoint x: 212, startPoint y: 307, endPoint x: 197, endPoint y: 308, distance: 15.6
click at [197, 300] on input "upp" at bounding box center [284, 291] width 176 height 17
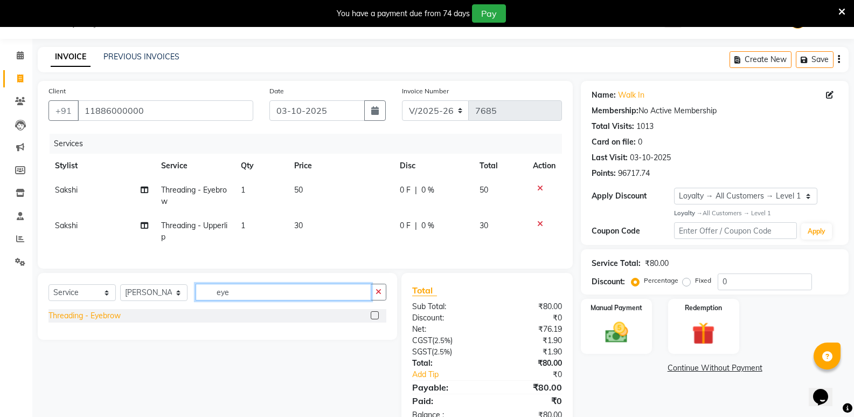
type input "eye"
click at [86, 321] on div "Threading - Eyebrow" at bounding box center [85, 315] width 72 height 11
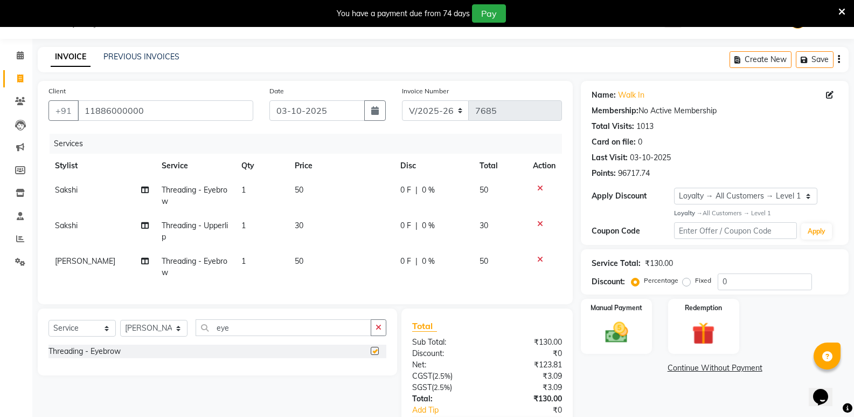
checkbox input "false"
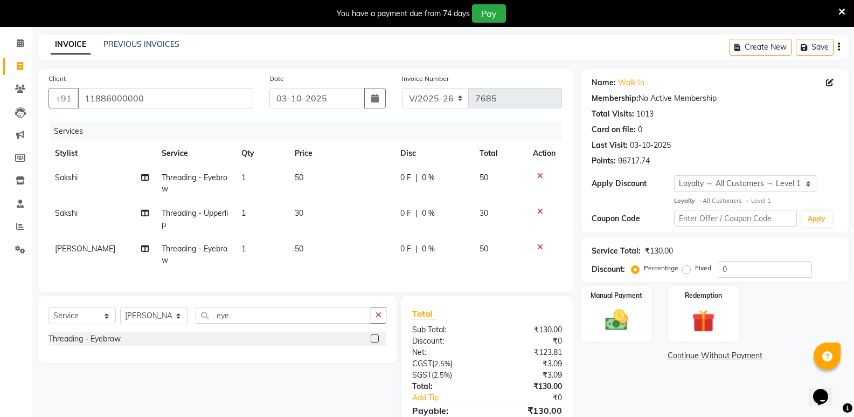
scroll to position [101, 0]
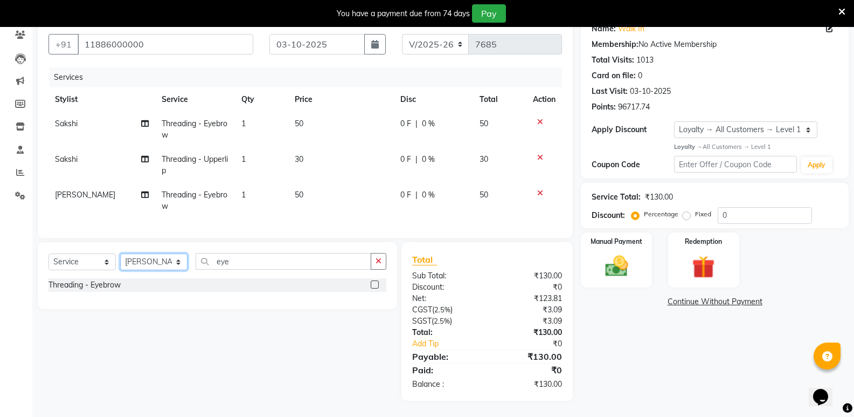
click at [164, 260] on select "Select Stylist [PERSON_NAME] [PERSON_NAME] [PERSON_NAME] Mallu [PERSON_NAME] [P…" at bounding box center [153, 261] width 67 height 17
select select "25902"
click at [120, 253] on select "Select Stylist [PERSON_NAME] [PERSON_NAME] [PERSON_NAME] Mallu [PERSON_NAME] [P…" at bounding box center [153, 261] width 67 height 17
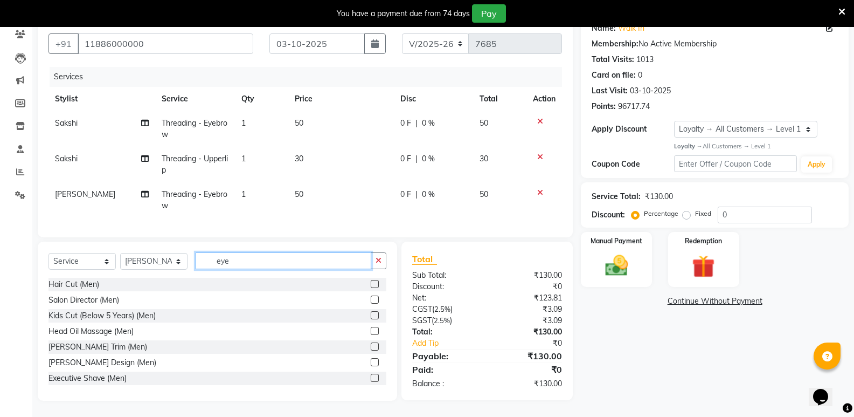
click at [262, 260] on input "eye" at bounding box center [284, 260] width 176 height 17
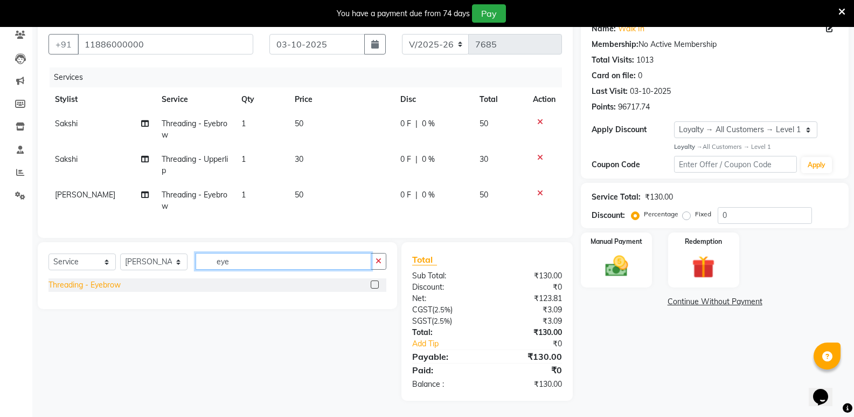
type input "eye"
click at [89, 285] on div "Threading - Eyebrow" at bounding box center [85, 284] width 72 height 11
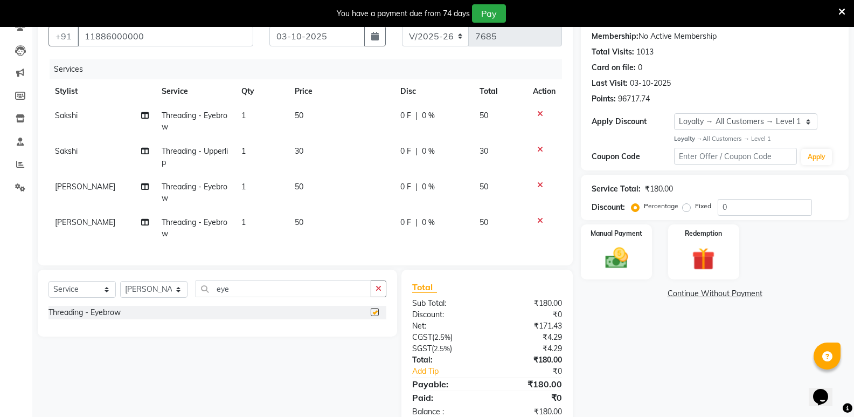
checkbox input "false"
click at [250, 221] on td "1" at bounding box center [261, 228] width 53 height 36
select select "25902"
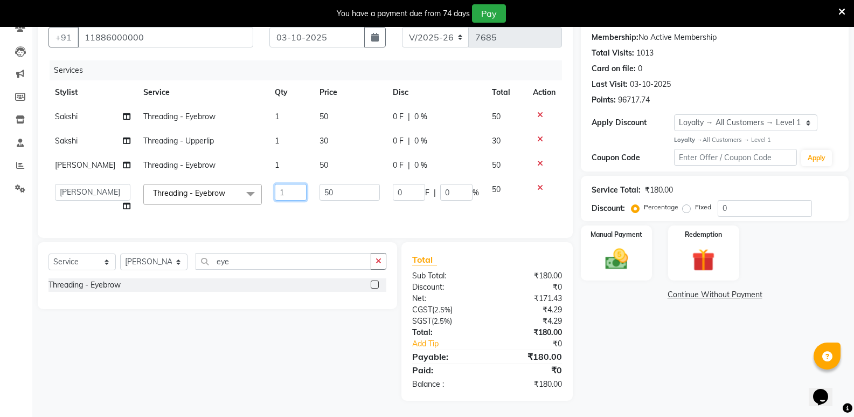
click at [280, 191] on input "1" at bounding box center [291, 192] width 32 height 17
type input "2"
click at [620, 258] on img at bounding box center [616, 258] width 38 height 27
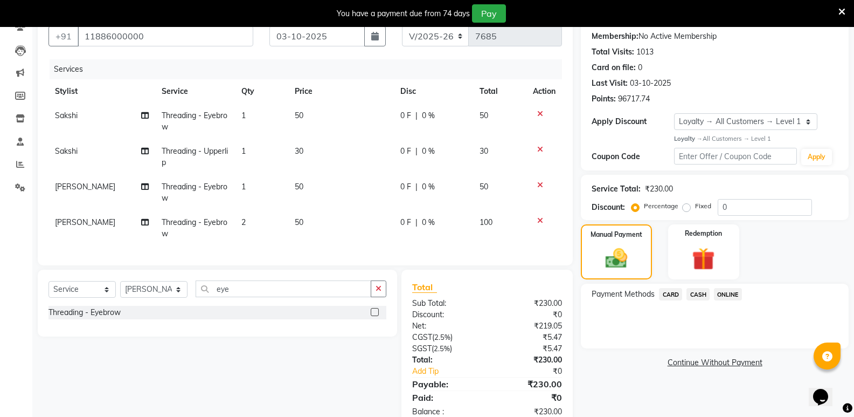
click at [701, 292] on span "CASH" at bounding box center [698, 294] width 23 height 12
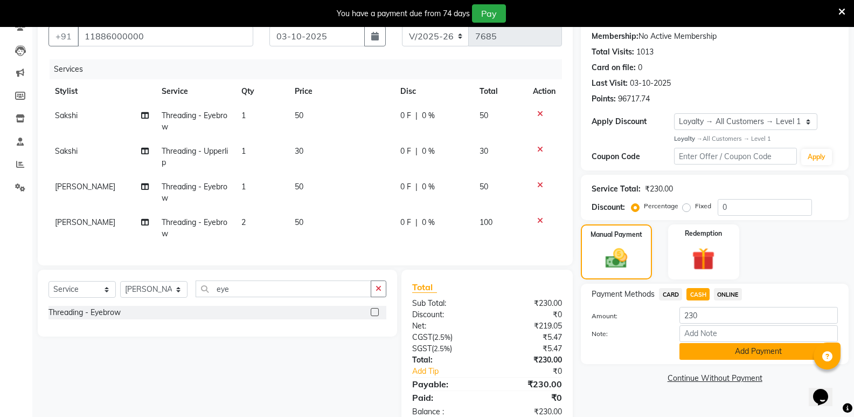
click at [722, 356] on button "Add Payment" at bounding box center [759, 351] width 158 height 17
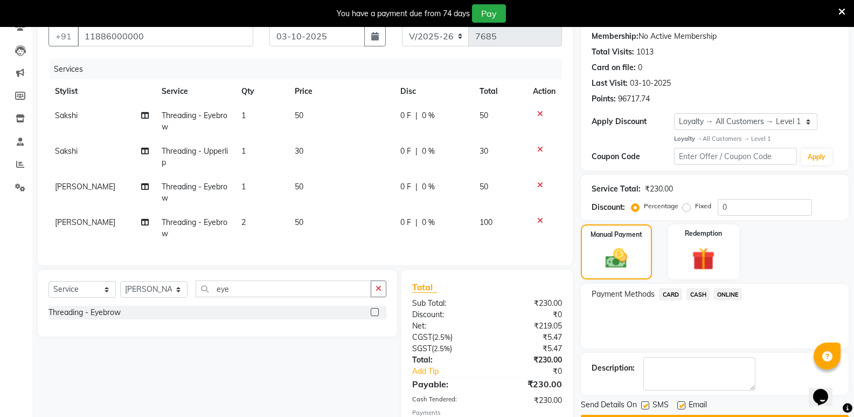
scroll to position [228, 0]
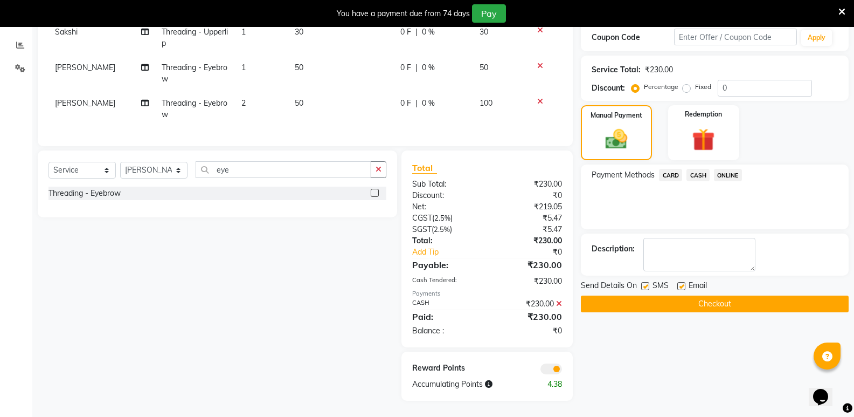
click at [732, 300] on button "Checkout" at bounding box center [715, 303] width 268 height 17
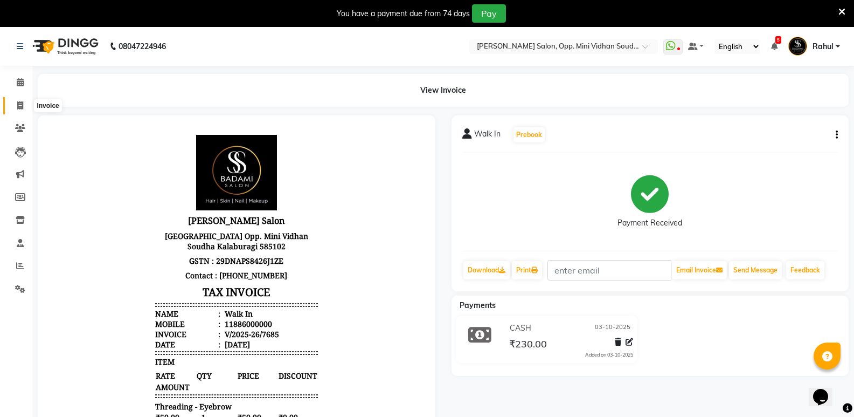
click at [23, 105] on icon at bounding box center [20, 105] width 6 height 8
select select "4533"
select select "service"
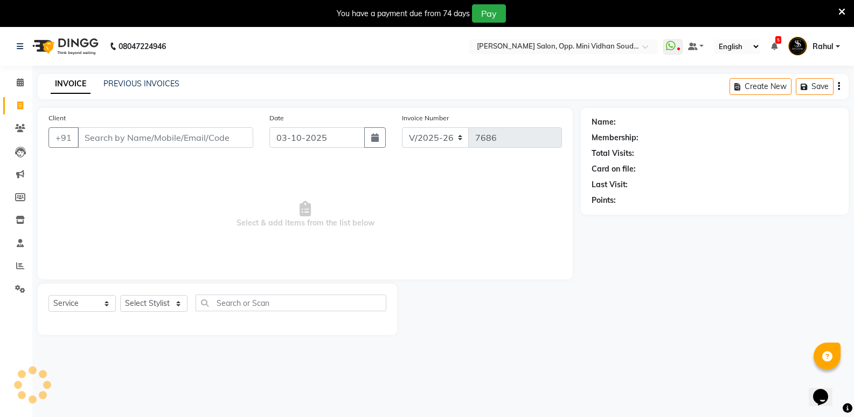
scroll to position [27, 0]
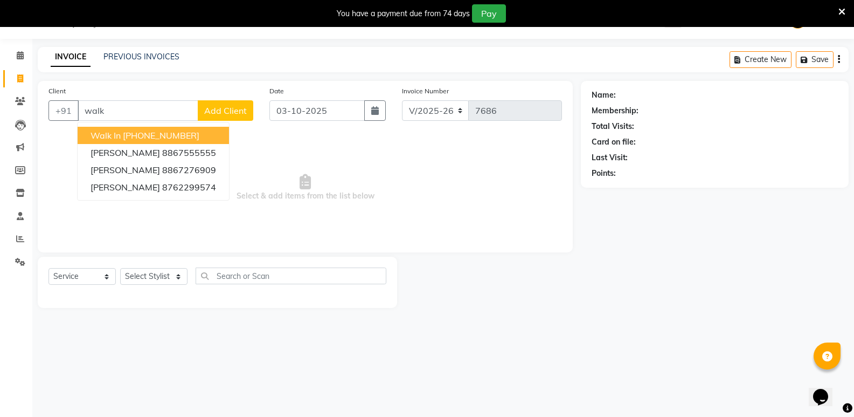
click at [183, 133] on ngb-highlight "+91 11886000000" at bounding box center [161, 135] width 77 height 11
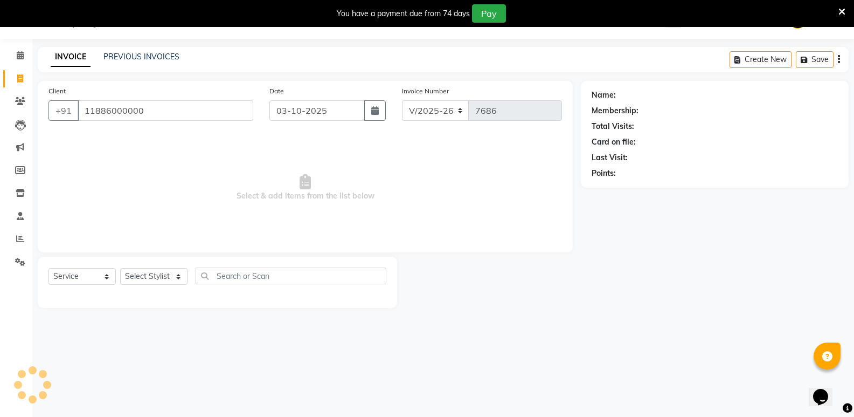
type input "11886000000"
select select "1: Object"
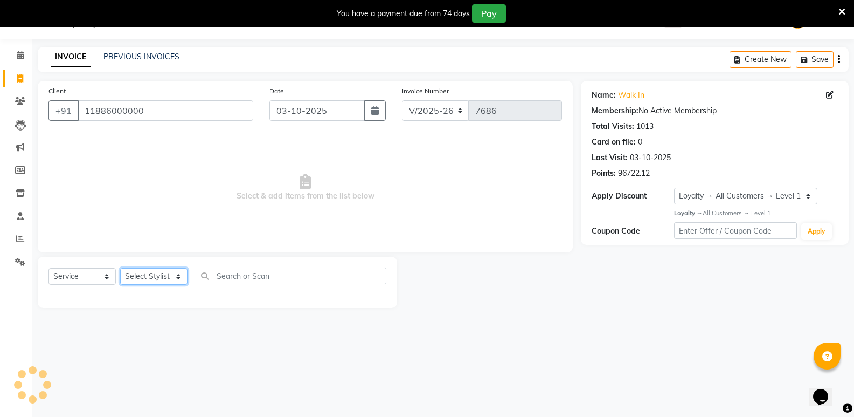
click at [135, 276] on select "Select Stylist Amir Hussain Ishwari Kiran Malik Mallu Manjunath Marmma Meraj Mo…" at bounding box center [153, 276] width 67 height 17
select select "25904"
click at [120, 268] on select "Select Stylist Amir Hussain Ishwari Kiran Malik Mallu Manjunath Marmma Meraj Mo…" at bounding box center [153, 276] width 67 height 17
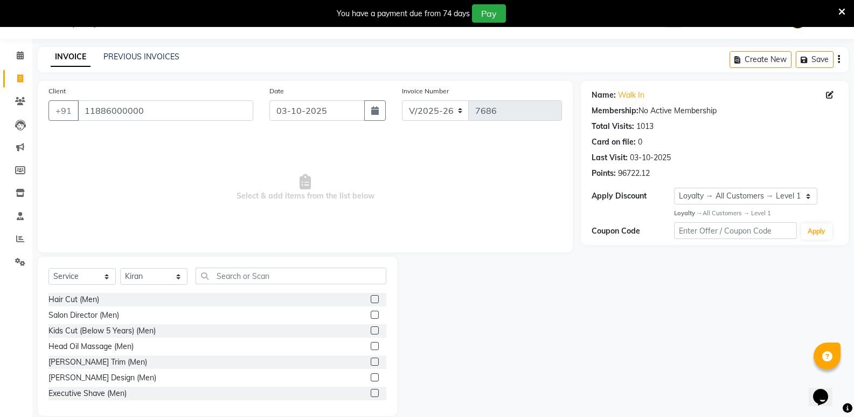
click at [290, 288] on div "Select Service Product Membership Package Voucher Prepaid Gift Card Select Styl…" at bounding box center [218, 279] width 338 height 25
click at [257, 272] on input "text" at bounding box center [291, 275] width 191 height 17
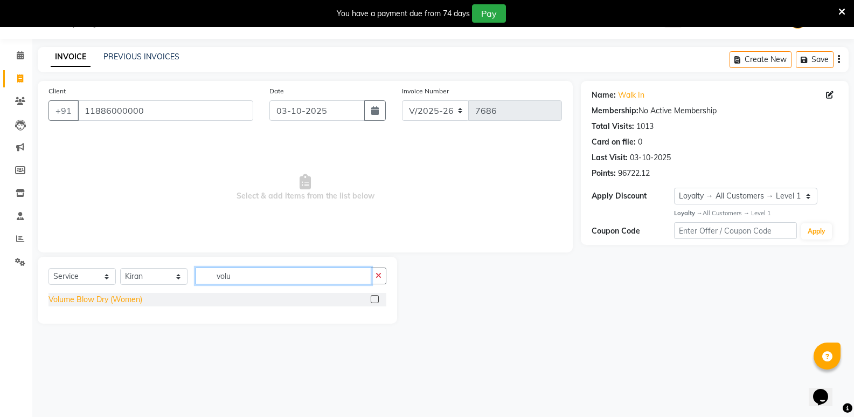
type input "volu"
click at [106, 299] on div "Volume Blow Dry (Women)" at bounding box center [96, 299] width 94 height 11
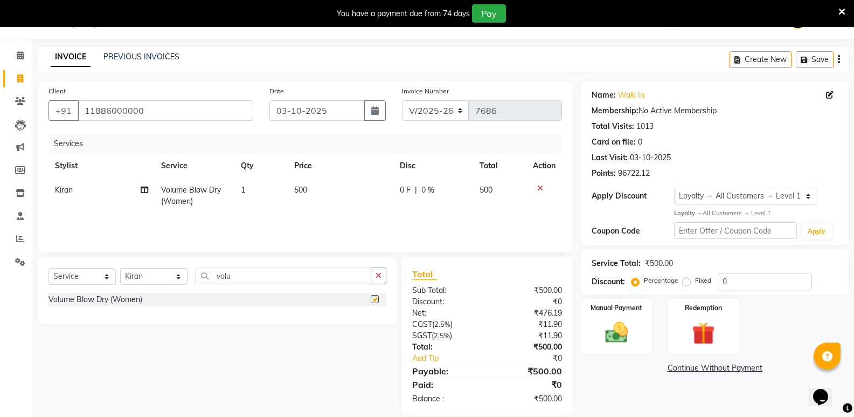
checkbox input "false"
click at [162, 275] on select "Select Stylist Amir Hussain Ishwari Kiran Malik Mallu Manjunath Marmma Meraj Mo…" at bounding box center [153, 276] width 67 height 17
click at [120, 268] on select "Select Stylist Amir Hussain Ishwari Kiran Malik Mallu Manjunath Marmma Meraj Mo…" at bounding box center [153, 276] width 67 height 17
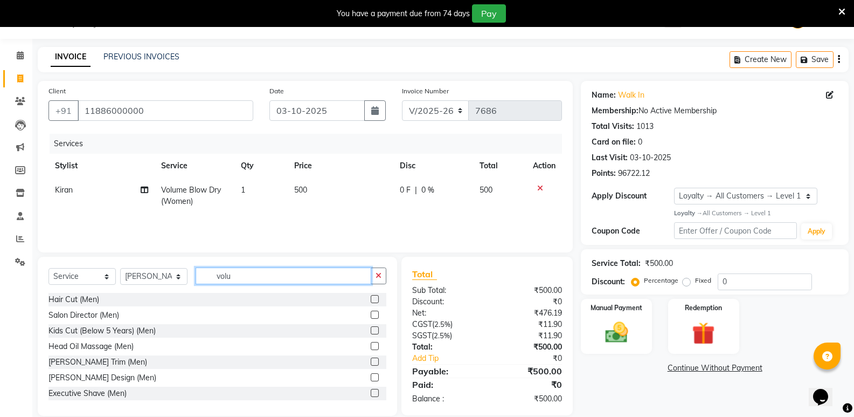
click at [235, 281] on input "volu" at bounding box center [284, 275] width 176 height 17
click at [153, 274] on select "Select Stylist Amir Hussain Ishwari Kiran Malik Mallu Manjunath Marmma Meraj Mo…" at bounding box center [153, 276] width 67 height 17
select select "63628"
click at [120, 268] on select "Select Stylist Amir Hussain Ishwari Kiran Malik Mallu Manjunath Marmma Meraj Mo…" at bounding box center [153, 276] width 67 height 17
drag, startPoint x: 242, startPoint y: 278, endPoint x: 176, endPoint y: 298, distance: 69.2
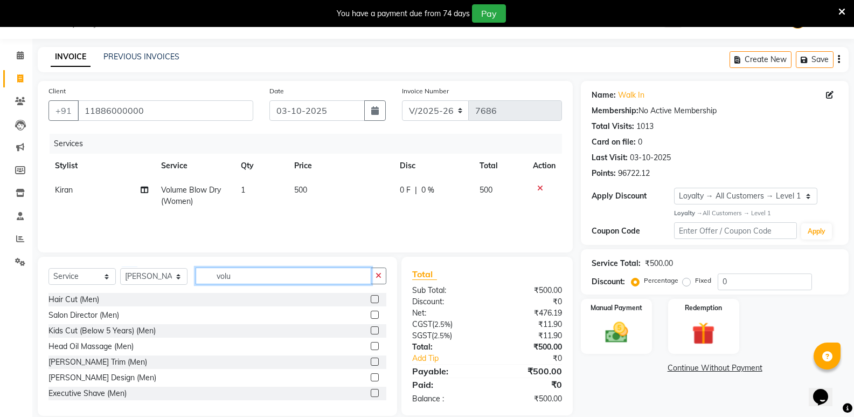
click at [176, 298] on div "Select Service Product Membership Package Voucher Prepaid Gift Card Select Styl…" at bounding box center [217, 336] width 359 height 159
type input "w"
type input "waxi"
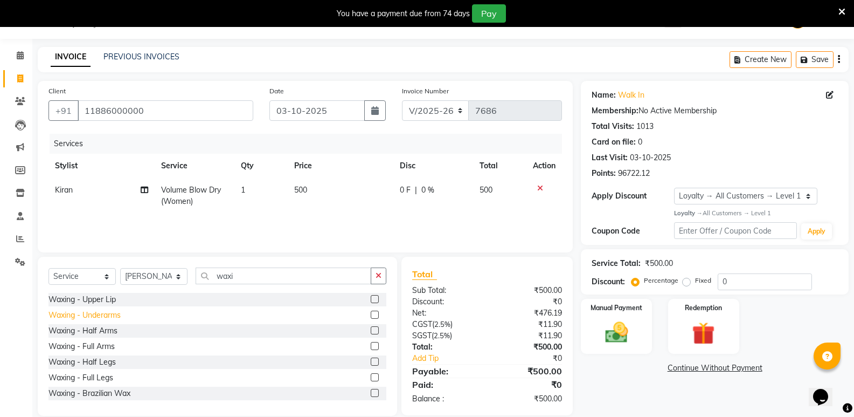
click at [102, 315] on div "Waxing - Underarms" at bounding box center [85, 314] width 72 height 11
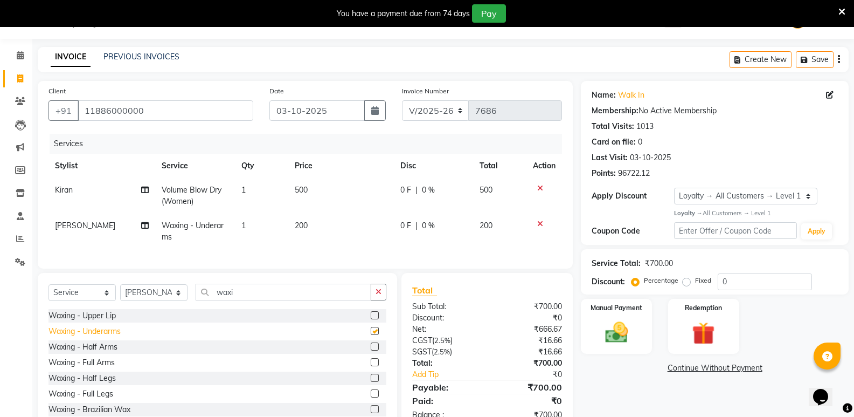
checkbox input "false"
click at [92, 366] on div "Waxing - Full Arms" at bounding box center [82, 362] width 66 height 11
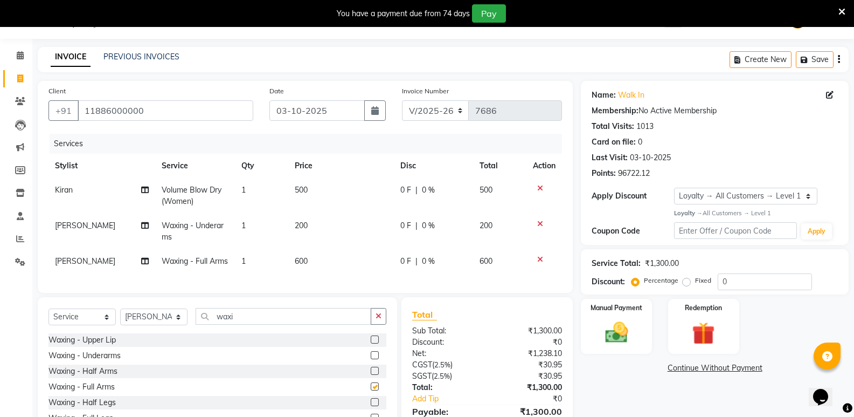
checkbox input "false"
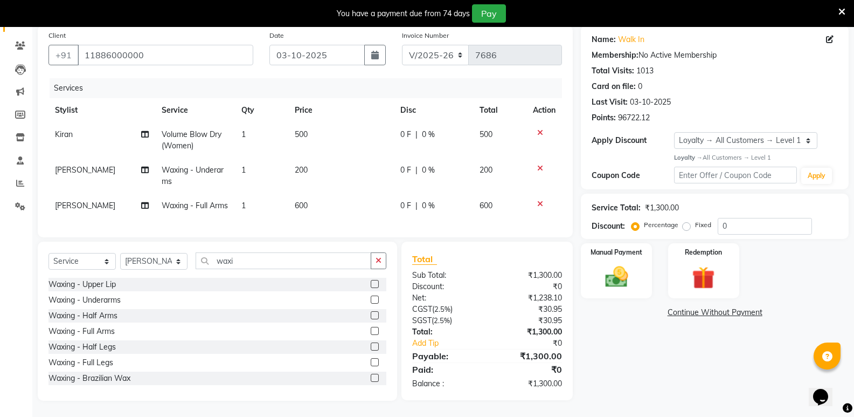
scroll to position [102, 0]
click at [109, 362] on div "Waxing - Full Legs" at bounding box center [81, 362] width 65 height 11
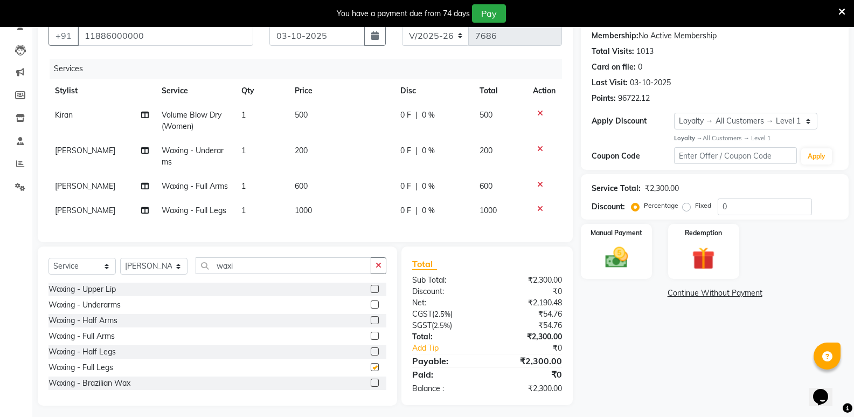
checkbox input "false"
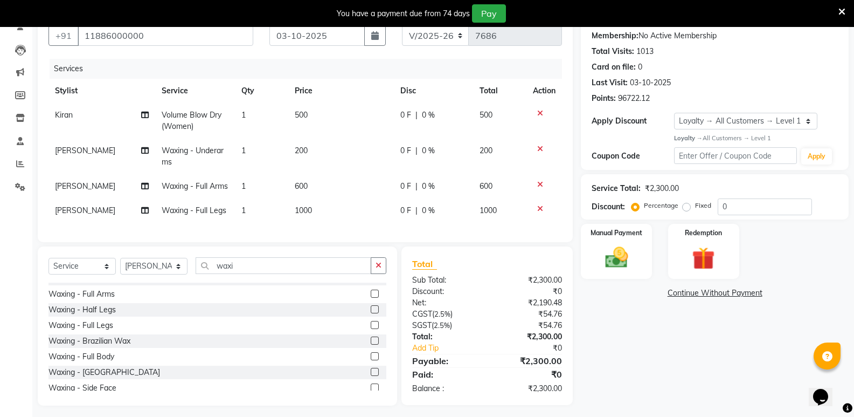
scroll to position [80, 0]
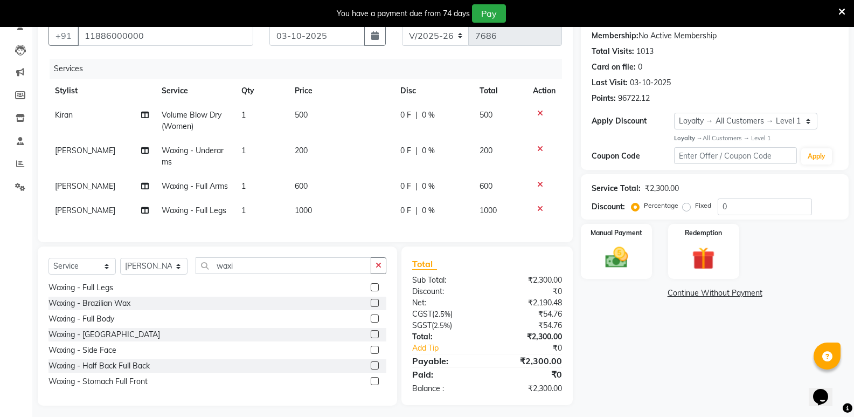
click at [540, 212] on icon at bounding box center [540, 209] width 6 height 8
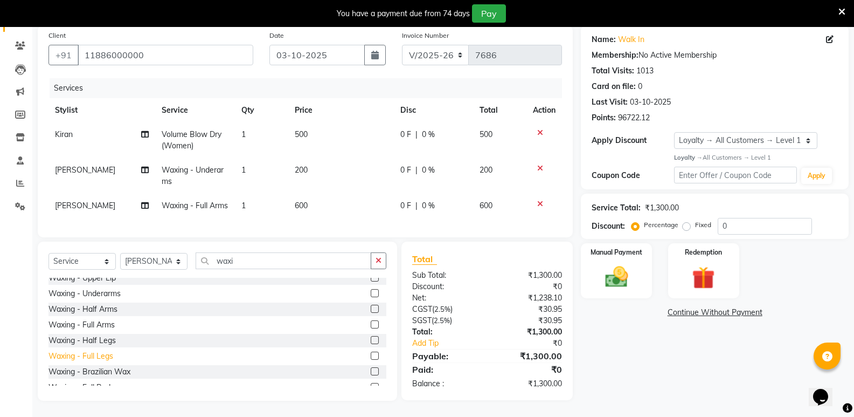
scroll to position [0, 0]
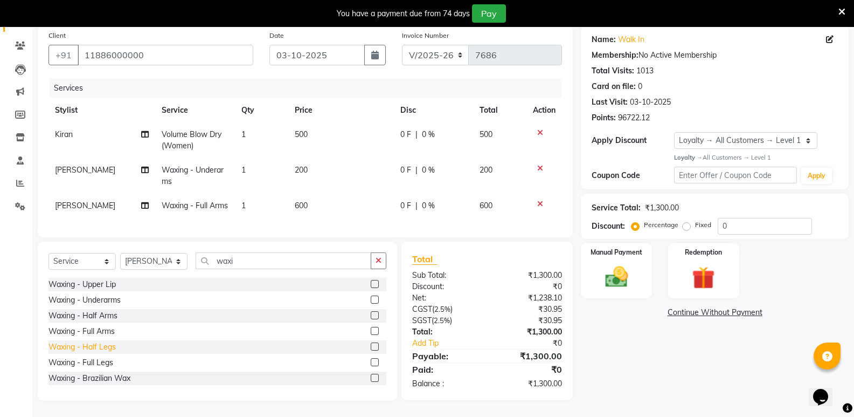
click at [105, 344] on div "Waxing - Half Legs" at bounding box center [82, 346] width 67 height 11
checkbox input "false"
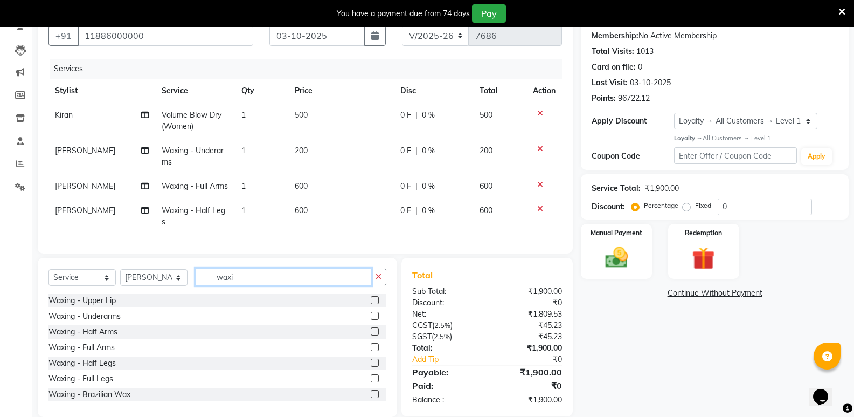
drag, startPoint x: 221, startPoint y: 296, endPoint x: 213, endPoint y: 298, distance: 8.2
click at [213, 285] on input "waxi" at bounding box center [284, 276] width 176 height 17
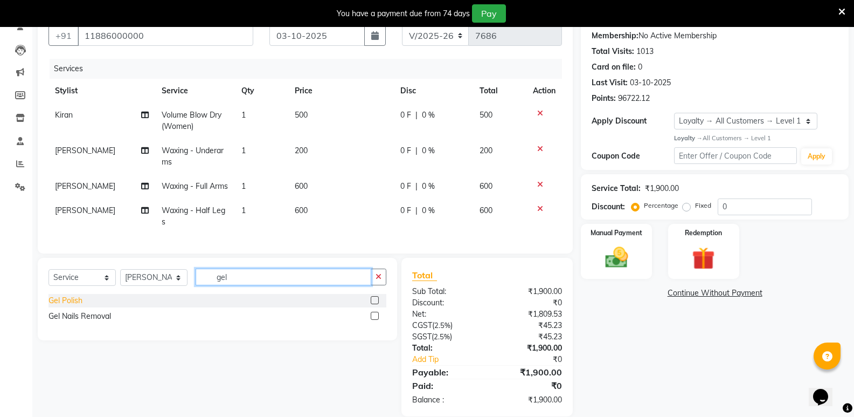
type input "gel"
click at [54, 306] on div "Gel Polish" at bounding box center [66, 300] width 34 height 11
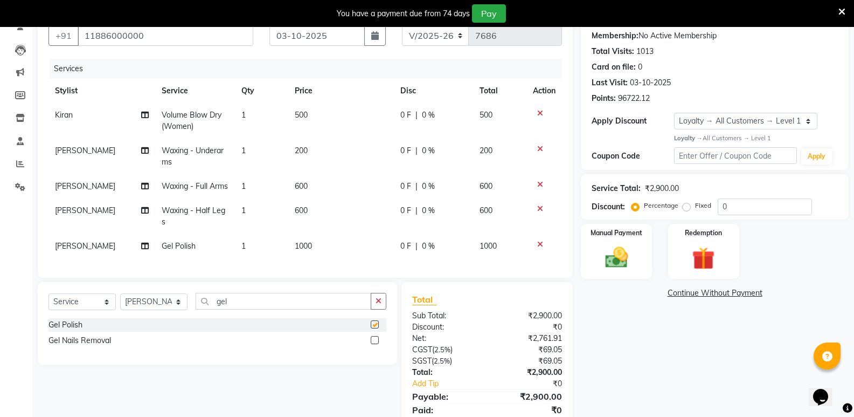
checkbox input "false"
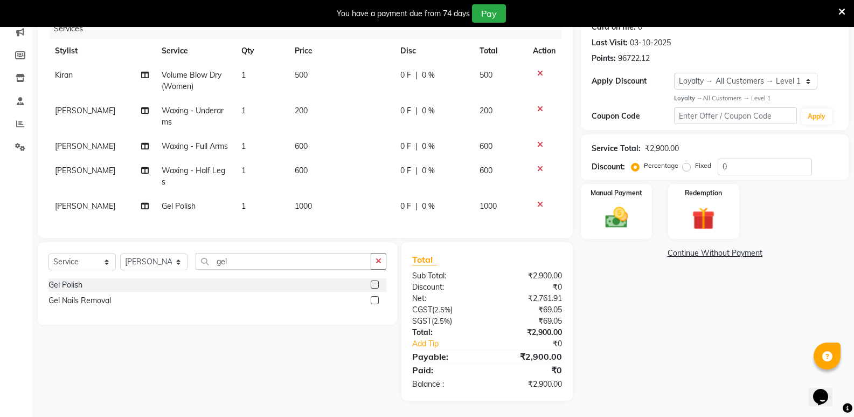
click at [296, 201] on span "1000" at bounding box center [303, 206] width 17 height 10
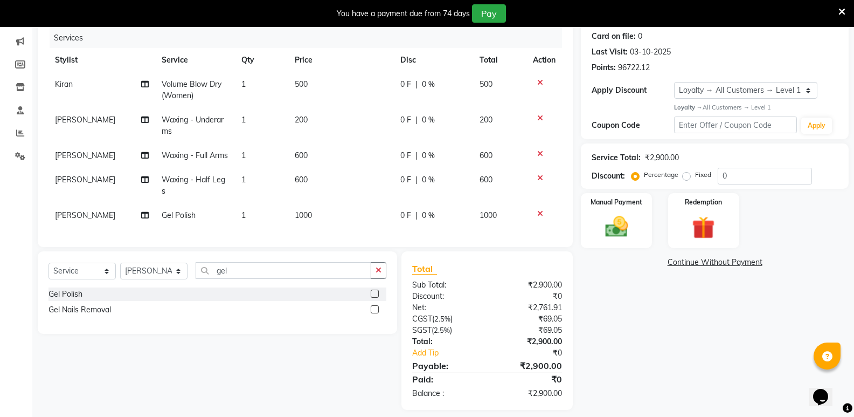
select select "63628"
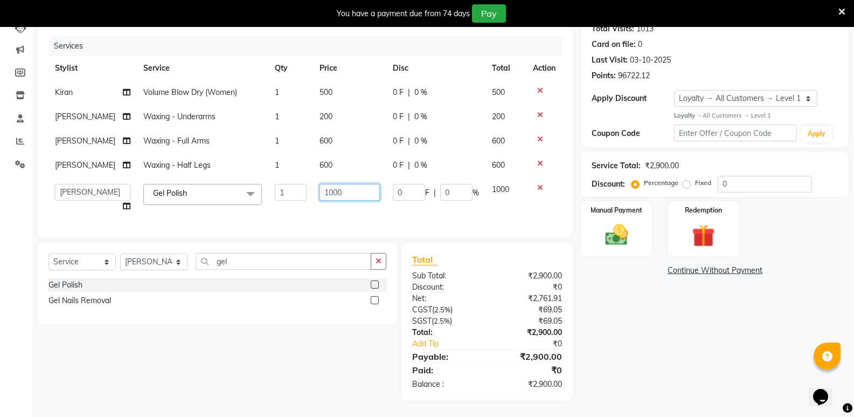
click at [323, 191] on input "1000" at bounding box center [350, 192] width 60 height 17
type input "1500"
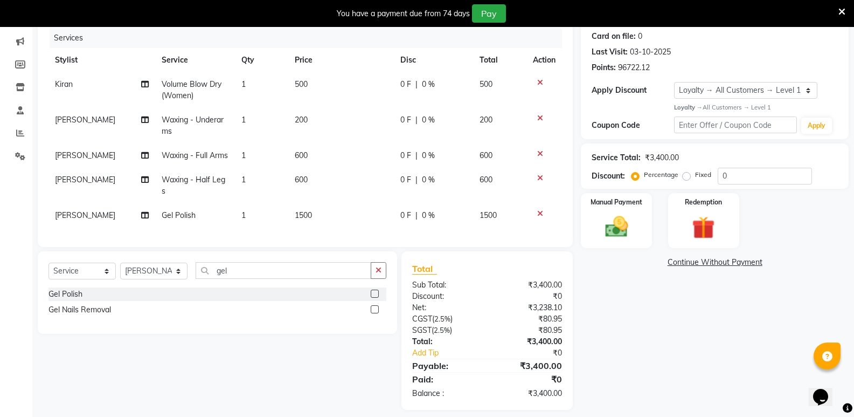
click at [645, 342] on div "Name: Walk In Membership: No Active Membership Total Visits: 1013 Card on file:…" at bounding box center [719, 192] width 276 height 434
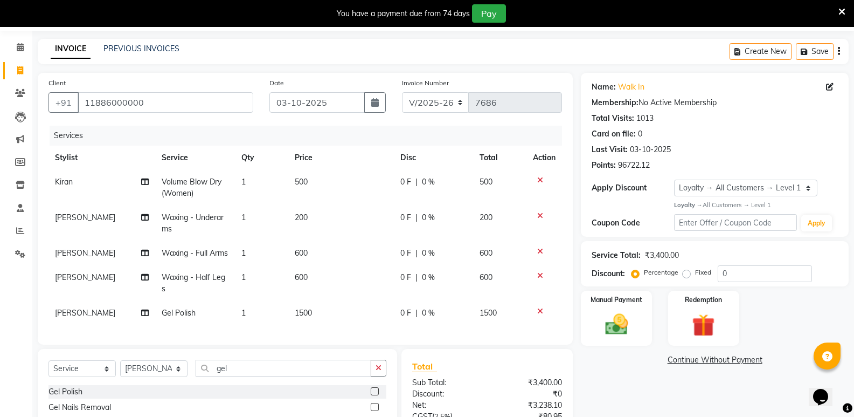
scroll to position [54, 0]
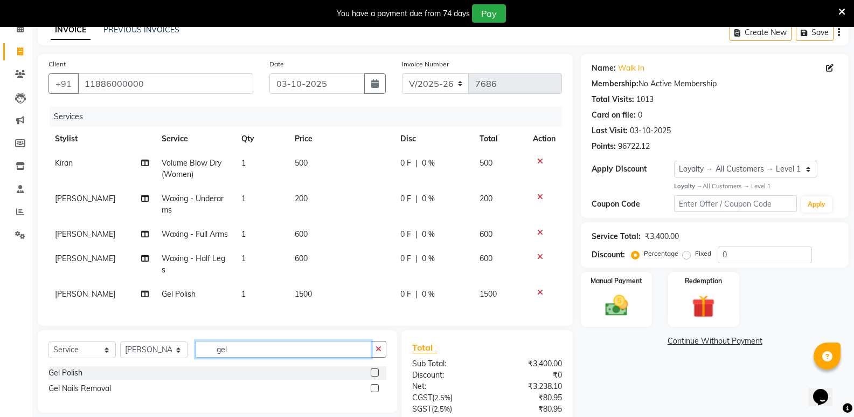
drag, startPoint x: 234, startPoint y: 365, endPoint x: 192, endPoint y: 373, distance: 42.8
click at [192, 366] on div "Select Service Product Membership Package Voucher Prepaid Gift Card Select Styl…" at bounding box center [218, 353] width 338 height 25
type input "face"
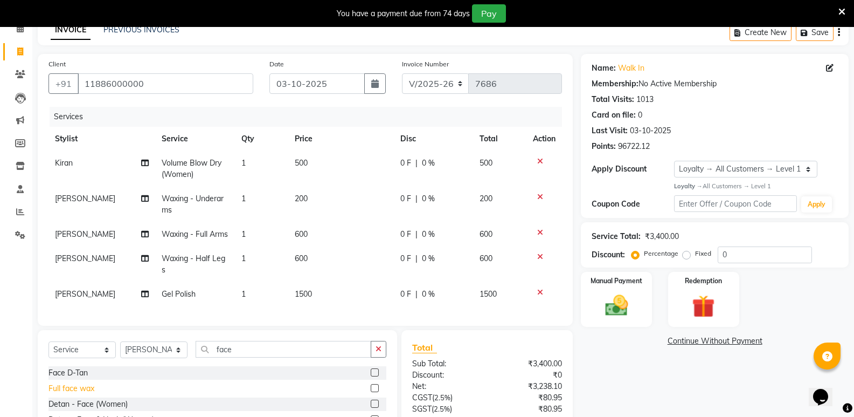
click at [78, 394] on div "Full face wax" at bounding box center [72, 388] width 46 height 11
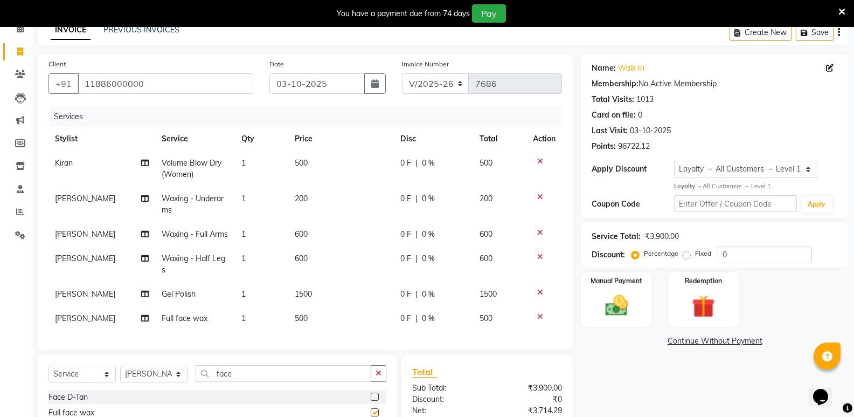
checkbox input "false"
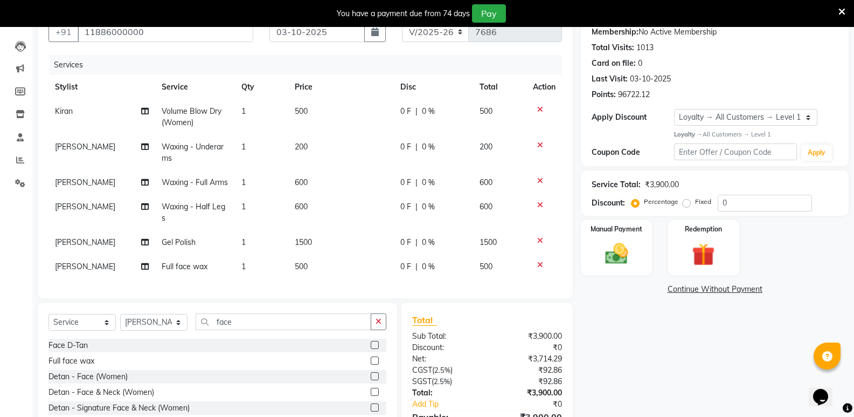
scroll to position [186, 0]
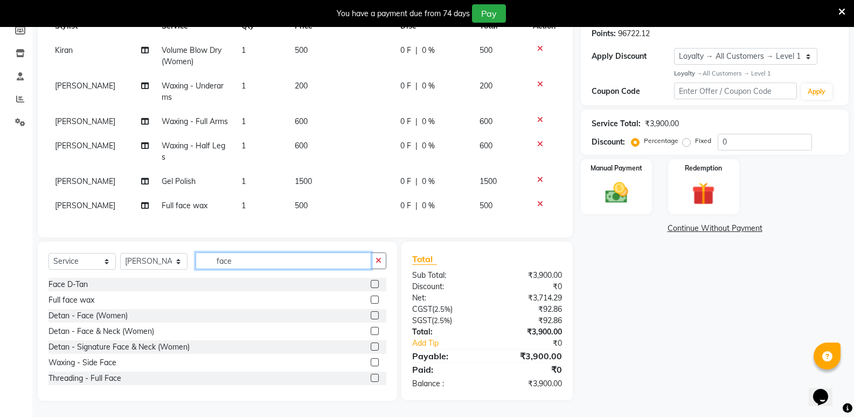
drag, startPoint x: 250, startPoint y: 266, endPoint x: 162, endPoint y: 285, distance: 89.4
click at [162, 285] on div "Select Service Product Membership Package Voucher Prepaid Gift Card Select Styl…" at bounding box center [217, 320] width 359 height 159
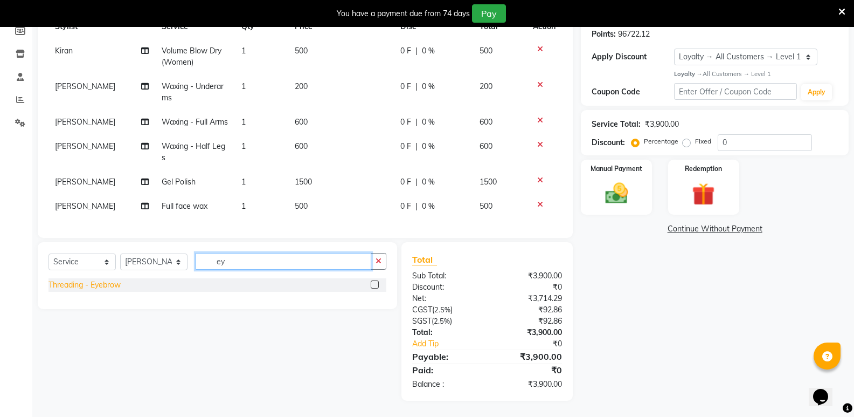
type input "ey"
click at [89, 284] on div "Threading - Eyebrow" at bounding box center [85, 284] width 72 height 11
checkbox input "false"
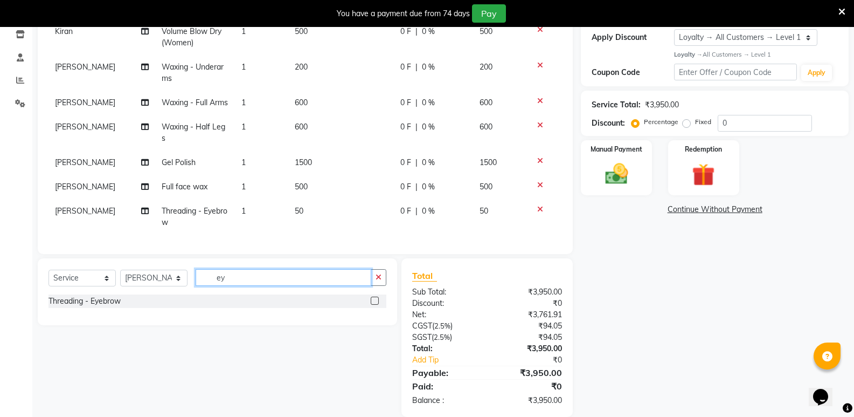
drag, startPoint x: 248, startPoint y: 283, endPoint x: 213, endPoint y: 289, distance: 35.5
click at [213, 289] on div "Select Service Product Membership Package Voucher Prepaid Gift Card Select Styl…" at bounding box center [218, 281] width 338 height 25
type input "upp"
click at [103, 316] on div "Threading - Upperlip" at bounding box center [84, 316] width 71 height 11
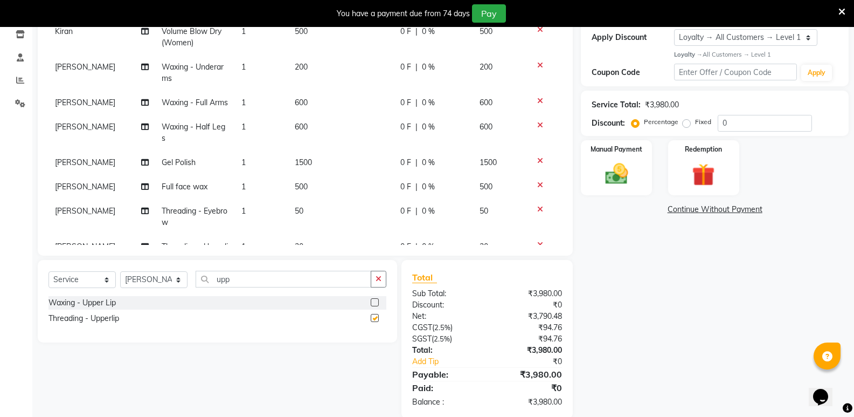
checkbox input "false"
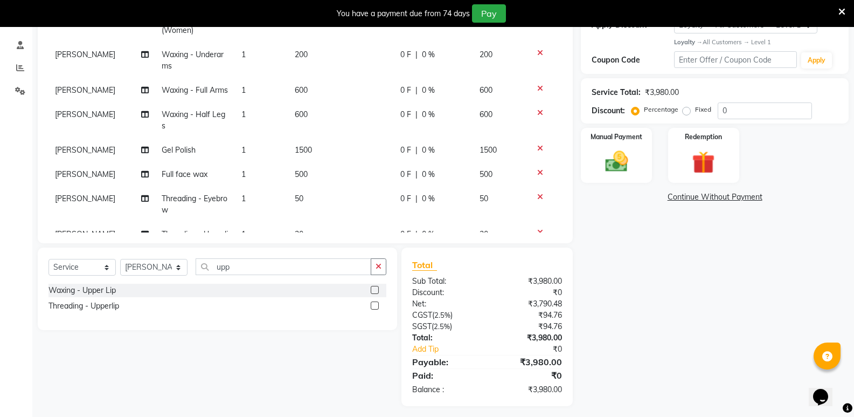
scroll to position [203, 0]
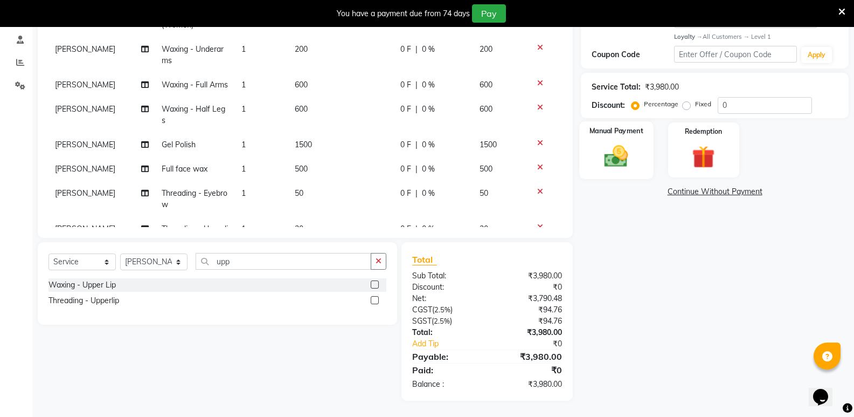
click at [612, 150] on img at bounding box center [616, 155] width 38 height 27
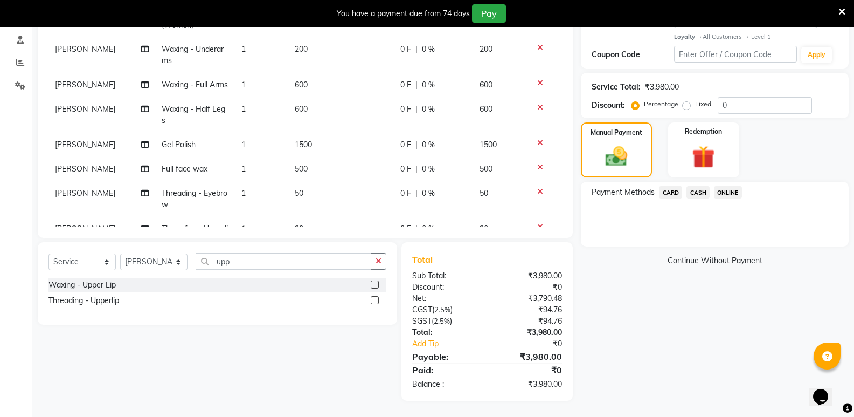
click at [708, 192] on span "CASH" at bounding box center [698, 192] width 23 height 12
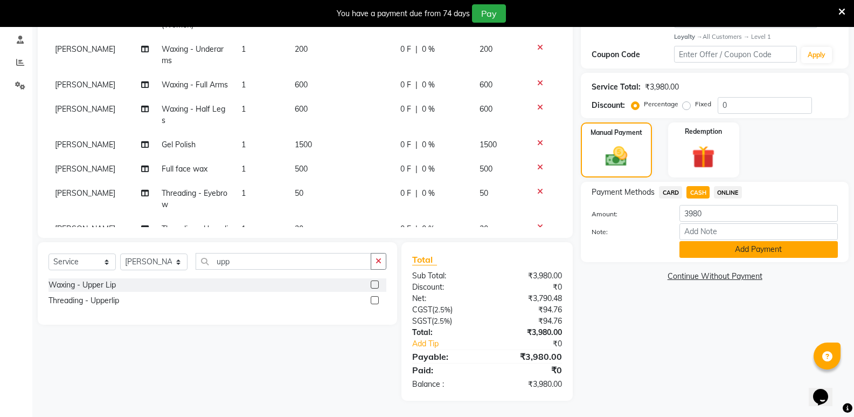
click at [712, 252] on button "Add Payment" at bounding box center [759, 249] width 158 height 17
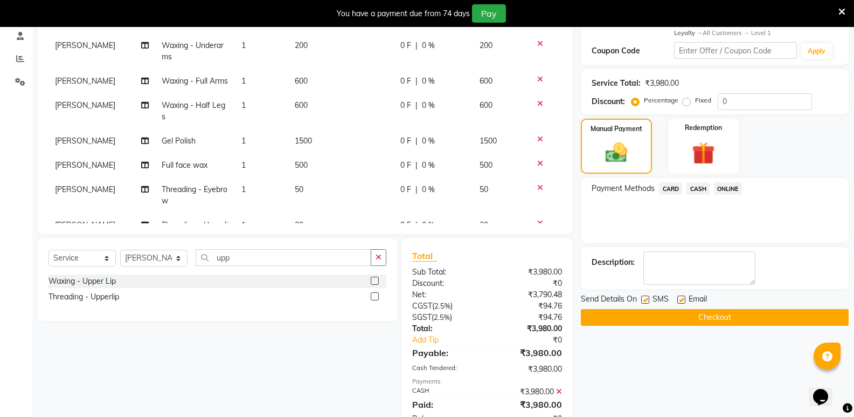
scroll to position [295, 0]
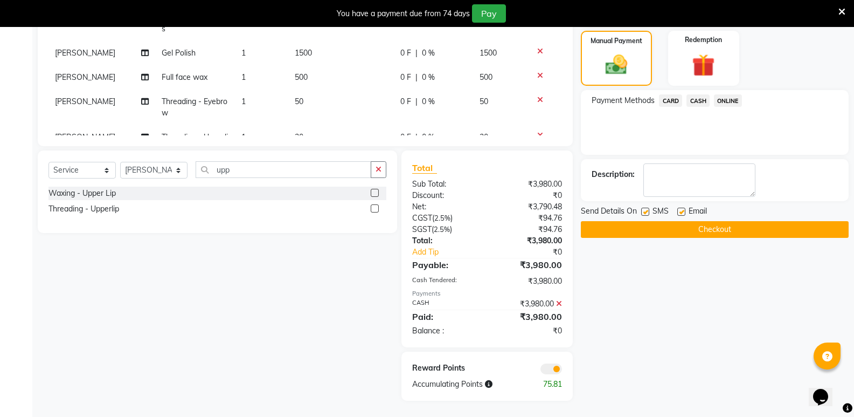
click at [703, 226] on button "Checkout" at bounding box center [715, 229] width 268 height 17
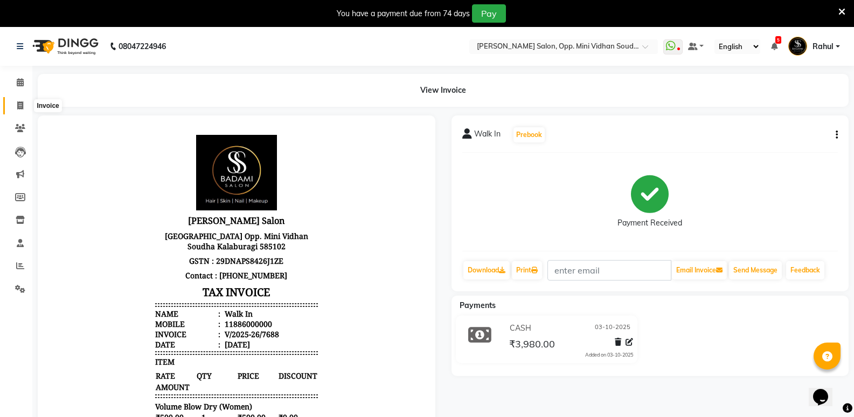
click at [20, 103] on icon at bounding box center [20, 105] width 6 height 8
select select "4533"
select select "service"
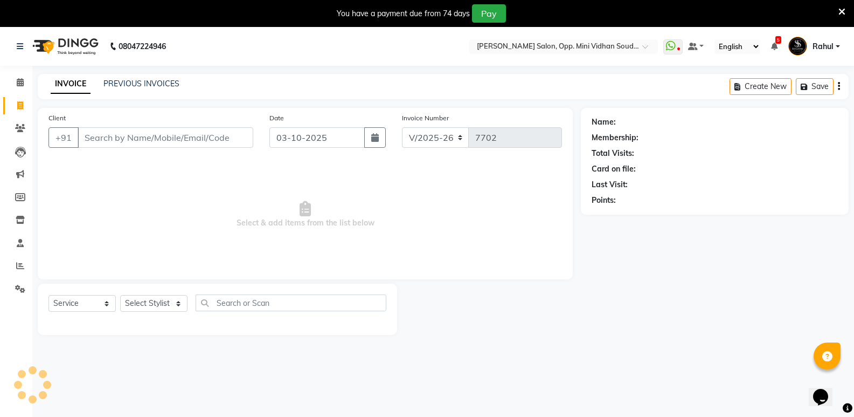
scroll to position [27, 0]
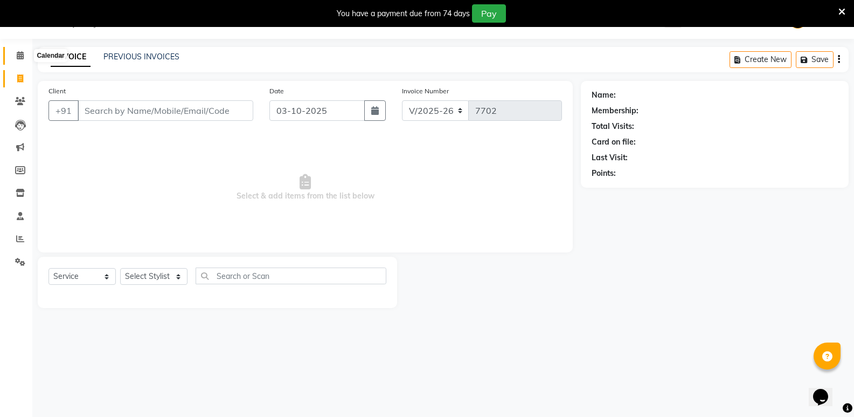
click at [12, 54] on span at bounding box center [20, 56] width 19 height 12
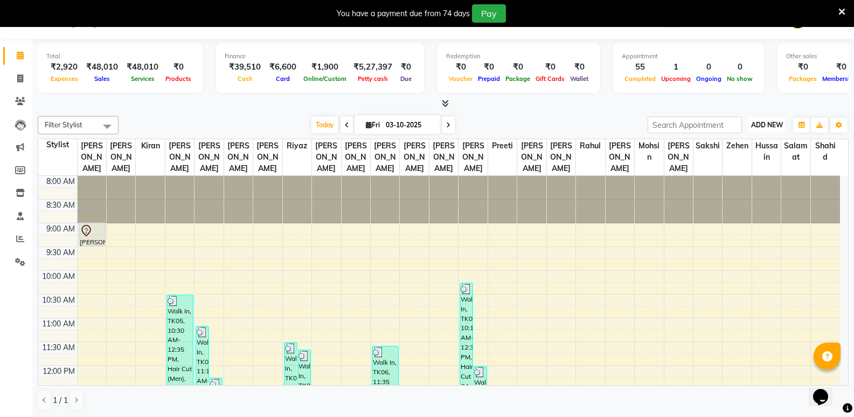
click at [753, 127] on span "ADD NEW" at bounding box center [767, 125] width 32 height 8
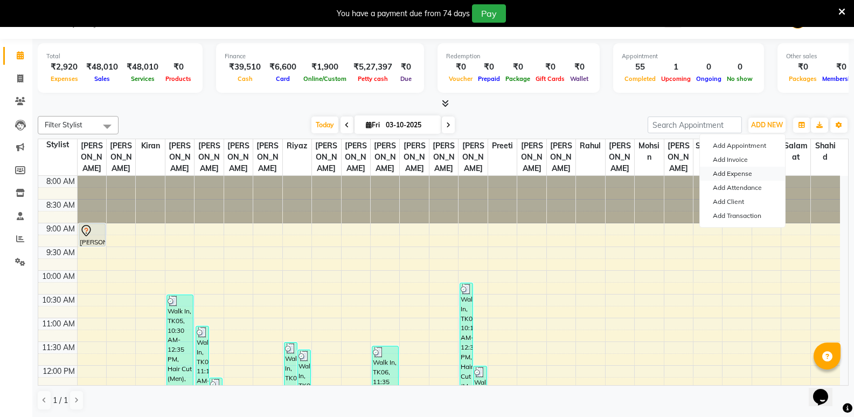
click at [743, 172] on link "Add Expense" at bounding box center [742, 174] width 85 height 14
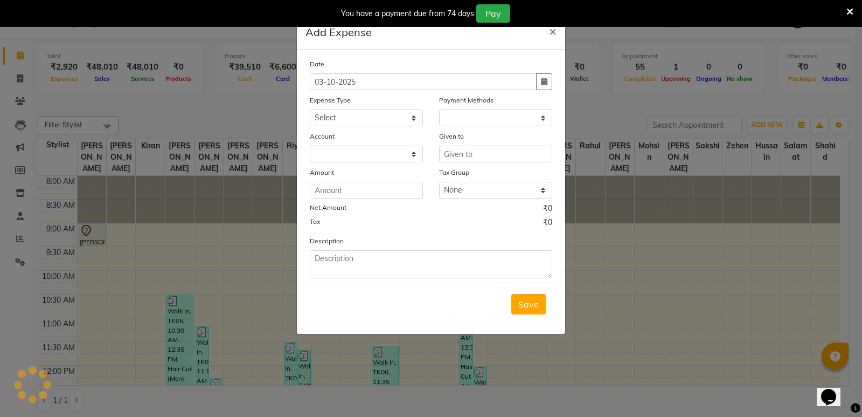
select select "1"
select select "3356"
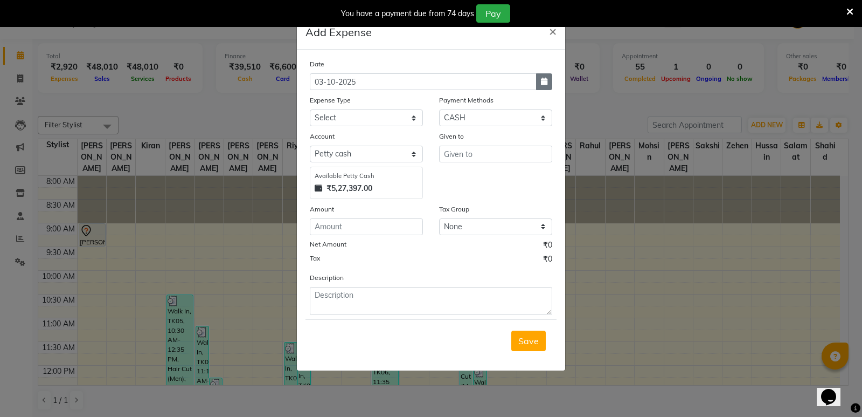
click at [551, 77] on button "button" at bounding box center [544, 81] width 16 height 17
select select "10"
select select "2025"
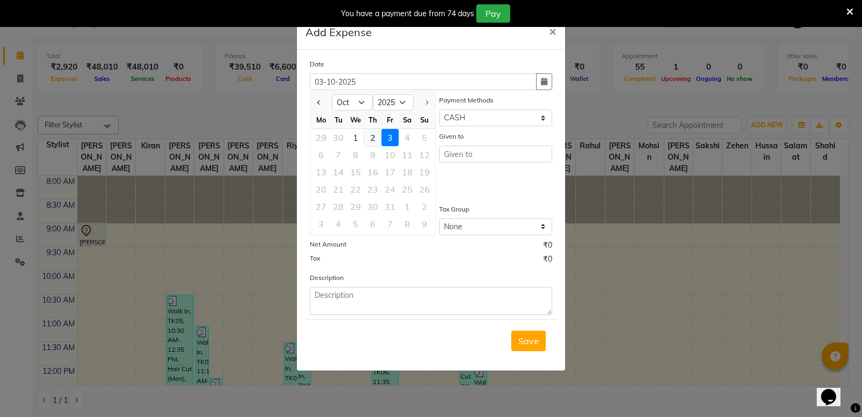
click at [368, 135] on div "2" at bounding box center [372, 137] width 17 height 17
type input "02-10-2025"
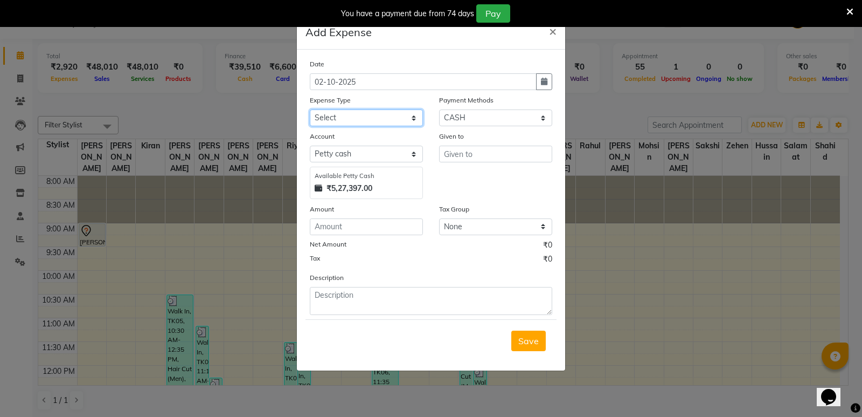
click at [350, 115] on select "Select Abhishek Gutedar AC Service Advance Salary [PERSON_NAME] Ambu Finance Am…" at bounding box center [366, 117] width 113 height 17
select select "9510"
click at [310, 109] on select "Select Abhishek Gutedar AC Service Advance Salary [PERSON_NAME] Ambu Finance Am…" at bounding box center [366, 117] width 113 height 17
type input "Finance"
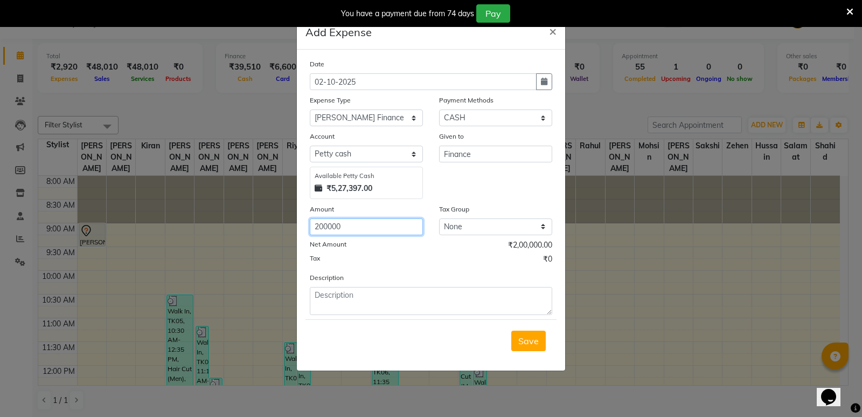
type input "200000"
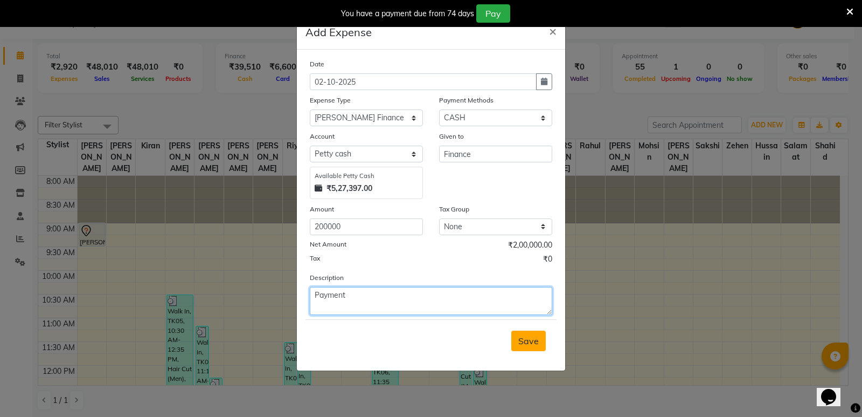
type textarea "Payment"
click at [535, 343] on span "Save" at bounding box center [528, 340] width 20 height 11
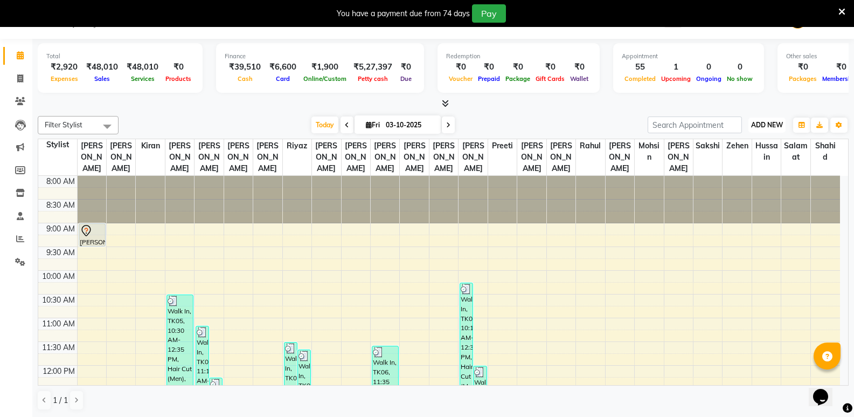
click at [779, 121] on span "ADD NEW" at bounding box center [767, 125] width 32 height 8
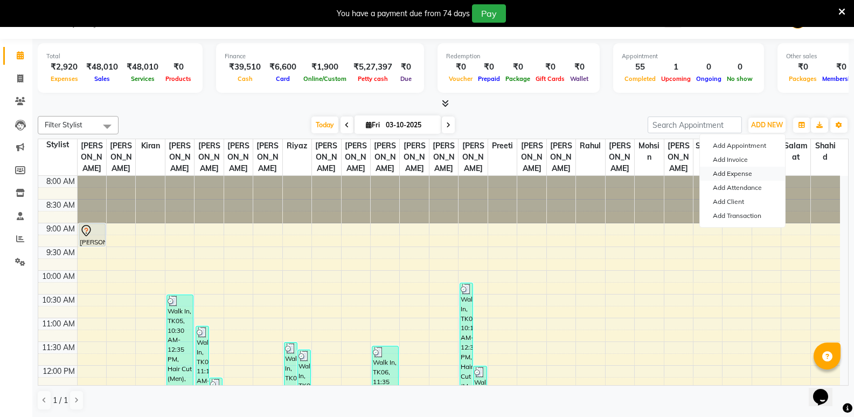
click at [732, 173] on link "Add Expense" at bounding box center [742, 174] width 85 height 14
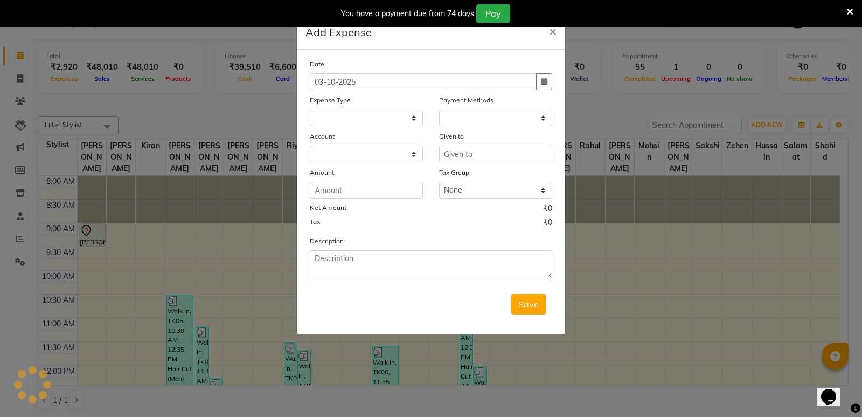
select select
select select "1"
select select "3356"
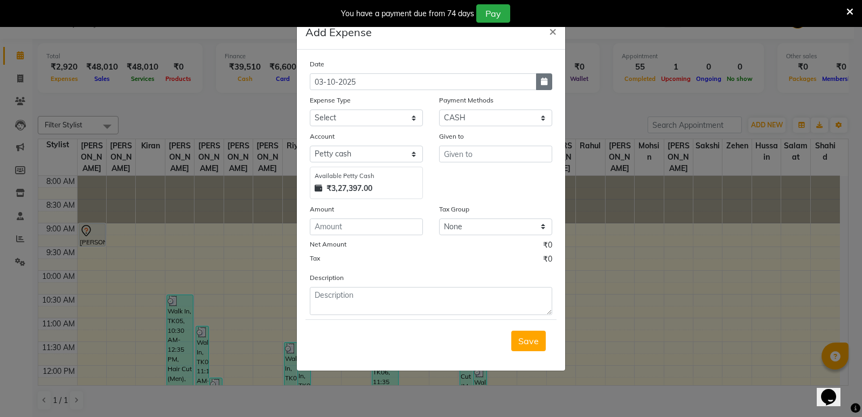
click at [549, 78] on button "button" at bounding box center [544, 81] width 16 height 17
select select "10"
select select "2025"
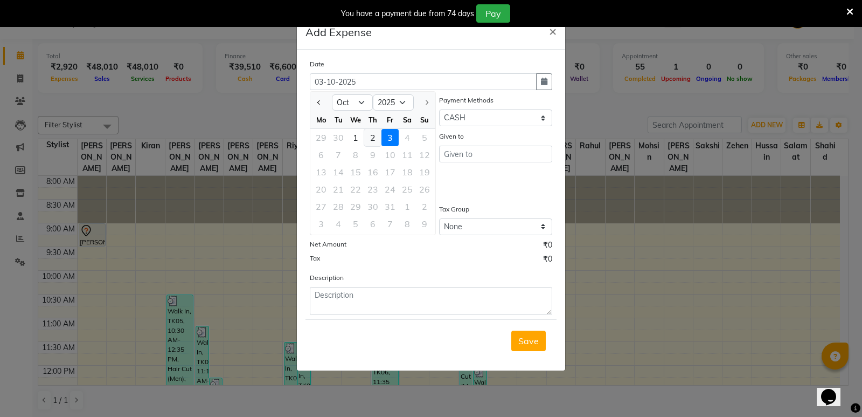
click at [371, 137] on div "2" at bounding box center [372, 137] width 17 height 17
type input "02-10-2025"
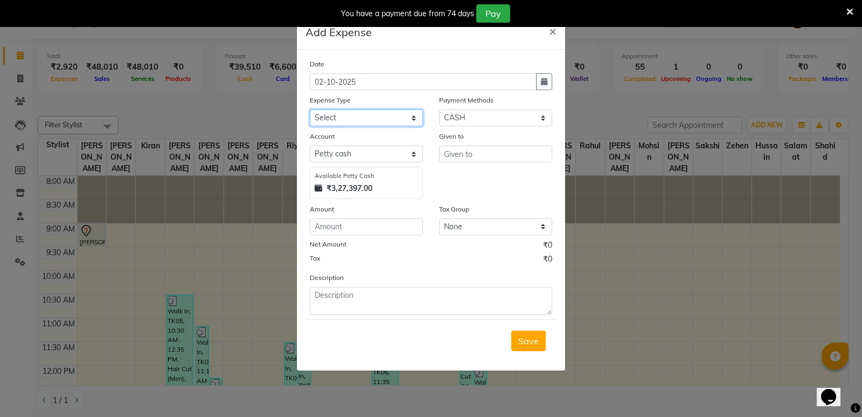
click at [375, 115] on select "Select Abhishek Gutedar AC Service Advance Salary [PERSON_NAME] Ambu Finance Am…" at bounding box center [366, 117] width 113 height 17
select select "6899"
click at [310, 109] on select "Select Abhishek Gutedar AC Service Advance Salary [PERSON_NAME] Ambu Finance Am…" at bounding box center [366, 117] width 113 height 17
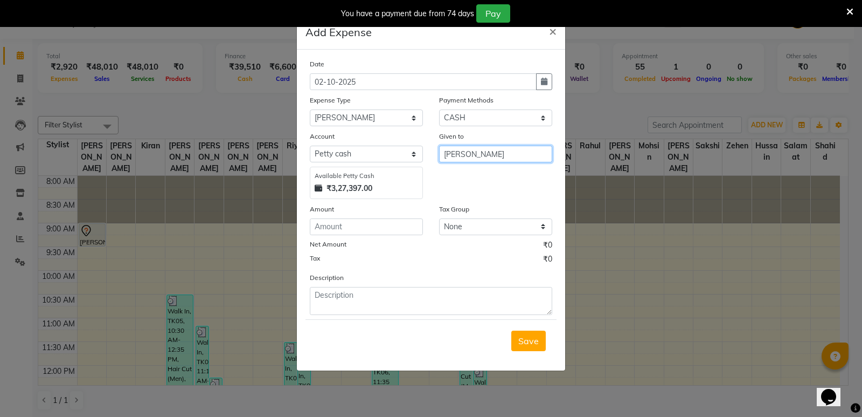
drag, startPoint x: 469, startPoint y: 156, endPoint x: 423, endPoint y: 154, distance: 46.4
click at [423, 154] on div "Account Select [PERSON_NAME] cash Default account Available [PERSON_NAME] Cash …" at bounding box center [431, 164] width 259 height 68
type input "[PERSON_NAME]"
type input "50000"
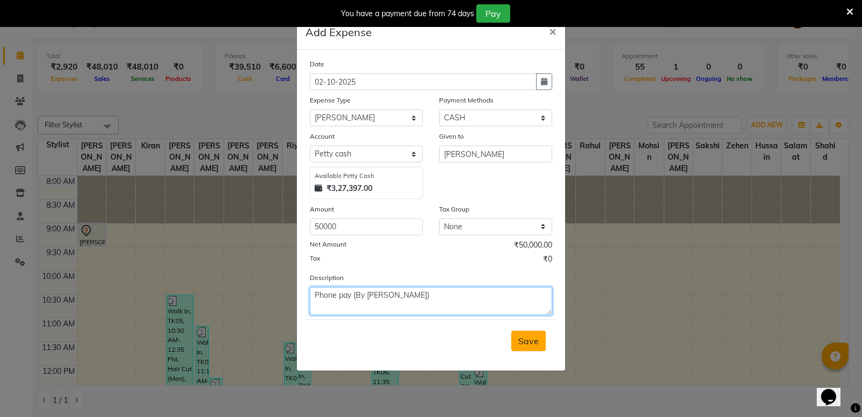
type textarea "Phone pay (By [PERSON_NAME])"
click at [527, 343] on span "Save" at bounding box center [528, 340] width 20 height 11
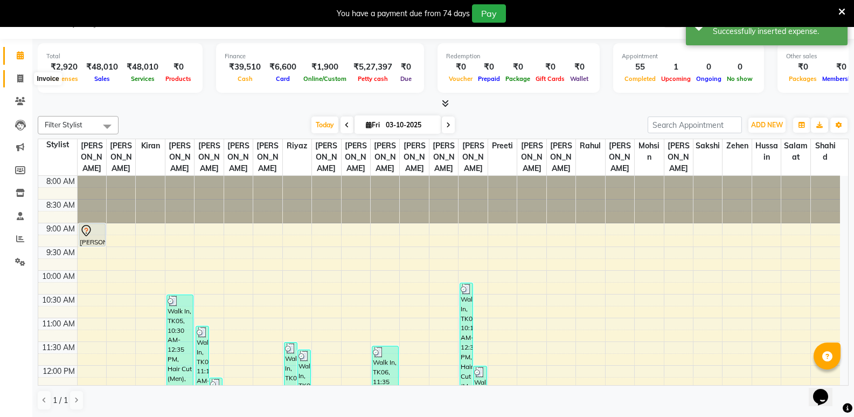
click at [15, 75] on span at bounding box center [20, 79] width 19 height 12
select select "4533"
select select "service"
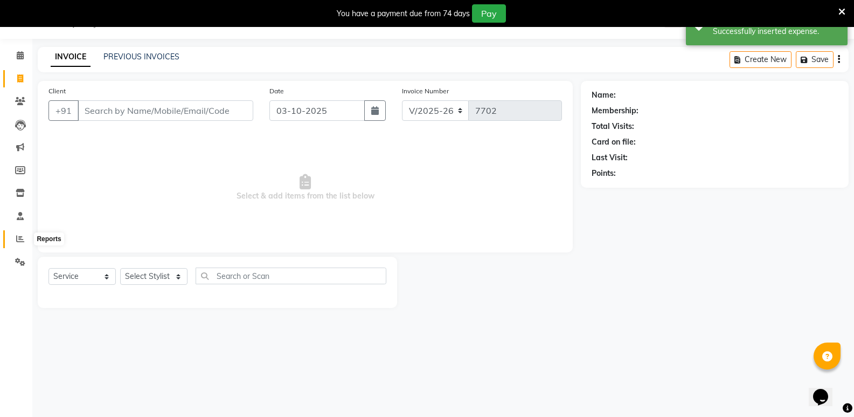
click at [18, 240] on icon at bounding box center [20, 238] width 8 height 8
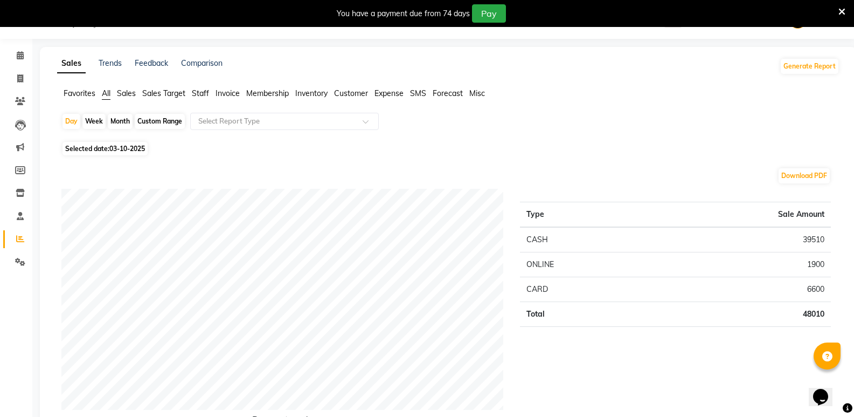
click at [122, 120] on div "Month" at bounding box center [120, 121] width 25 height 15
select select "10"
select select "2025"
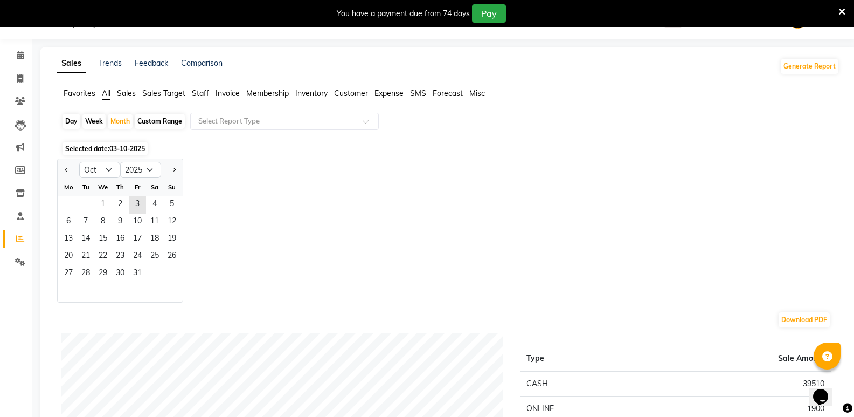
click at [119, 195] on div "Th" at bounding box center [120, 186] width 17 height 17
click at [121, 200] on span "2" at bounding box center [120, 204] width 17 height 17
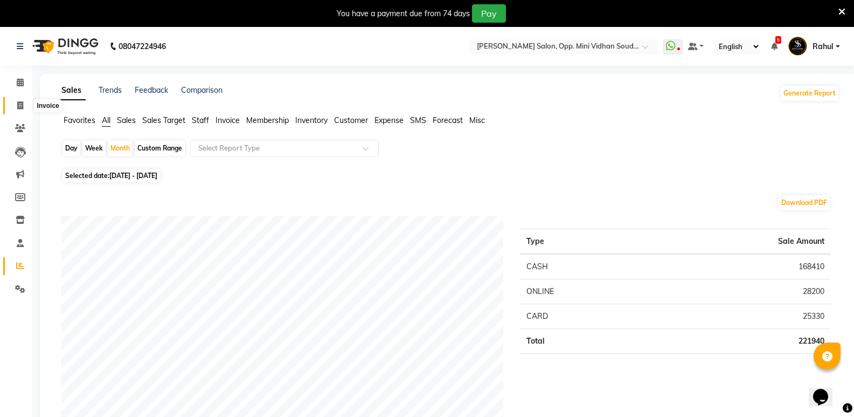
click at [20, 110] on span at bounding box center [20, 106] width 19 height 12
select select "service"
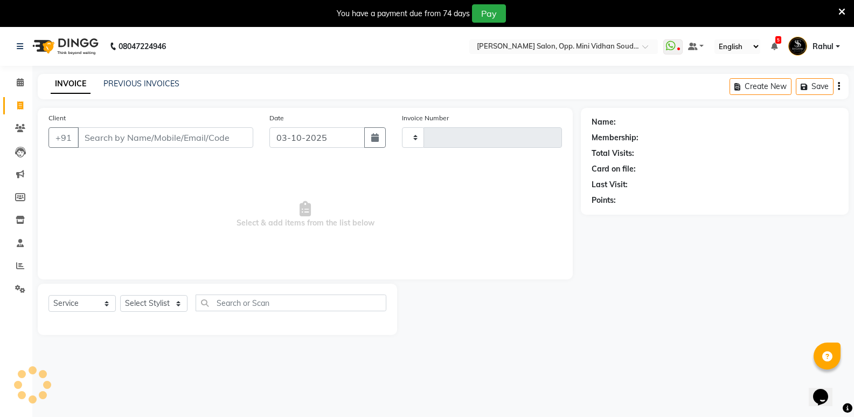
type input "7702"
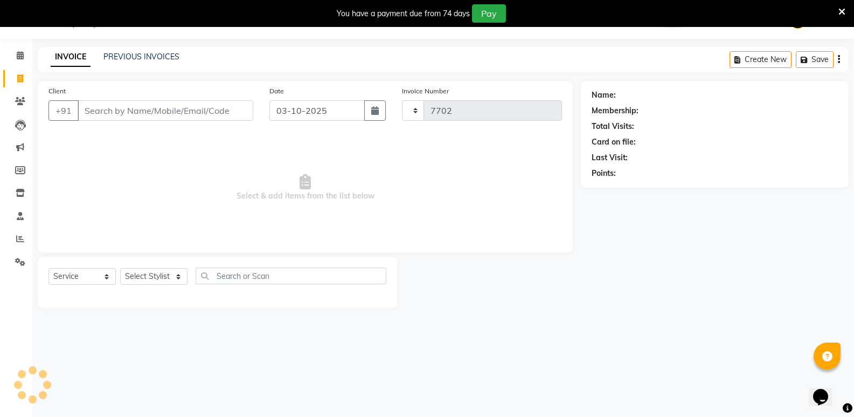
select select "4533"
click at [142, 54] on link "PREVIOUS INVOICES" at bounding box center [141, 57] width 76 height 10
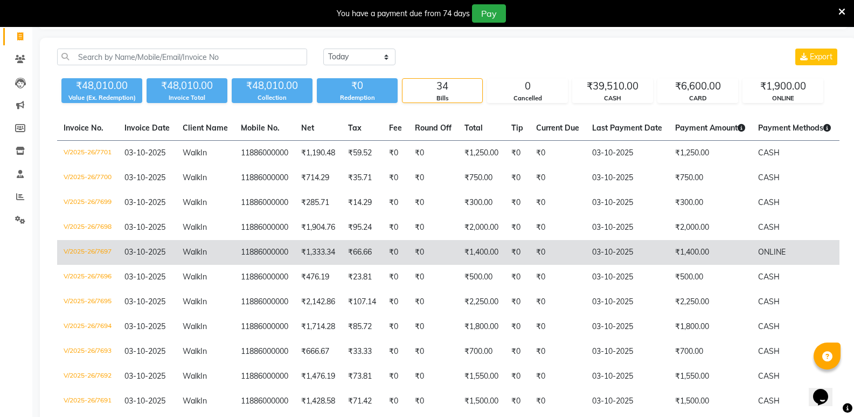
scroll to position [81, 0]
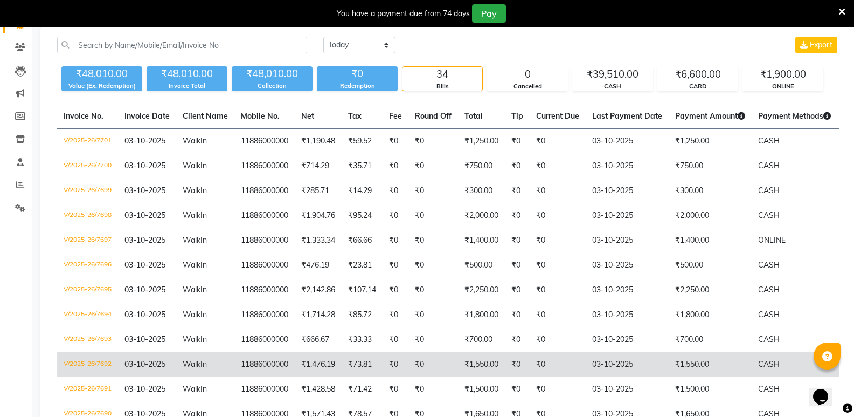
click at [487, 364] on td "₹1,550.00" at bounding box center [481, 364] width 47 height 25
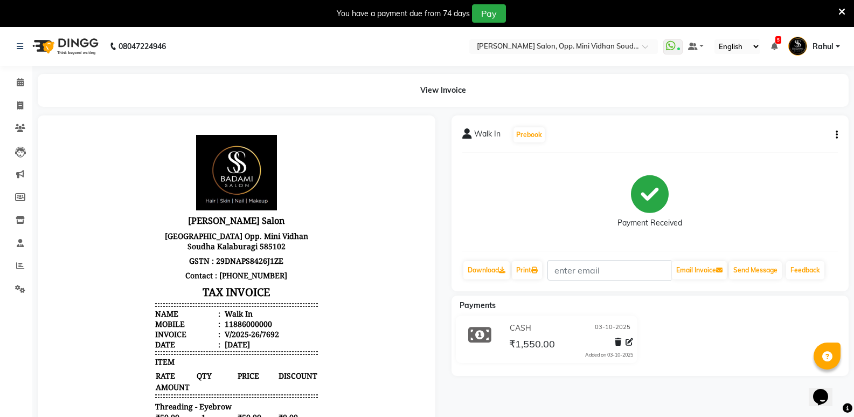
click at [836, 135] on icon "button" at bounding box center [837, 135] width 2 height 1
click at [786, 130] on div "Edit Item Staff" at bounding box center [783, 134] width 74 height 13
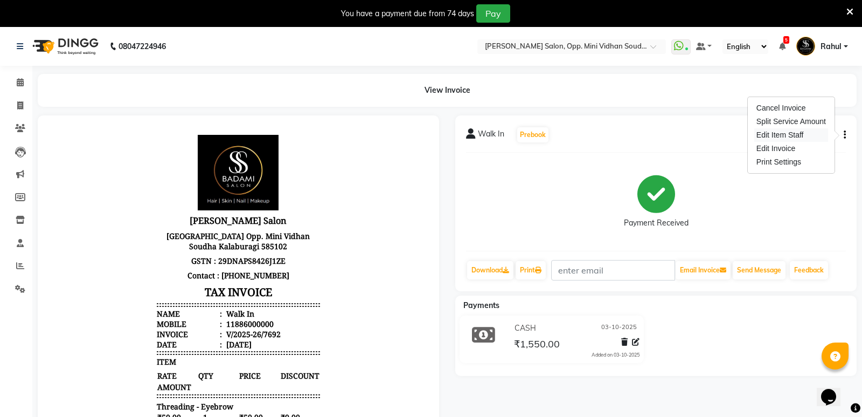
select select
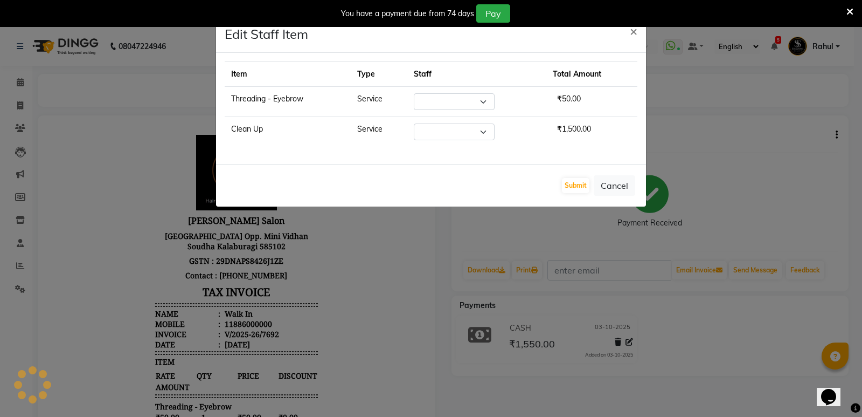
select select "74043"
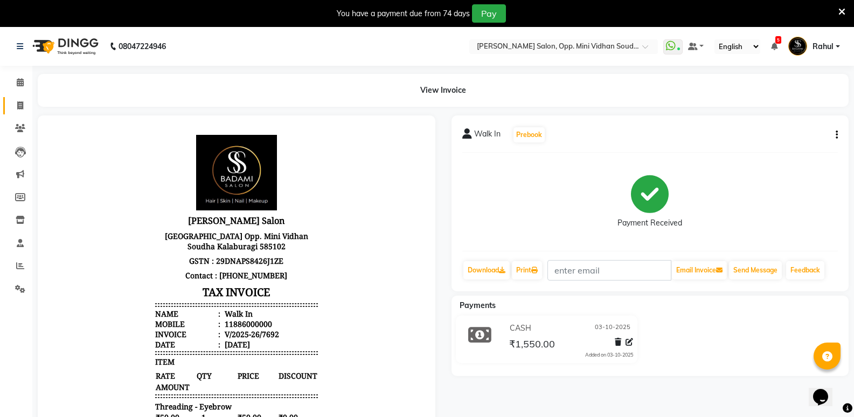
click at [20, 98] on link "Invoice" at bounding box center [16, 106] width 26 height 18
select select "service"
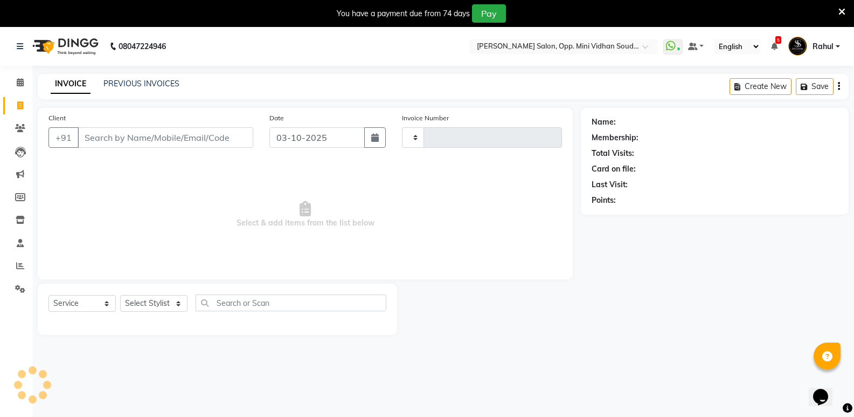
scroll to position [27, 0]
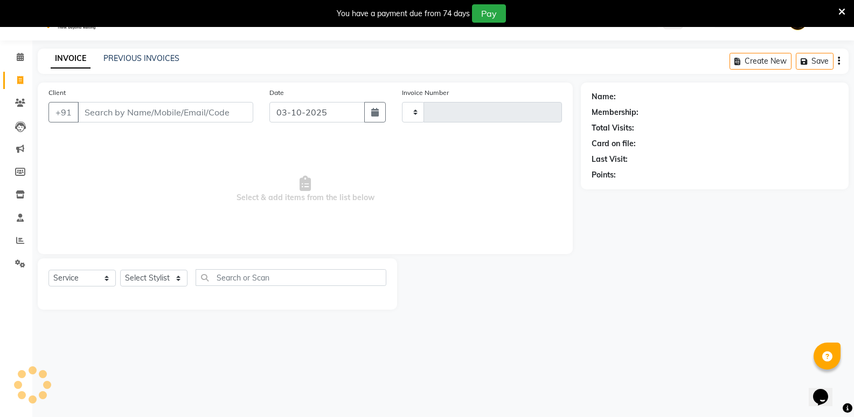
type input "7702"
select select "4533"
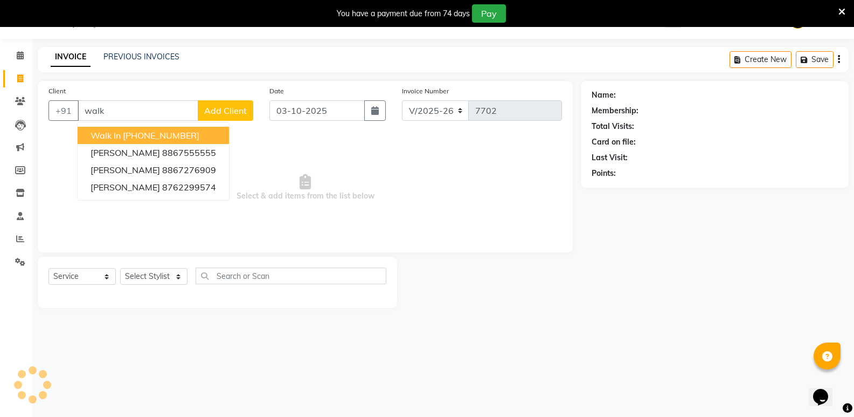
click at [119, 139] on span "Walk In" at bounding box center [106, 135] width 30 height 11
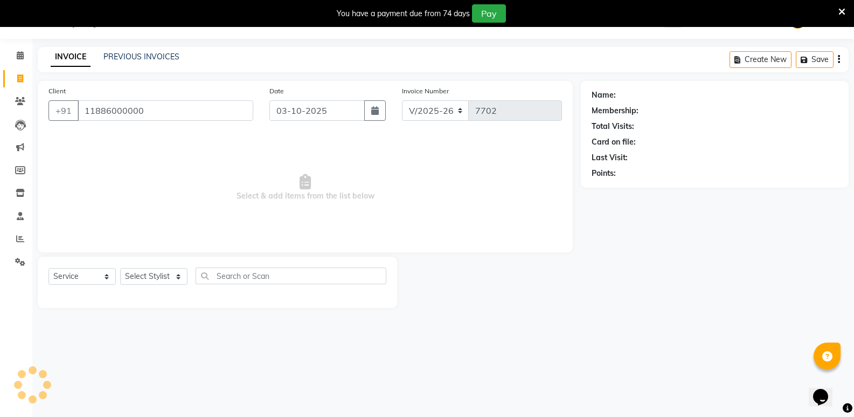
type input "11886000000"
click at [143, 273] on select "Select Stylist" at bounding box center [153, 276] width 67 height 17
select select "1: Object"
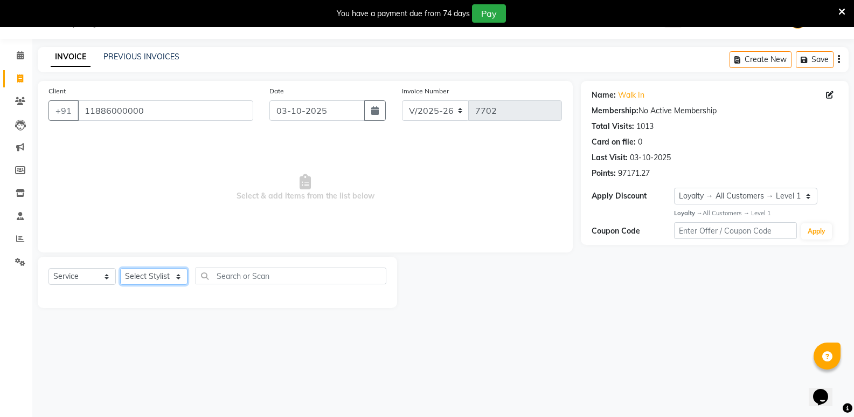
select select "25909"
click at [120, 268] on select "Select Stylist [PERSON_NAME] [PERSON_NAME] [PERSON_NAME] Mallu [PERSON_NAME] [P…" at bounding box center [153, 276] width 67 height 17
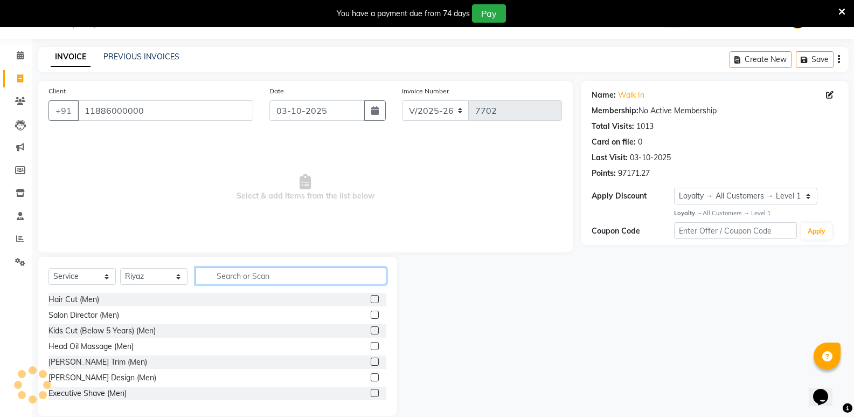
click at [223, 274] on input "text" at bounding box center [291, 275] width 191 height 17
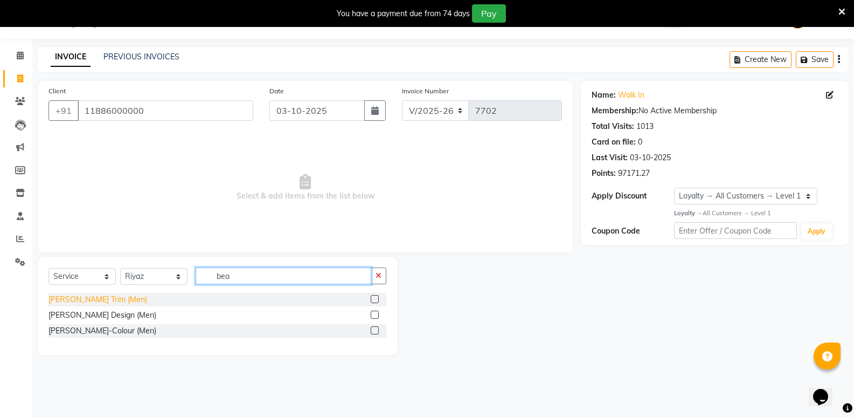
type input "bea"
click at [79, 297] on div "[PERSON_NAME] Trim (Men)" at bounding box center [98, 299] width 99 height 11
checkbox input "false"
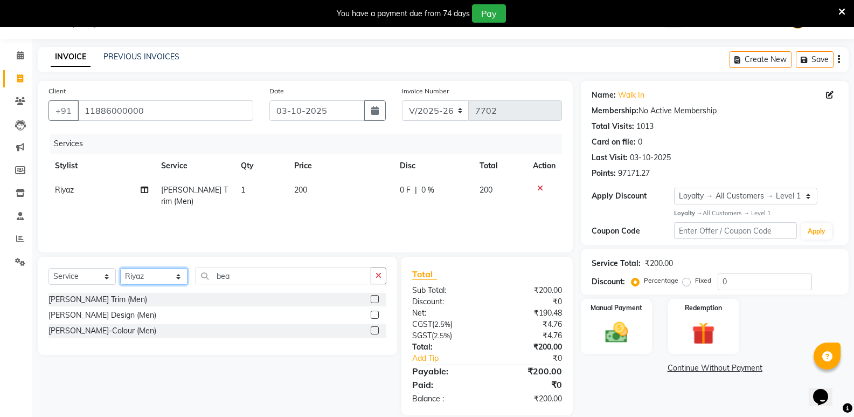
click at [142, 275] on select "Select Stylist [PERSON_NAME] [PERSON_NAME] [PERSON_NAME] Mallu [PERSON_NAME] [P…" at bounding box center [153, 276] width 67 height 17
select select "43648"
click at [120, 268] on select "Select Stylist [PERSON_NAME] [PERSON_NAME] [PERSON_NAME] Mallu [PERSON_NAME] [P…" at bounding box center [153, 276] width 67 height 17
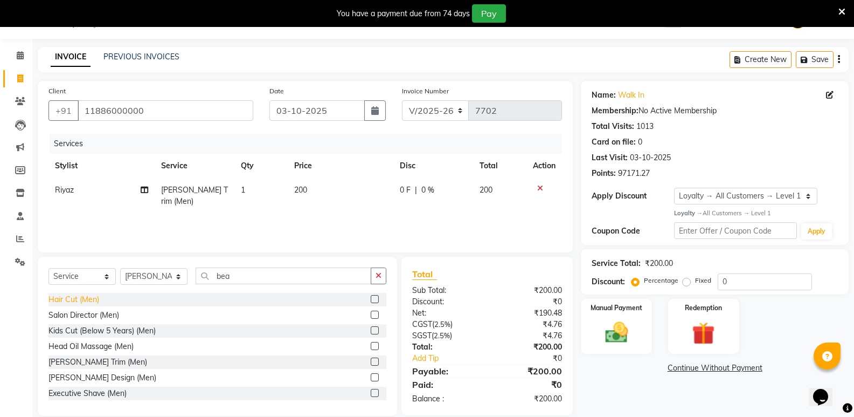
click at [85, 296] on div "Hair Cut (Men)" at bounding box center [74, 299] width 51 height 11
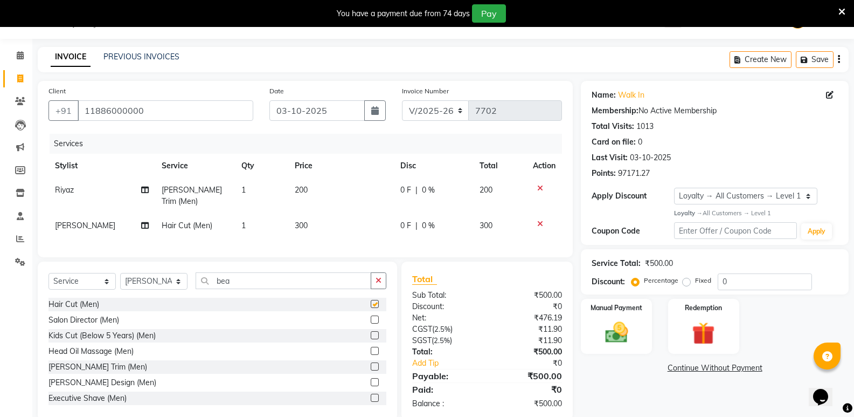
checkbox input "false"
click at [240, 281] on input "bea" at bounding box center [284, 280] width 176 height 17
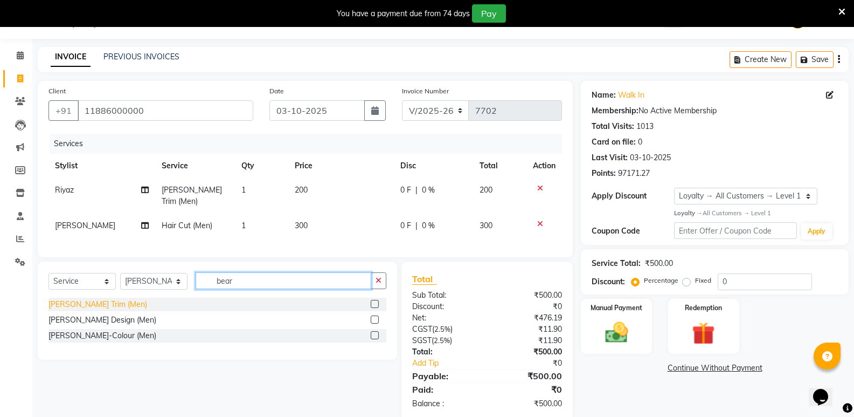
type input "bear"
click at [66, 302] on div "[PERSON_NAME] Trim (Men)" at bounding box center [98, 304] width 99 height 11
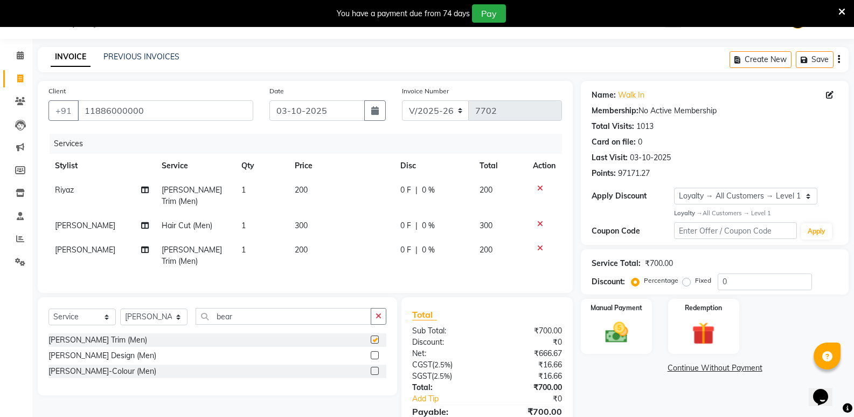
checkbox input "false"
click at [155, 308] on select "Select Stylist [PERSON_NAME] [PERSON_NAME] [PERSON_NAME] Mallu [PERSON_NAME] [P…" at bounding box center [153, 316] width 67 height 17
select select "25905"
click at [120, 308] on select "Select Stylist [PERSON_NAME] [PERSON_NAME] [PERSON_NAME] Mallu [PERSON_NAME] [P…" at bounding box center [153, 316] width 67 height 17
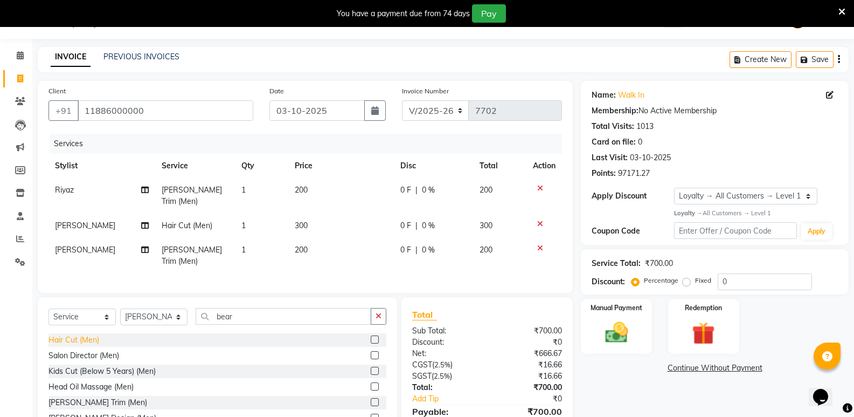
click at [81, 334] on div "Hair Cut (Men)" at bounding box center [74, 339] width 51 height 11
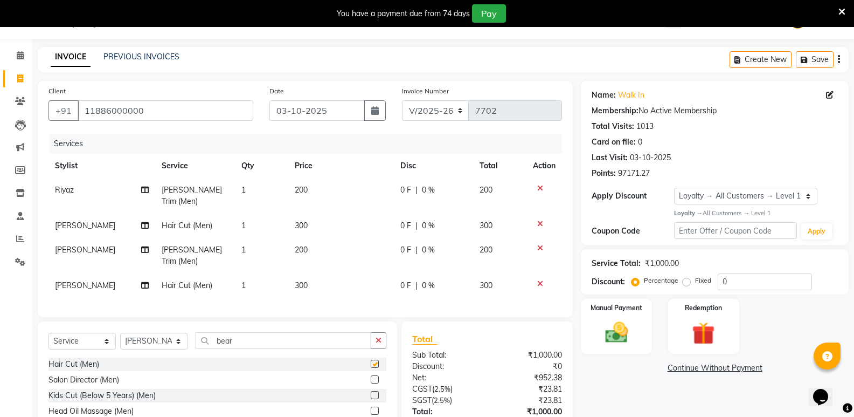
checkbox input "false"
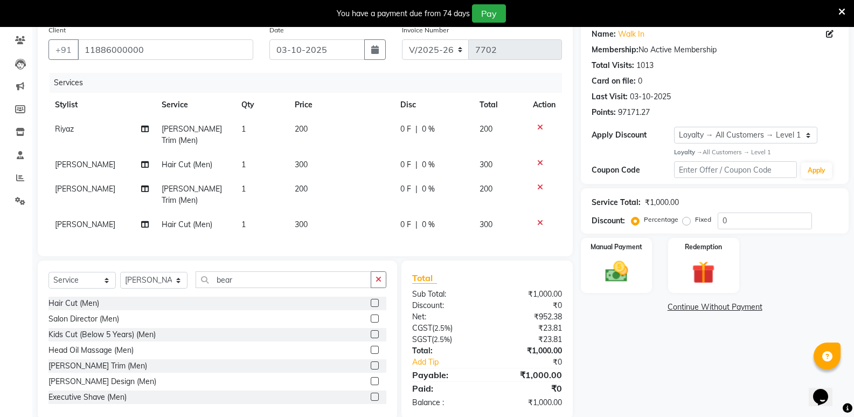
scroll to position [92, 0]
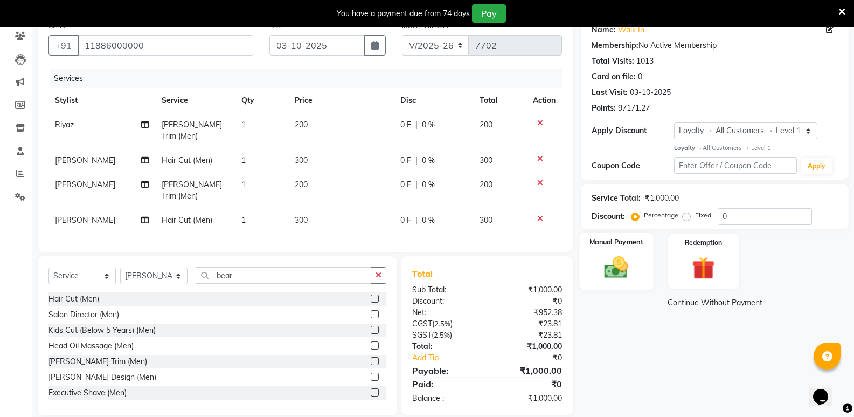
click at [607, 268] on img at bounding box center [616, 266] width 38 height 27
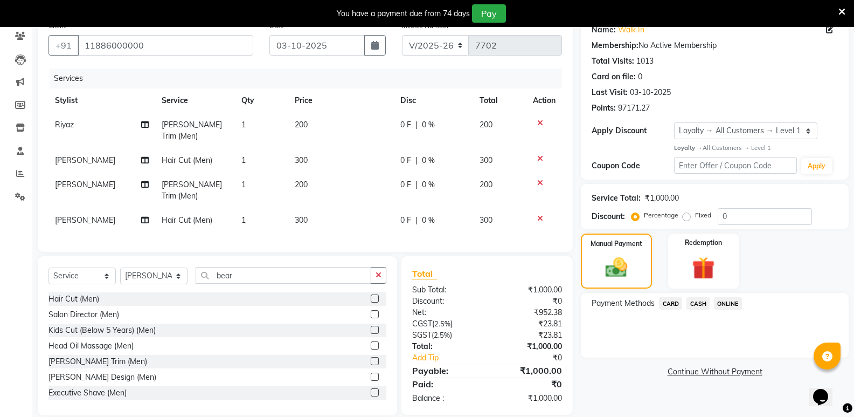
click at [696, 304] on span "CASH" at bounding box center [698, 303] width 23 height 12
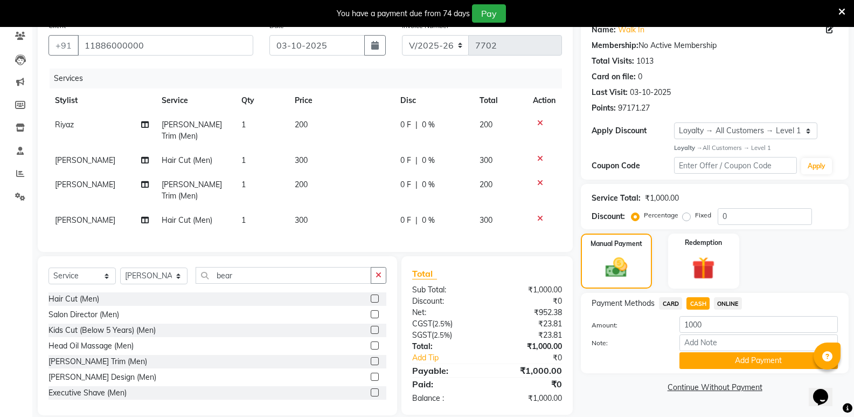
click at [704, 355] on button "Add Payment" at bounding box center [759, 360] width 158 height 17
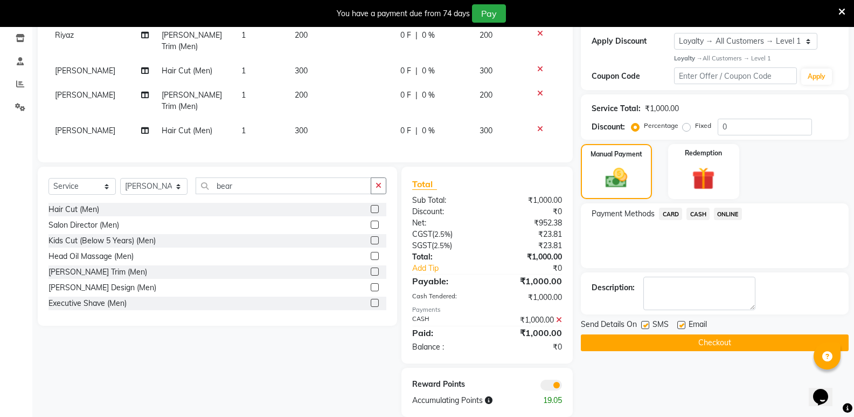
scroll to position [183, 0]
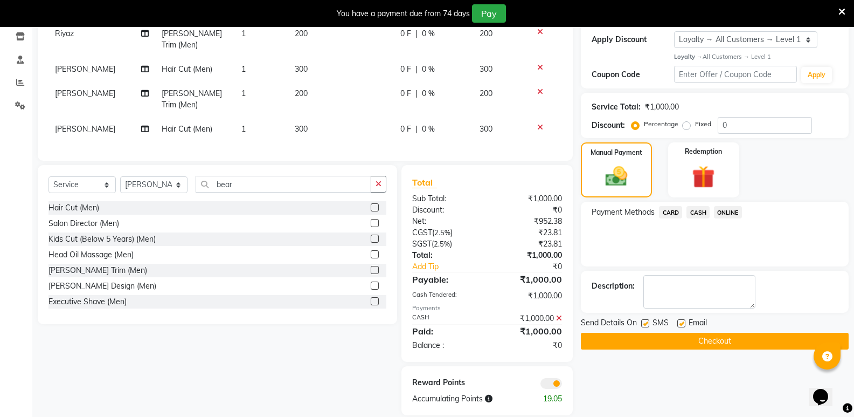
click at [700, 346] on button "Checkout" at bounding box center [715, 341] width 268 height 17
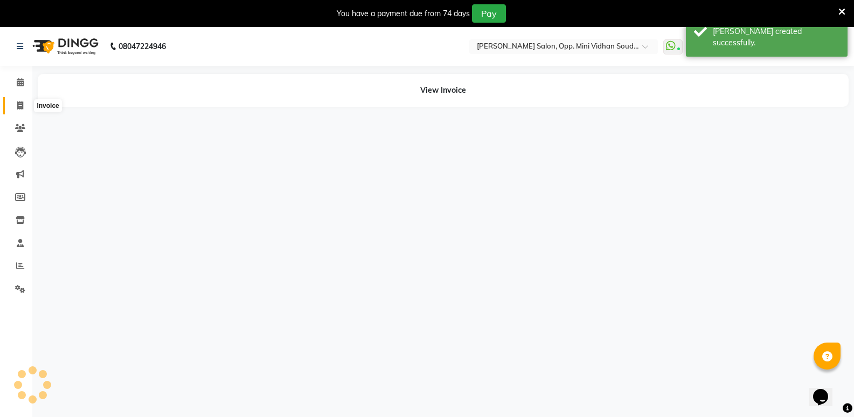
click at [20, 110] on span at bounding box center [20, 106] width 19 height 12
select select "4533"
select select "service"
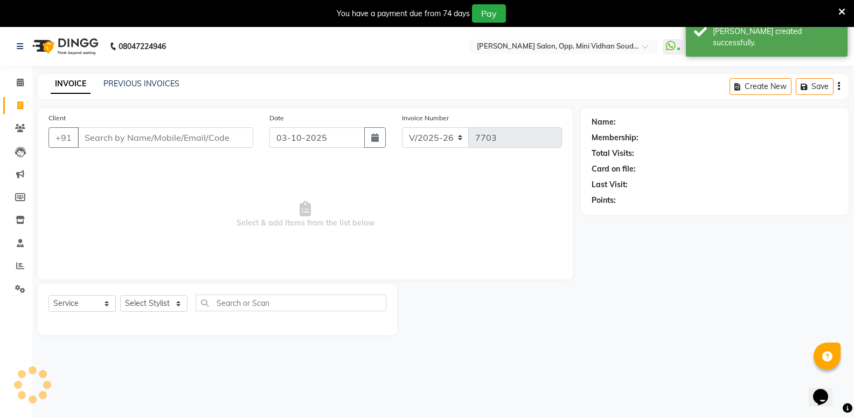
scroll to position [27, 0]
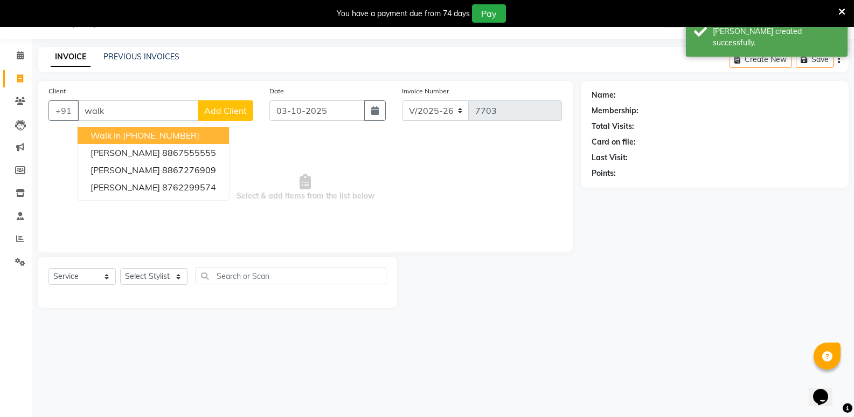
click at [205, 135] on button "Walk In [PHONE_NUMBER]" at bounding box center [153, 135] width 151 height 17
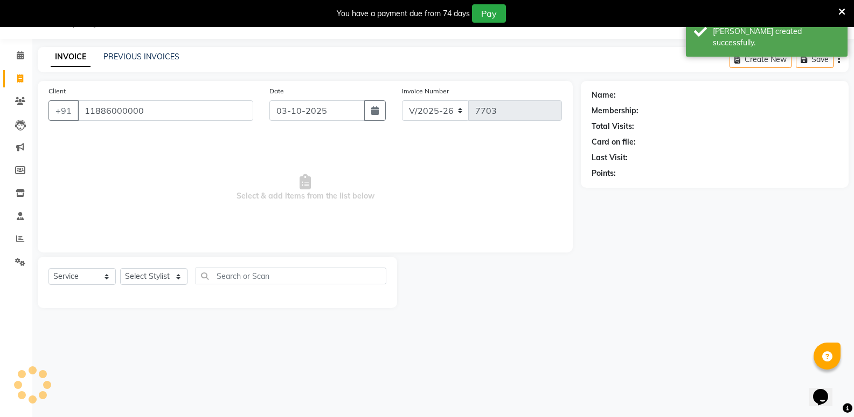
type input "11886000000"
select select "1: Object"
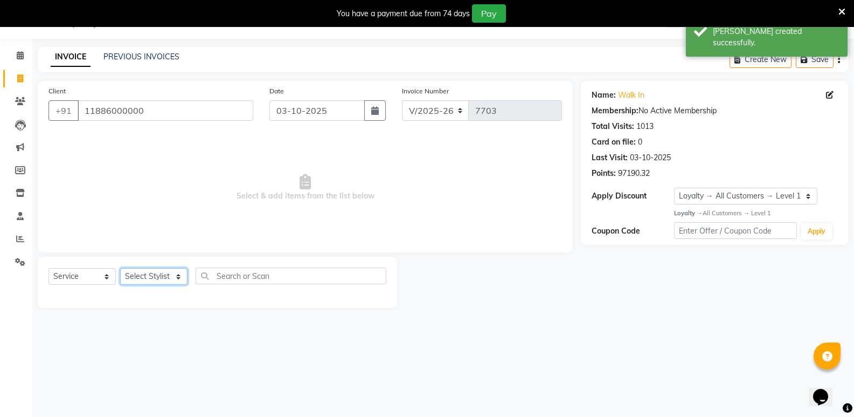
click at [163, 275] on select "Select Stylist [PERSON_NAME] [PERSON_NAME] [PERSON_NAME] Mallu [PERSON_NAME] [P…" at bounding box center [153, 276] width 67 height 17
select select "70683"
click at [120, 268] on select "Select Stylist [PERSON_NAME] [PERSON_NAME] [PERSON_NAME] Mallu [PERSON_NAME] [P…" at bounding box center [153, 276] width 67 height 17
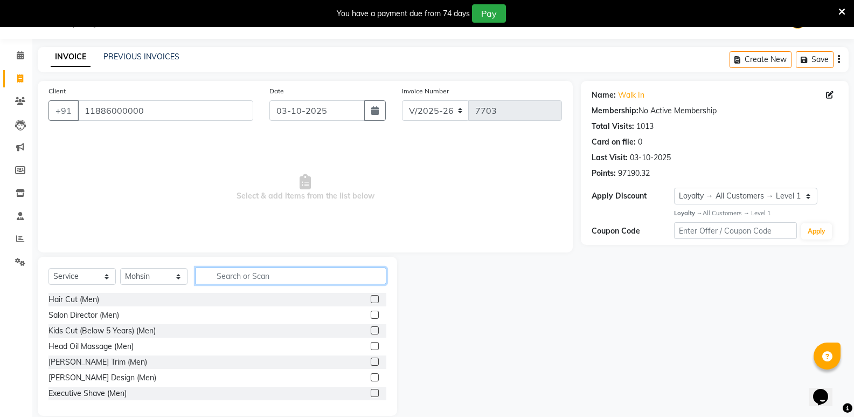
click at [237, 275] on input "text" at bounding box center [291, 275] width 191 height 17
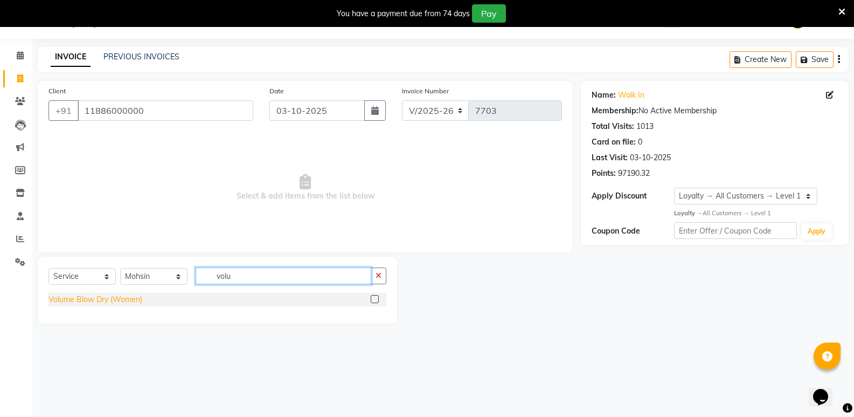
type input "volu"
click at [114, 299] on div "Volume Blow Dry (Women)" at bounding box center [96, 299] width 94 height 11
checkbox input "false"
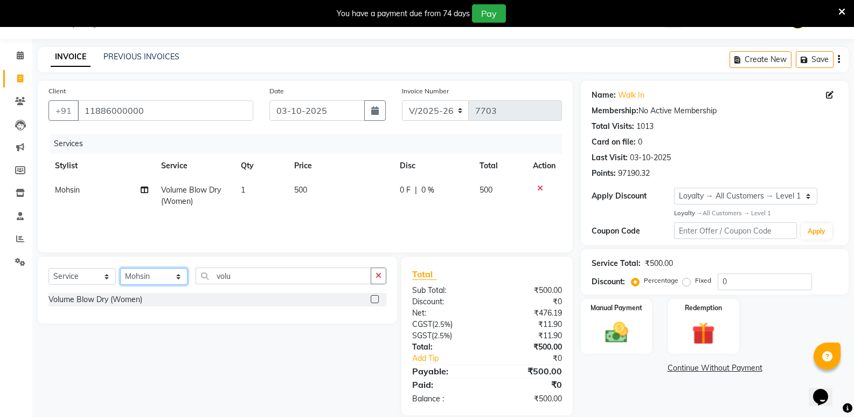
click at [141, 280] on select "Select Stylist [PERSON_NAME] [PERSON_NAME] [PERSON_NAME] Mallu [PERSON_NAME] [P…" at bounding box center [153, 276] width 67 height 17
select select "89150"
click at [120, 268] on select "Select Stylist [PERSON_NAME] [PERSON_NAME] [PERSON_NAME] Mallu [PERSON_NAME] [P…" at bounding box center [153, 276] width 67 height 17
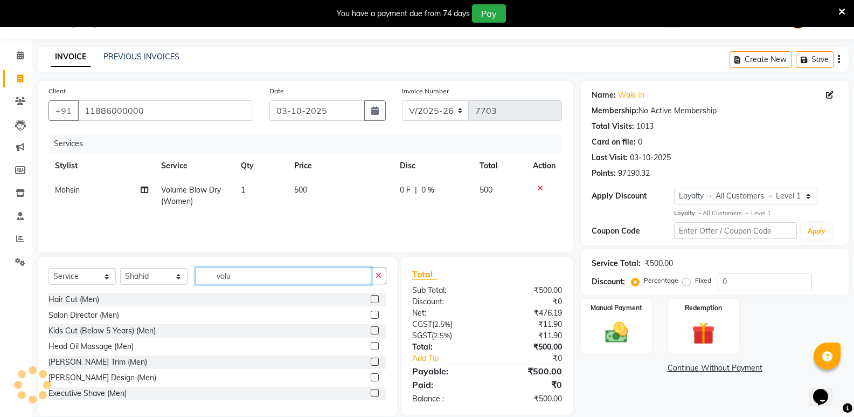
drag, startPoint x: 245, startPoint y: 280, endPoint x: 184, endPoint y: 291, distance: 61.9
click at [184, 291] on div "Select Service Product Membership Package Voucher Prepaid Gift Card Select Styl…" at bounding box center [218, 279] width 338 height 25
type input "wom"
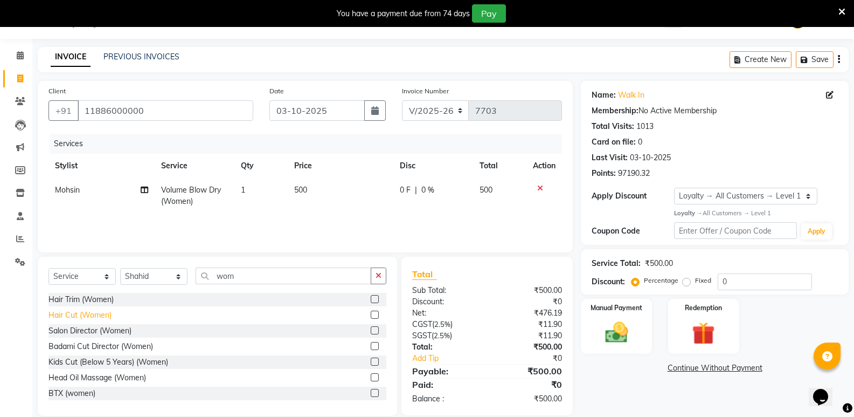
click at [86, 311] on div "Hair Cut (Women)" at bounding box center [80, 314] width 63 height 11
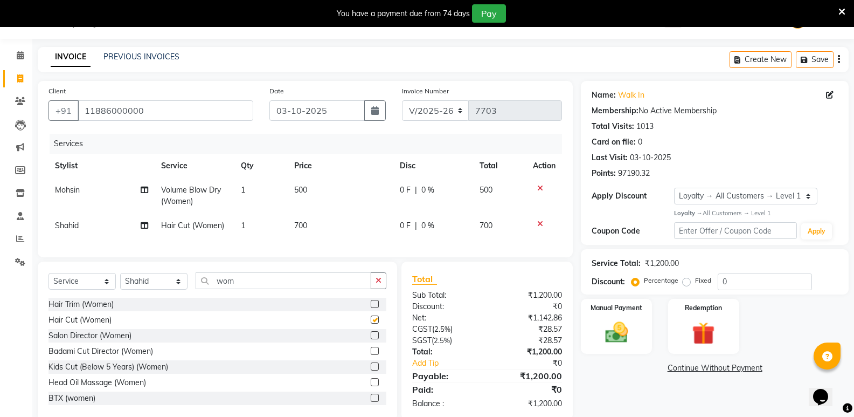
checkbox input "false"
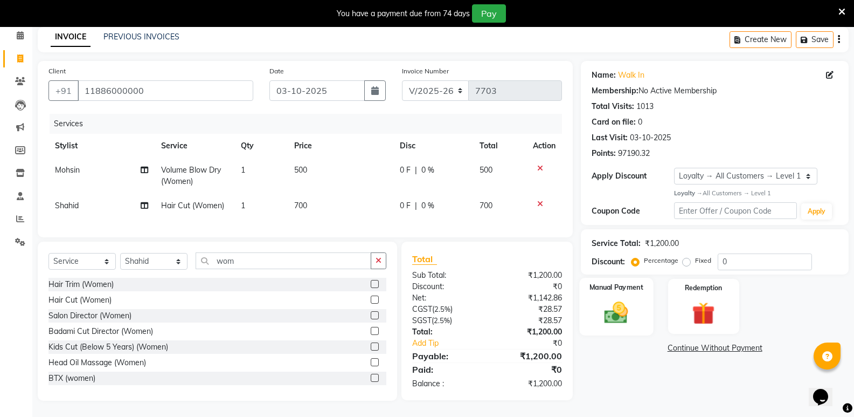
scroll to position [55, 0]
click at [695, 257] on label "Fixed" at bounding box center [703, 260] width 16 height 10
click at [686, 257] on input "Fixed" at bounding box center [689, 261] width 8 height 8
radio input "true"
click at [644, 255] on label "Percentage" at bounding box center [661, 260] width 34 height 10
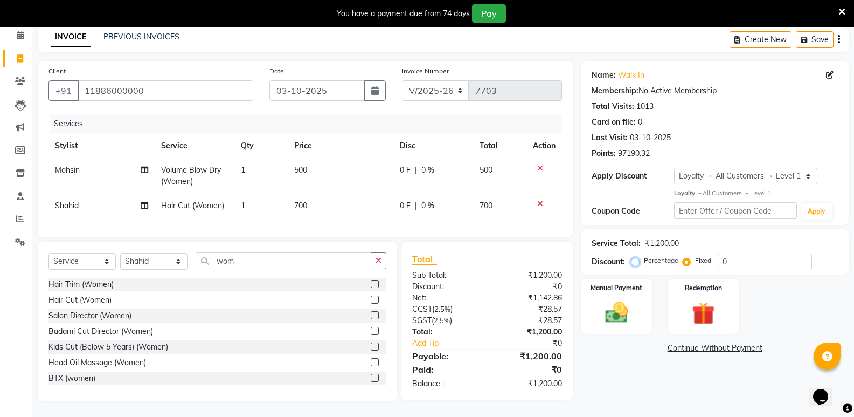
click at [636, 257] on input "Percentage" at bounding box center [638, 261] width 8 height 8
radio input "true"
click at [618, 308] on img at bounding box center [616, 312] width 38 height 27
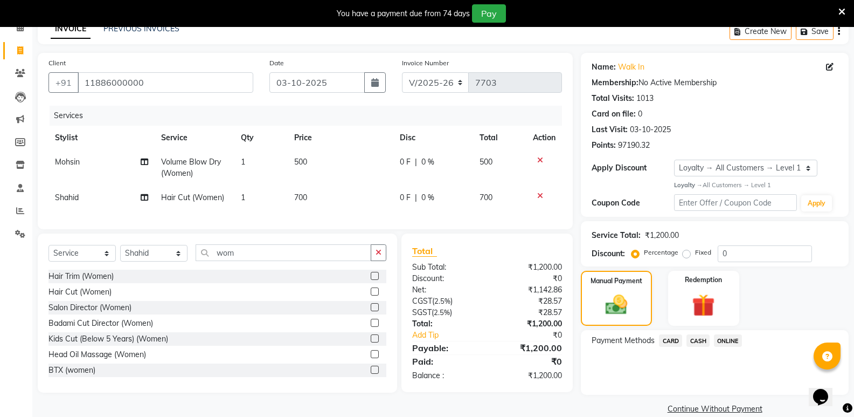
click at [699, 340] on span "CASH" at bounding box center [698, 340] width 23 height 12
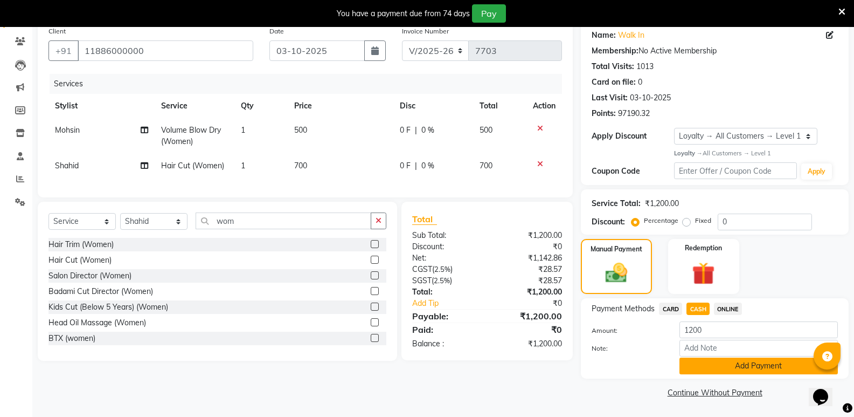
click at [711, 359] on button "Add Payment" at bounding box center [759, 365] width 158 height 17
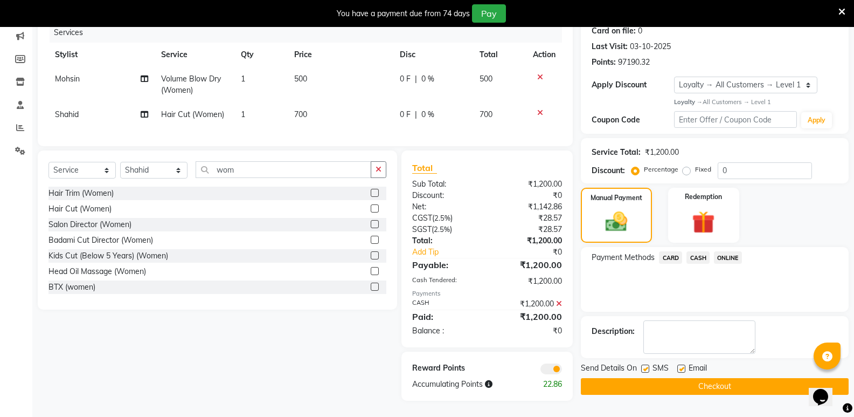
scroll to position [146, 0]
click at [704, 378] on button "Checkout" at bounding box center [715, 386] width 268 height 17
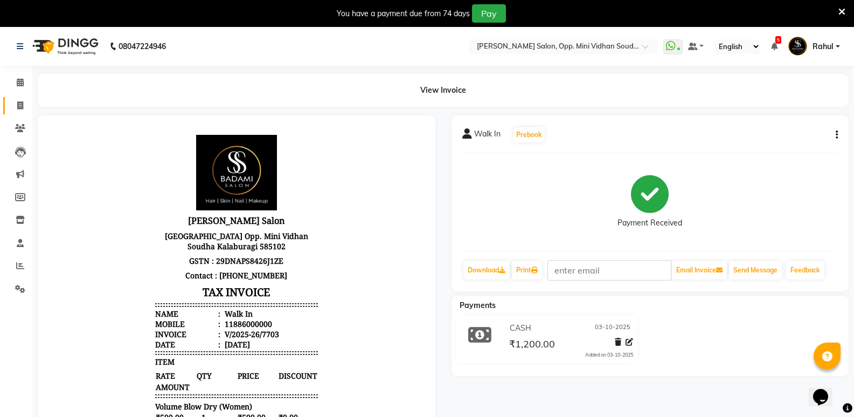
click at [8, 102] on link "Invoice" at bounding box center [16, 106] width 26 height 18
select select "4533"
select select "service"
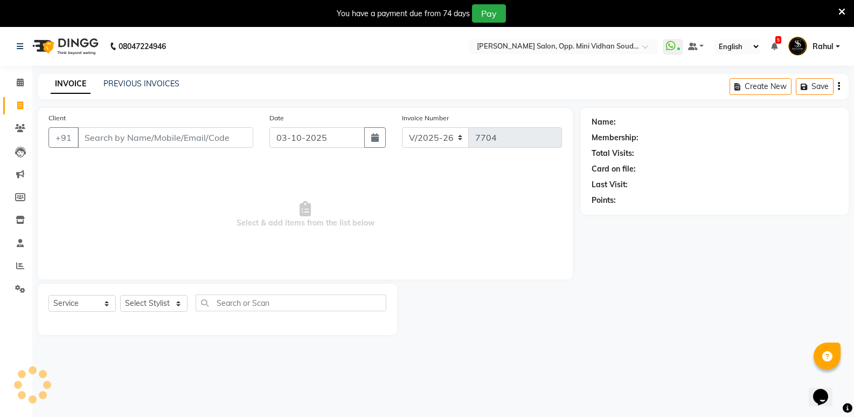
scroll to position [27, 0]
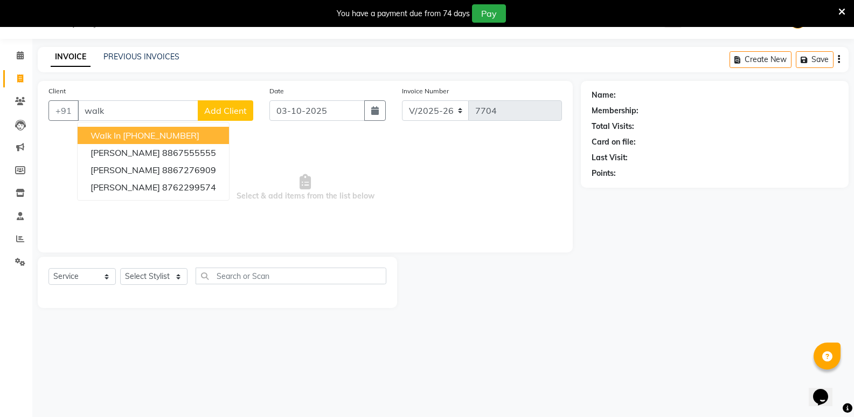
click at [174, 140] on ngb-highlight "[PHONE_NUMBER]" at bounding box center [161, 135] width 77 height 11
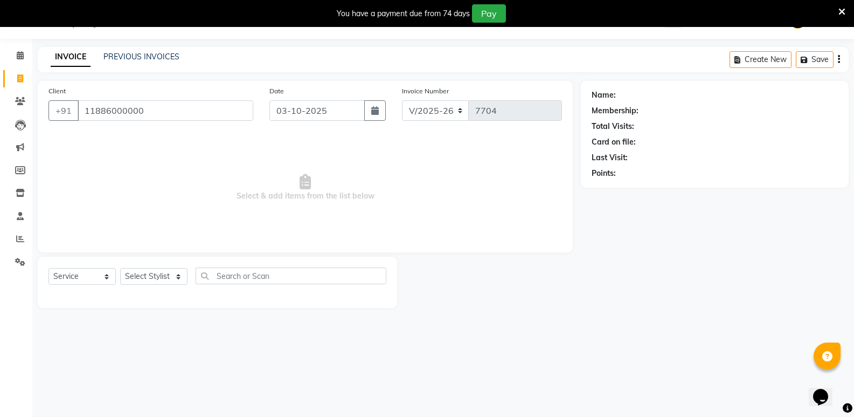
type input "11886000000"
select select "1: Object"
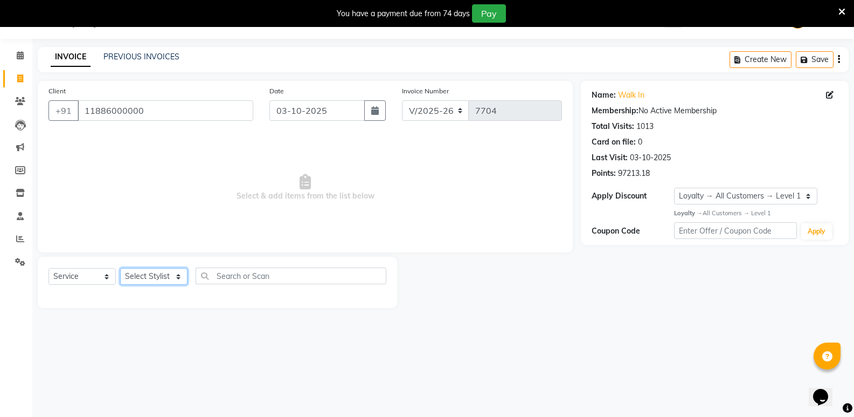
click at [154, 276] on select "Select Stylist [PERSON_NAME] [PERSON_NAME] [PERSON_NAME] Mallu [PERSON_NAME] [P…" at bounding box center [153, 276] width 67 height 17
select select "74043"
click at [120, 268] on select "Select Stylist [PERSON_NAME] [PERSON_NAME] [PERSON_NAME] Mallu [PERSON_NAME] [P…" at bounding box center [153, 276] width 67 height 17
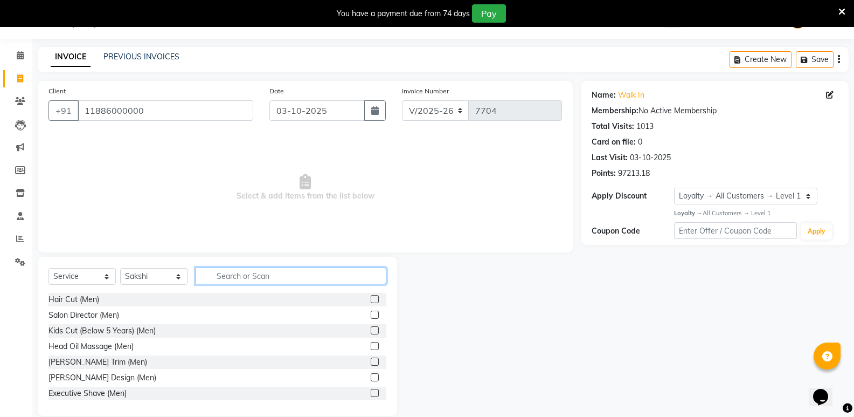
click at [320, 280] on input "text" at bounding box center [291, 275] width 191 height 17
type input "wa"
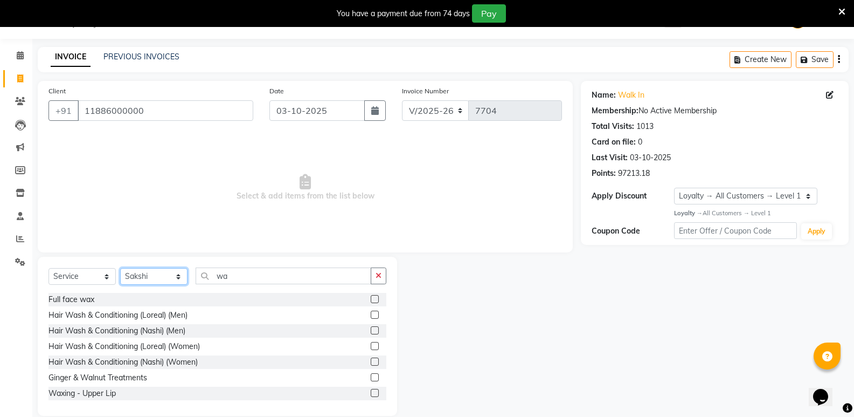
click at [137, 278] on select "Select Stylist [PERSON_NAME] [PERSON_NAME] [PERSON_NAME] Mallu [PERSON_NAME] [P…" at bounding box center [153, 276] width 67 height 17
select select "25902"
click at [120, 268] on select "Select Stylist [PERSON_NAME] [PERSON_NAME] [PERSON_NAME] Mallu [PERSON_NAME] [P…" at bounding box center [153, 276] width 67 height 17
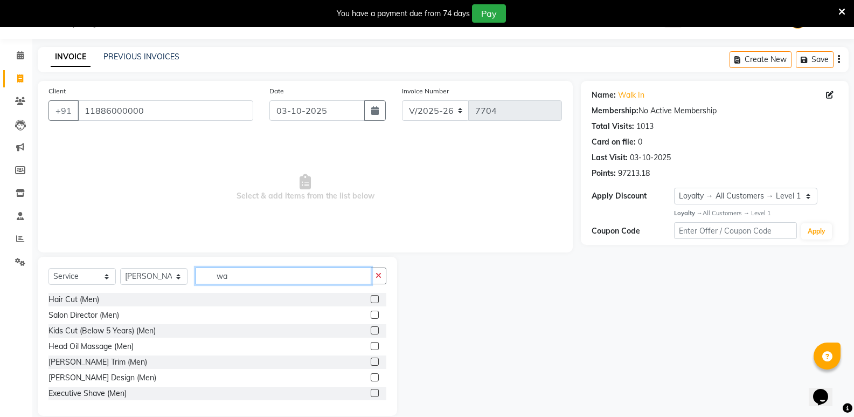
drag, startPoint x: 242, startPoint y: 276, endPoint x: 175, endPoint y: 291, distance: 68.5
click at [175, 291] on div "Select Service Product Membership Package Voucher Prepaid Gift Card Select Styl…" at bounding box center [218, 279] width 338 height 25
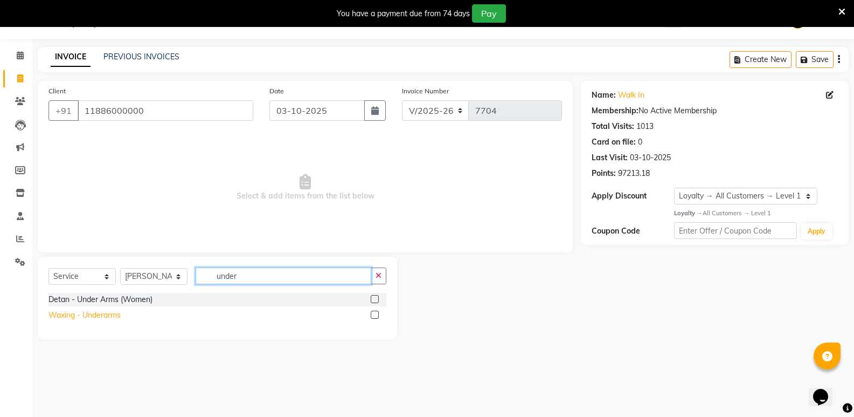
type input "under"
click at [74, 317] on div "Waxing - Underarms" at bounding box center [85, 314] width 72 height 11
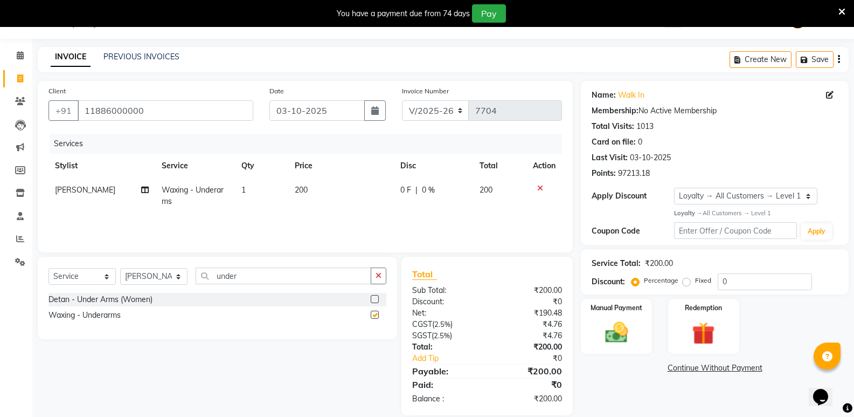
checkbox input "false"
drag, startPoint x: 250, startPoint y: 278, endPoint x: 200, endPoint y: 286, distance: 50.2
click at [200, 286] on div "Select Service Product Membership Package Voucher Prepaid Gift Card Select Styl…" at bounding box center [218, 279] width 338 height 25
type input "upp"
click at [110, 314] on div "Threading - Upperlip" at bounding box center [84, 314] width 71 height 11
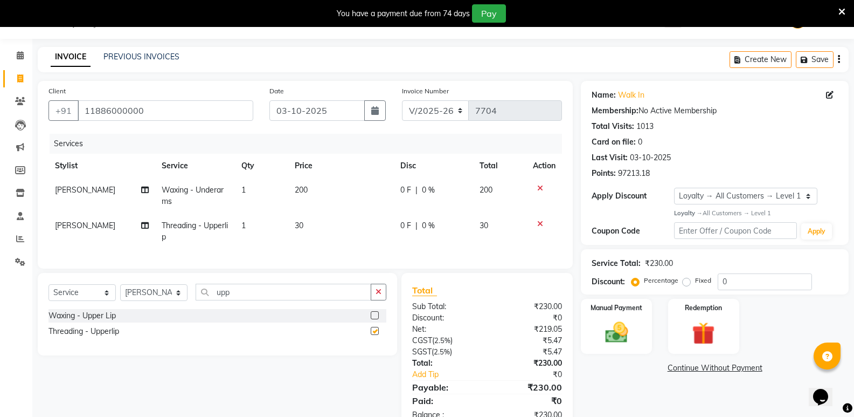
checkbox input "false"
drag, startPoint x: 235, startPoint y: 303, endPoint x: 186, endPoint y: 313, distance: 49.6
click at [186, 309] on div "Select Service Product Membership Package Voucher Prepaid Gift Card Select Styl…" at bounding box center [218, 295] width 338 height 25
type input "chin"
click at [77, 337] on div "Threading - Chin" at bounding box center [78, 331] width 58 height 11
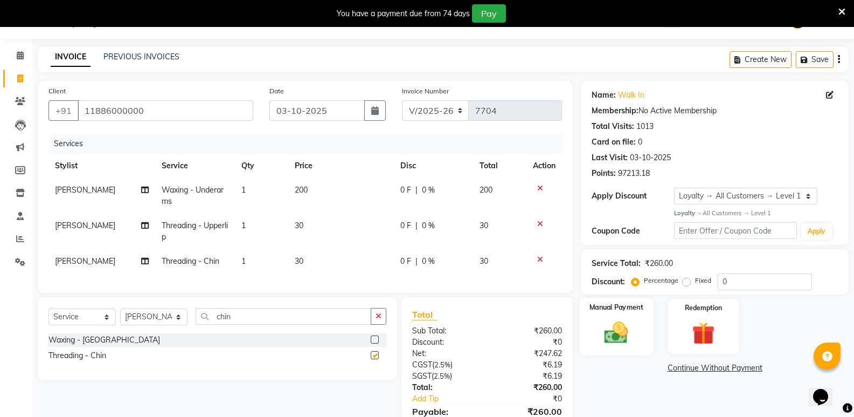
checkbox input "false"
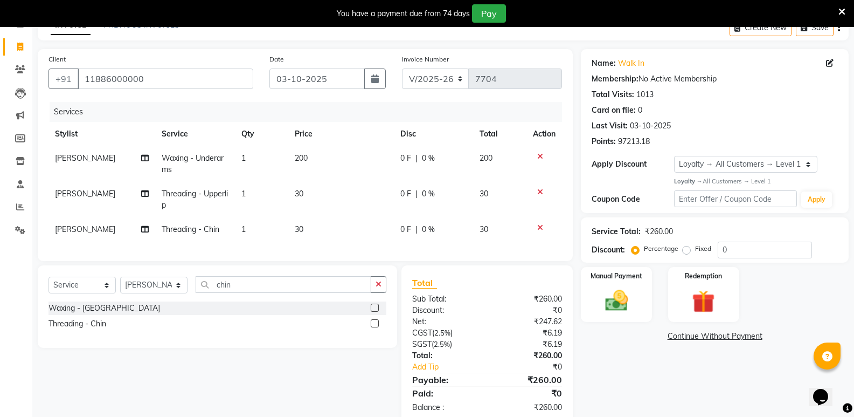
scroll to position [90, 0]
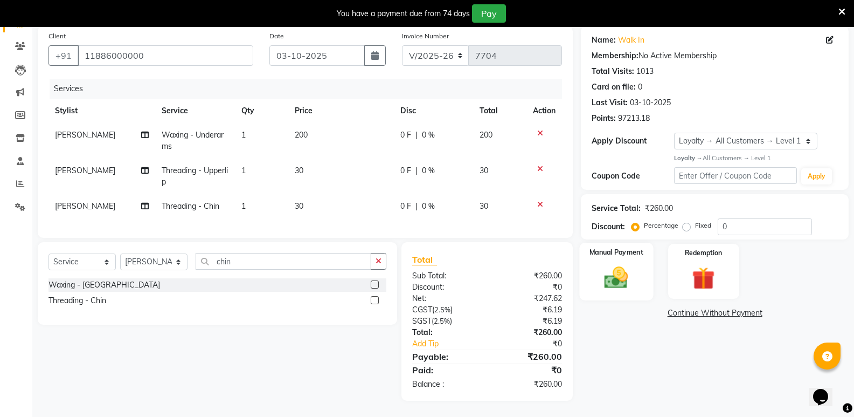
click at [633, 279] on img at bounding box center [616, 277] width 38 height 27
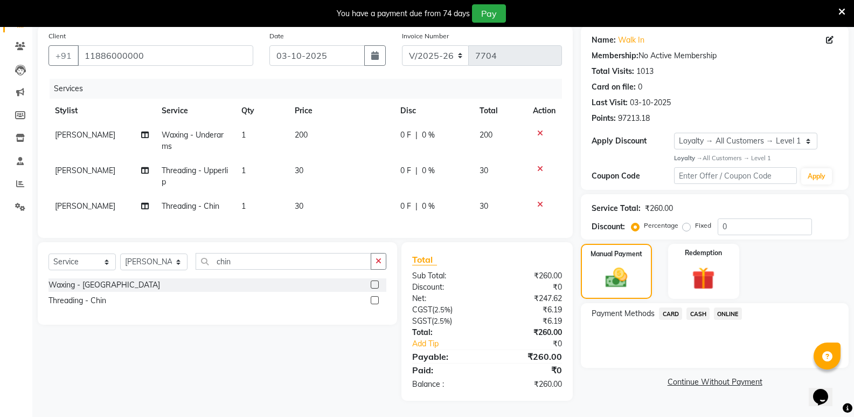
click at [700, 307] on span "CASH" at bounding box center [698, 313] width 23 height 12
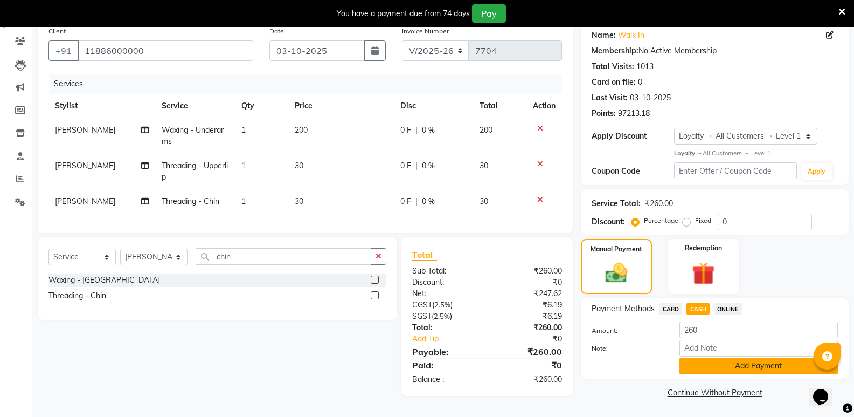
click at [718, 358] on button "Add Payment" at bounding box center [759, 365] width 158 height 17
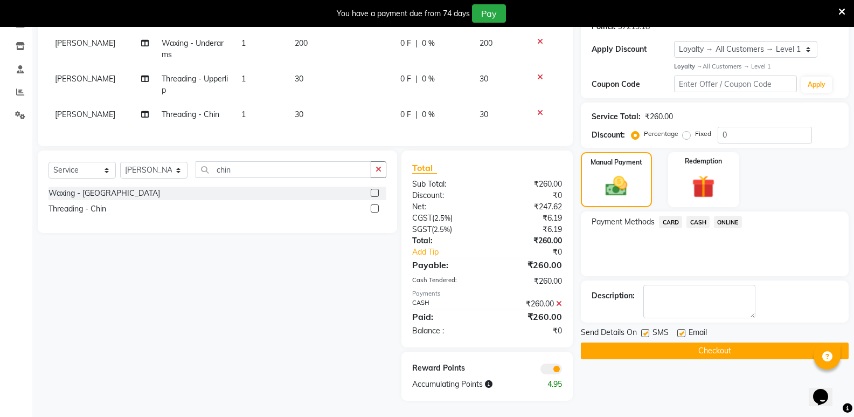
scroll to position [182, 0]
click at [731, 342] on button "Checkout" at bounding box center [715, 350] width 268 height 17
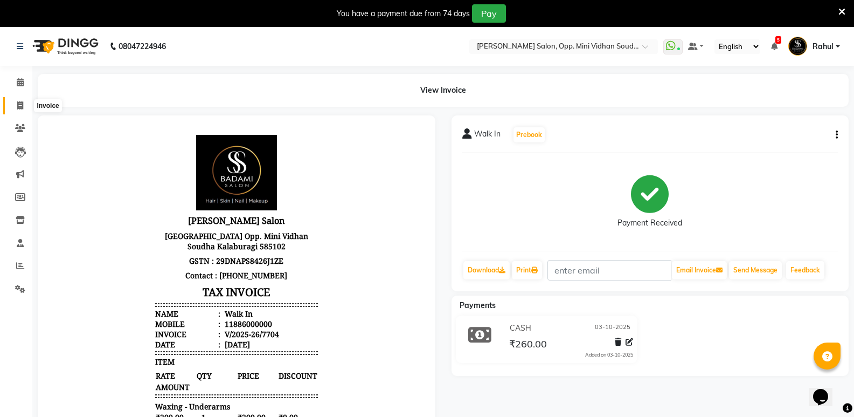
click at [13, 108] on span at bounding box center [20, 106] width 19 height 12
select select "service"
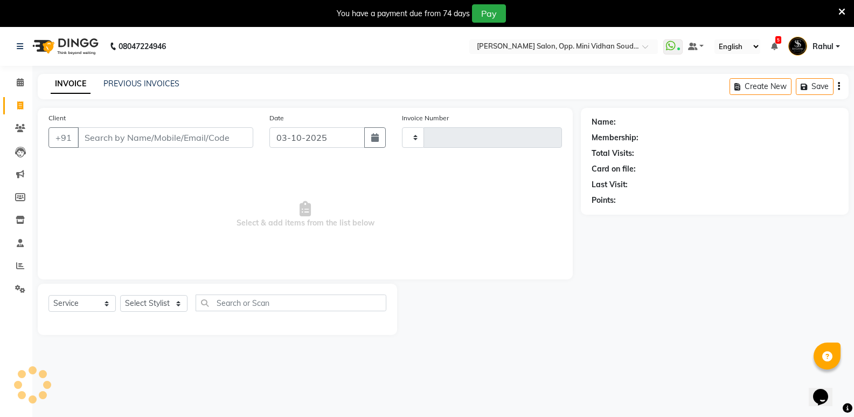
scroll to position [27, 0]
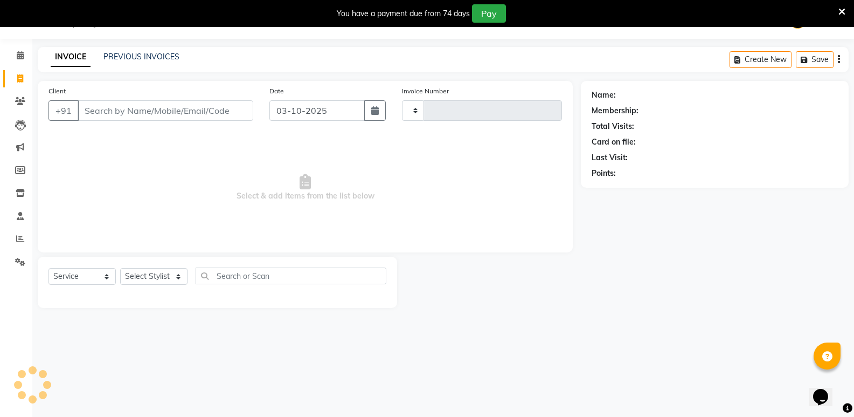
type input "7705"
select select "4533"
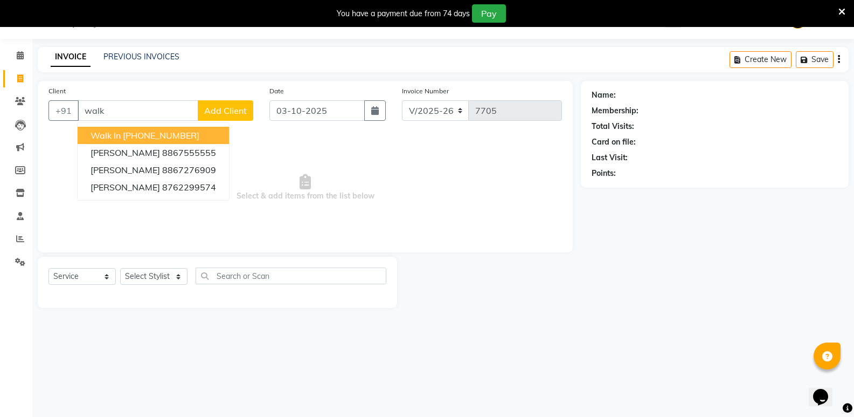
click at [190, 133] on ngb-highlight "[PHONE_NUMBER]" at bounding box center [161, 135] width 77 height 11
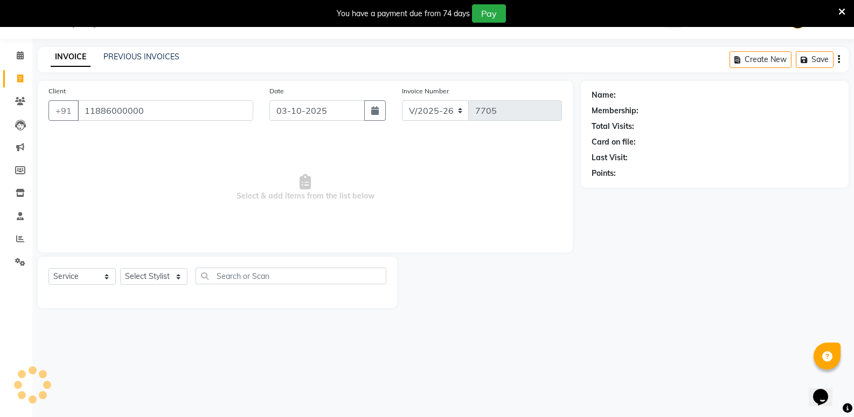
type input "11886000000"
click at [166, 278] on select "Select Stylist [PERSON_NAME] [PERSON_NAME] [PERSON_NAME] Mallu [PERSON_NAME] [P…" at bounding box center [153, 276] width 67 height 17
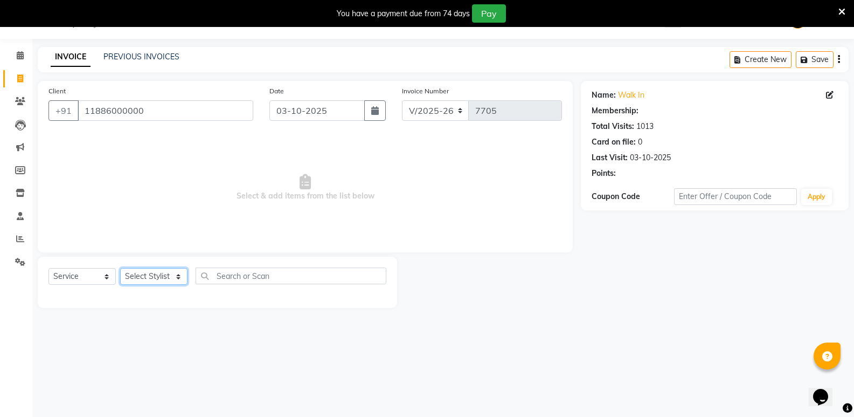
select select "1: Object"
select select "25904"
click at [120, 268] on select "Select Stylist [PERSON_NAME] [PERSON_NAME] [PERSON_NAME] Mallu [PERSON_NAME] [P…" at bounding box center [153, 276] width 67 height 17
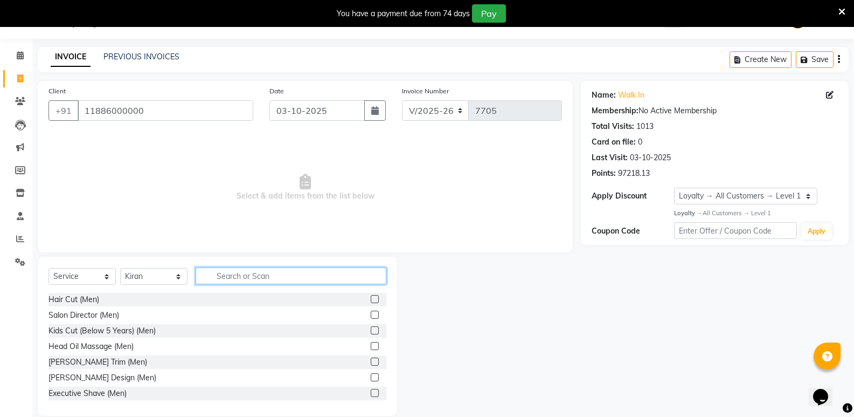
click at [237, 274] on input "text" at bounding box center [291, 275] width 191 height 17
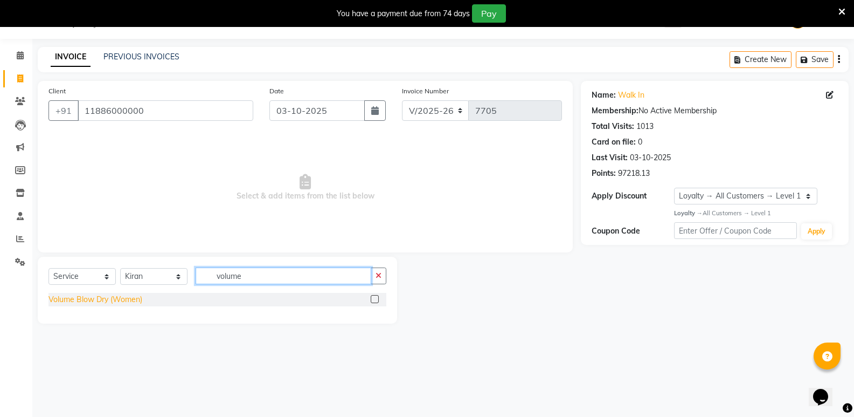
type input "volume"
click at [110, 296] on div "Volume Blow Dry (Women)" at bounding box center [96, 299] width 94 height 11
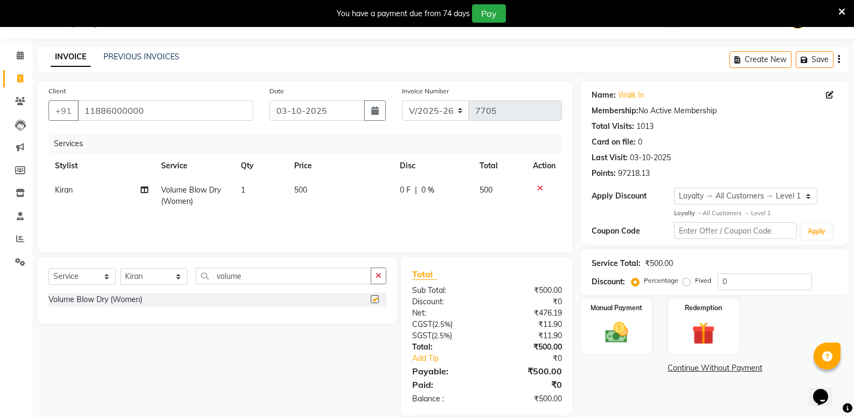
checkbox input "false"
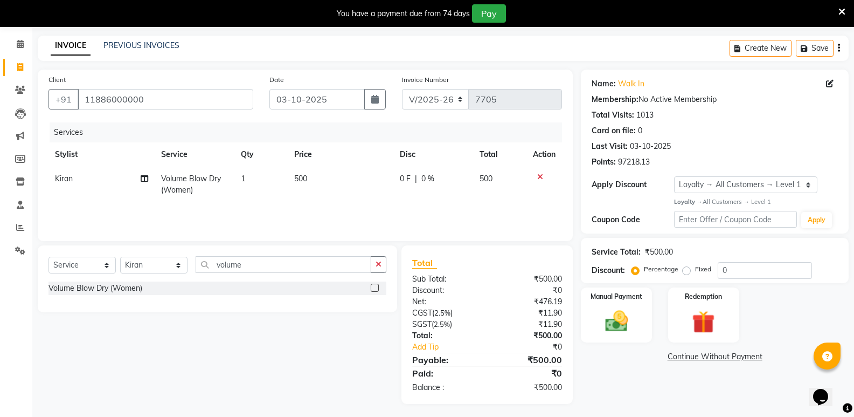
scroll to position [41, 0]
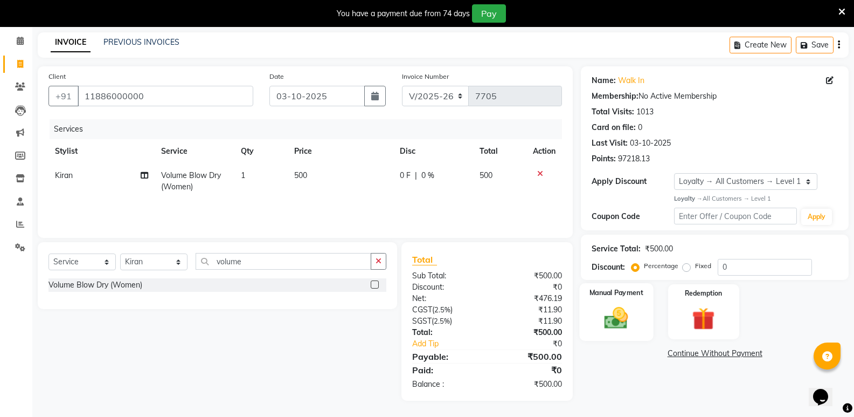
click at [609, 318] on img at bounding box center [616, 317] width 38 height 27
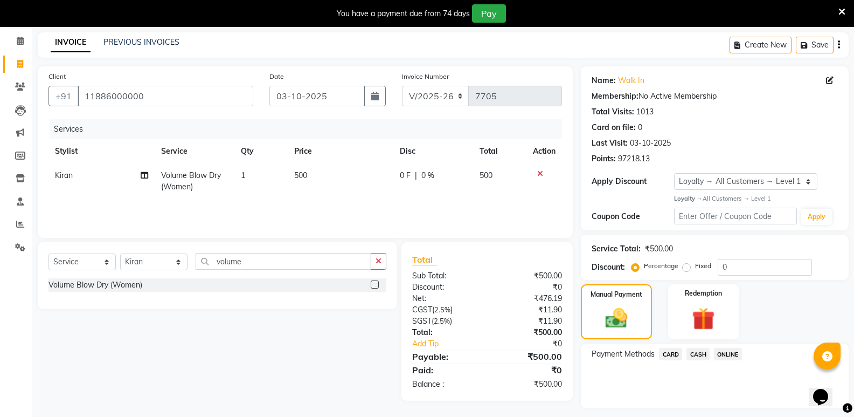
click at [700, 357] on span "CASH" at bounding box center [698, 354] width 23 height 12
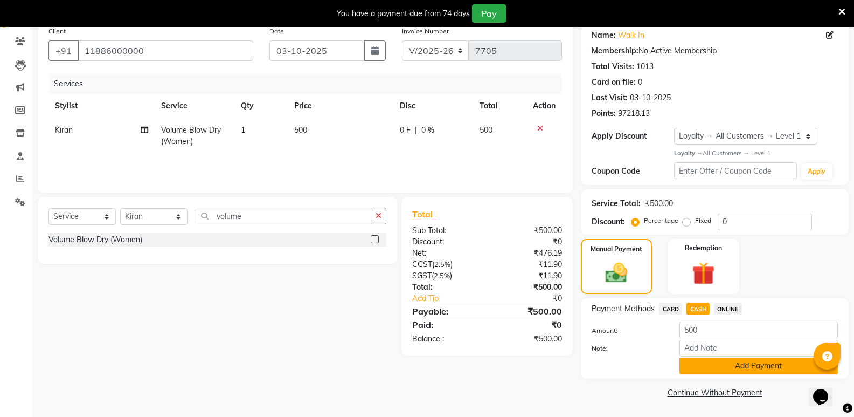
click at [707, 372] on button "Add Payment" at bounding box center [759, 365] width 158 height 17
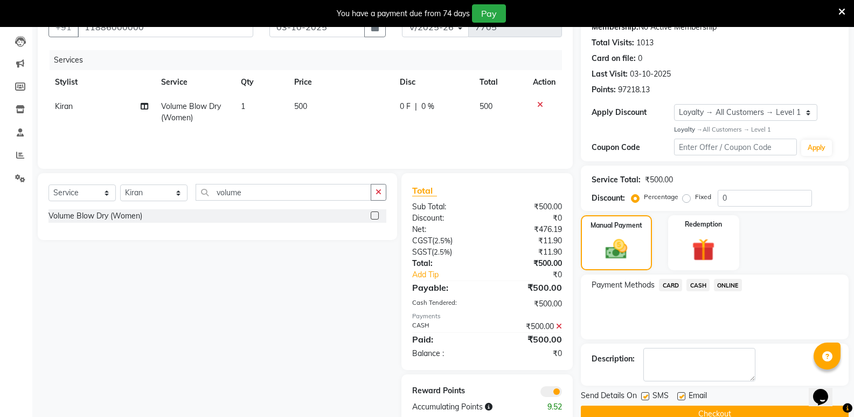
scroll to position [133, 0]
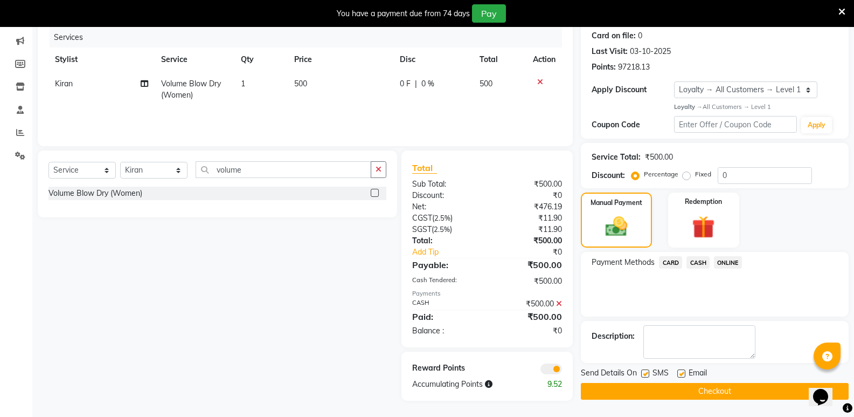
click at [717, 385] on button "Checkout" at bounding box center [715, 391] width 268 height 17
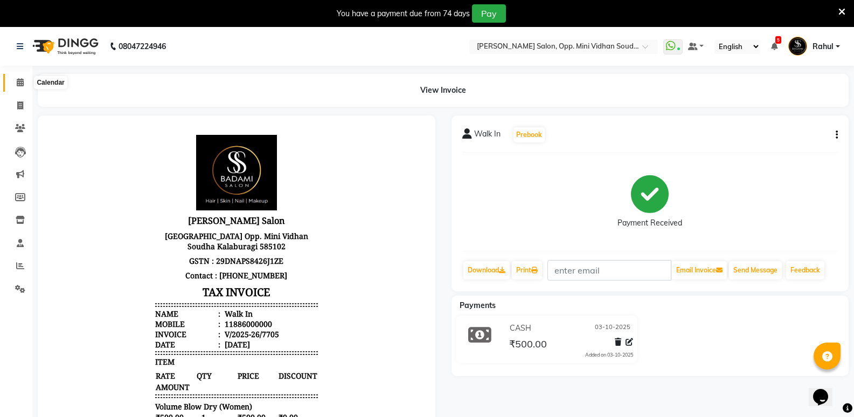
click at [20, 83] on icon at bounding box center [20, 82] width 7 height 8
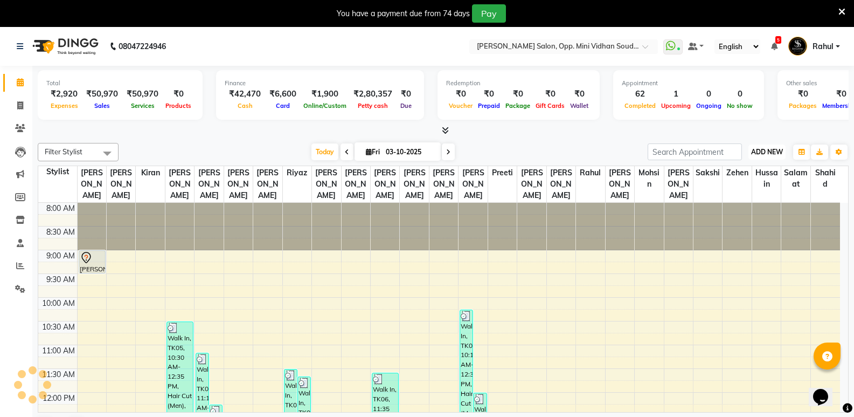
click at [775, 149] on span "ADD NEW" at bounding box center [767, 152] width 32 height 8
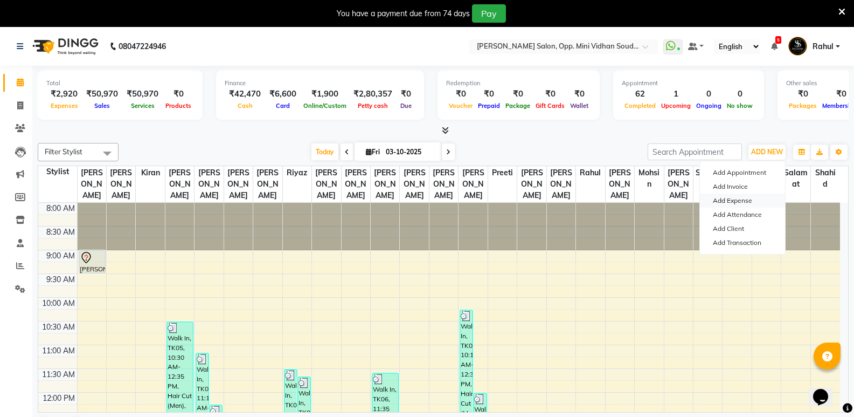
click at [729, 197] on link "Add Expense" at bounding box center [742, 200] width 85 height 14
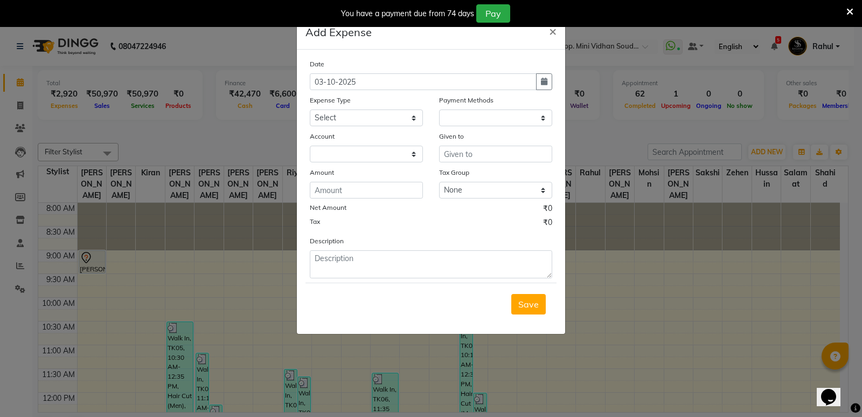
select select "1"
select select "3356"
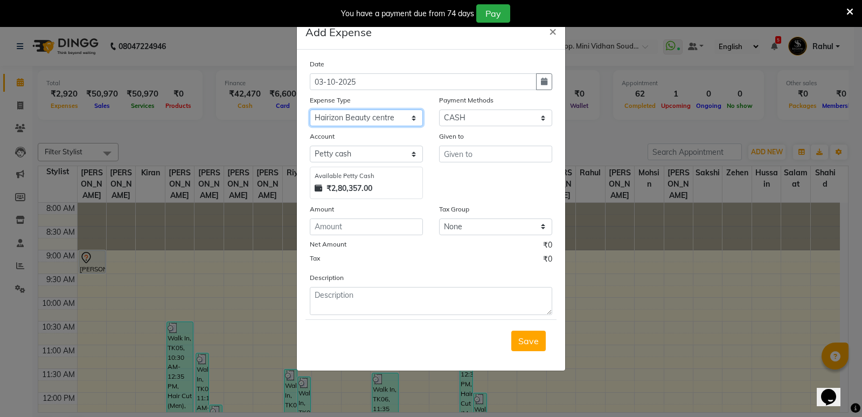
select select "9044"
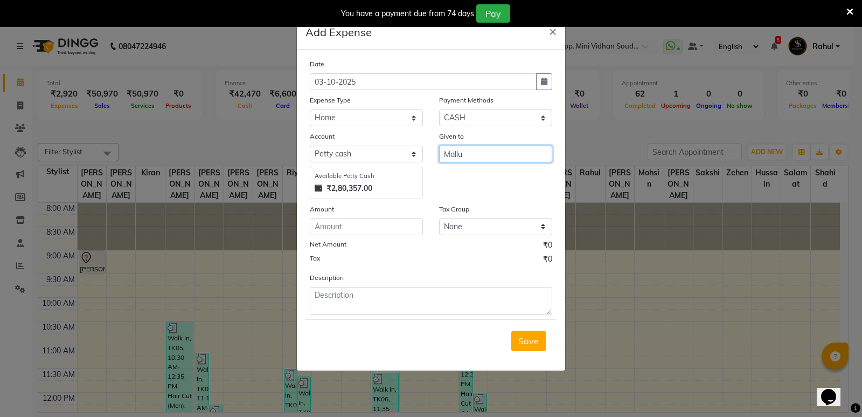
type input "Mallu"
type input "950"
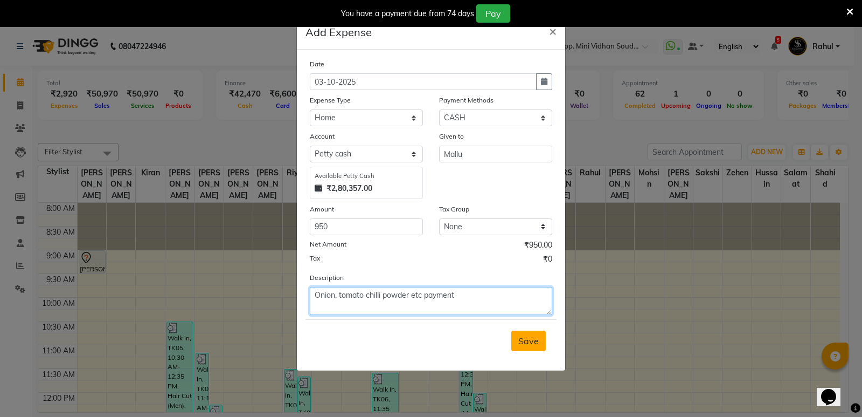
type textarea "Onion, tomato chilli powder etc payment"
click at [525, 340] on span "Save" at bounding box center [528, 340] width 20 height 11
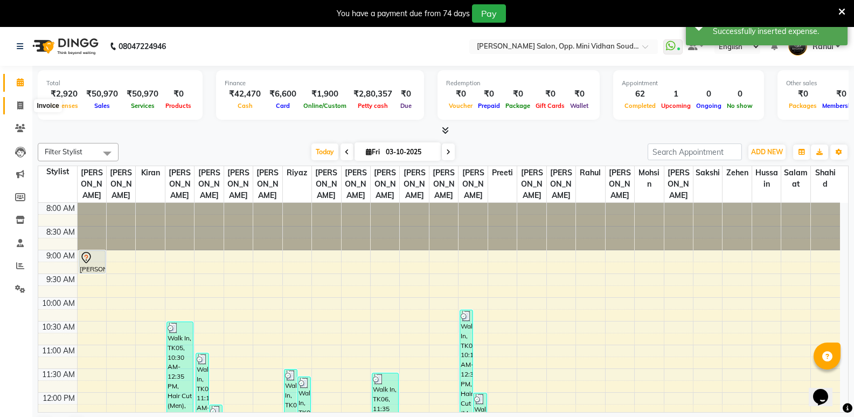
click at [16, 102] on span at bounding box center [20, 106] width 19 height 12
select select "service"
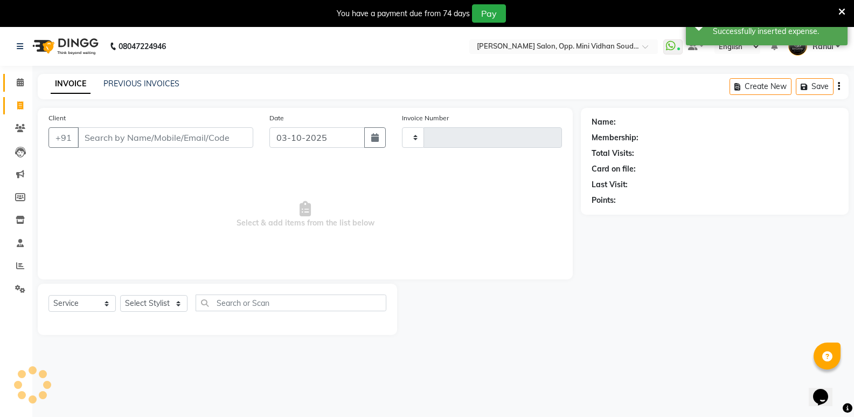
type input "7706"
select select "4533"
click at [18, 85] on icon at bounding box center [20, 82] width 7 height 8
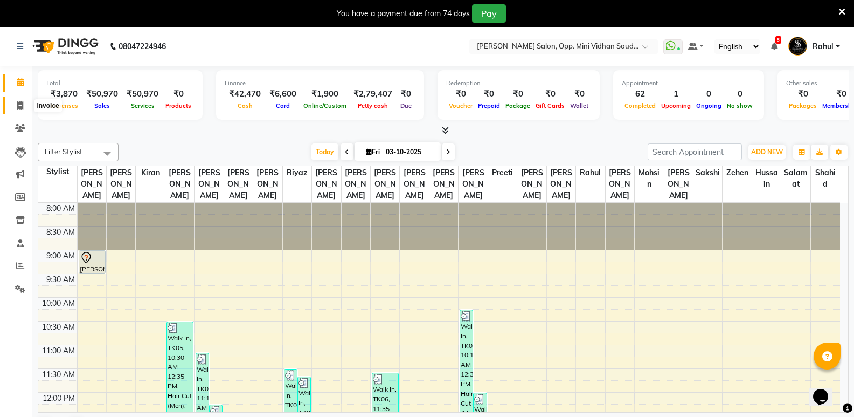
click at [18, 101] on icon at bounding box center [20, 105] width 6 height 8
select select "service"
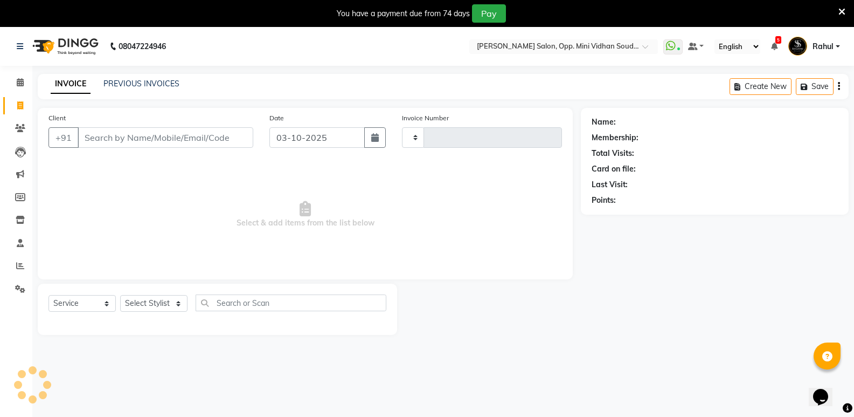
type input "7706"
select select "4533"
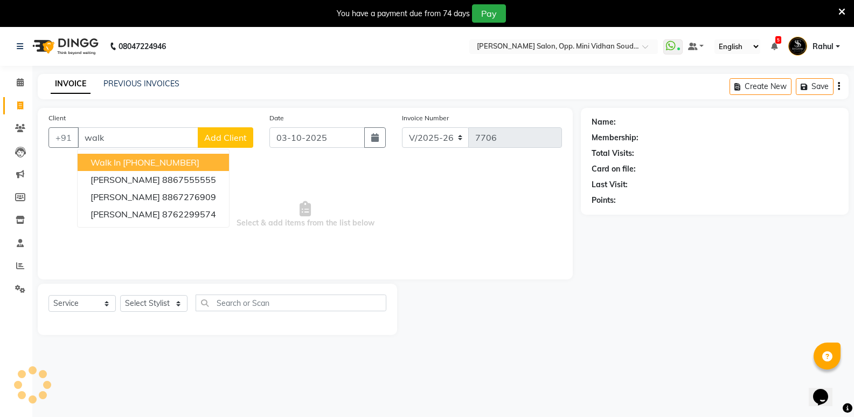
click at [156, 153] on ngb-typeahead-window "Walk In +91 11886000000 Vinay Jawalkar 8867555555 Sridevi Jawalkar 8867276909 P…" at bounding box center [153, 188] width 153 height 79
click at [161, 164] on ngb-highlight "+91 11886000000" at bounding box center [161, 162] width 77 height 11
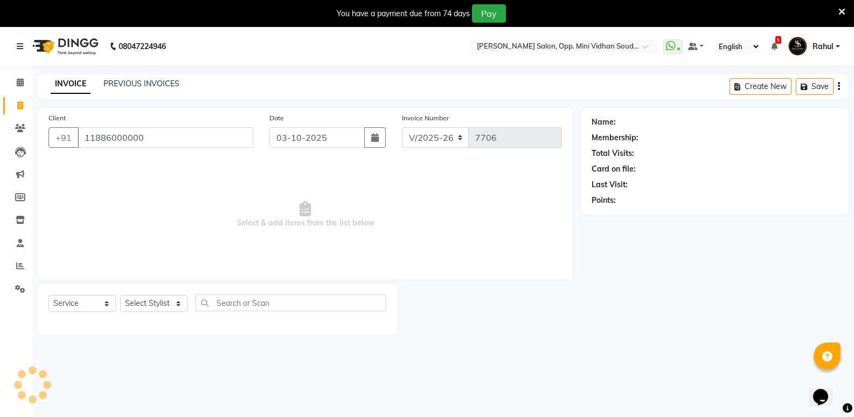
type input "11886000000"
click at [148, 293] on div "Select Service Product Membership Package Voucher Prepaid Gift Card Select Styl…" at bounding box center [217, 308] width 359 height 51
click at [150, 299] on select "Select Stylist" at bounding box center [153, 303] width 67 height 17
click at [150, 301] on select "Select Stylist" at bounding box center [153, 303] width 67 height 17
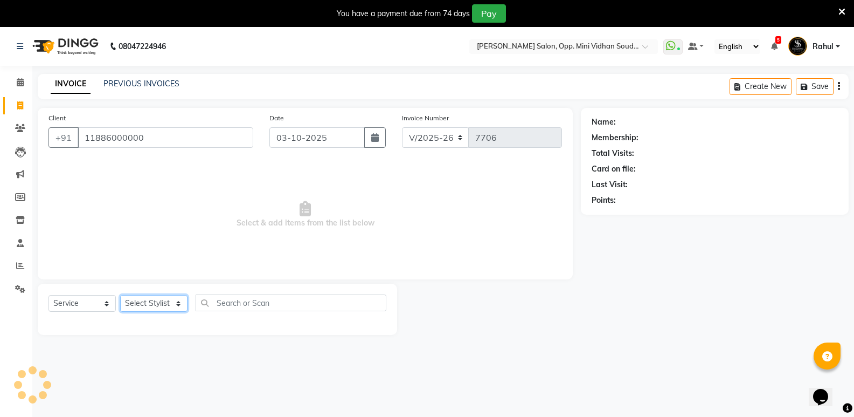
click at [150, 301] on select "Select Stylist" at bounding box center [153, 303] width 67 height 17
select select "1: Object"
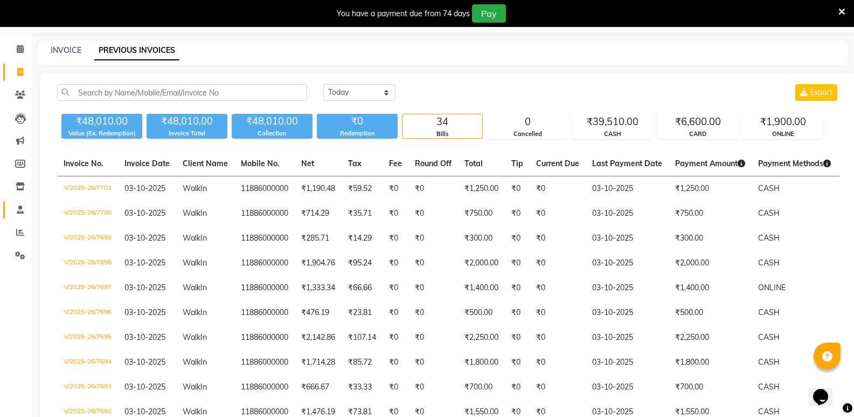
scroll to position [27, 0]
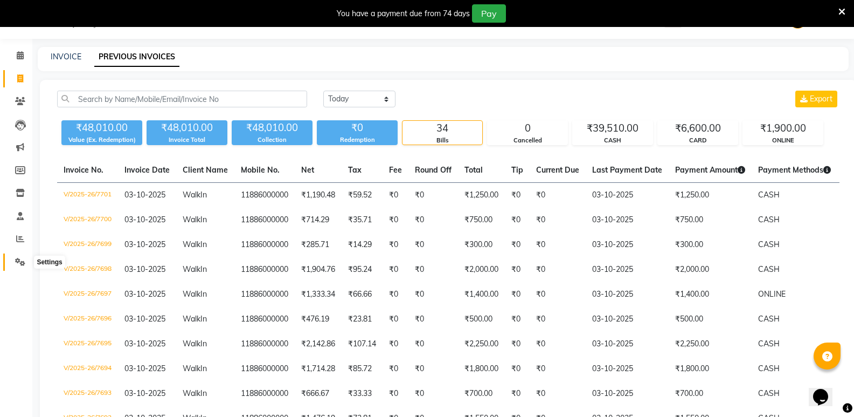
click at [18, 261] on icon at bounding box center [20, 262] width 10 height 8
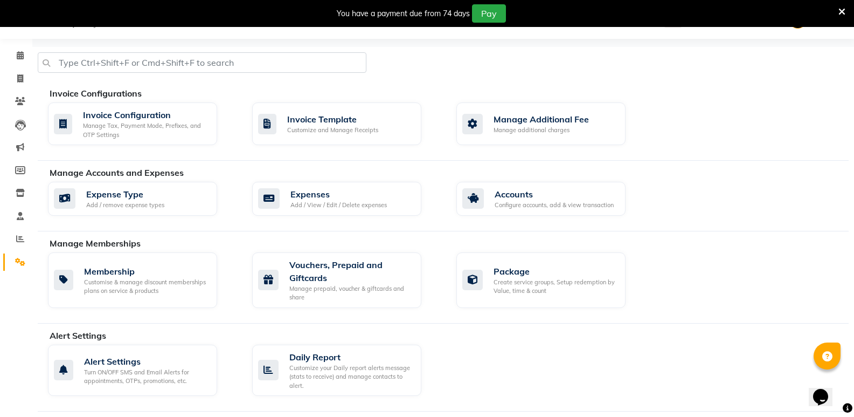
scroll to position [189, 0]
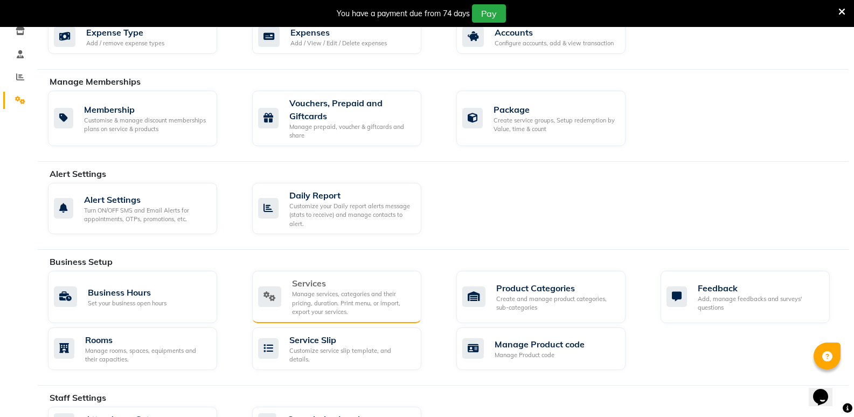
click at [343, 297] on div "Manage services, categories and their pricing, duration. Print menu, or import,…" at bounding box center [352, 302] width 121 height 27
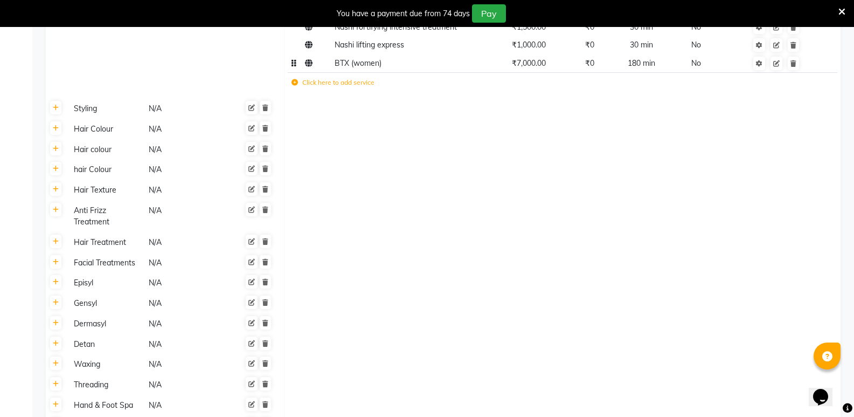
scroll to position [714, 0]
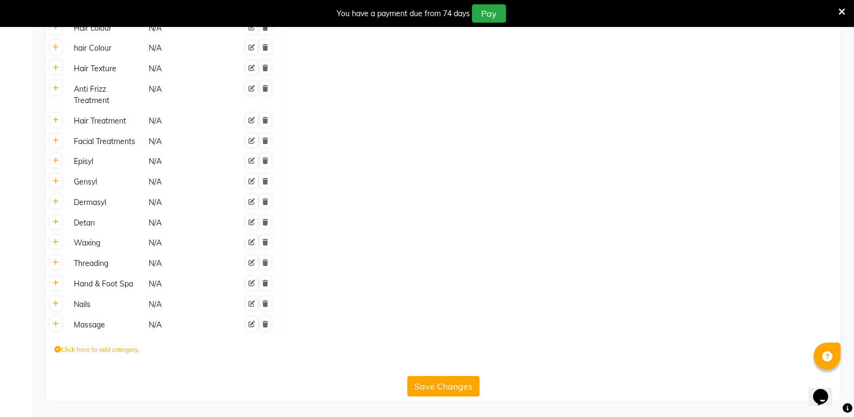
click at [58, 349] on icon at bounding box center [57, 349] width 6 height 6
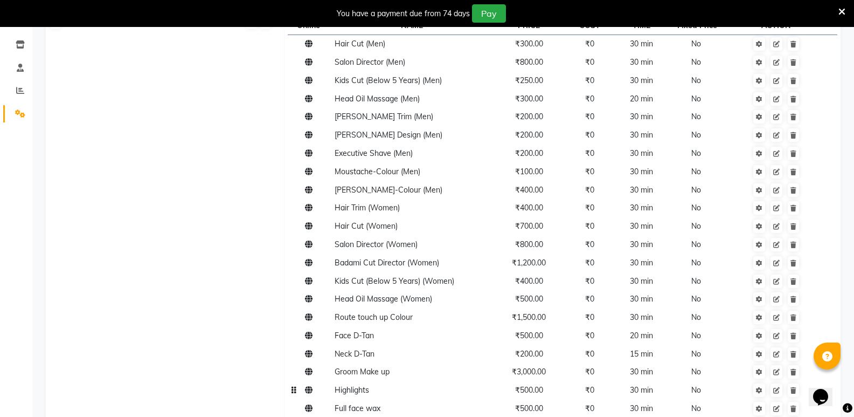
scroll to position [445, 0]
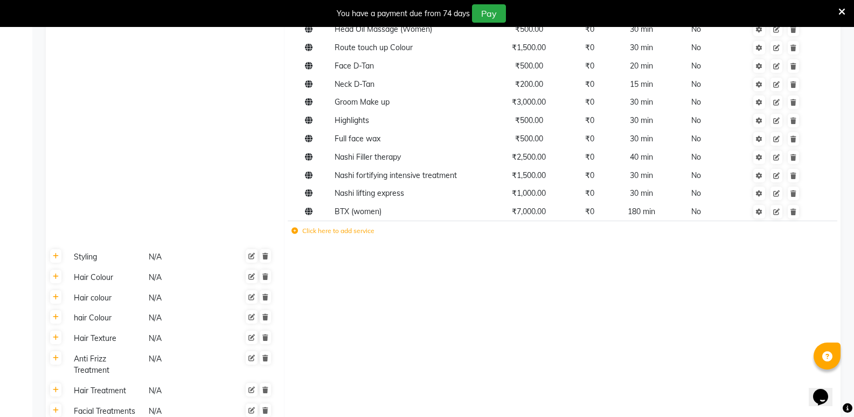
click at [306, 232] on label "Click here to add service" at bounding box center [333, 231] width 83 height 10
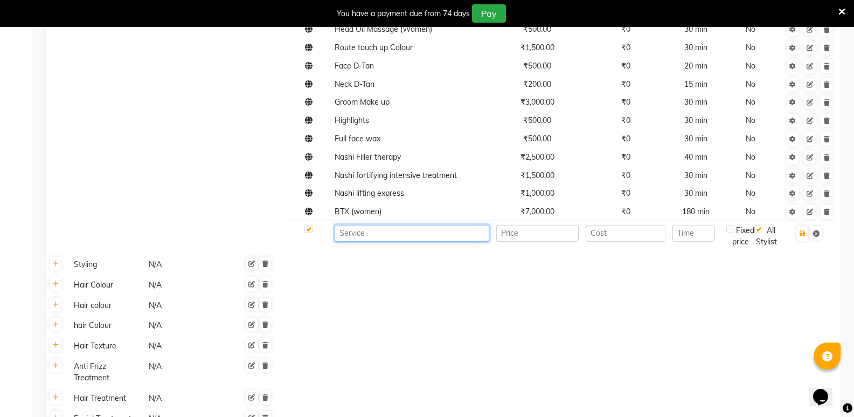
click at [444, 237] on input at bounding box center [412, 233] width 155 height 17
type input "Aminu-Radiance antioc"
click at [517, 236] on input "number" at bounding box center [537, 233] width 82 height 17
type input "5000"
click at [701, 238] on input "number" at bounding box center [694, 233] width 43 height 17
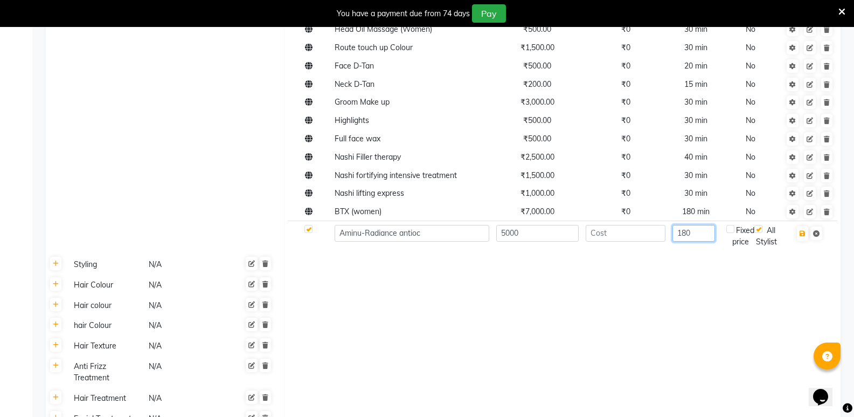
type input "180"
click at [614, 235] on input "number" at bounding box center [626, 233] width 80 height 17
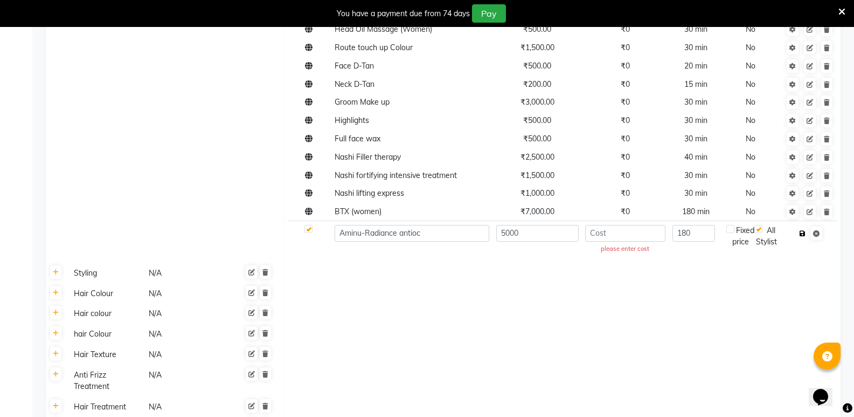
click at [802, 235] on icon "button" at bounding box center [803, 233] width 6 height 6
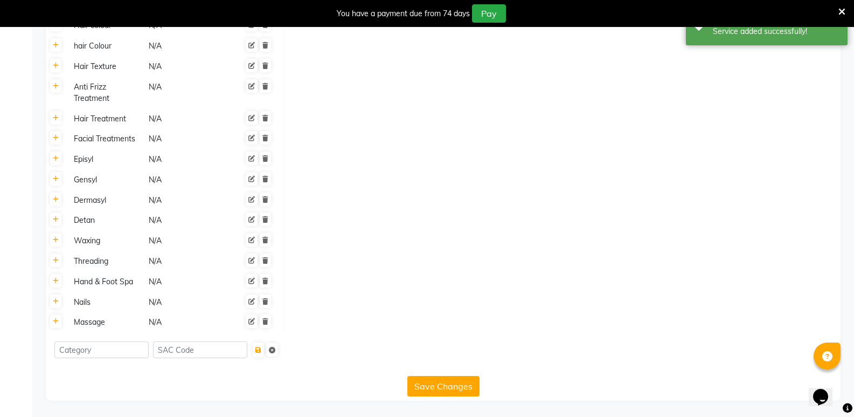
scroll to position [465, 0]
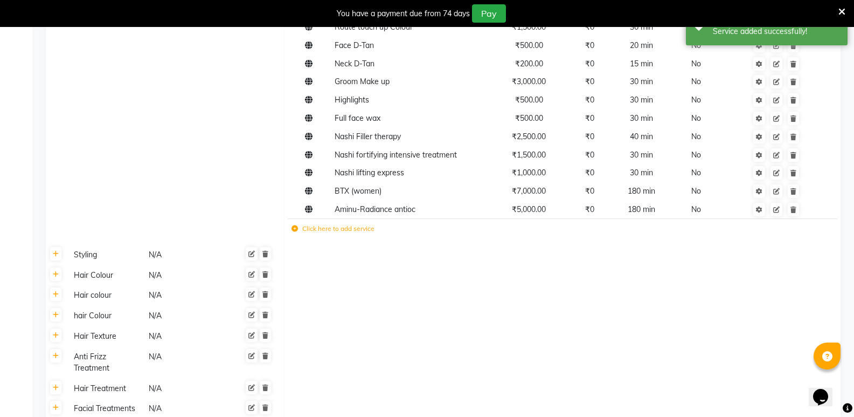
click at [294, 228] on icon at bounding box center [295, 228] width 6 height 6
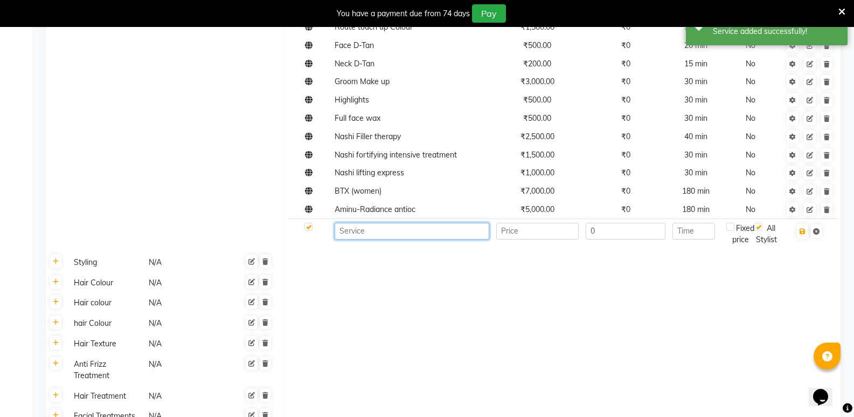
click at [391, 236] on input at bounding box center [412, 231] width 155 height 17
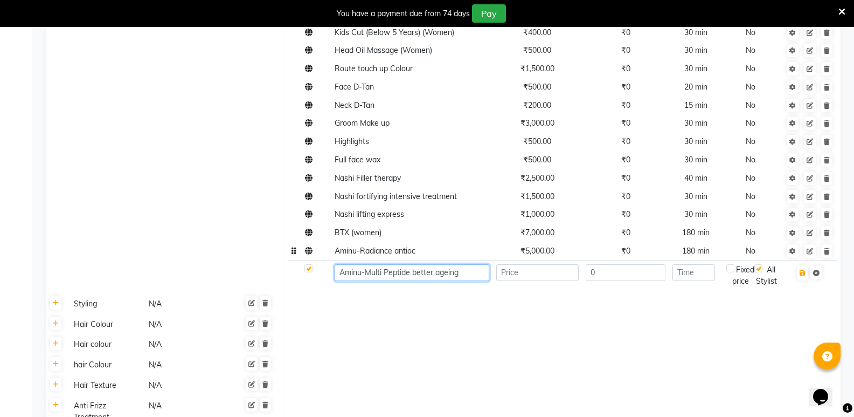
scroll to position [411, 0]
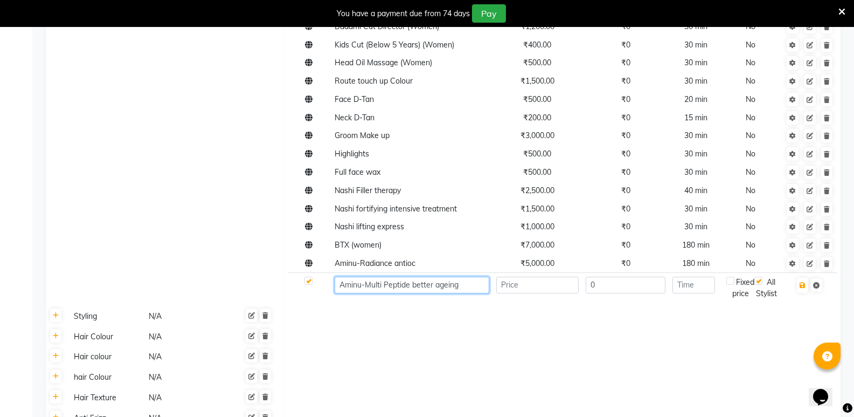
type input "Aminu-Multi Peptide better ageing"
click at [545, 284] on input "number" at bounding box center [537, 284] width 82 height 17
type input "5000"
click at [704, 290] on input "number" at bounding box center [694, 284] width 43 height 17
type input "120"
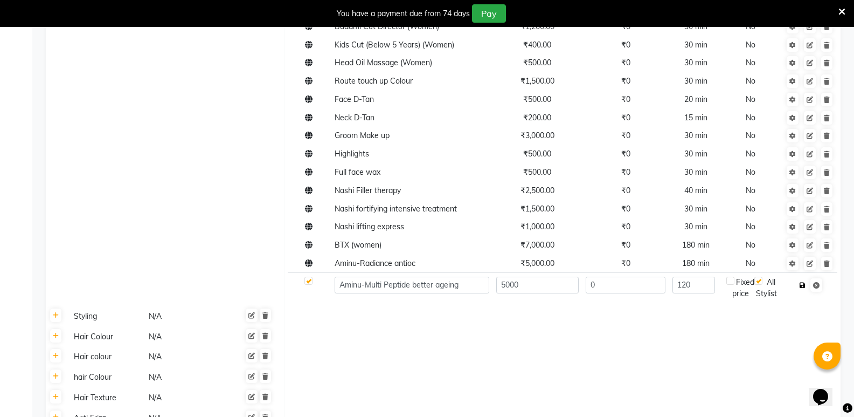
click at [802, 287] on icon "button" at bounding box center [803, 285] width 6 height 6
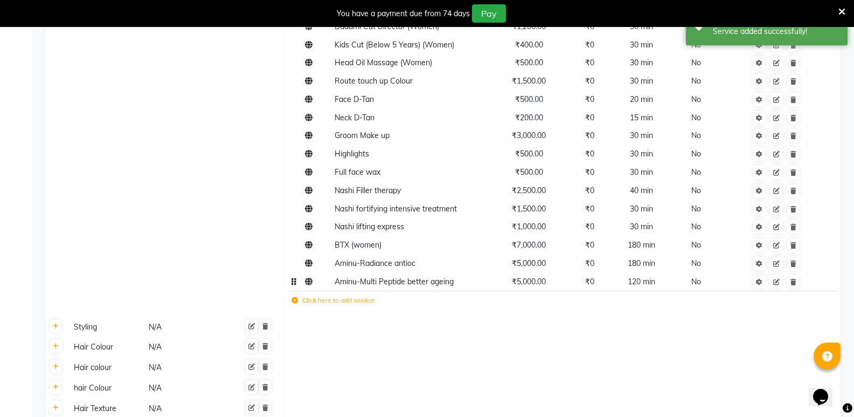
click at [645, 272] on td "120 min" at bounding box center [642, 281] width 54 height 18
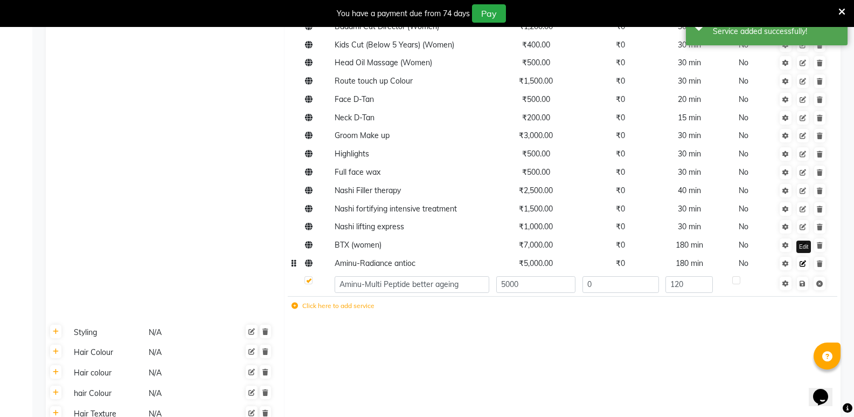
click at [802, 267] on link at bounding box center [803, 263] width 12 height 13
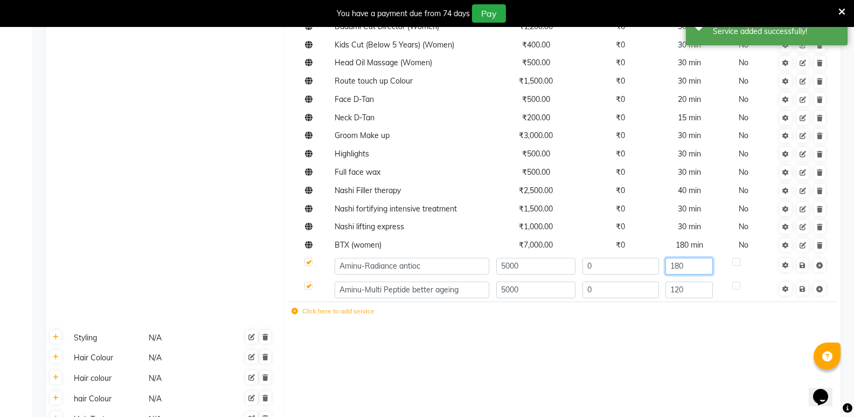
click at [679, 269] on input "180" at bounding box center [689, 266] width 47 height 17
type input "120"
click at [804, 273] on td at bounding box center [802, 266] width 55 height 24
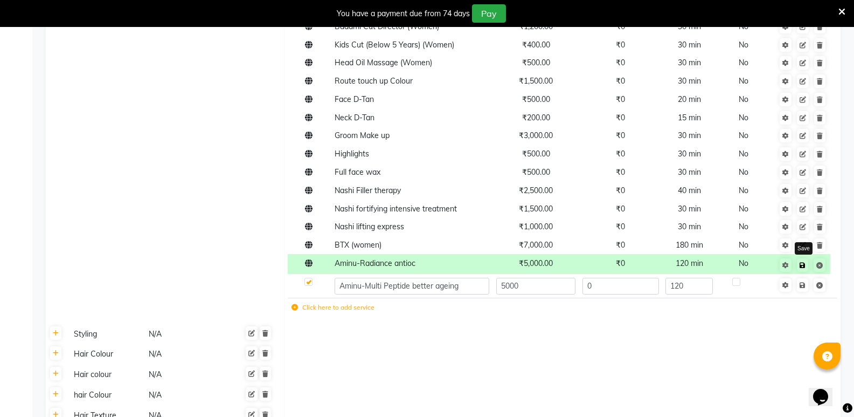
click at [804, 266] on icon at bounding box center [803, 265] width 6 height 6
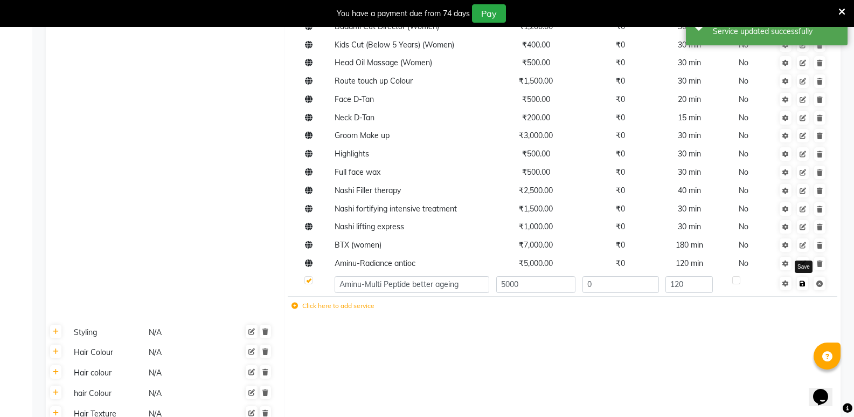
click at [803, 286] on icon at bounding box center [803, 283] width 6 height 6
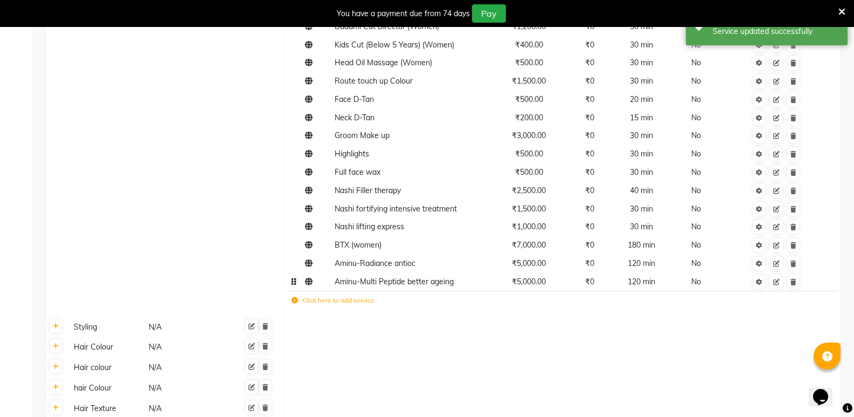
click at [323, 300] on label "Click here to add service" at bounding box center [333, 300] width 83 height 10
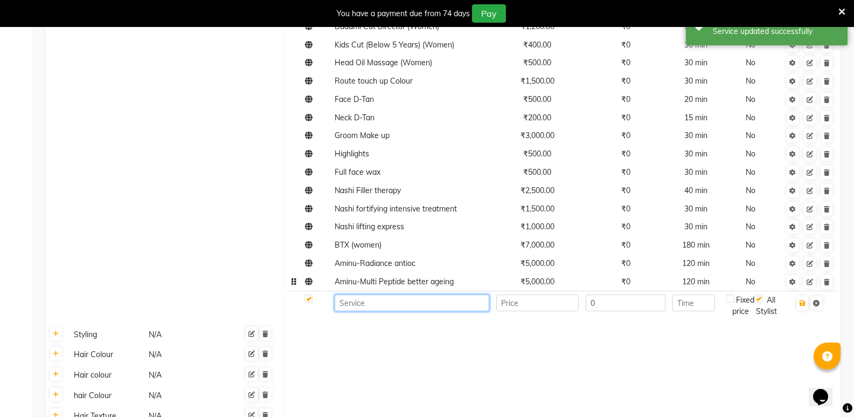
click at [401, 308] on input at bounding box center [412, 302] width 155 height 17
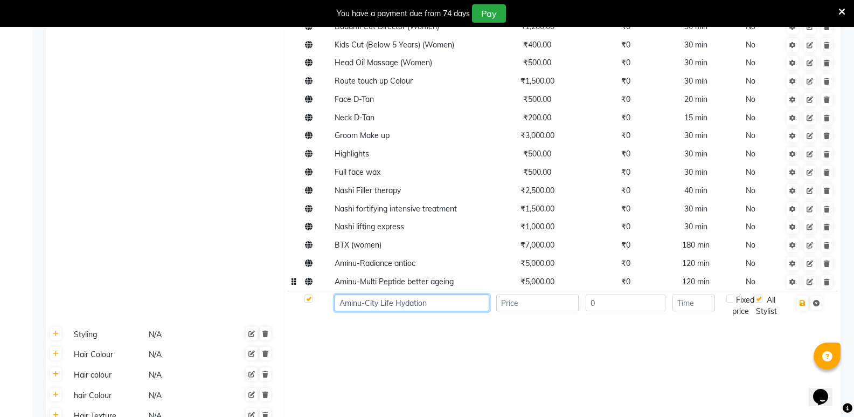
click at [408, 304] on input "Aminu-City Life Hydation" at bounding box center [412, 302] width 155 height 17
click at [447, 306] on input "Aminu-City Life Hydration" at bounding box center [412, 302] width 155 height 17
type input "Aminu-City Life Hydration Treatment"
click at [687, 304] on input "number" at bounding box center [694, 302] width 43 height 17
type input "120"
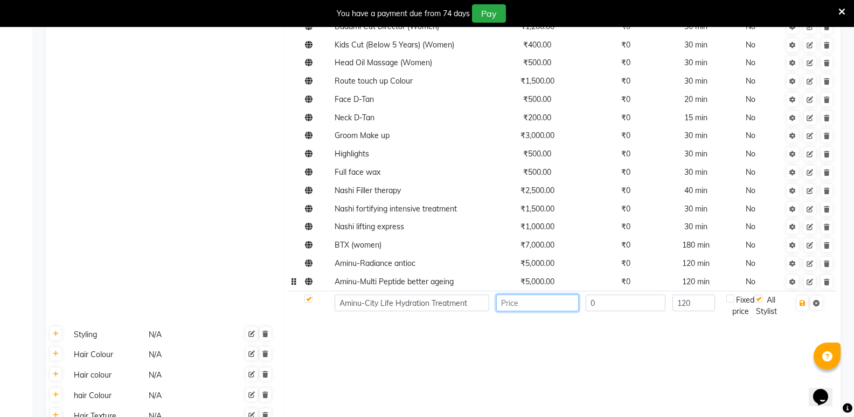
click at [521, 307] on input "number" at bounding box center [537, 302] width 82 height 17
type input "4000"
click at [803, 302] on icon "button" at bounding box center [803, 303] width 6 height 6
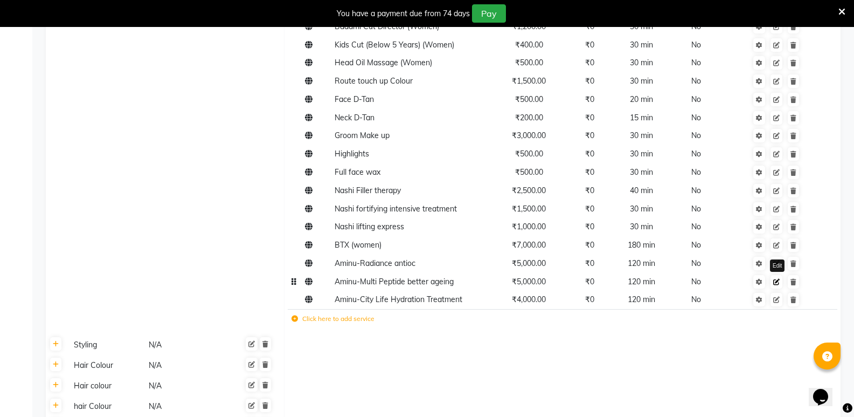
click at [778, 282] on icon at bounding box center [776, 282] width 6 height 6
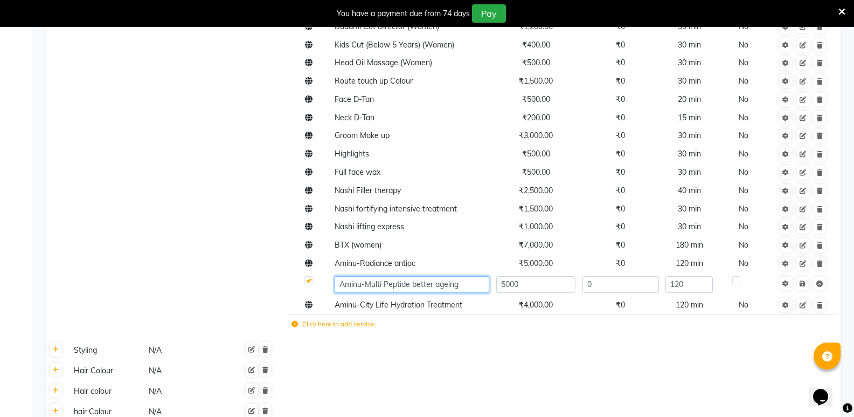
click at [479, 288] on input "Aminu-Multi Peptide better ageing" at bounding box center [412, 284] width 155 height 17
type input "Aminu-Multi Peptide better ageing Treatment"
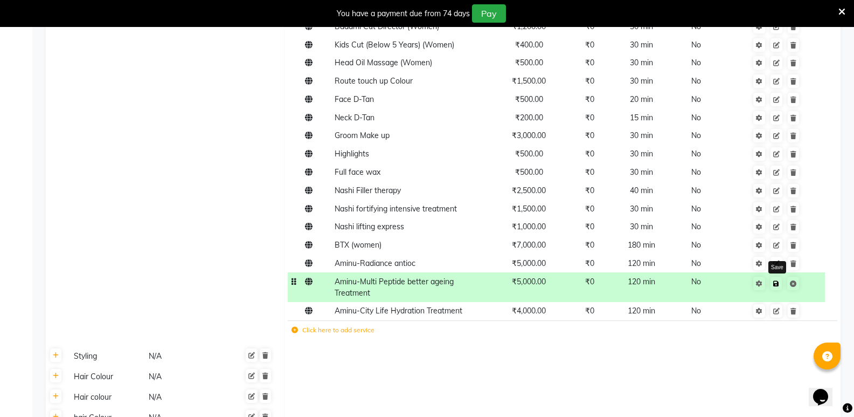
click at [777, 283] on icon at bounding box center [776, 283] width 6 height 6
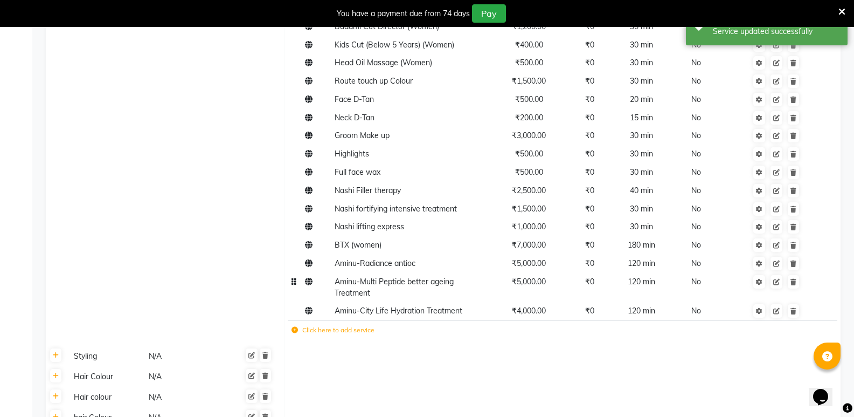
click at [463, 286] on td "Aminu-Multi Peptide better ageing Treatment" at bounding box center [412, 287] width 162 height 30
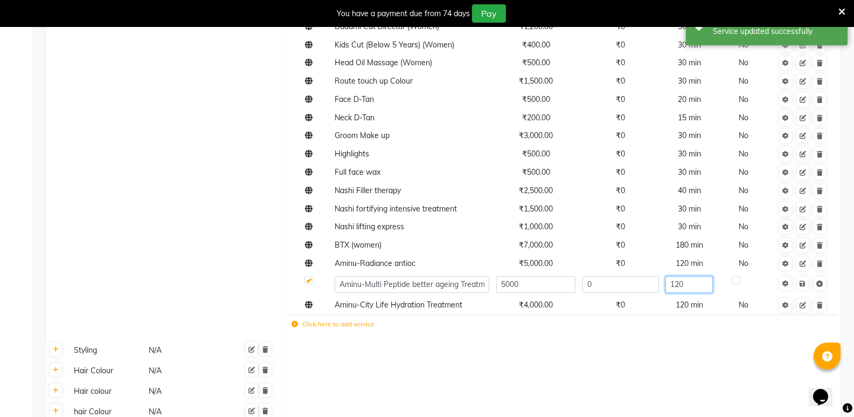
click at [681, 285] on input "120" at bounding box center [689, 284] width 47 height 17
click at [688, 287] on input "120" at bounding box center [689, 284] width 47 height 17
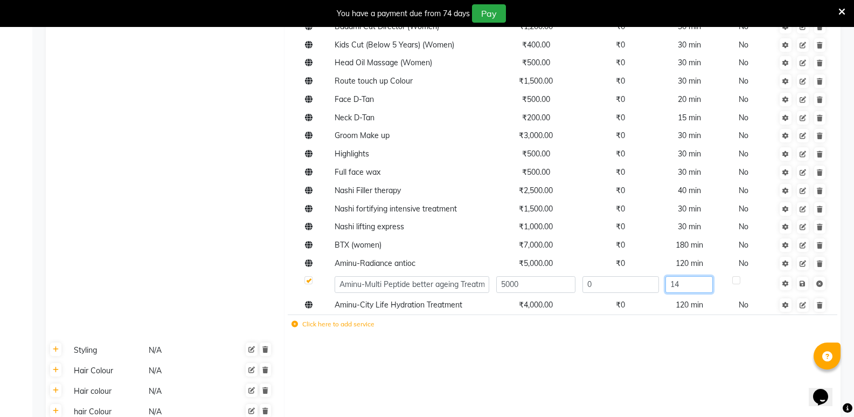
type input "140"
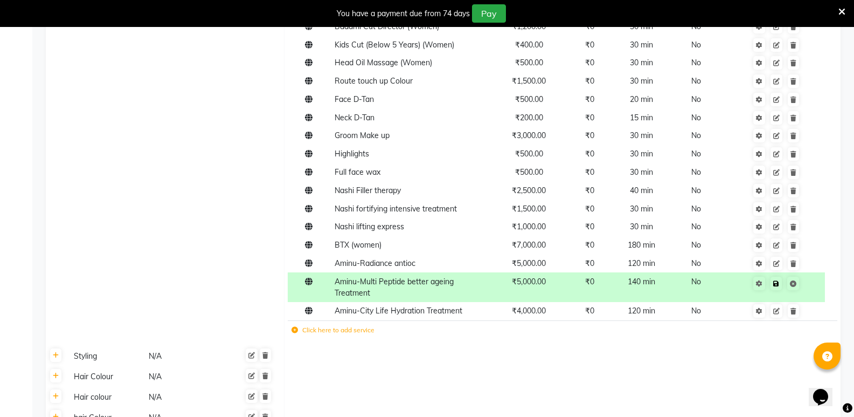
click at [803, 285] on td "Save" at bounding box center [776, 287] width 97 height 30
click at [775, 285] on icon at bounding box center [776, 283] width 6 height 6
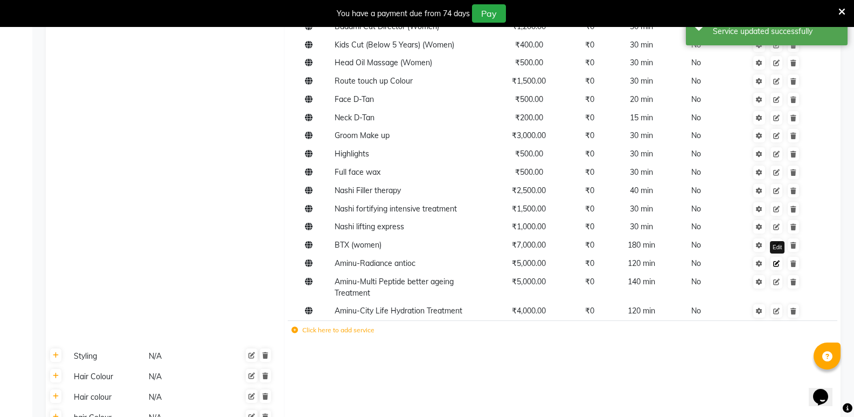
click at [774, 264] on icon at bounding box center [776, 263] width 6 height 6
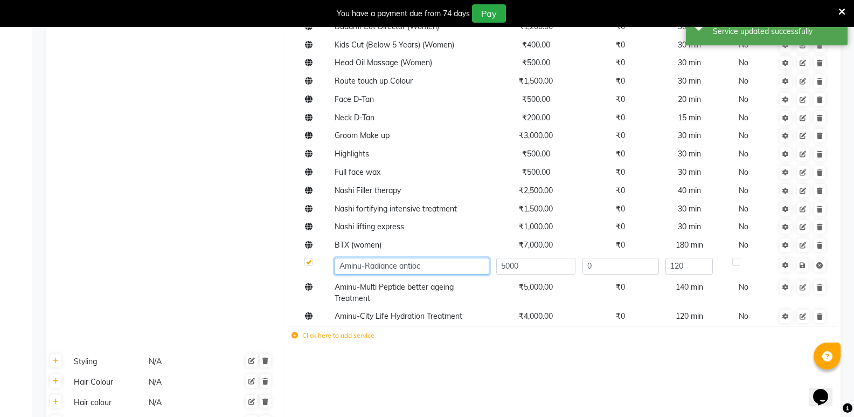
click at [430, 269] on input "Aminu-Radiance antioc" at bounding box center [412, 266] width 155 height 17
type input "Aminu-Radiance antioc Treatment"
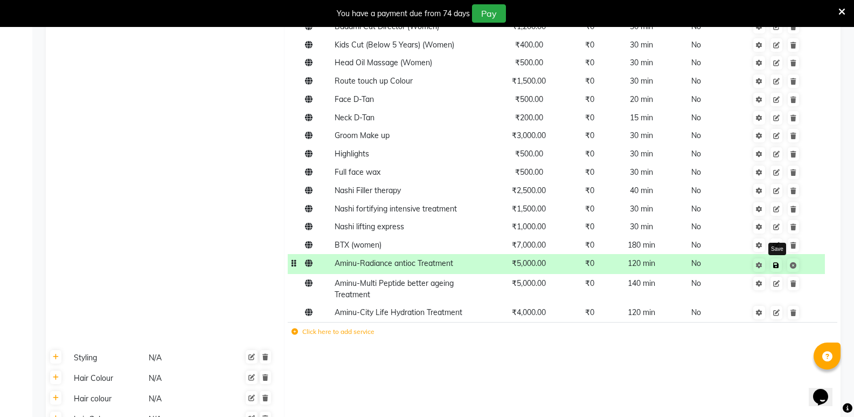
click at [775, 267] on icon at bounding box center [776, 265] width 6 height 6
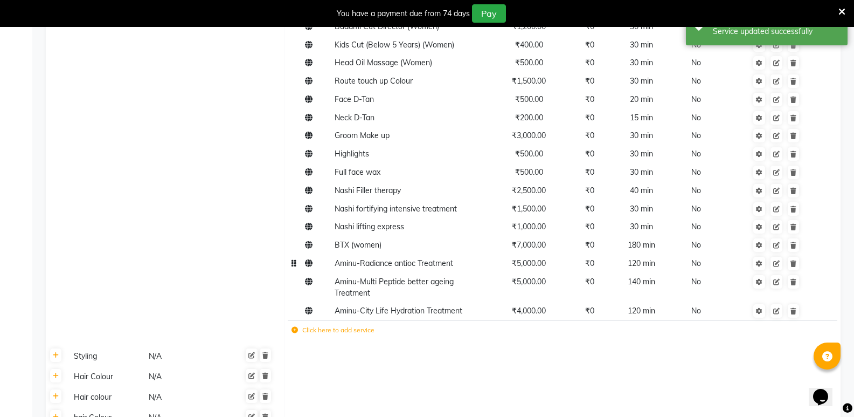
click at [646, 266] on span "120 min" at bounding box center [641, 263] width 27 height 10
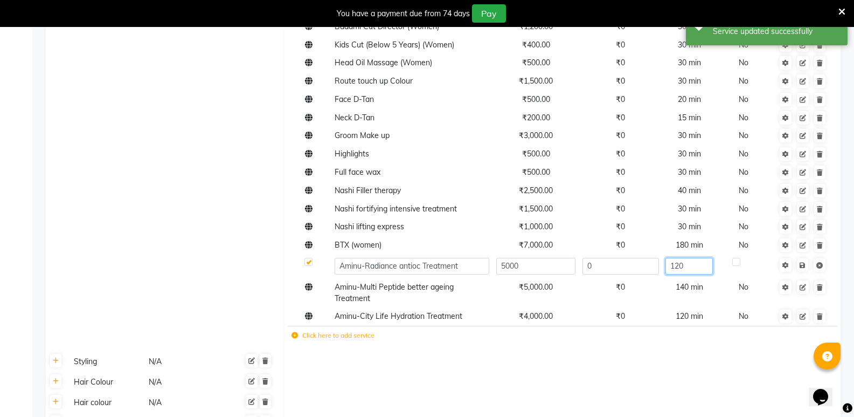
drag, startPoint x: 678, startPoint y: 264, endPoint x: 707, endPoint y: 268, distance: 28.9
click at [678, 264] on input "120" at bounding box center [689, 266] width 47 height 17
type input "140"
click at [802, 268] on td "Save" at bounding box center [802, 266] width 55 height 24
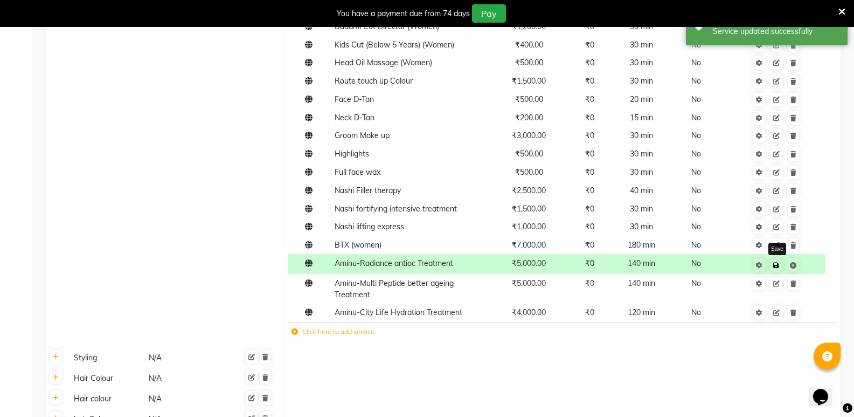
click at [776, 265] on icon at bounding box center [776, 265] width 6 height 6
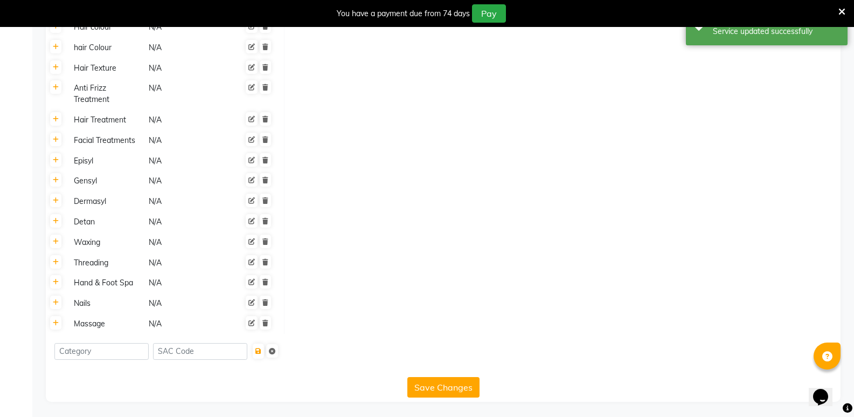
scroll to position [782, 0]
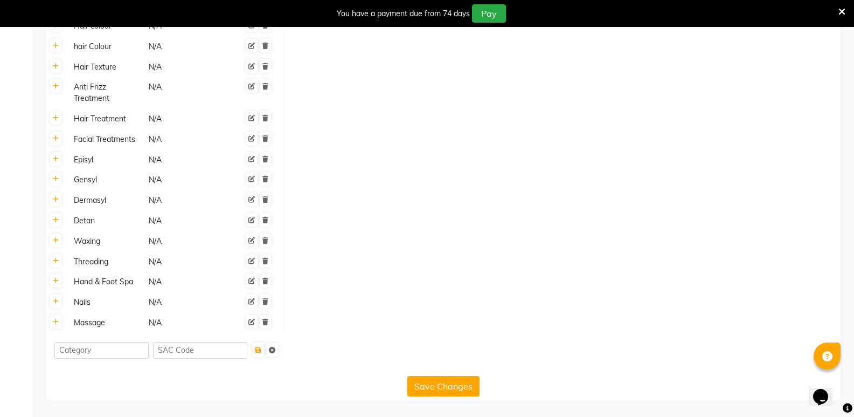
click at [458, 386] on button "Save Changes" at bounding box center [443, 386] width 72 height 20
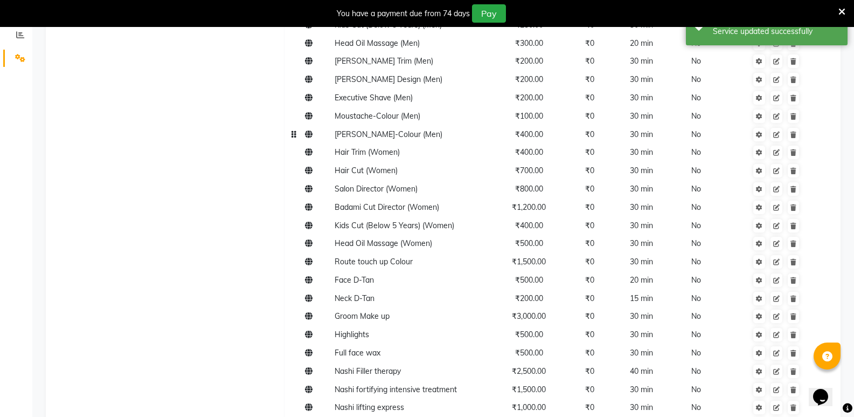
scroll to position [189, 0]
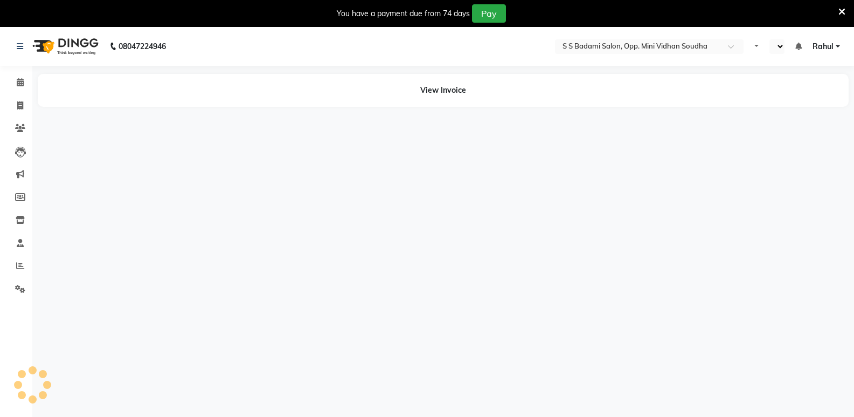
select select "en"
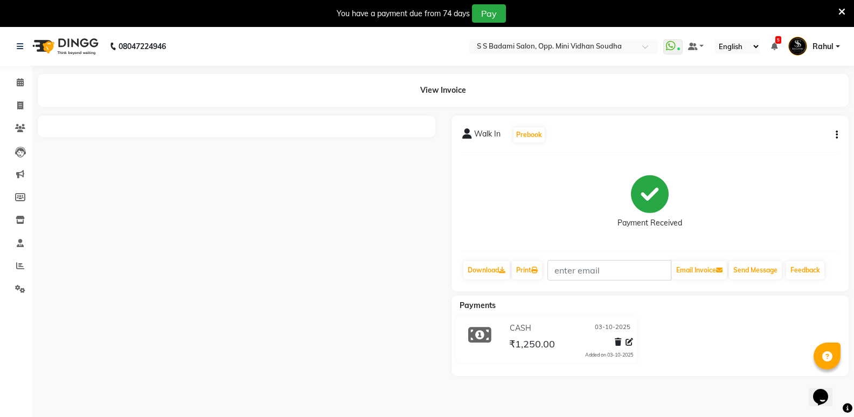
click at [836, 135] on icon "button" at bounding box center [837, 135] width 2 height 1
click at [779, 130] on div "Edit Item Staff" at bounding box center [783, 134] width 74 height 13
select select
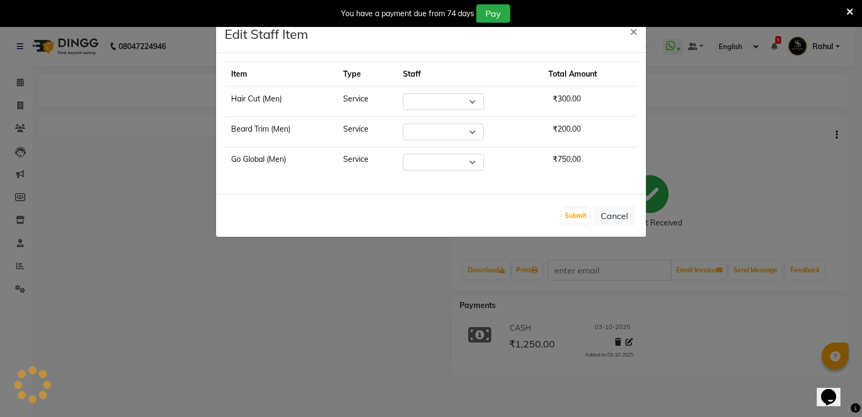
select select "45809"
click at [779, 130] on ngb-modal-window "Edit Staff Item × Item Type Staff Total Amount Hair Cut (Men) Service Select [P…" at bounding box center [431, 208] width 862 height 417
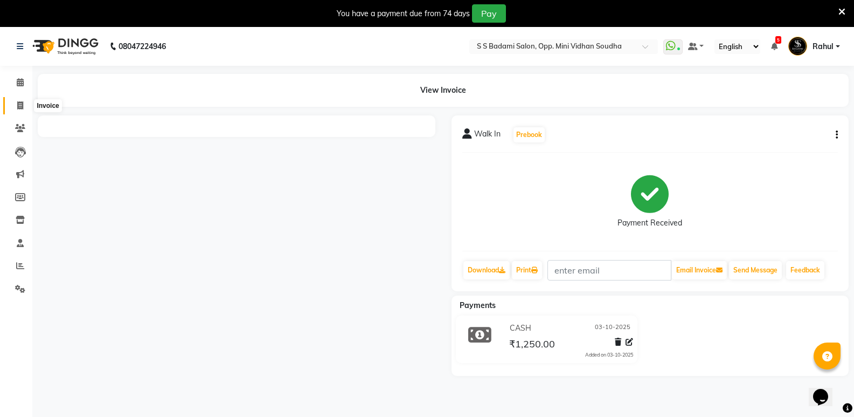
click at [12, 106] on span at bounding box center [20, 106] width 19 height 12
select select "service"
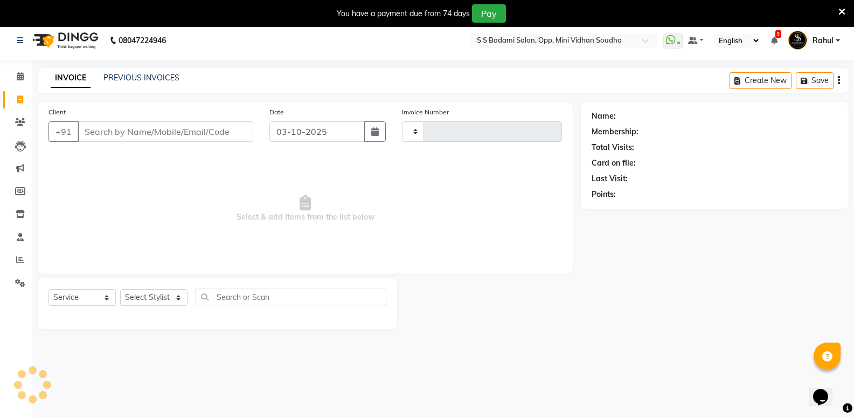
type input "7707"
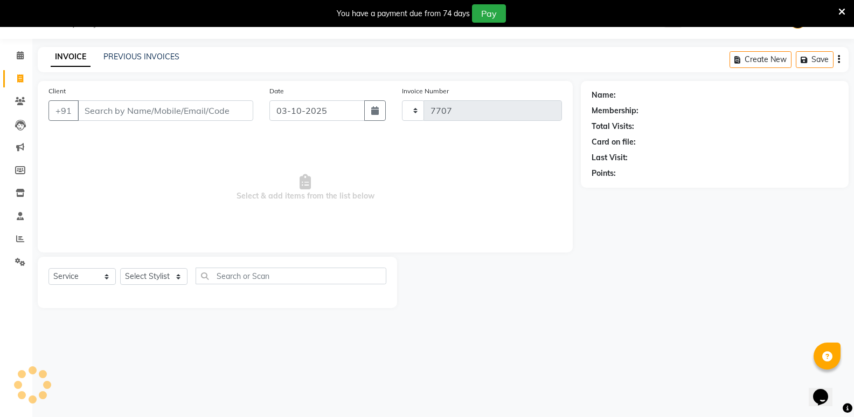
select select "4533"
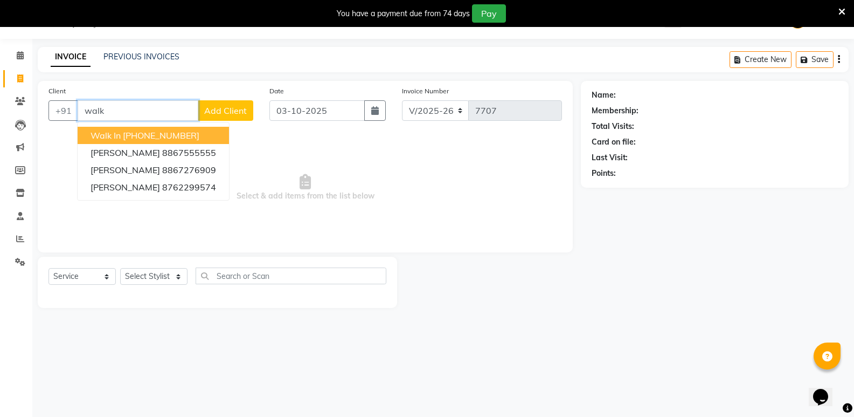
click at [144, 141] on button "Walk In [PHONE_NUMBER]" at bounding box center [153, 135] width 151 height 17
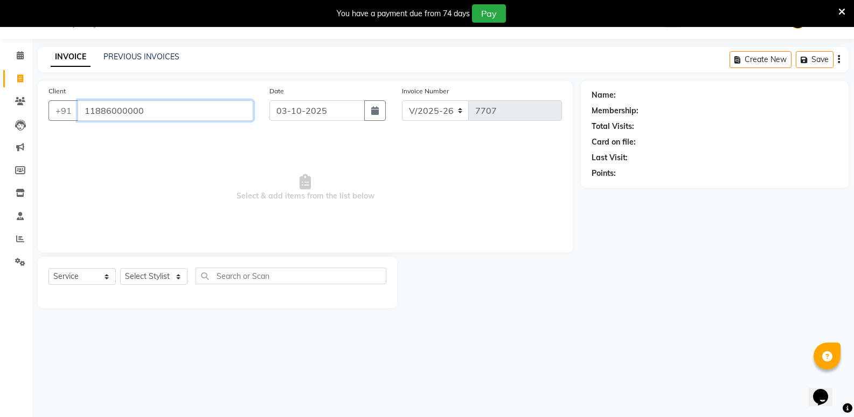
type input "11886000000"
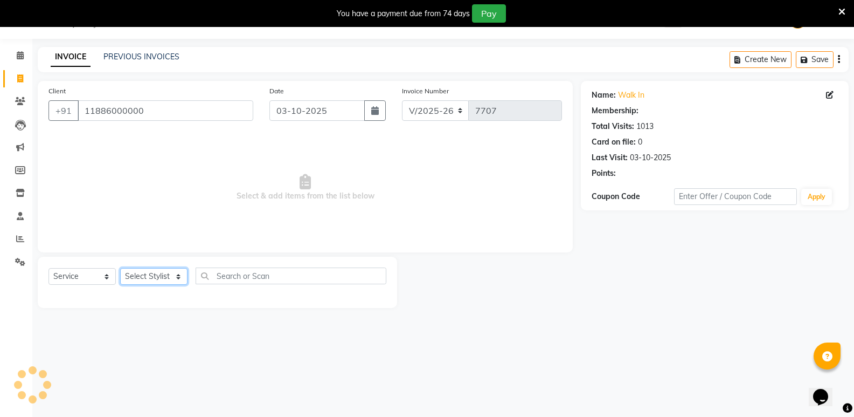
click at [141, 275] on select "Select Stylist [PERSON_NAME] [PERSON_NAME] Mallu Manjunath Marmma [PERSON_NAME]…" at bounding box center [153, 276] width 67 height 17
select select "1: Object"
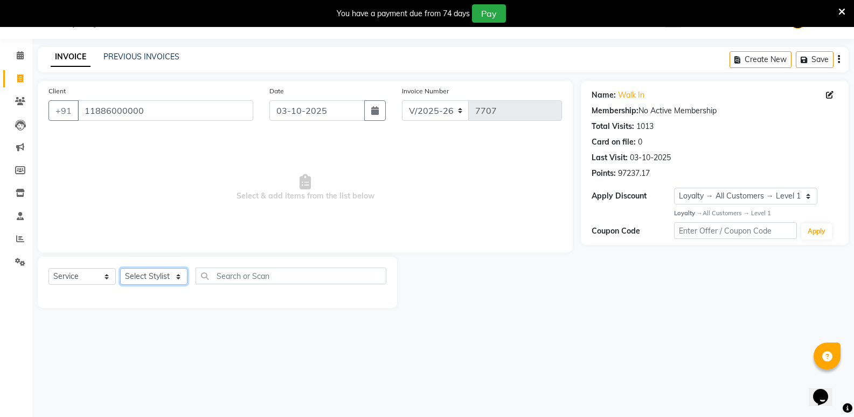
select select "25904"
click at [120, 268] on select "Select Stylist [PERSON_NAME] [PERSON_NAME] Mallu Manjunath Marmma [PERSON_NAME]…" at bounding box center [153, 276] width 67 height 17
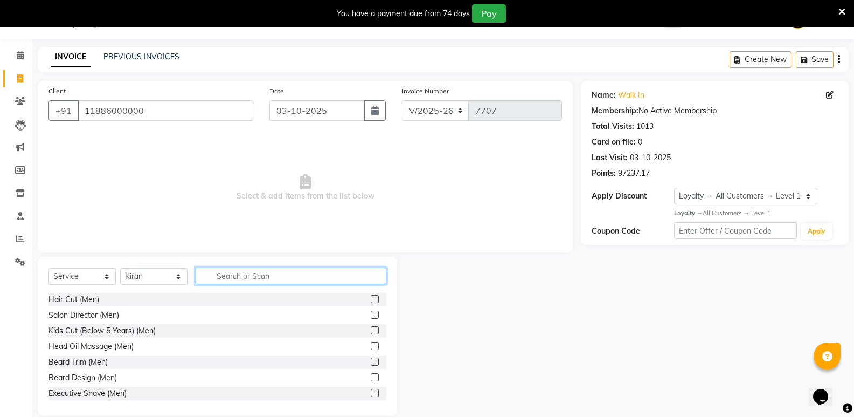
click at [272, 279] on input "text" at bounding box center [291, 275] width 191 height 17
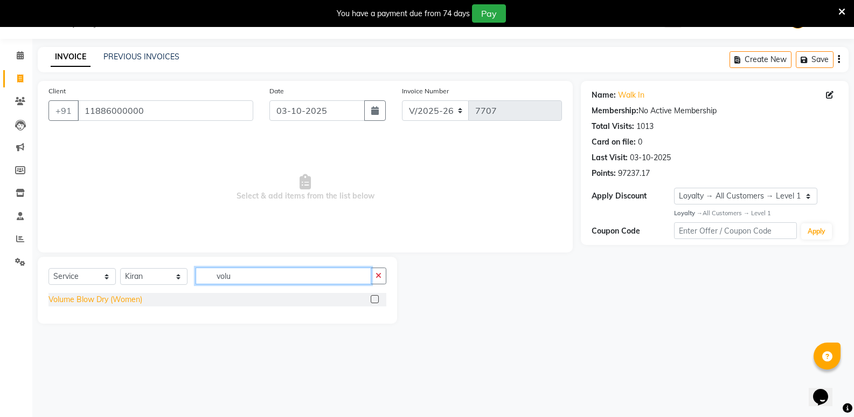
type input "volu"
click at [95, 295] on div "Volume Blow Dry (Women)" at bounding box center [96, 299] width 94 height 11
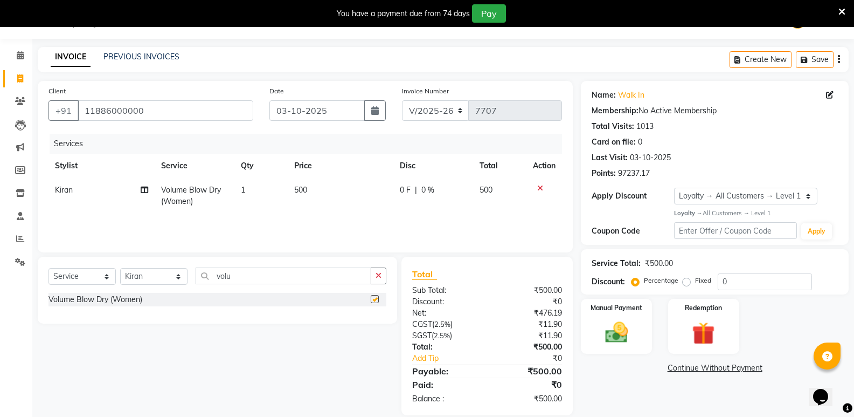
checkbox input "false"
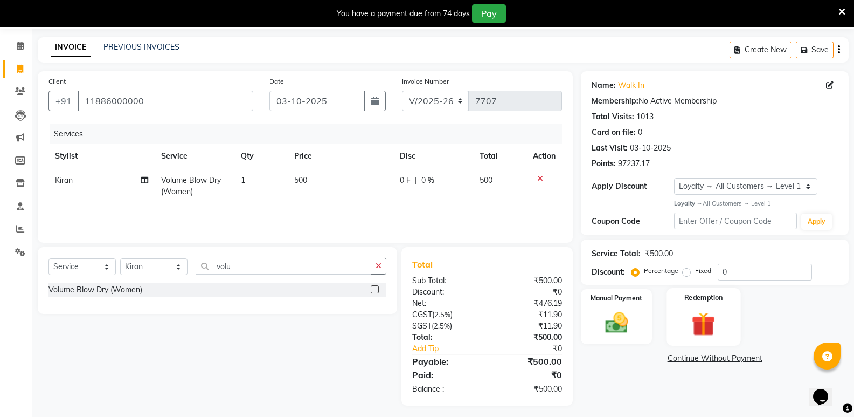
scroll to position [41, 0]
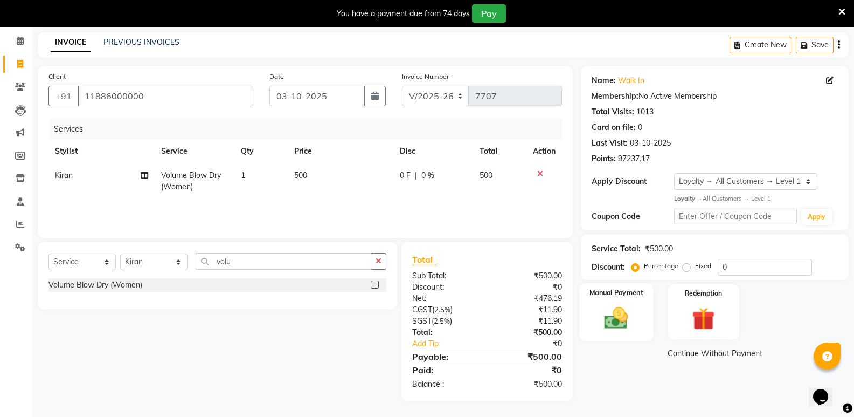
click at [624, 323] on img at bounding box center [616, 317] width 38 height 27
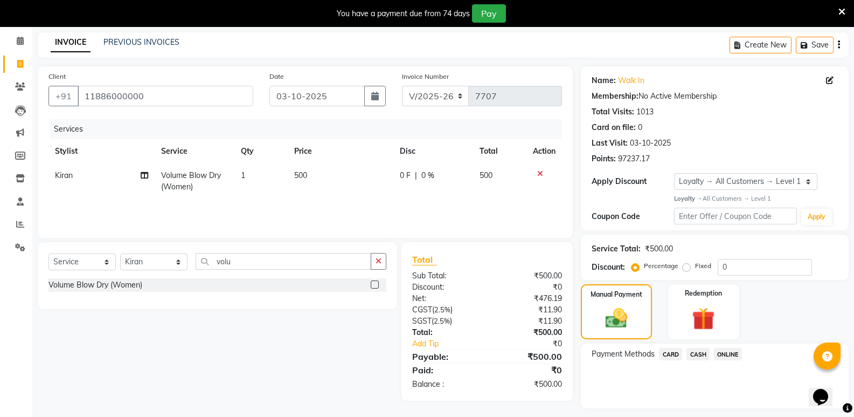
click at [695, 353] on span "CASH" at bounding box center [698, 354] width 23 height 12
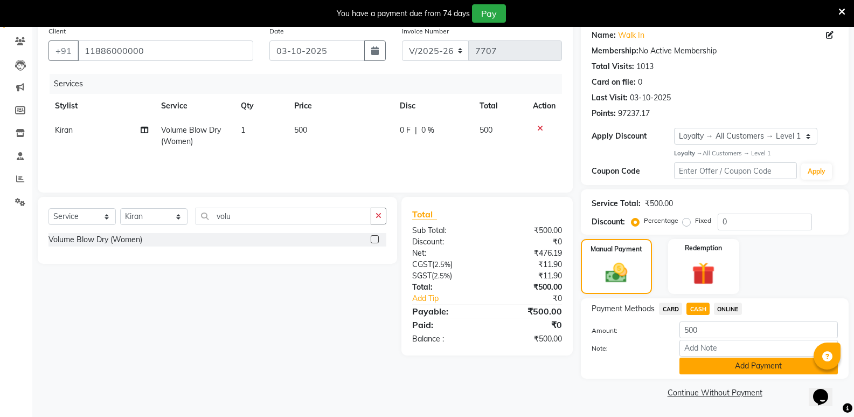
click at [706, 370] on button "Add Payment" at bounding box center [759, 365] width 158 height 17
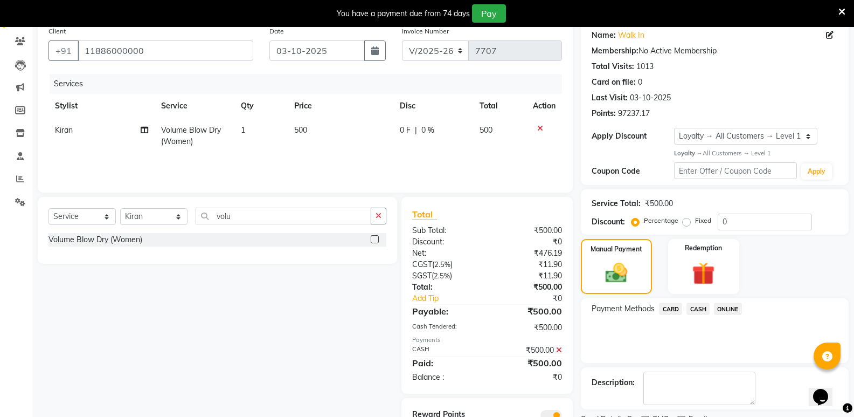
scroll to position [133, 0]
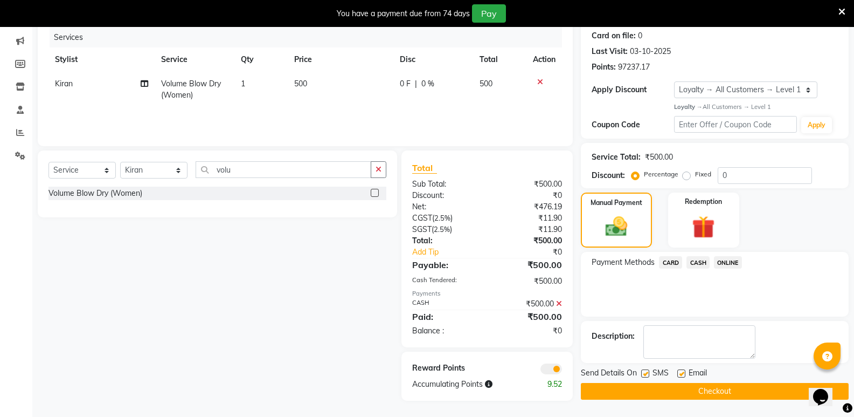
click at [710, 390] on button "Checkout" at bounding box center [715, 391] width 268 height 17
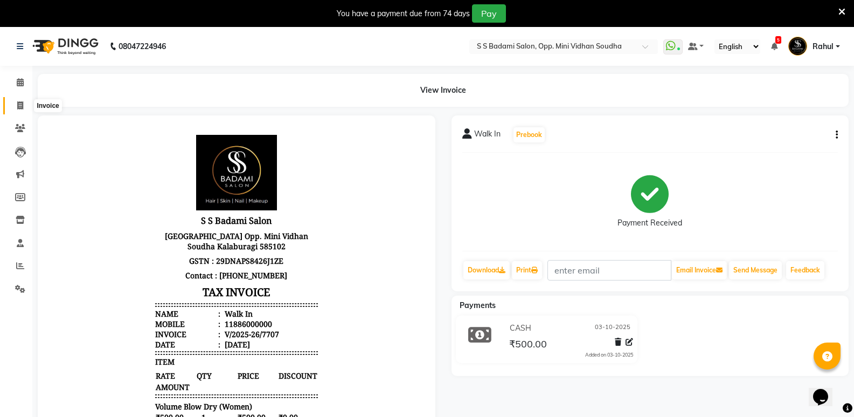
click at [20, 100] on span at bounding box center [20, 106] width 19 height 12
select select "service"
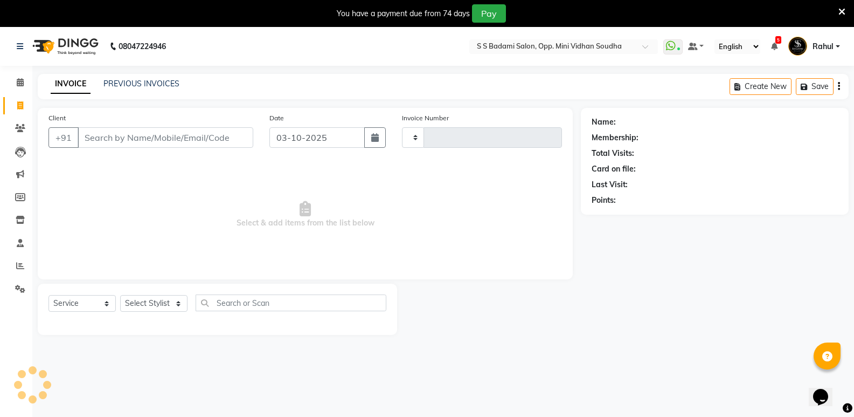
scroll to position [27, 0]
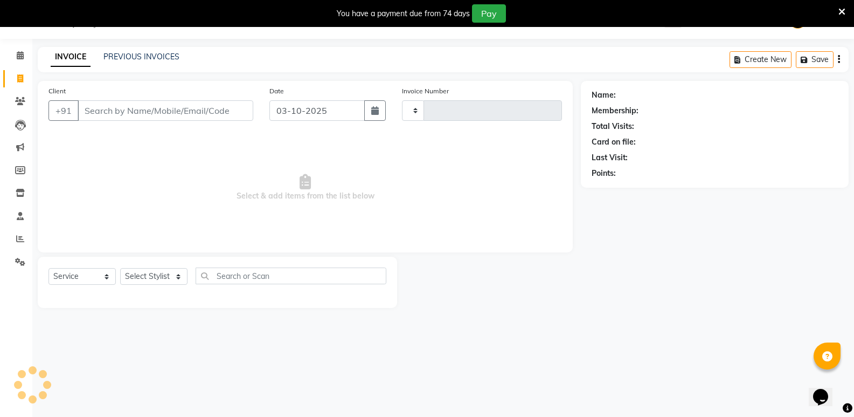
type input "7708"
select select "4533"
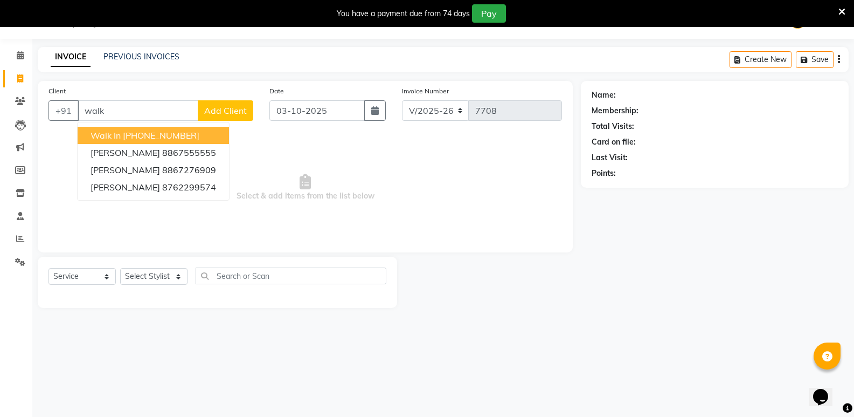
click at [185, 131] on ngb-highlight "[PHONE_NUMBER]" at bounding box center [161, 135] width 77 height 11
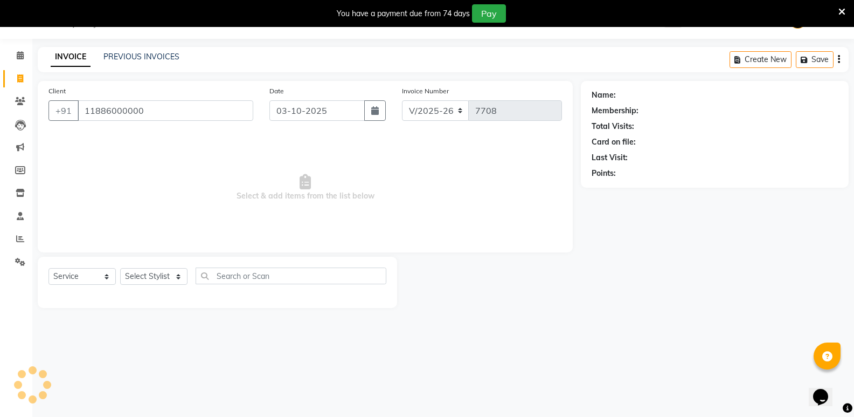
type input "11886000000"
select select "1: Object"
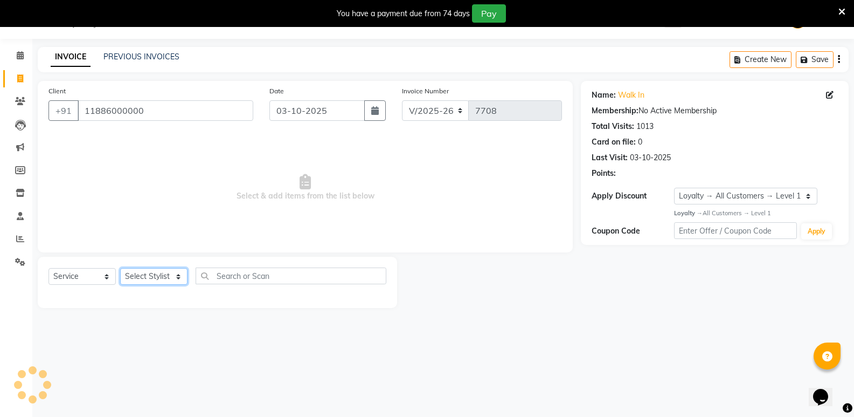
click at [151, 272] on select "Select Stylist [PERSON_NAME] [PERSON_NAME] Mallu Manjunath Marmma [PERSON_NAME]…" at bounding box center [153, 276] width 67 height 17
select select "63628"
click at [120, 268] on select "Select Stylist [PERSON_NAME] [PERSON_NAME] Mallu Manjunath Marmma [PERSON_NAME]…" at bounding box center [153, 276] width 67 height 17
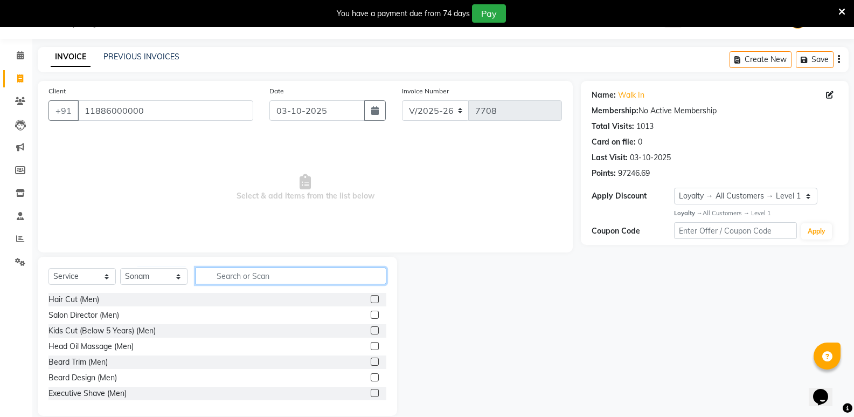
click at [275, 274] on input "text" at bounding box center [291, 275] width 191 height 17
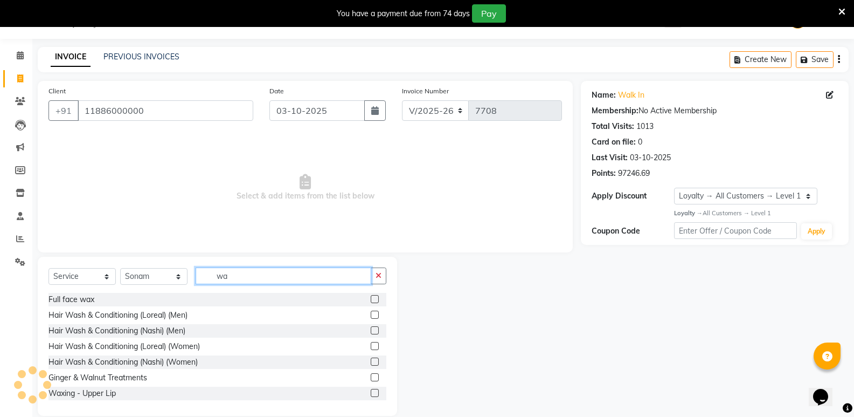
type input "w"
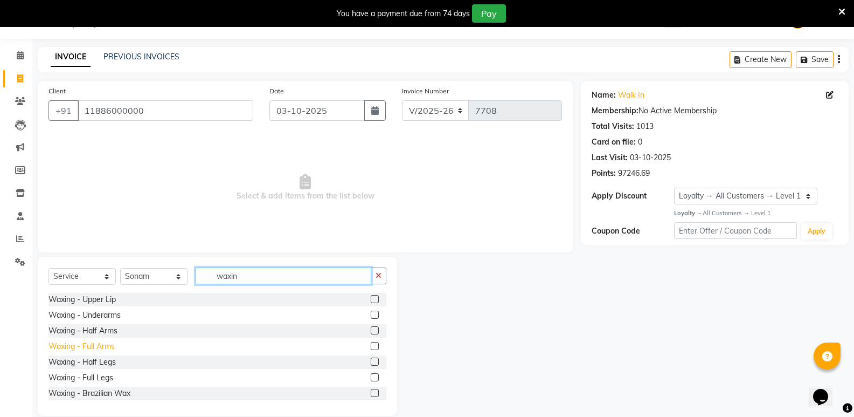
type input "waxin"
click at [109, 343] on div "Waxing - Full Arms" at bounding box center [82, 346] width 66 height 11
checkbox input "false"
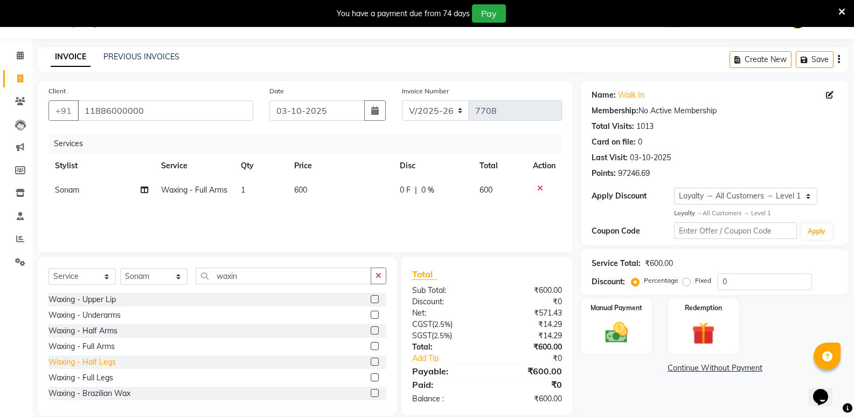
click at [103, 360] on div "Waxing - Half Legs" at bounding box center [82, 361] width 67 height 11
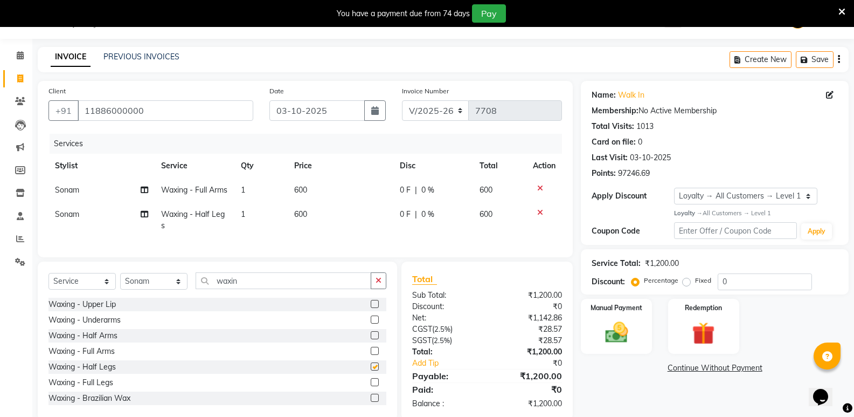
checkbox input "false"
drag, startPoint x: 238, startPoint y: 304, endPoint x: 197, endPoint y: 314, distance: 41.6
click at [197, 297] on div "Select Service Product Membership Package Voucher Prepaid Gift Card Select Styl…" at bounding box center [218, 284] width 338 height 25
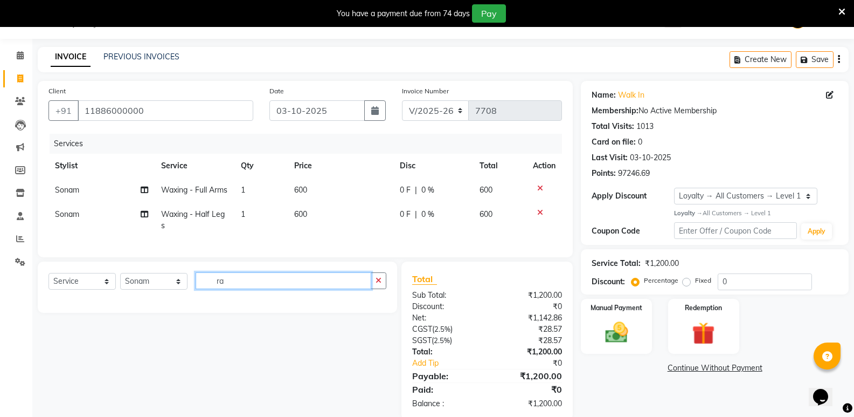
type input "r"
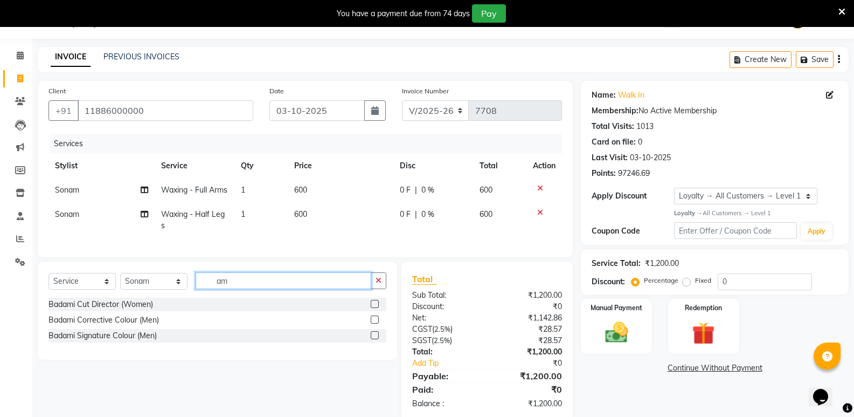
type input "a"
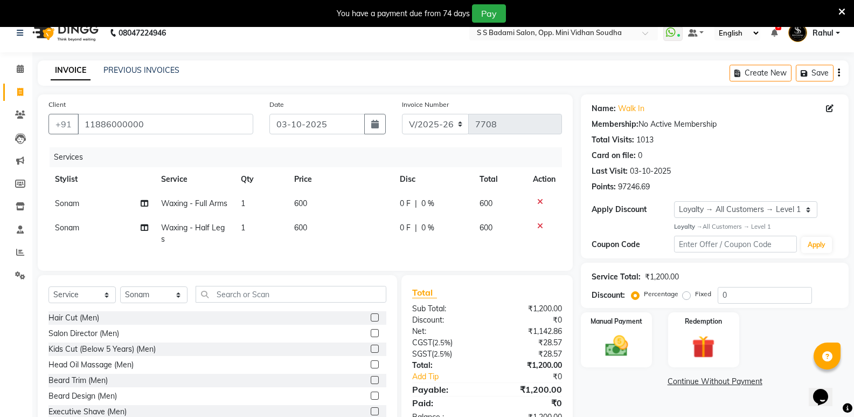
scroll to position [0, 0]
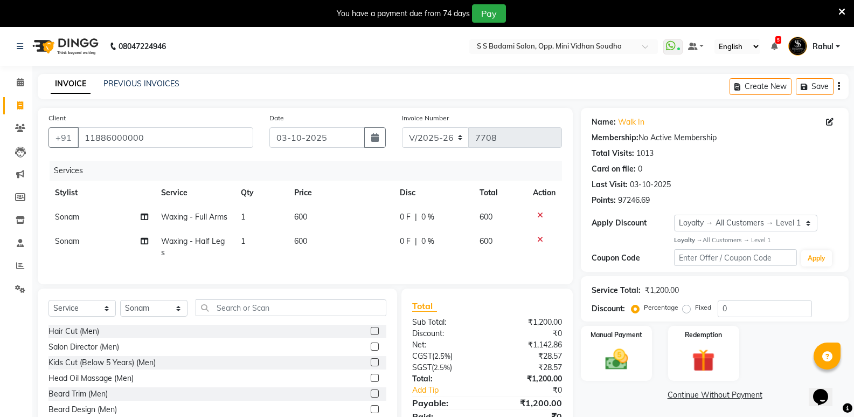
click at [541, 243] on icon at bounding box center [540, 240] width 6 height 8
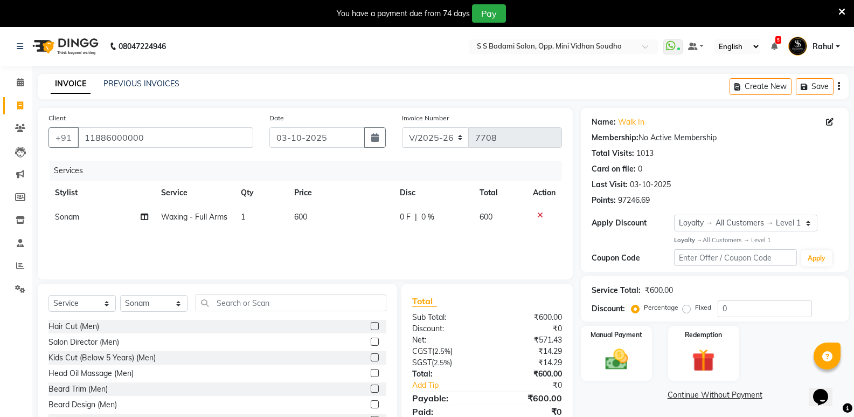
click at [541, 213] on icon at bounding box center [540, 215] width 6 height 8
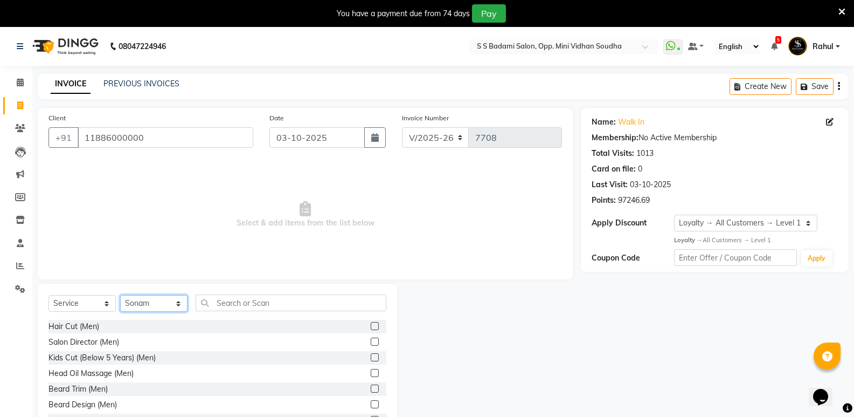
click at [129, 302] on select "Select Stylist [PERSON_NAME] [PERSON_NAME] Mallu Manjunath Marmma [PERSON_NAME]…" at bounding box center [153, 303] width 67 height 17
select select "25911"
click at [120, 295] on select "Select Stylist [PERSON_NAME] [PERSON_NAME] Mallu Manjunath Marmma [PERSON_NAME]…" at bounding box center [153, 303] width 67 height 17
click at [290, 295] on input "text" at bounding box center [291, 302] width 191 height 17
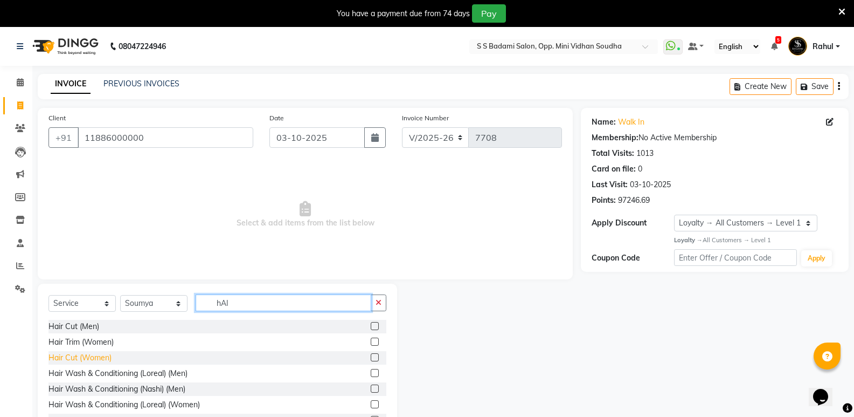
type input "hAI"
click at [94, 354] on div "Hair Cut (Women)" at bounding box center [80, 357] width 63 height 11
checkbox input "false"
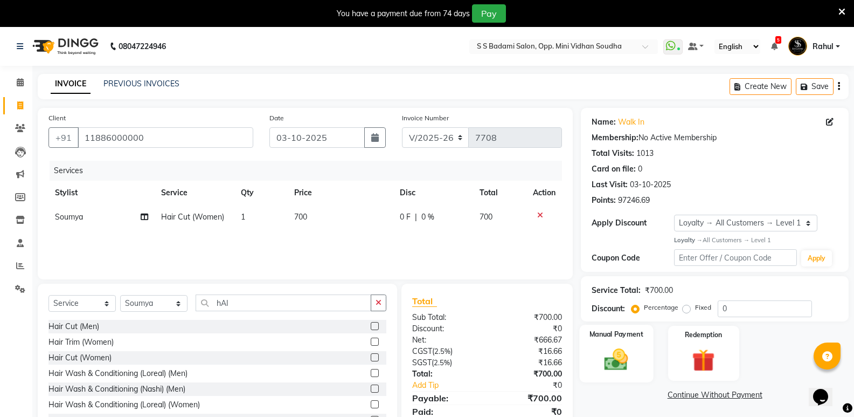
click at [610, 362] on img at bounding box center [616, 358] width 38 height 27
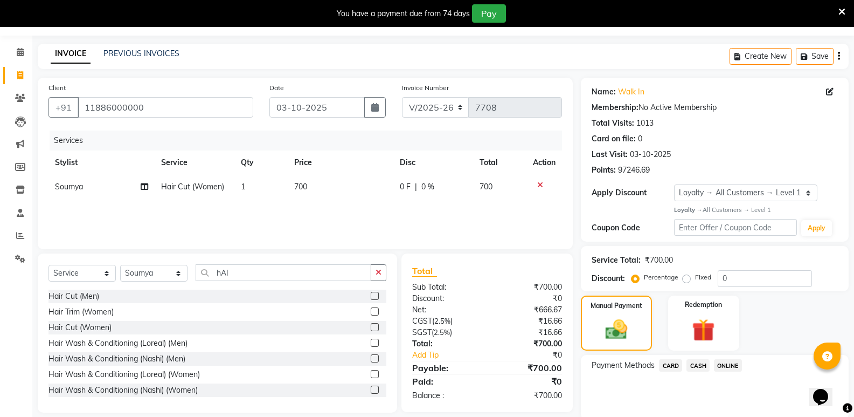
scroll to position [71, 0]
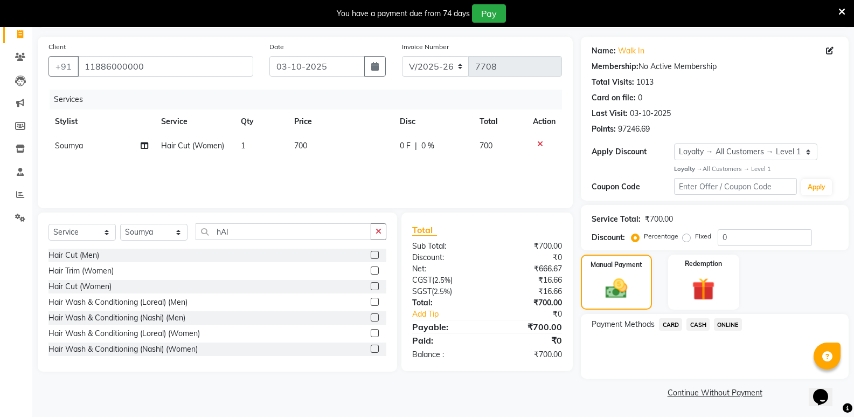
click at [691, 323] on span "CASH" at bounding box center [698, 324] width 23 height 12
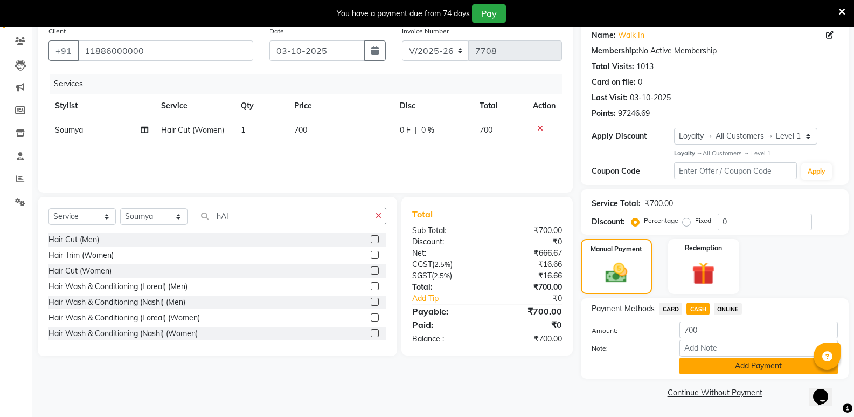
click at [712, 366] on button "Add Payment" at bounding box center [759, 365] width 158 height 17
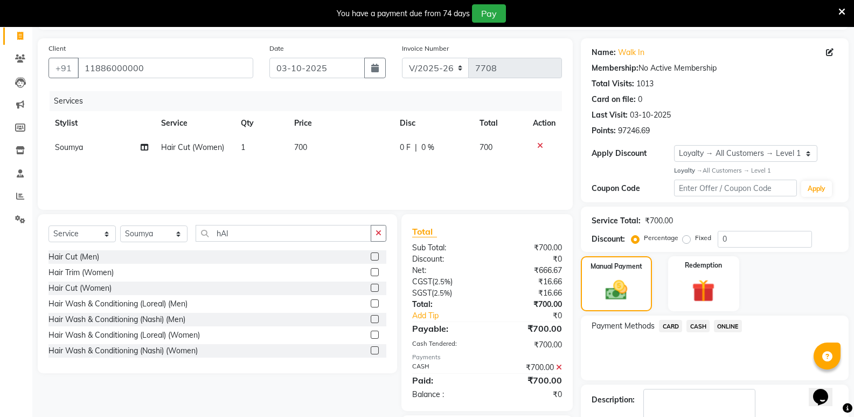
scroll to position [133, 0]
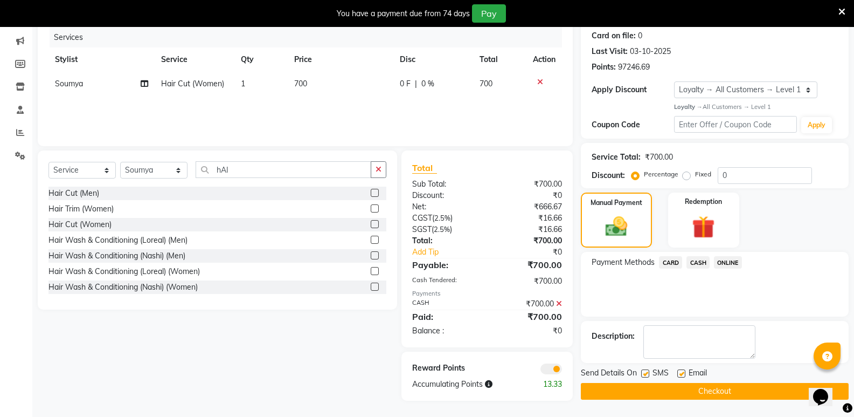
click at [690, 393] on button "Checkout" at bounding box center [715, 391] width 268 height 17
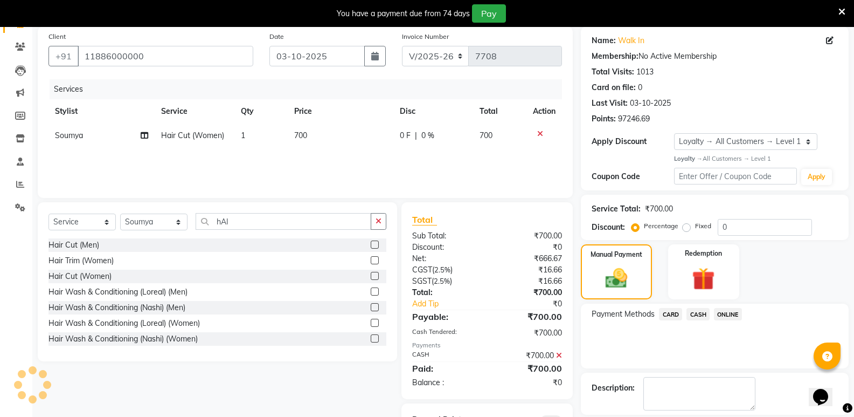
scroll to position [0, 0]
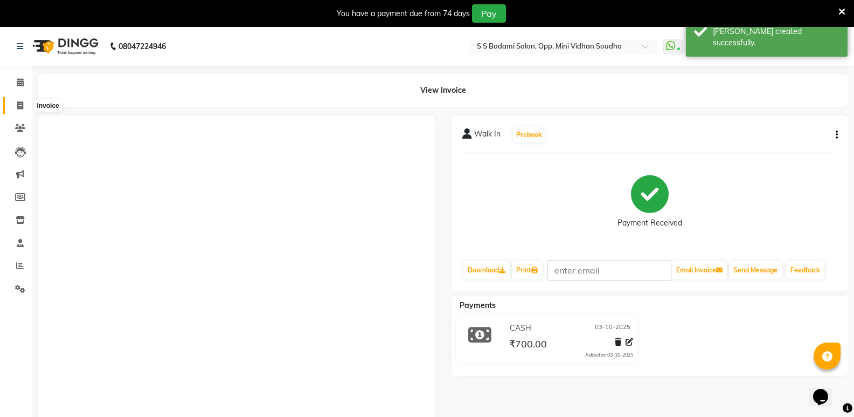
click at [15, 105] on span at bounding box center [20, 106] width 19 height 12
select select "service"
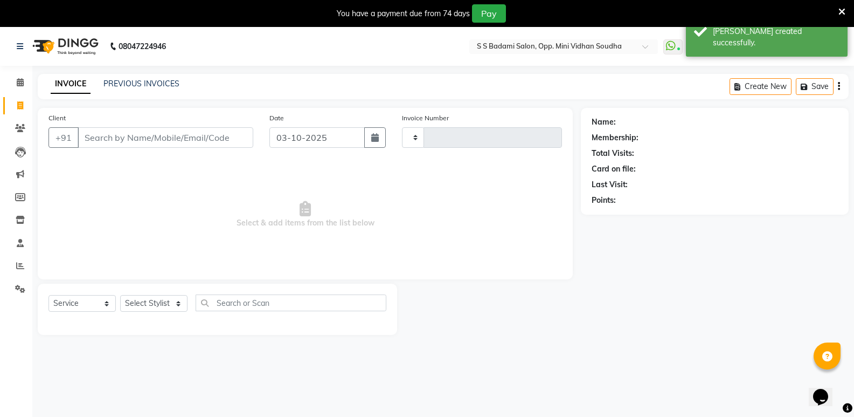
scroll to position [27, 0]
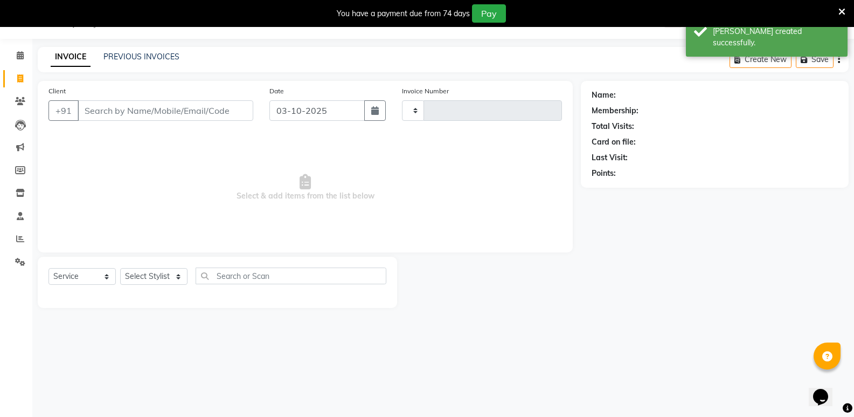
type input "7709"
select select "4533"
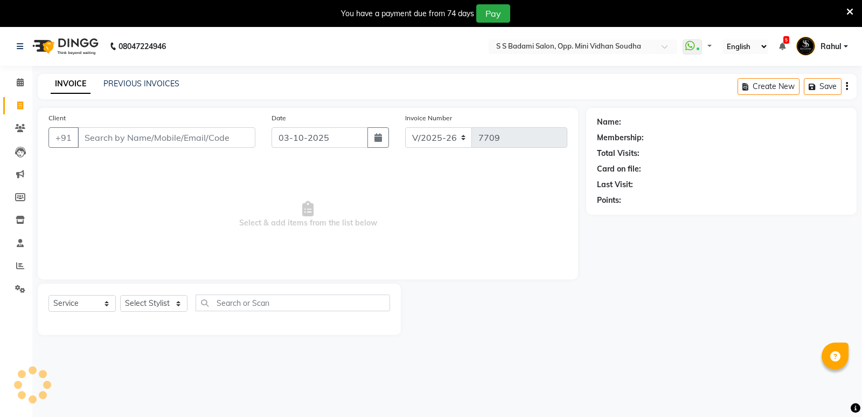
select select "4533"
select select "service"
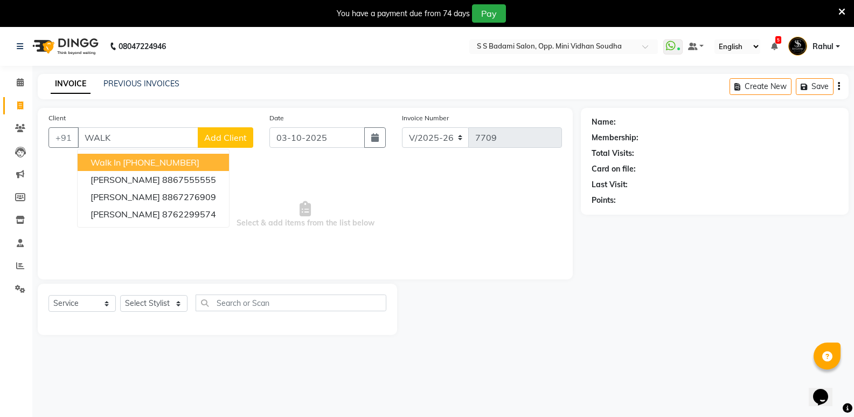
click at [170, 161] on ngb-highlight "[PHONE_NUMBER]" at bounding box center [161, 162] width 77 height 11
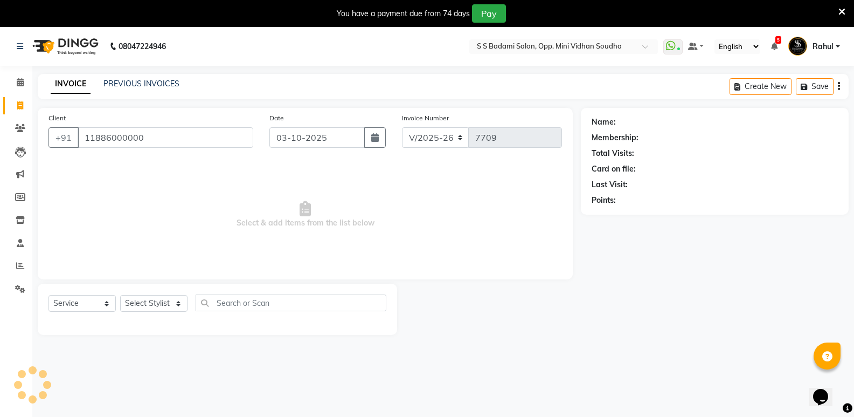
type input "11886000000"
select select "1: Object"
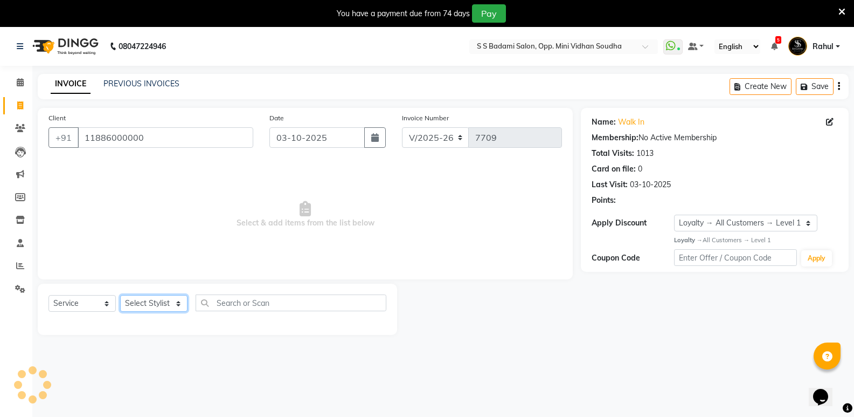
click at [154, 307] on select "Select Stylist [PERSON_NAME] [PERSON_NAME] [PERSON_NAME] Mallu [PERSON_NAME] [P…" at bounding box center [153, 303] width 67 height 17
select select "63628"
click at [120, 295] on select "Select Stylist [PERSON_NAME] [PERSON_NAME] [PERSON_NAME] Mallu [PERSON_NAME] [P…" at bounding box center [153, 303] width 67 height 17
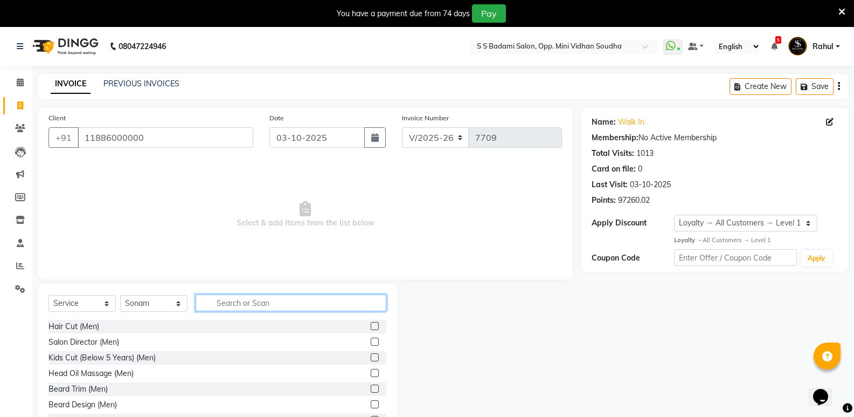
click at [223, 309] on input "text" at bounding box center [291, 302] width 191 height 17
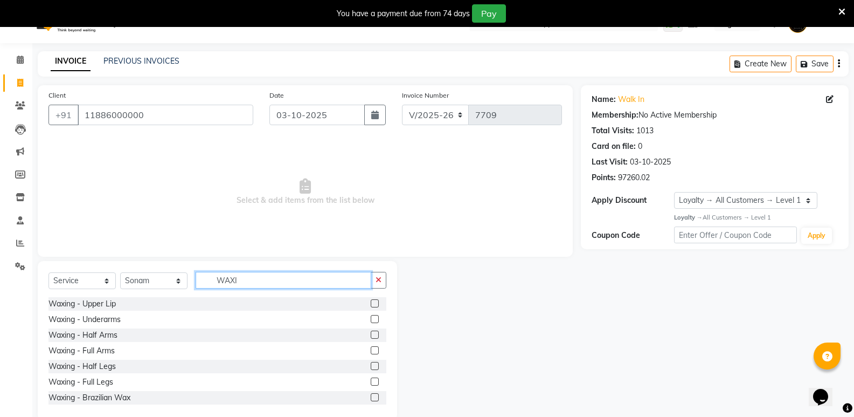
scroll to position [42, 0]
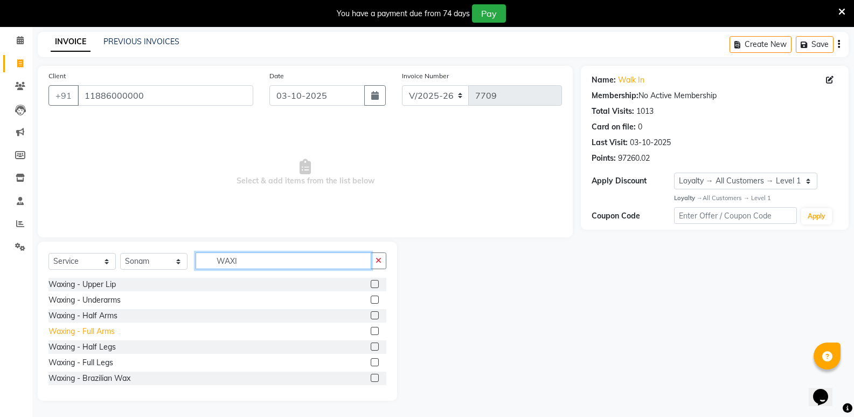
type input "WAXI"
click at [92, 329] on div "Waxing - Full Arms" at bounding box center [82, 331] width 66 height 11
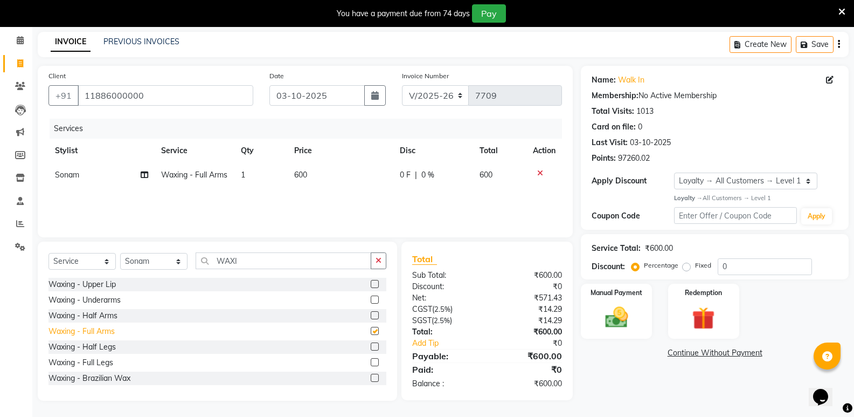
checkbox input "false"
click at [106, 349] on div "Waxing - Half Legs" at bounding box center [82, 346] width 67 height 11
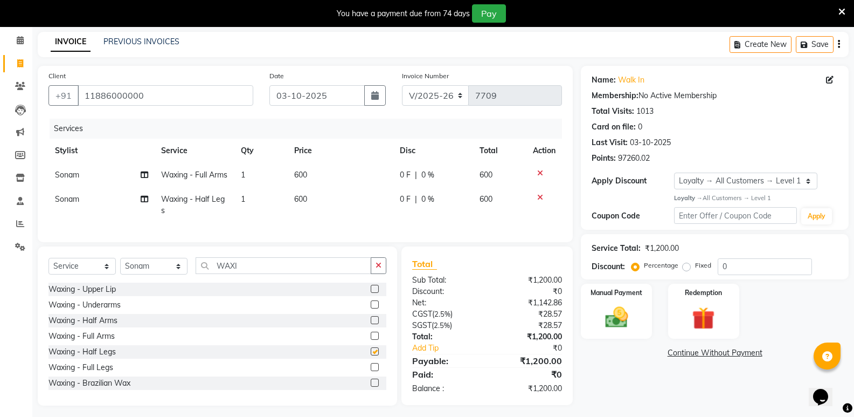
checkbox input "false"
drag, startPoint x: 240, startPoint y: 287, endPoint x: 176, endPoint y: 291, distance: 64.3
click at [176, 282] on div "Select Service Product Membership Package Voucher Prepaid Gift Card Select Styl…" at bounding box center [218, 269] width 338 height 25
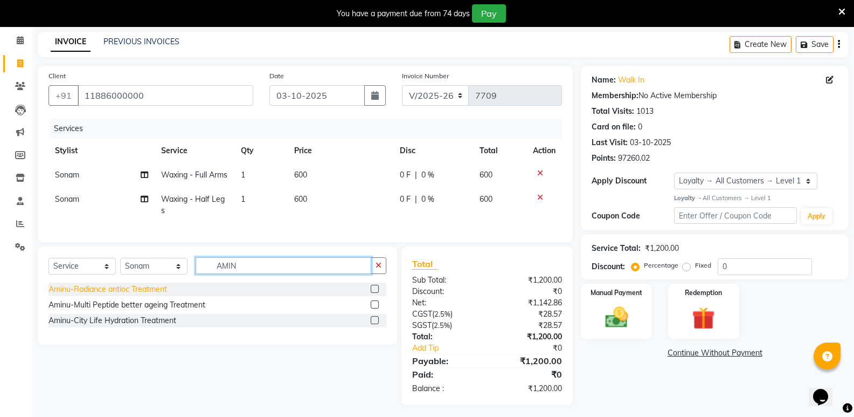
type input "AMIN"
click at [160, 295] on div "Aminu-Radiance antioc Treatment" at bounding box center [108, 288] width 119 height 11
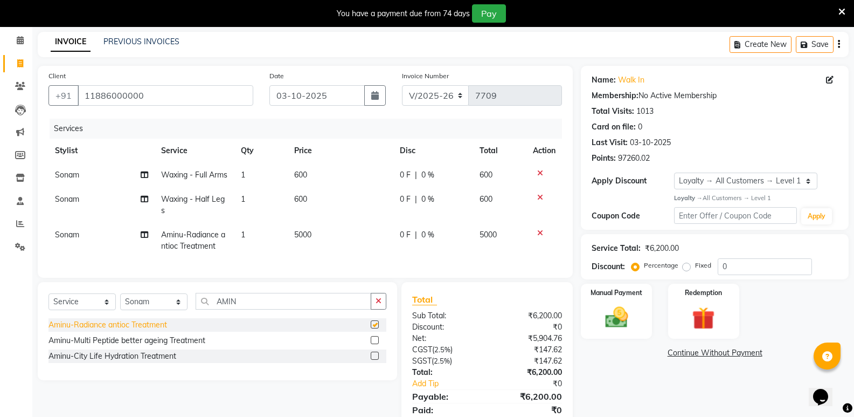
checkbox input "false"
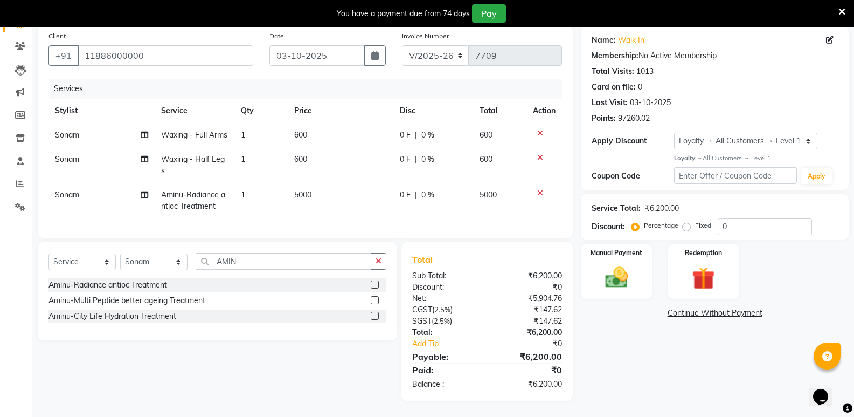
scroll to position [101, 0]
click at [615, 269] on img at bounding box center [616, 277] width 38 height 27
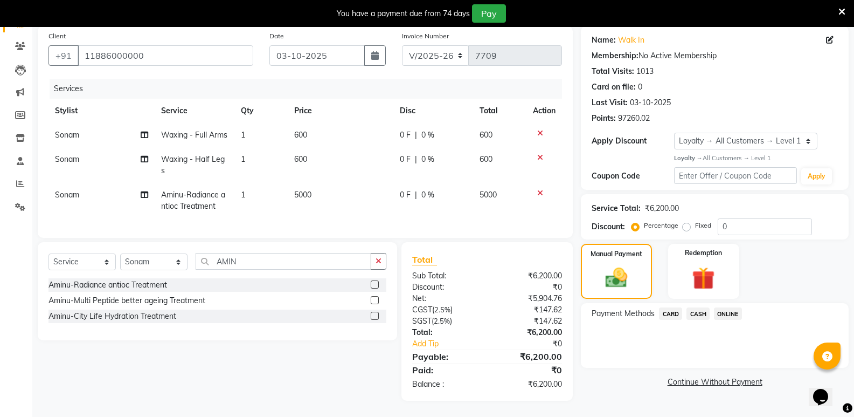
click at [694, 307] on span "CASH" at bounding box center [698, 313] width 23 height 12
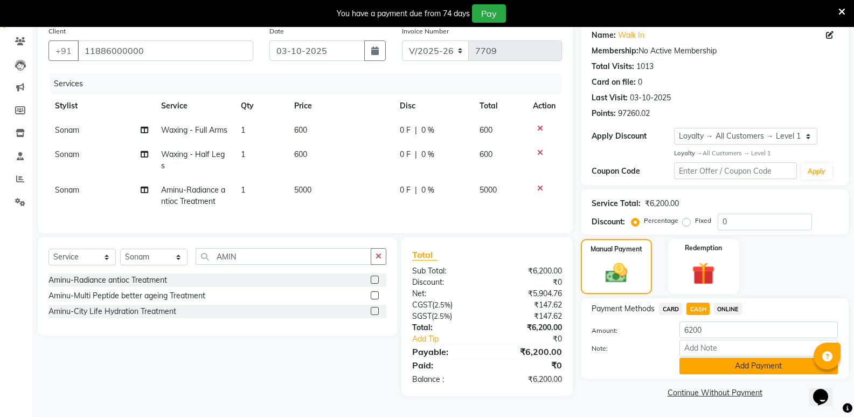
click at [711, 357] on button "Add Payment" at bounding box center [759, 365] width 158 height 17
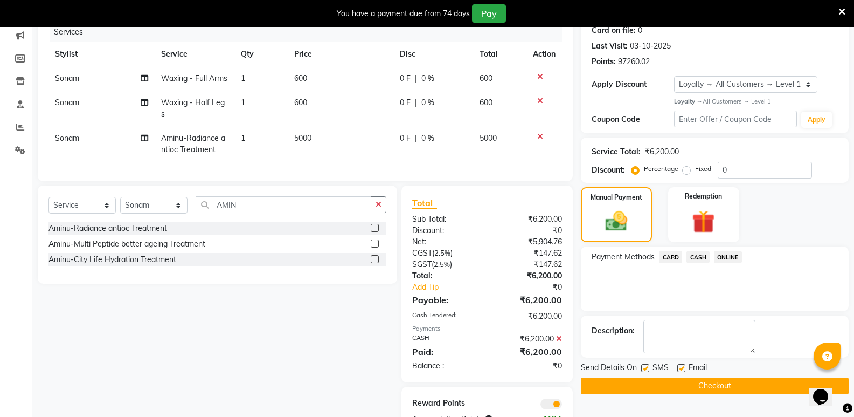
scroll to position [193, 0]
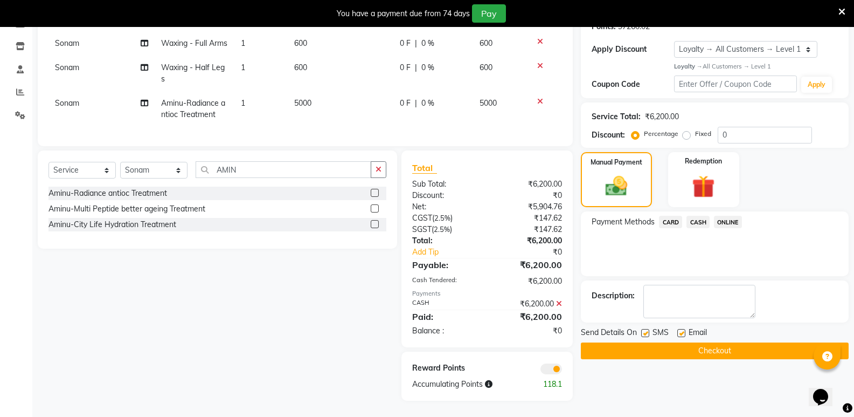
click at [700, 342] on button "Checkout" at bounding box center [715, 350] width 268 height 17
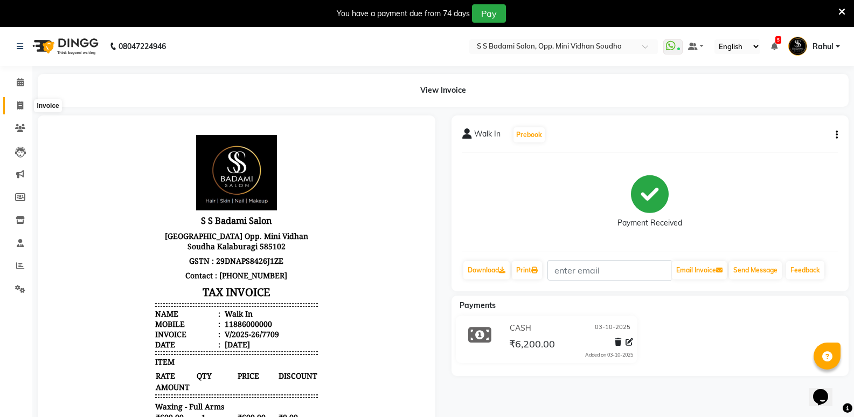
click at [13, 106] on span at bounding box center [20, 106] width 19 height 12
select select "service"
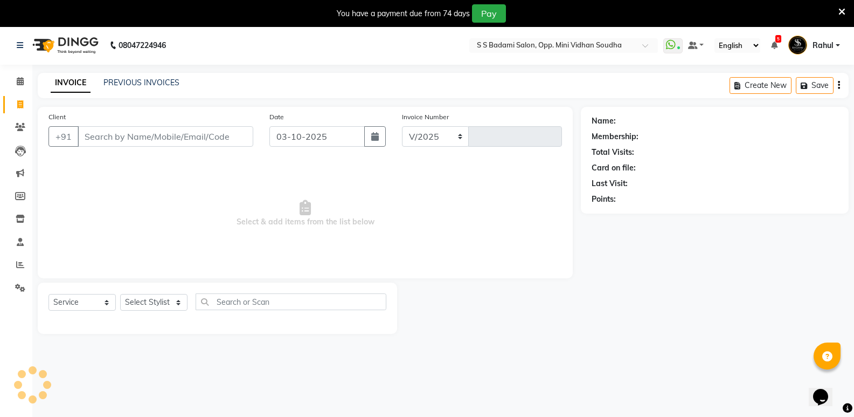
type input "W"
select select "4533"
type input "7710"
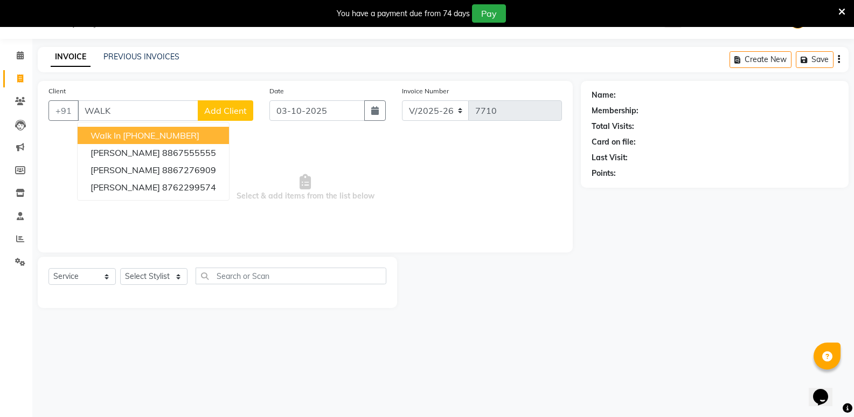
click at [142, 135] on ngb-highlight "[PHONE_NUMBER]" at bounding box center [161, 135] width 77 height 11
type input "11886000000"
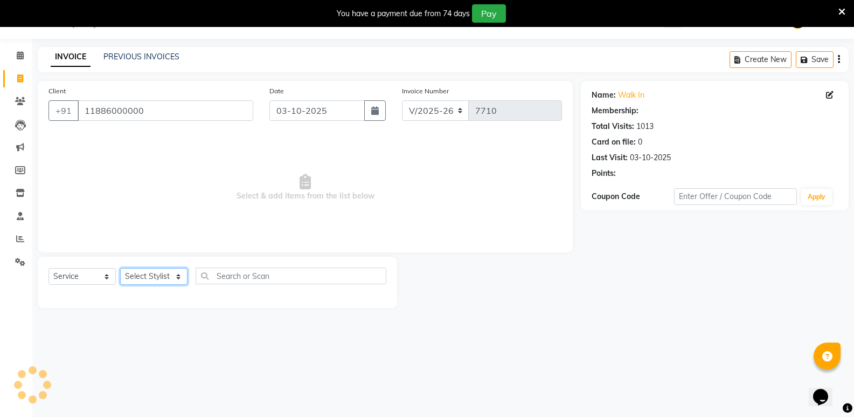
select select "1: Object"
click at [145, 272] on select "Select Stylist [PERSON_NAME] [PERSON_NAME] [PERSON_NAME] Mallu [PERSON_NAME] [P…" at bounding box center [153, 276] width 67 height 17
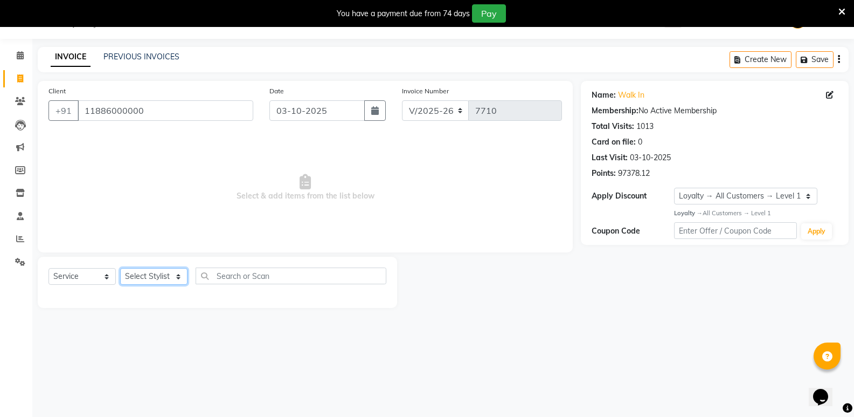
select select "43648"
click at [120, 268] on select "Select Stylist [PERSON_NAME] [PERSON_NAME] [PERSON_NAME] Mallu [PERSON_NAME] [P…" at bounding box center [153, 276] width 67 height 17
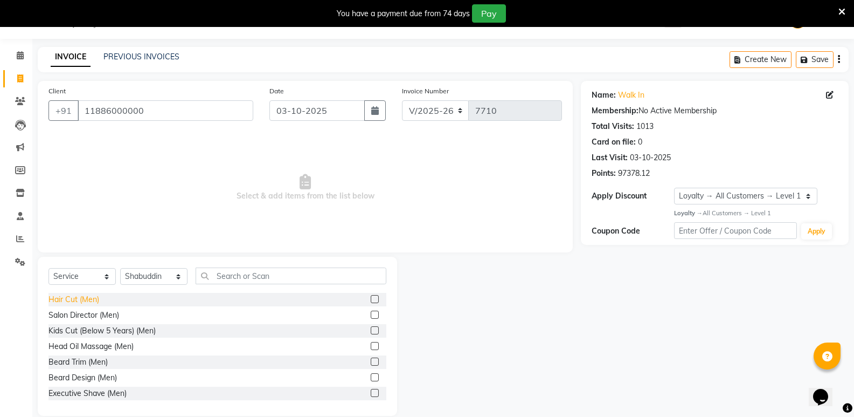
click at [87, 297] on div "Hair Cut (Men)" at bounding box center [74, 299] width 51 height 11
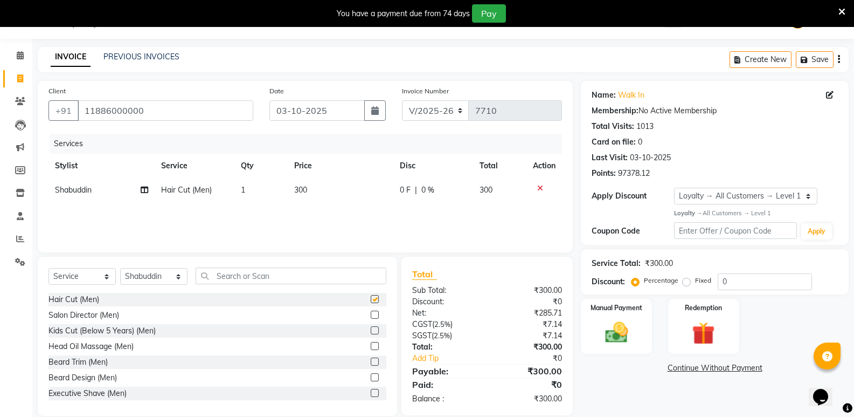
checkbox input "false"
click at [263, 272] on input "text" at bounding box center [291, 275] width 191 height 17
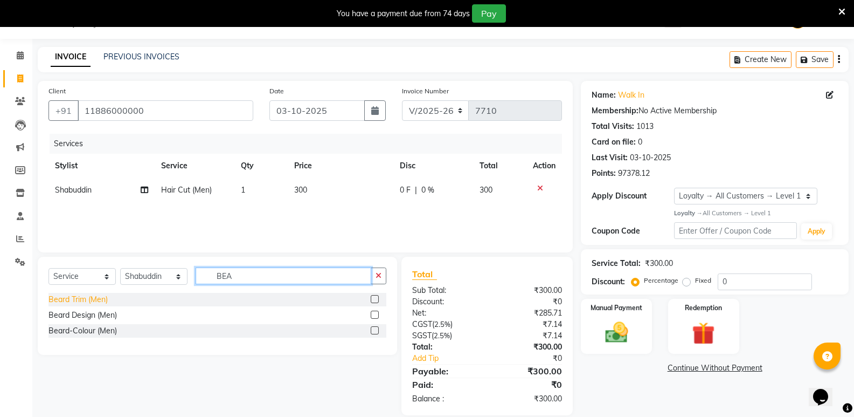
type input "BEA"
click at [72, 297] on div "Beard Trim (Men)" at bounding box center [78, 299] width 59 height 11
checkbox input "false"
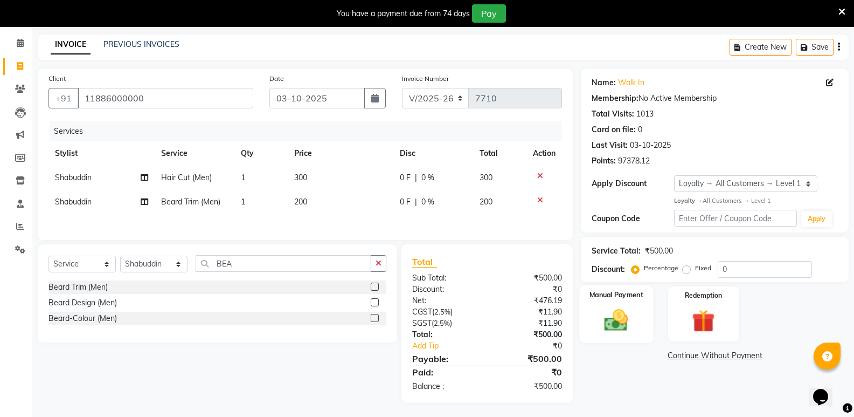
scroll to position [43, 0]
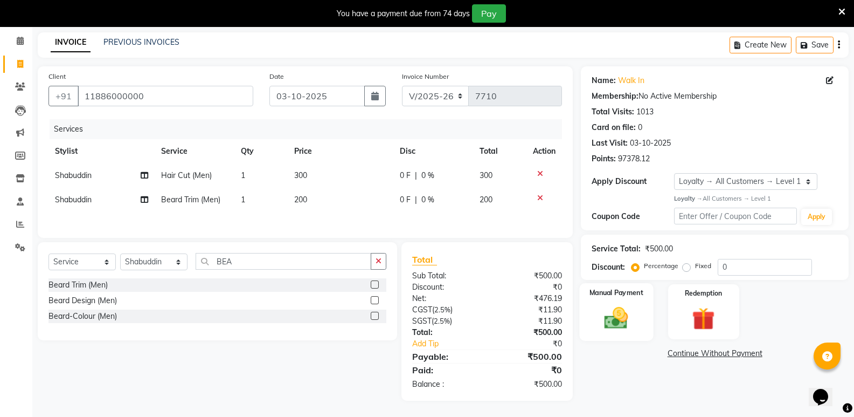
click at [631, 320] on img at bounding box center [616, 317] width 38 height 27
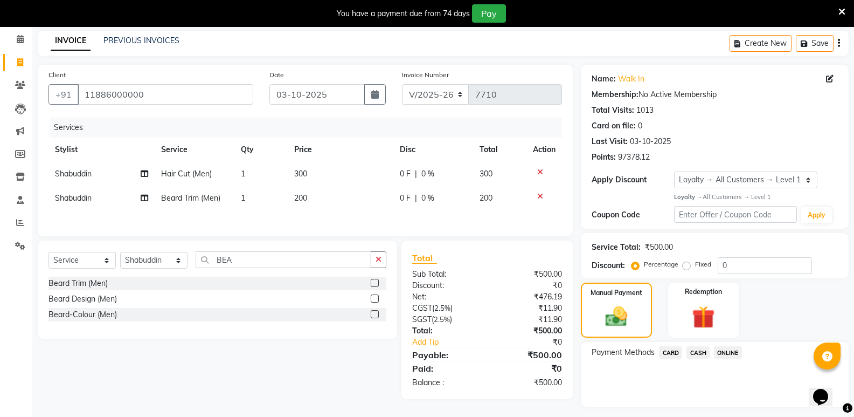
click at [702, 349] on span "CASH" at bounding box center [698, 352] width 23 height 12
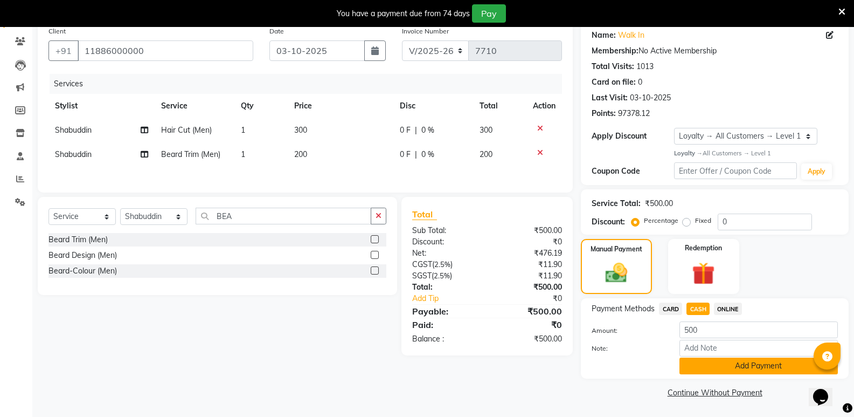
click at [712, 369] on button "Add Payment" at bounding box center [759, 365] width 158 height 17
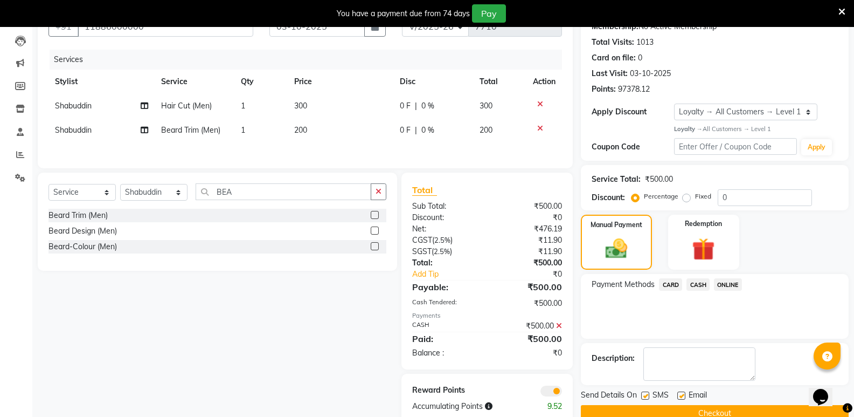
scroll to position [135, 0]
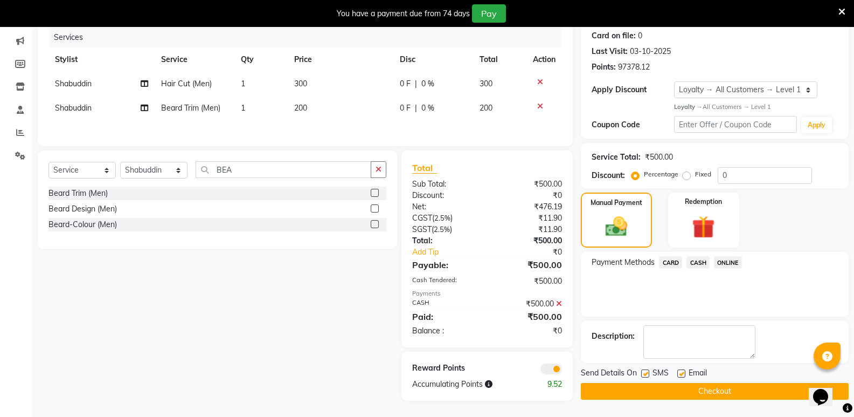
click at [691, 387] on button "Checkout" at bounding box center [715, 391] width 268 height 17
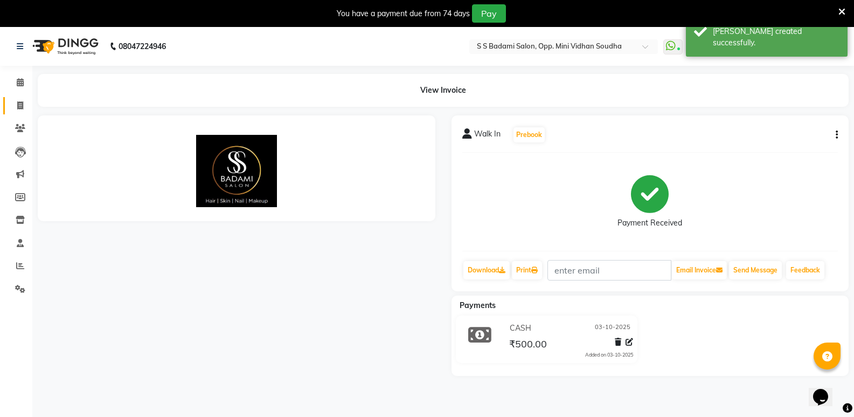
click at [17, 108] on icon at bounding box center [20, 105] width 6 height 8
select select "service"
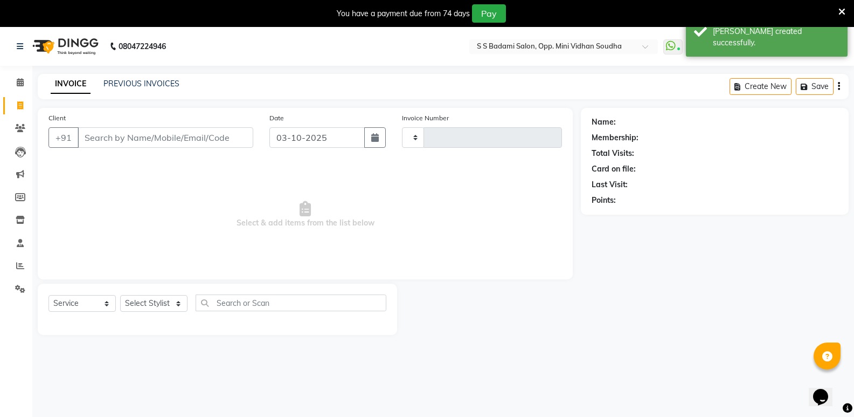
scroll to position [27, 0]
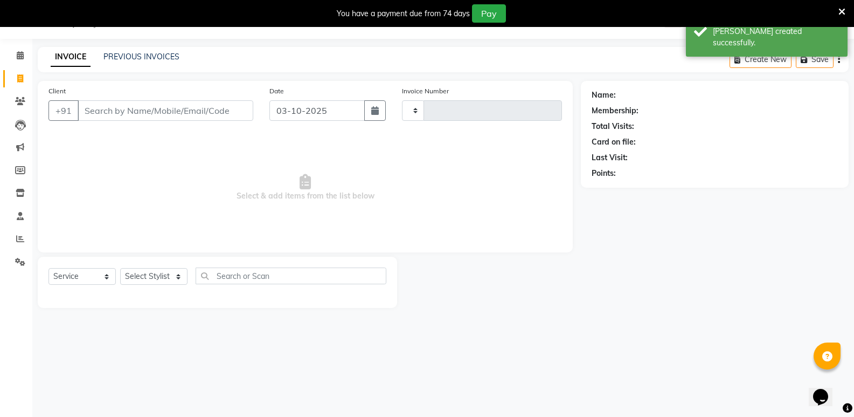
type input "7711"
select select "4533"
